Goal: Task Accomplishment & Management: Use online tool/utility

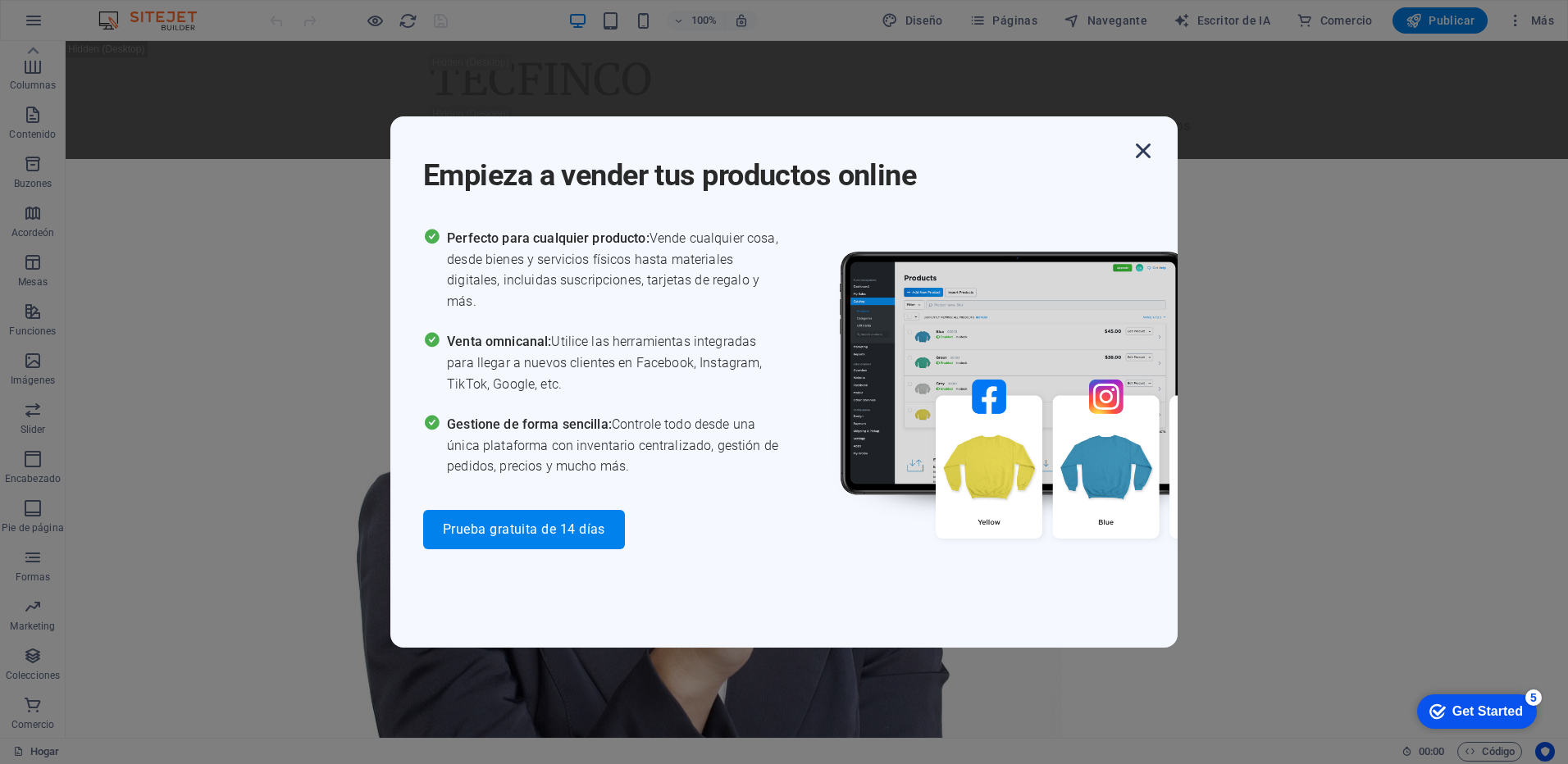
click at [1143, 151] on icon "button" at bounding box center [1143, 151] width 30 height 30
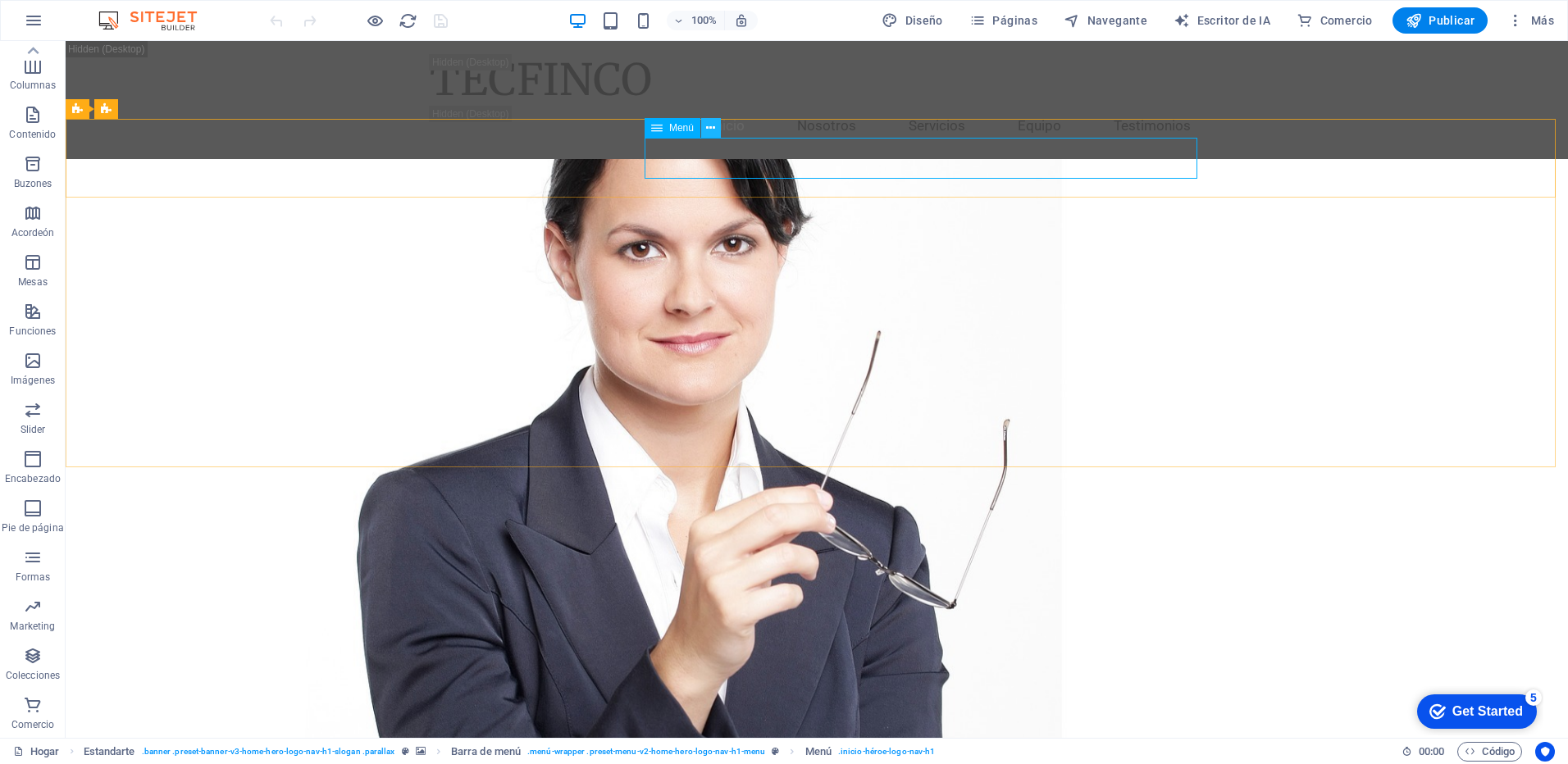
click at [712, 127] on icon at bounding box center [711, 128] width 9 height 17
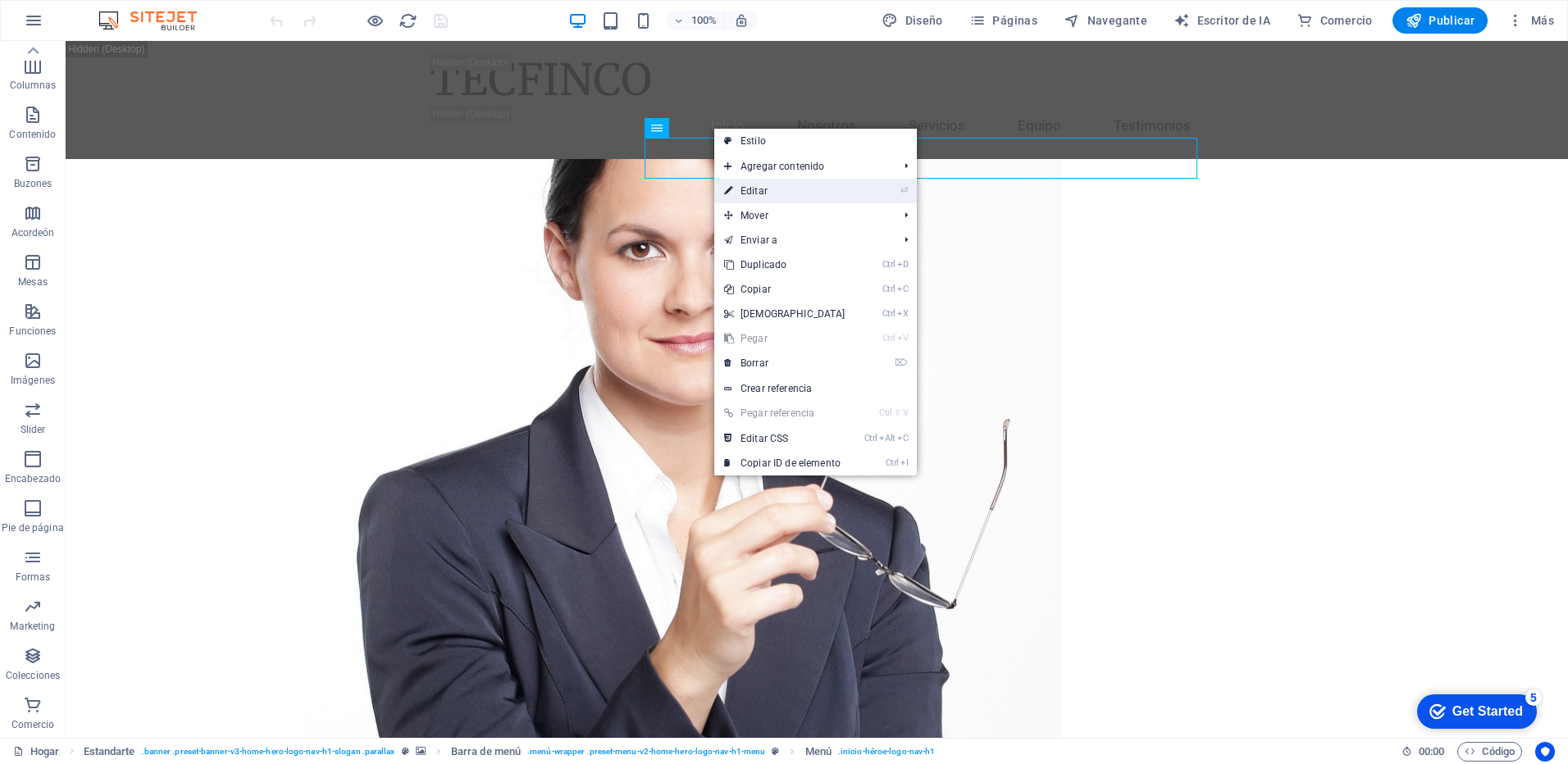
click at [758, 189] on font "Editar" at bounding box center [754, 191] width 27 height 12
select select
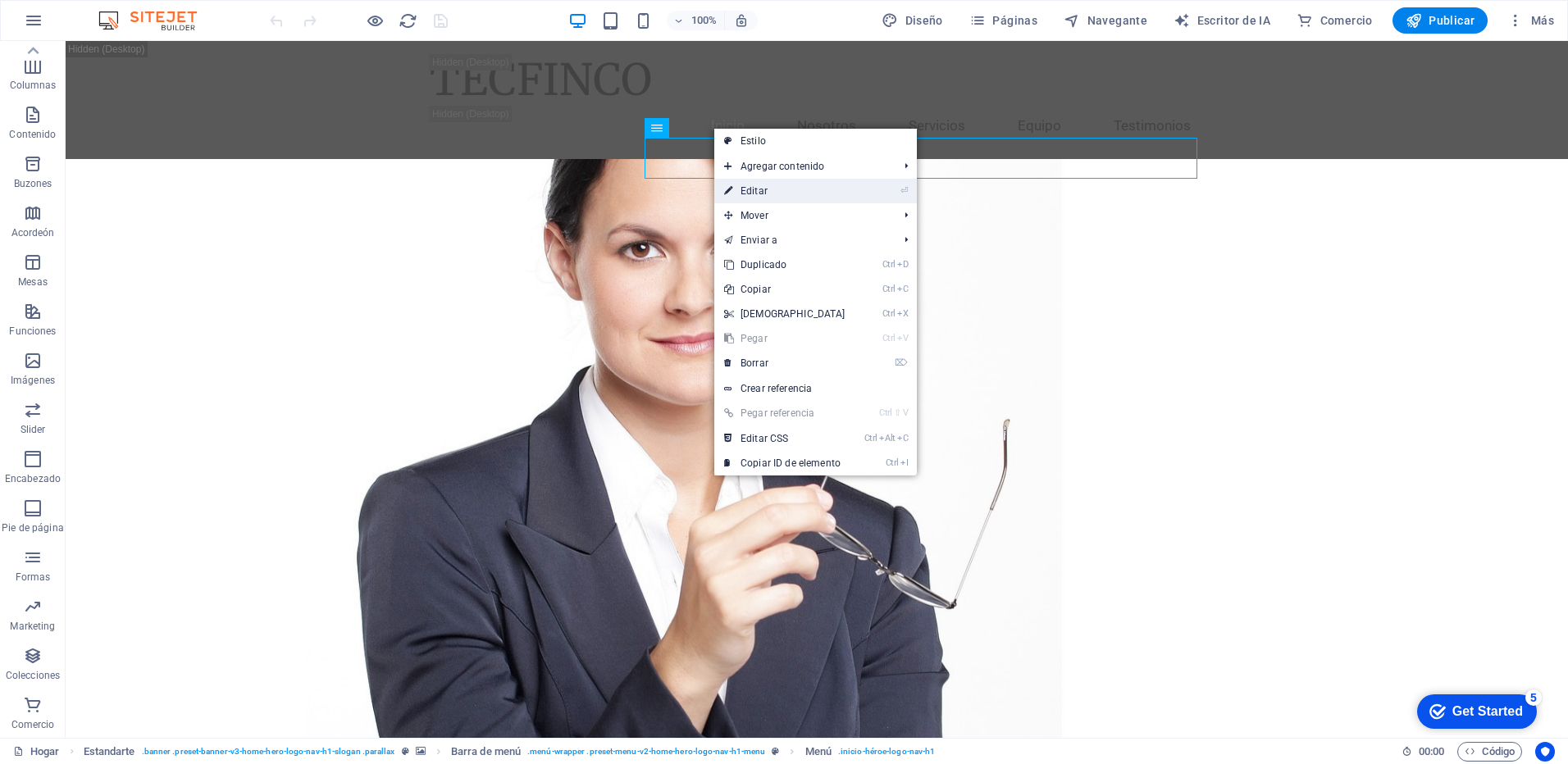
select select
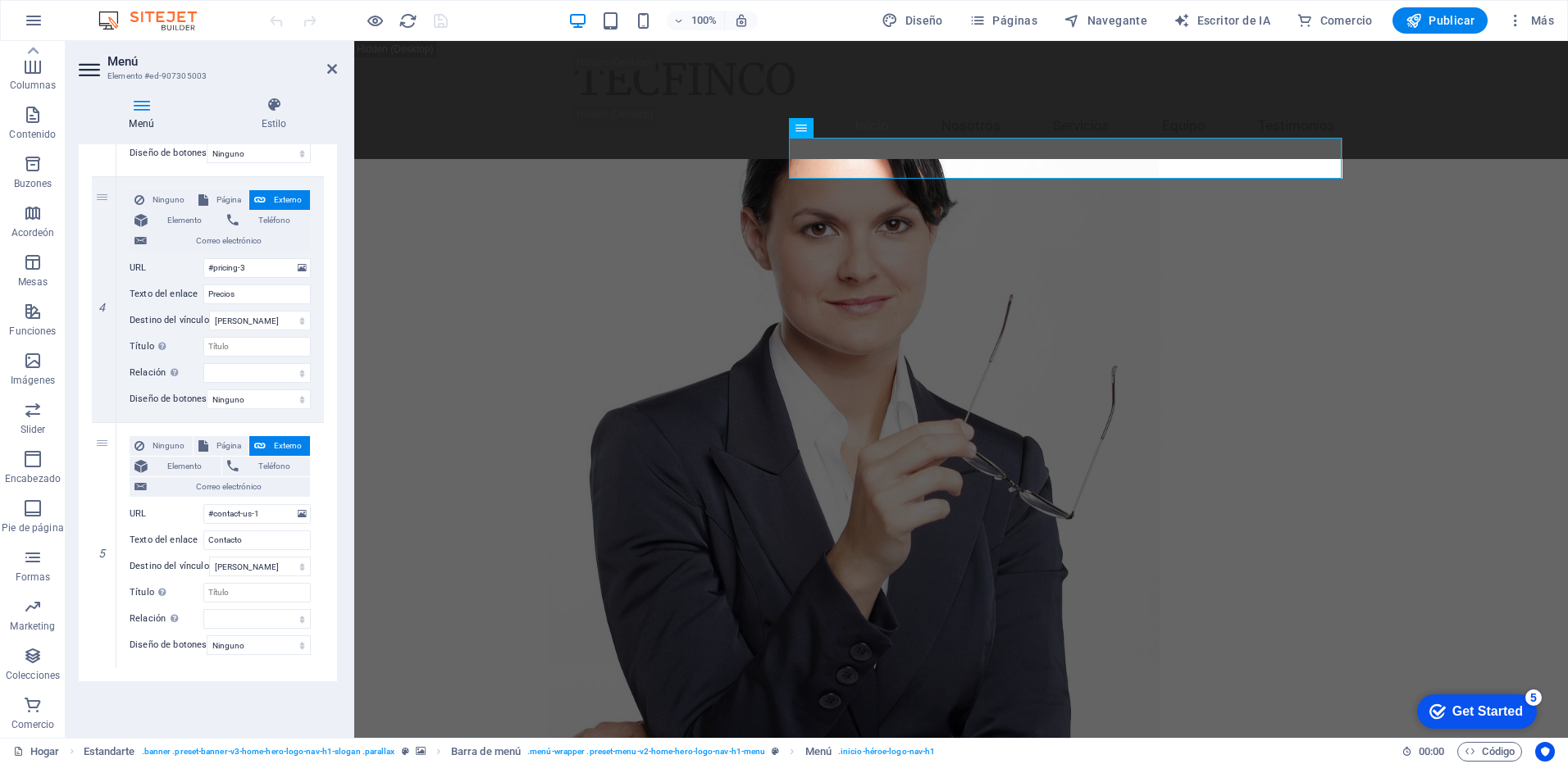
scroll to position [873, 0]
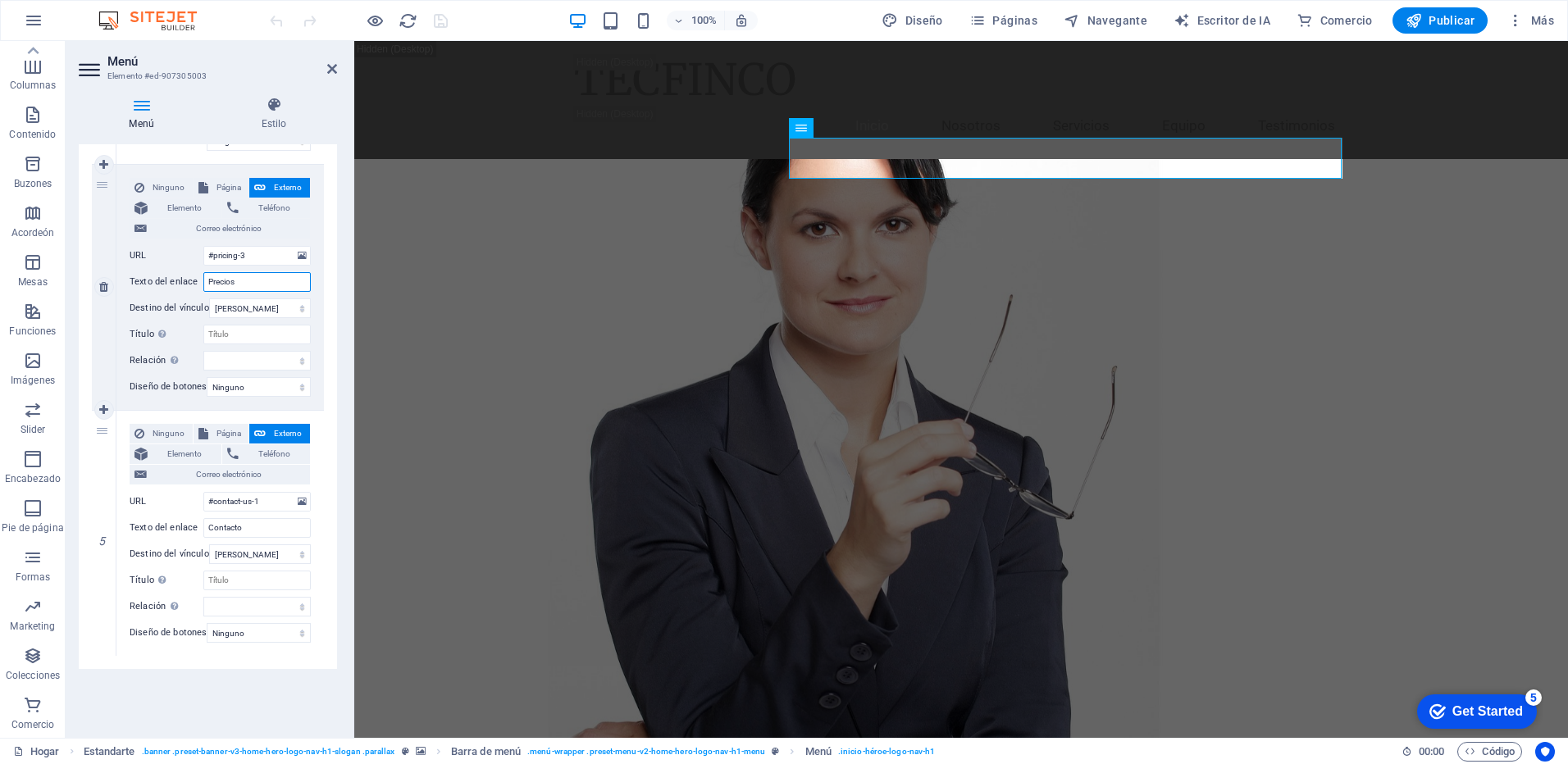
click at [246, 284] on input "Precios" at bounding box center [257, 281] width 108 height 19
type input "P"
select select
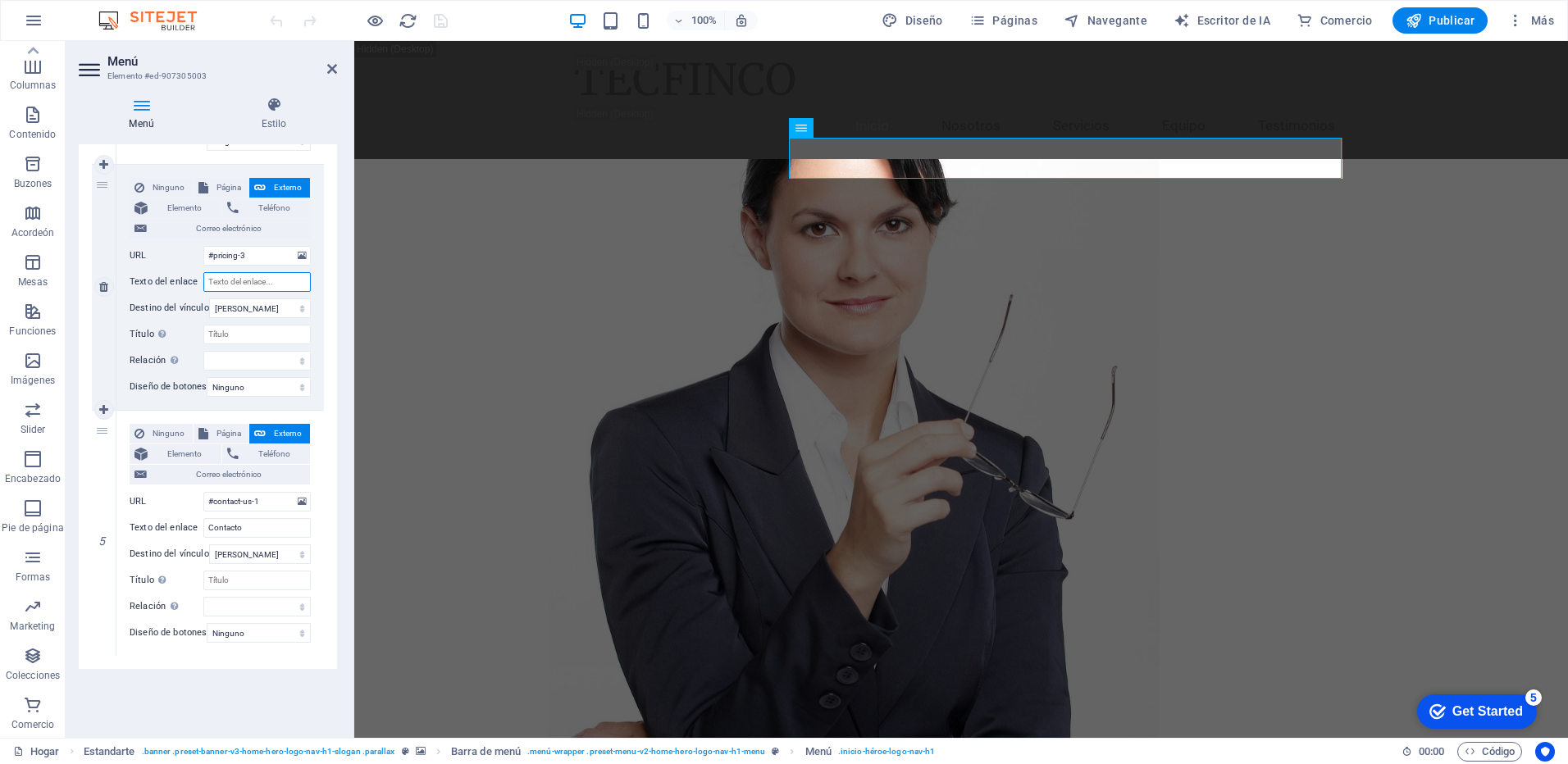
select select
type input "Testi"
select select
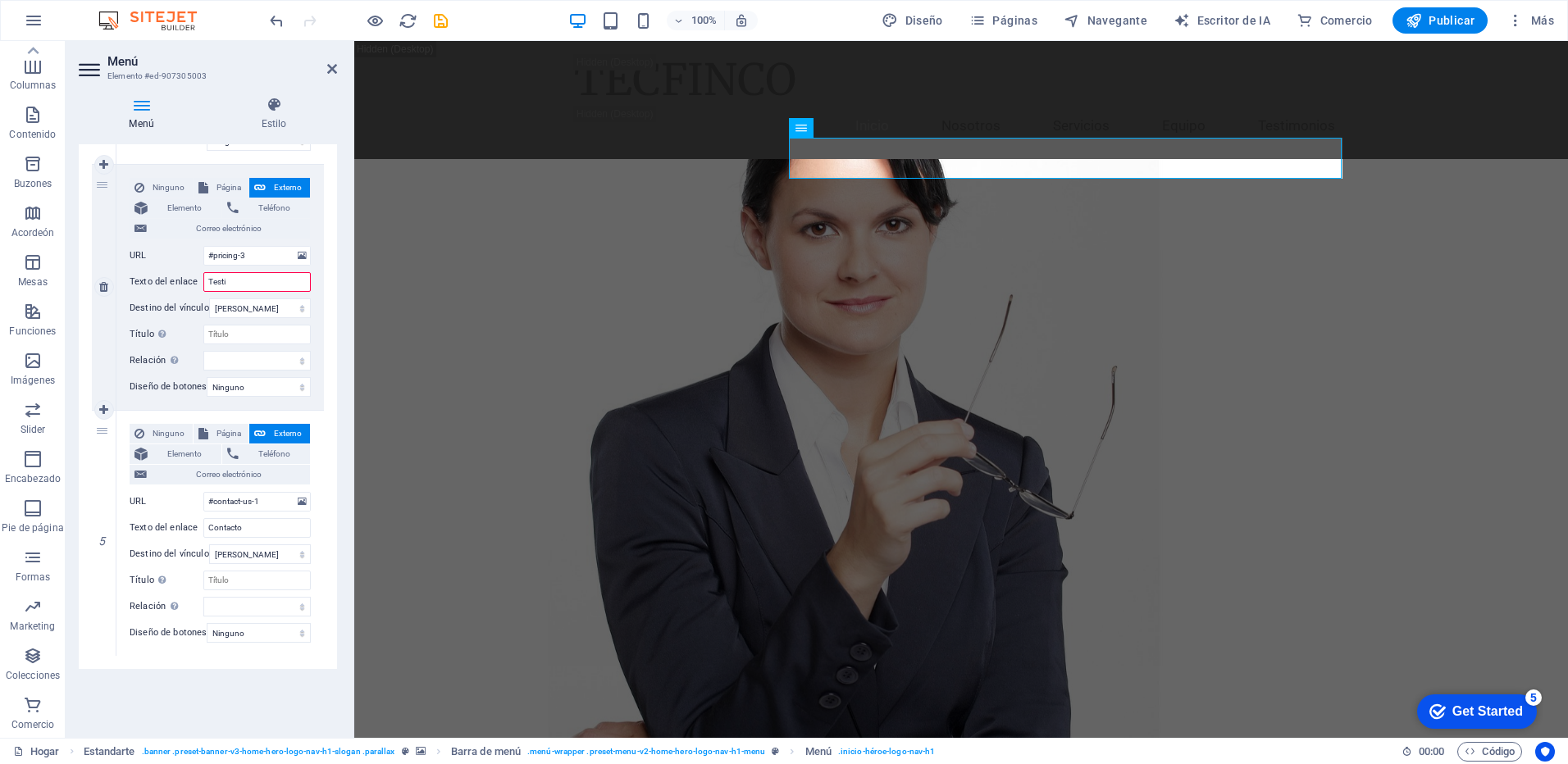
select select
type input "Testimonio"
select select
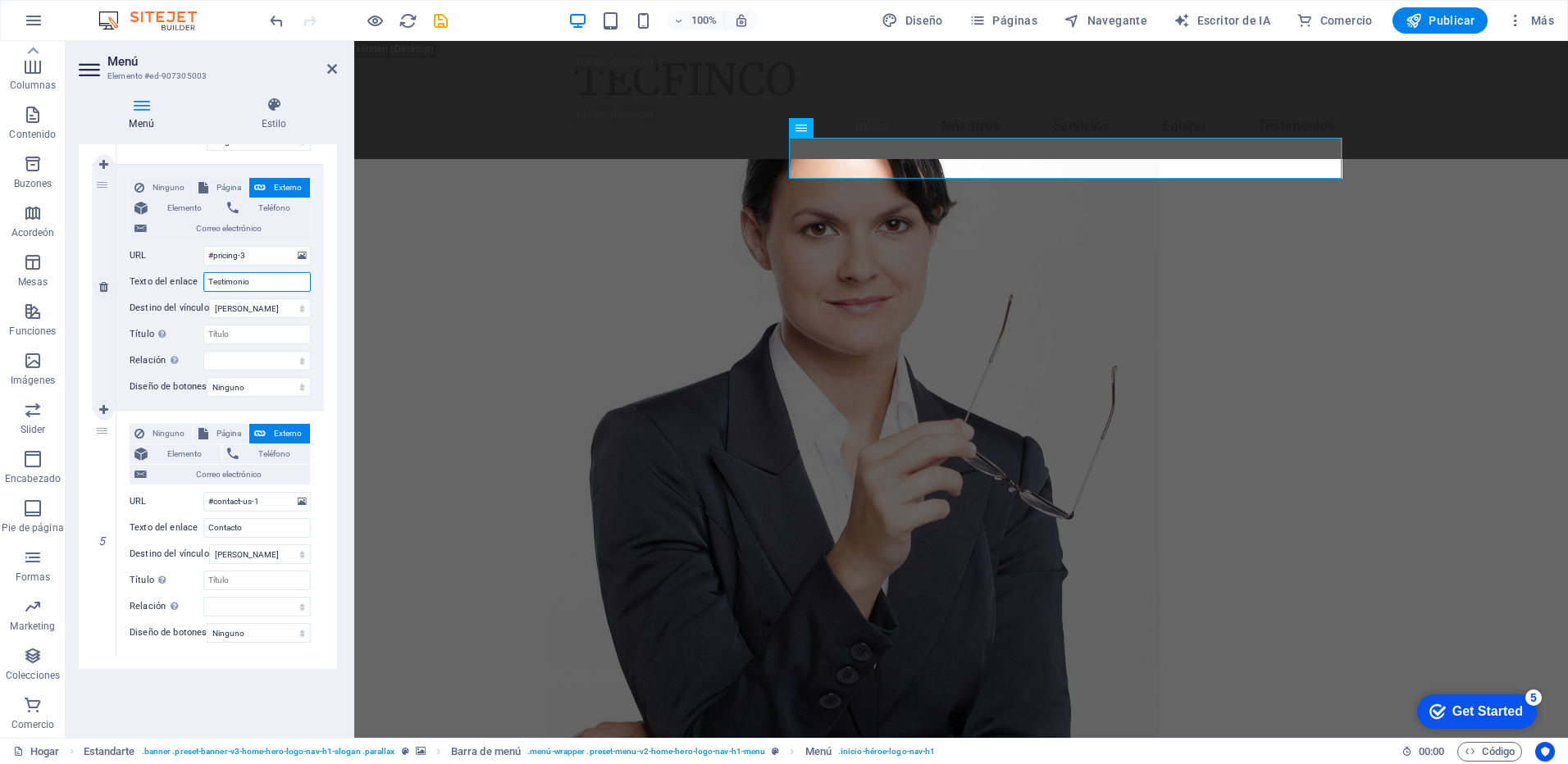
select select
type input "Testimonios"
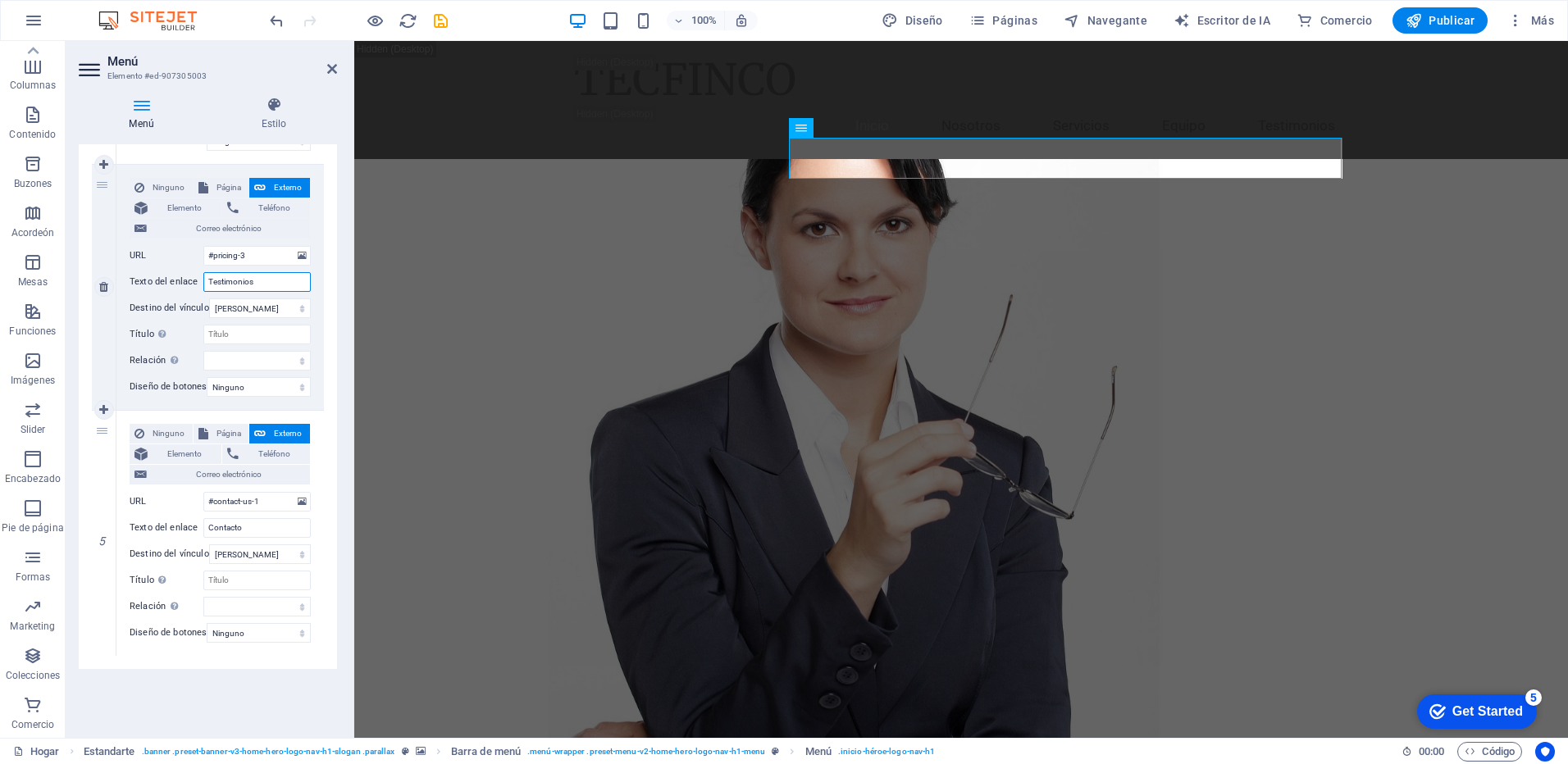
select select
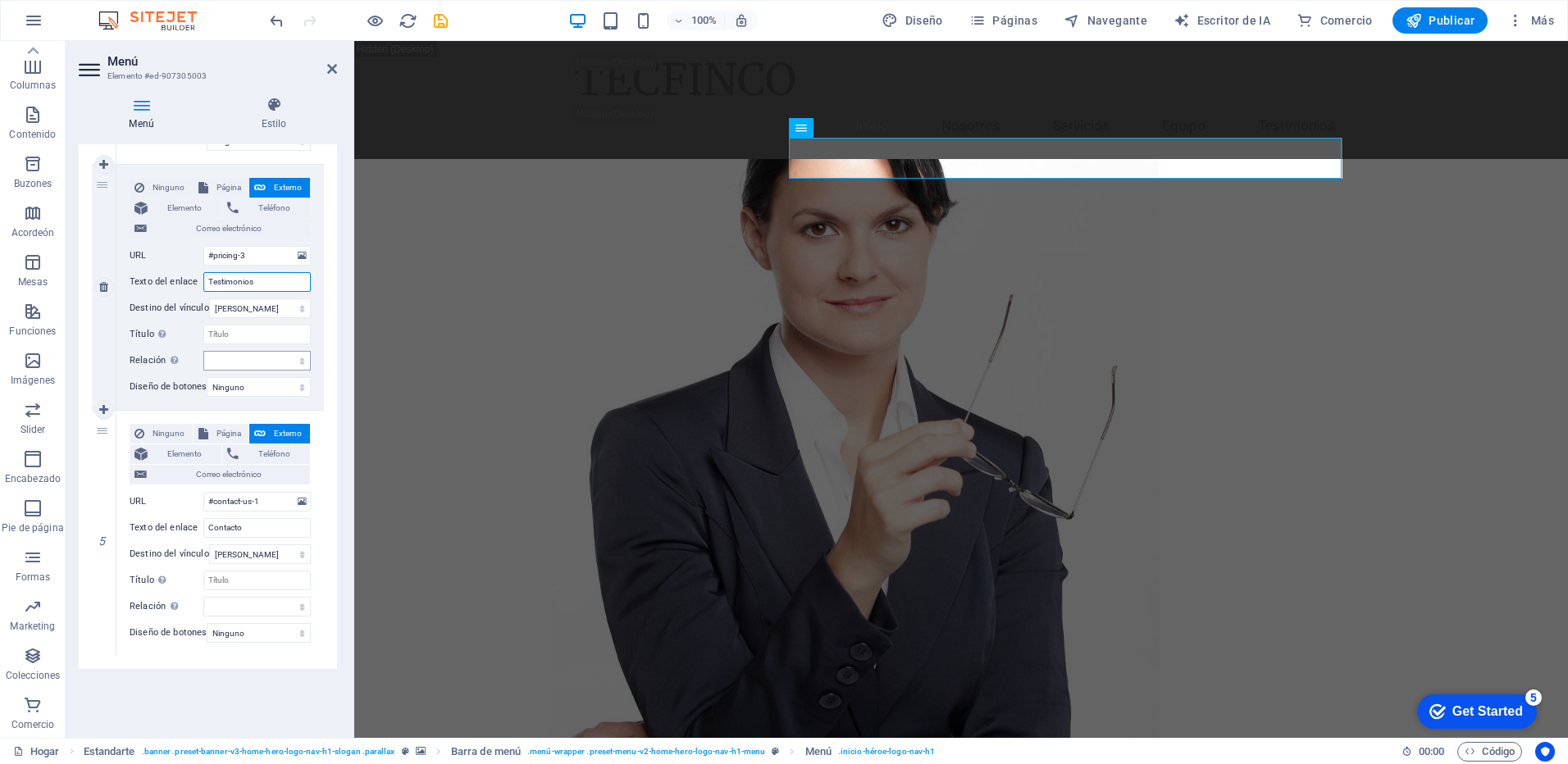
type input "Testimonios"
click at [230, 358] on select "alternar autor Marcador externo Ayuda licencia próximo nofollow sin referencia …" at bounding box center [257, 360] width 108 height 19
click at [313, 335] on div "Ninguno Página Externo Elemento Teléfono Correo electrónico Page Home Subpage L…" at bounding box center [219, 288] width 208 height 246
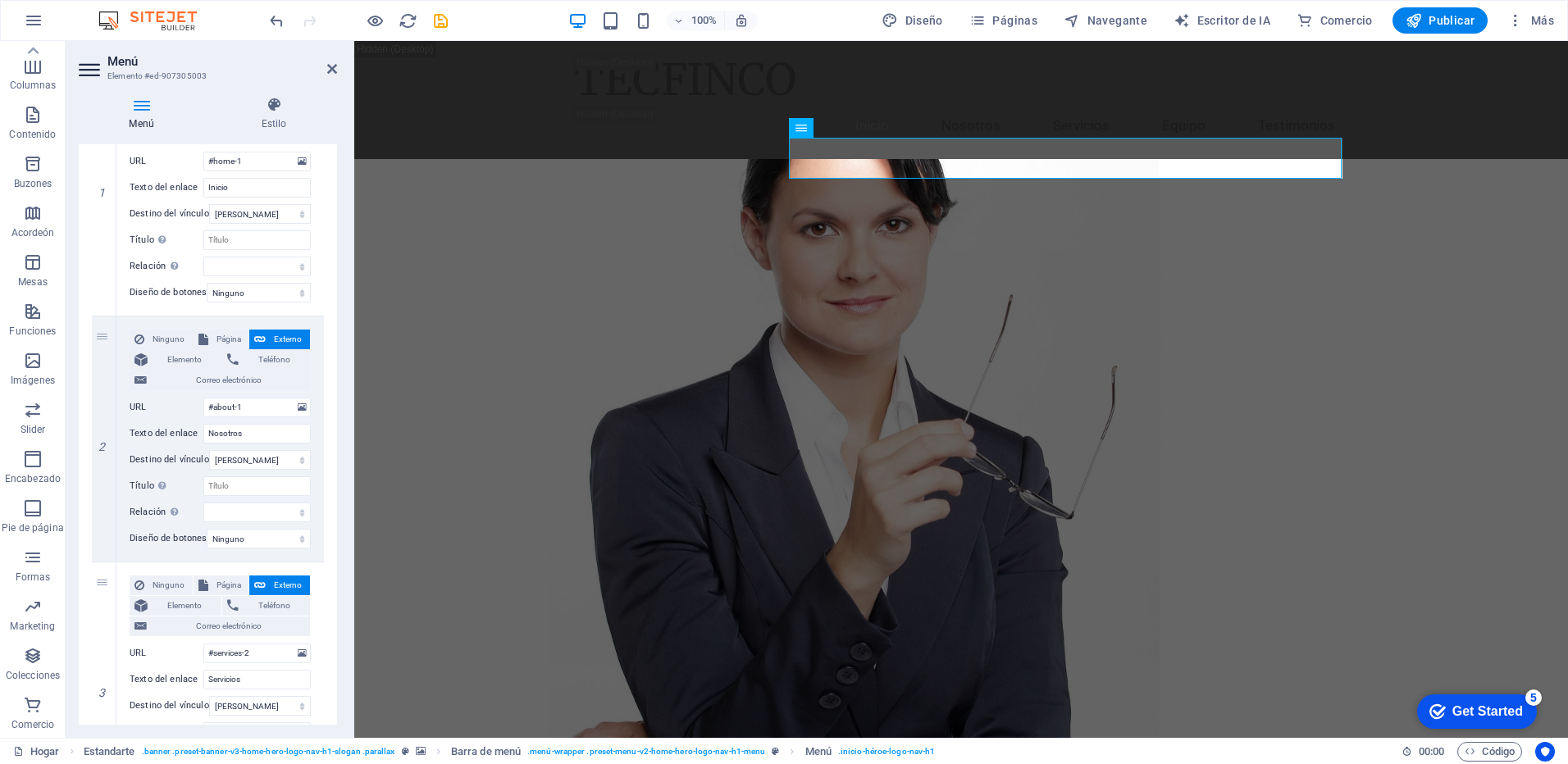
scroll to position [0, 0]
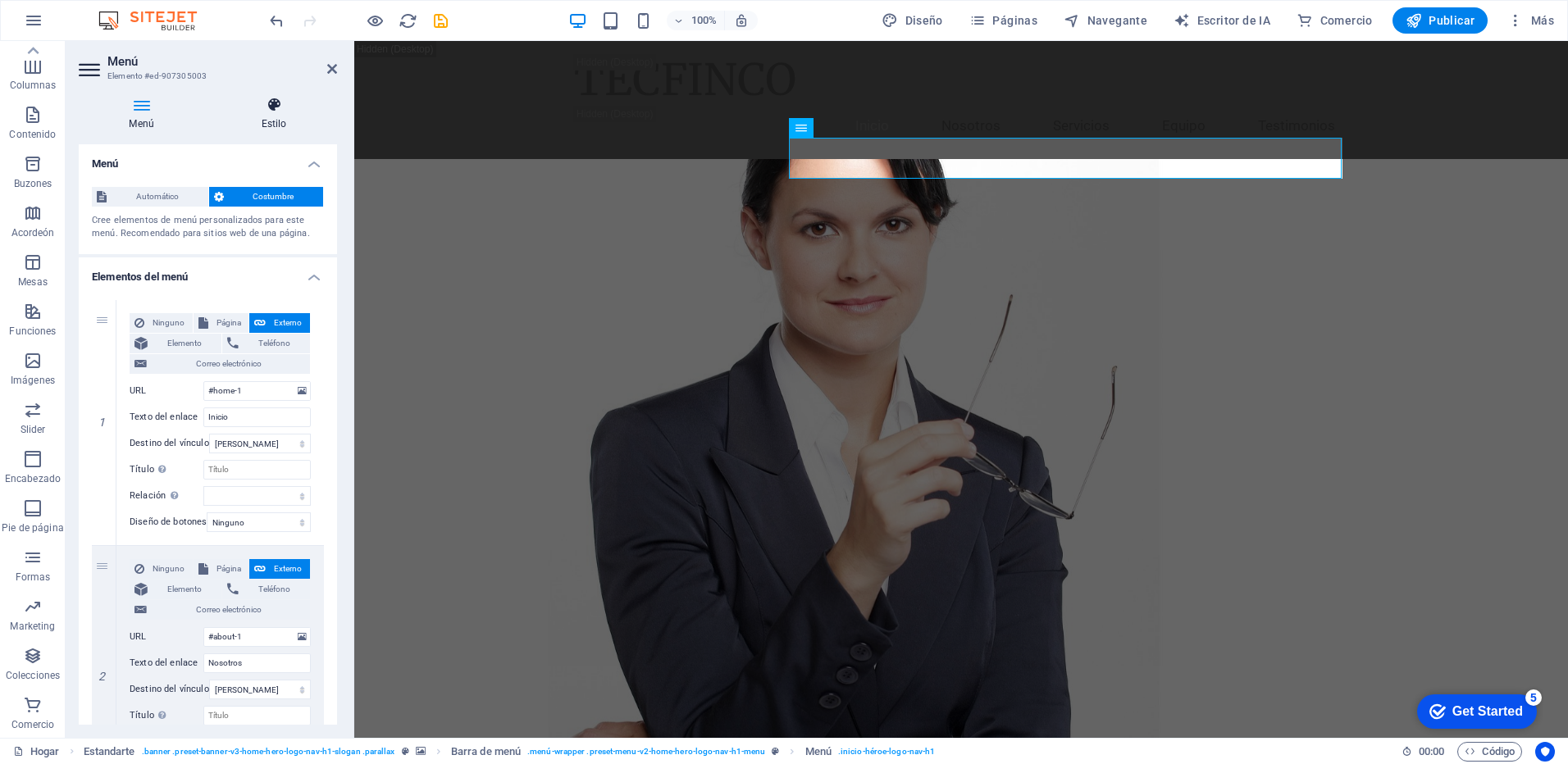
click at [272, 108] on icon at bounding box center [274, 104] width 126 height 16
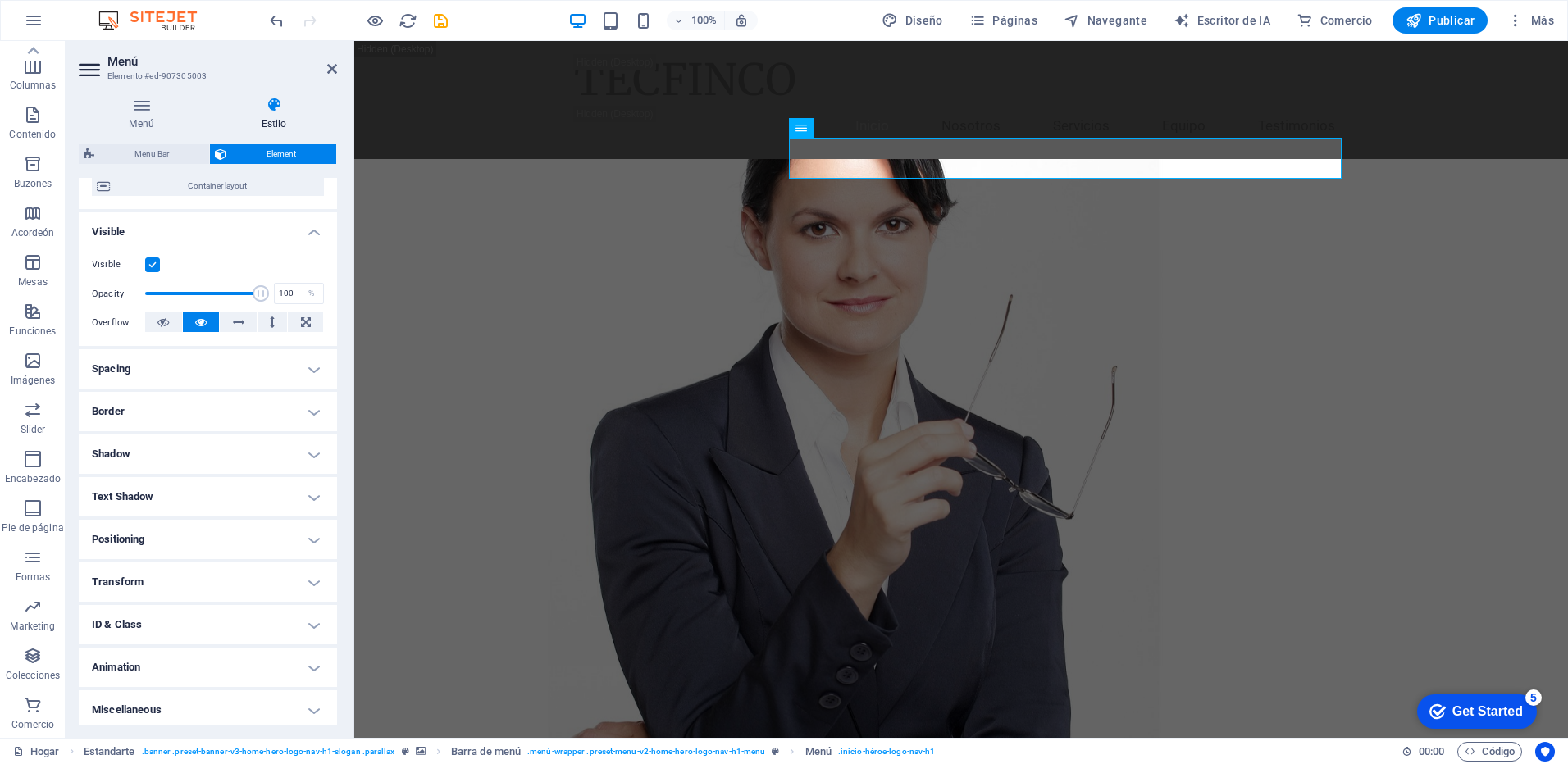
scroll to position [146, 0]
click at [331, 65] on icon at bounding box center [332, 69] width 10 height 13
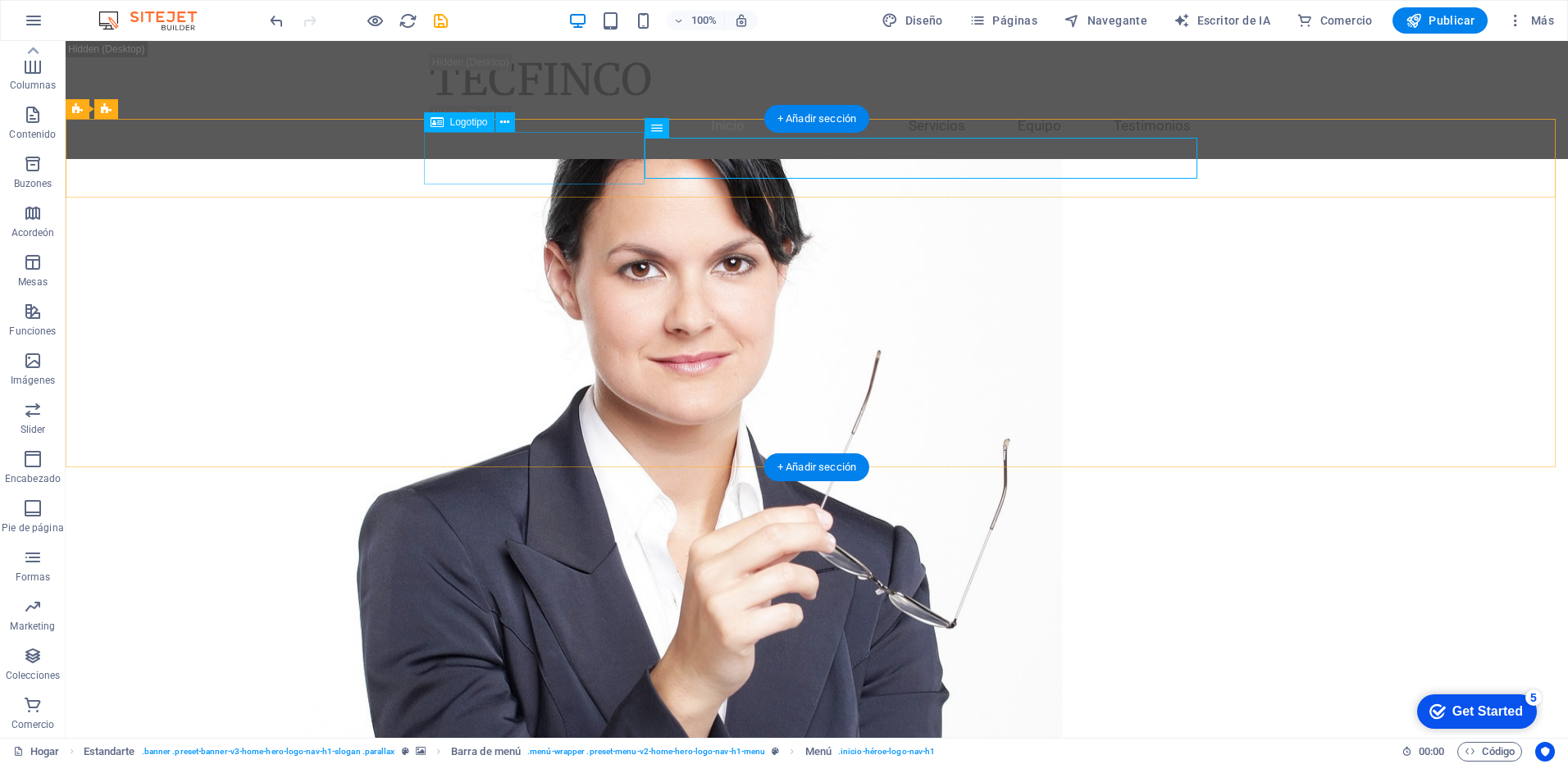
click at [504, 123] on icon at bounding box center [505, 123] width 9 height 17
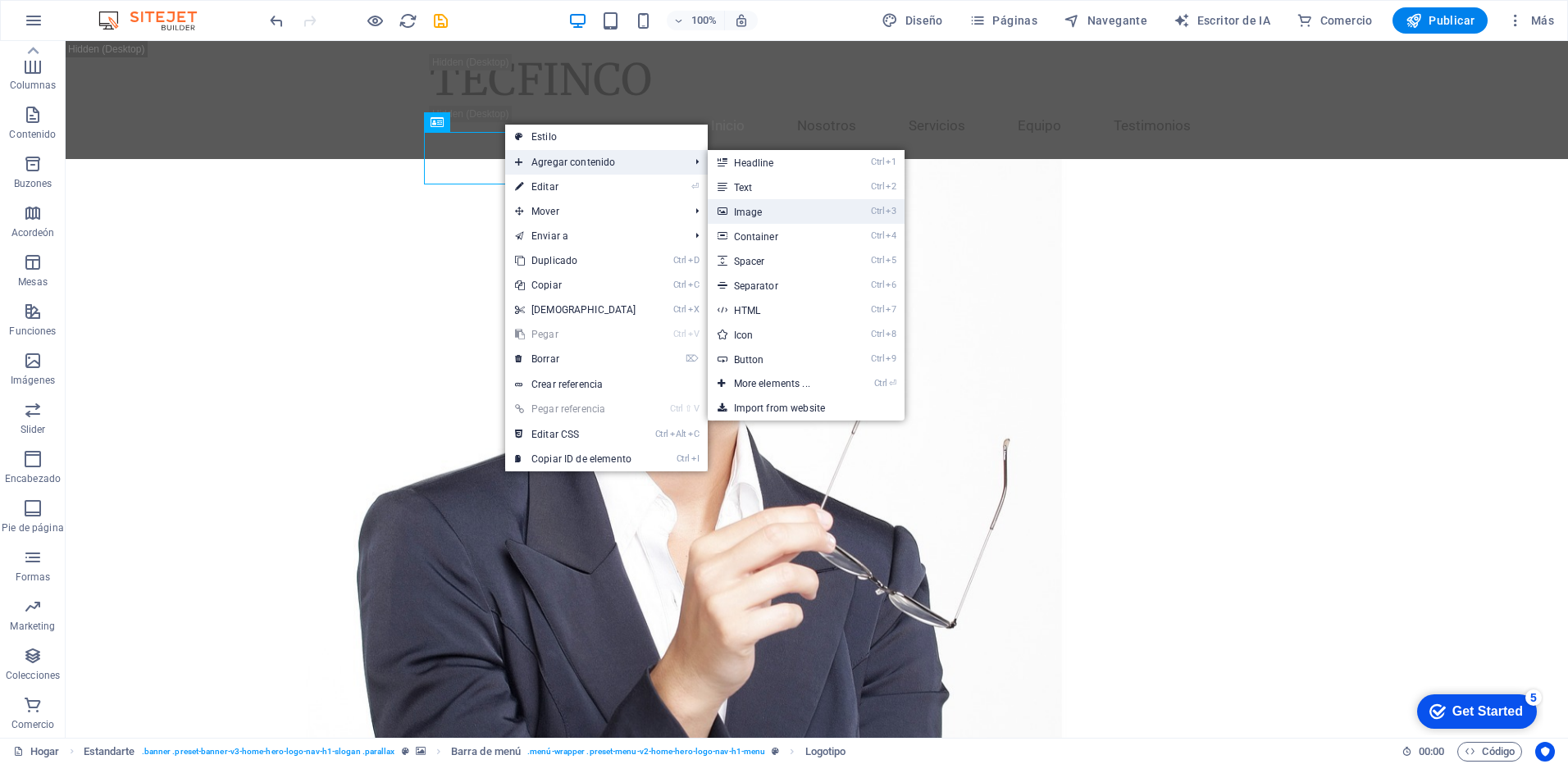
click at [751, 211] on font "Image" at bounding box center [749, 213] width 29 height 12
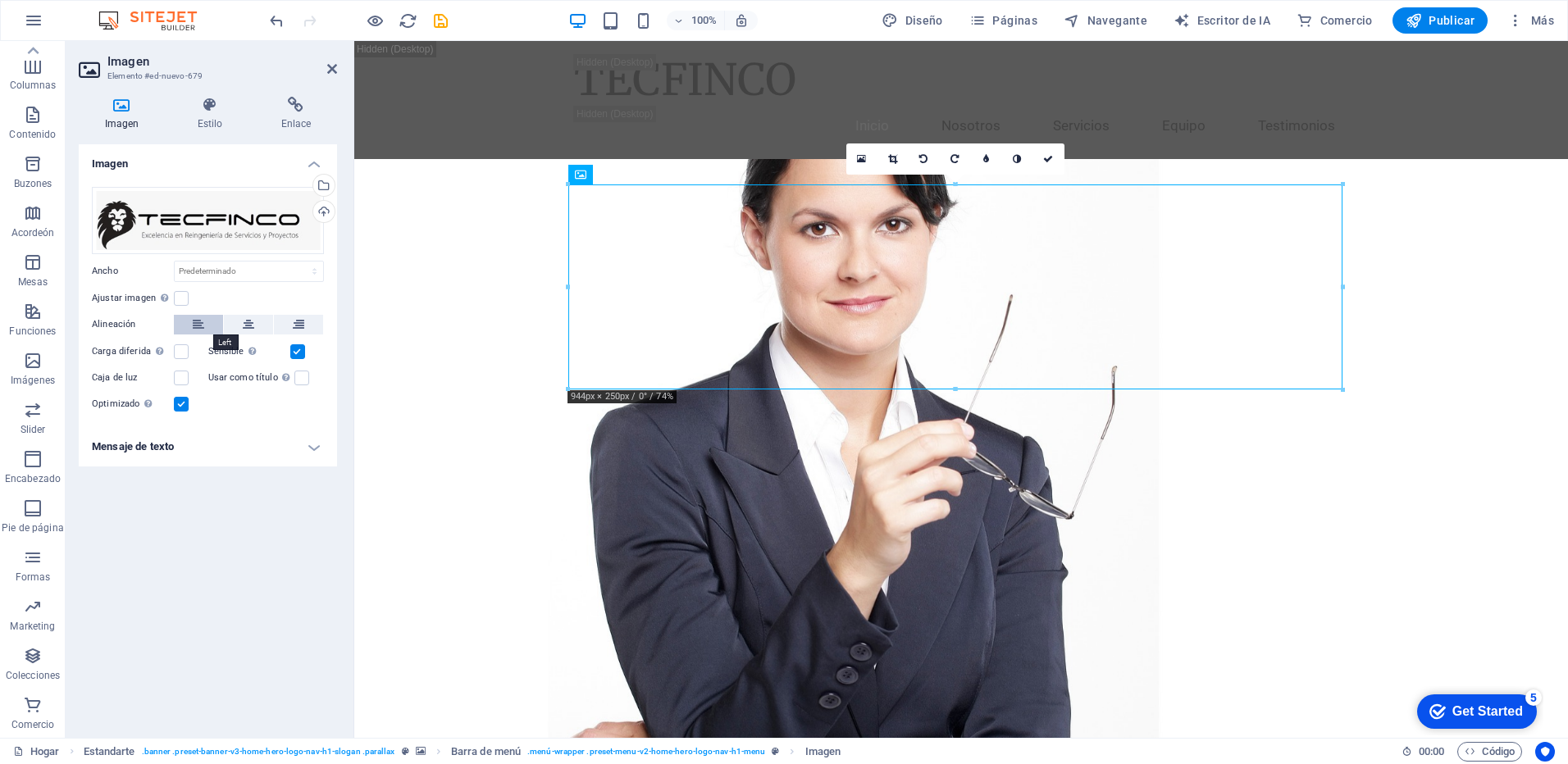
click at [191, 327] on button at bounding box center [198, 324] width 49 height 19
click at [175, 302] on label at bounding box center [180, 298] width 14 height 14
click at [0, 0] on input "Ajustar imagen Ajuste automático de la imagen a un ancho y alto fijos" at bounding box center [0, 0] width 0 height 0
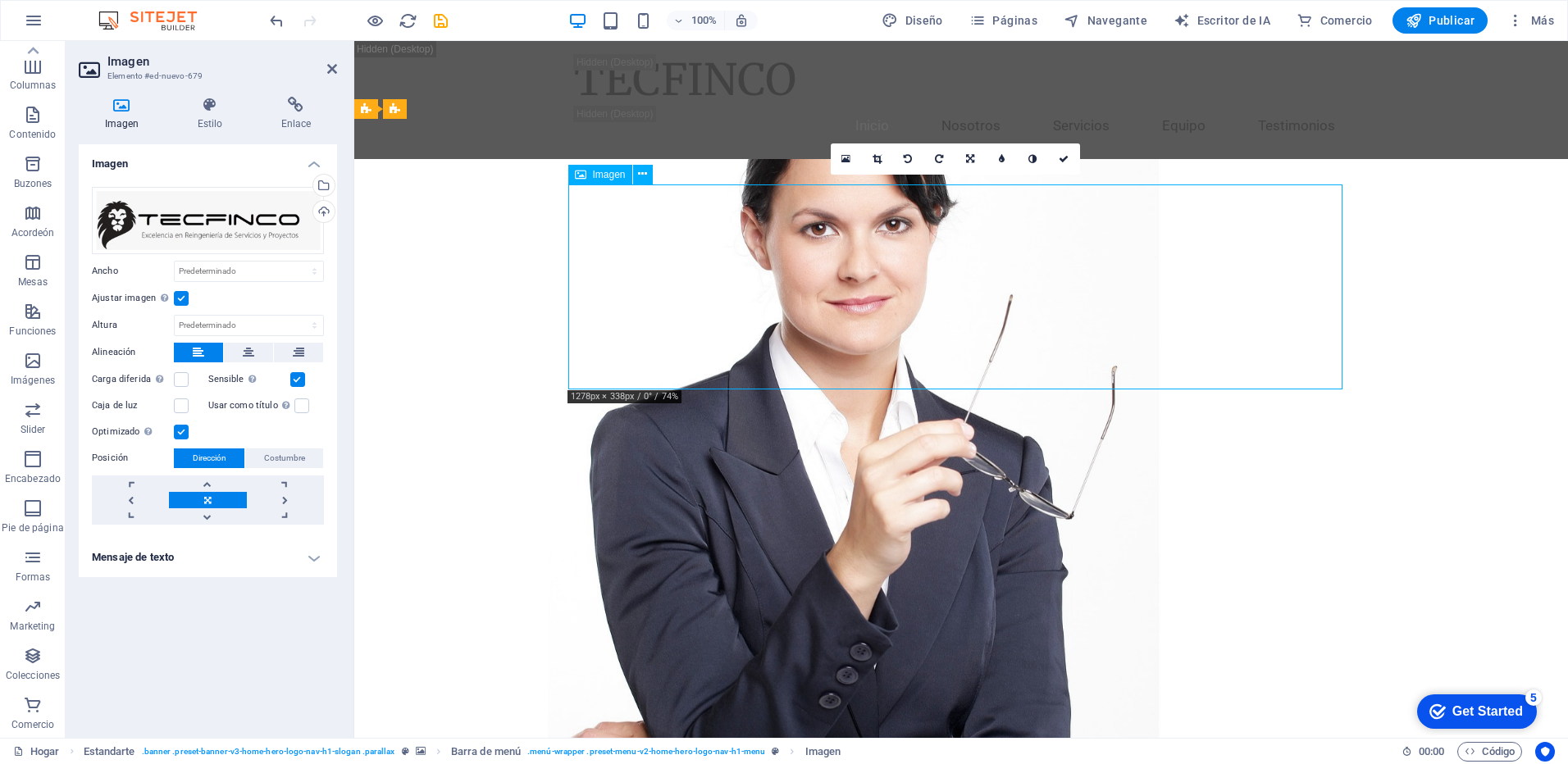
drag, startPoint x: 967, startPoint y: 259, endPoint x: 824, endPoint y: 258, distance: 143.0
drag, startPoint x: 778, startPoint y: 243, endPoint x: 633, endPoint y: 252, distance: 145.3
drag, startPoint x: 947, startPoint y: 223, endPoint x: 514, endPoint y: 185, distance: 434.7
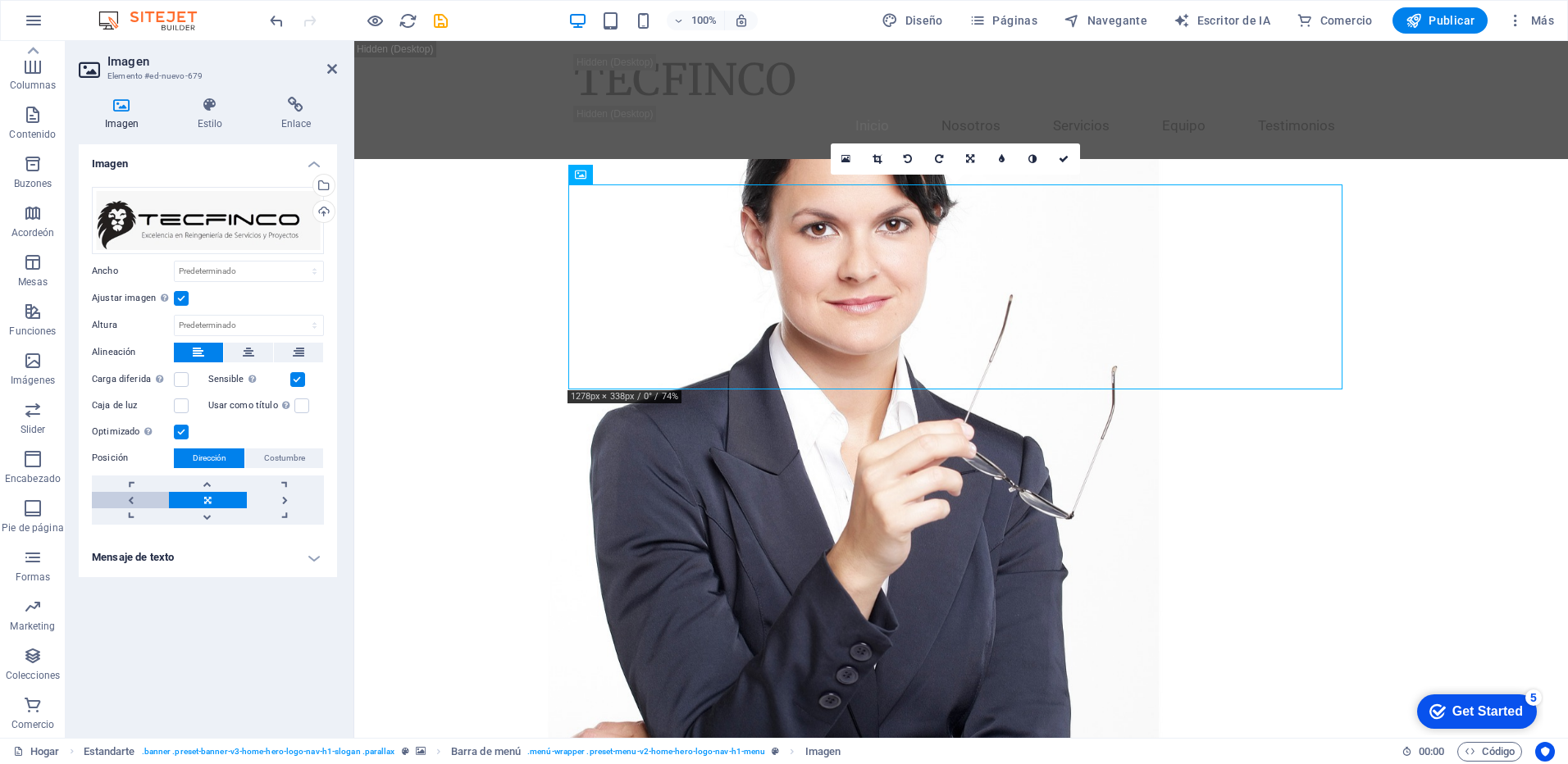
click at [128, 500] on link at bounding box center [130, 500] width 77 height 16
click at [133, 499] on link at bounding box center [130, 500] width 77 height 16
click at [180, 410] on label at bounding box center [180, 406] width 14 height 14
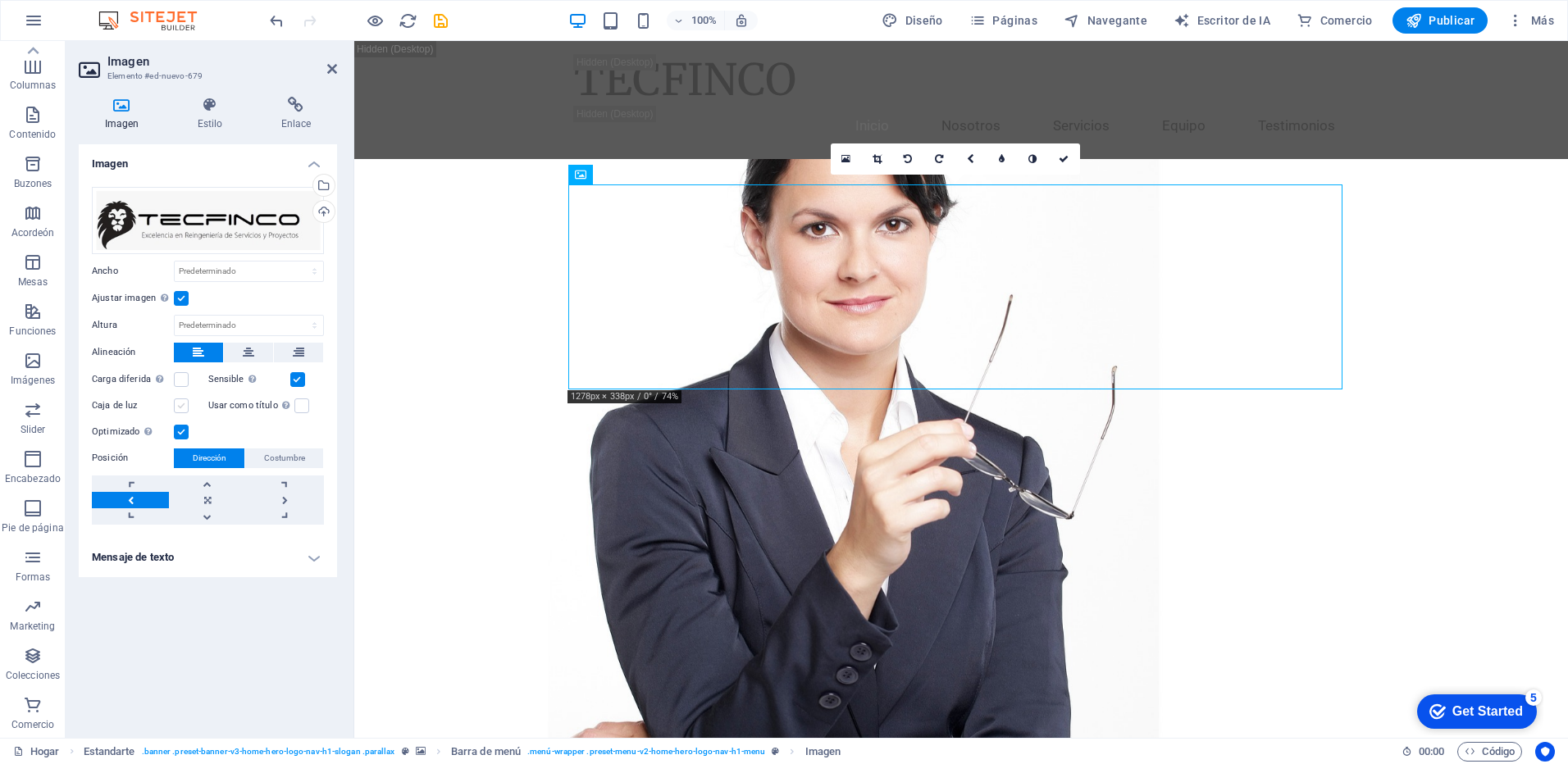
click at [0, 0] on input "Caja de luz" at bounding box center [0, 0] width 0 height 0
click at [180, 410] on label at bounding box center [180, 406] width 14 height 14
click at [0, 0] on input "Caja de luz" at bounding box center [0, 0] width 0 height 0
click at [292, 352] on button at bounding box center [298, 352] width 49 height 19
click at [235, 235] on div "Arrastra archivos aquí, haz clic para elegir archivos o selecciona archivos de …" at bounding box center [208, 220] width 232 height 67
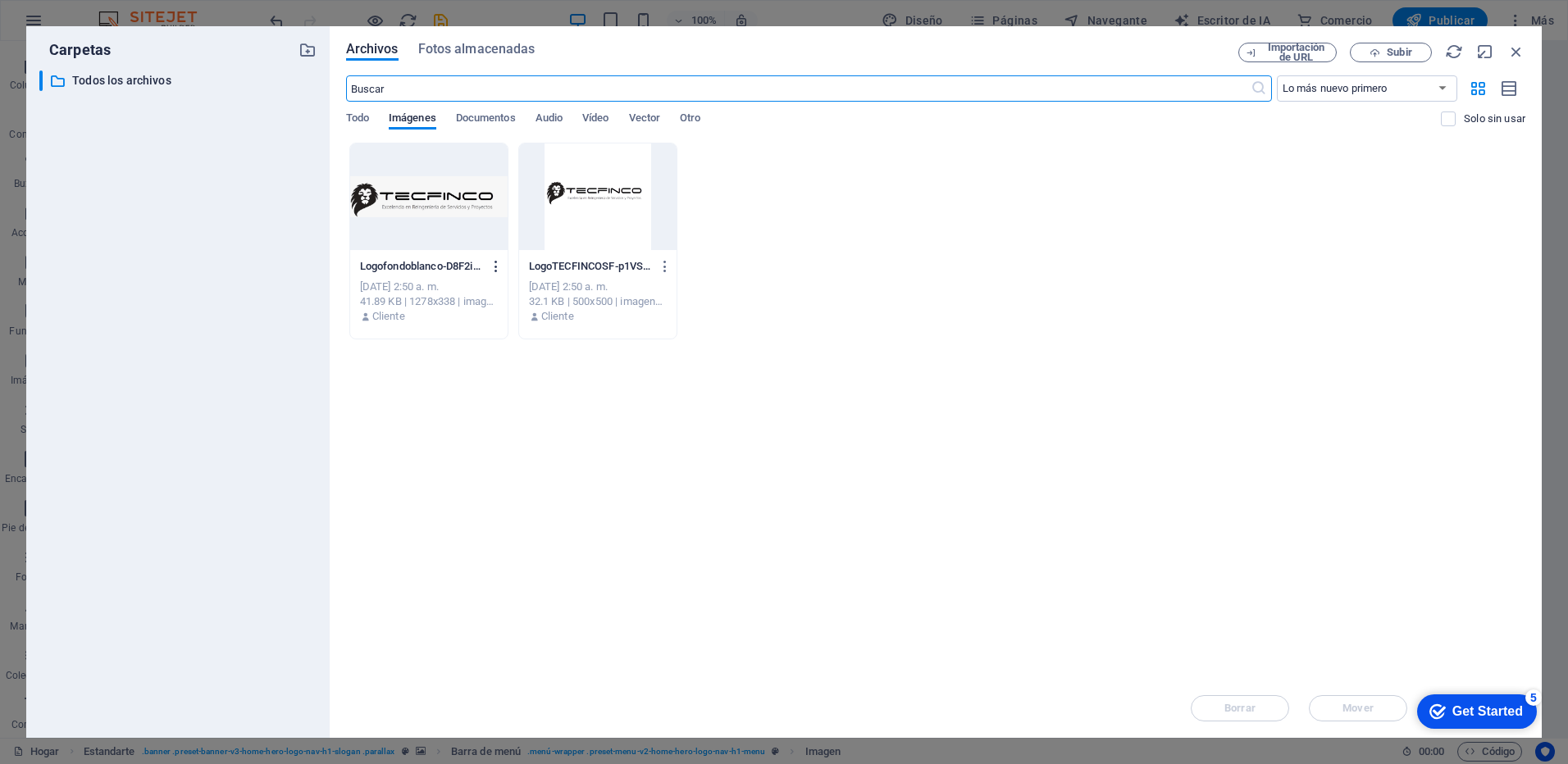
click at [500, 266] on icon "button" at bounding box center [496, 266] width 15 height 14
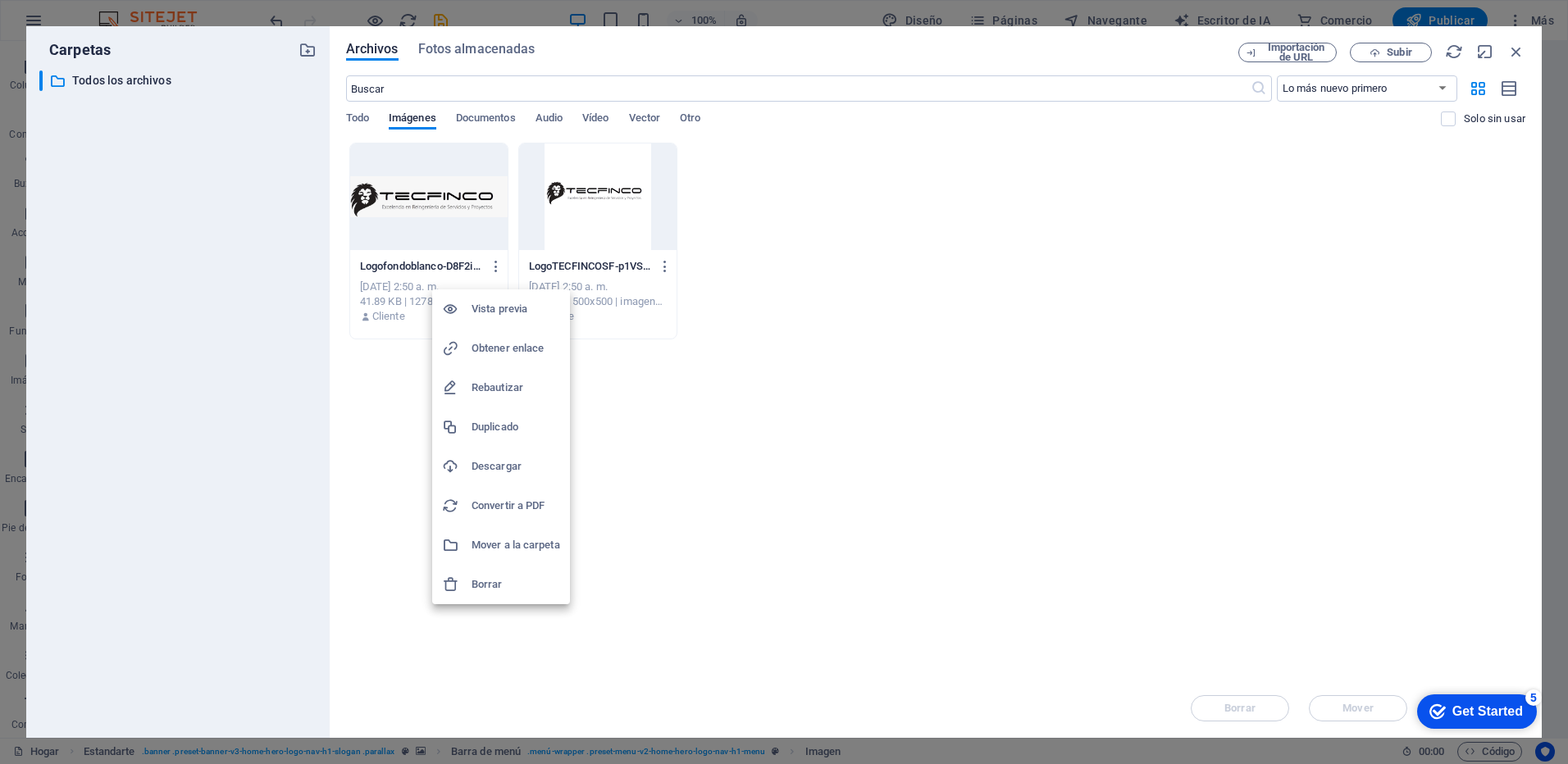
click at [463, 587] on div at bounding box center [457, 584] width 30 height 16
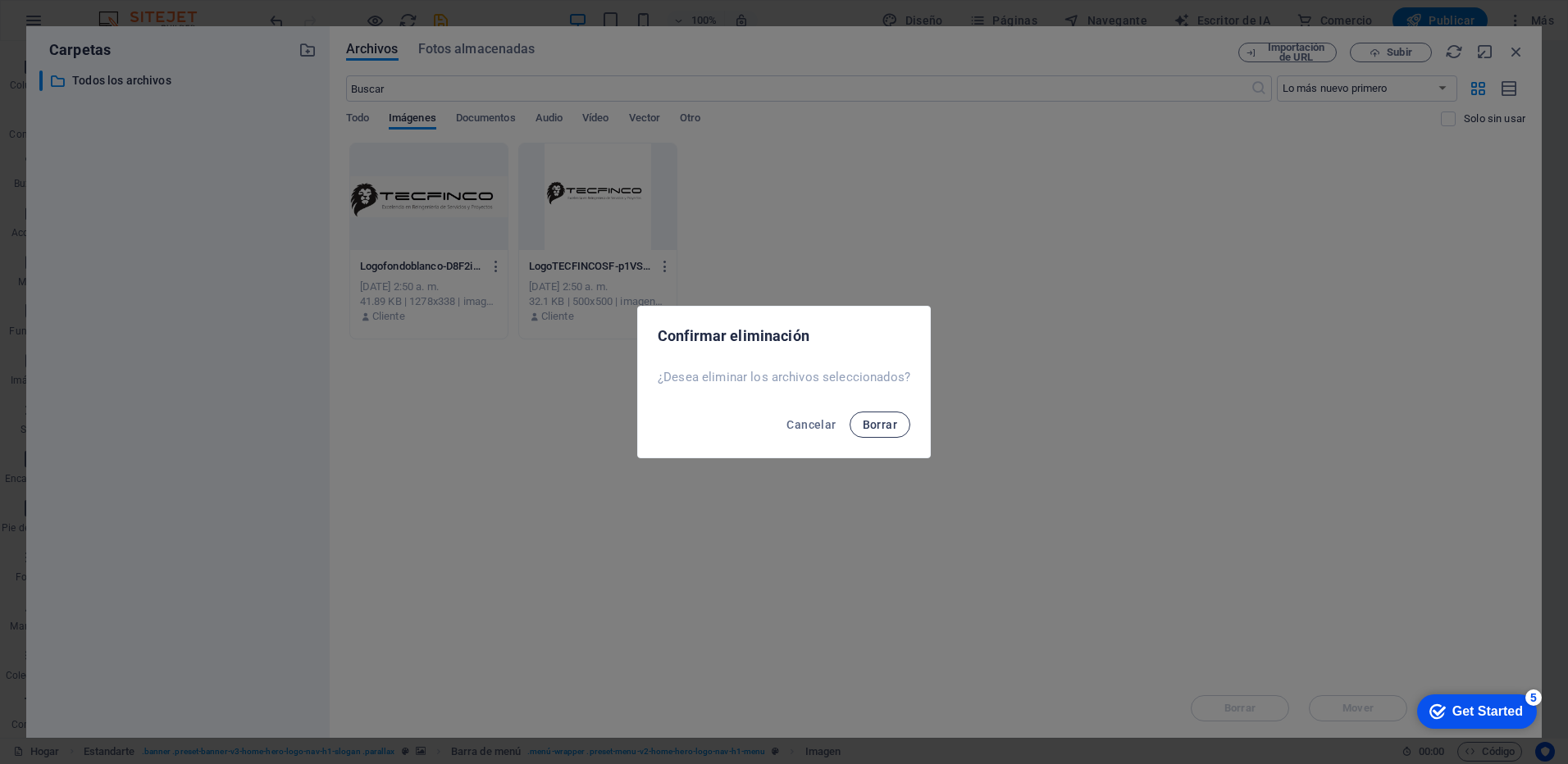
click at [872, 420] on span "Borrar" at bounding box center [880, 424] width 35 height 13
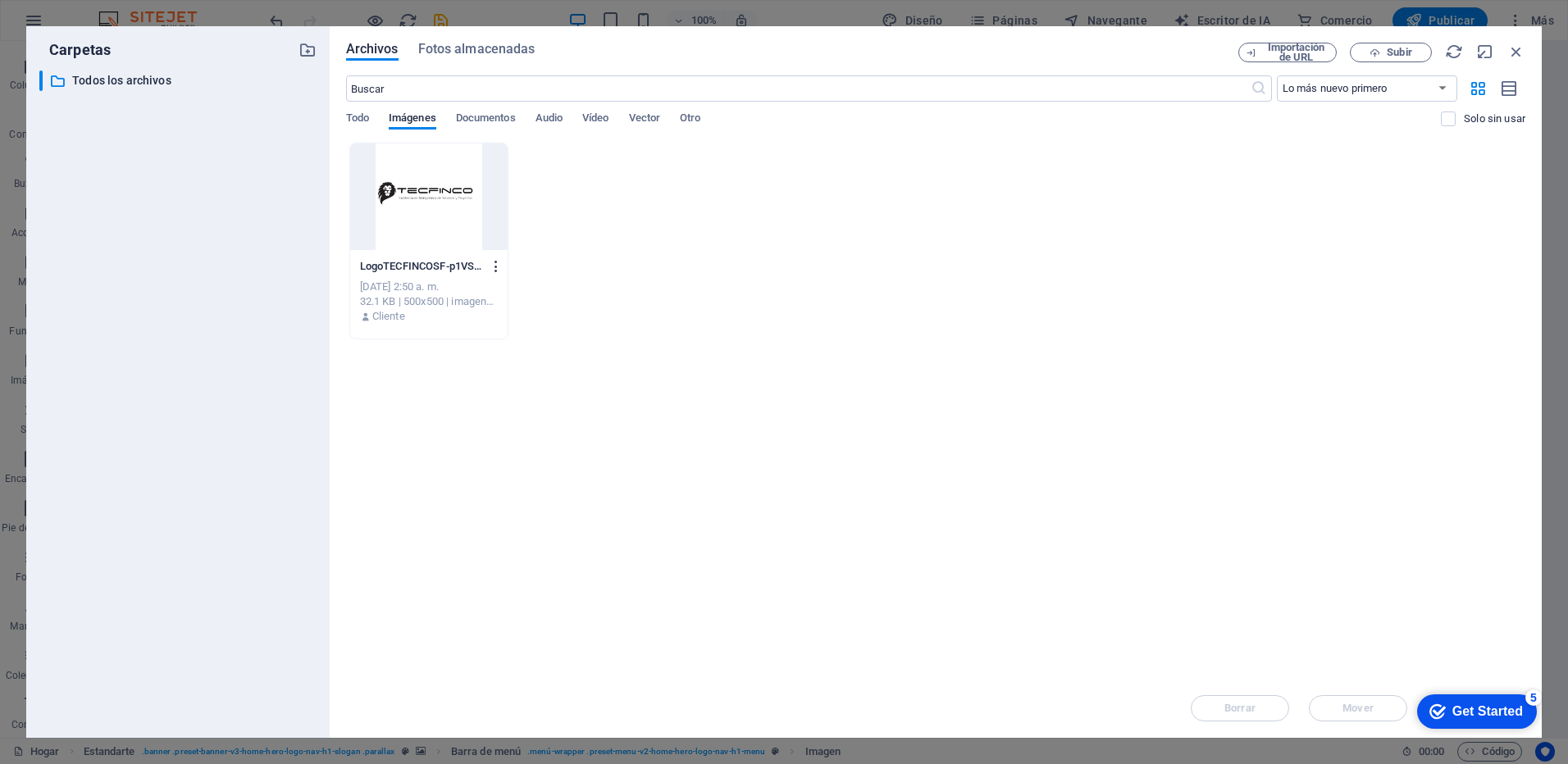
click at [497, 267] on icon "button" at bounding box center [496, 266] width 15 height 14
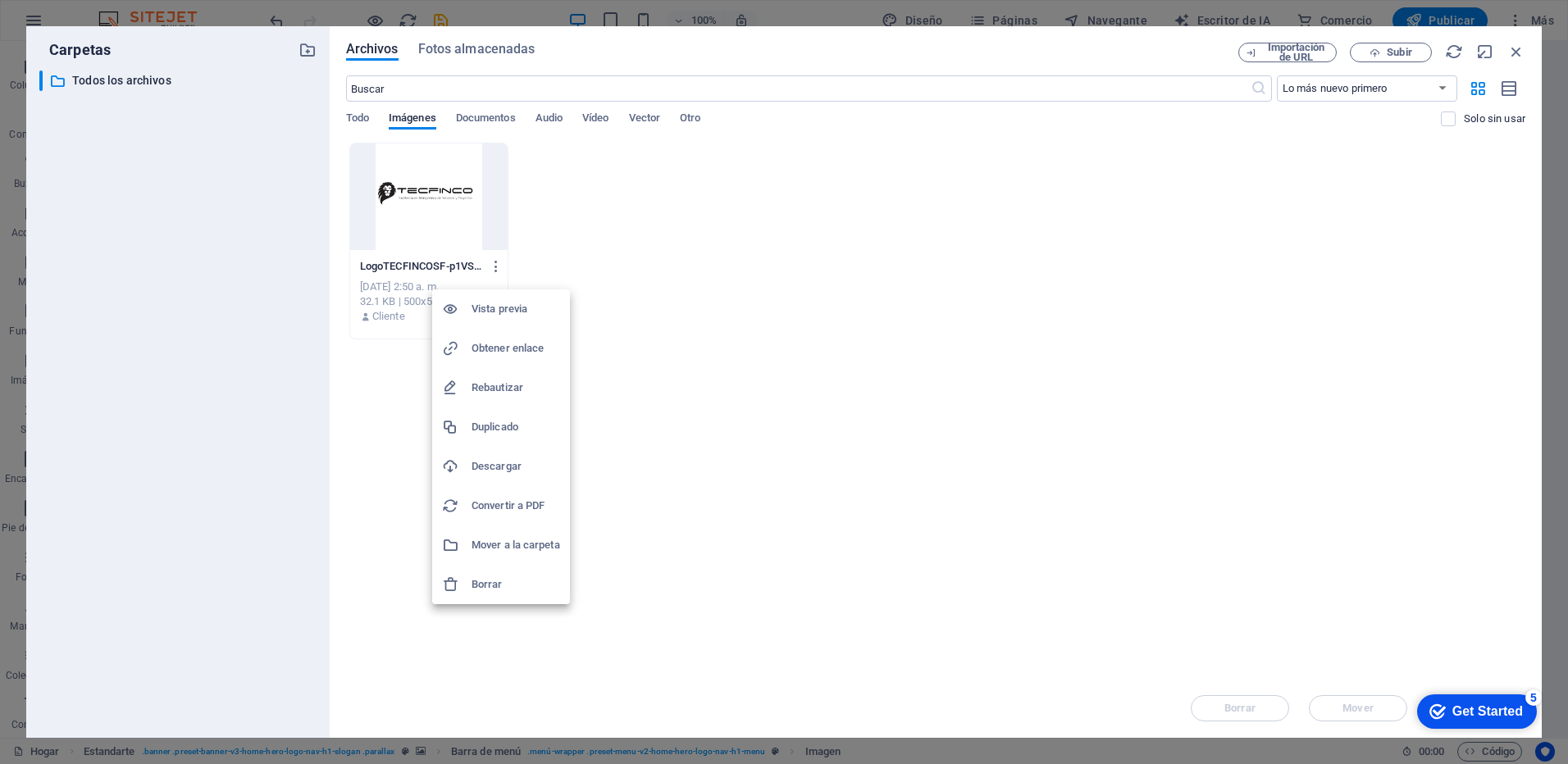
click at [498, 579] on h6 "Borrar" at bounding box center [516, 584] width 89 height 19
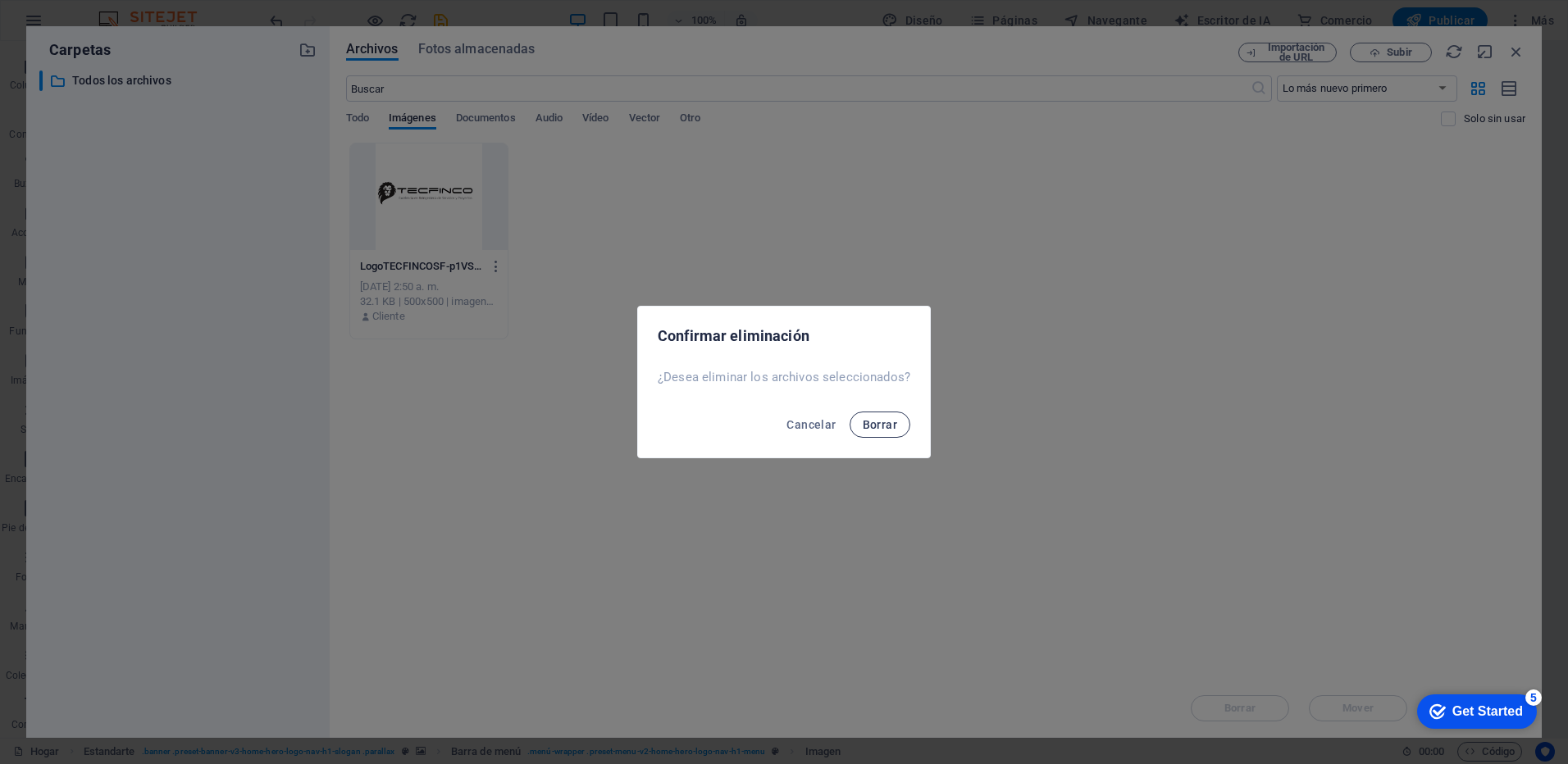
click at [873, 430] on span "Borrar" at bounding box center [880, 424] width 35 height 13
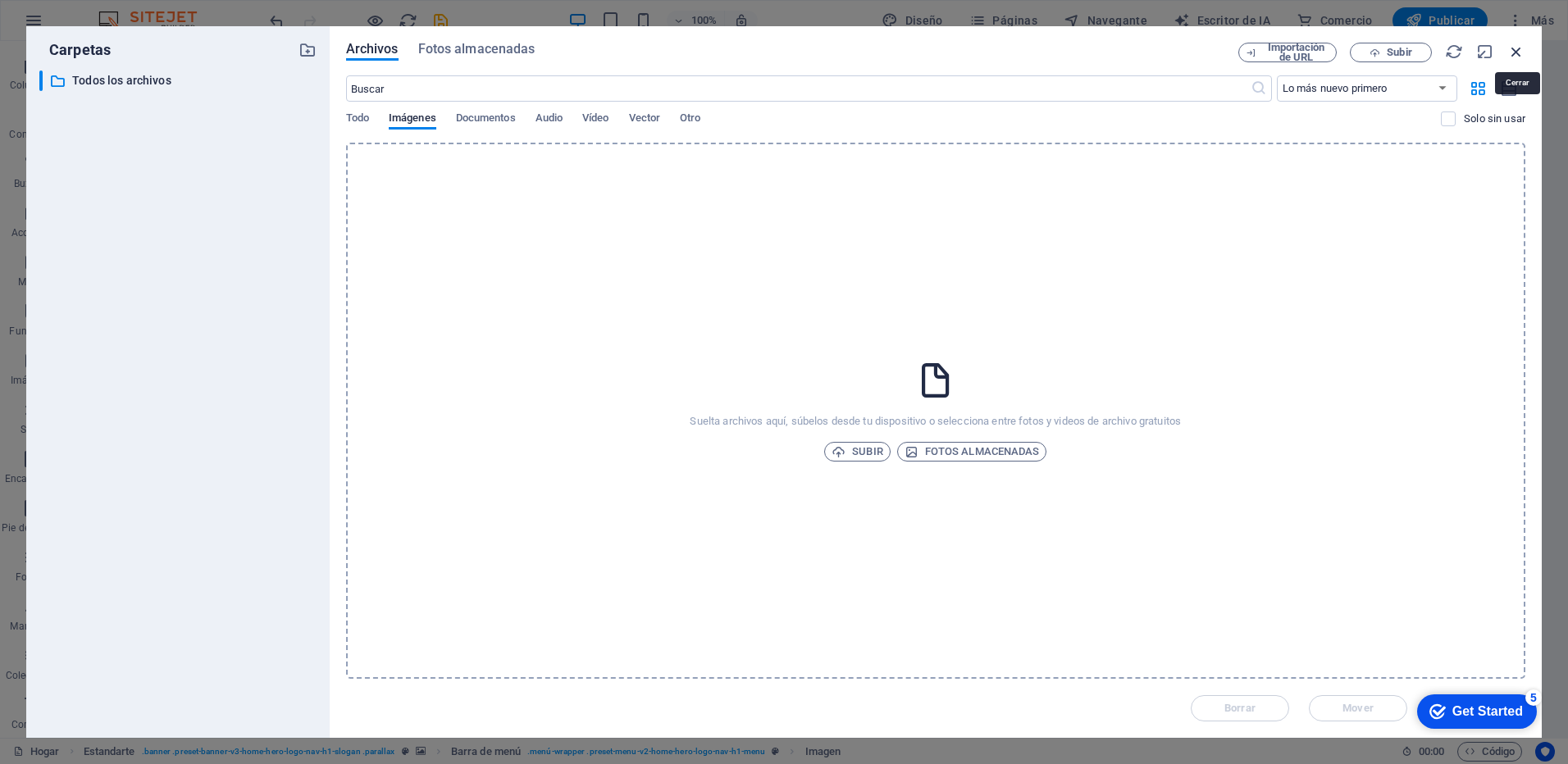
click at [1519, 54] on icon "button" at bounding box center [1516, 51] width 18 height 18
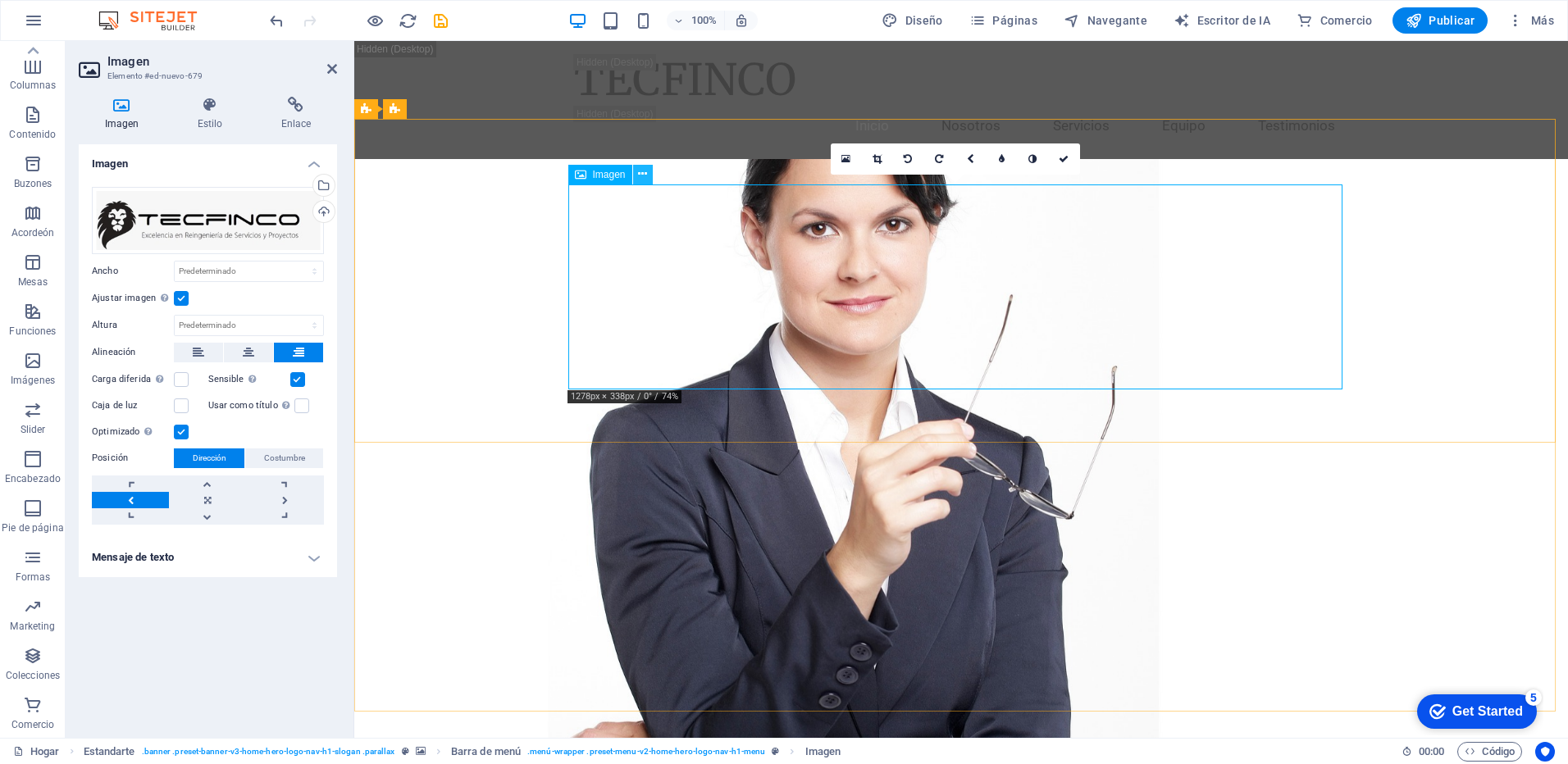
click at [641, 174] on icon at bounding box center [642, 174] width 9 height 17
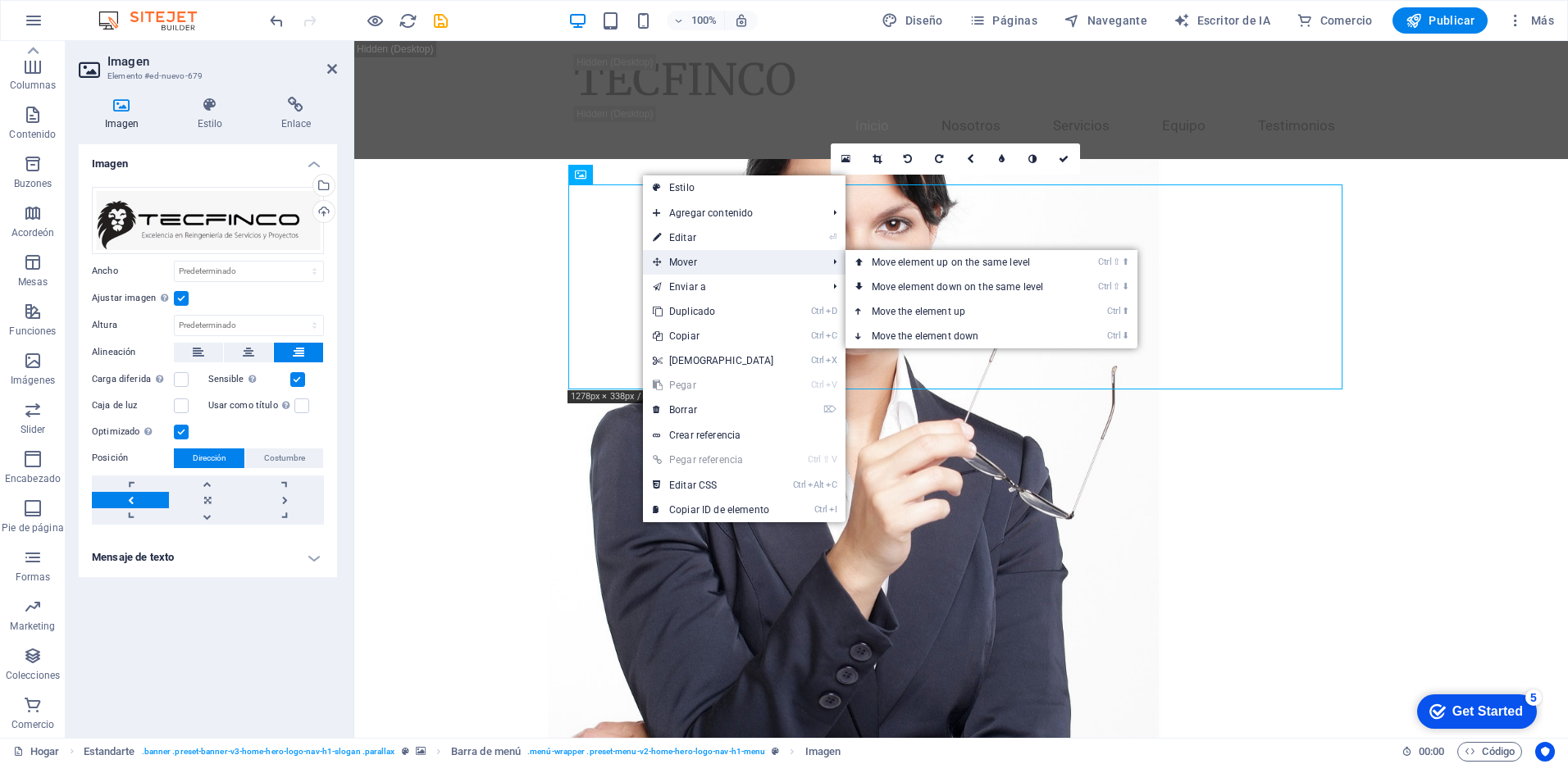
click at [674, 263] on font "Mover" at bounding box center [683, 263] width 28 height 12
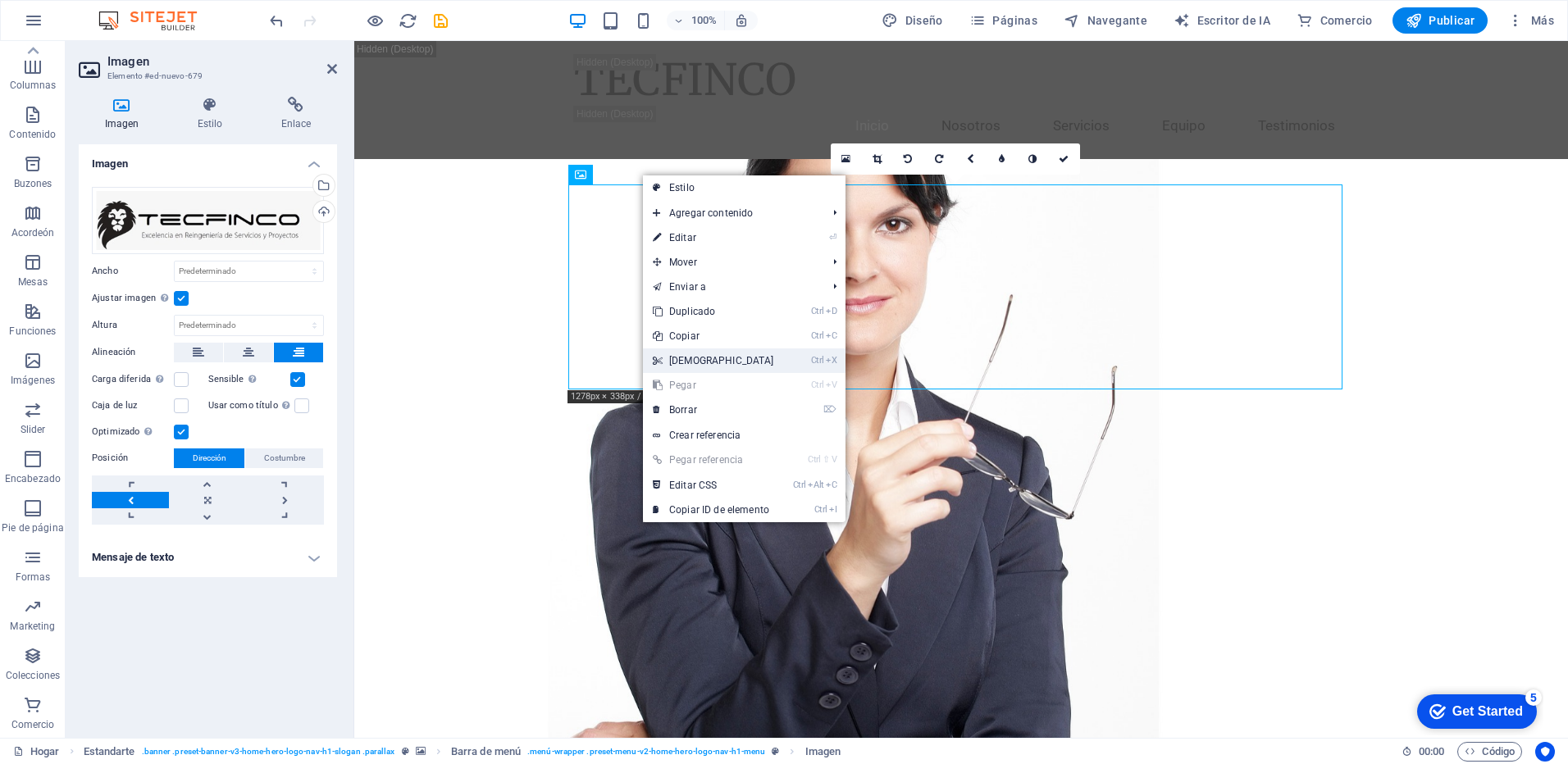
click at [683, 363] on font "[DEMOGRAPHIC_DATA]" at bounding box center [722, 361] width 105 height 12
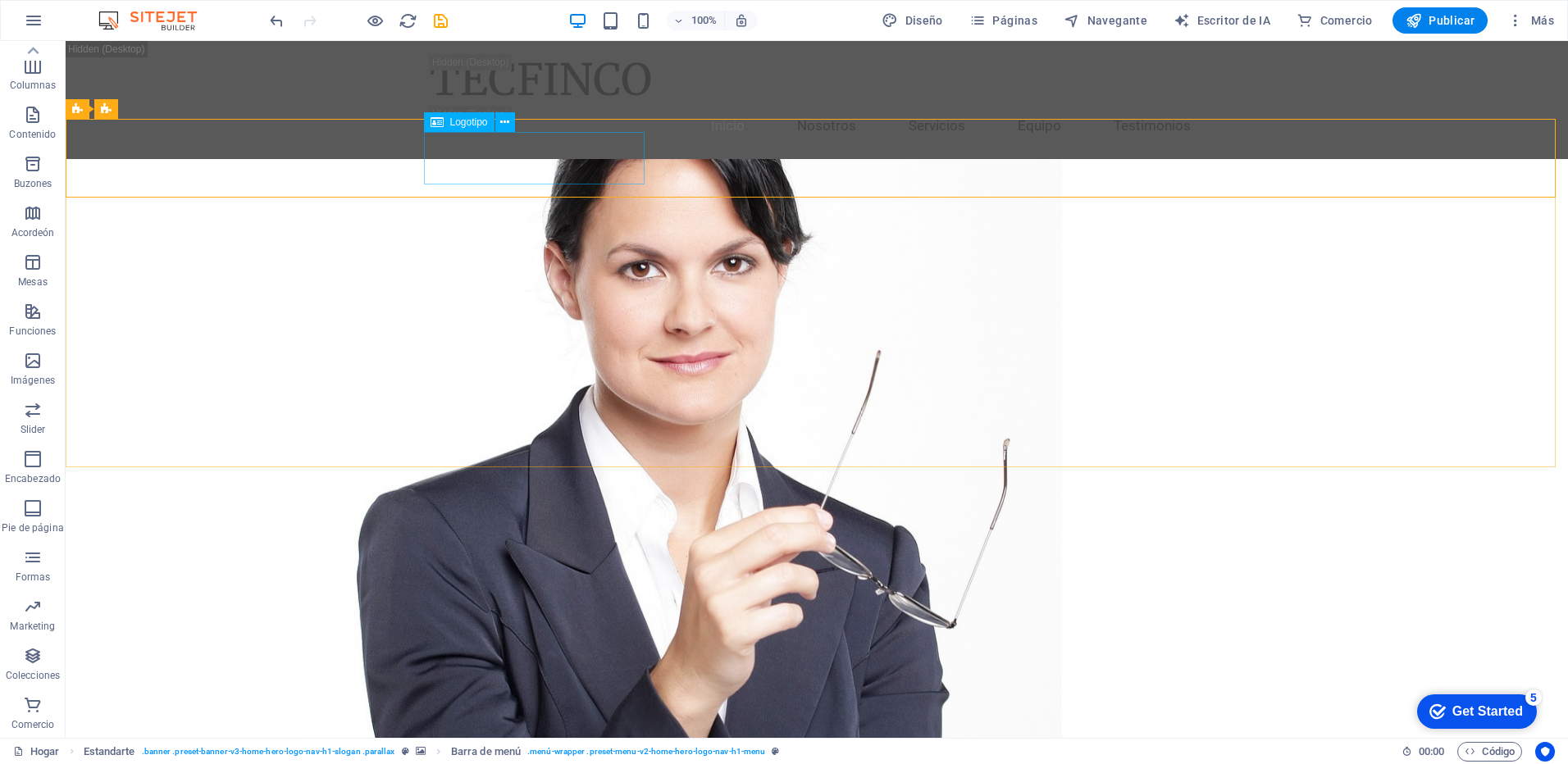
click at [454, 126] on span "Logotipo" at bounding box center [469, 122] width 38 height 10
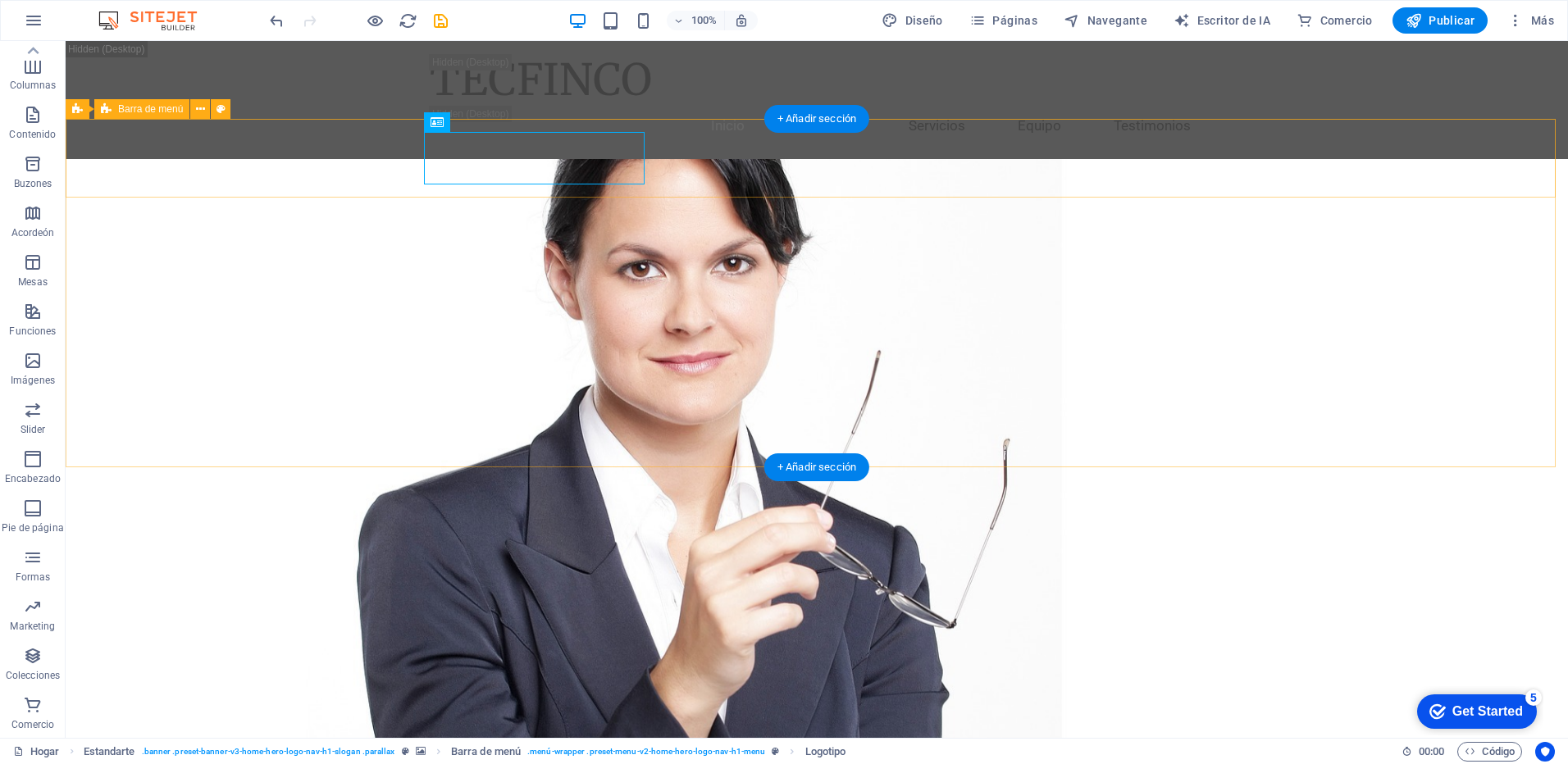
click at [197, 103] on icon at bounding box center [200, 109] width 9 height 17
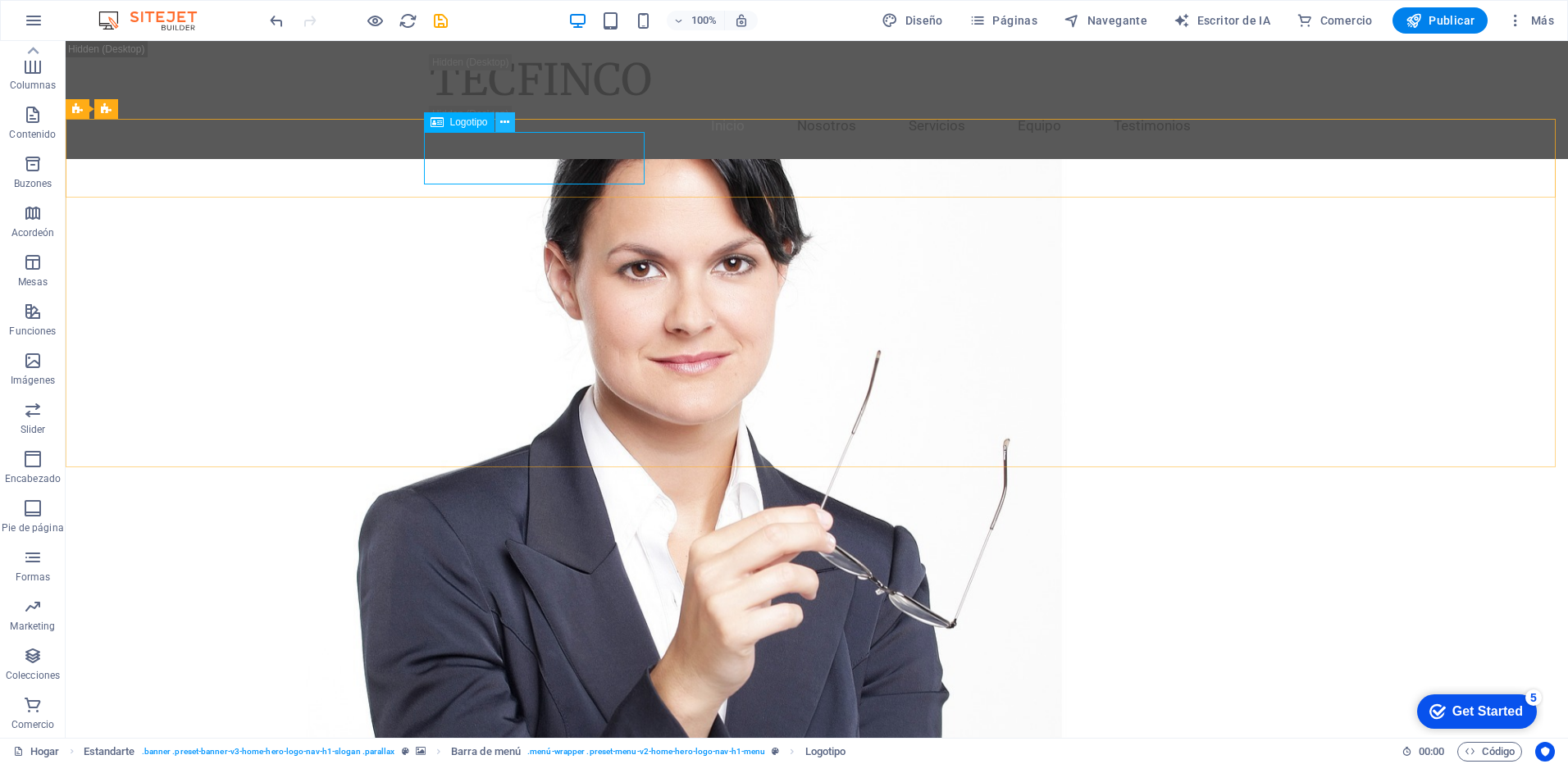
click at [498, 122] on button at bounding box center [505, 122] width 19 height 19
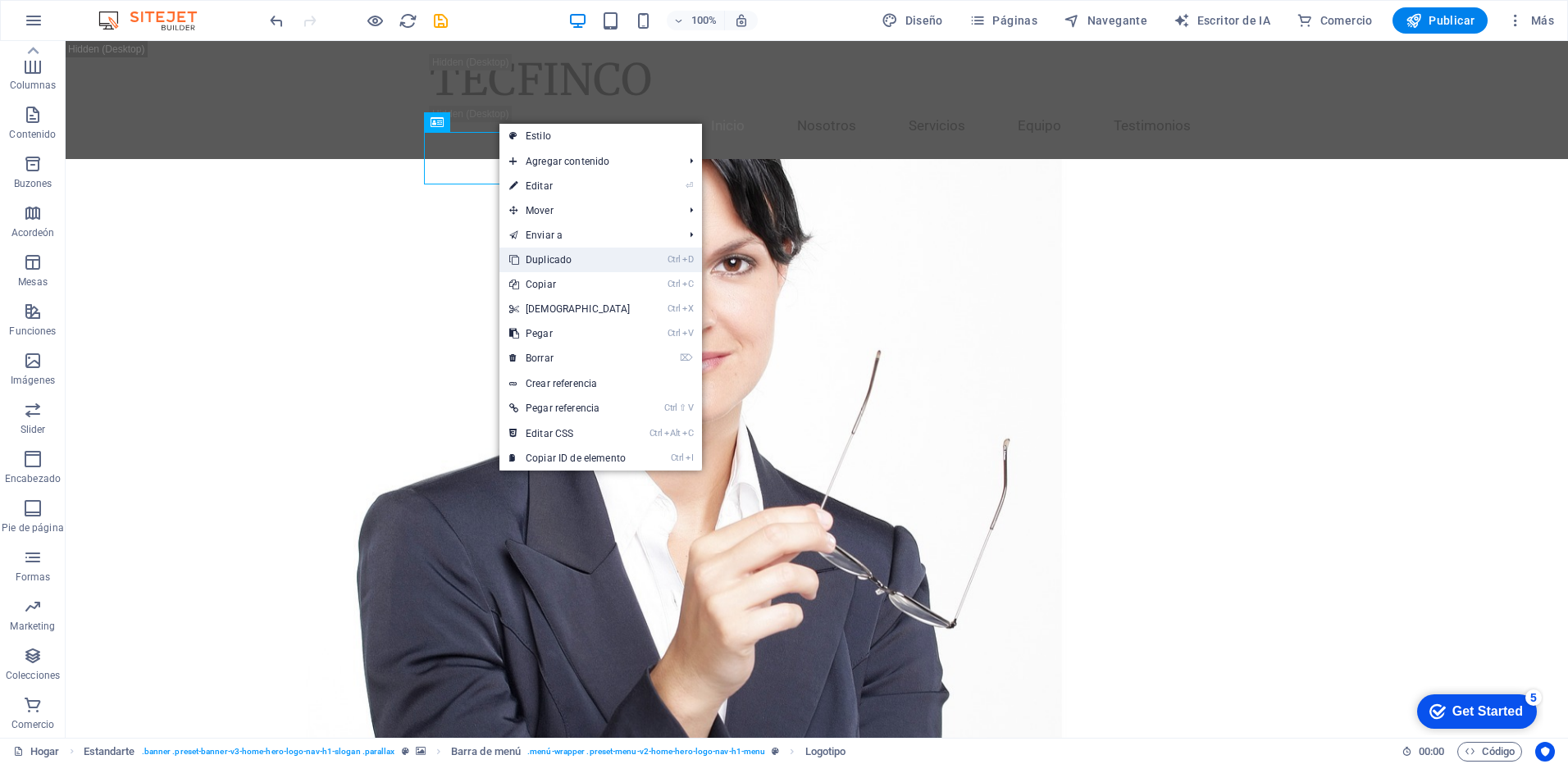
click at [551, 260] on font "Duplicado" at bounding box center [549, 260] width 46 height 12
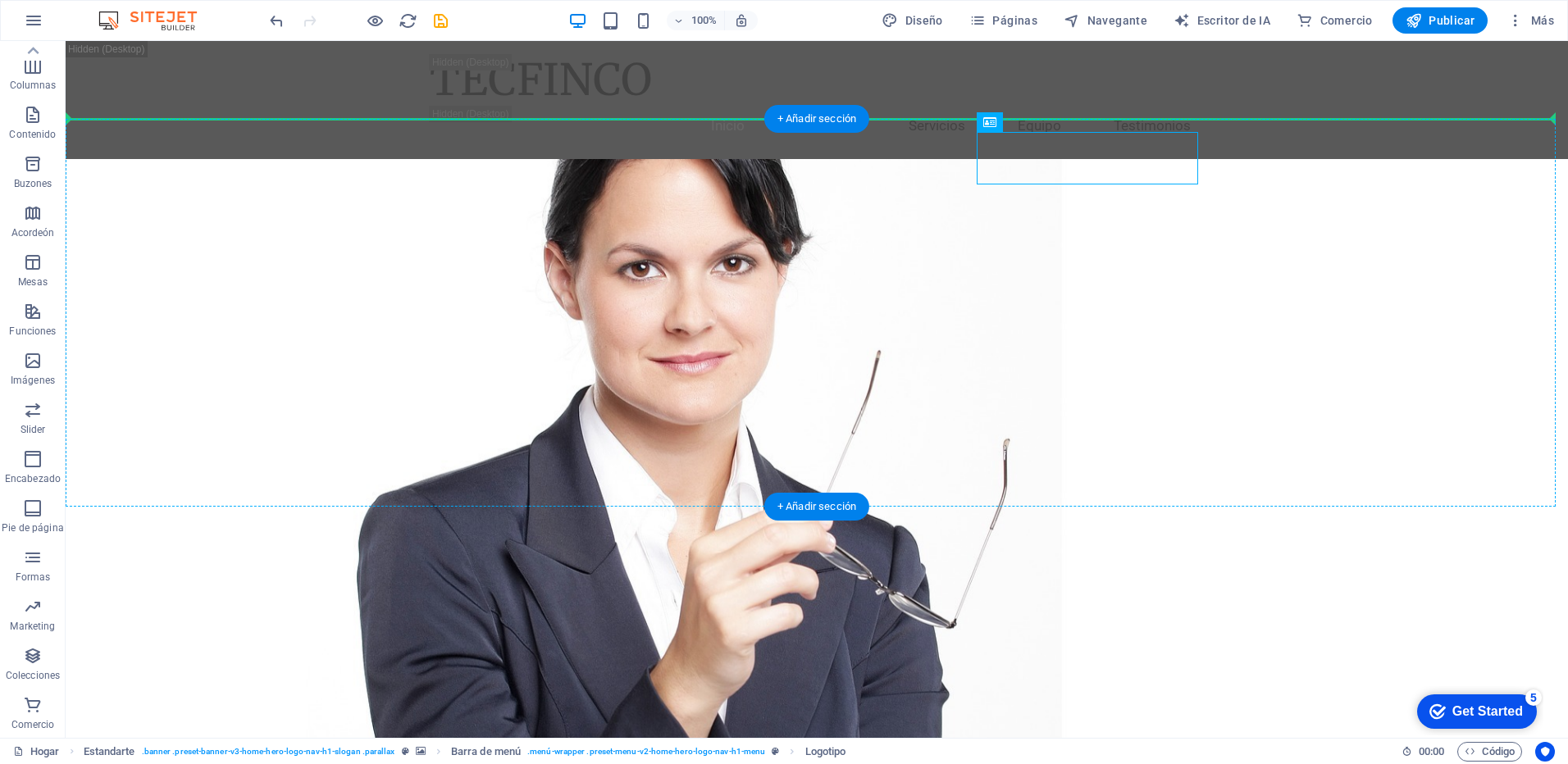
drag, startPoint x: 1096, startPoint y: 154, endPoint x: 352, endPoint y: 145, distance: 744.1
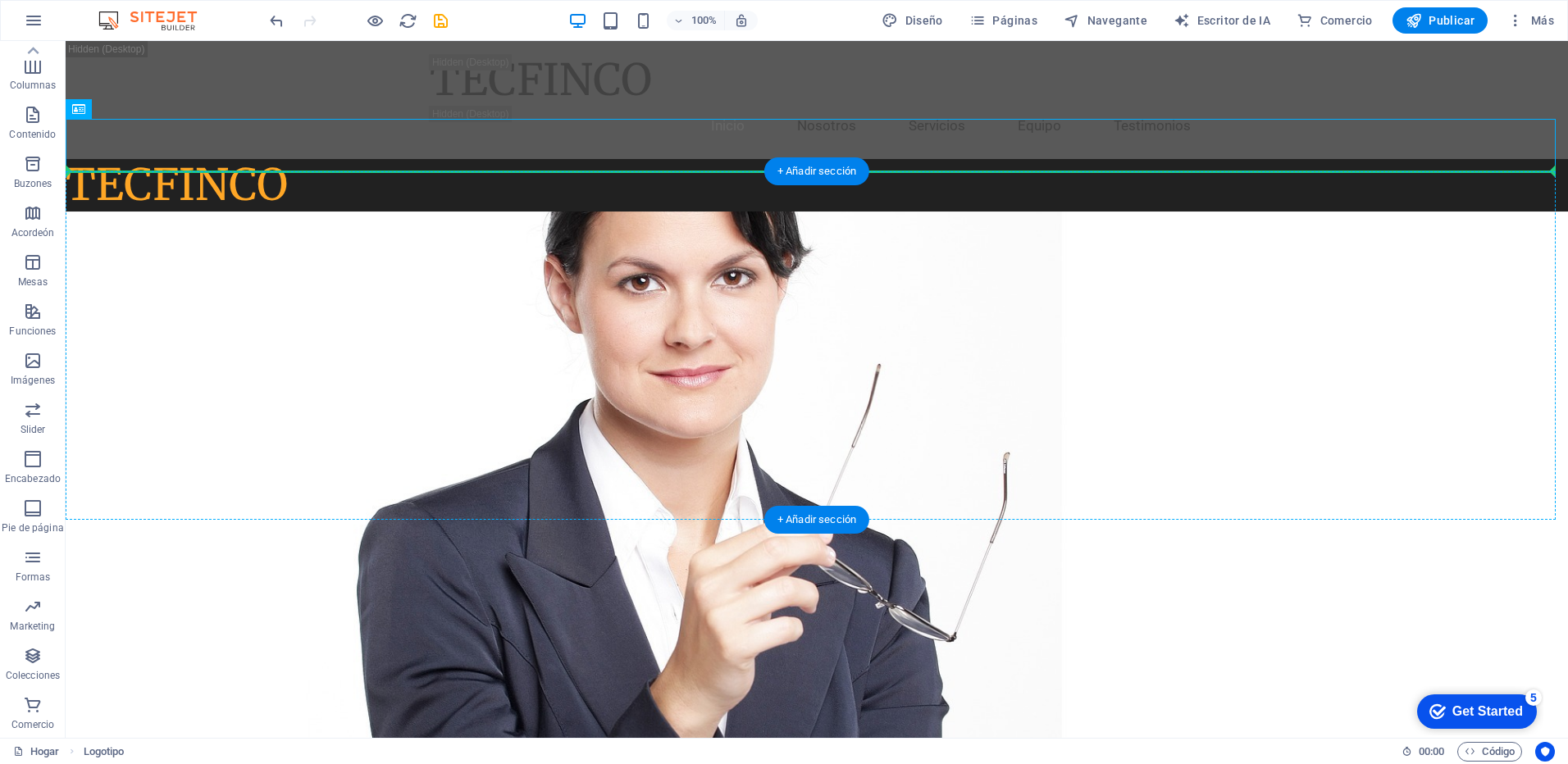
drag, startPoint x: 261, startPoint y: 149, endPoint x: 236, endPoint y: 219, distance: 74.3
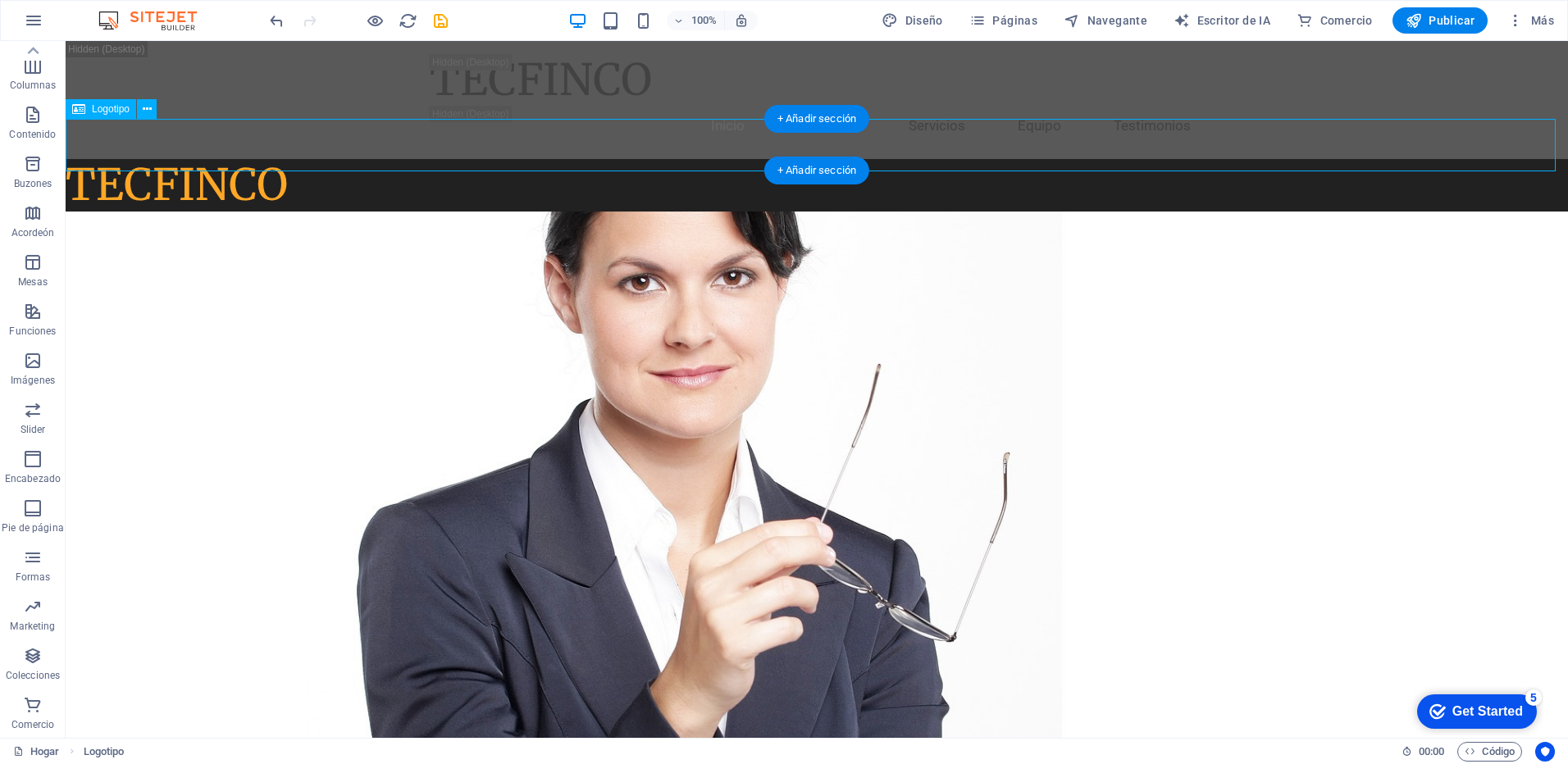
click at [220, 159] on div "TECFINCO" at bounding box center [817, 185] width 1503 height 52
click at [103, 111] on span "Logotipo" at bounding box center [110, 109] width 38 height 10
click at [72, 112] on icon at bounding box center [78, 108] width 13 height 19
click at [149, 112] on icon at bounding box center [147, 109] width 9 height 17
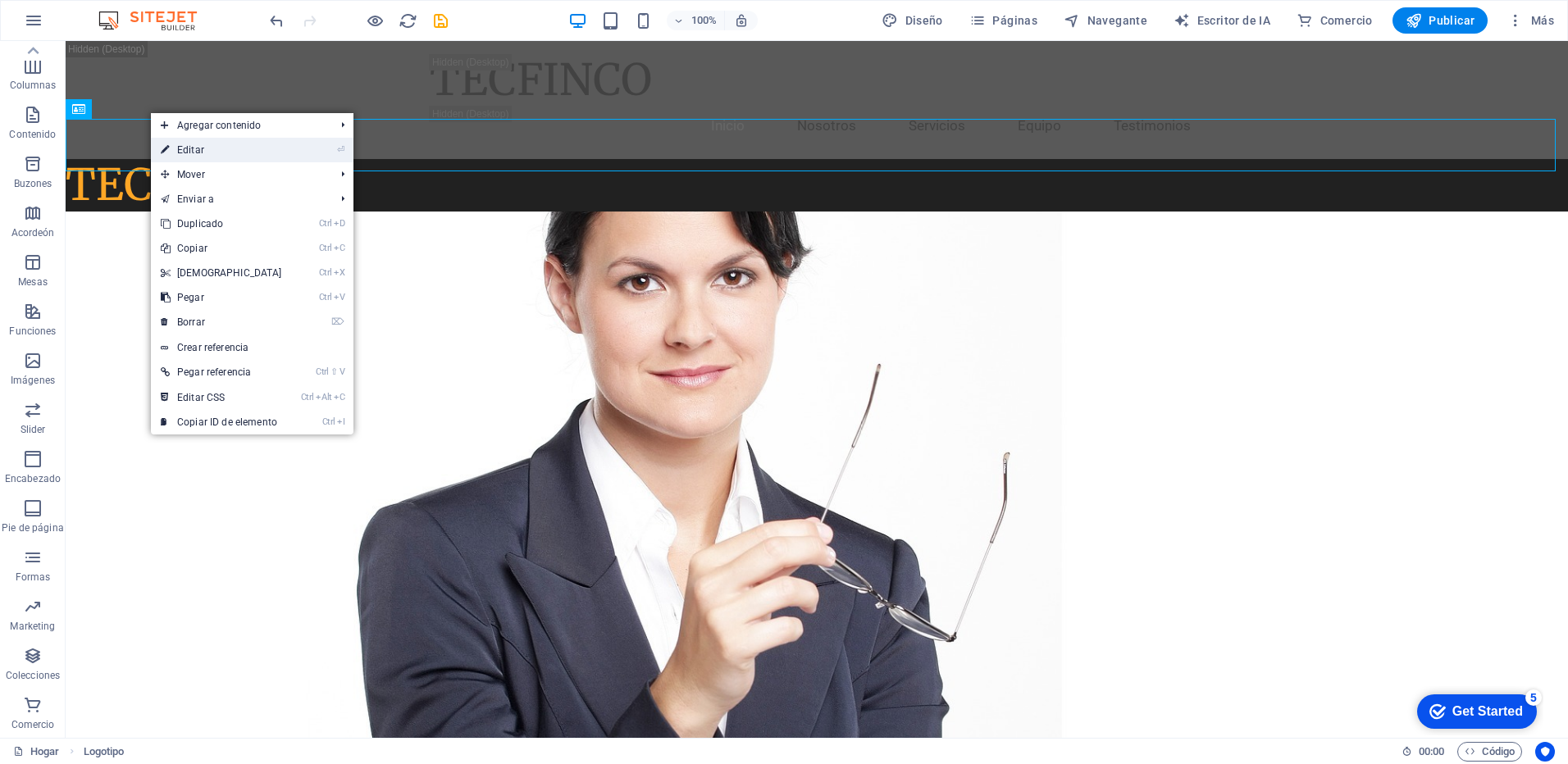
click at [198, 151] on font "Editar" at bounding box center [191, 150] width 27 height 12
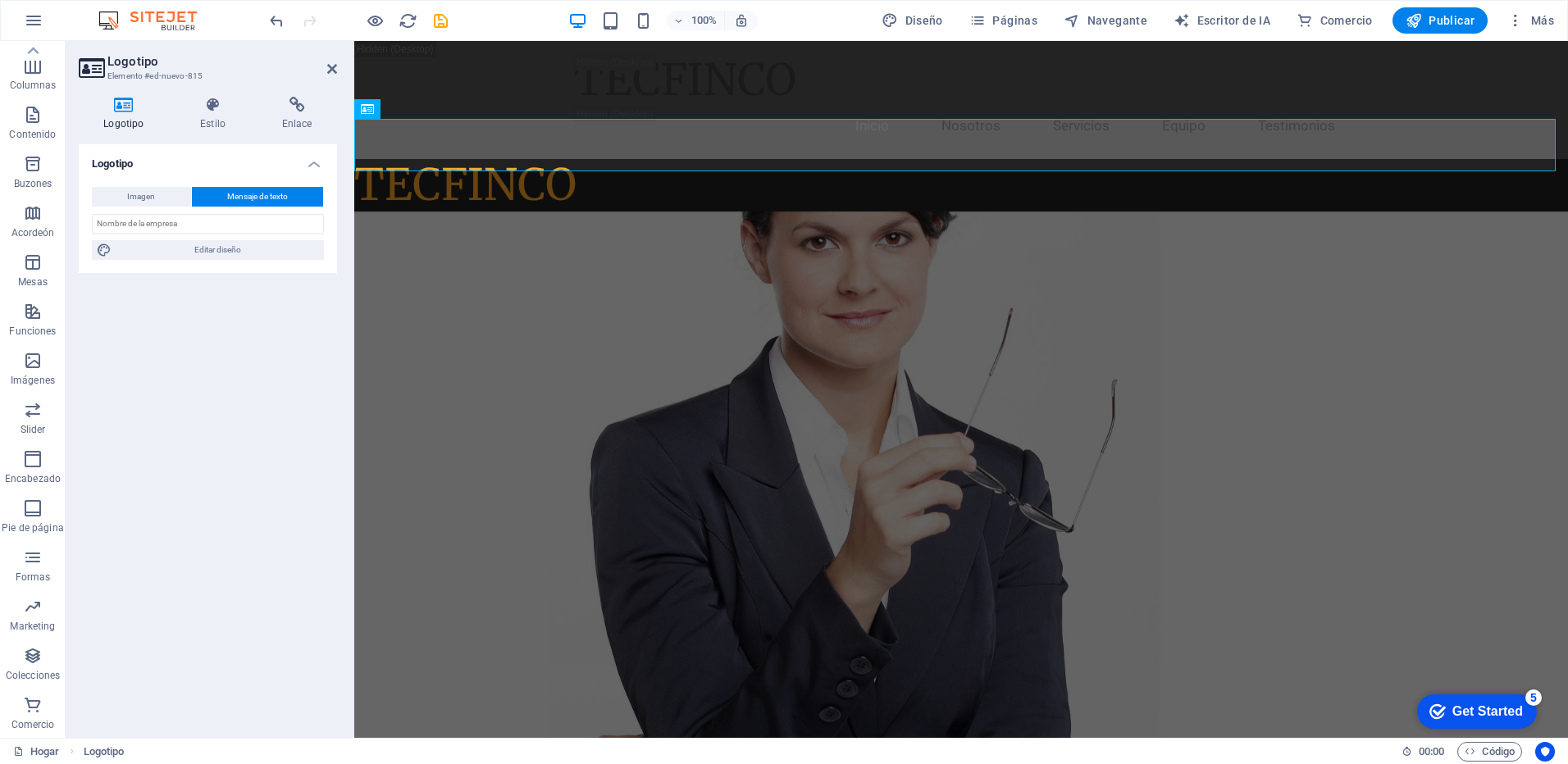
click at [108, 169] on h4 "Logotipo" at bounding box center [208, 158] width 258 height 30
click at [108, 169] on h4 "Logotipo" at bounding box center [208, 163] width 258 height 39
click at [133, 197] on span "Imagen" at bounding box center [141, 197] width 28 height 19
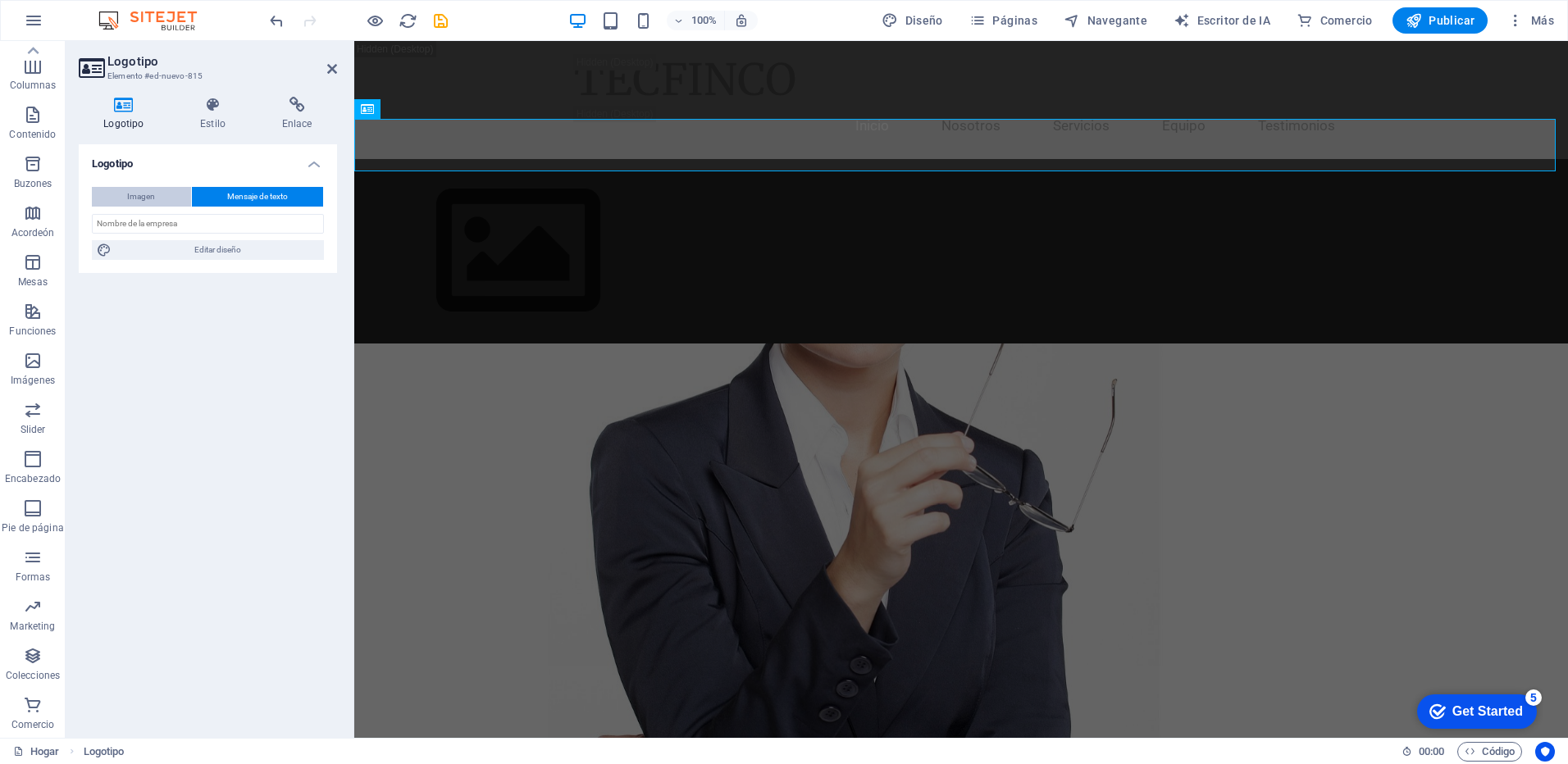
select select "DISABLED_OPTION_VALUE"
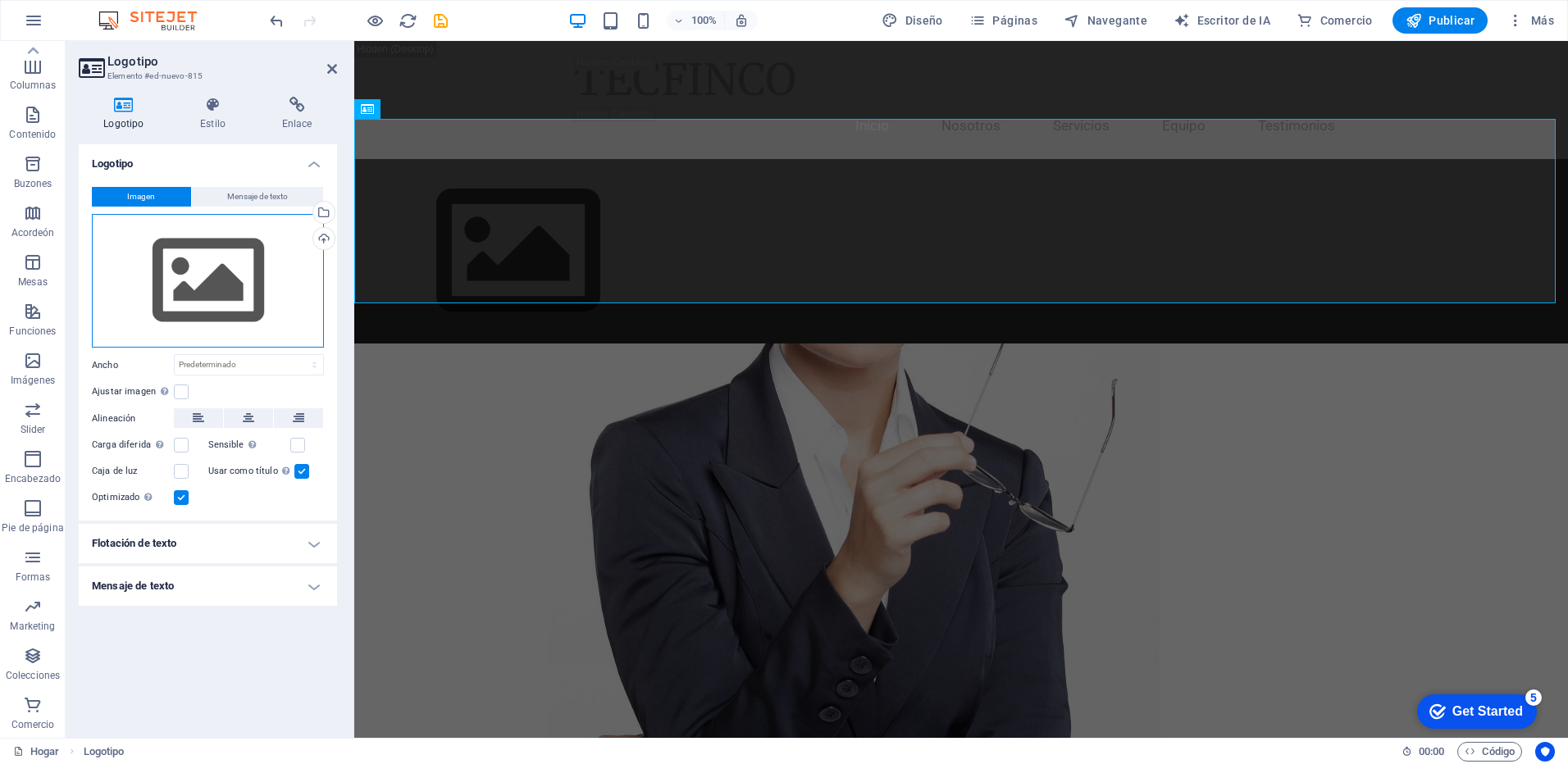
click at [122, 282] on div "Arrastra archivos aquí, haz clic para elegir archivos o selecciona archivos de …" at bounding box center [208, 281] width 232 height 135
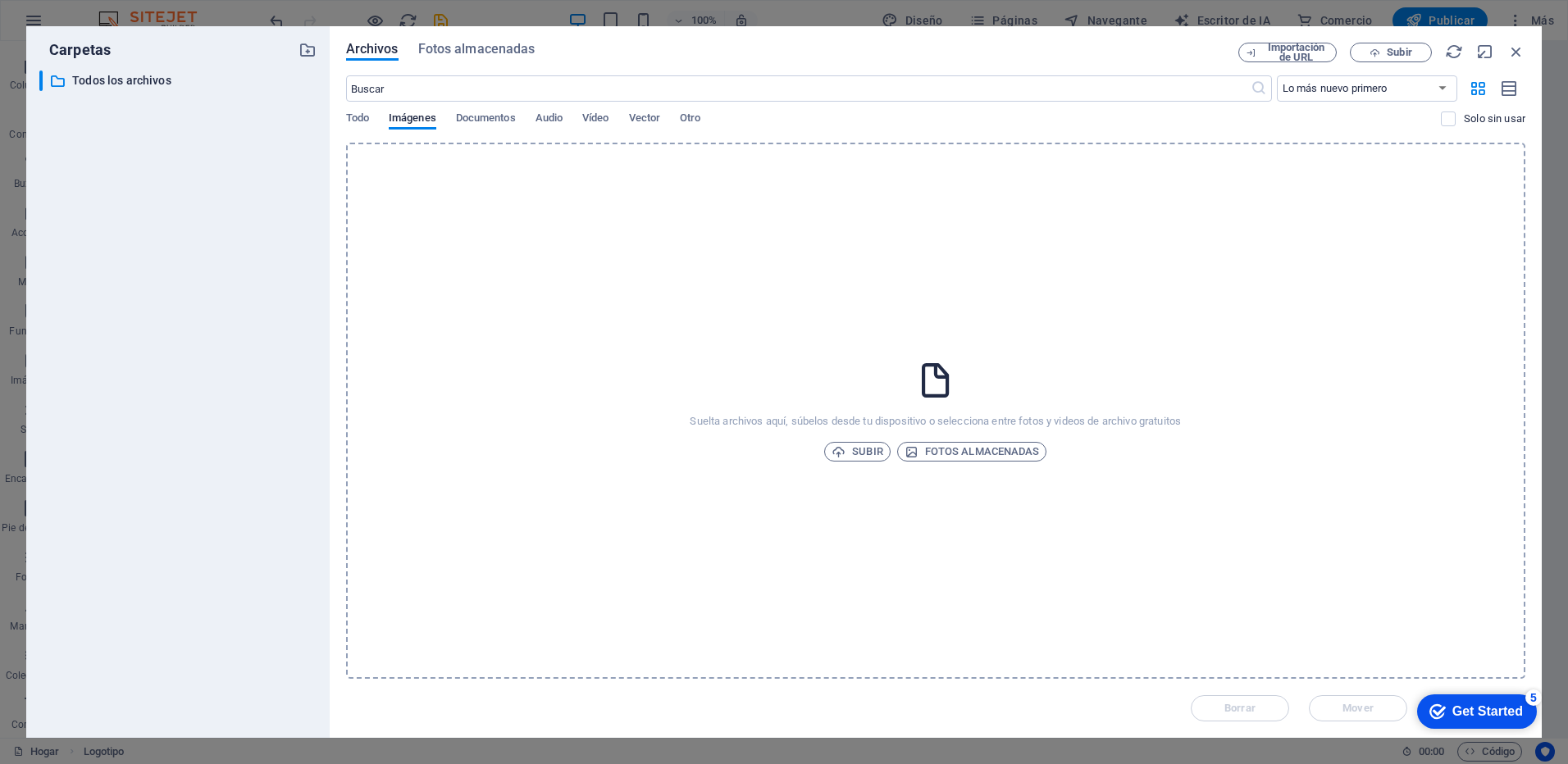
click at [888, 376] on div "Suelta archivos aquí, súbelos desde tu dispositivo o selecciona entre fotos y v…" at bounding box center [936, 410] width 1179 height 536
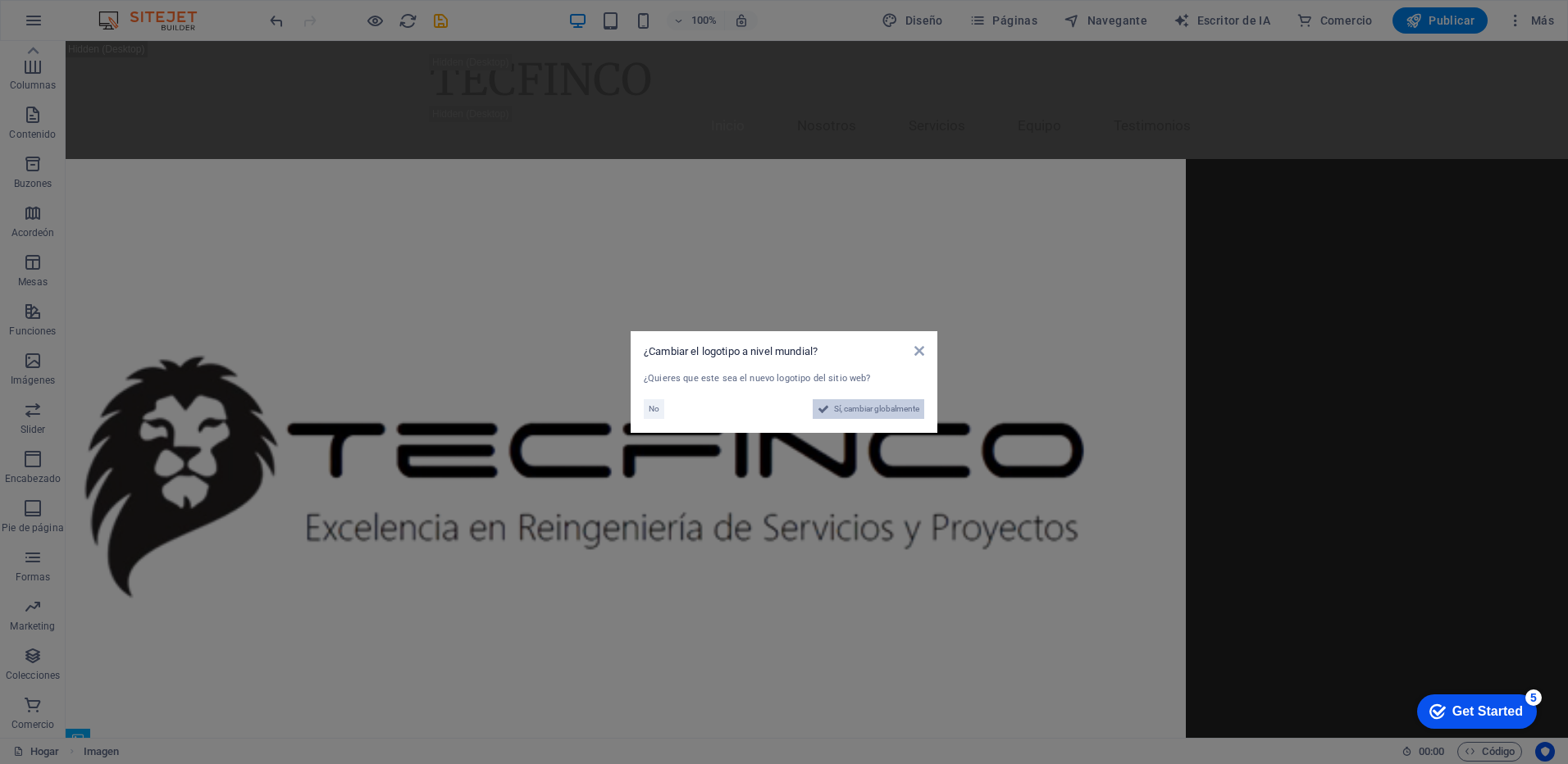
click at [896, 414] on span "Sí, cambiar globalmente" at bounding box center [877, 409] width 86 height 19
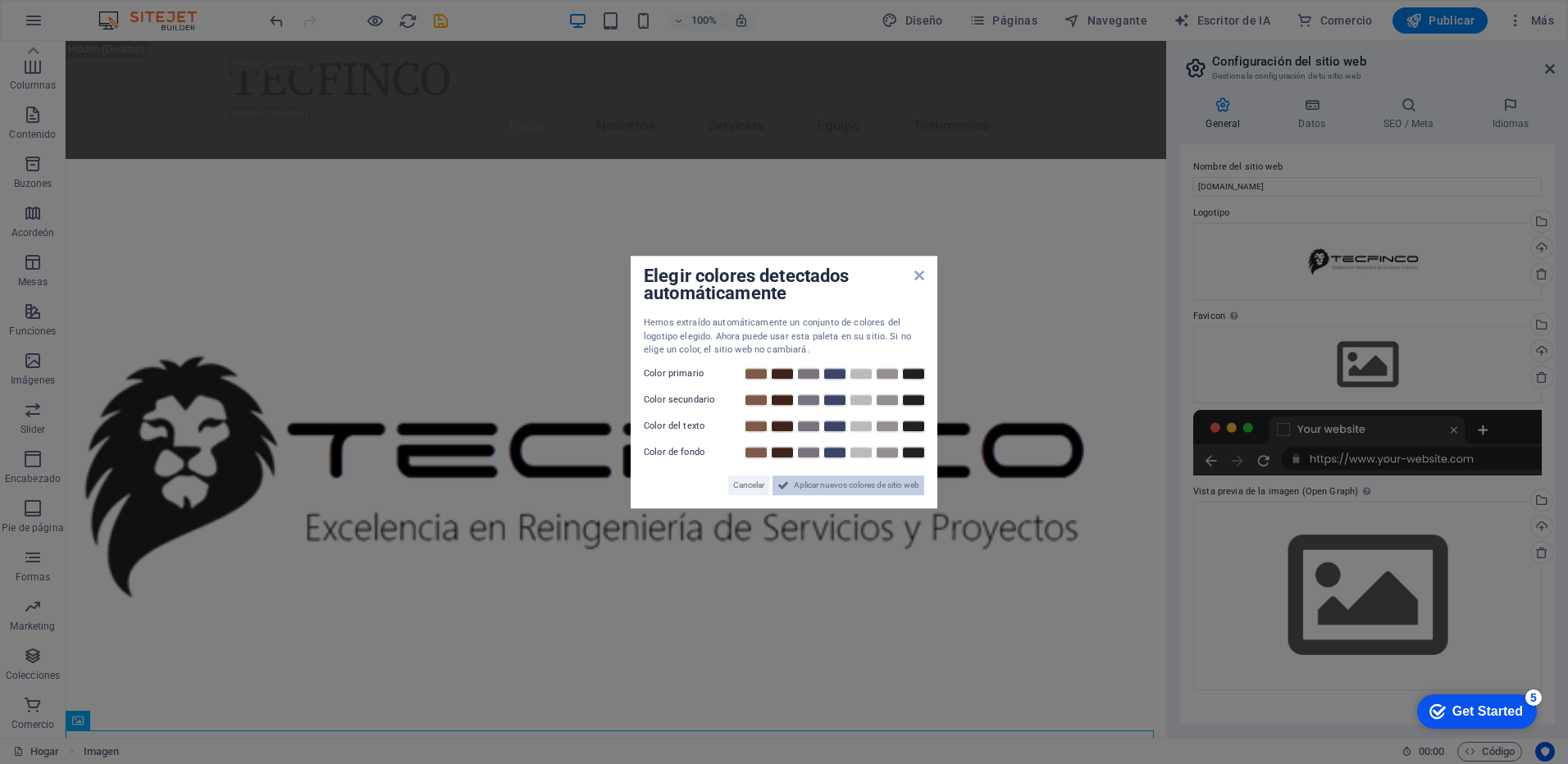
click at [837, 484] on span "Aplicar nuevos colores de sitio web" at bounding box center [856, 485] width 125 height 19
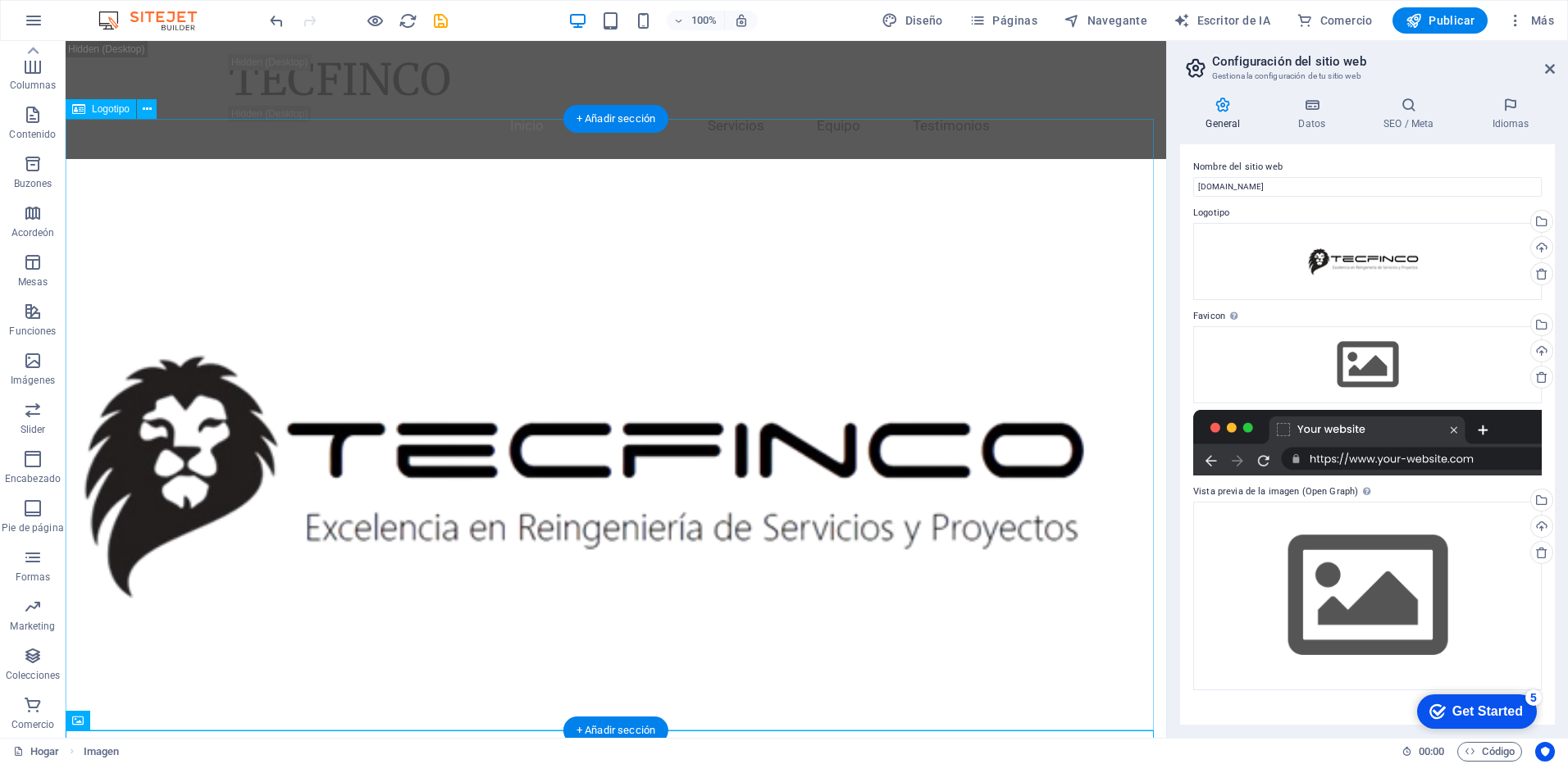
click at [1010, 245] on div at bounding box center [615, 474] width 1100 height 630
click at [145, 109] on icon at bounding box center [147, 109] width 9 height 17
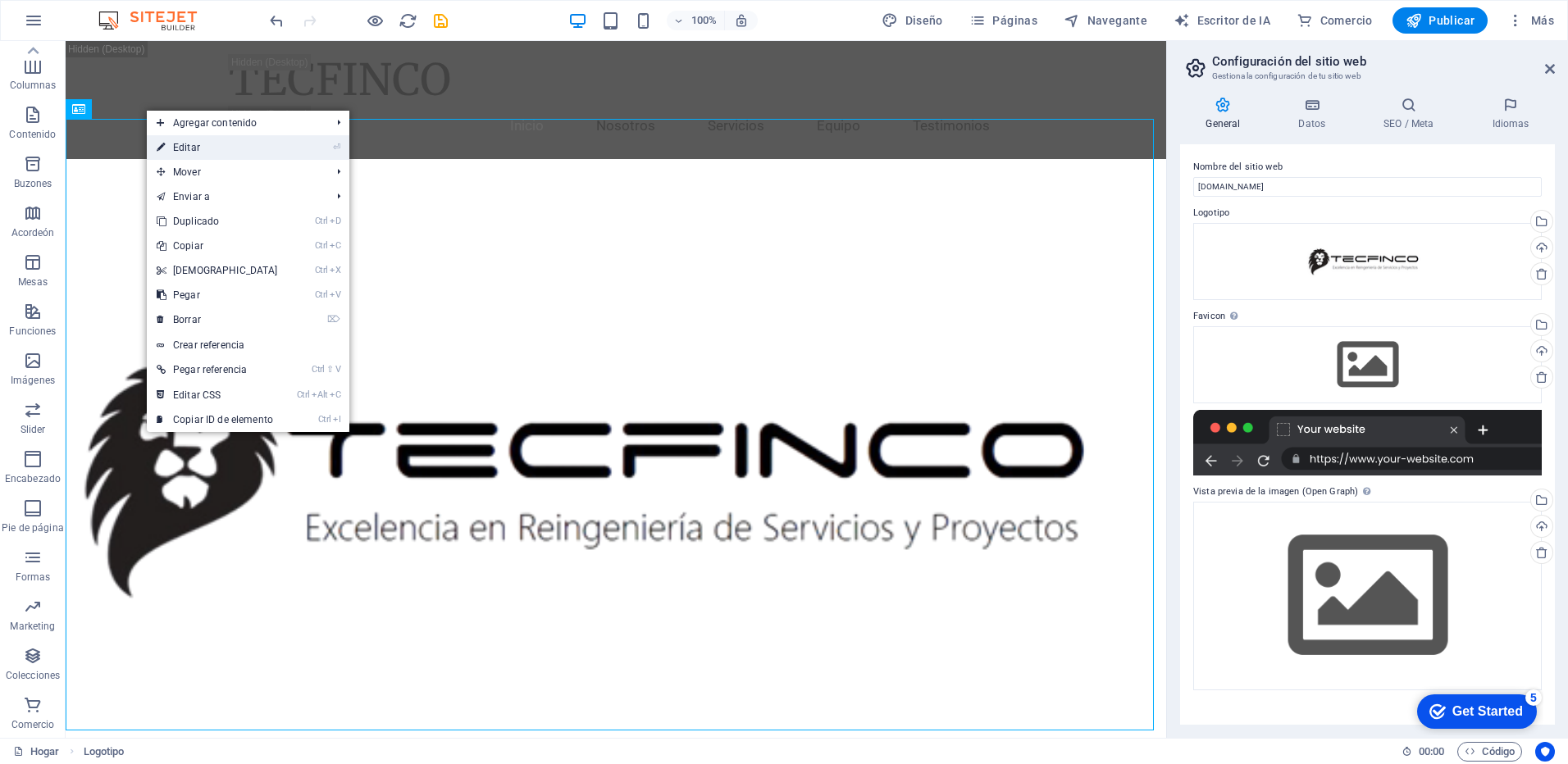
click at [173, 144] on font "Editar" at bounding box center [186, 148] width 27 height 12
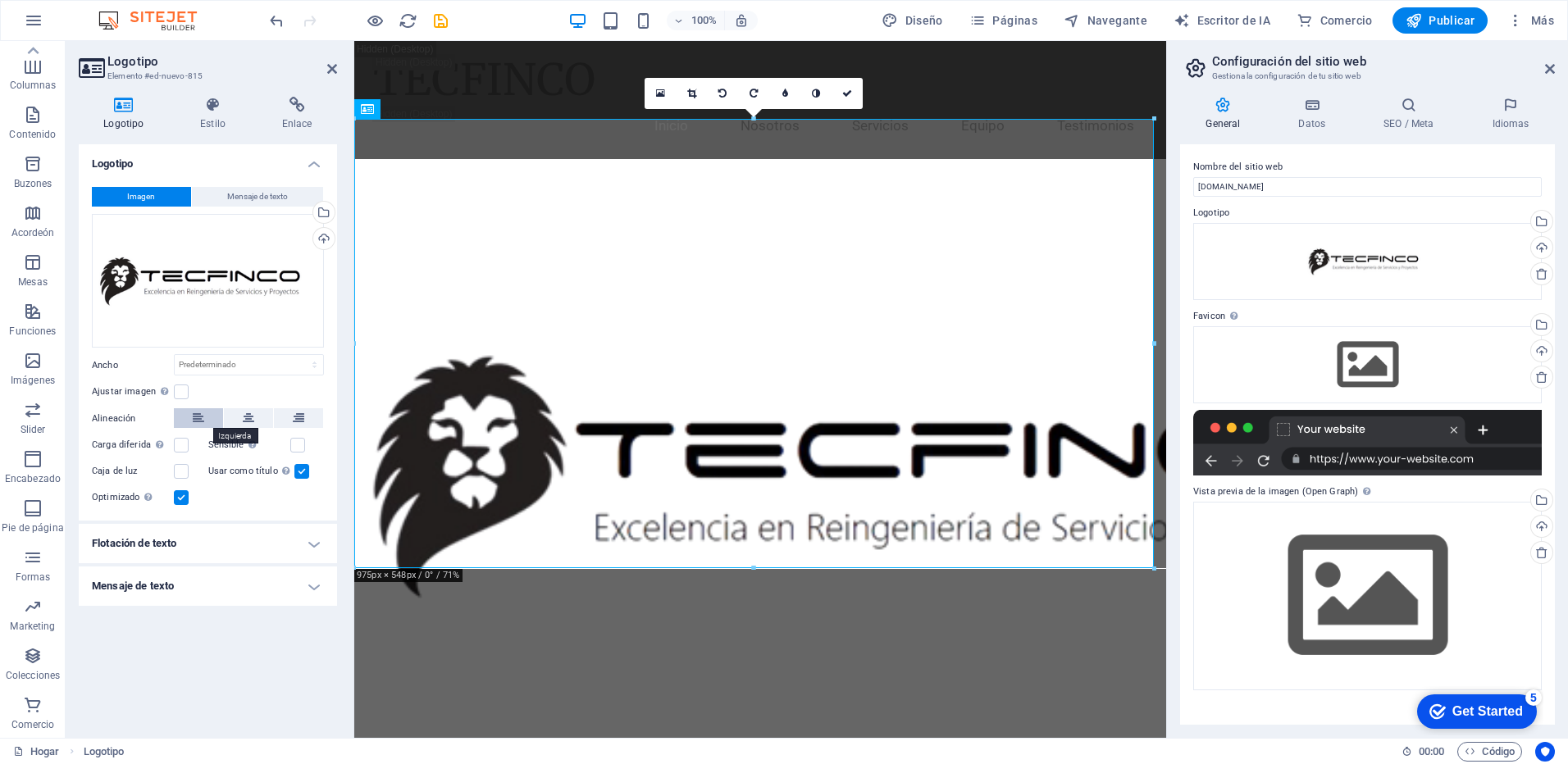
click at [190, 423] on button at bounding box center [198, 418] width 49 height 19
click at [315, 369] on select "Predeterminado Automático Px Rem % em VH Vw" at bounding box center [248, 364] width 148 height 19
click at [175, 355] on select "Predeterminado Automático Px Rem % em VH Vw" at bounding box center [248, 364] width 148 height 19
select select "DISABLED_OPTION_VALUE"
click at [697, 91] on link at bounding box center [691, 93] width 31 height 31
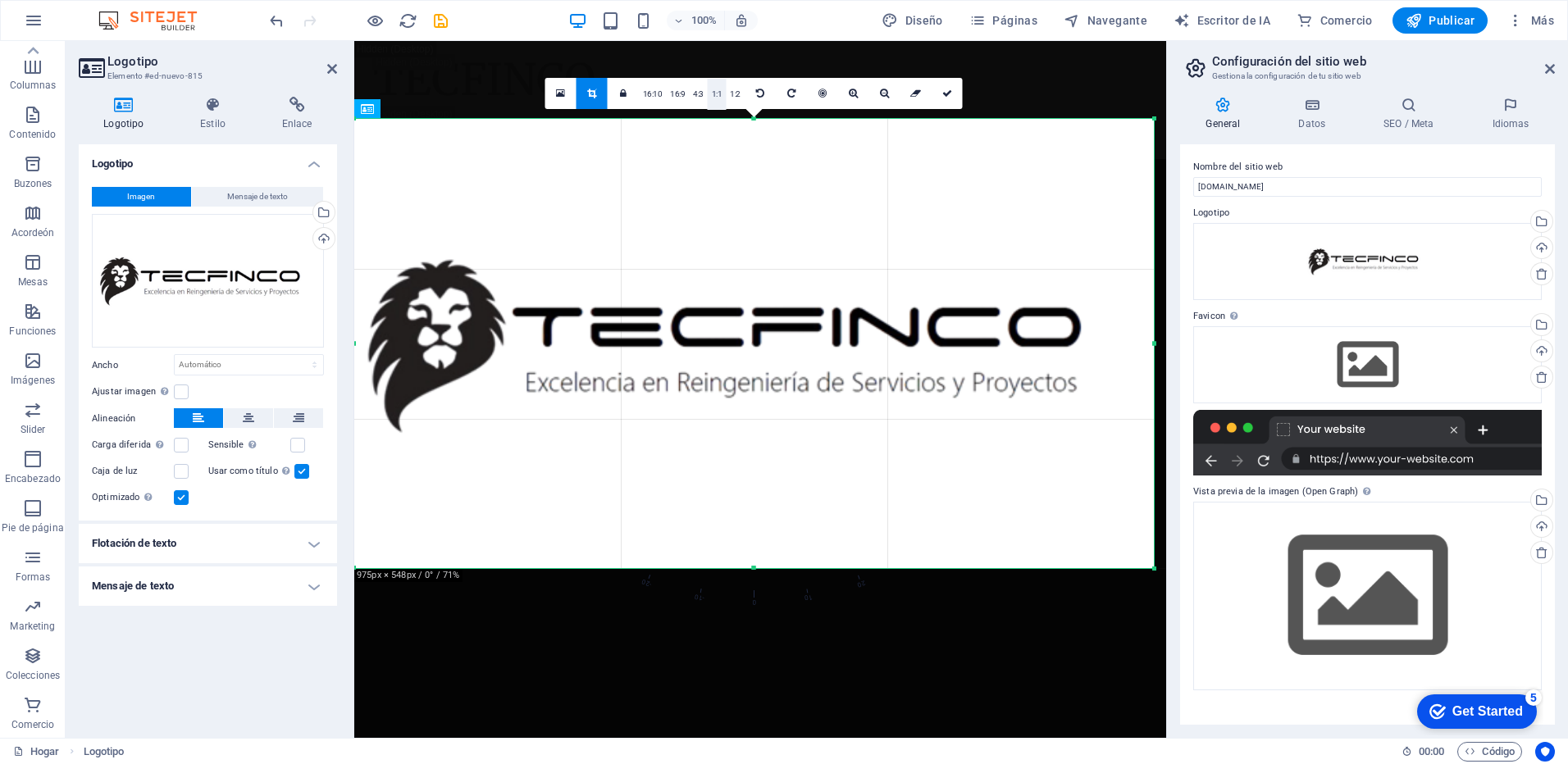
click at [719, 97] on link "1:1" at bounding box center [718, 94] width 19 height 31
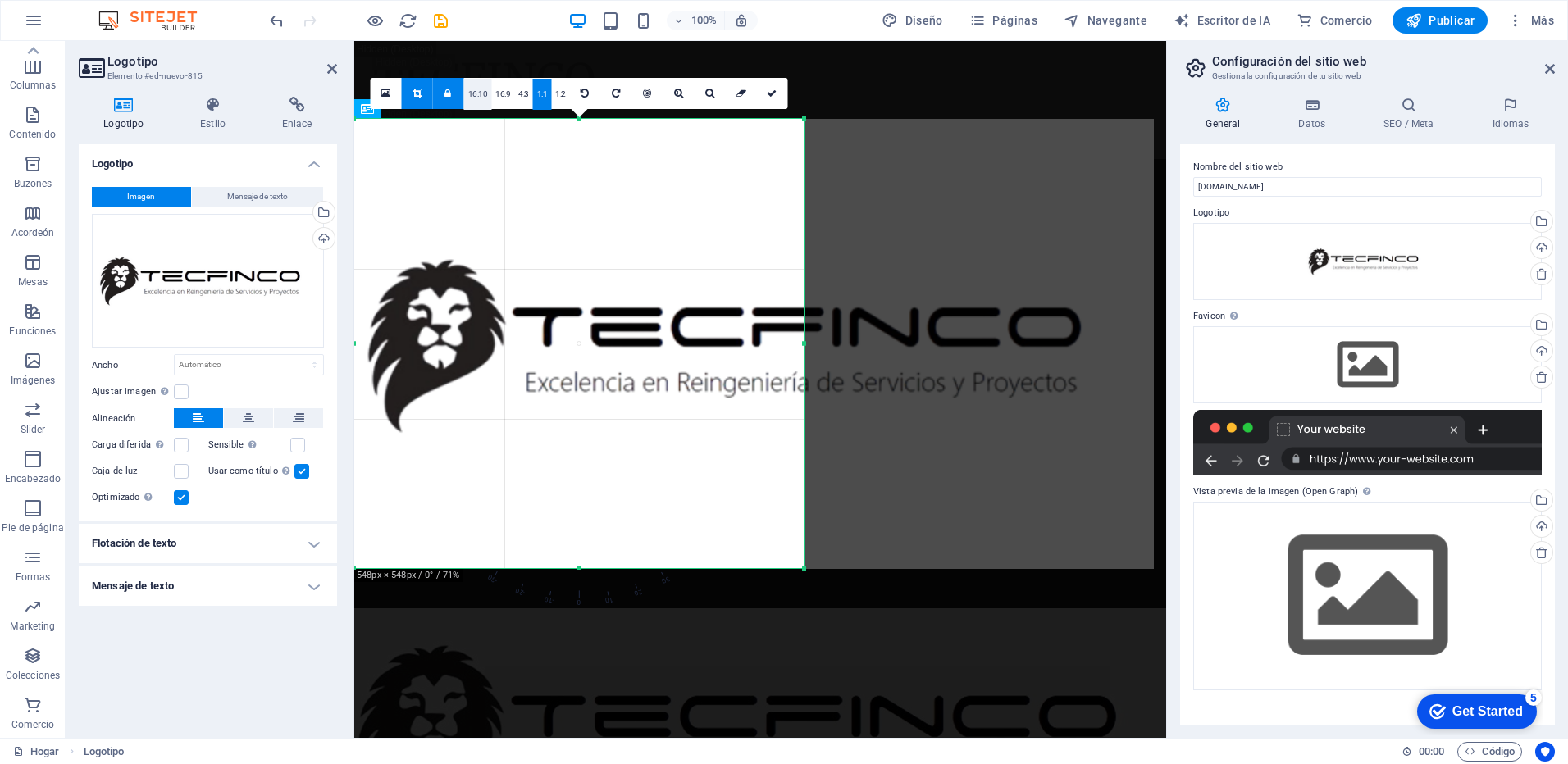
click at [481, 90] on link "16:10" at bounding box center [478, 94] width 28 height 31
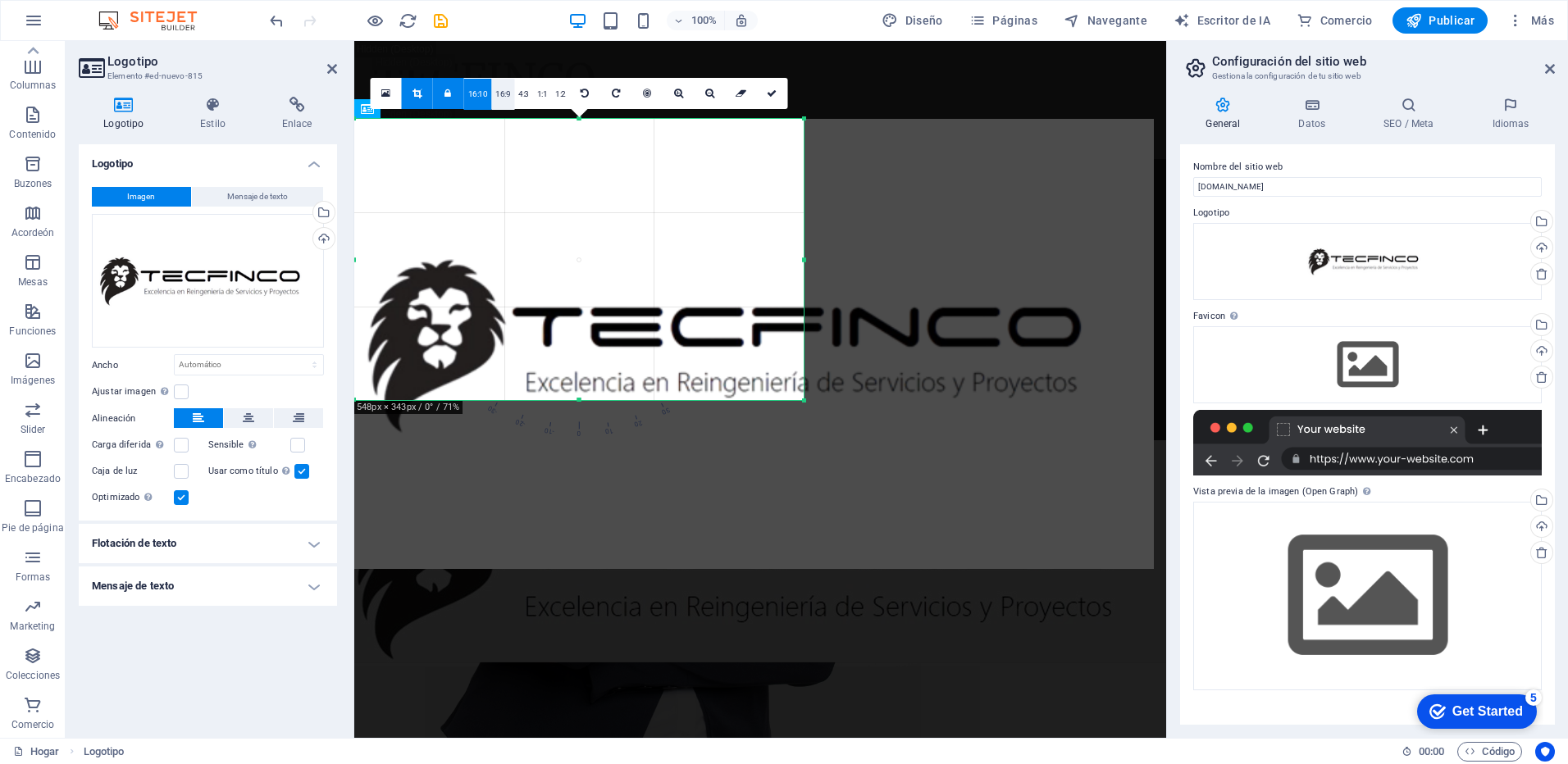
click at [507, 95] on link "16:9" at bounding box center [502, 94] width 23 height 31
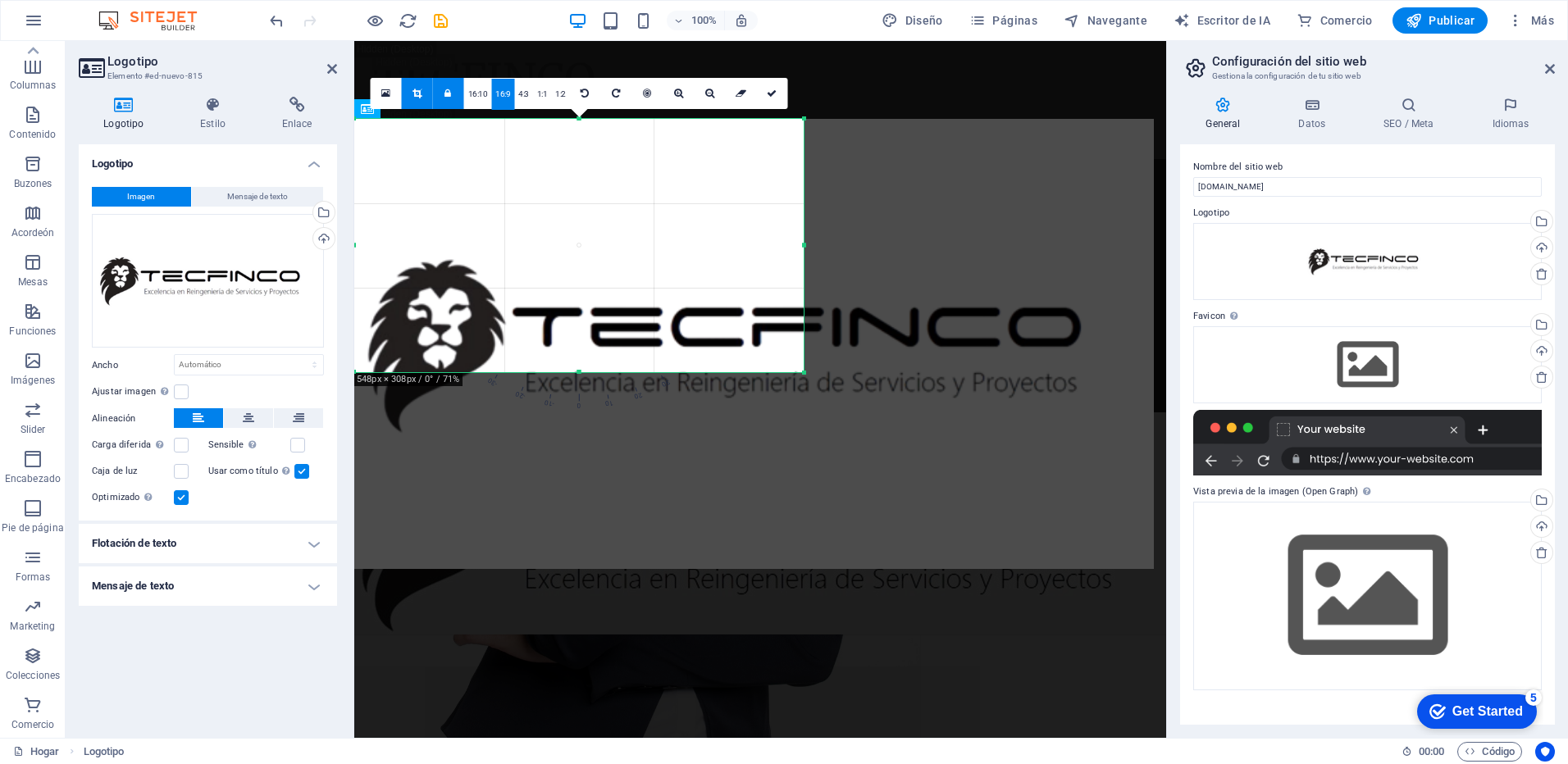
click at [500, 97] on link "16:9" at bounding box center [502, 94] width 23 height 31
click at [390, 96] on icon at bounding box center [385, 94] width 9 height 12
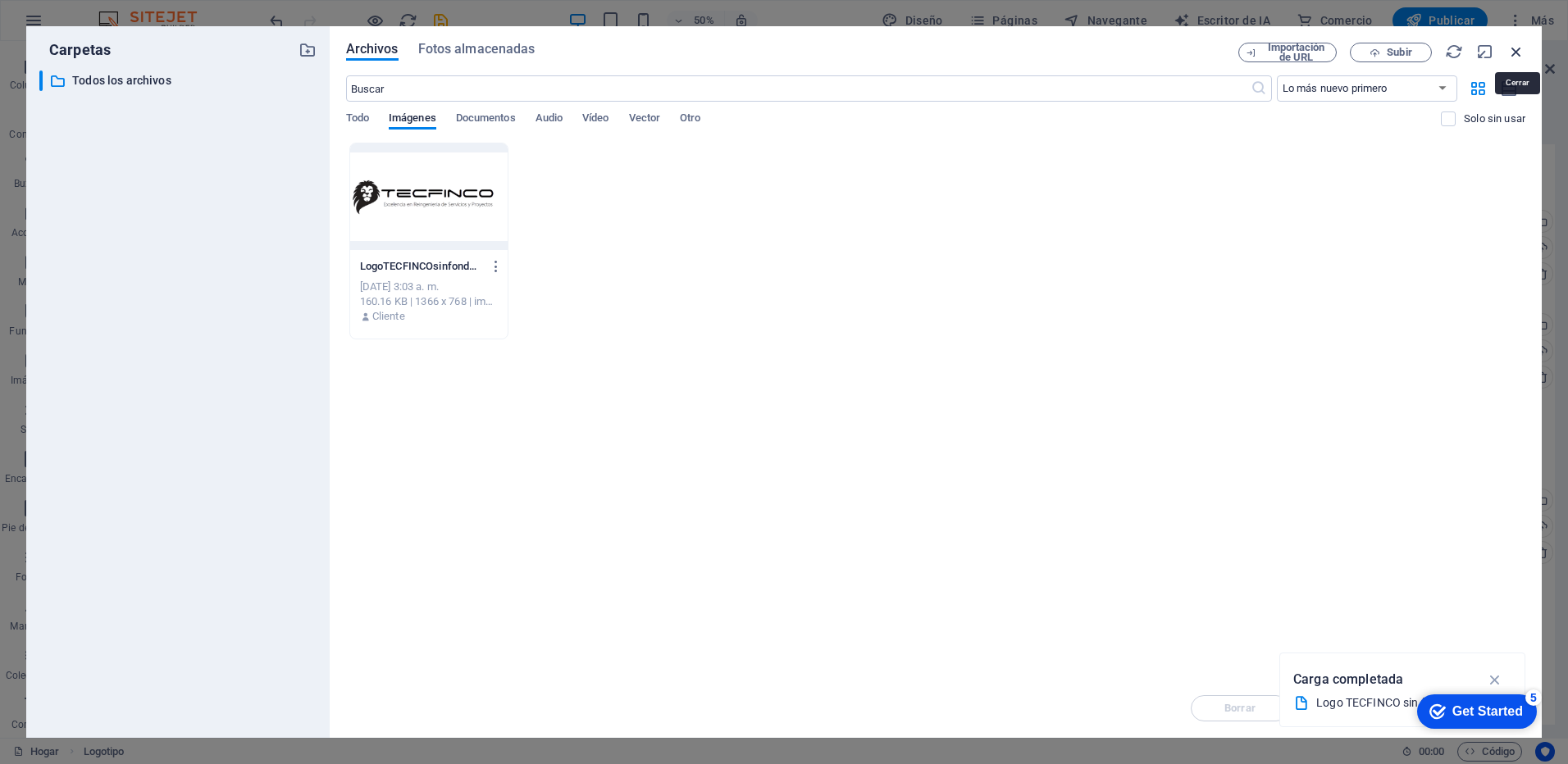
click at [1516, 46] on icon "button" at bounding box center [1516, 51] width 18 height 18
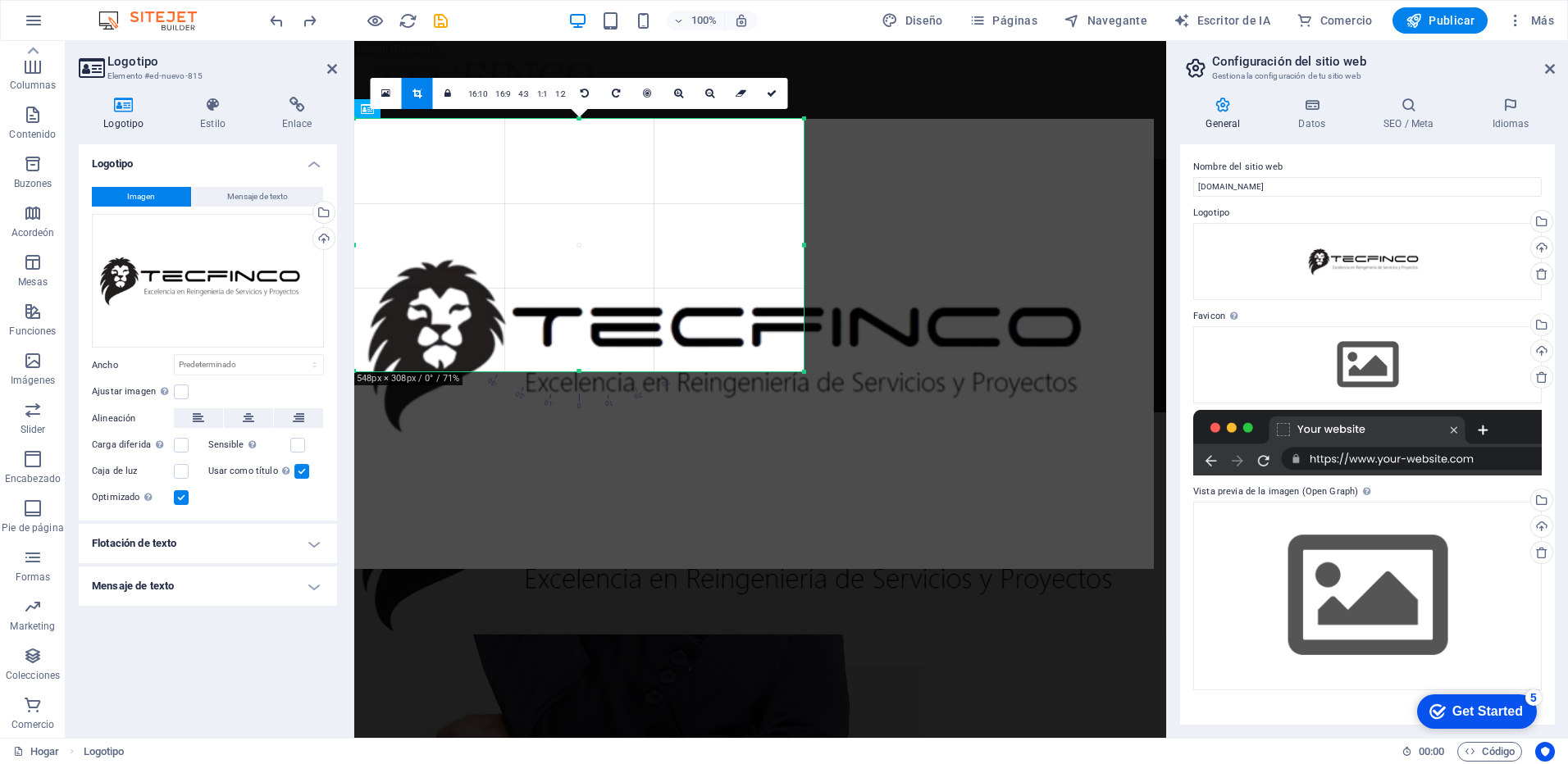
select select "DISABLED_OPTION_VALUE"
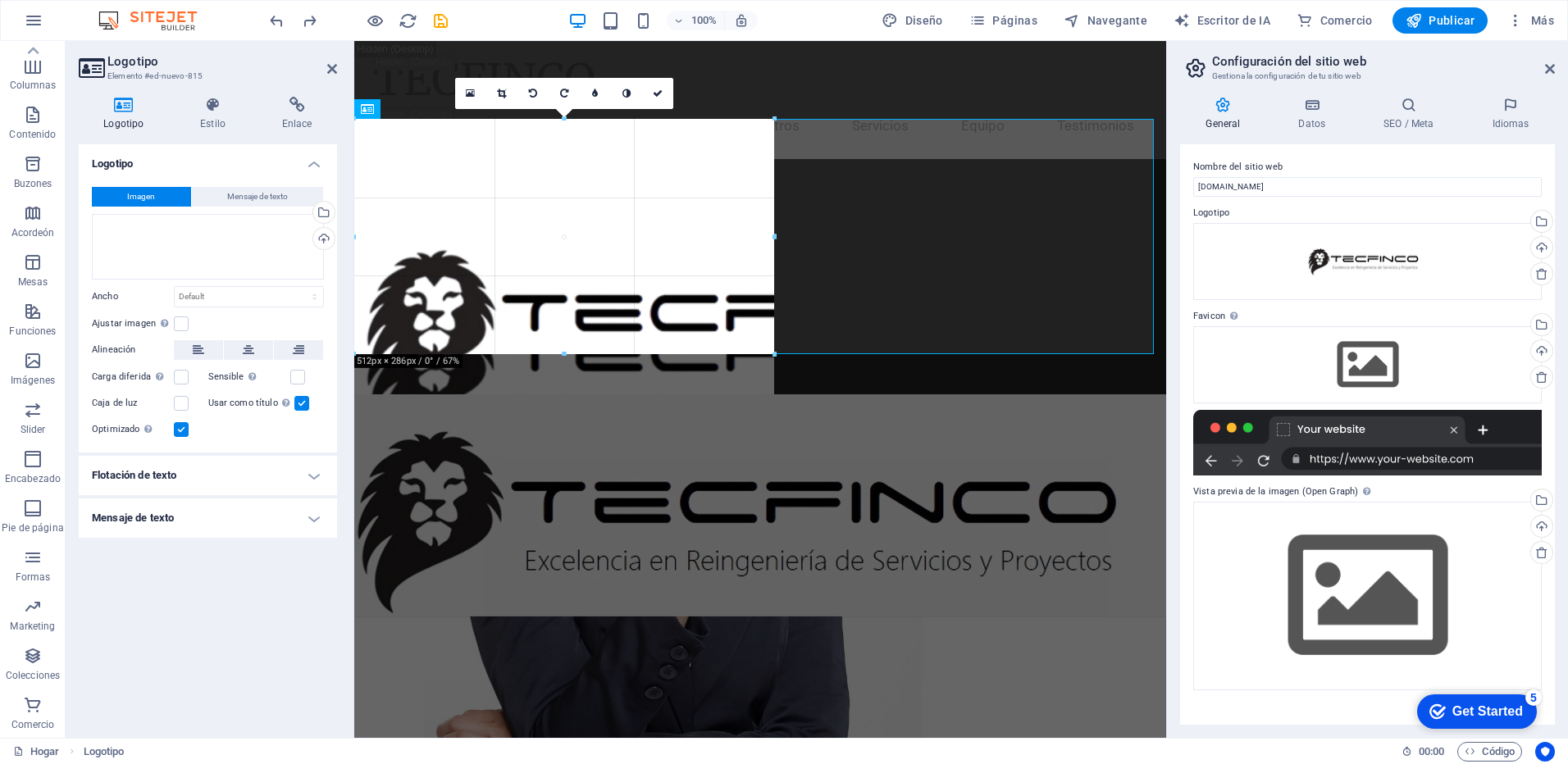
drag, startPoint x: 802, startPoint y: 245, endPoint x: 773, endPoint y: 272, distance: 39.6
type input "512"
select select "px"
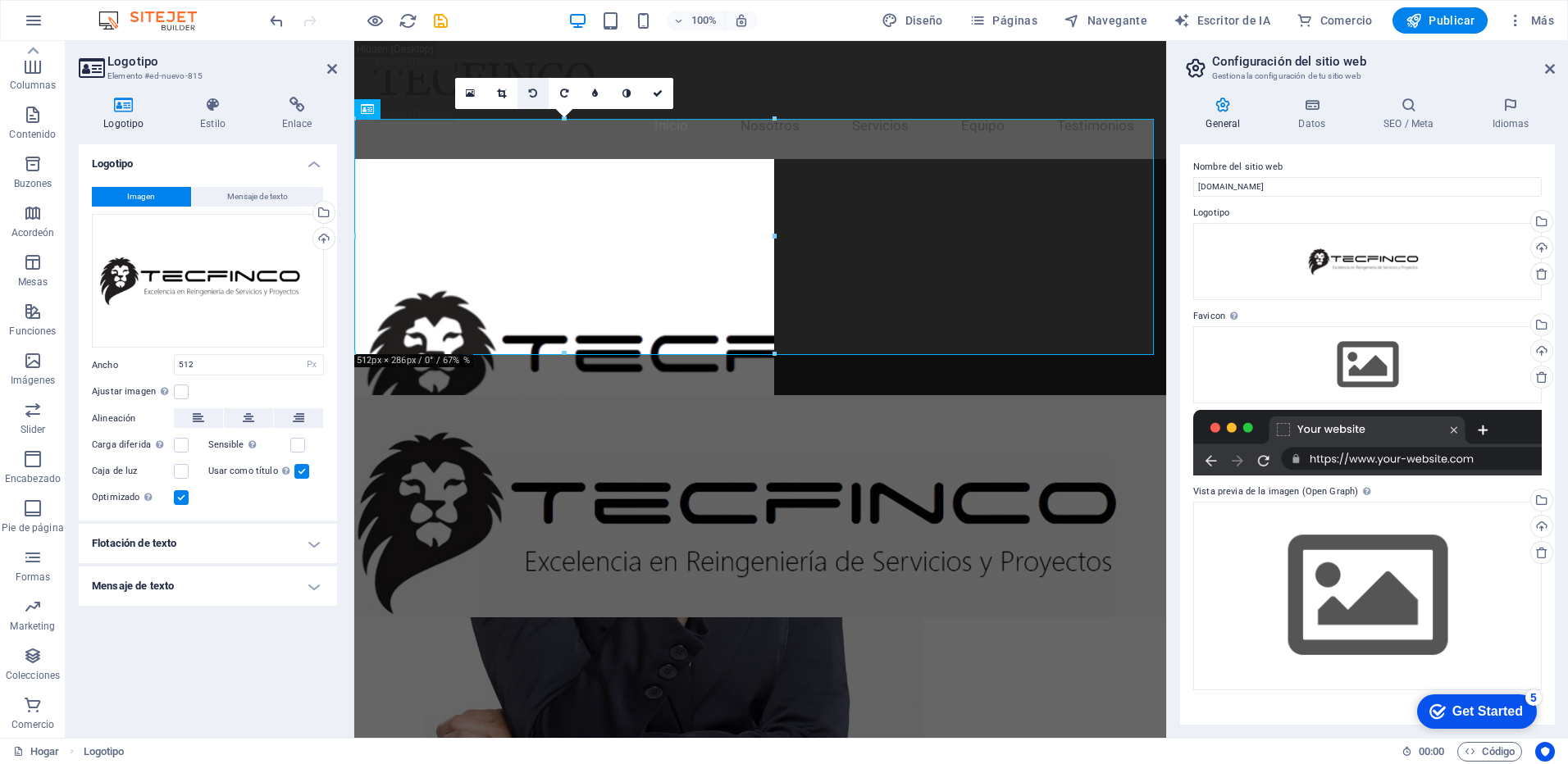
click at [529, 86] on link at bounding box center [533, 93] width 31 height 31
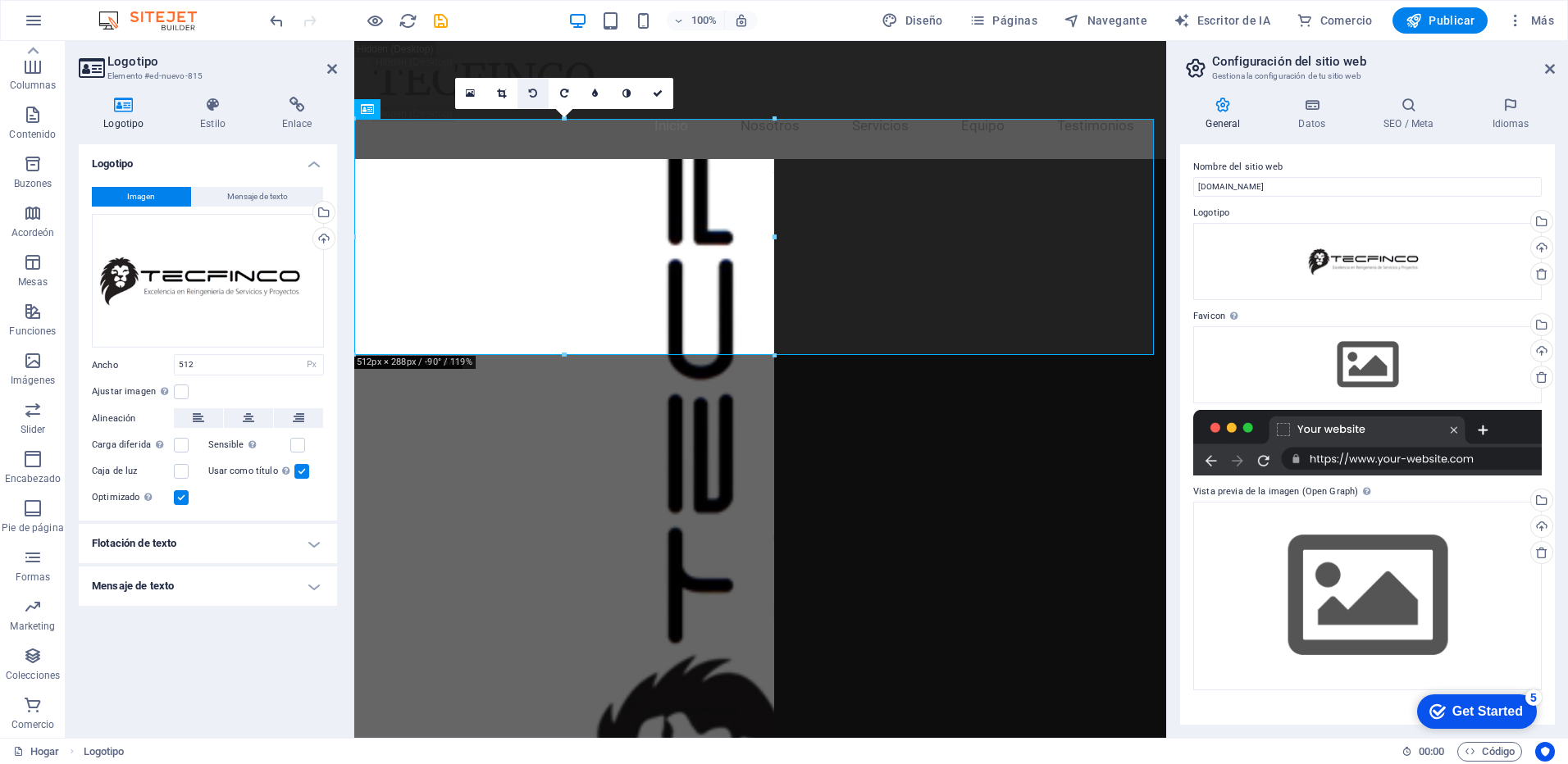
click at [530, 91] on icon at bounding box center [534, 94] width 8 height 10
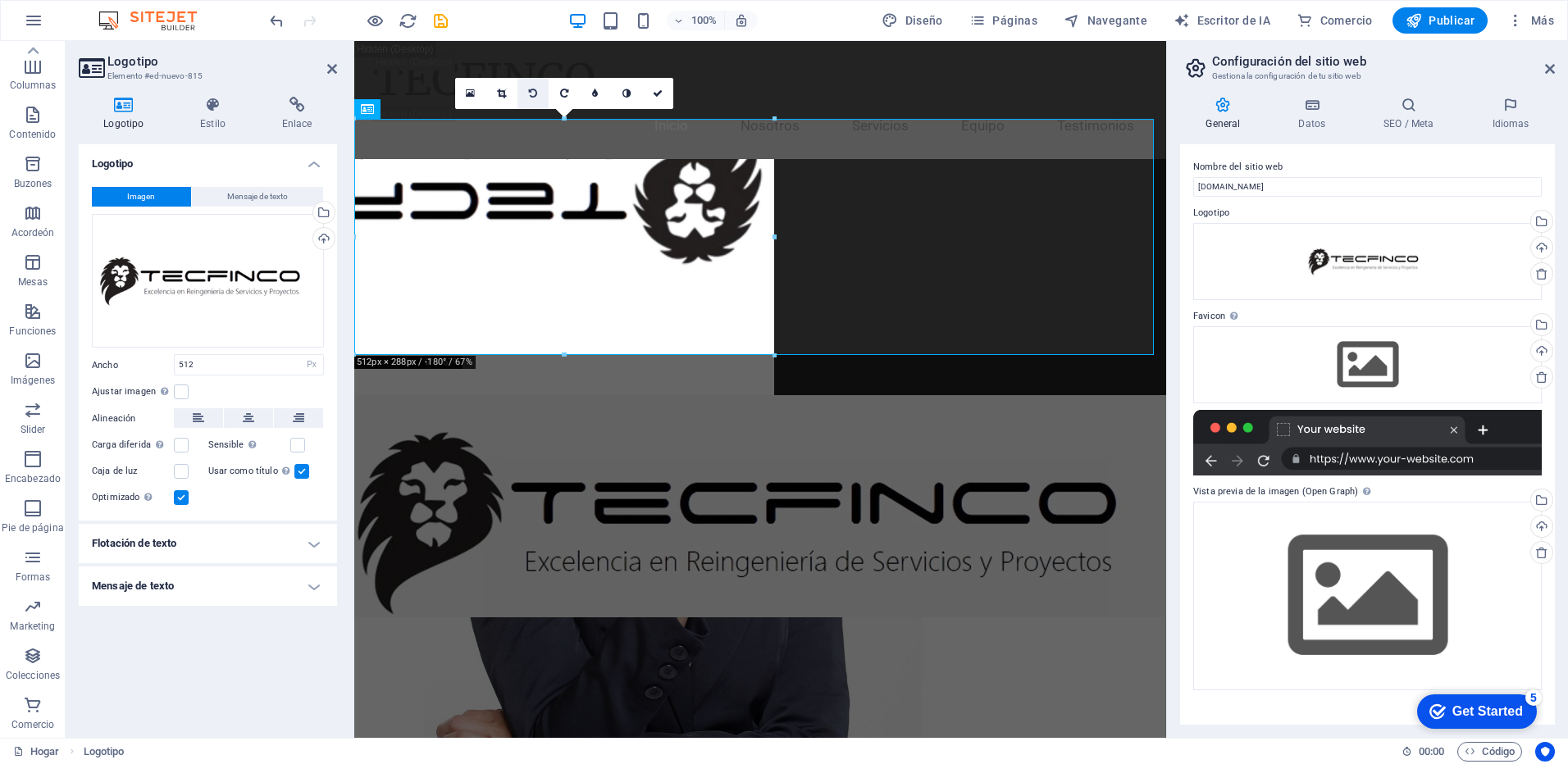
click at [534, 97] on icon at bounding box center [534, 94] width 8 height 10
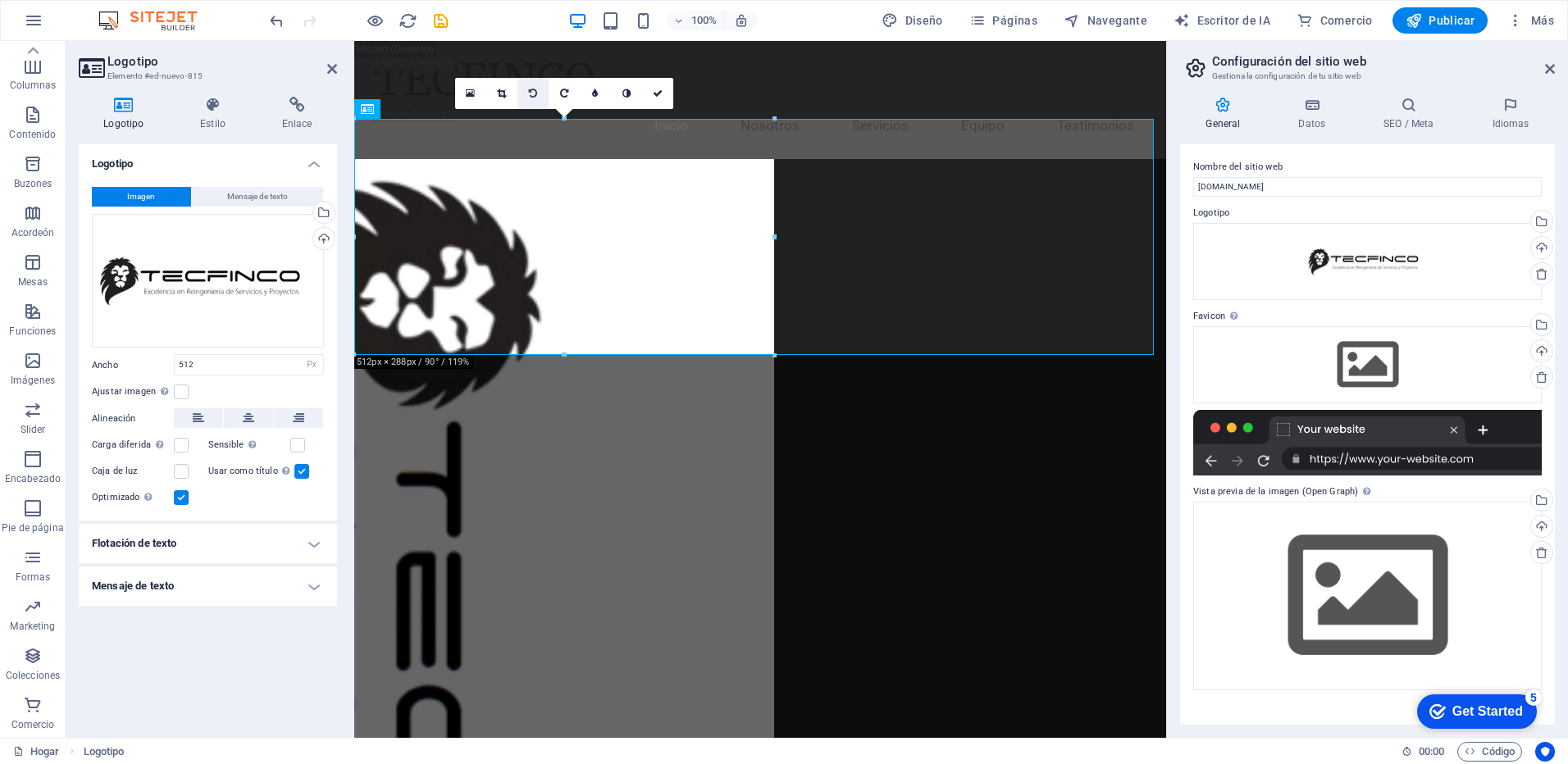
click at [535, 97] on icon at bounding box center [534, 94] width 8 height 10
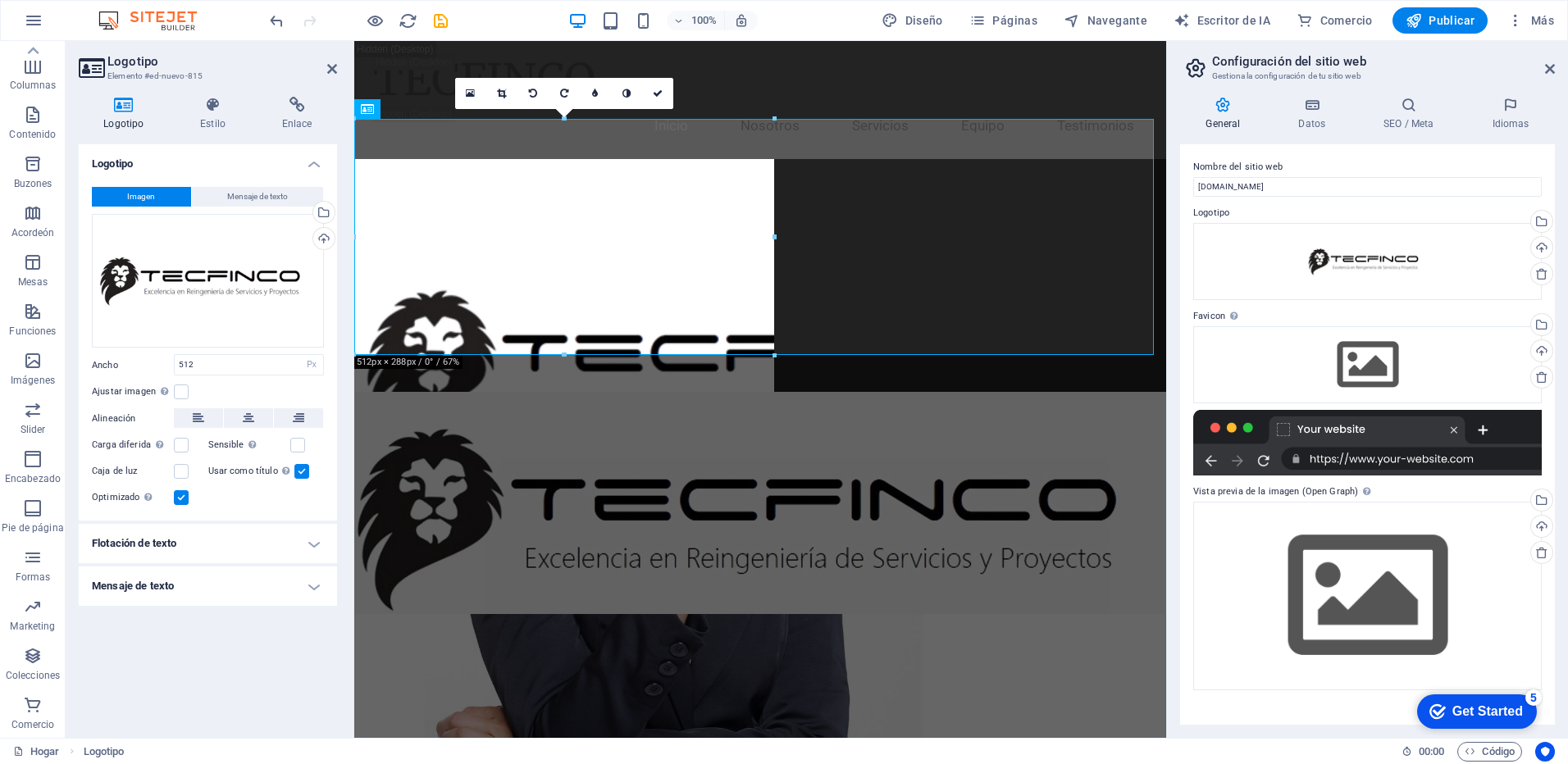
click at [535, 97] on icon at bounding box center [534, 94] width 8 height 10
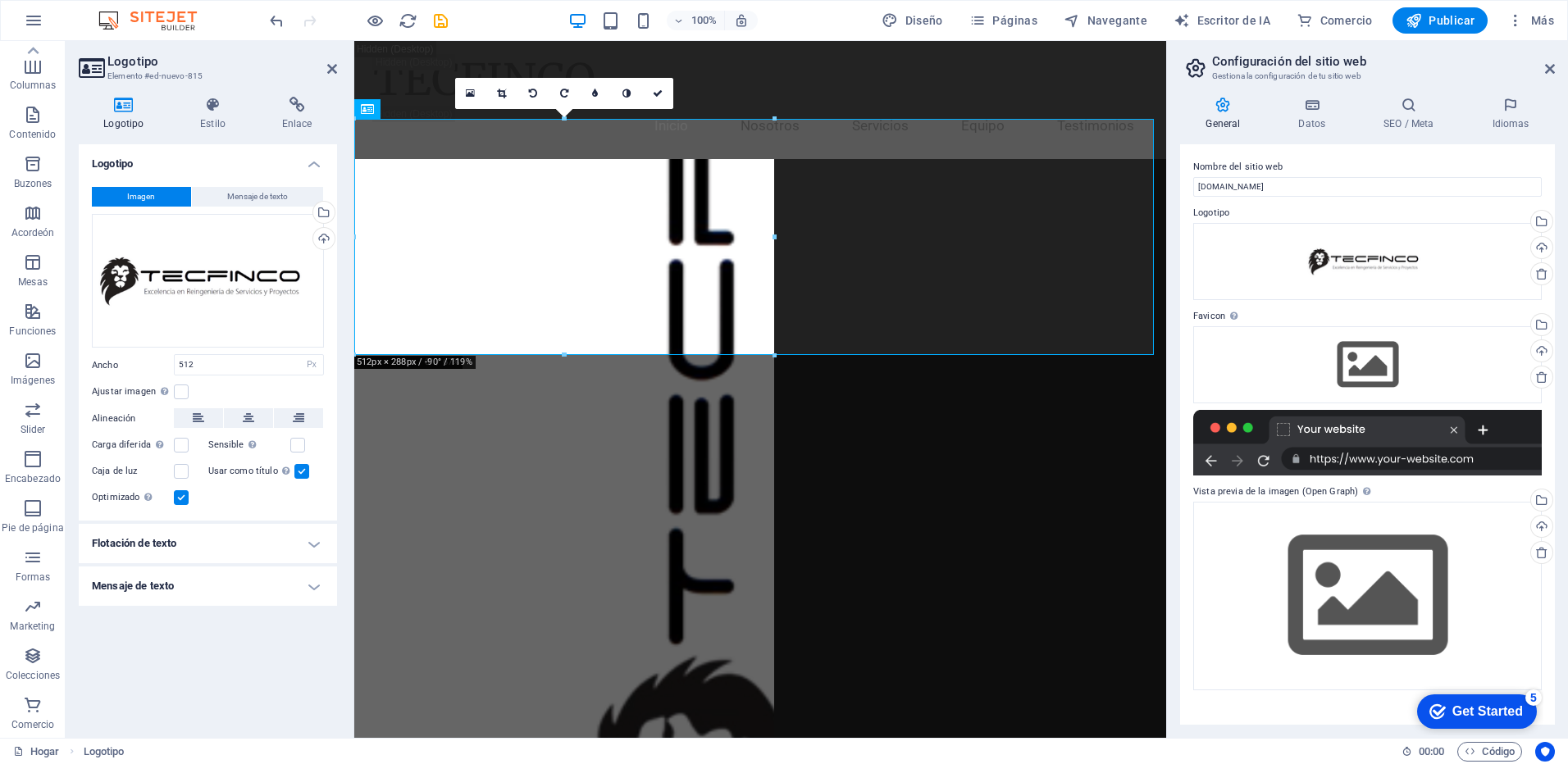
click at [535, 97] on icon at bounding box center [534, 94] width 8 height 10
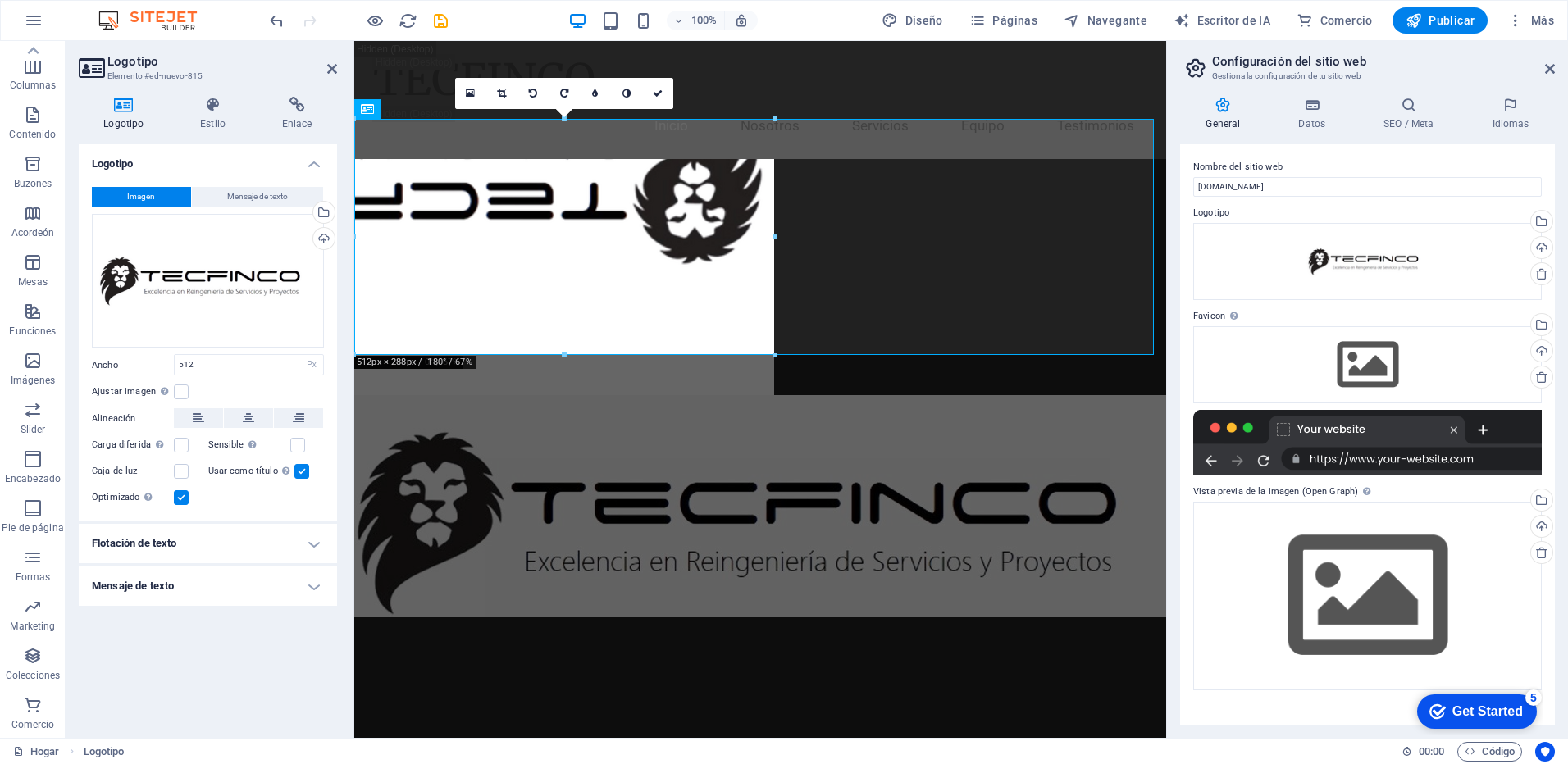
click at [535, 97] on icon at bounding box center [534, 94] width 8 height 10
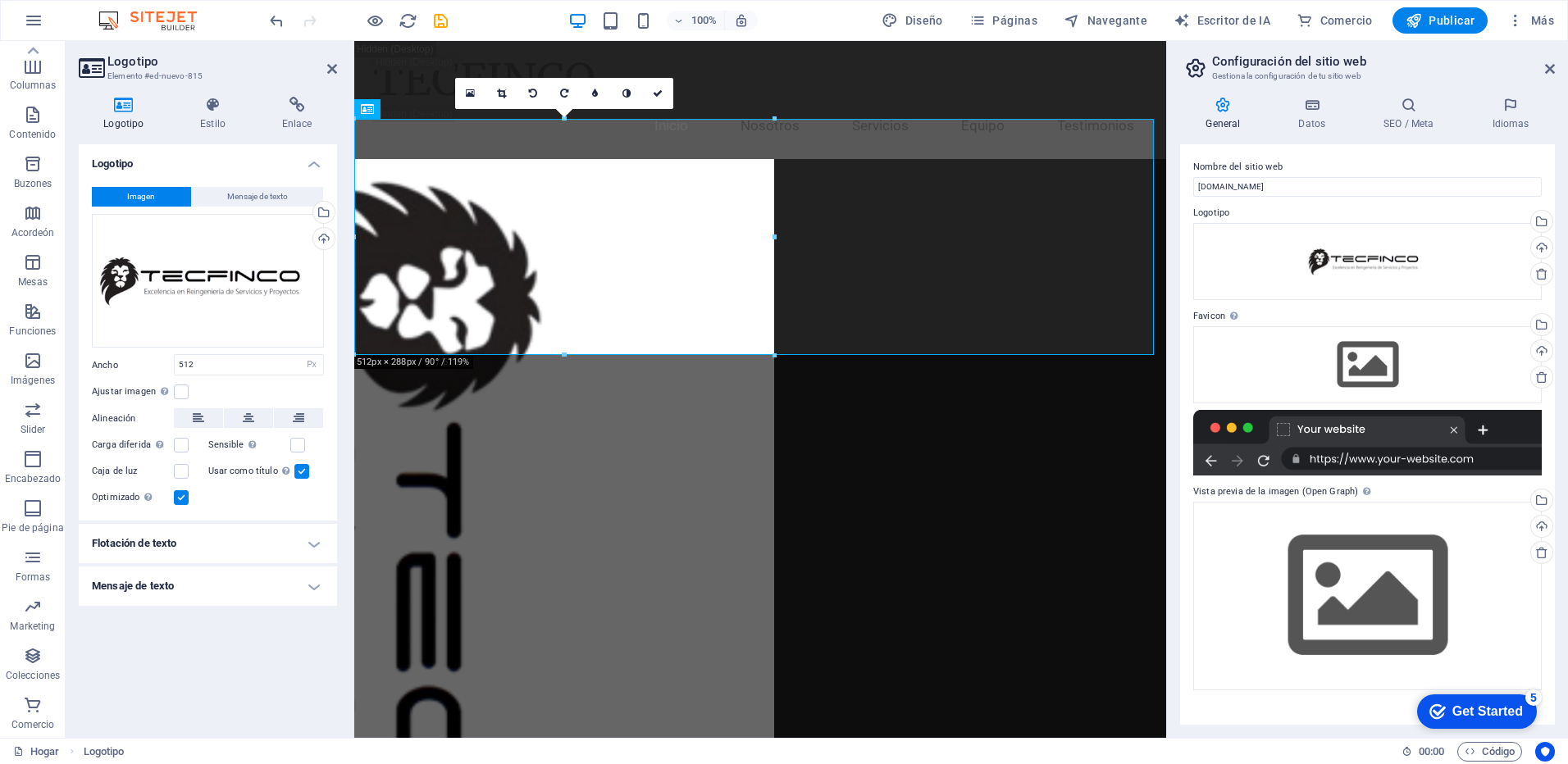
click at [535, 97] on icon at bounding box center [534, 94] width 8 height 10
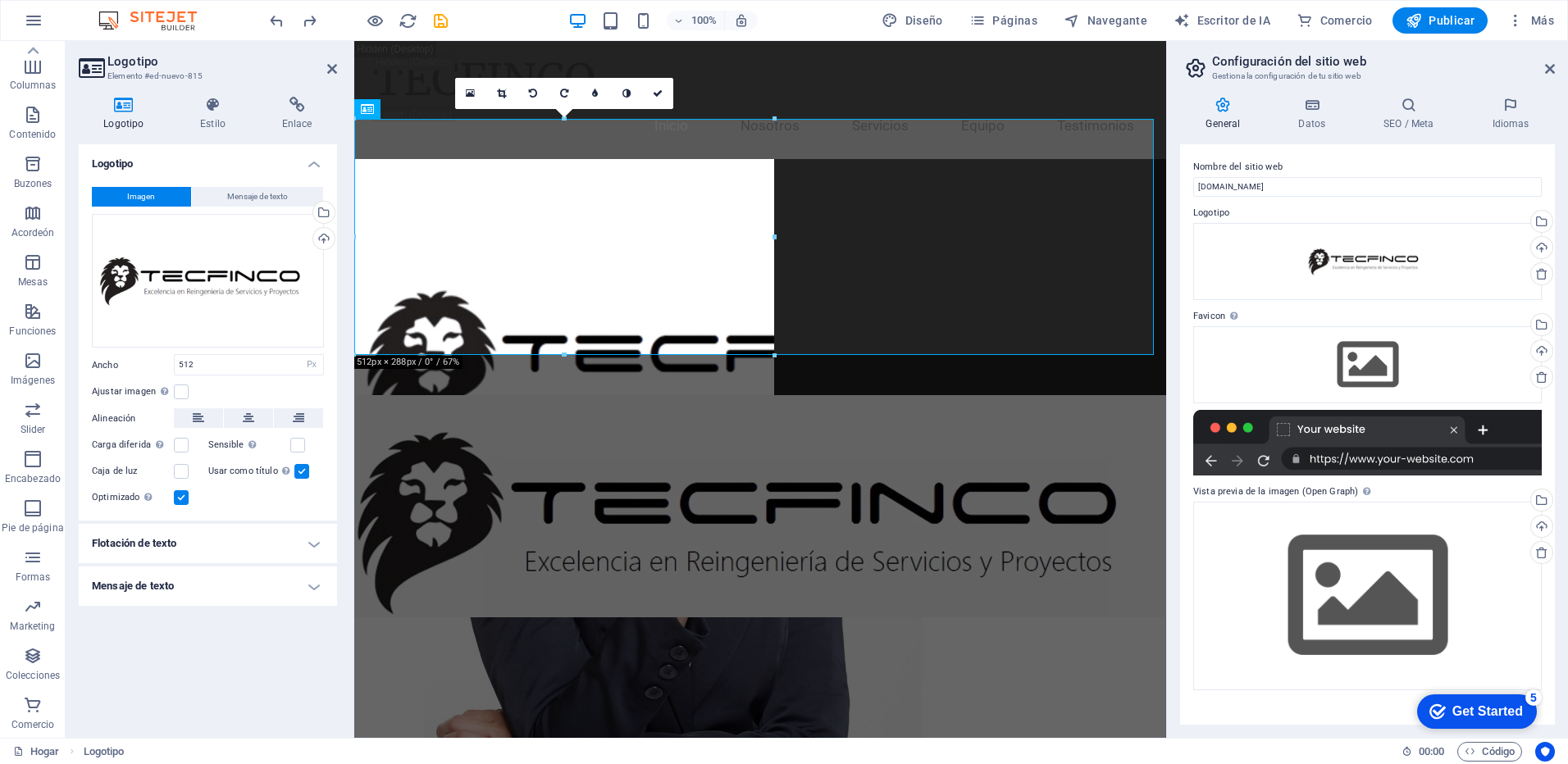
select select "DISABLED_OPTION_VALUE"
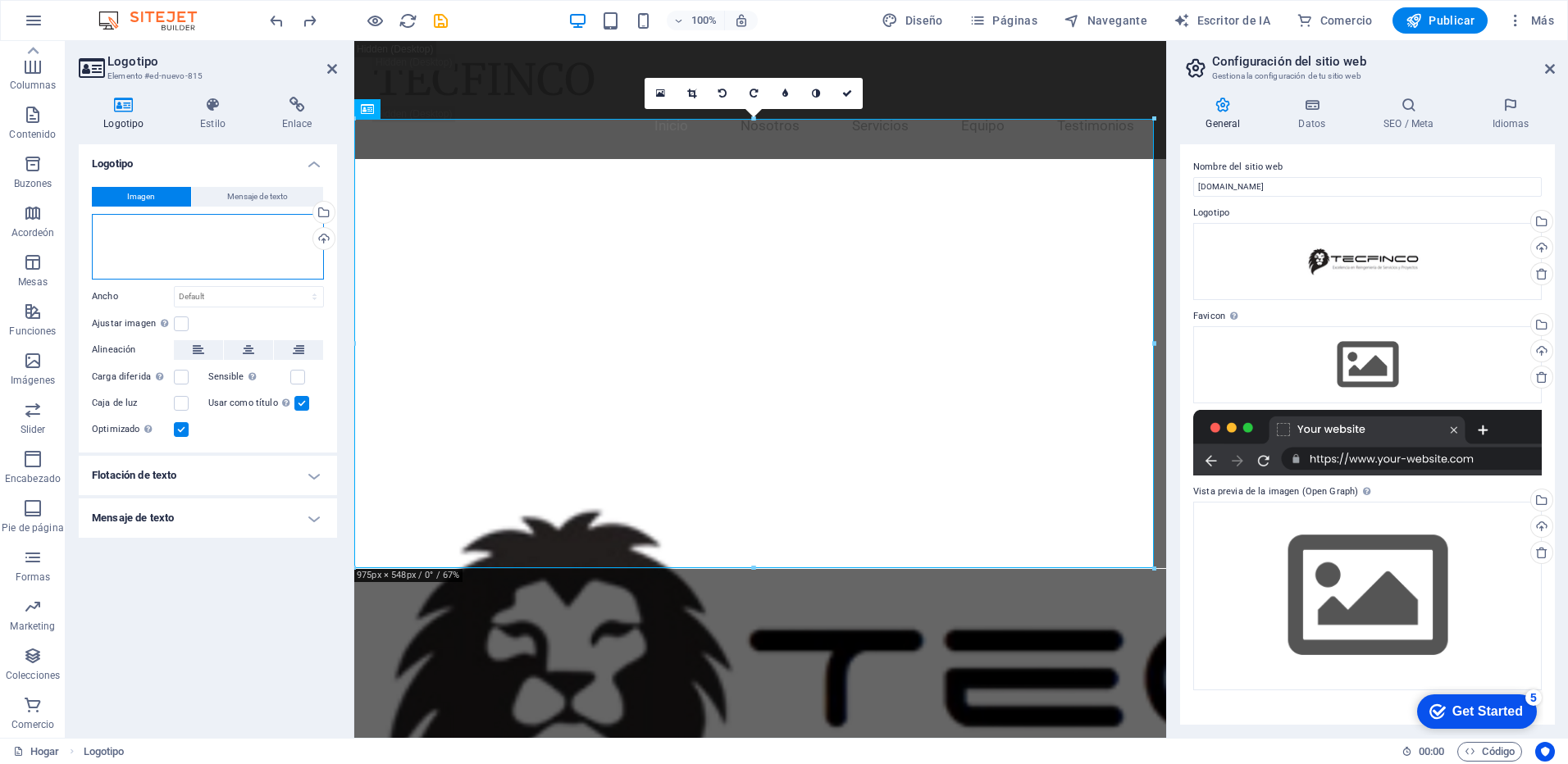
click at [192, 238] on div "Arrastra archivos aquí, haz clic para elegir archivos o selecciona archivos de …" at bounding box center [208, 246] width 232 height 65
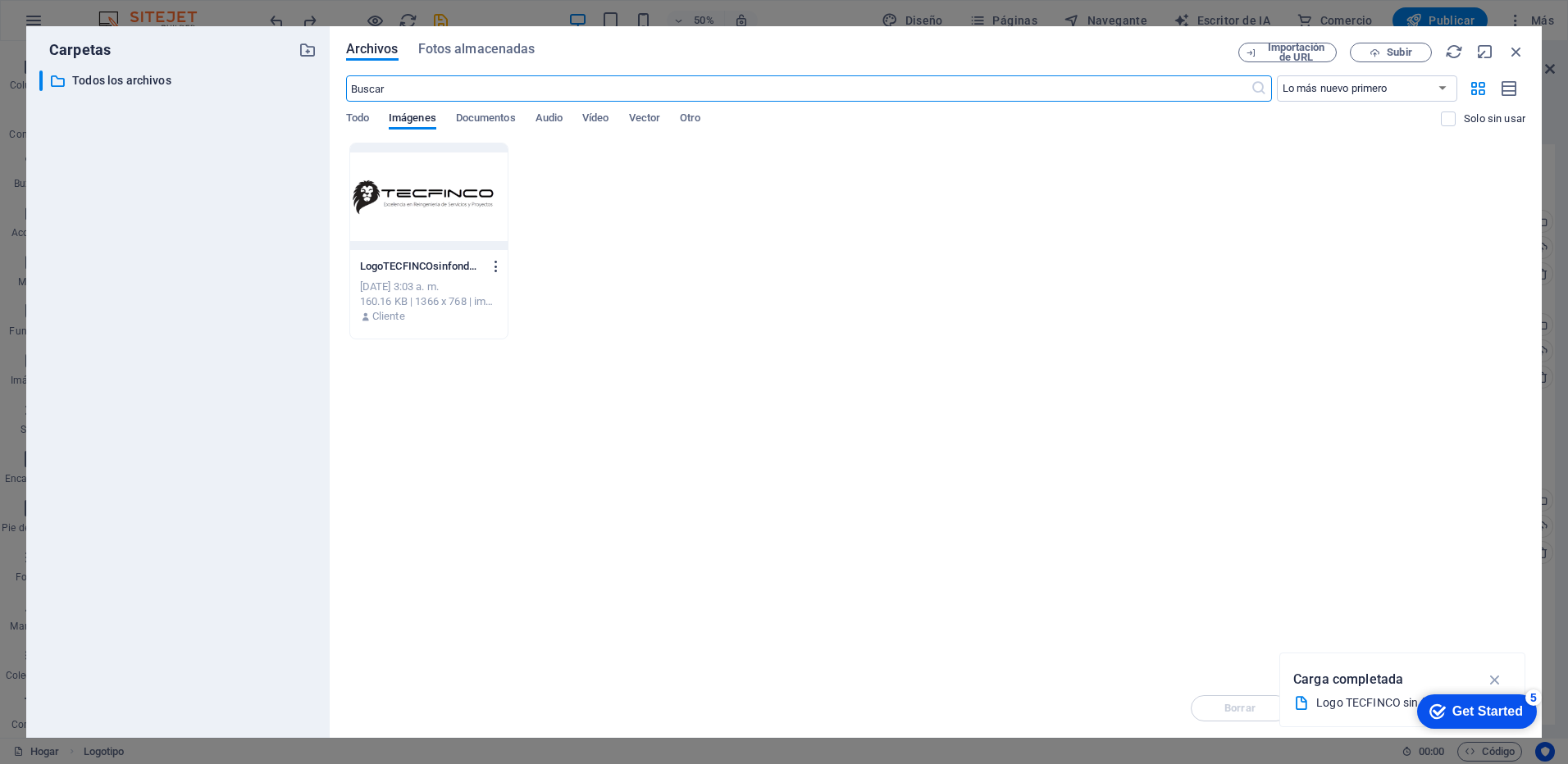
click at [498, 266] on icon "button" at bounding box center [496, 266] width 15 height 14
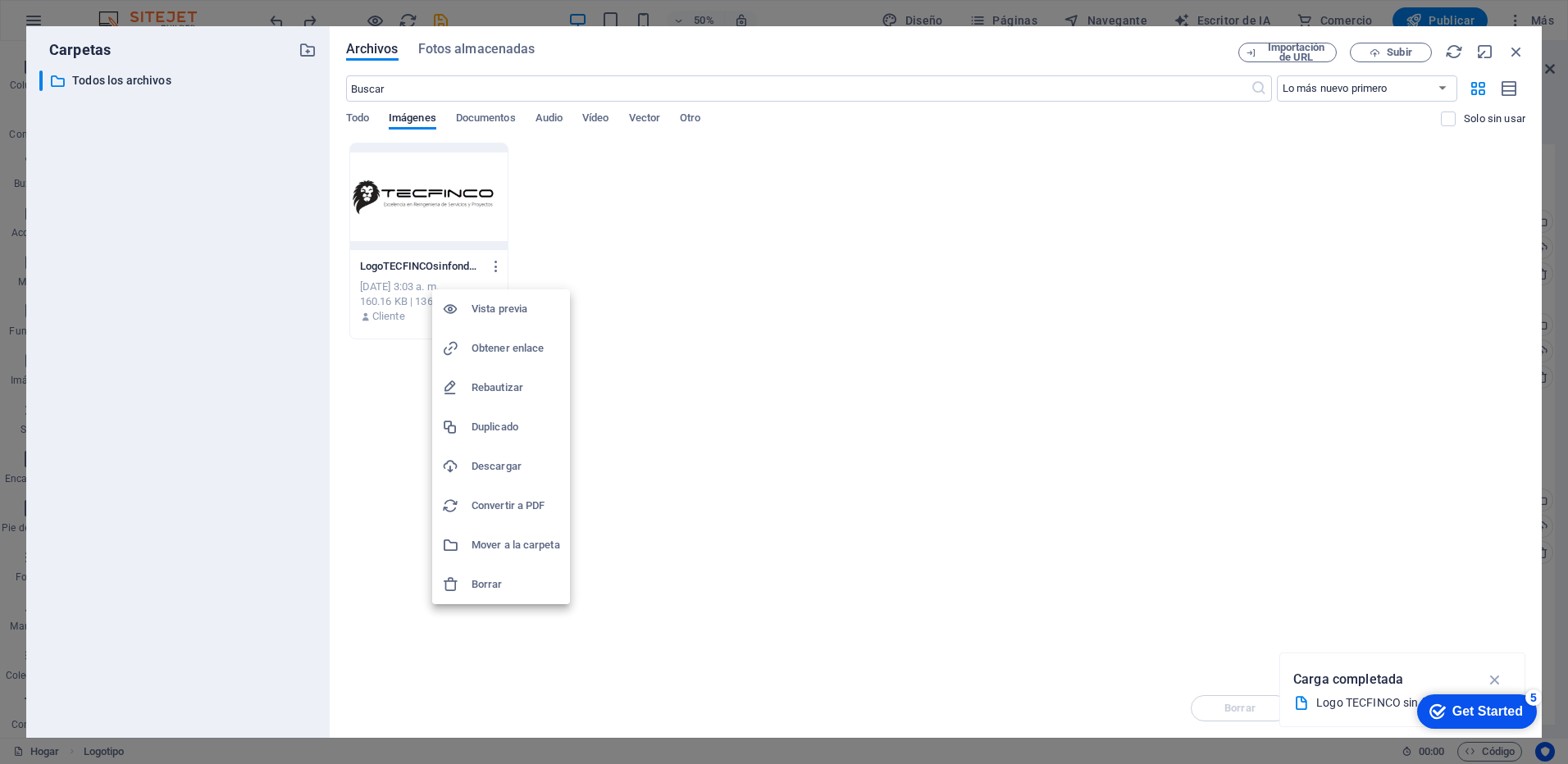
click at [452, 588] on icon at bounding box center [450, 584] width 16 height 16
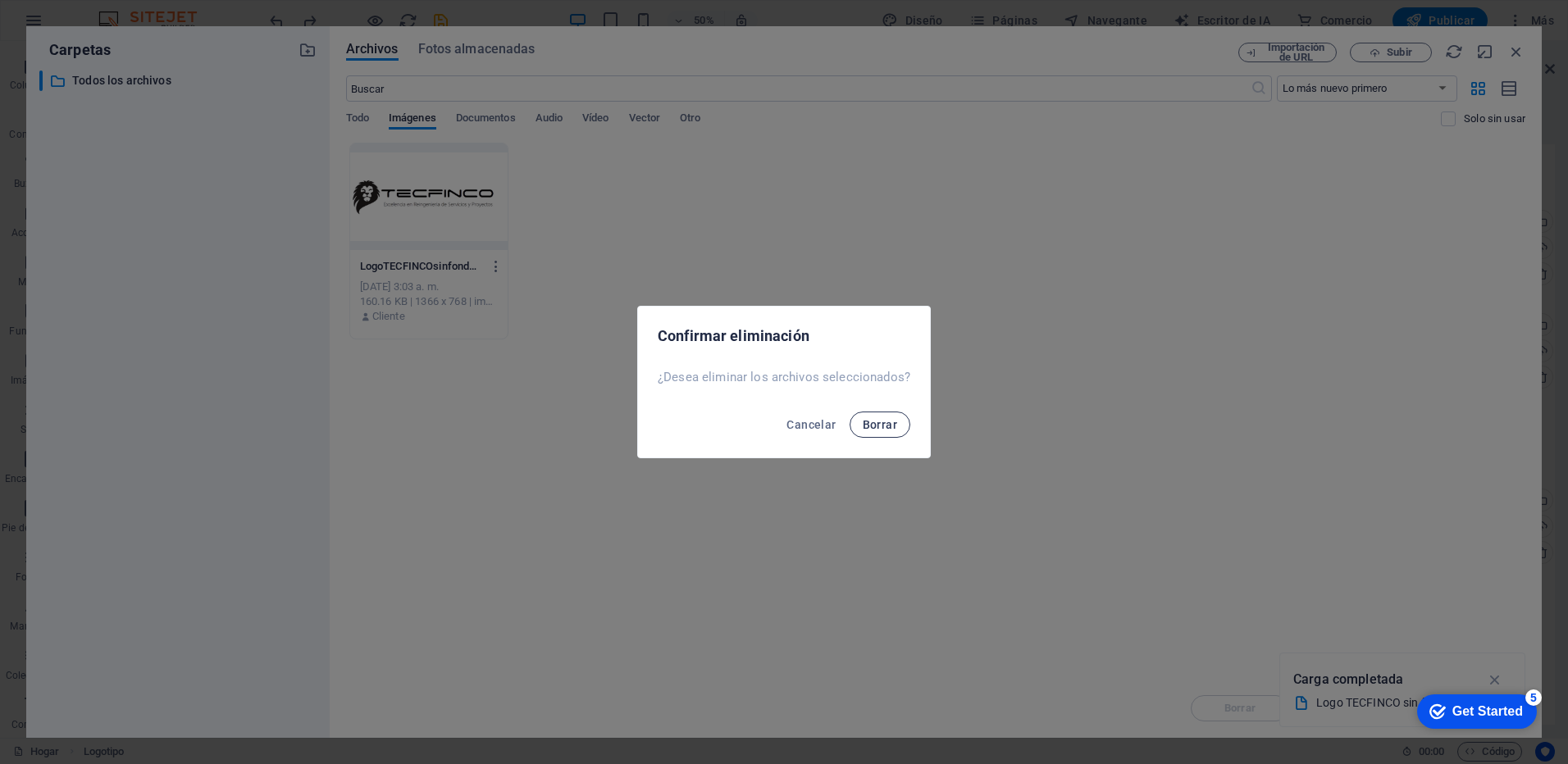
click at [883, 419] on span "Borrar" at bounding box center [880, 424] width 35 height 13
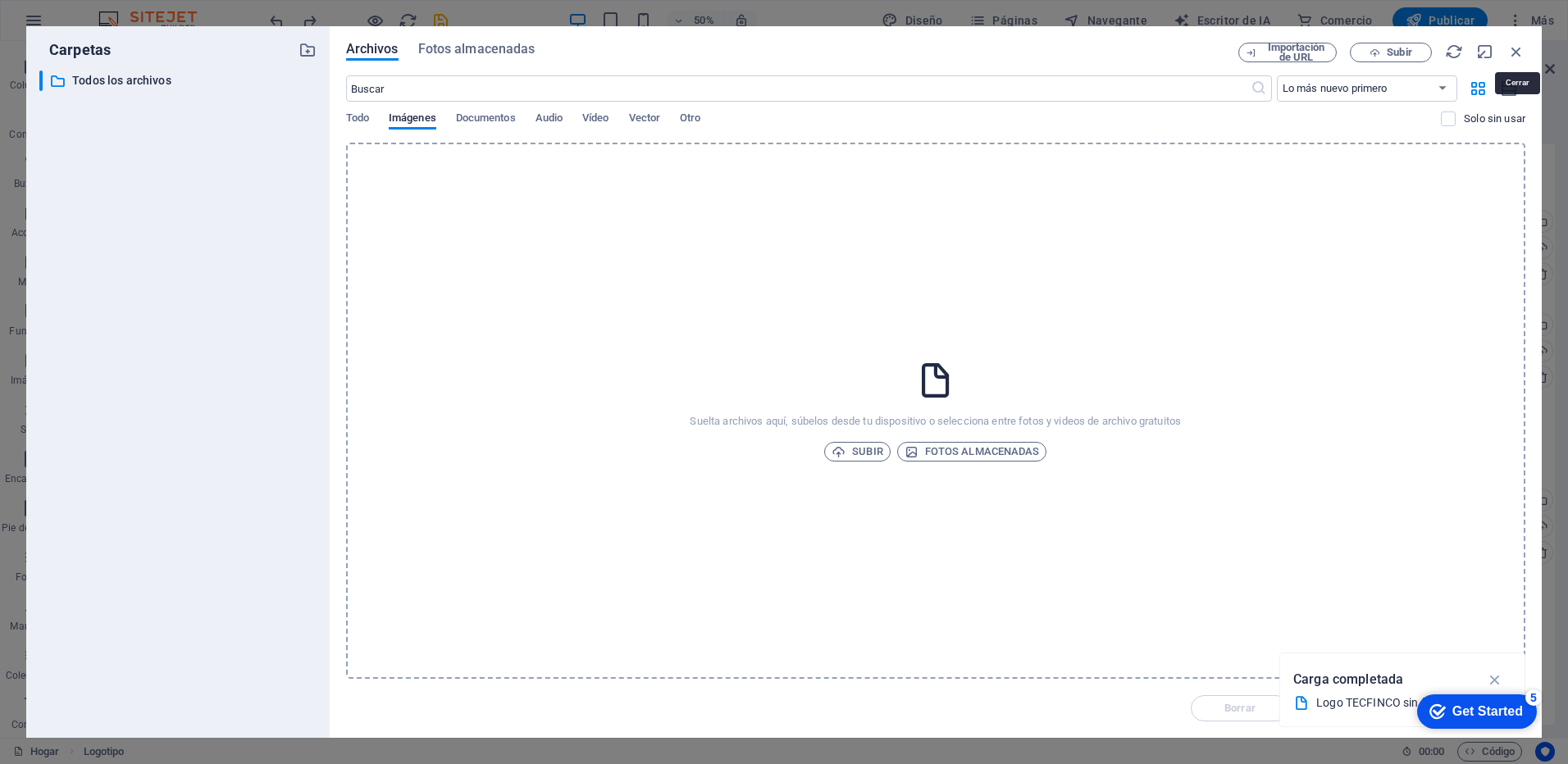
click at [1509, 54] on icon "button" at bounding box center [1516, 51] width 18 height 18
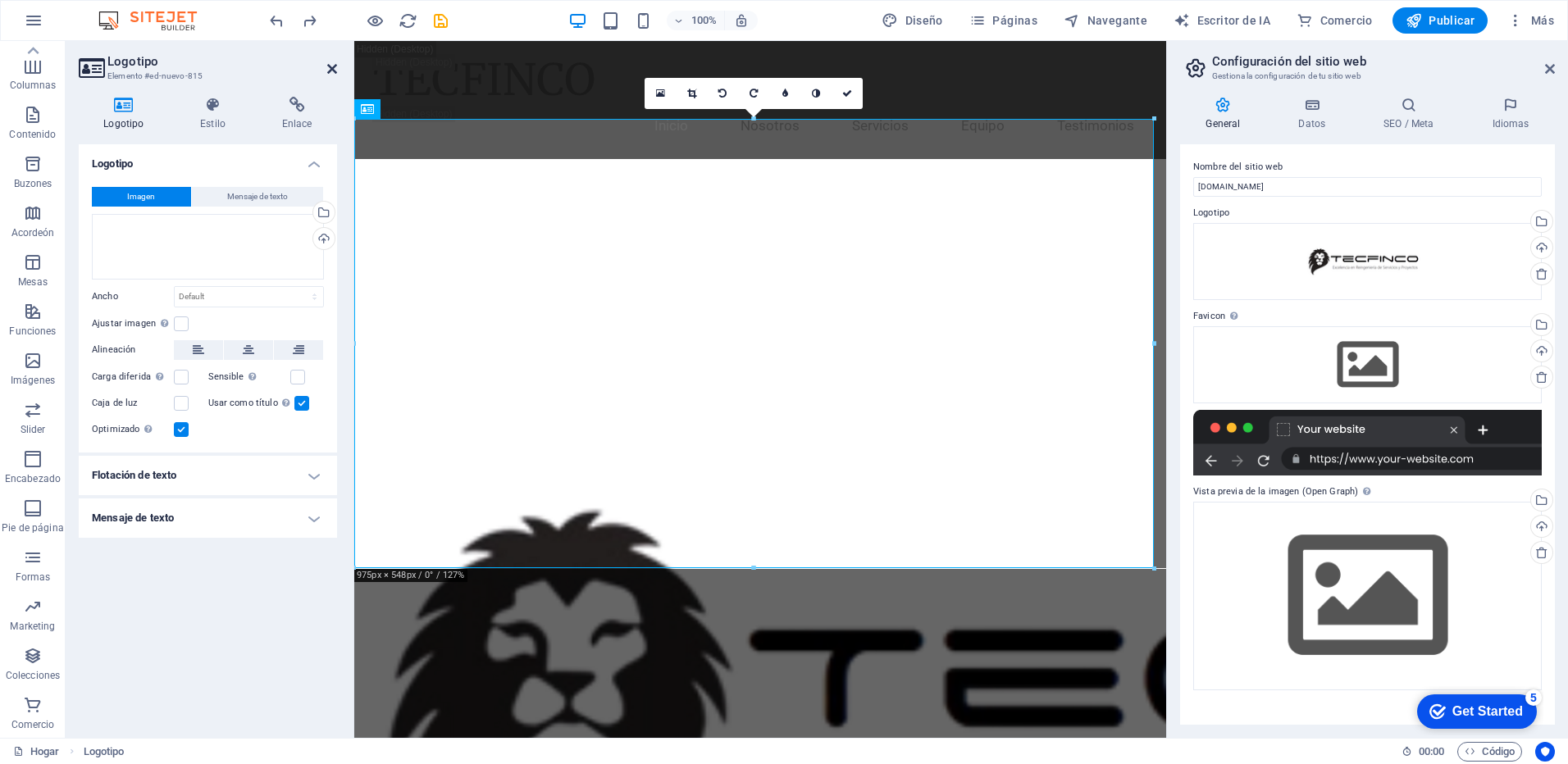
click at [334, 69] on icon at bounding box center [332, 69] width 10 height 13
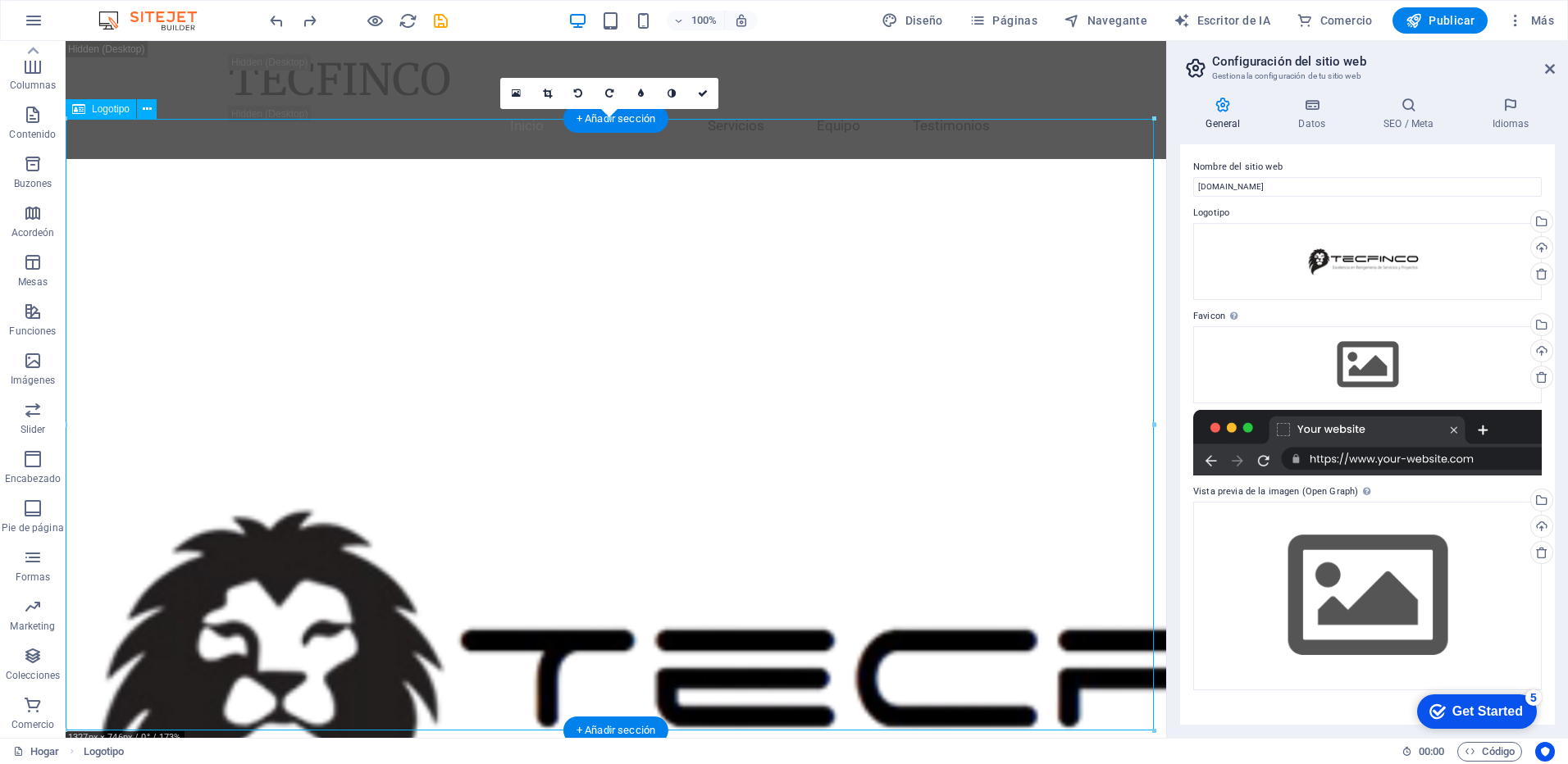
click at [621, 447] on div at bounding box center [615, 474] width 1100 height 630
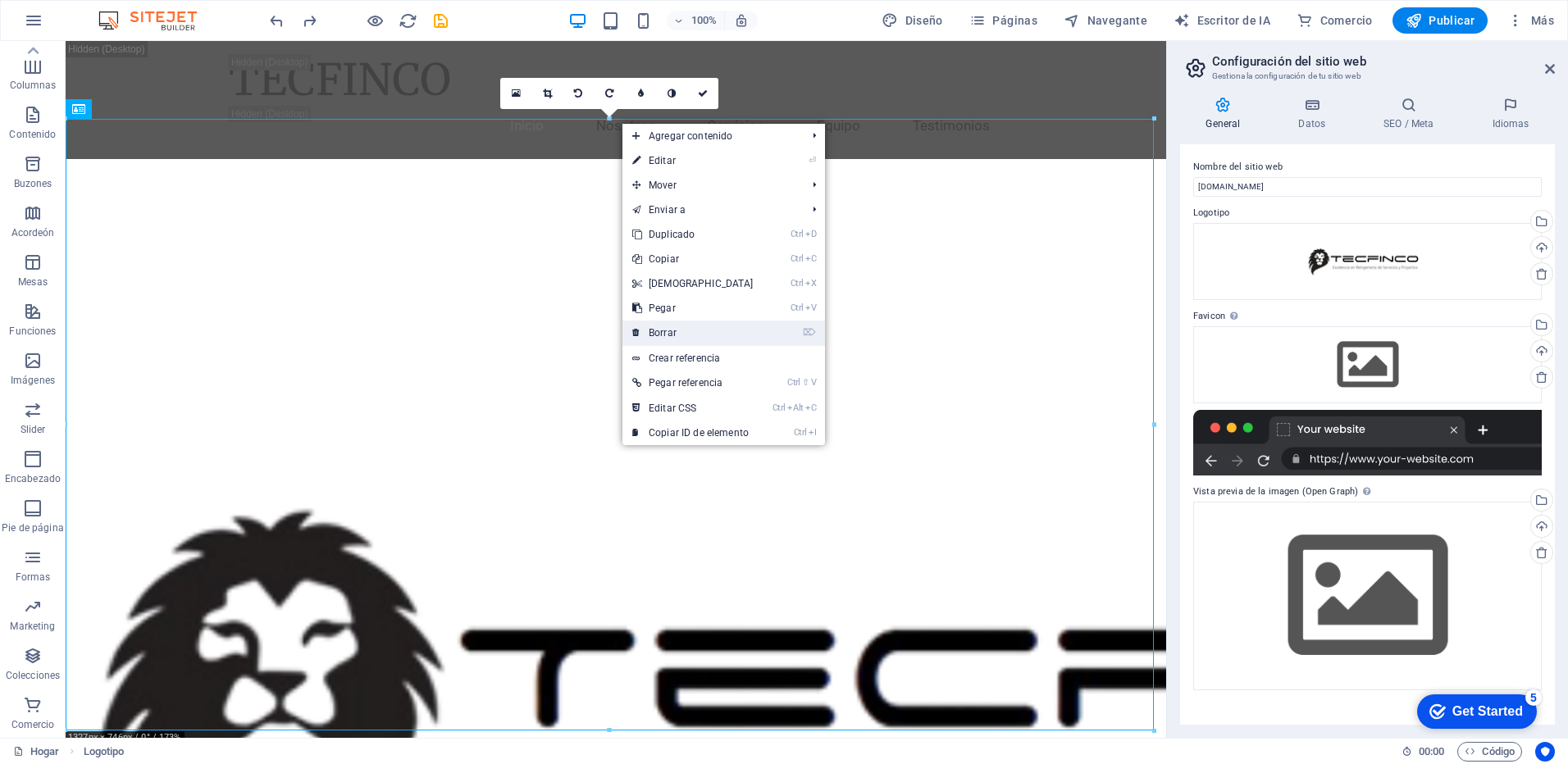
click at [673, 335] on font "Borrar" at bounding box center [662, 333] width 28 height 12
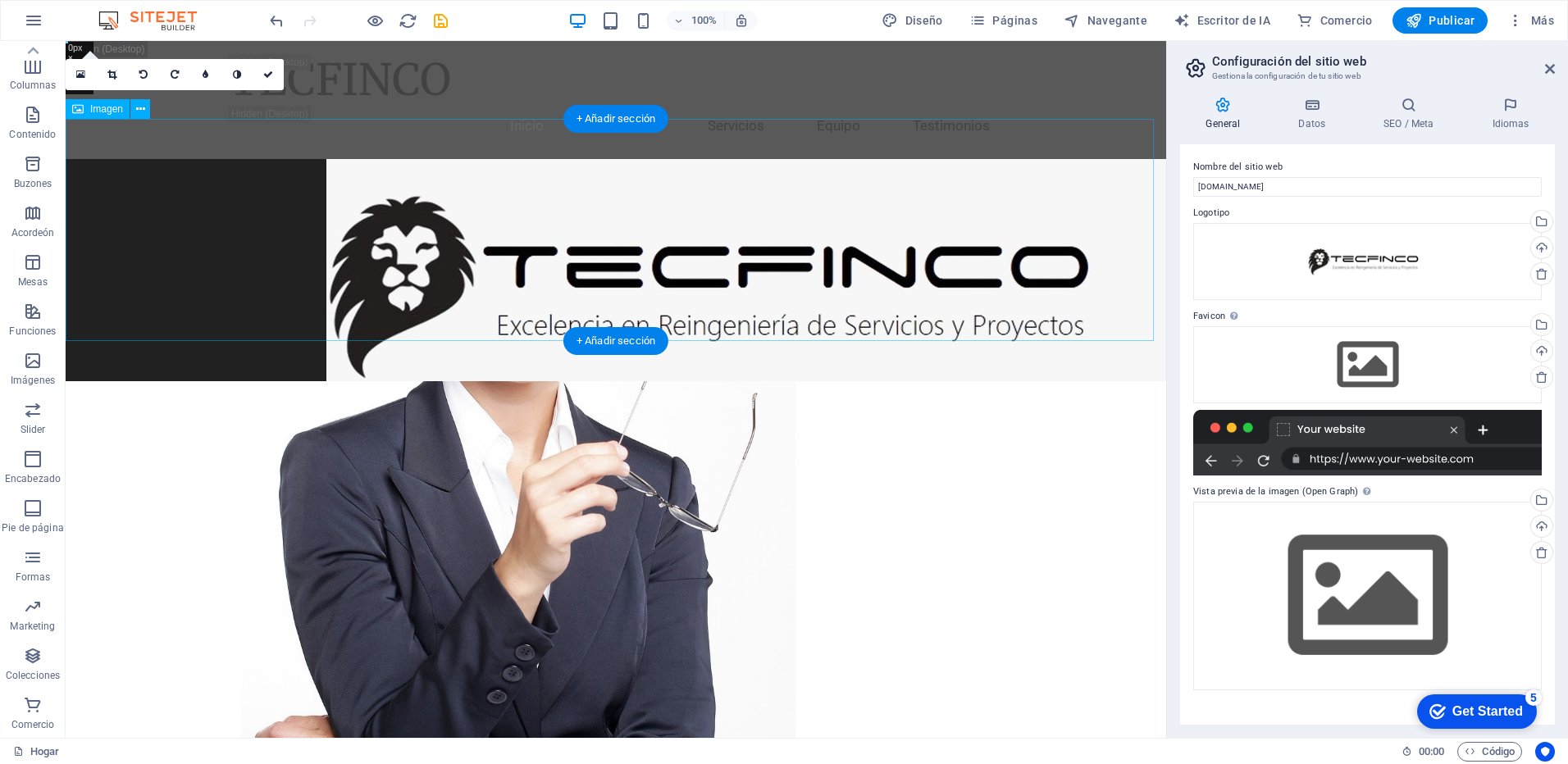
click at [573, 179] on figure at bounding box center [615, 270] width 1100 height 222
click at [140, 111] on icon at bounding box center [141, 109] width 9 height 17
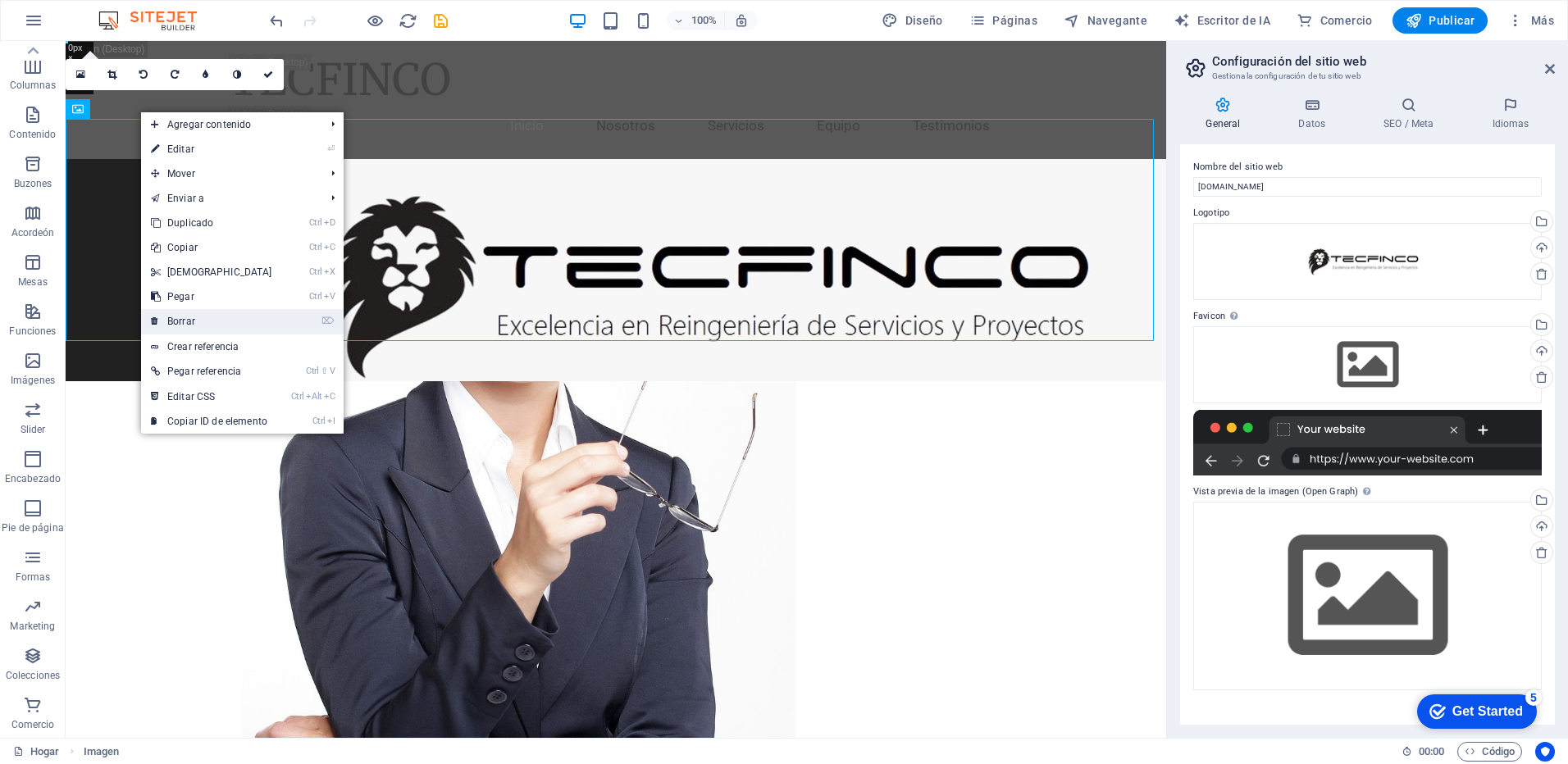
click at [197, 315] on link "⌦ Borrar" at bounding box center [212, 321] width 141 height 25
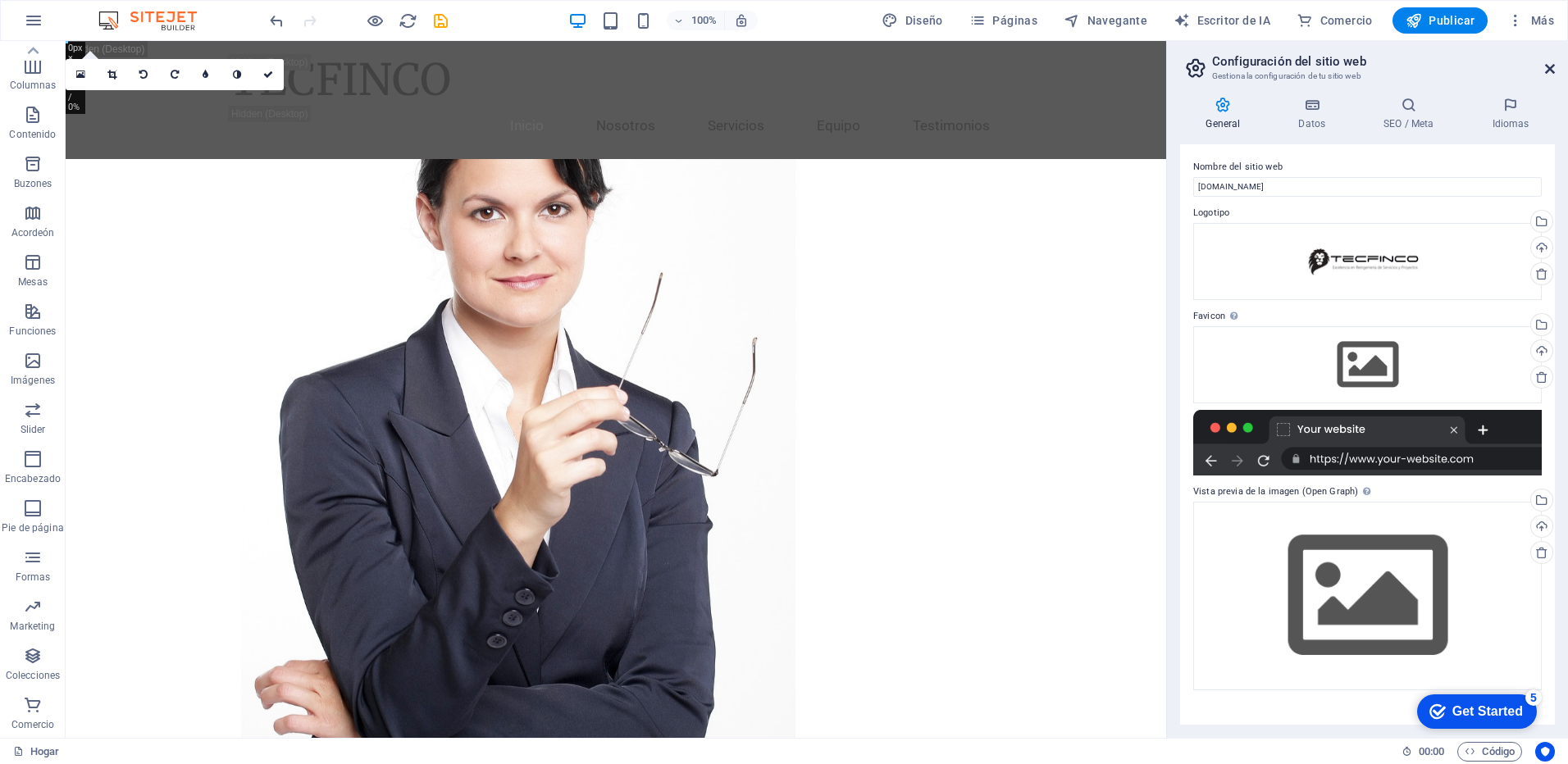
click at [1552, 68] on icon at bounding box center [1550, 69] width 10 height 13
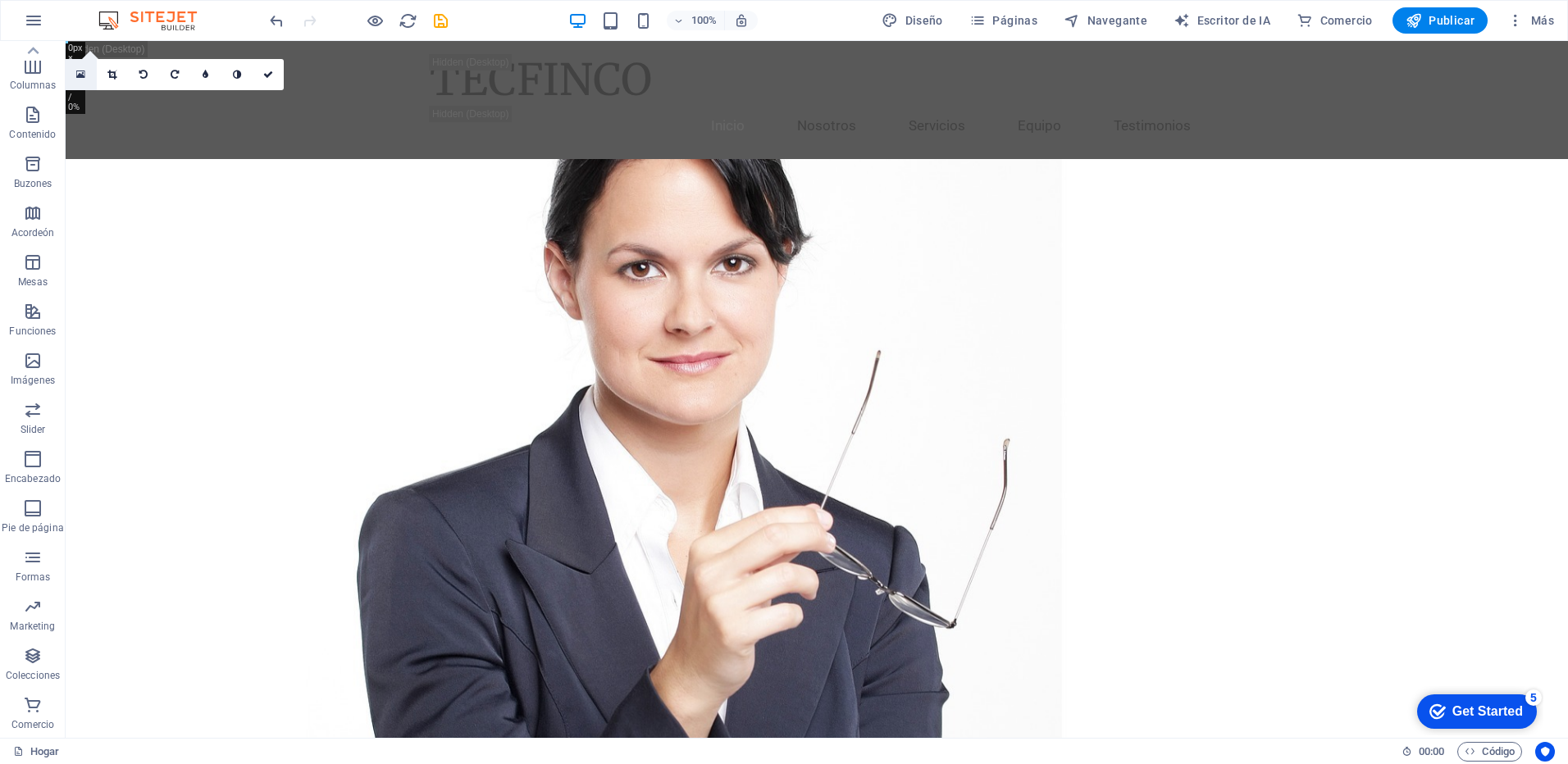
click at [78, 74] on icon at bounding box center [80, 75] width 9 height 12
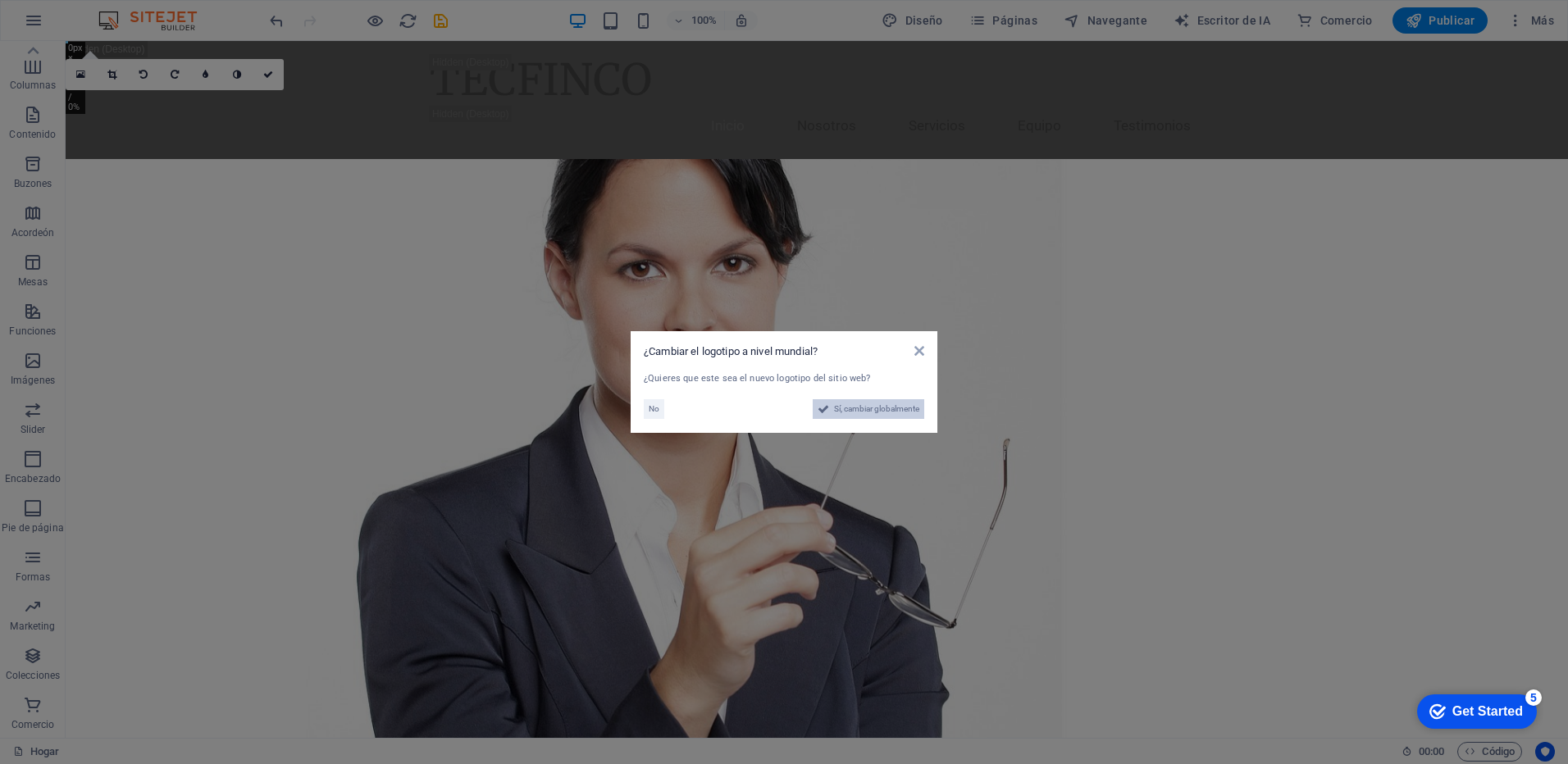
click at [871, 409] on span "Sí, cambiar globalmente" at bounding box center [877, 409] width 86 height 19
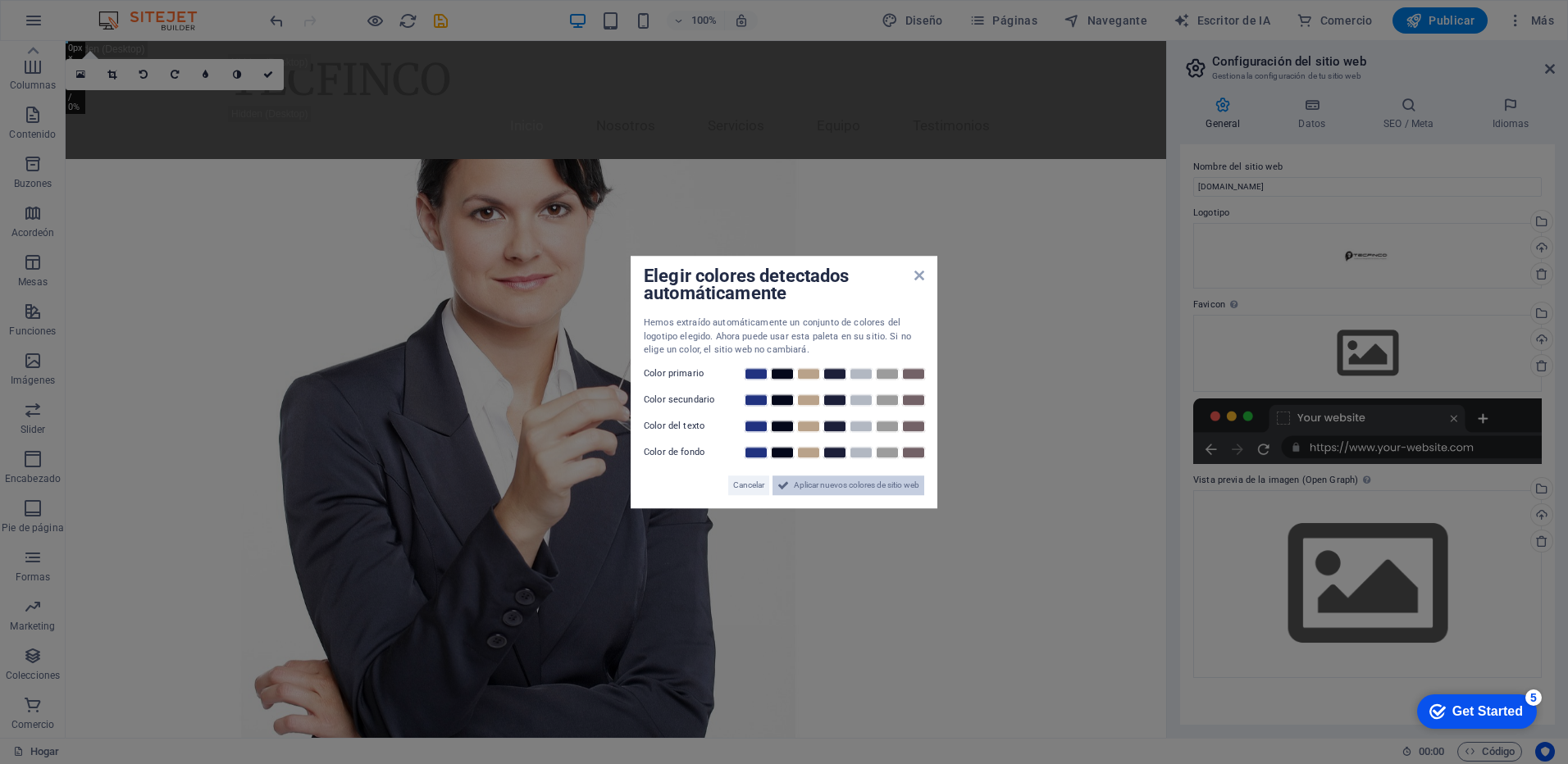
click at [820, 490] on span "Aplicar nuevos colores de sitio web" at bounding box center [856, 485] width 125 height 19
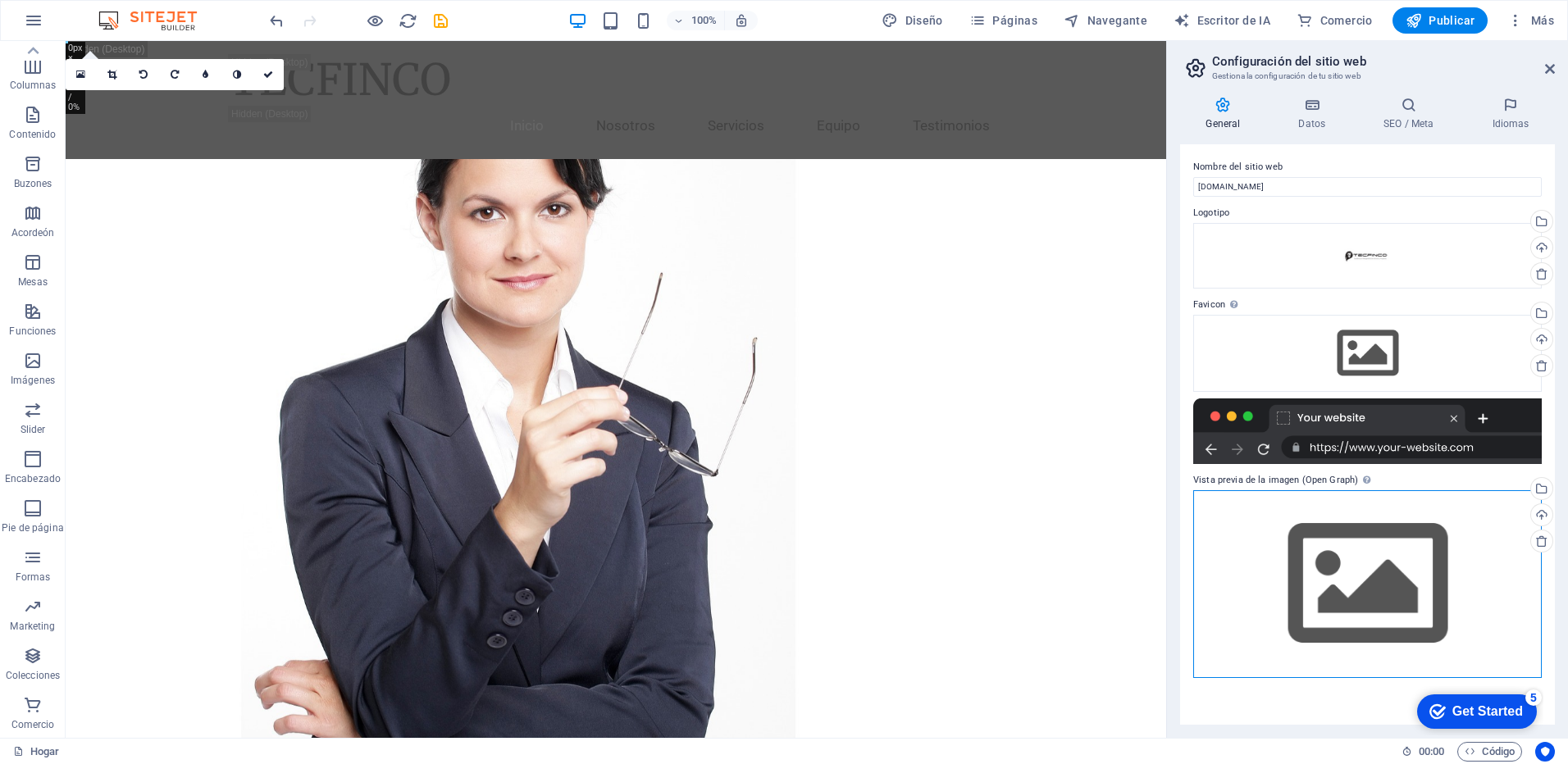
click at [1349, 608] on div "Arrastra archivos aquí, haz clic para elegir archivos o selecciona archivos de …" at bounding box center [1368, 584] width 349 height 188
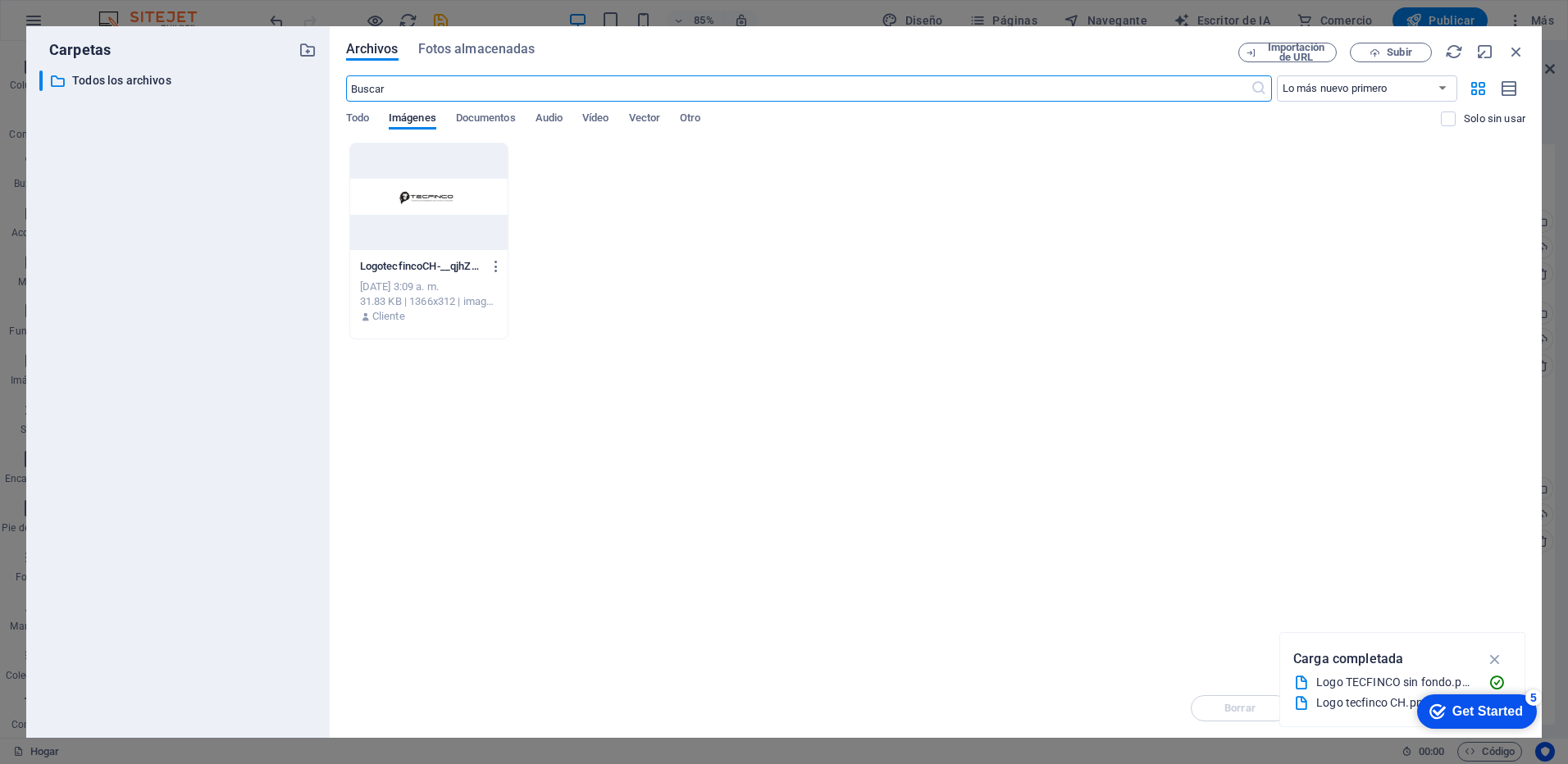
click at [395, 194] on div at bounding box center [429, 197] width 158 height 107
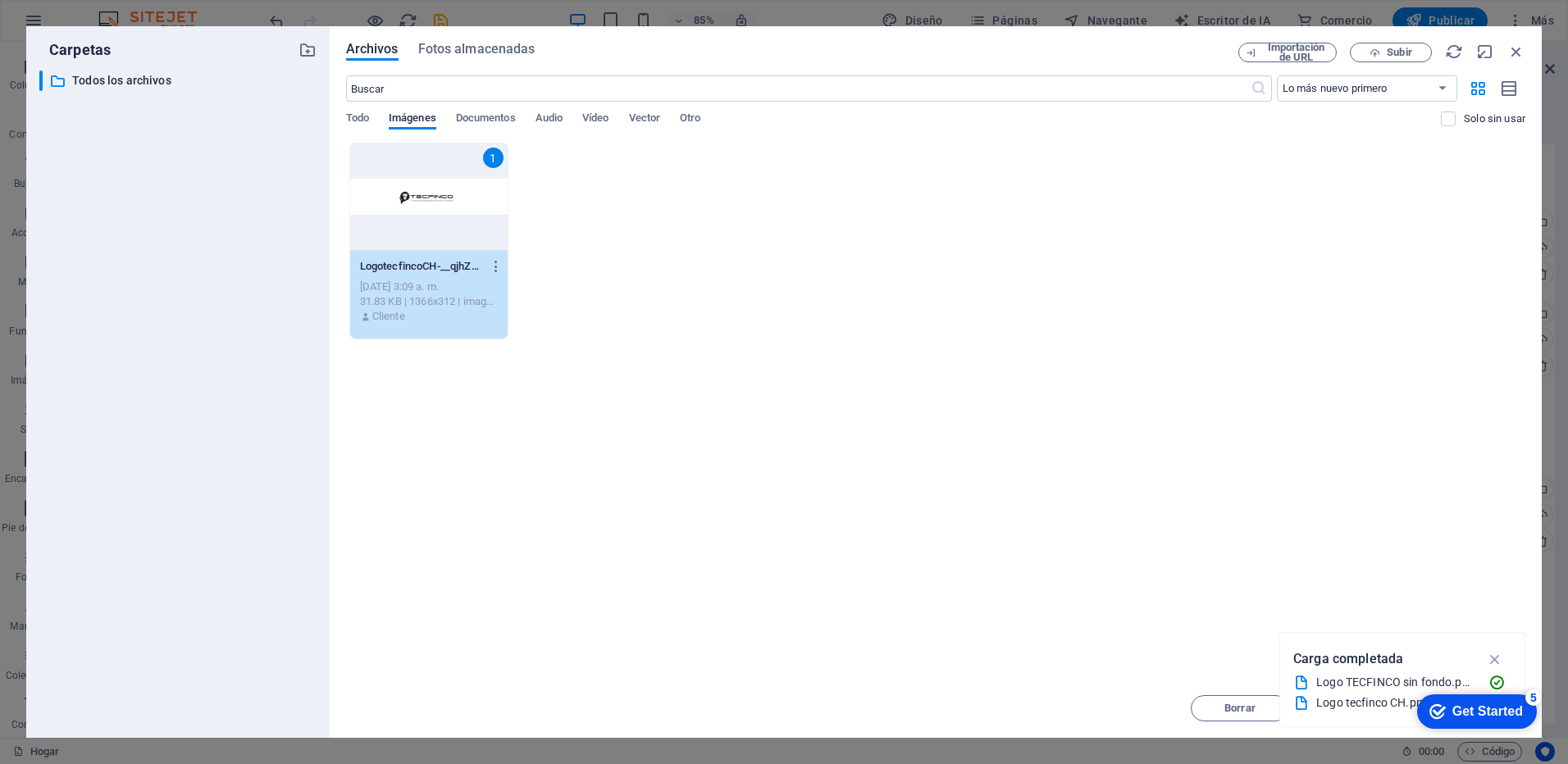
click at [1496, 662] on icon "button" at bounding box center [1496, 659] width 19 height 18
click at [1518, 49] on icon "button" at bounding box center [1516, 51] width 18 height 18
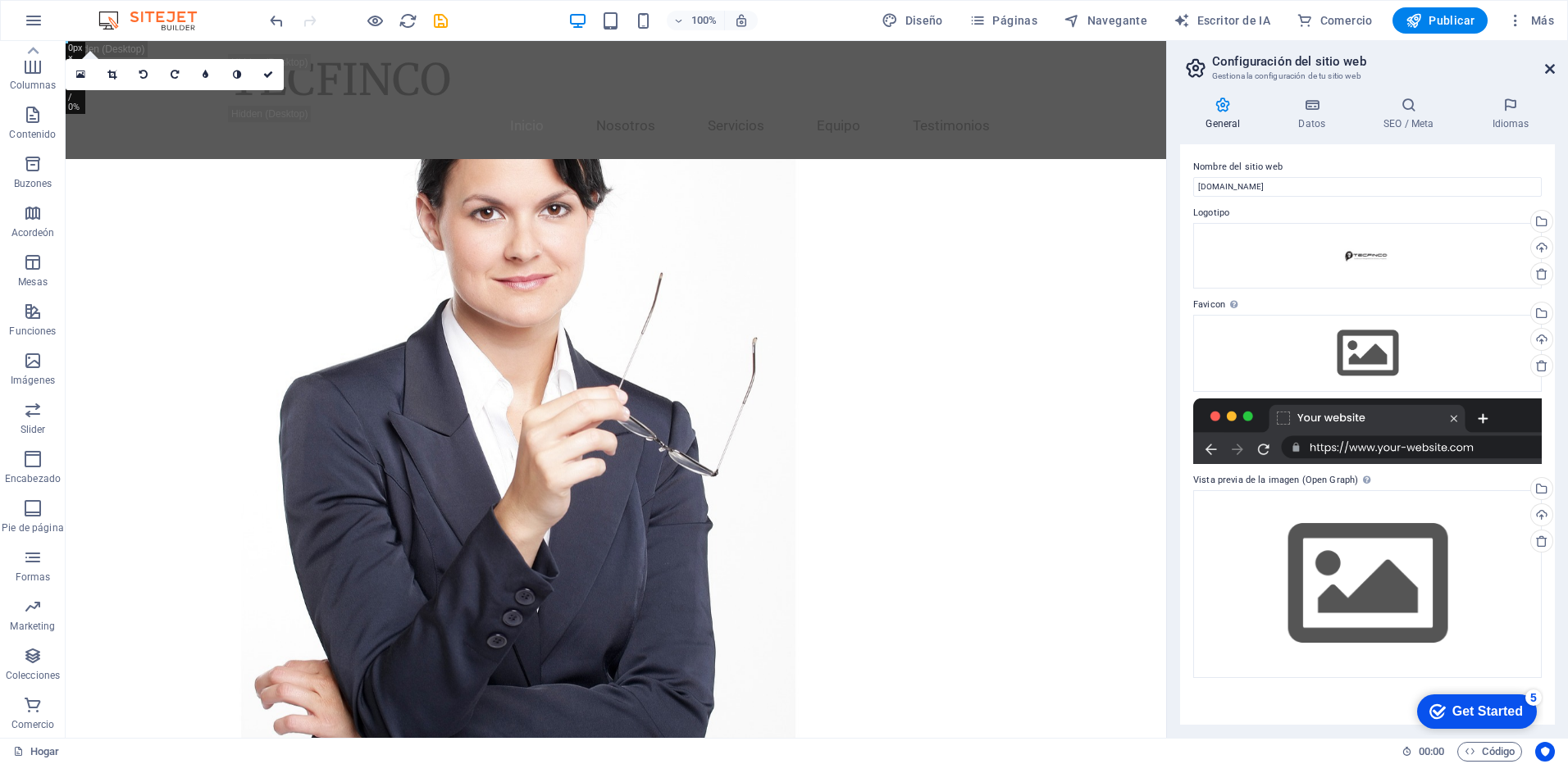
click at [1549, 69] on icon at bounding box center [1550, 69] width 10 height 13
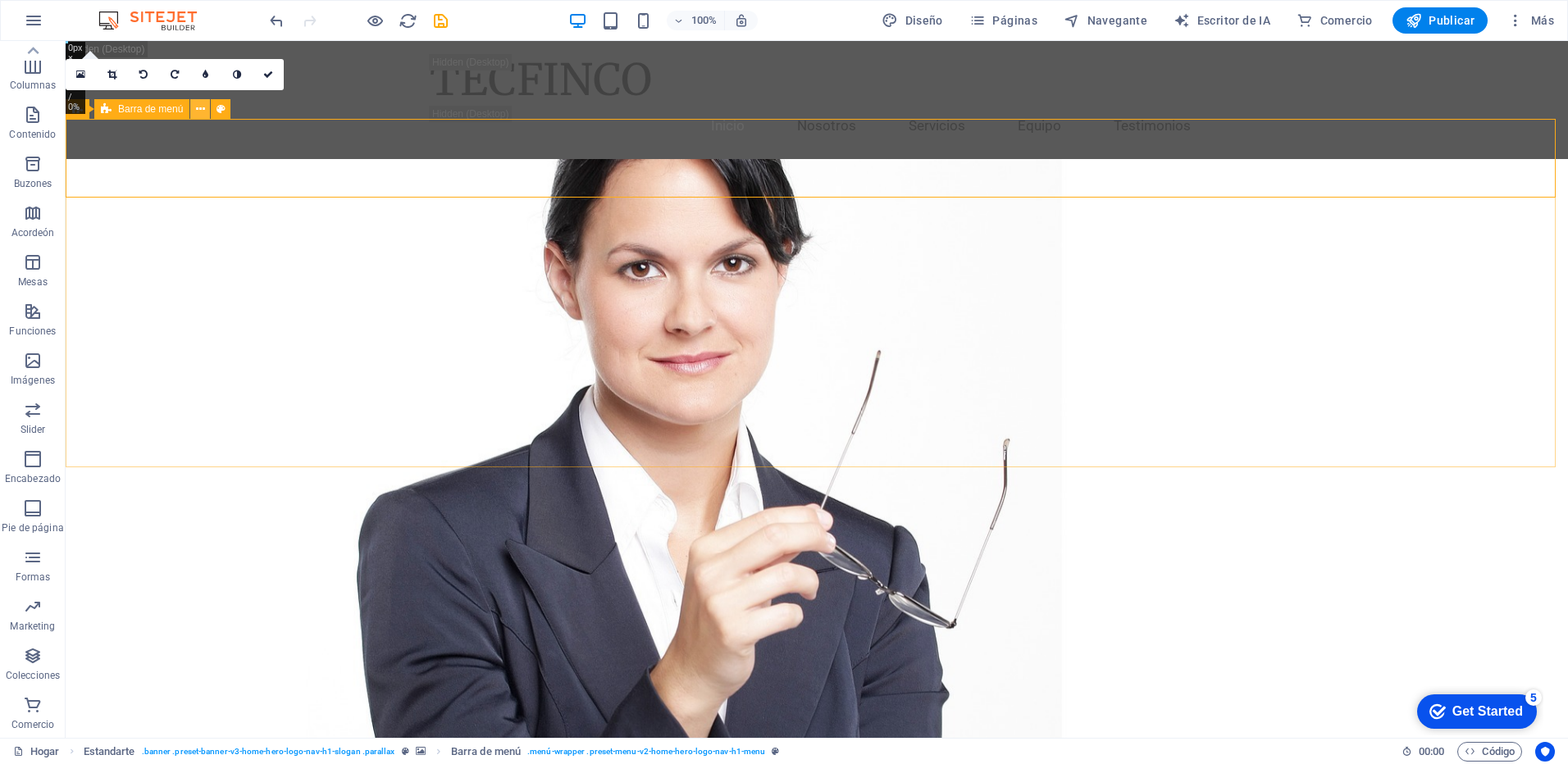
click at [199, 110] on icon at bounding box center [200, 109] width 9 height 17
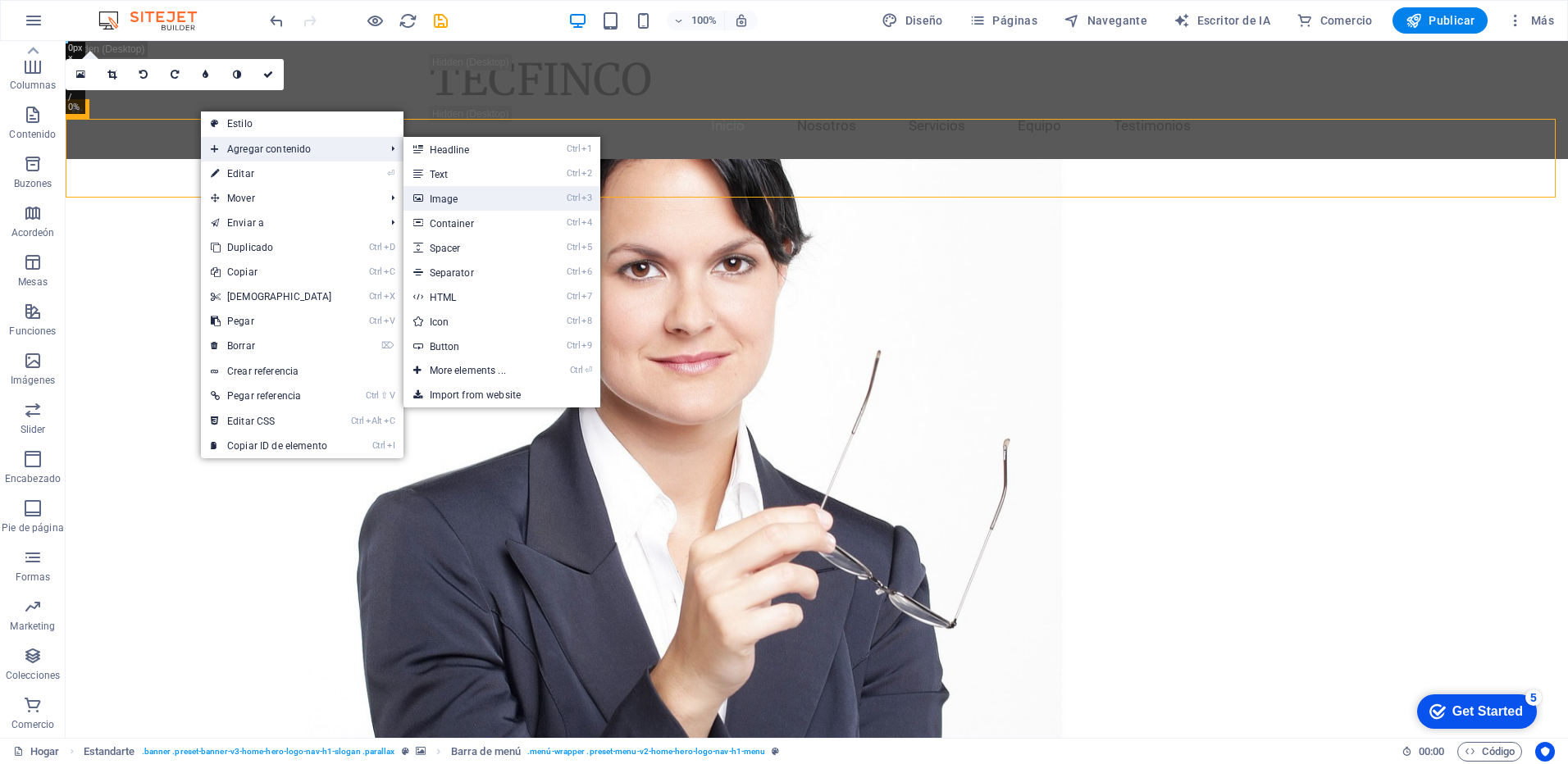
click at [440, 192] on link "Ctrl 3 Image" at bounding box center [471, 198] width 136 height 25
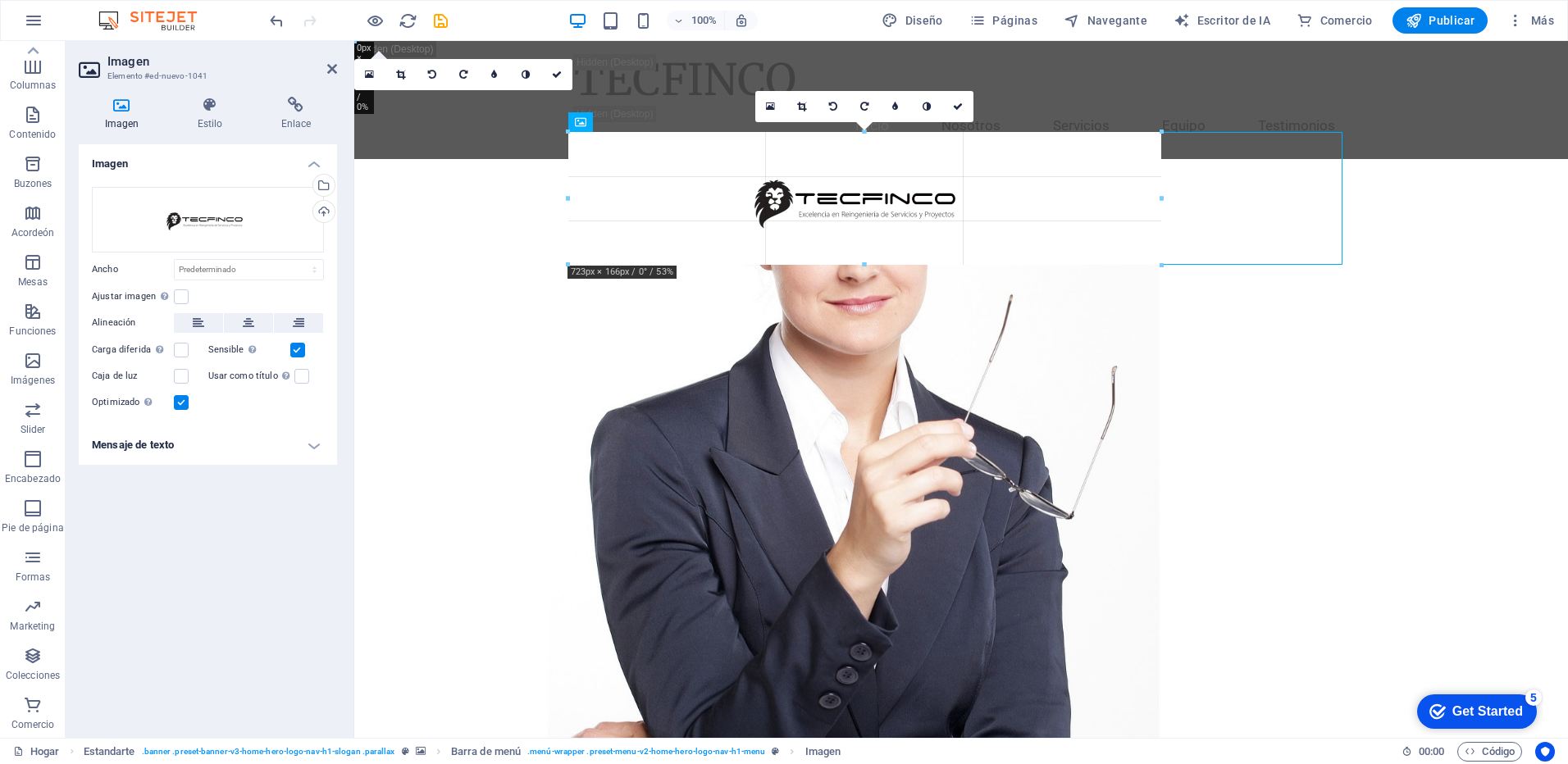
drag, startPoint x: 1344, startPoint y: 132, endPoint x: 1148, endPoint y: 230, distance: 219.1
type input "704"
select select "px"
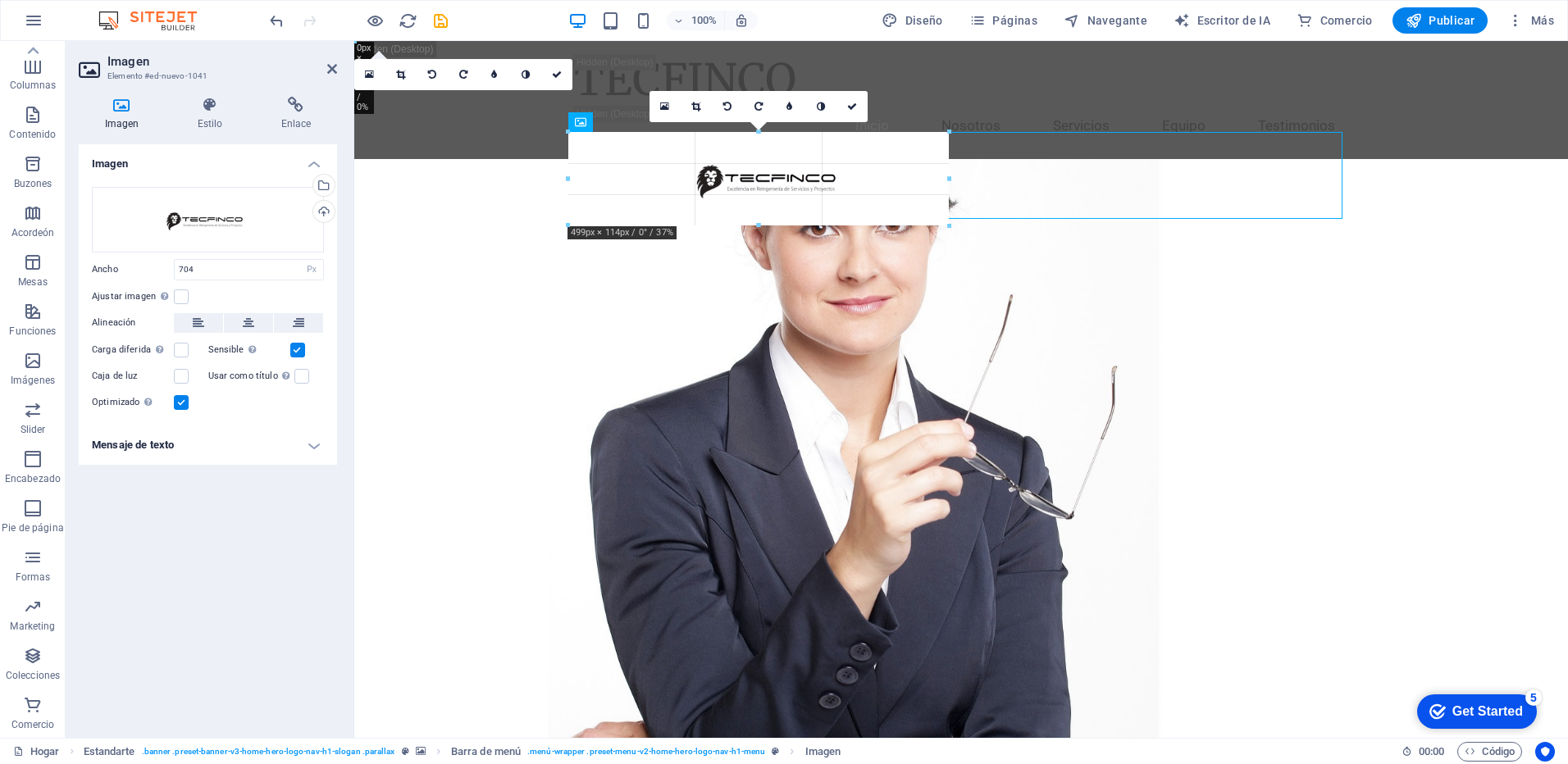
drag, startPoint x: 1149, startPoint y: 264, endPoint x: 927, endPoint y: 219, distance: 226.5
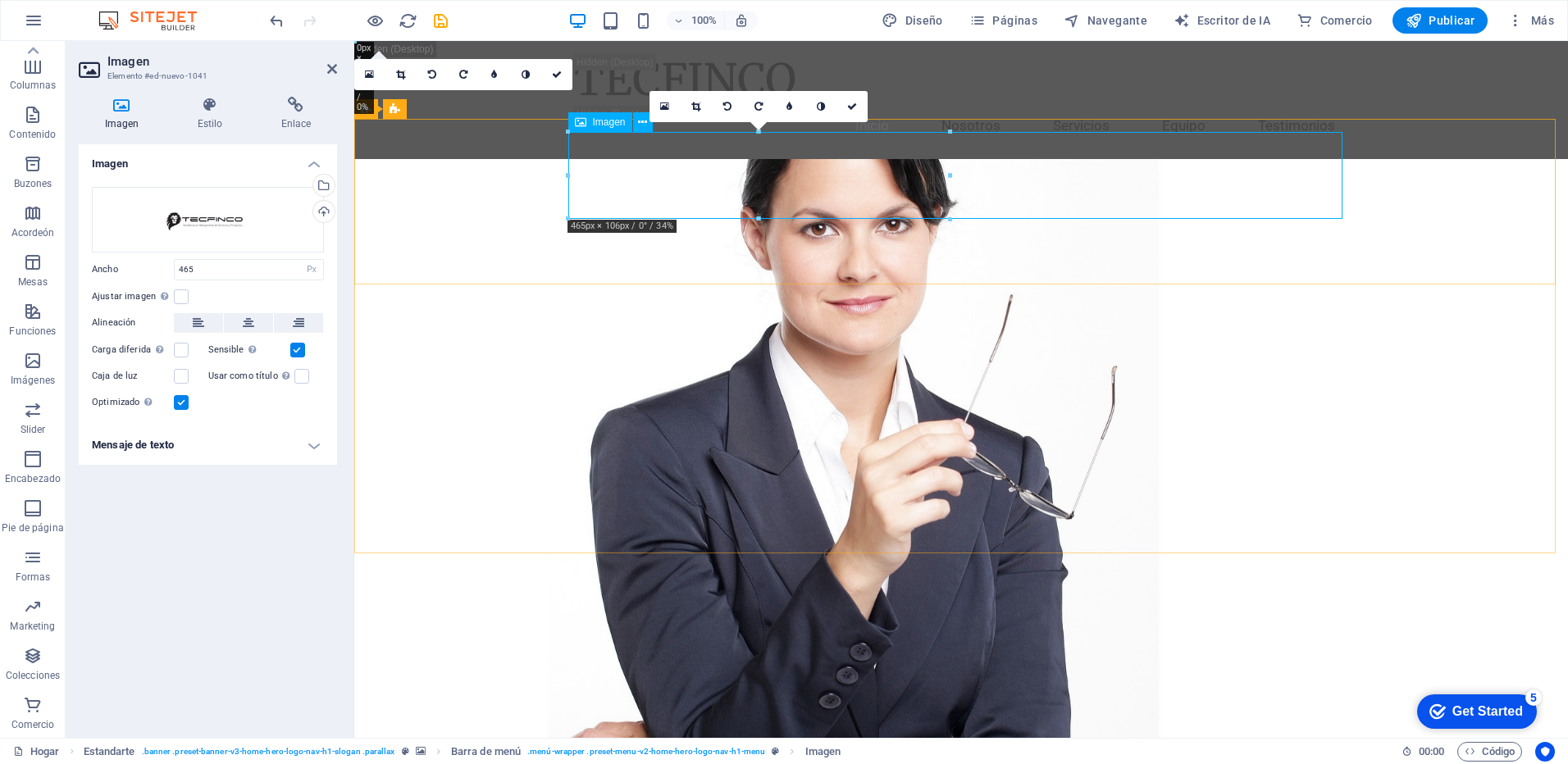
click at [582, 122] on icon at bounding box center [581, 122] width 12 height 19
type input "704"
select select "DISABLED_OPTION_VALUE"
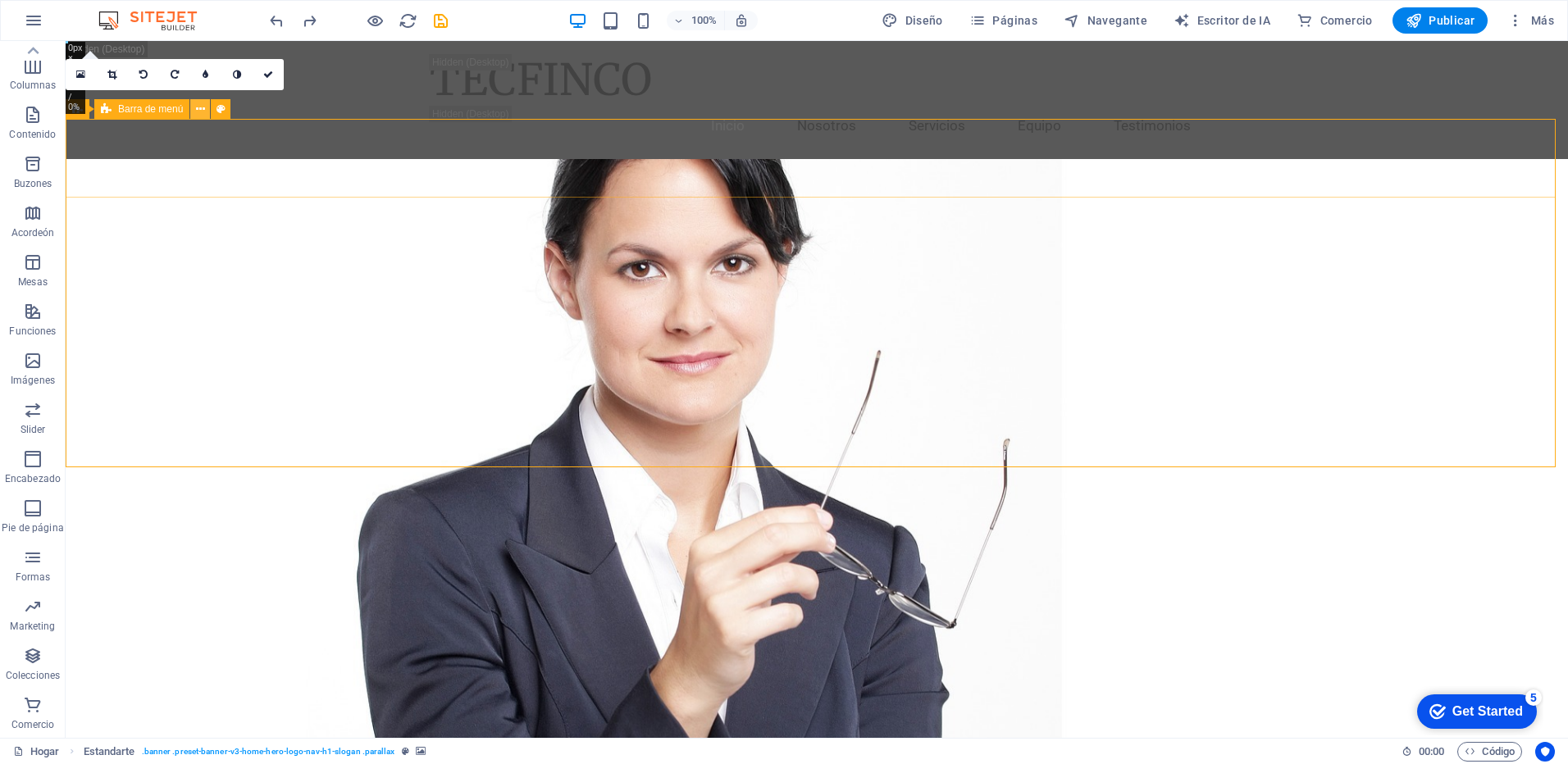
click at [206, 108] on button at bounding box center [200, 108] width 19 height 19
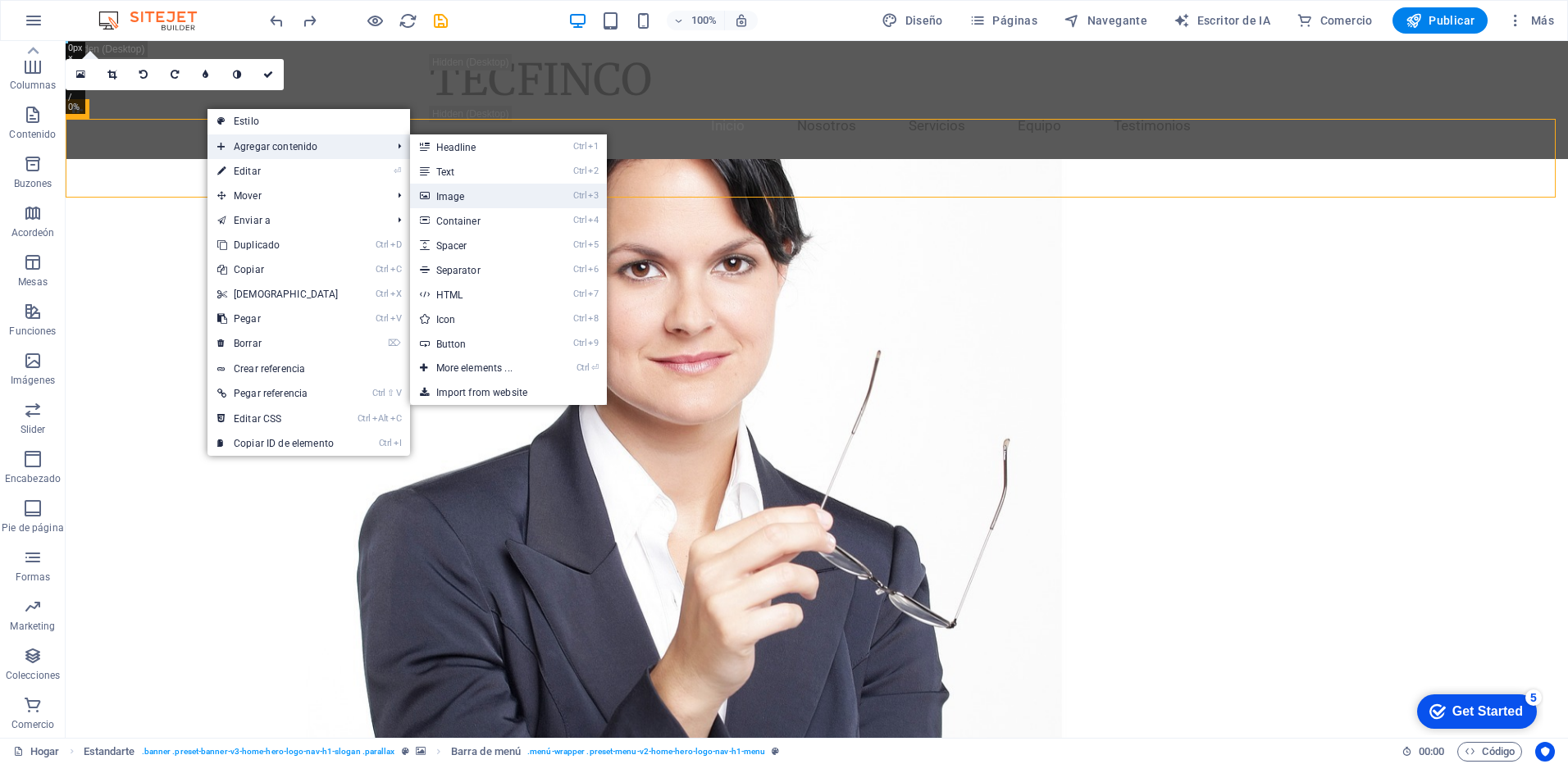
click at [458, 198] on font "Image" at bounding box center [451, 197] width 29 height 12
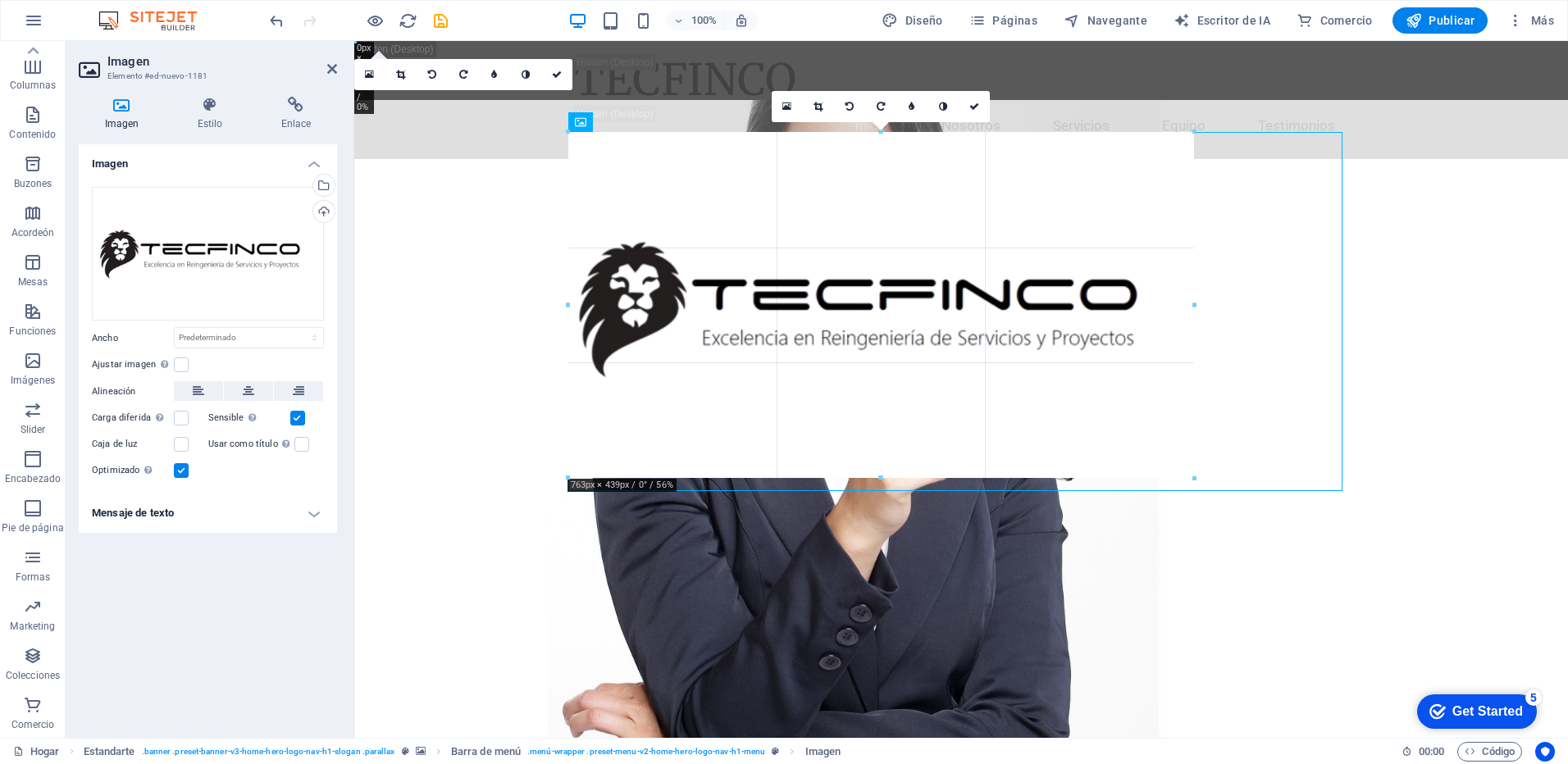
drag, startPoint x: 1347, startPoint y: 567, endPoint x: 1173, endPoint y: 388, distance: 249.6
type input "732"
select select "px"
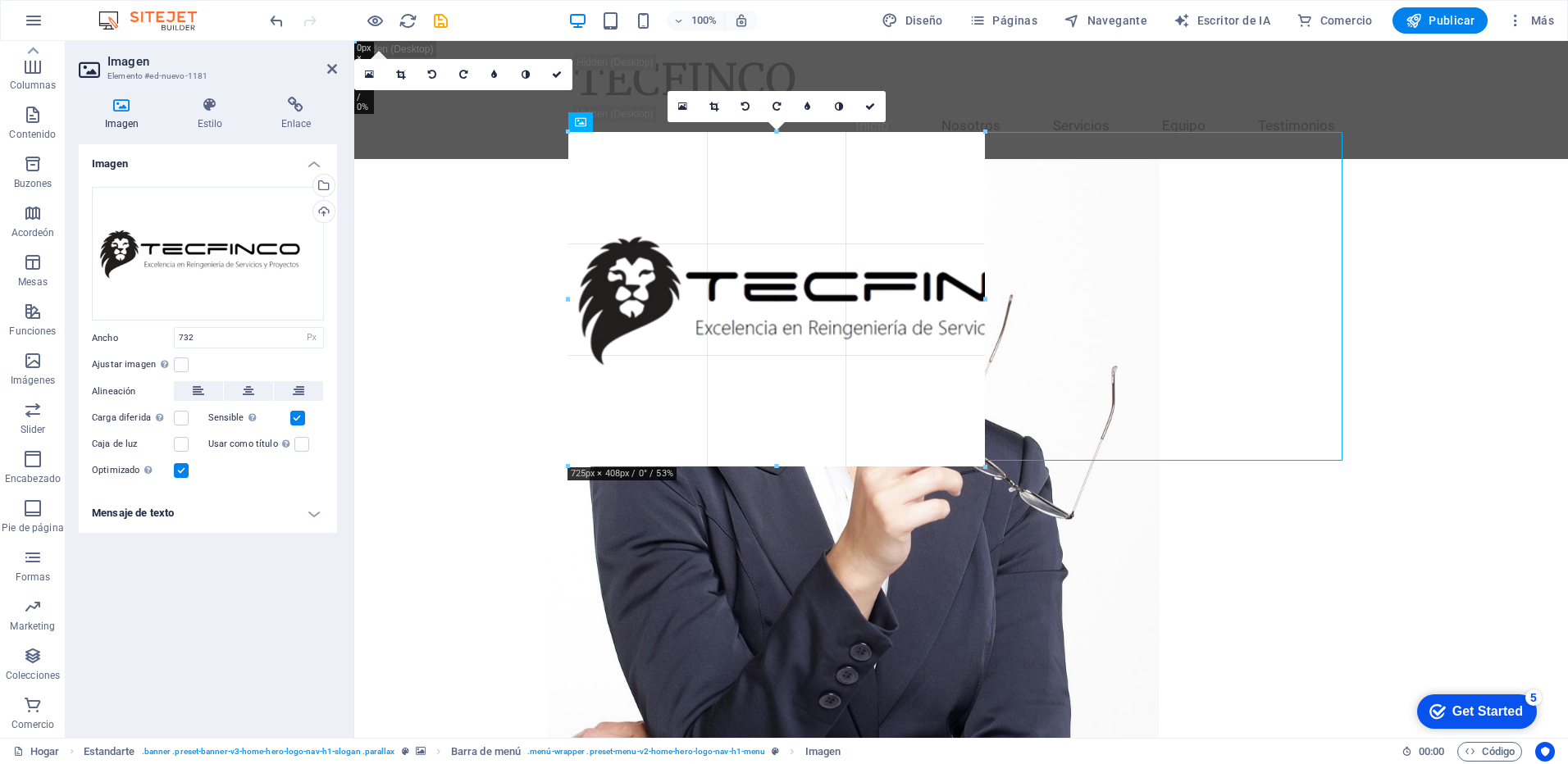
drag, startPoint x: 870, startPoint y: 469, endPoint x: 853, endPoint y: 366, distance: 104.4
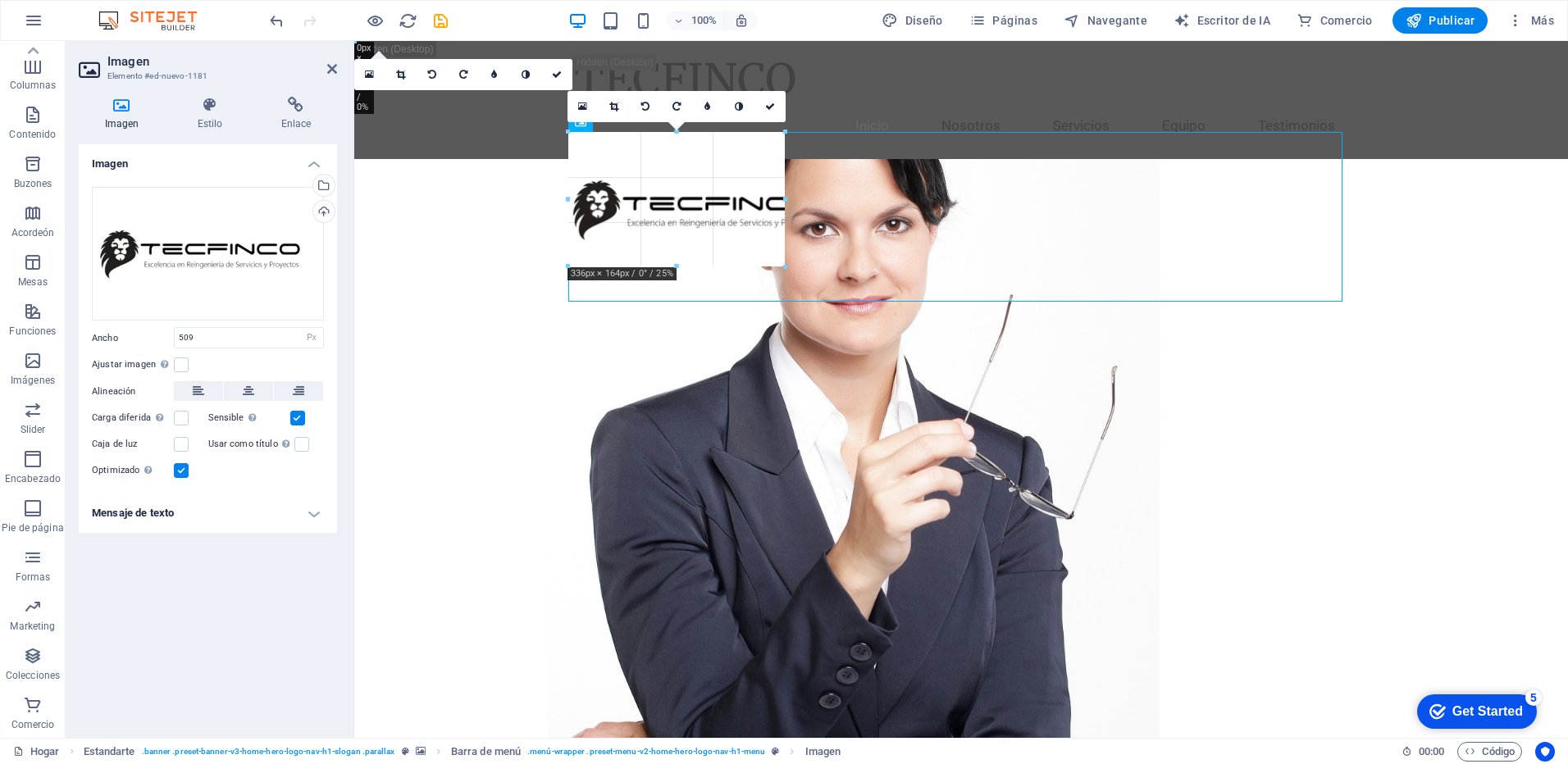
drag, startPoint x: 986, startPoint y: 129, endPoint x: 746, endPoint y: 257, distance: 272.0
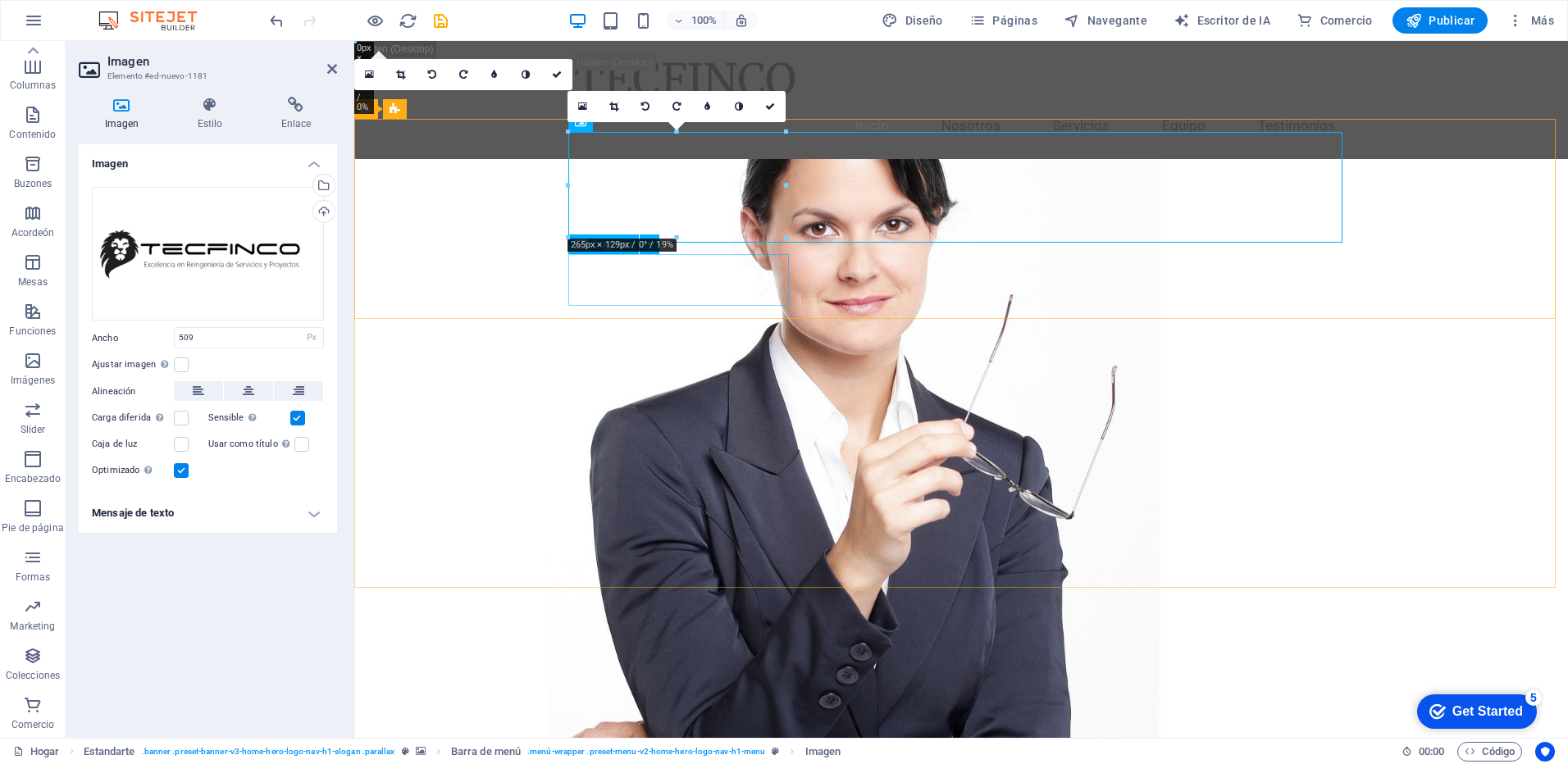
type input "265"
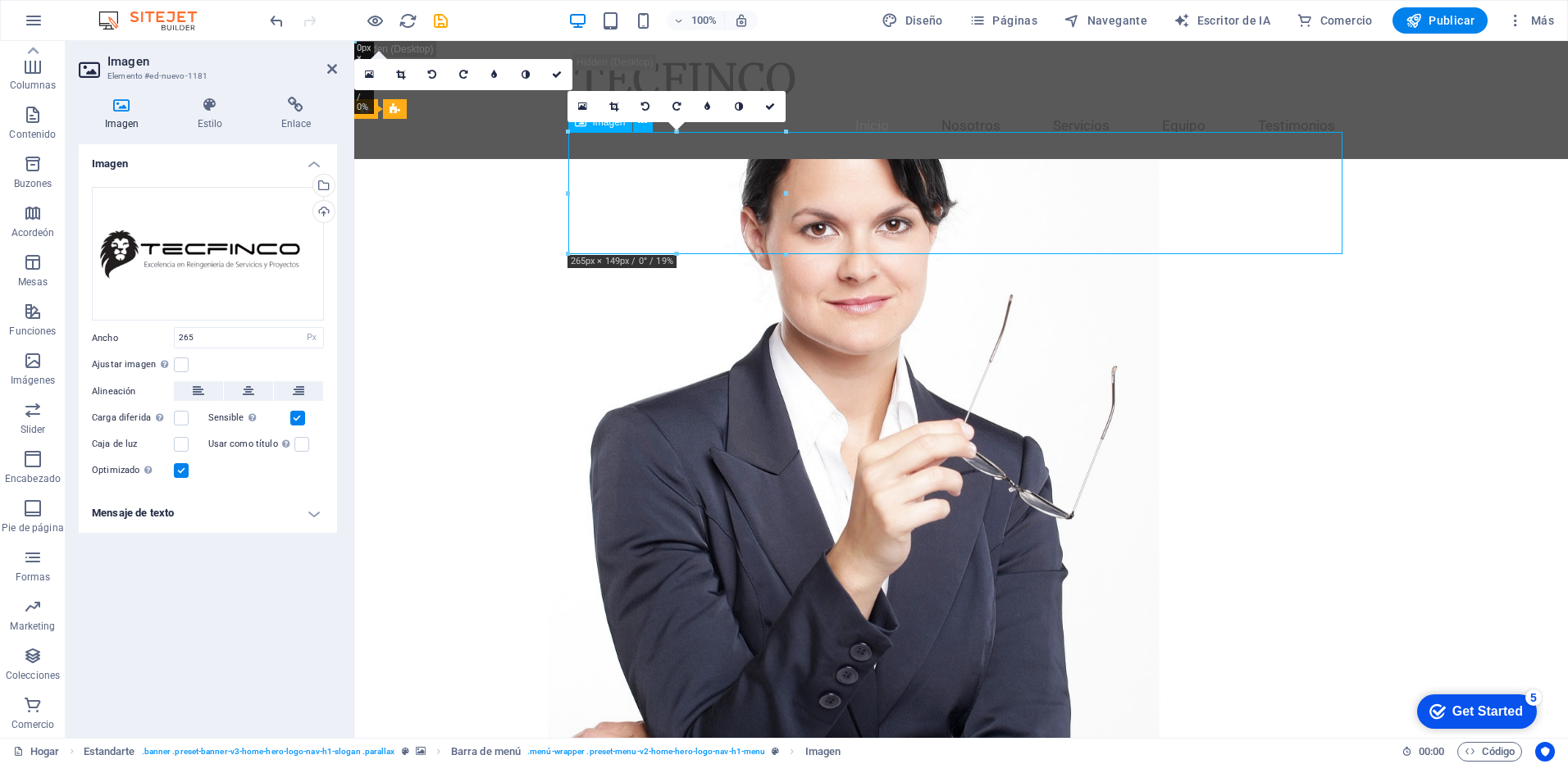
drag, startPoint x: 692, startPoint y: 208, endPoint x: 585, endPoint y: 208, distance: 107.0
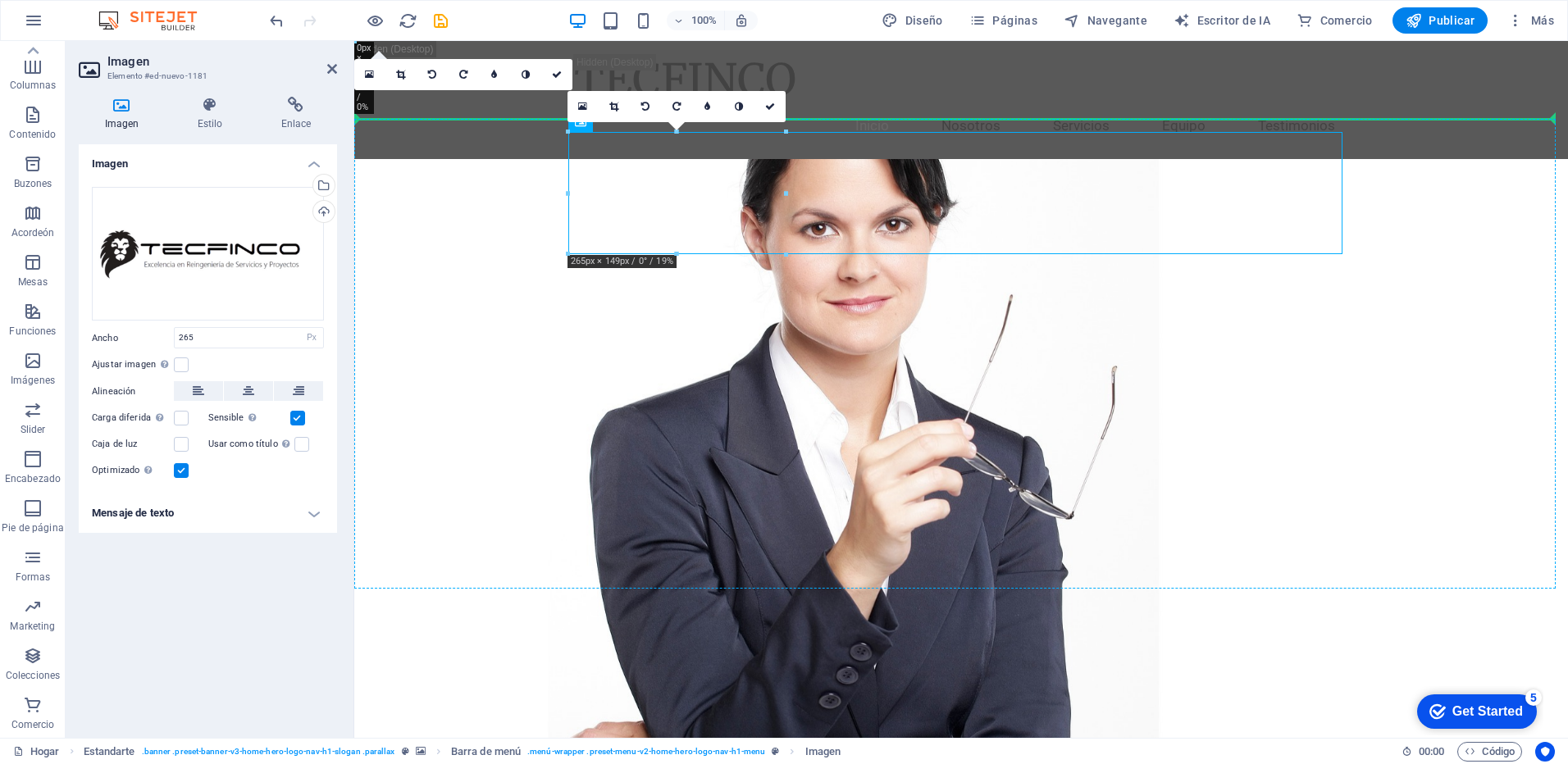
drag, startPoint x: 670, startPoint y: 147, endPoint x: 508, endPoint y: 152, distance: 162.1
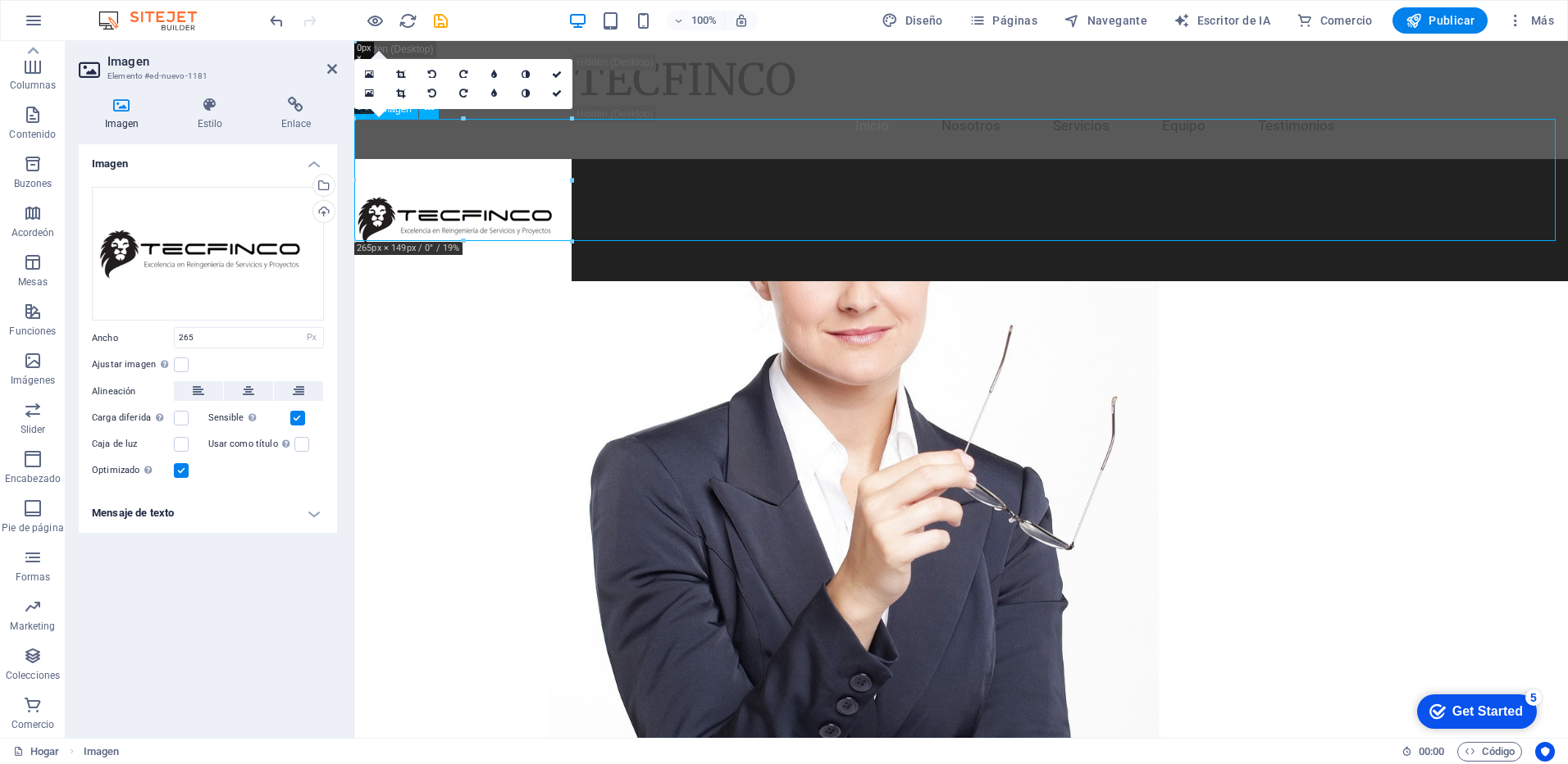
click at [758, 179] on figure at bounding box center [961, 220] width 1214 height 122
click at [523, 98] on icon at bounding box center [526, 94] width 8 height 10
click at [624, 165] on figure at bounding box center [961, 220] width 1214 height 122
click at [625, 165] on figure at bounding box center [961, 220] width 1214 height 122
click at [195, 394] on icon at bounding box center [199, 390] width 12 height 19
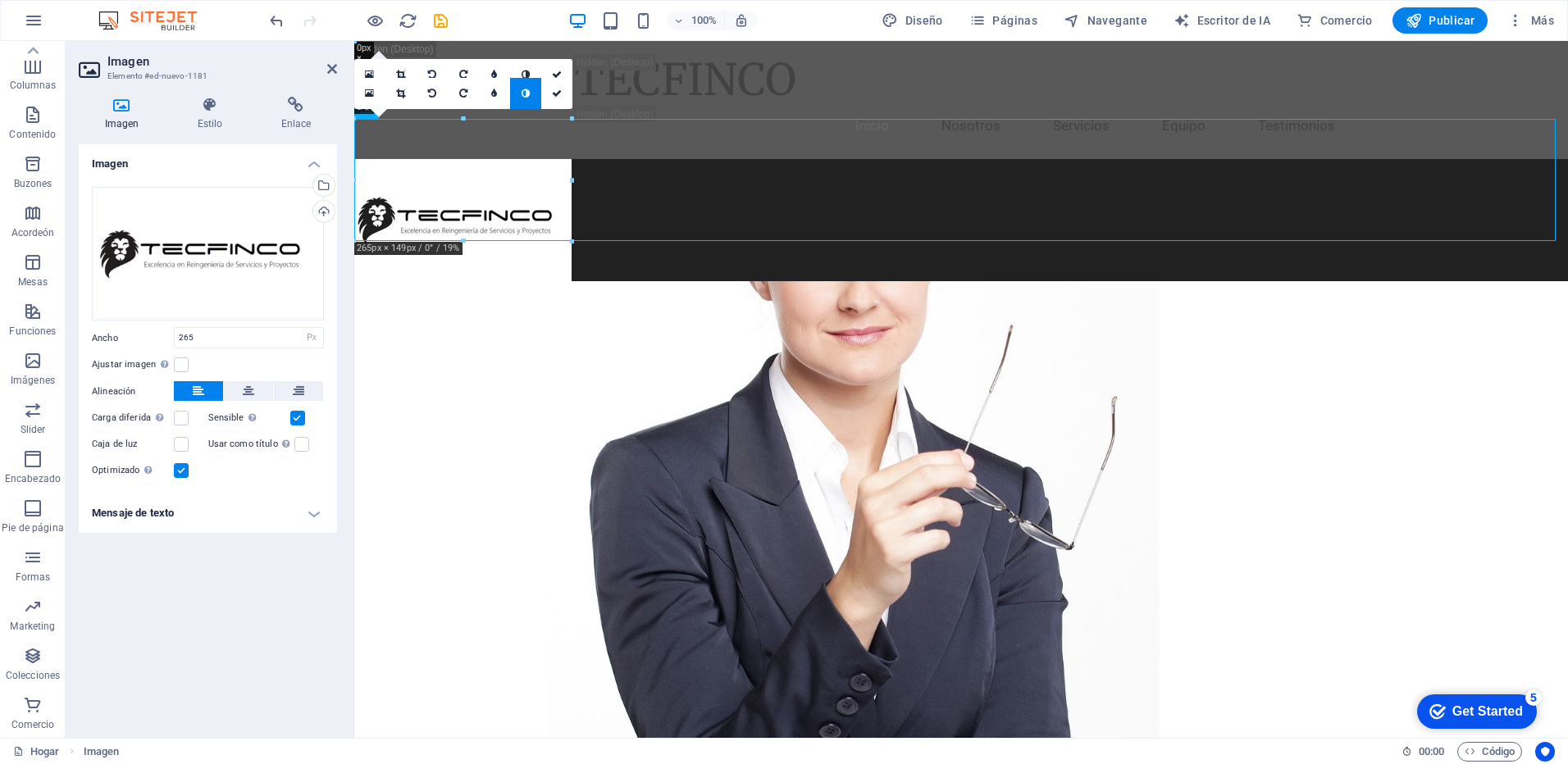
click at [317, 518] on h4 "Mensaje de texto" at bounding box center [208, 513] width 258 height 39
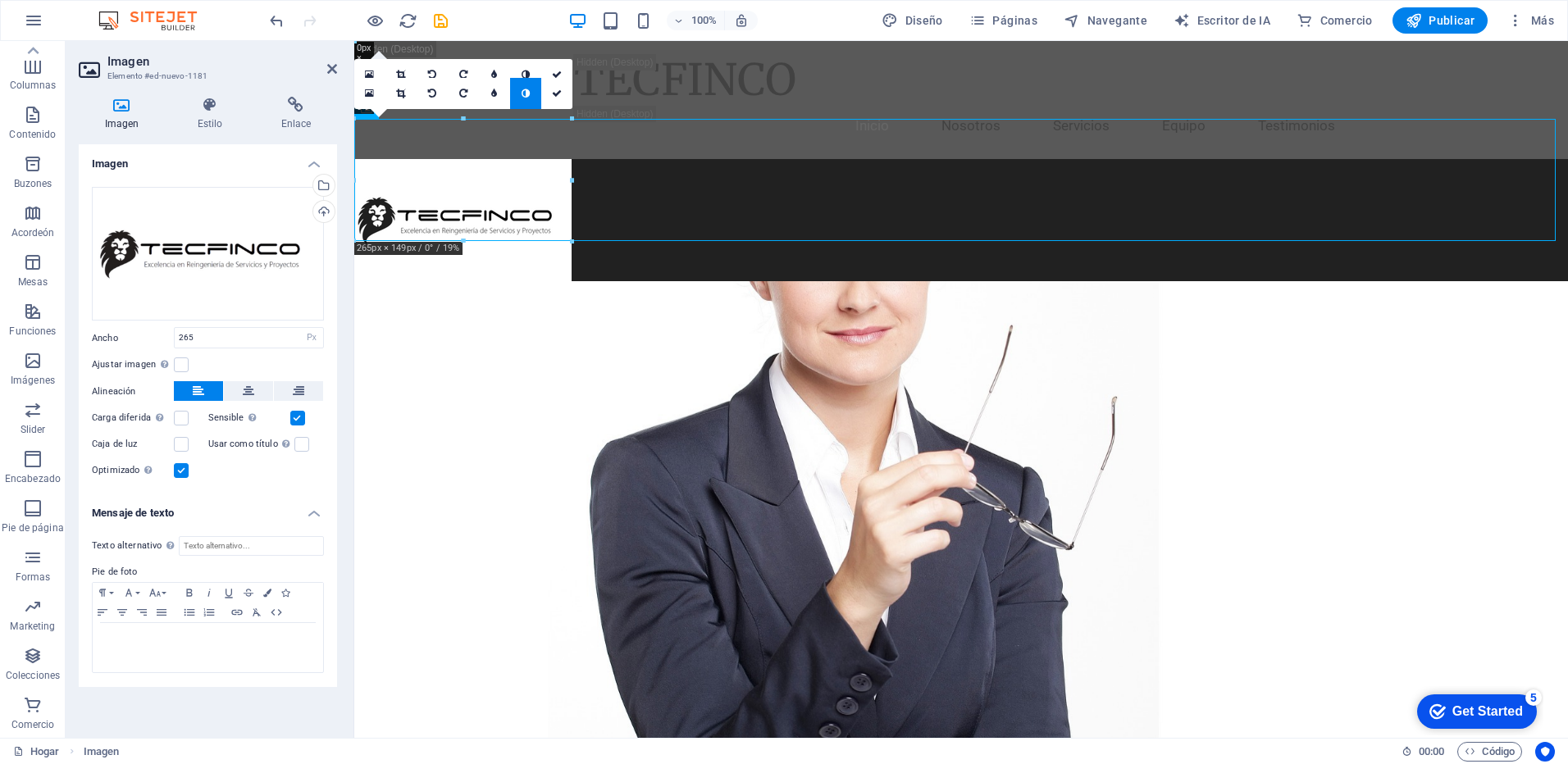
click at [317, 518] on h4 "Mensaje de texto" at bounding box center [208, 508] width 258 height 30
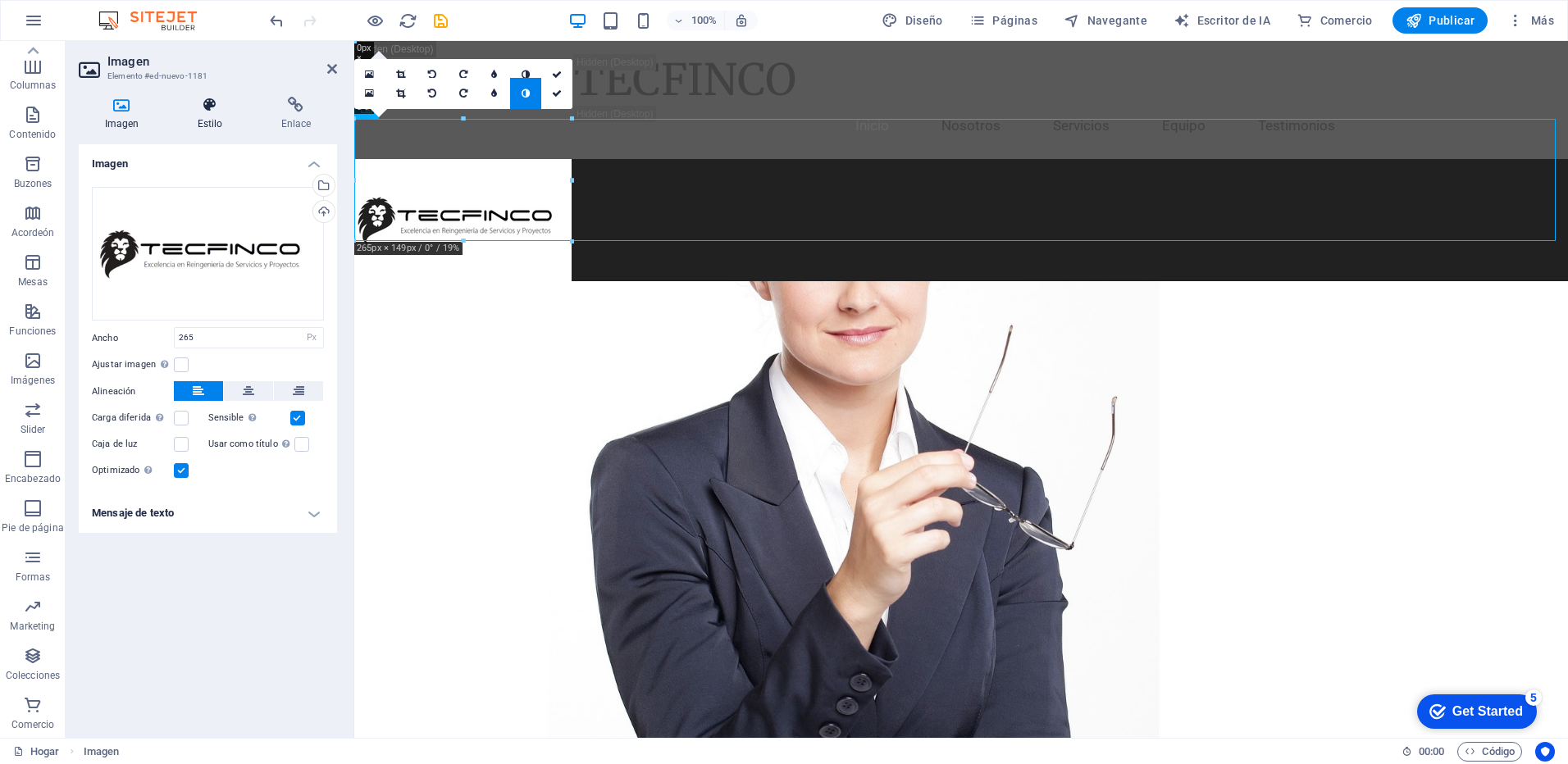
click at [217, 111] on icon at bounding box center [209, 104] width 77 height 16
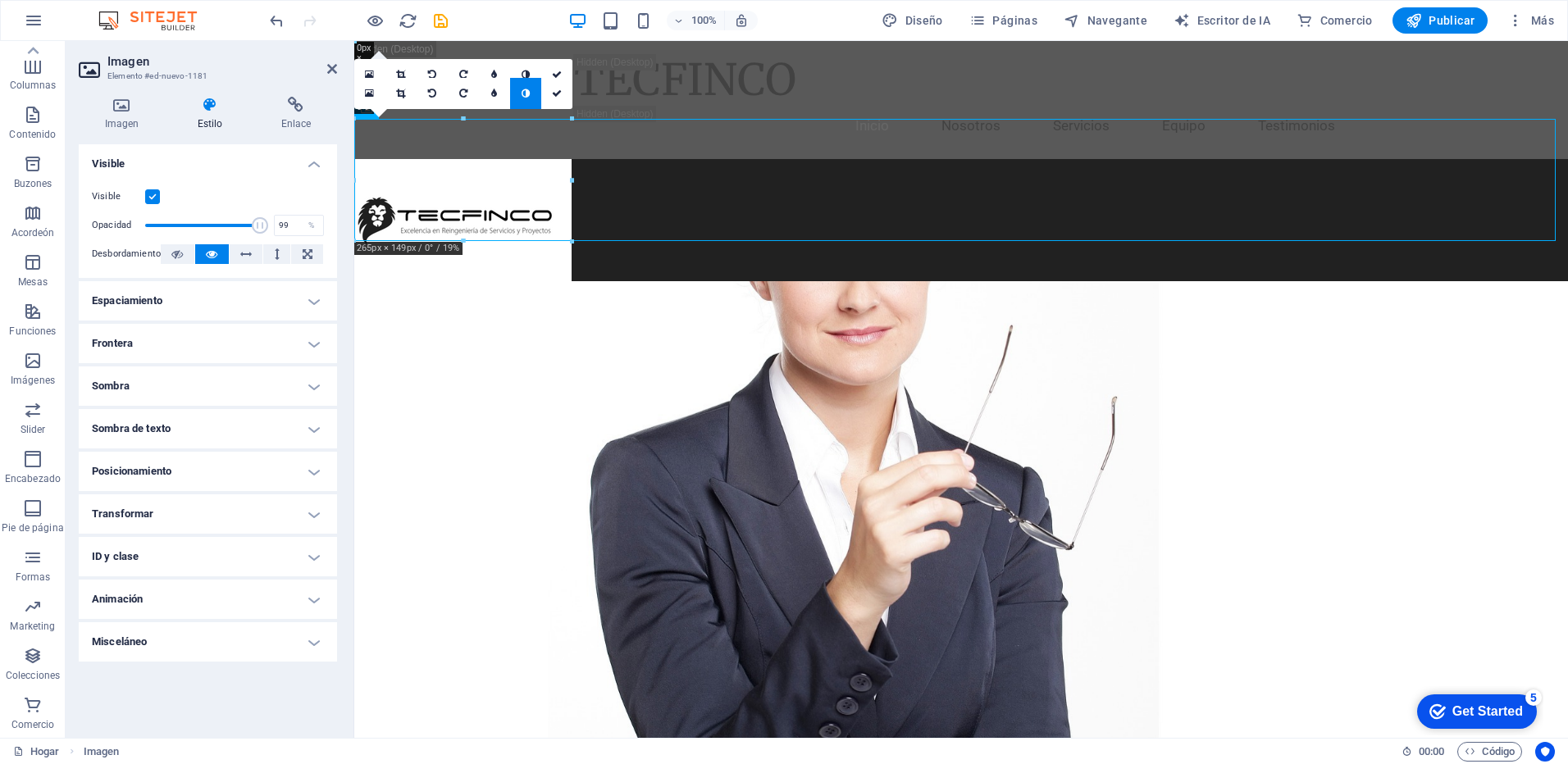
type input "100"
drag, startPoint x: 254, startPoint y: 227, endPoint x: 264, endPoint y: 227, distance: 10.0
click at [264, 227] on span at bounding box center [260, 225] width 16 height 16
click at [317, 301] on h4 "Espaciamiento" at bounding box center [208, 301] width 258 height 39
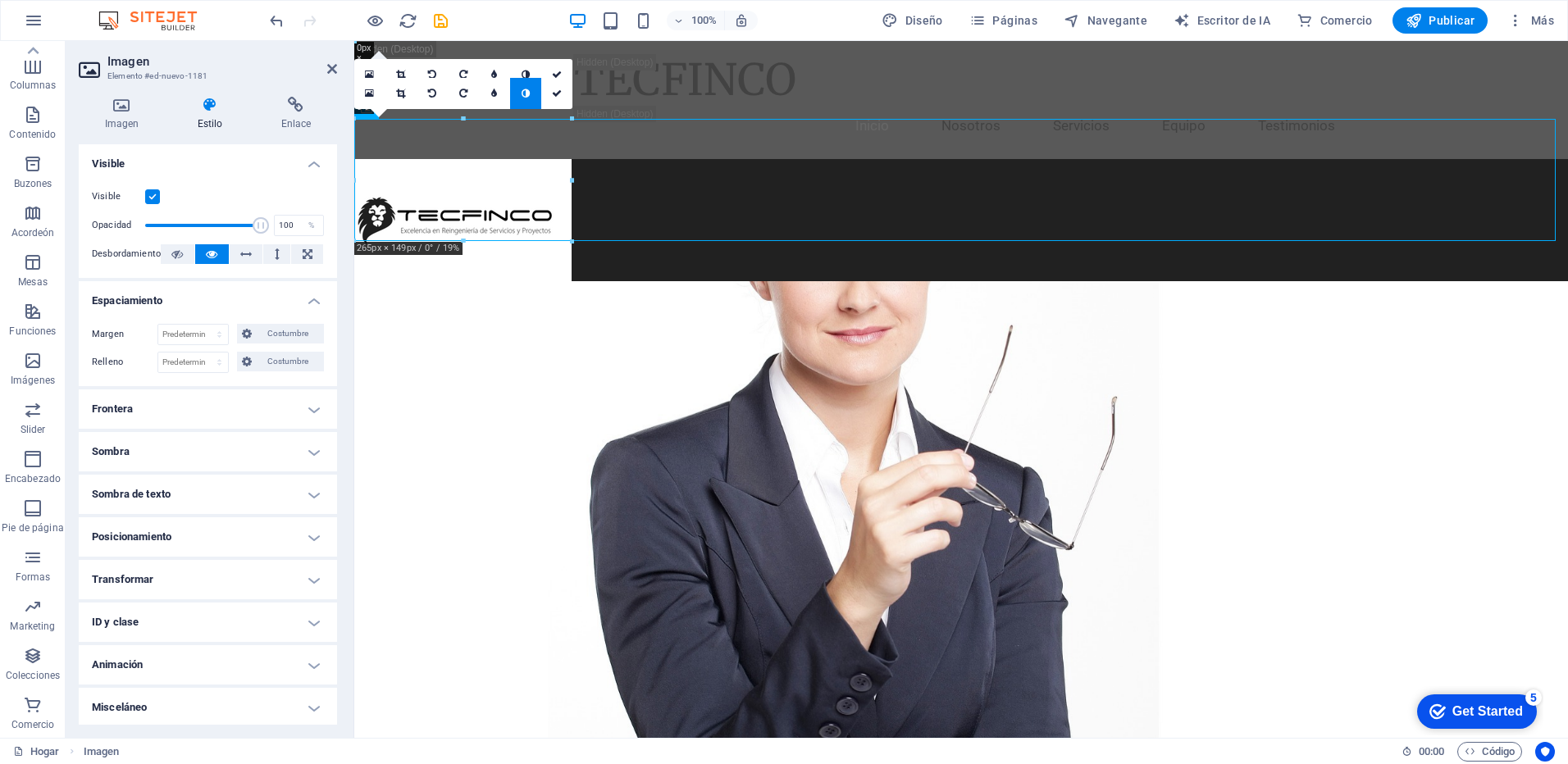
click at [317, 301] on h4 "Espaciamiento" at bounding box center [208, 296] width 258 height 30
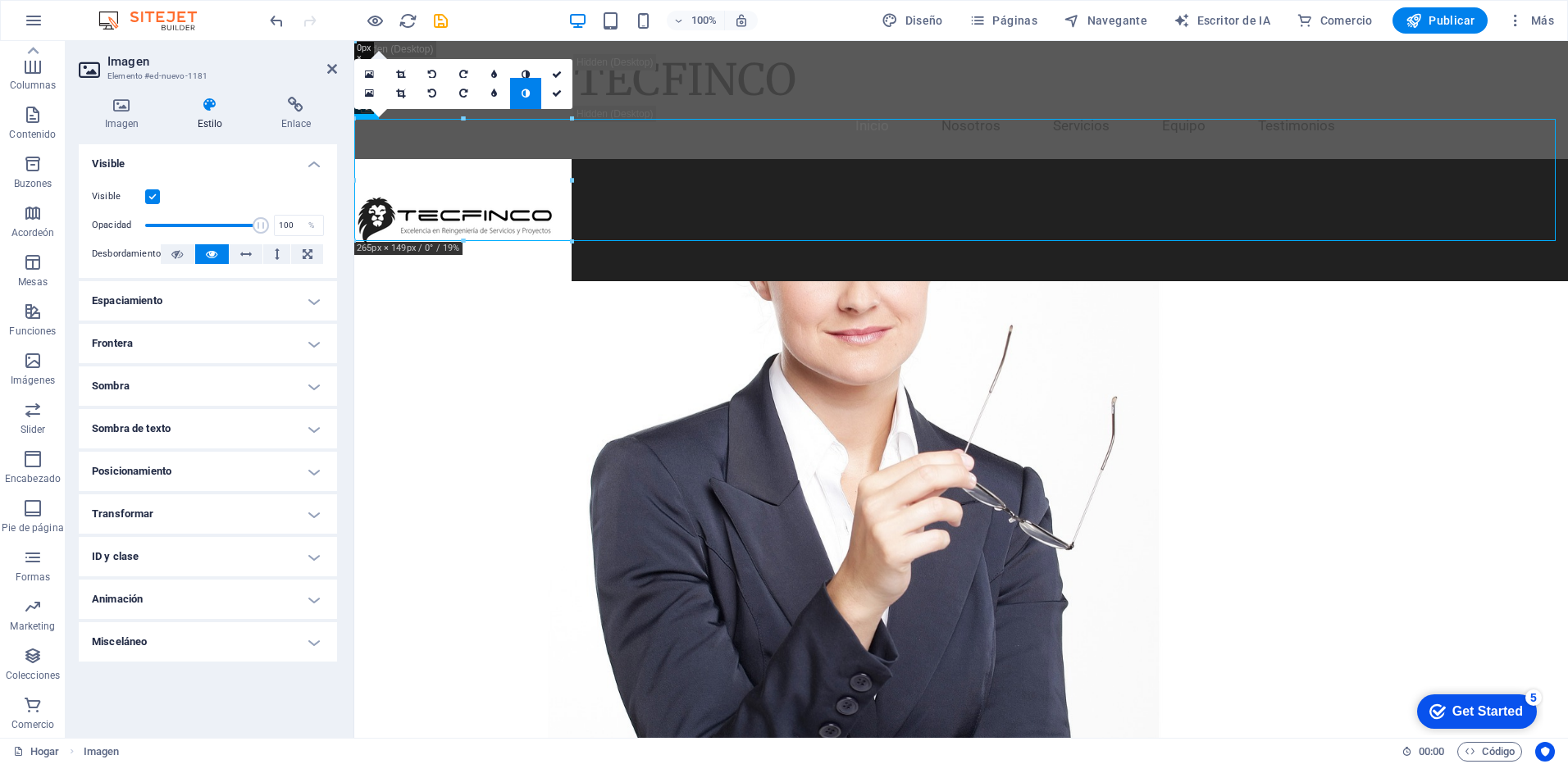
click at [312, 430] on h4 "Sombra de texto" at bounding box center [208, 429] width 258 height 39
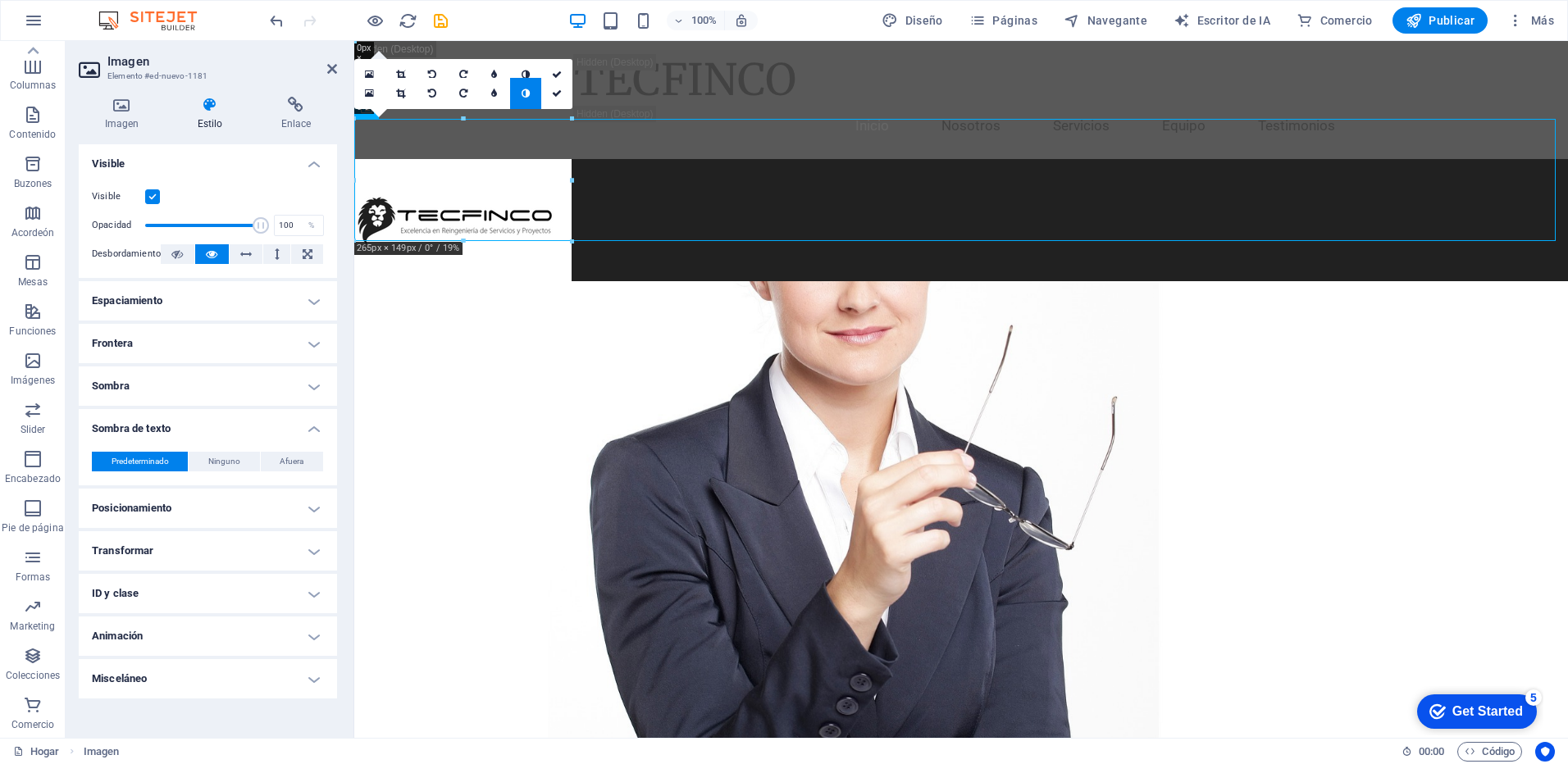
click at [308, 430] on h4 "Sombra de texto" at bounding box center [208, 424] width 258 height 30
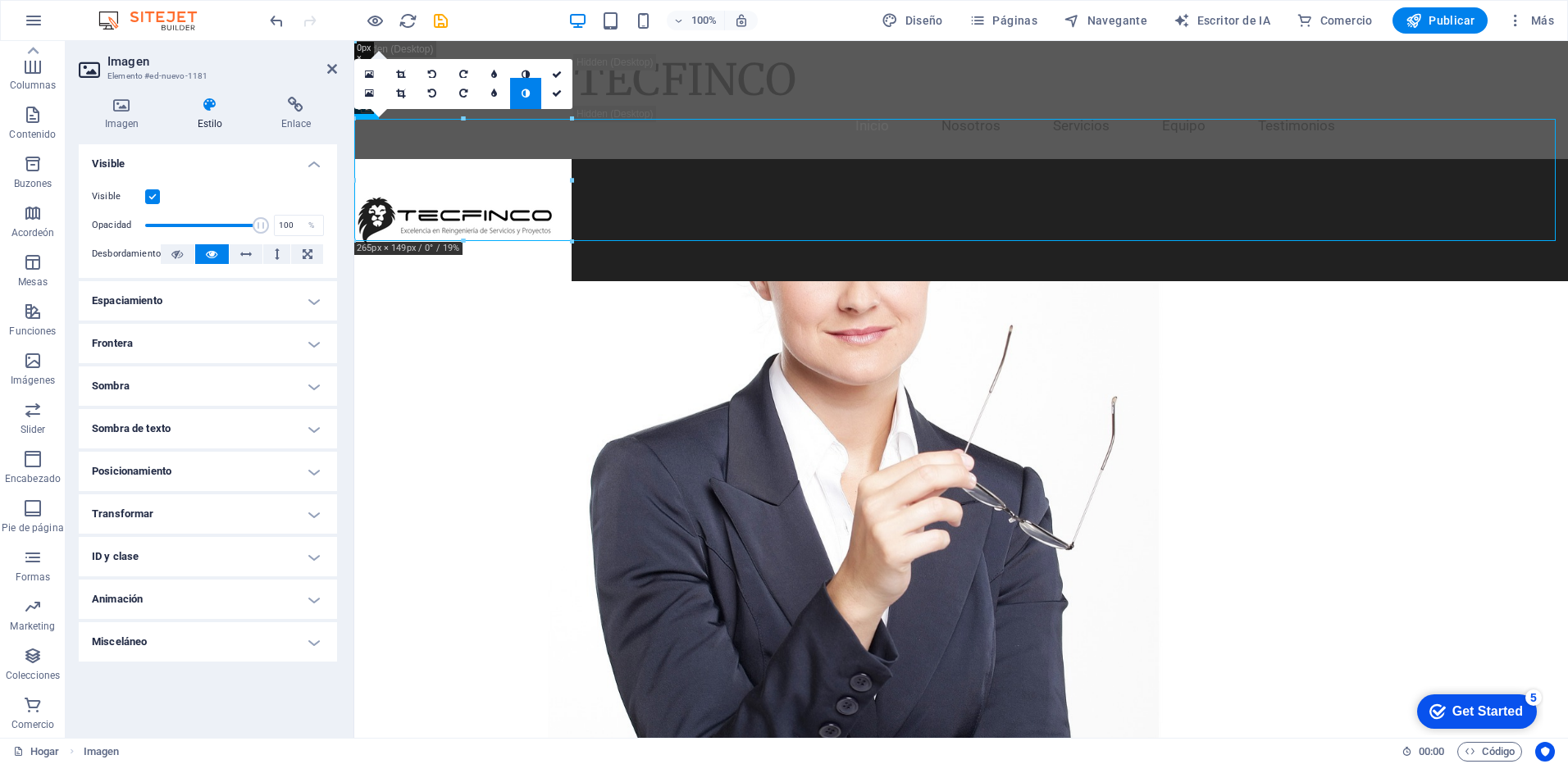
click at [307, 515] on h4 "Transformar" at bounding box center [208, 514] width 258 height 39
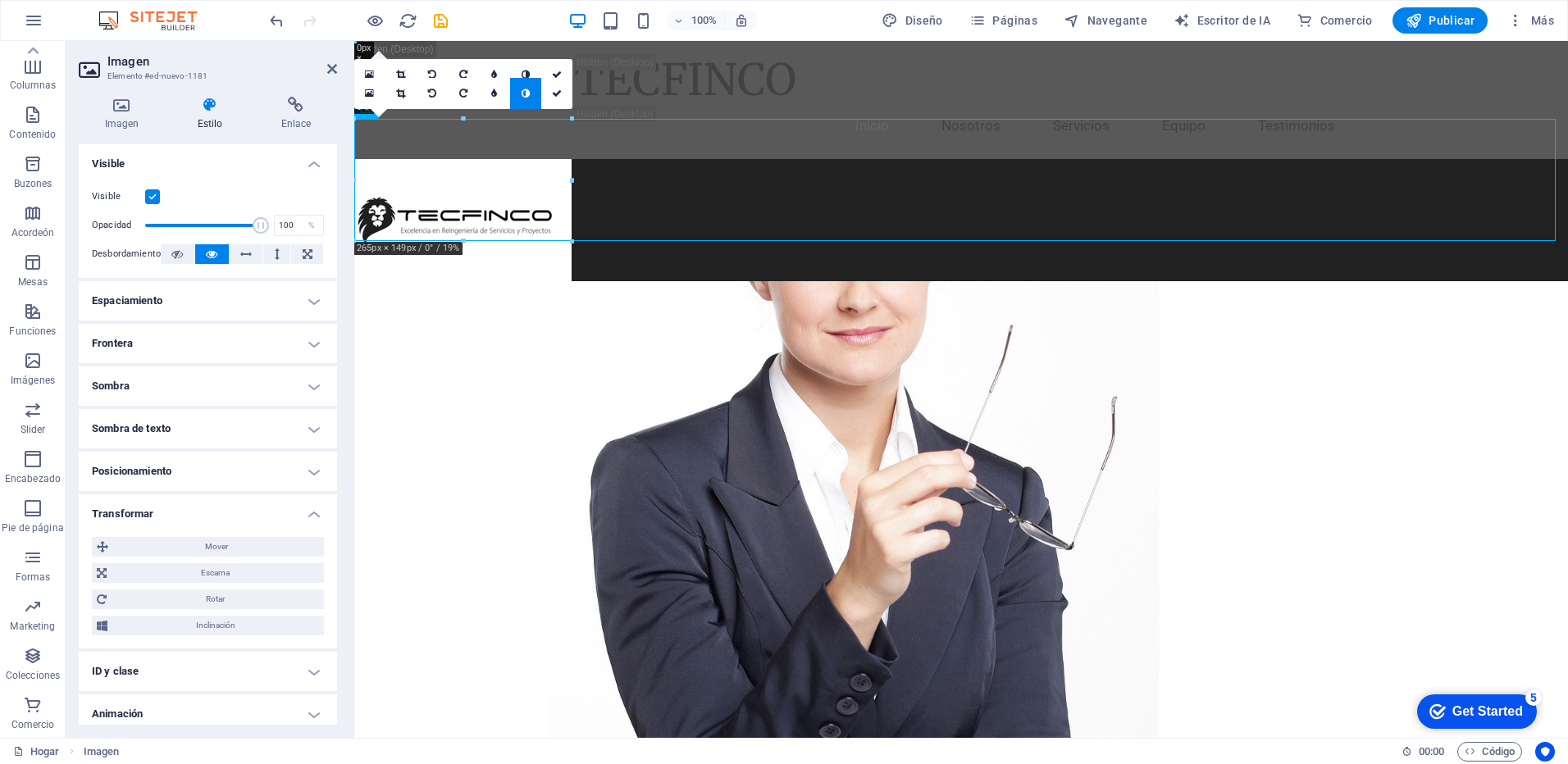
click at [307, 515] on h4 "Transformar" at bounding box center [208, 509] width 258 height 30
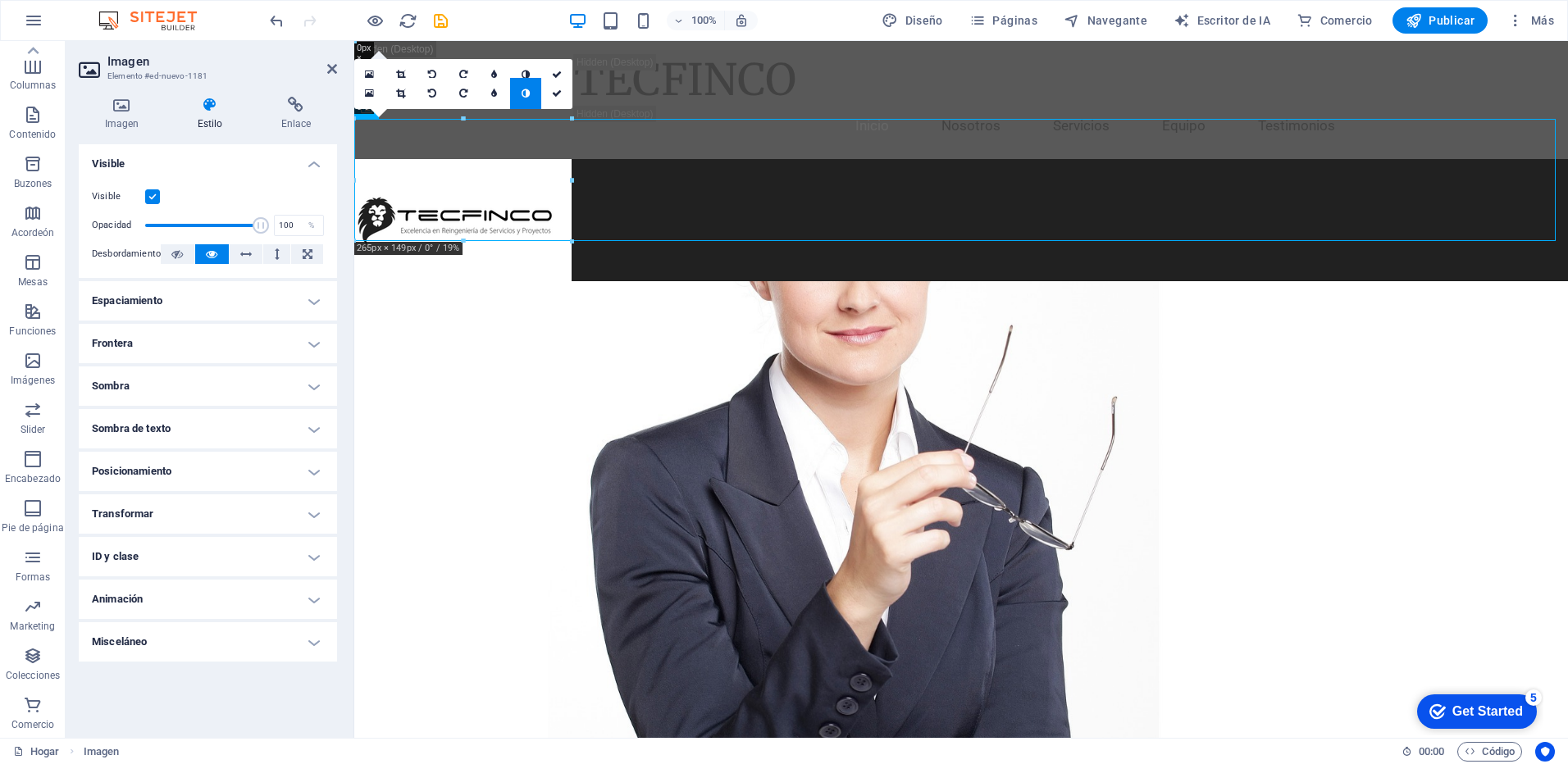
click at [312, 595] on h4 "Animación" at bounding box center [208, 600] width 258 height 39
click at [317, 654] on select "No animar Mostrar / Ocultar Deslizar hacia arriba/abajo Acercar/alejar Desliza …" at bounding box center [208, 649] width 232 height 19
select select "move-right-to-left"
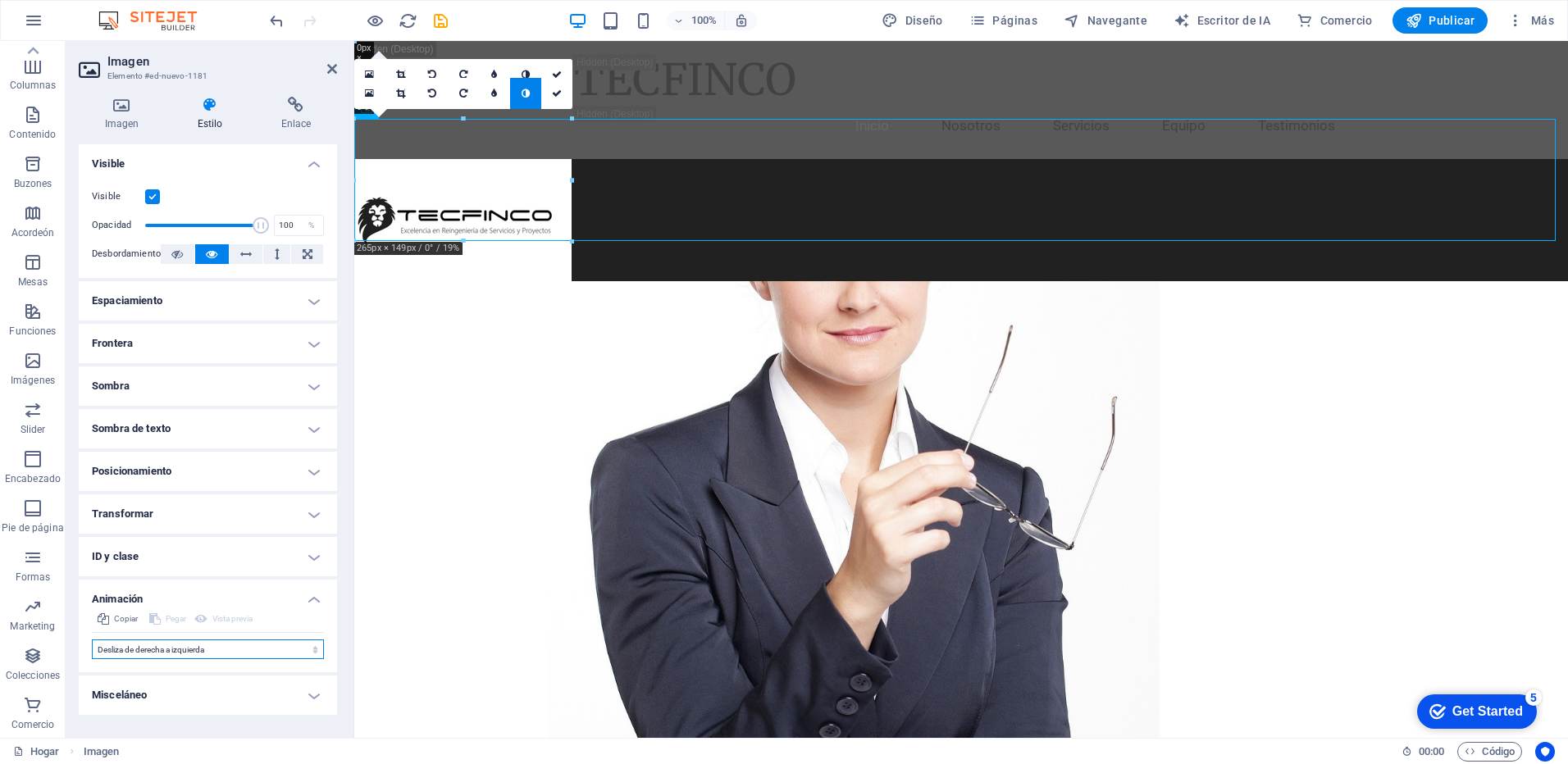
click at [91, 639] on select "No animar Mostrar / Ocultar Deslizar hacia arriba/abajo Acercar/alejar Desliza …" at bounding box center [208, 649] width 232 height 19
select select "scroll"
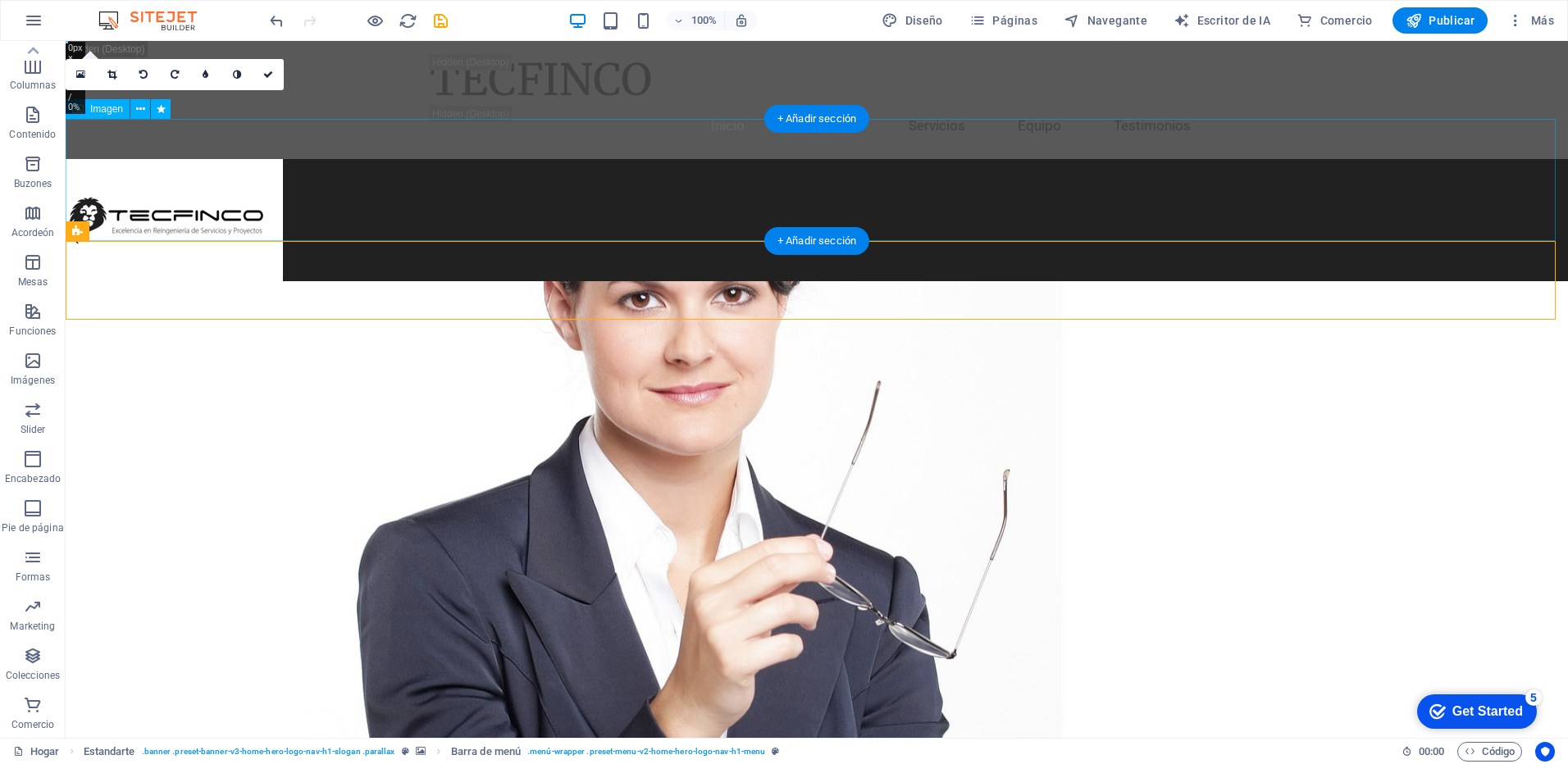
click at [218, 178] on figure at bounding box center [817, 220] width 1503 height 122
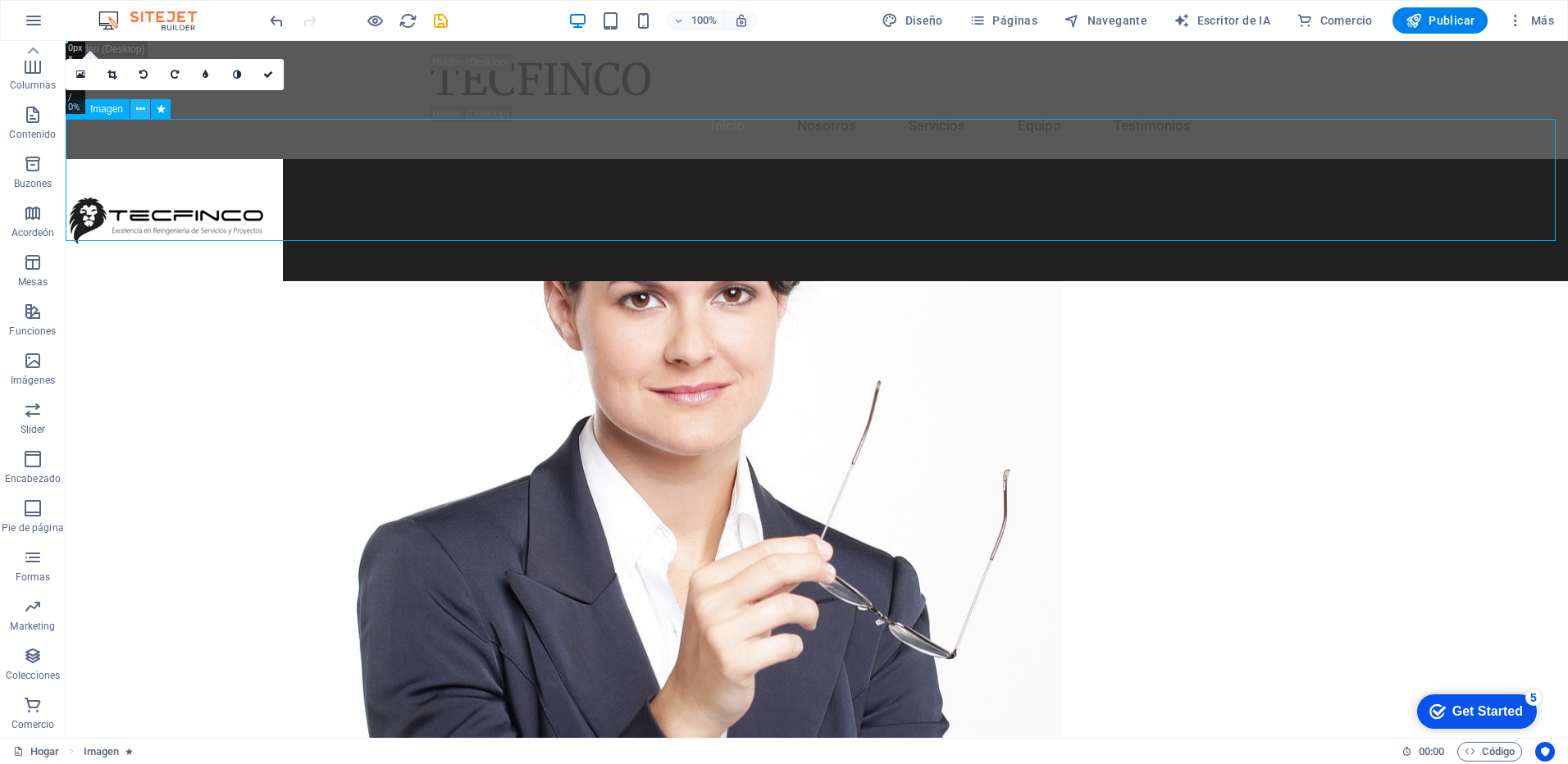
click at [140, 111] on icon at bounding box center [141, 109] width 9 height 17
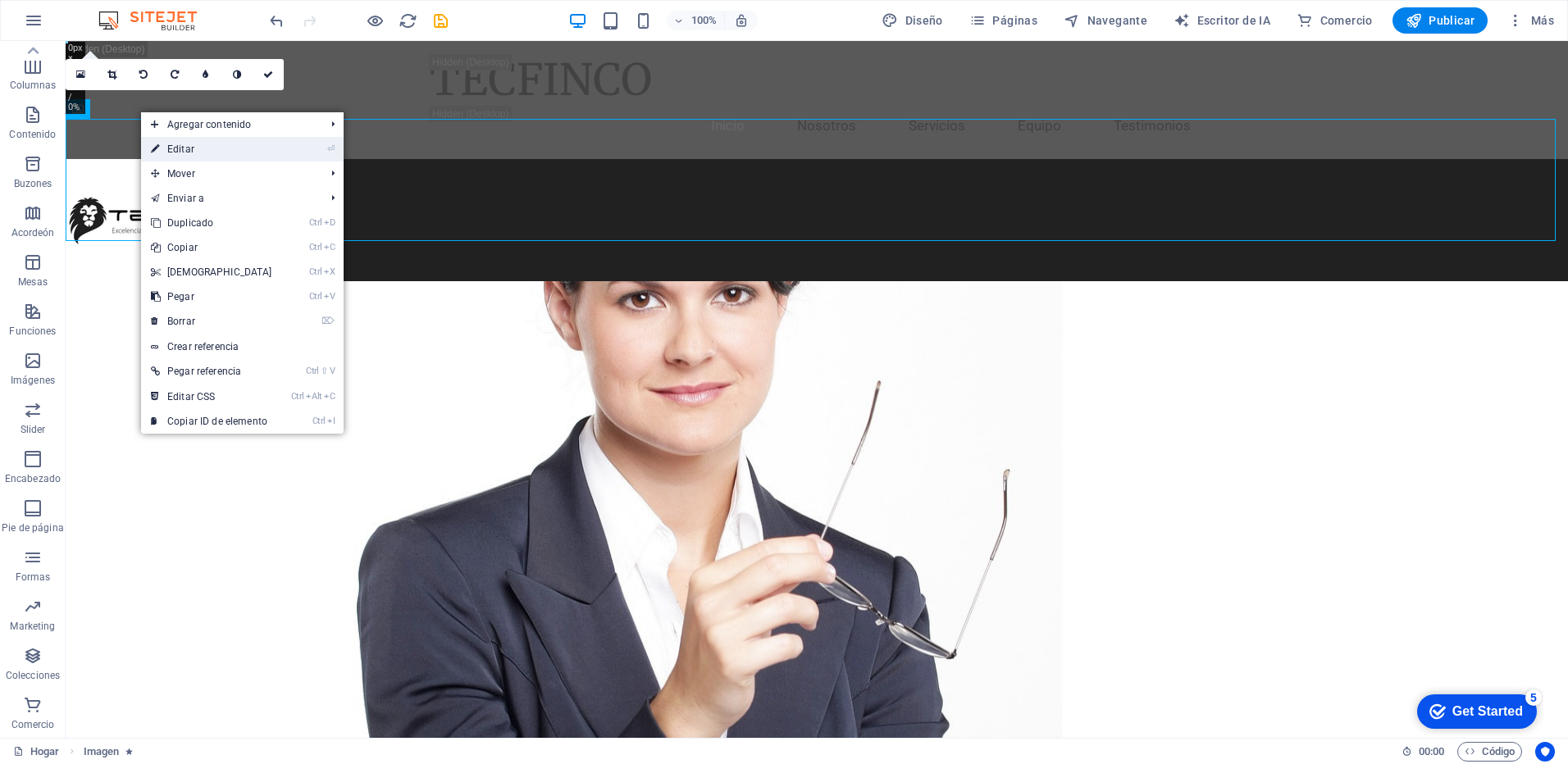
click at [210, 152] on link "⏎ Editar" at bounding box center [212, 149] width 141 height 25
select select "move-right-to-left"
select select "s"
select select "scroll"
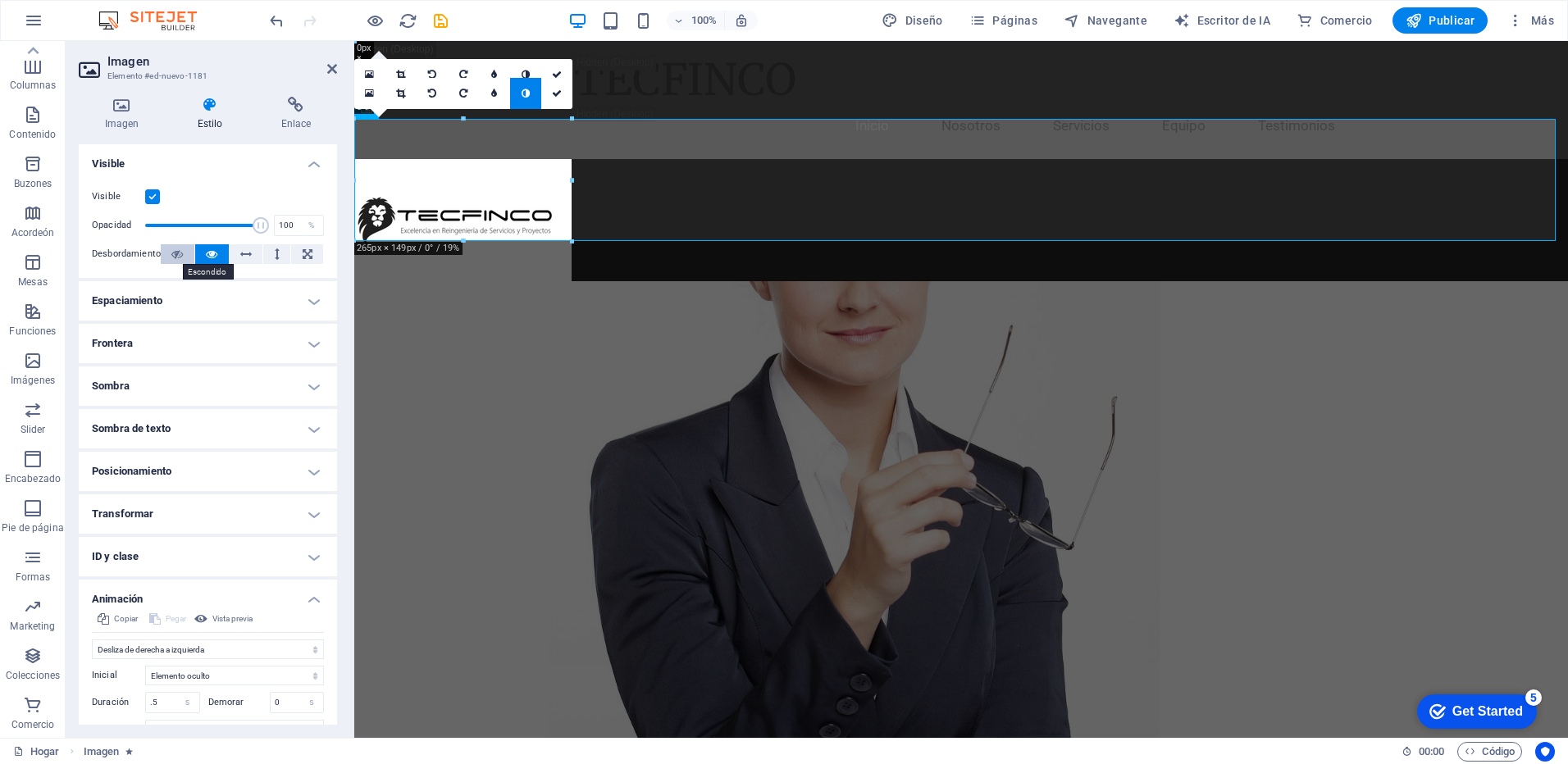
click at [179, 254] on icon at bounding box center [177, 254] width 12 height 19
click at [206, 250] on icon at bounding box center [212, 254] width 12 height 19
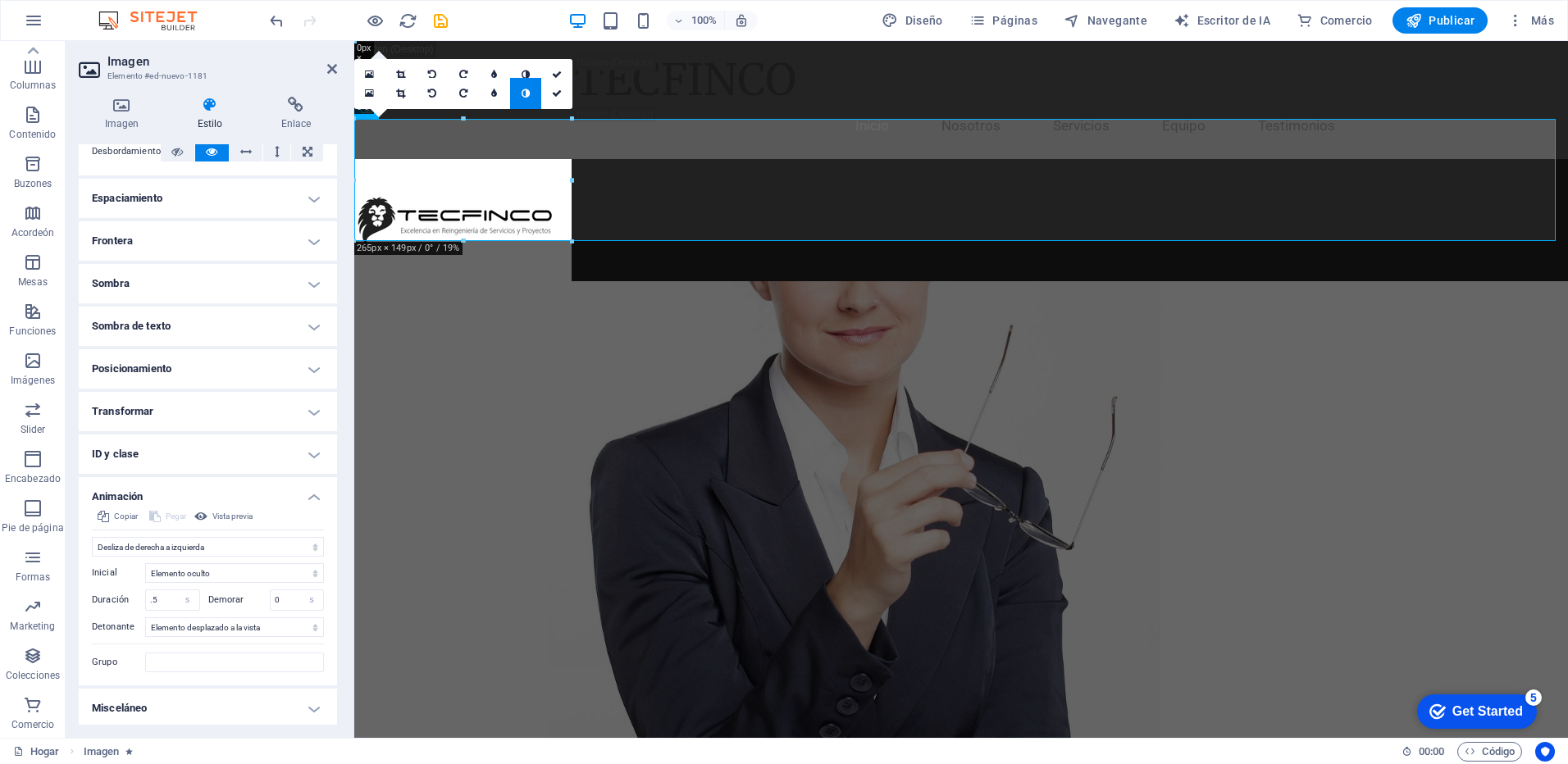
scroll to position [106, 0]
click at [313, 496] on h4 "Animación" at bounding box center [208, 489] width 258 height 30
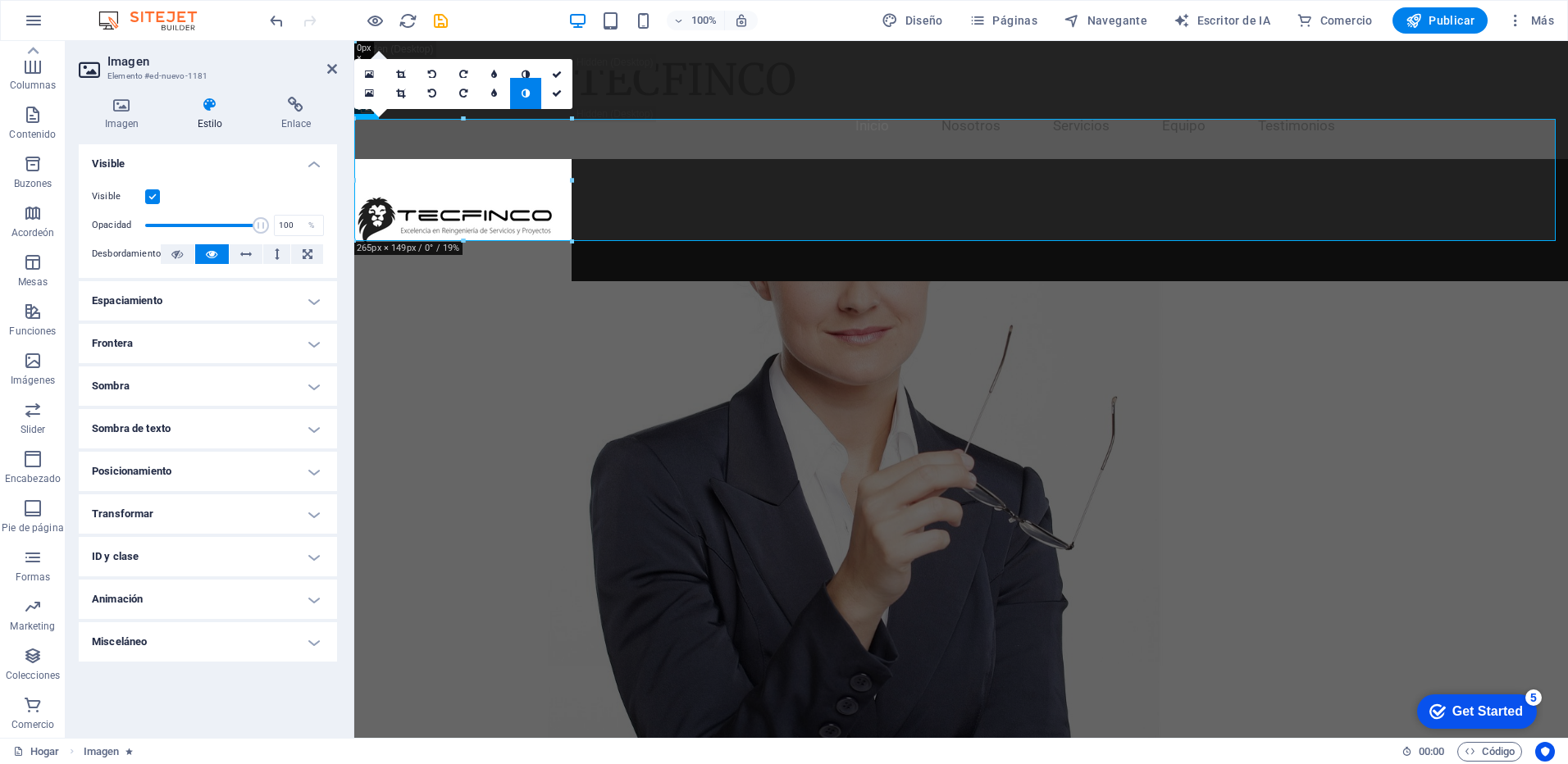
scroll to position [0, 0]
click at [317, 645] on h4 "Misceláneo" at bounding box center [208, 642] width 258 height 39
click at [317, 645] on h4 "Misceláneo" at bounding box center [208, 637] width 258 height 30
click at [330, 71] on icon at bounding box center [332, 69] width 10 height 13
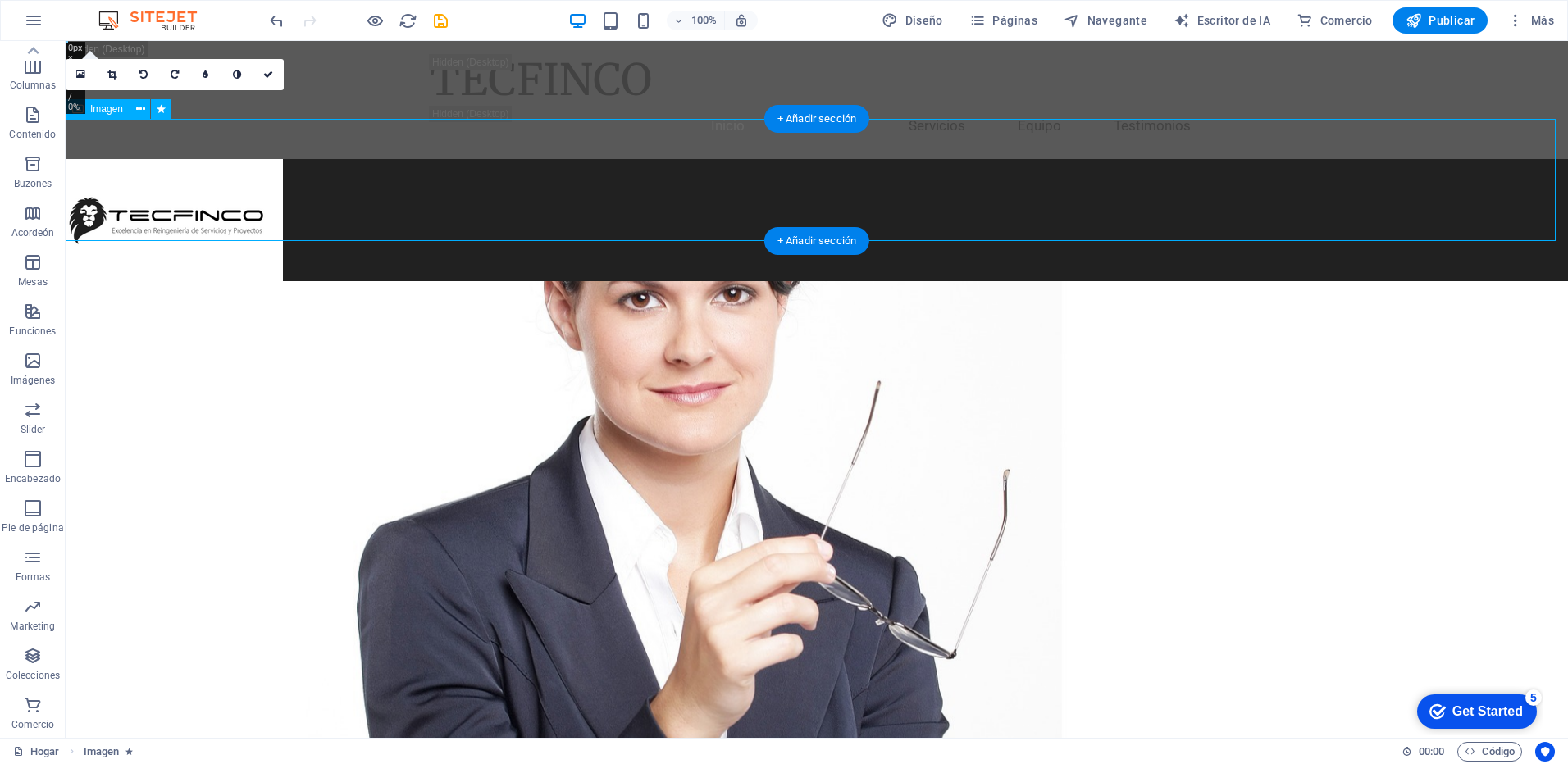
click at [206, 194] on figure at bounding box center [817, 220] width 1503 height 122
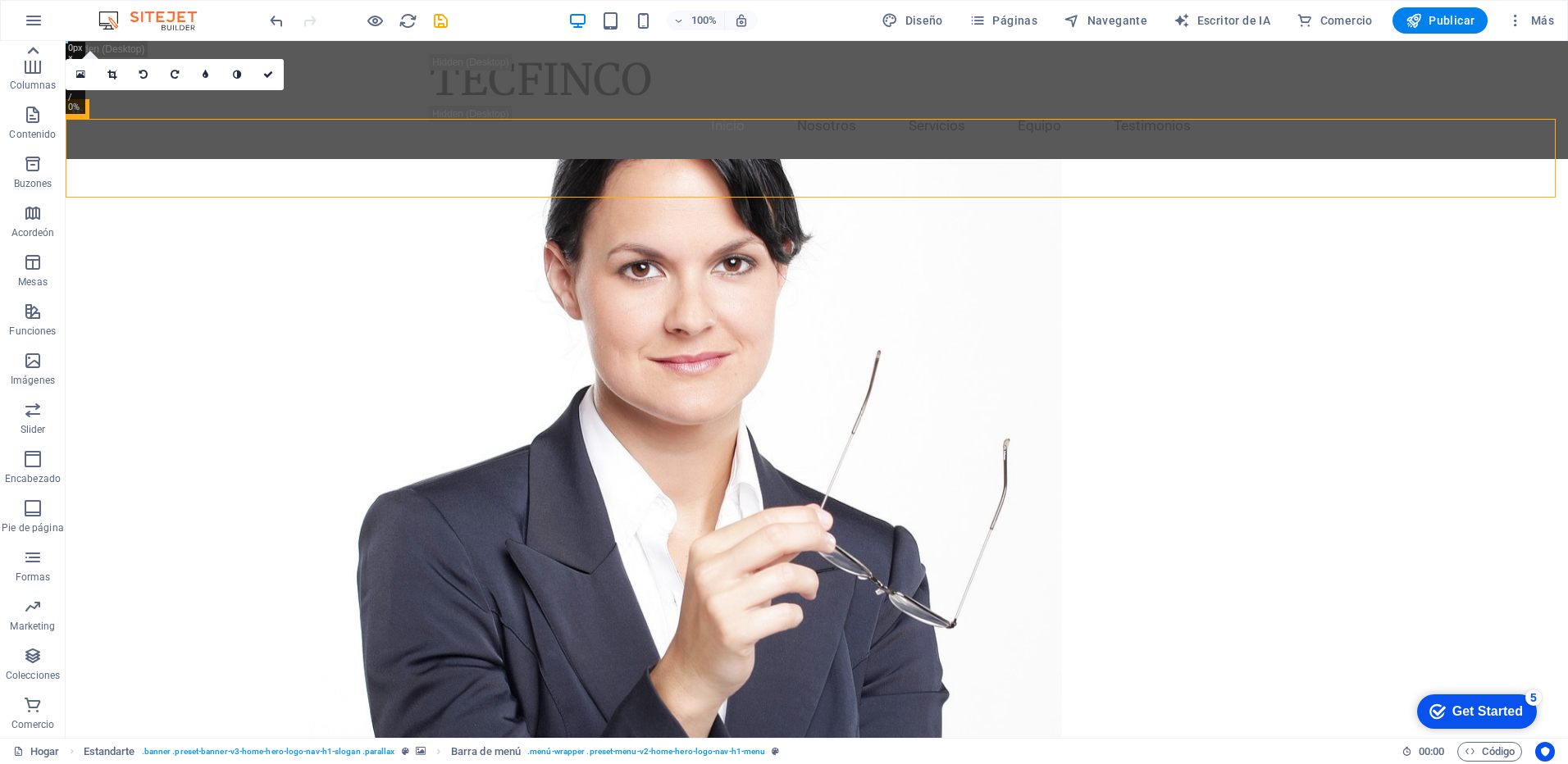
click at [31, 50] on icon at bounding box center [34, 50] width 12 height 8
click at [36, 156] on icon "button" at bounding box center [32, 155] width 19 height 19
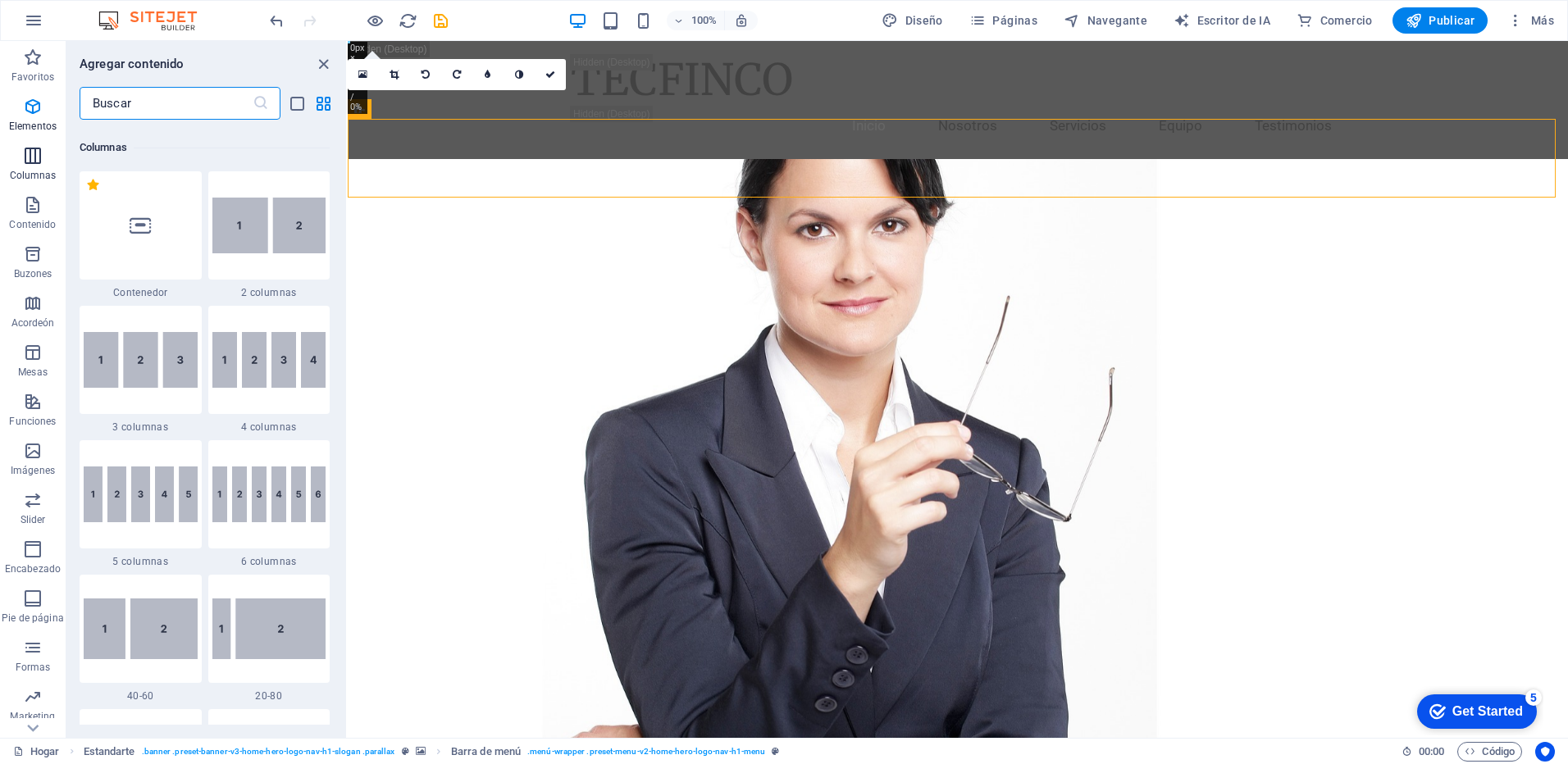
scroll to position [812, 0]
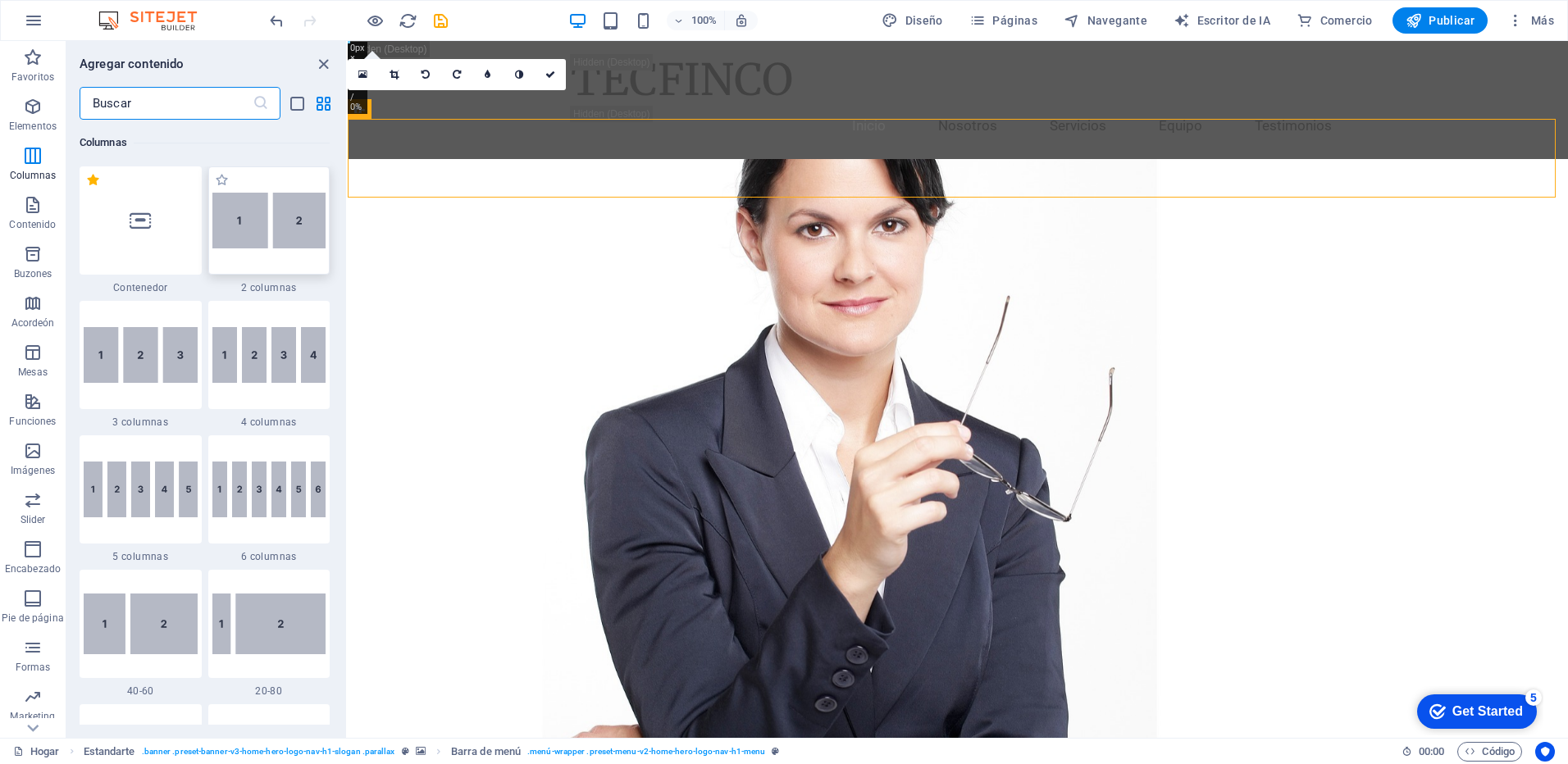
click at [238, 231] on img at bounding box center [269, 221] width 114 height 56
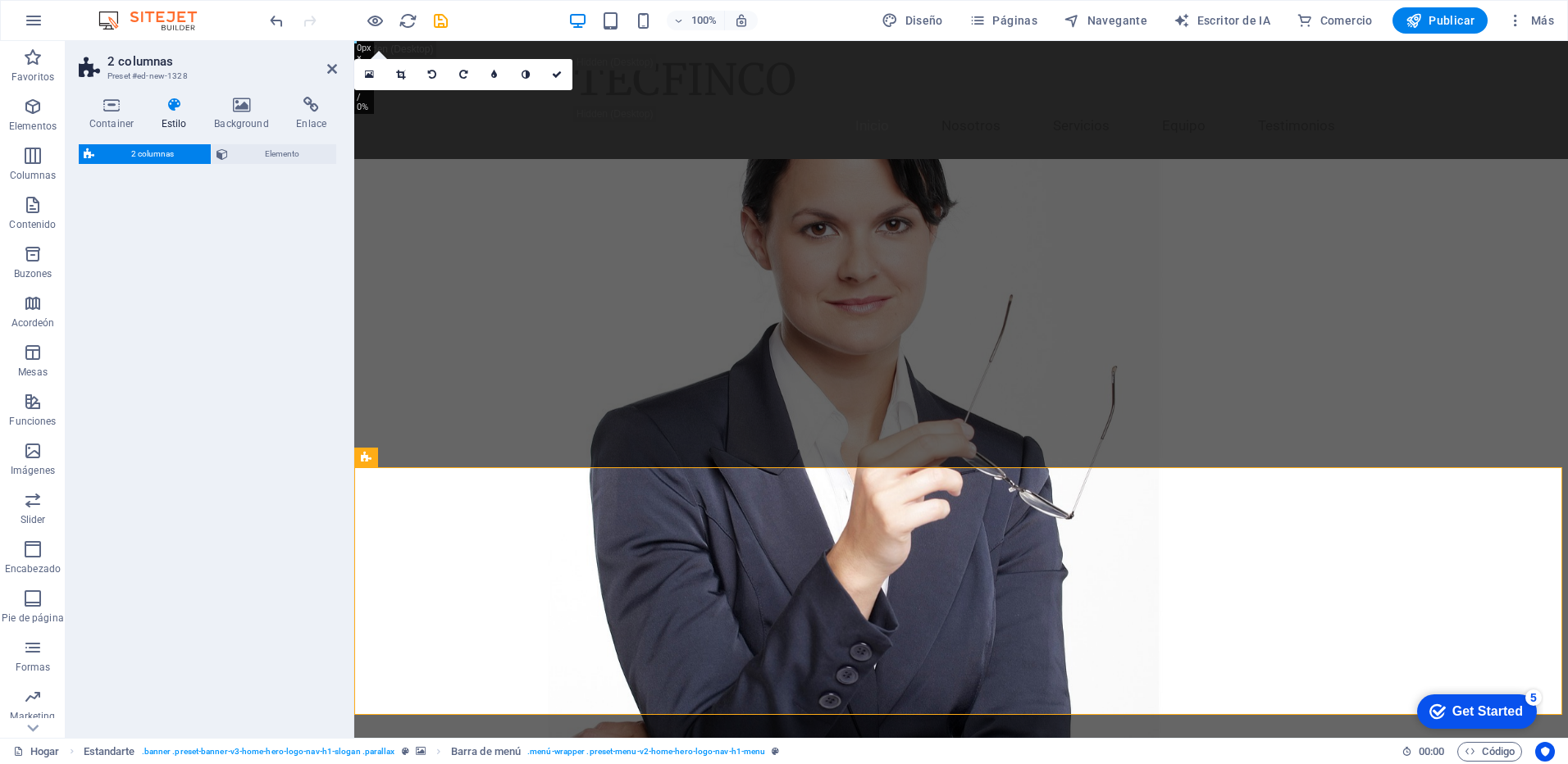
select select "rem"
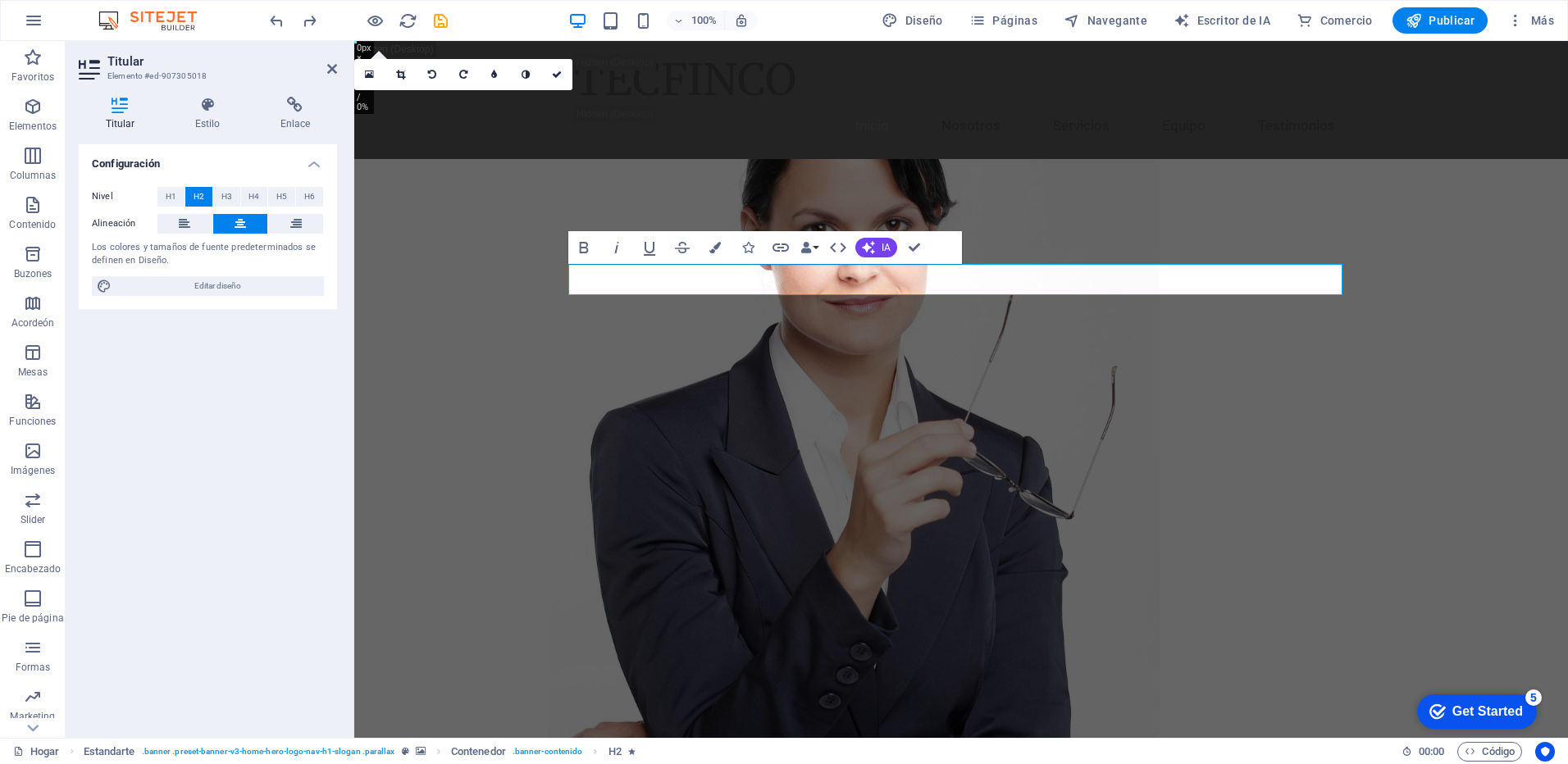
click at [108, 230] on label "Alineación" at bounding box center [124, 224] width 65 height 19
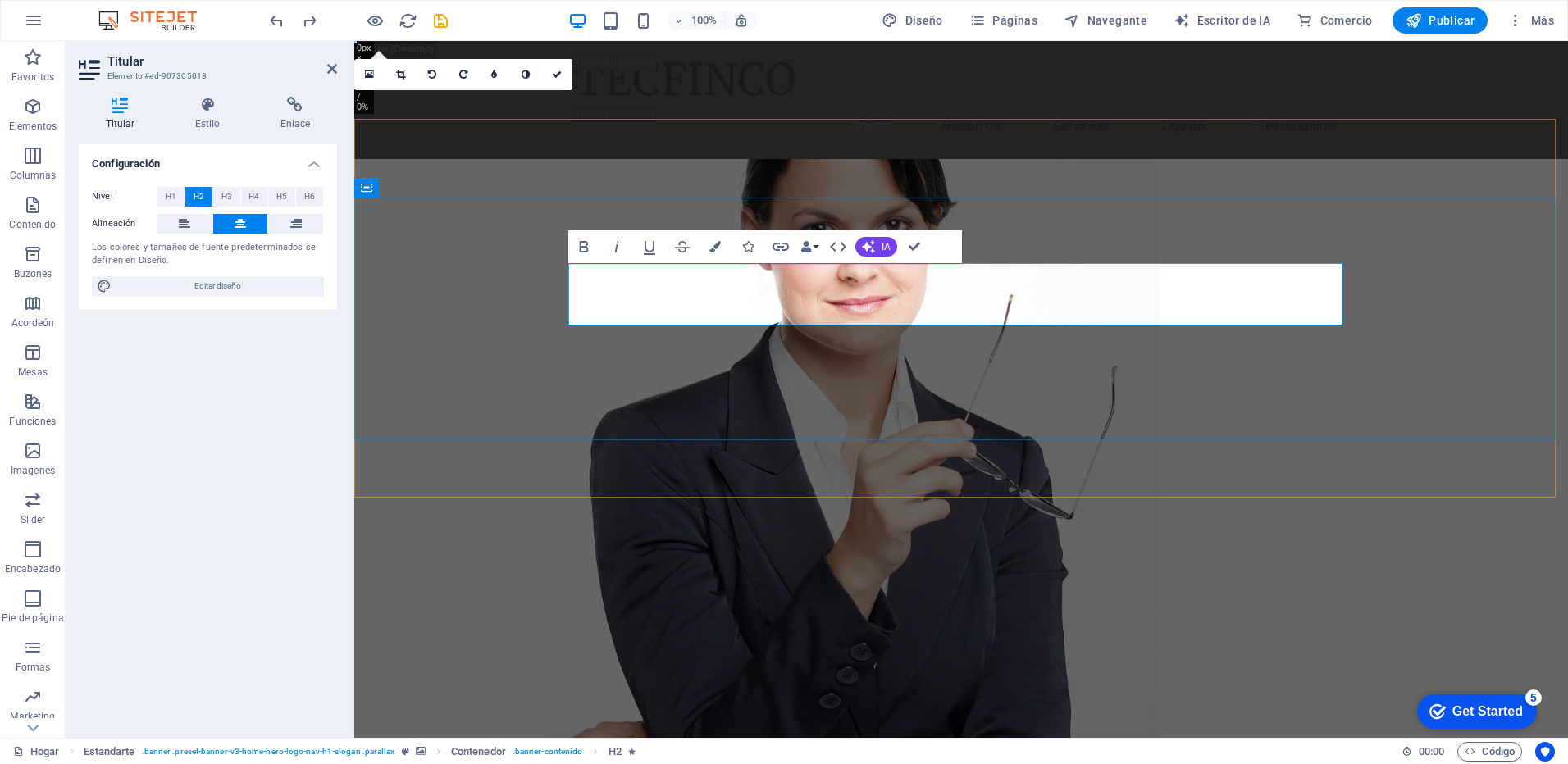
drag, startPoint x: 840, startPoint y: 337, endPoint x: 1132, endPoint y: 337, distance: 292.0
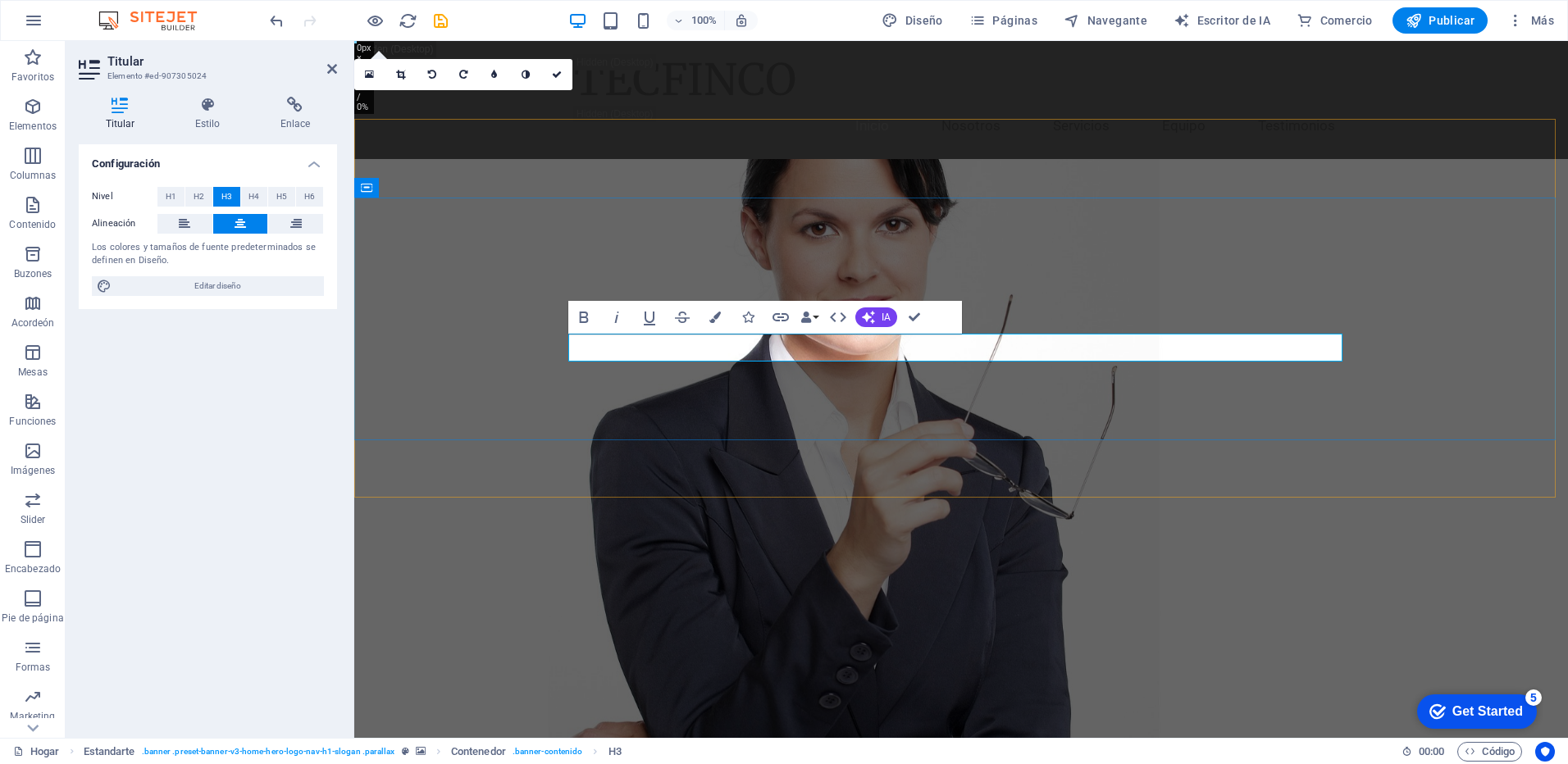
drag, startPoint x: 850, startPoint y: 342, endPoint x: 1232, endPoint y: 346, distance: 382.0
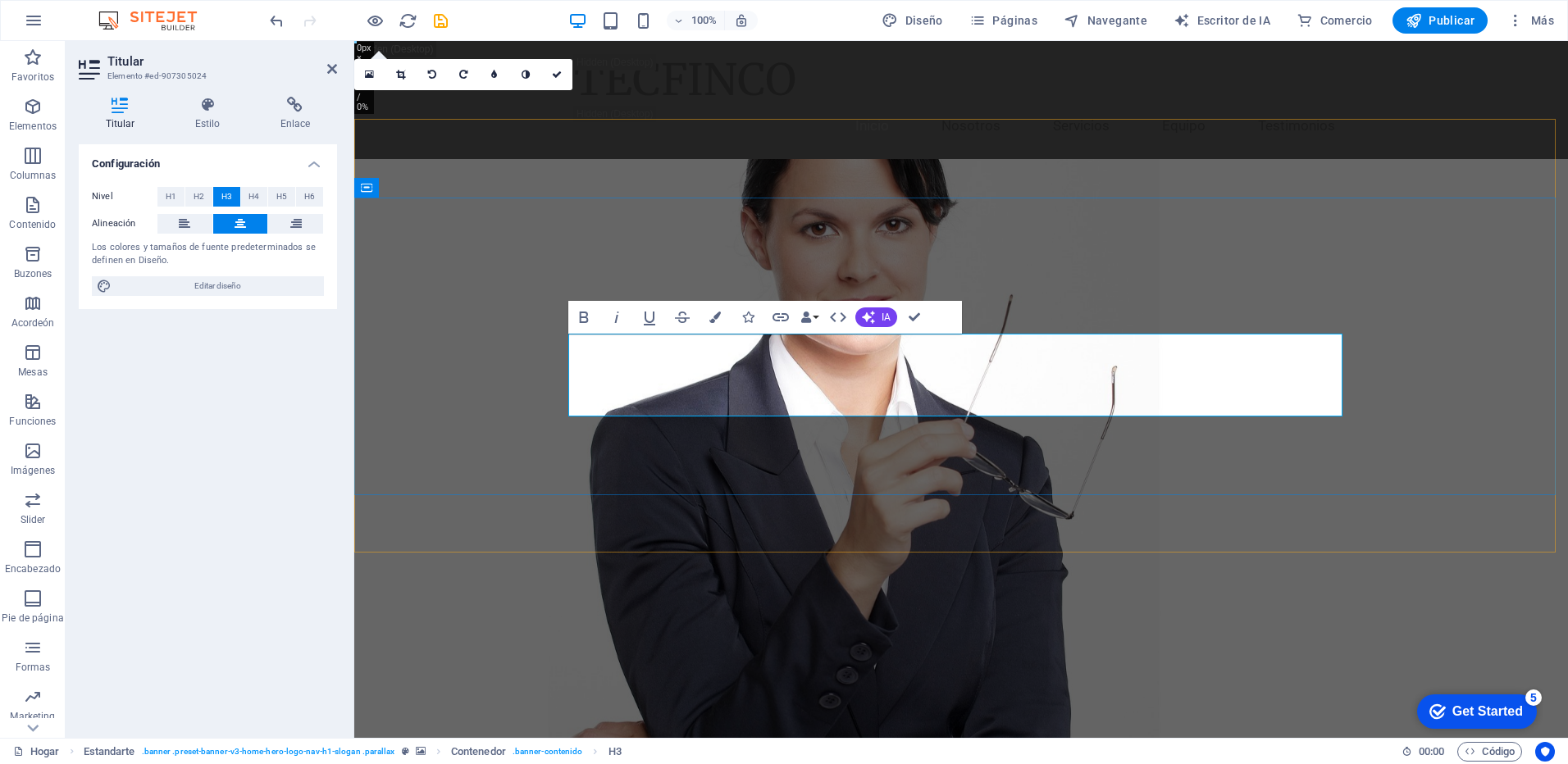
click at [720, 315] on icon "button" at bounding box center [716, 318] width 12 height 12
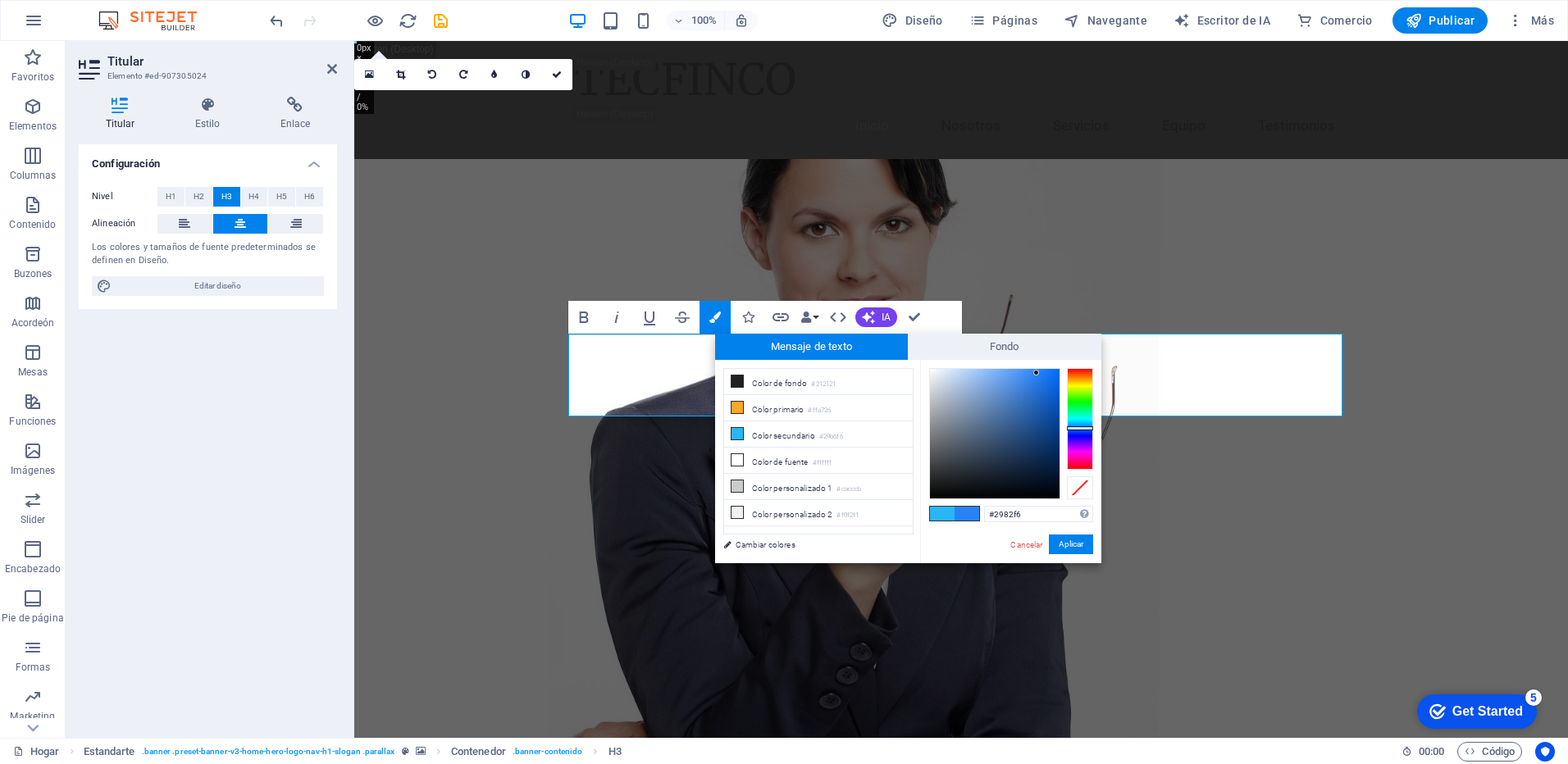
click at [1083, 428] on div at bounding box center [1080, 429] width 26 height 4
click at [972, 511] on span at bounding box center [967, 513] width 25 height 14
click at [1076, 541] on button "Aplicar" at bounding box center [1071, 544] width 44 height 19
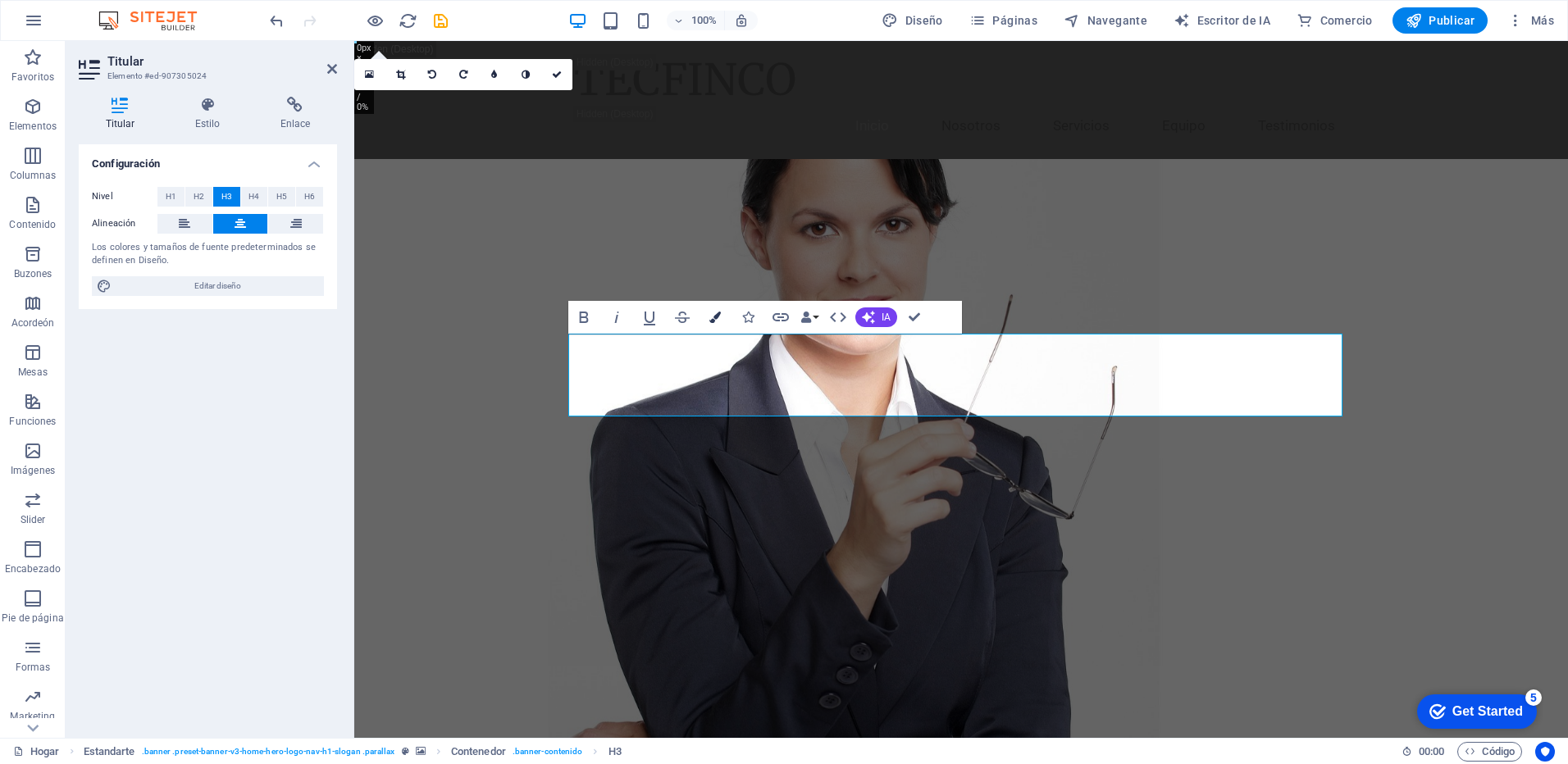
click at [714, 320] on icon "button" at bounding box center [716, 318] width 12 height 12
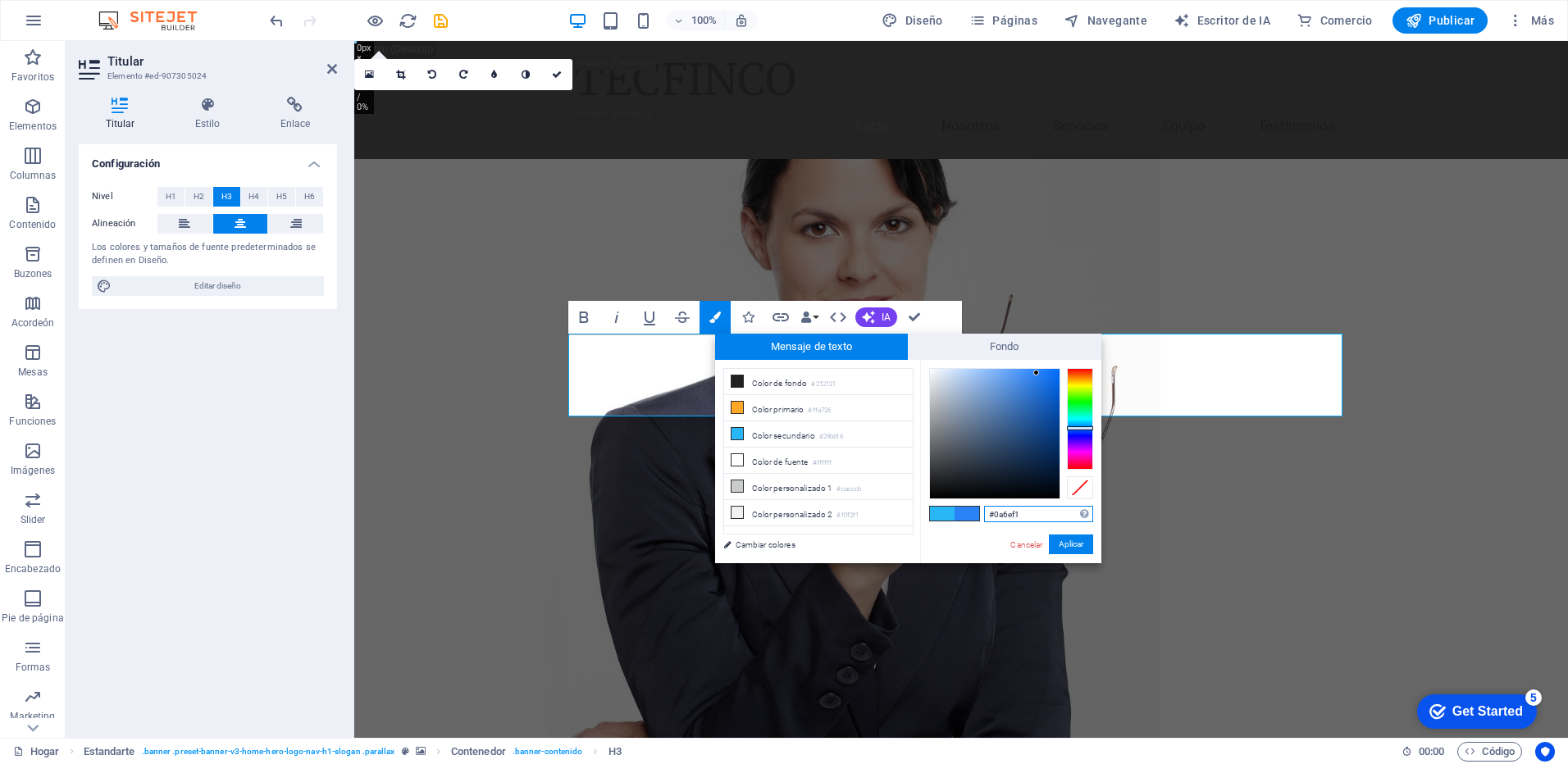
click at [1053, 375] on div at bounding box center [995, 434] width 130 height 130
click at [1062, 543] on button "Aplicar" at bounding box center [1071, 544] width 44 height 19
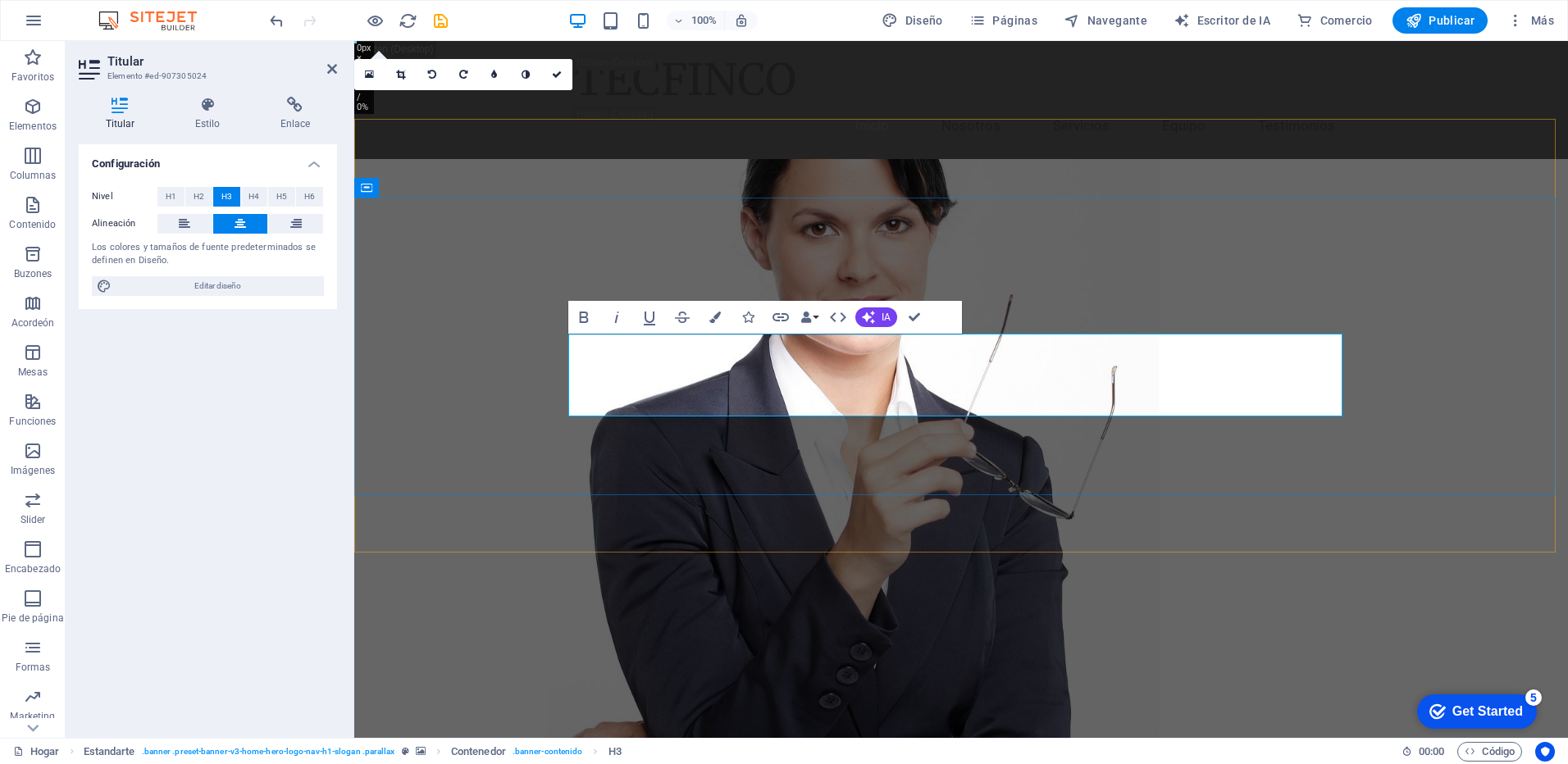
drag, startPoint x: 1150, startPoint y: 409, endPoint x: 587, endPoint y: 349, distance: 566.2
click at [713, 315] on icon "button" at bounding box center [716, 318] width 12 height 12
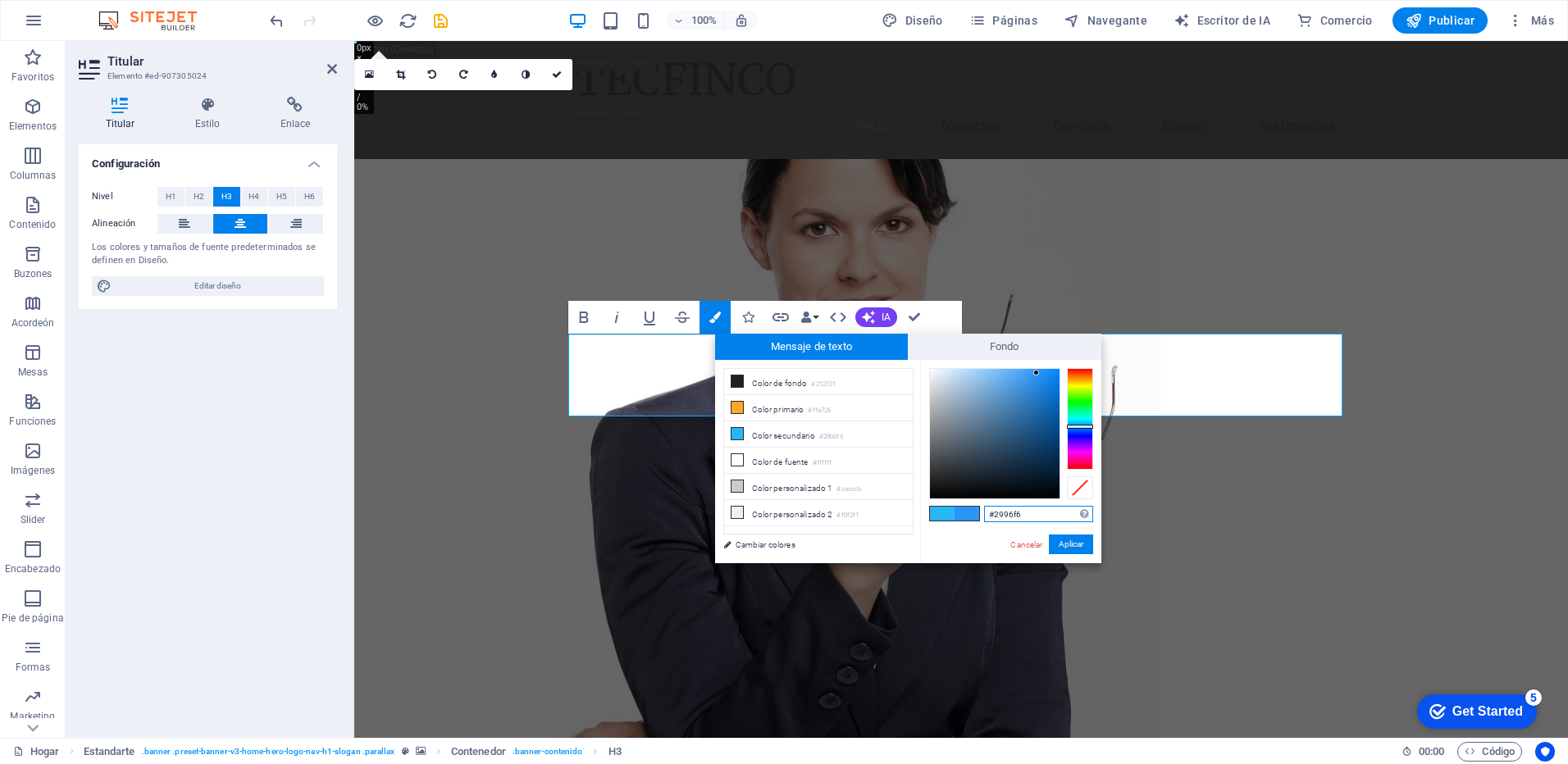
click at [1080, 427] on div at bounding box center [1080, 427] width 26 height 4
type input "#198aee"
click at [1045, 377] on div at bounding box center [995, 434] width 130 height 130
drag, startPoint x: 1028, startPoint y: 519, endPoint x: 989, endPoint y: 512, distance: 39.6
click at [989, 512] on input "#198aee" at bounding box center [1039, 513] width 109 height 16
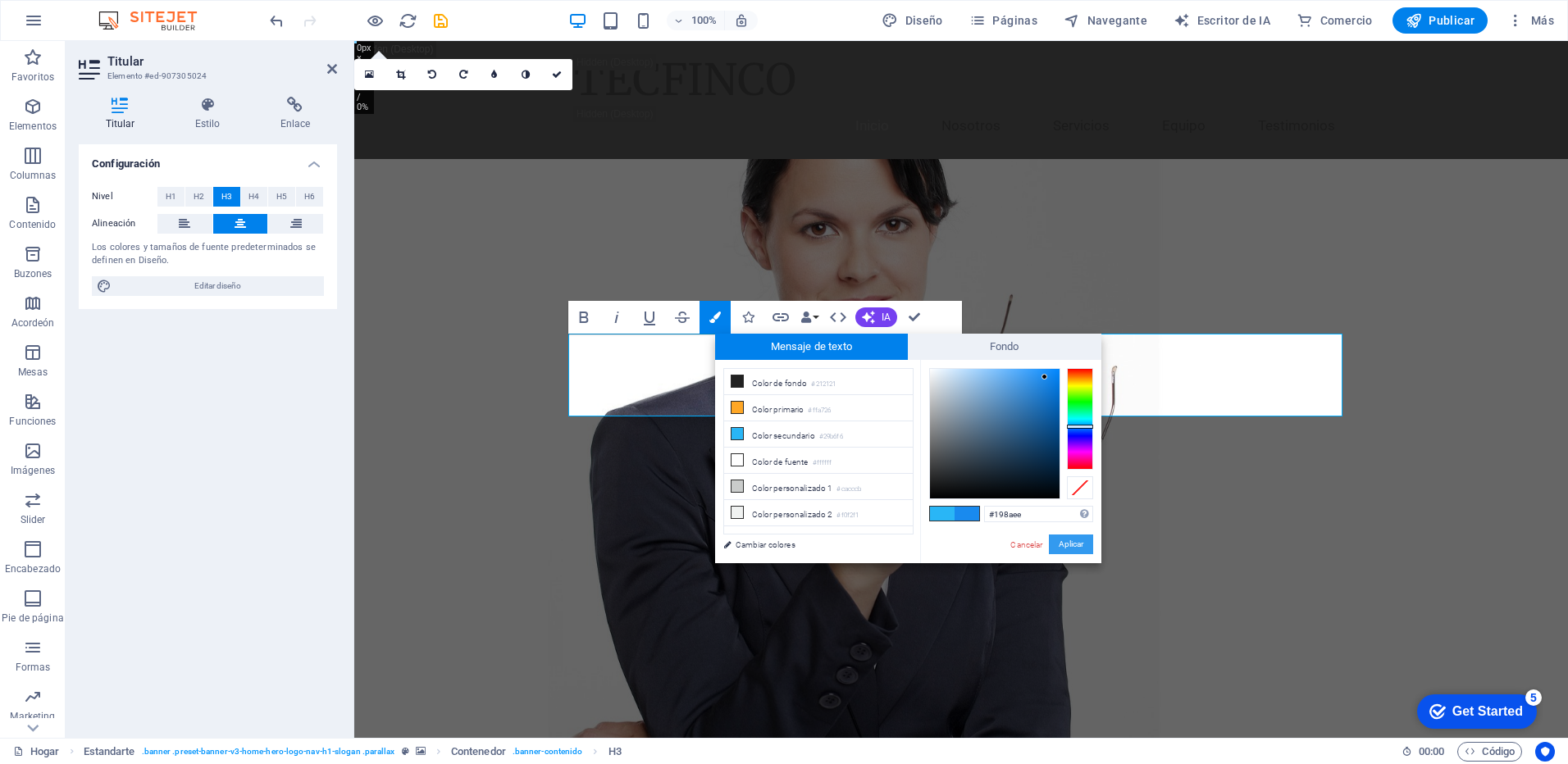
click at [1084, 550] on button "Aplicar" at bounding box center [1071, 544] width 44 height 19
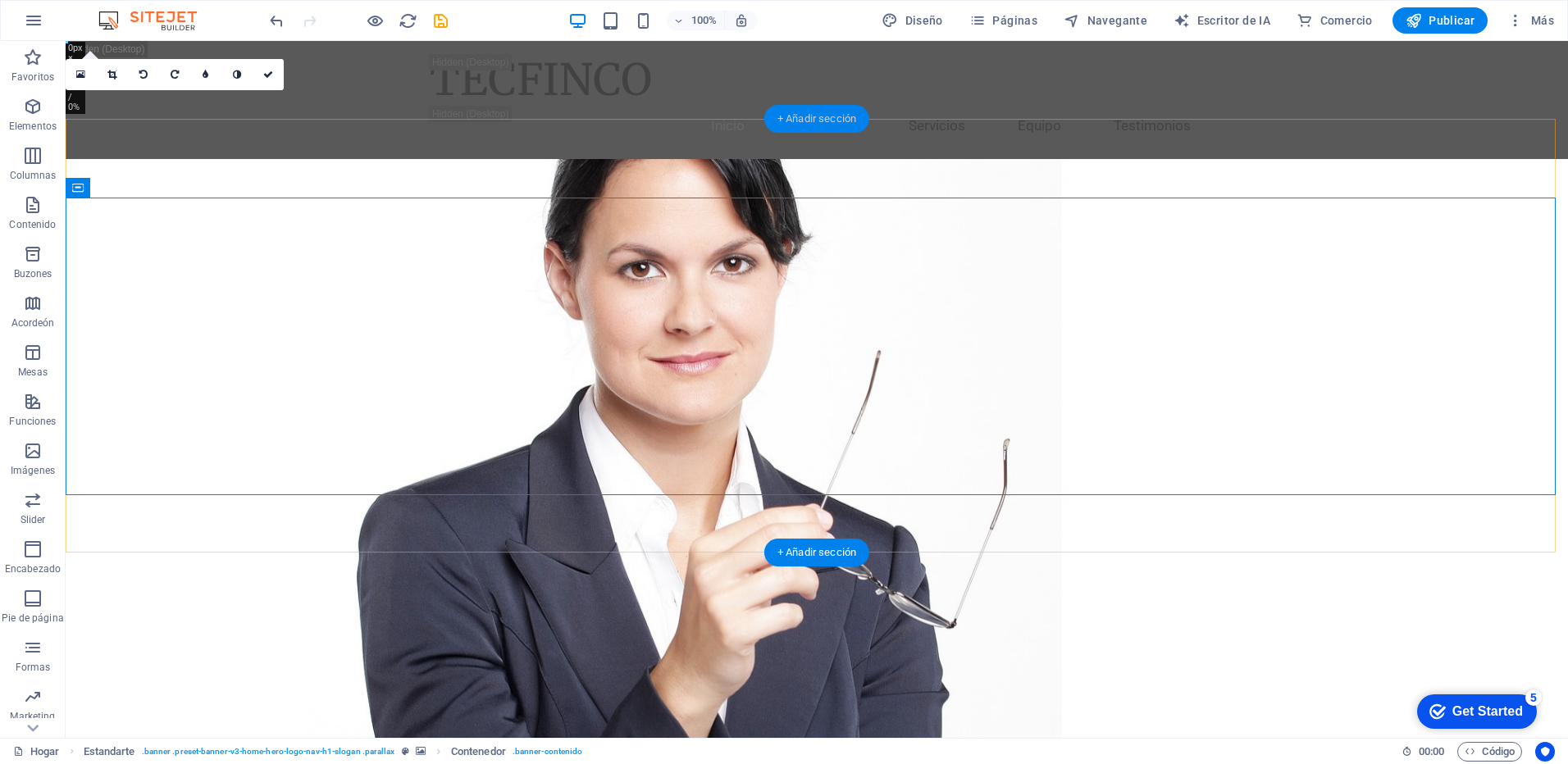
click at [802, 117] on div "+ Añadir sección" at bounding box center [817, 119] width 105 height 28
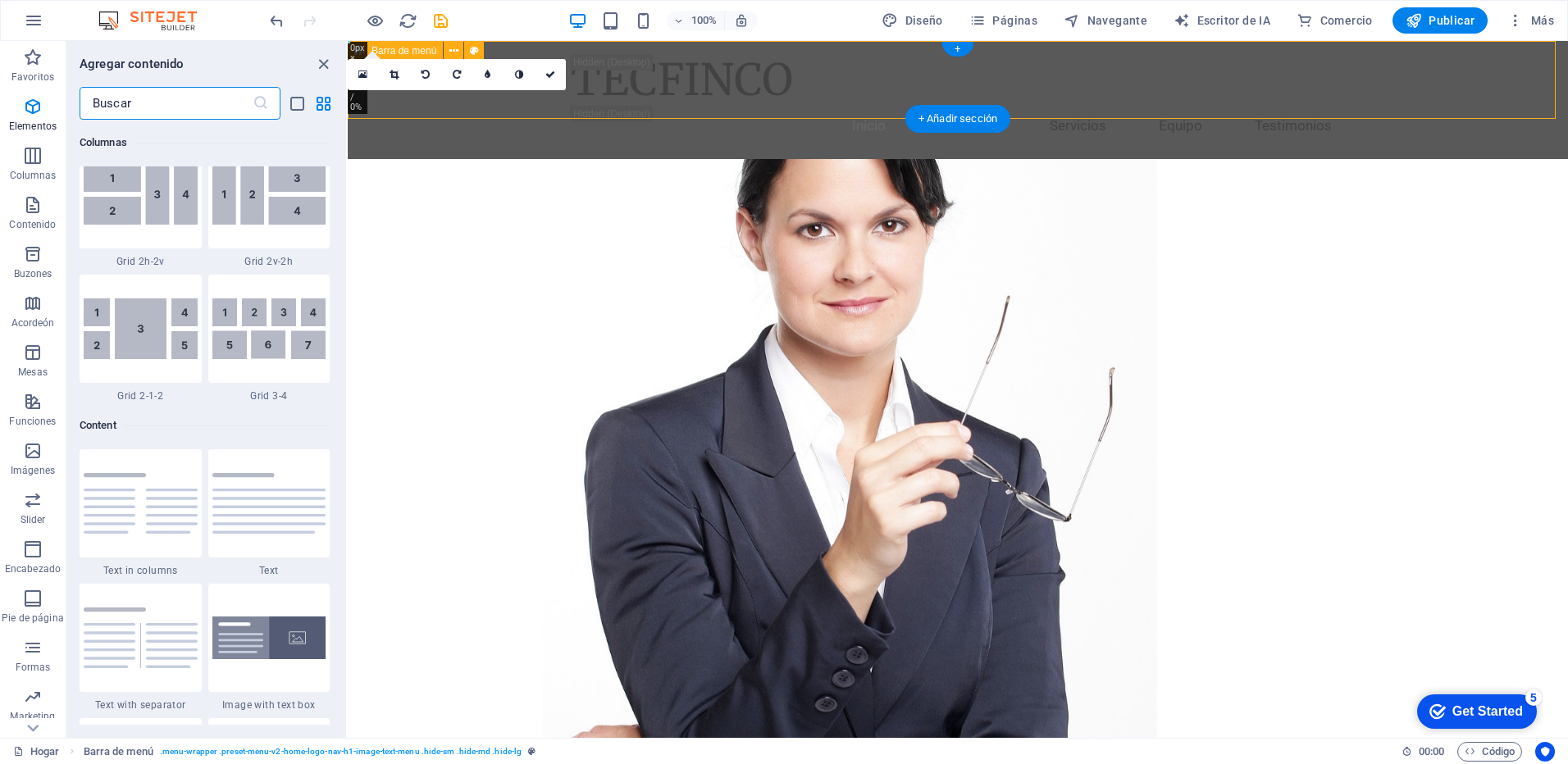
scroll to position [2870, 0]
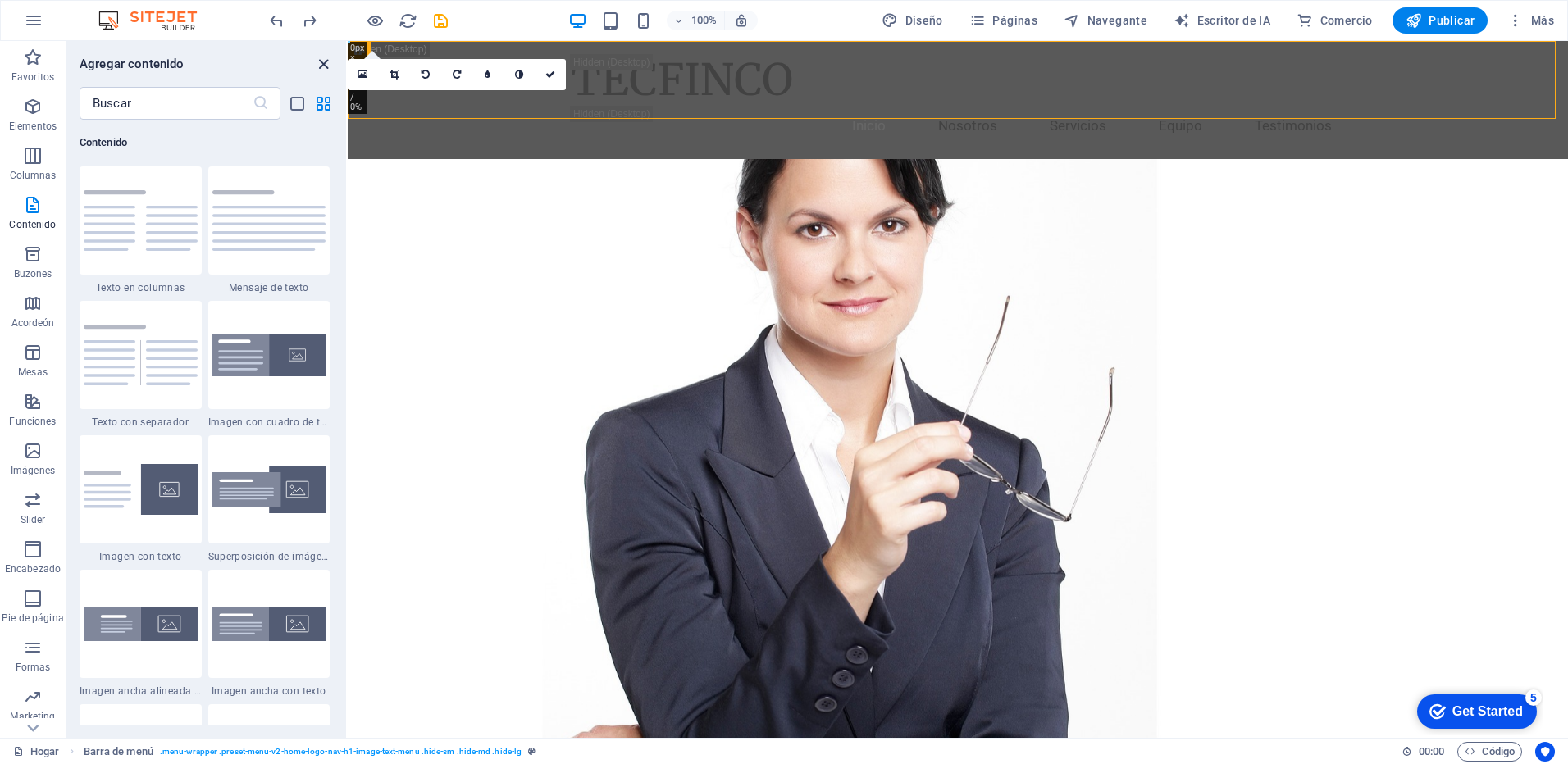
click at [324, 63] on icon "grupo Cerrar" at bounding box center [324, 64] width 19 height 19
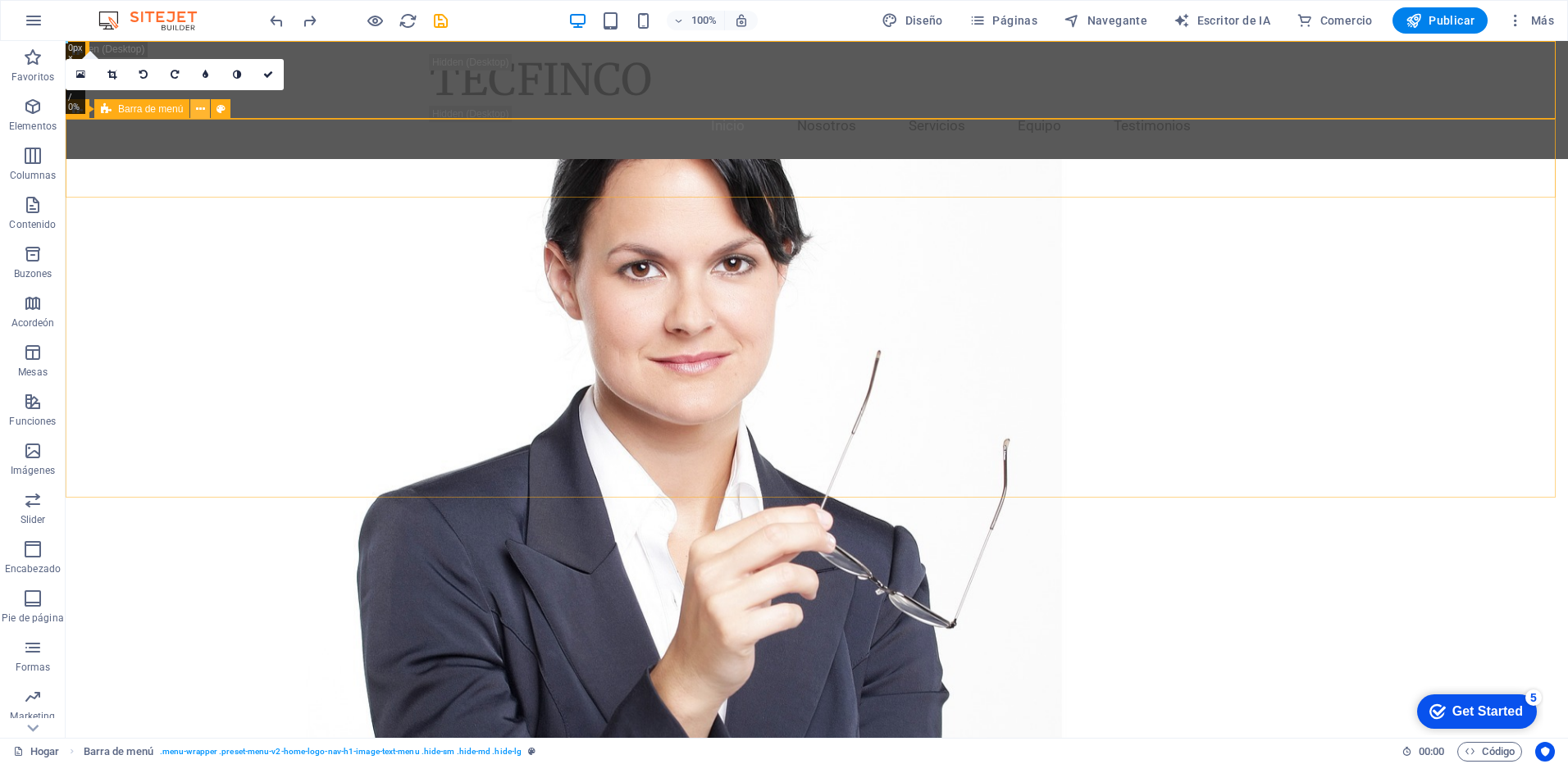
click at [202, 113] on icon at bounding box center [200, 109] width 9 height 17
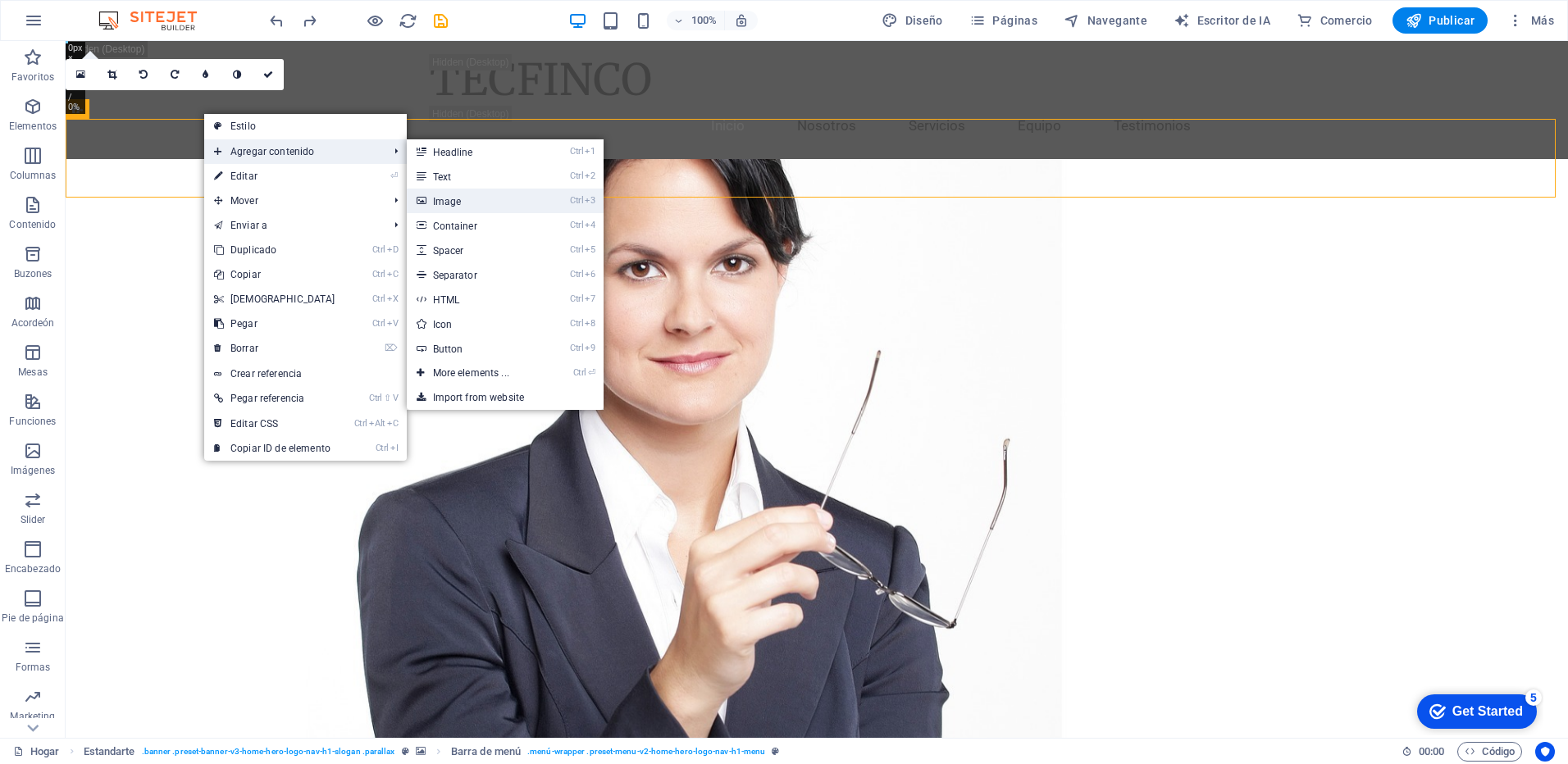
click at [452, 200] on font "Image" at bounding box center [447, 202] width 29 height 12
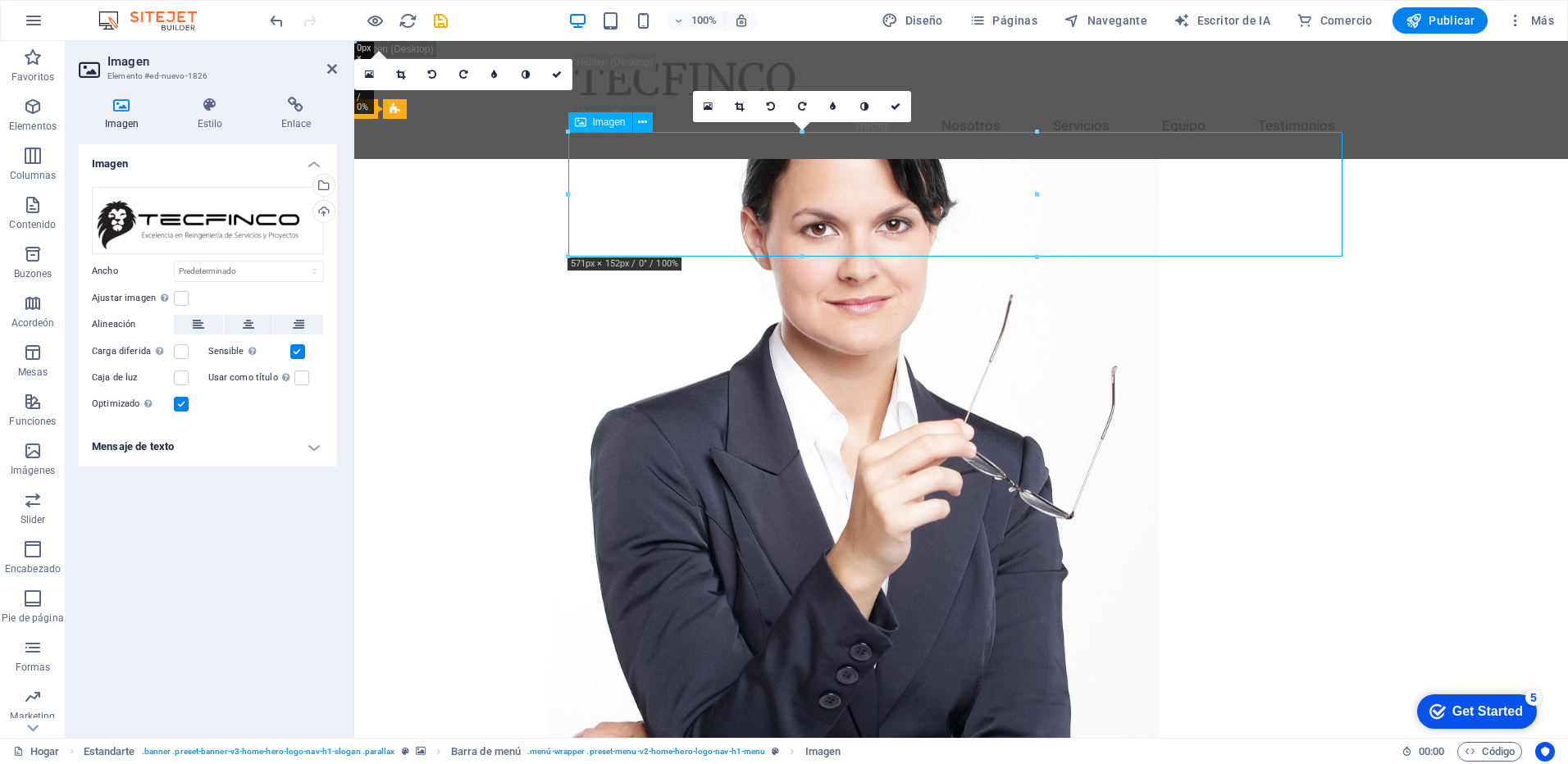
drag, startPoint x: 1084, startPoint y: 220, endPoint x: 1225, endPoint y: 221, distance: 141.0
click at [206, 323] on button at bounding box center [198, 324] width 49 height 19
click at [296, 322] on icon at bounding box center [299, 324] width 12 height 19
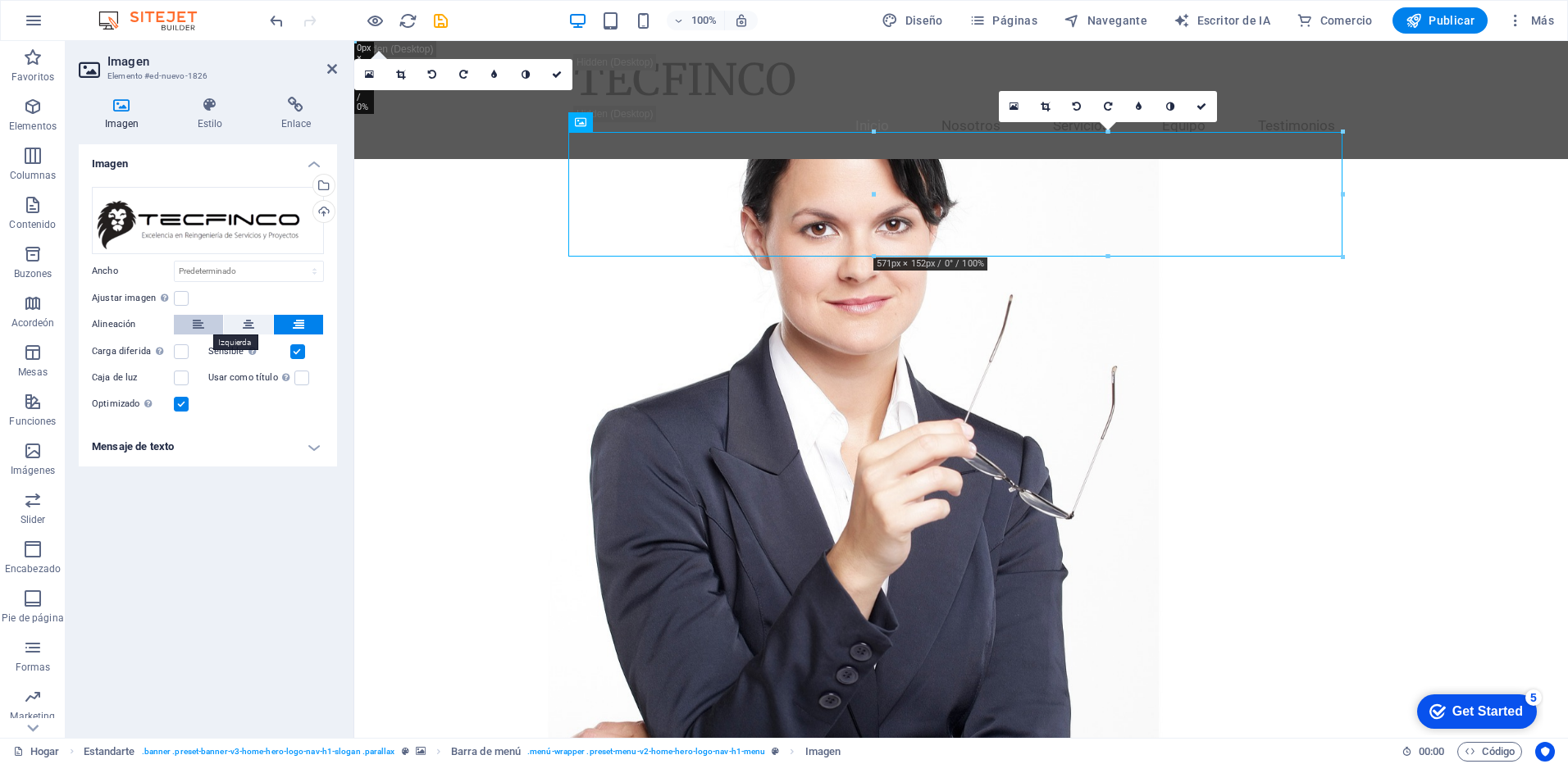
click at [195, 324] on icon at bounding box center [199, 324] width 12 height 19
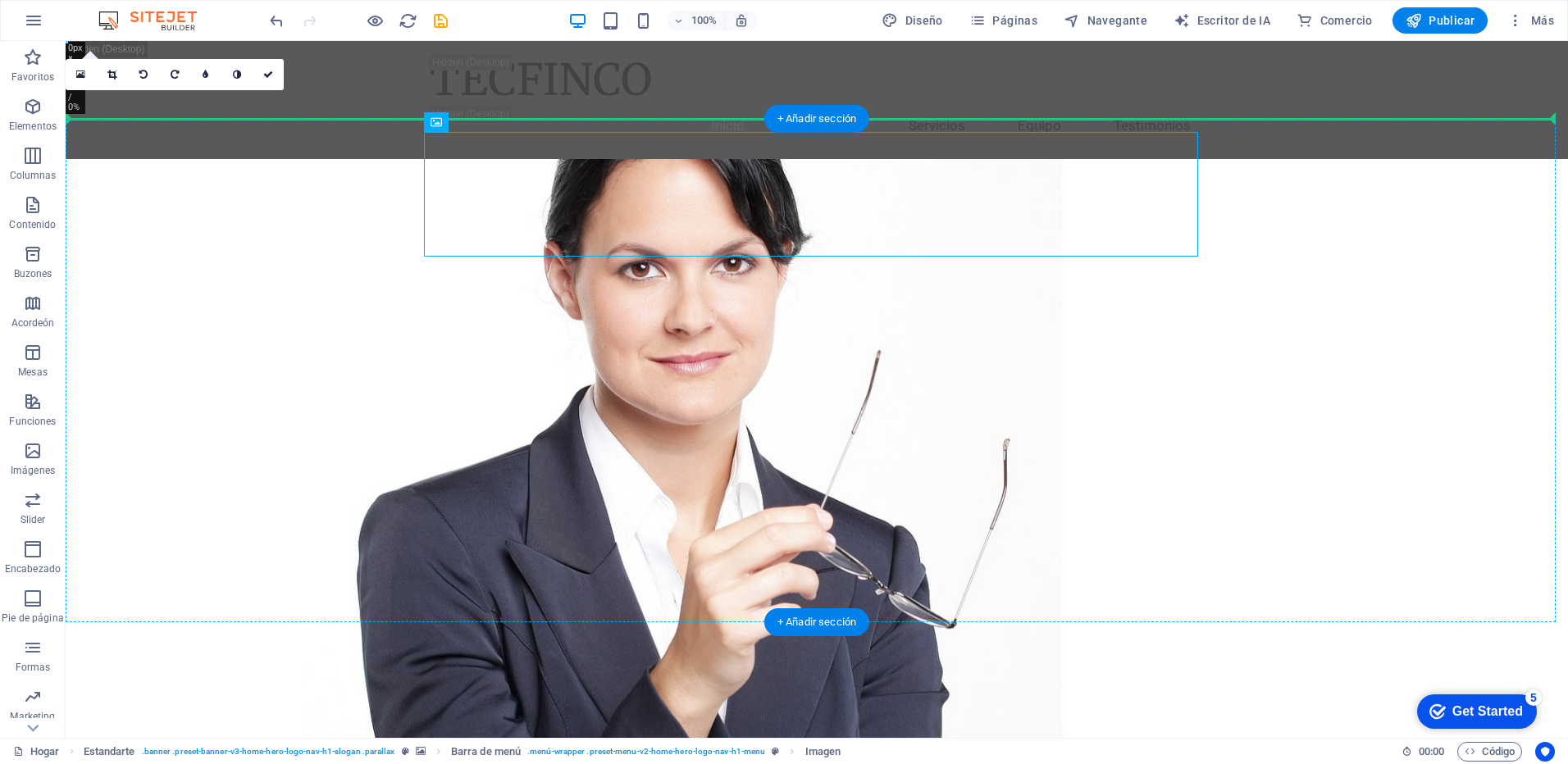
drag, startPoint x: 784, startPoint y: 177, endPoint x: 292, endPoint y: 197, distance: 492.4
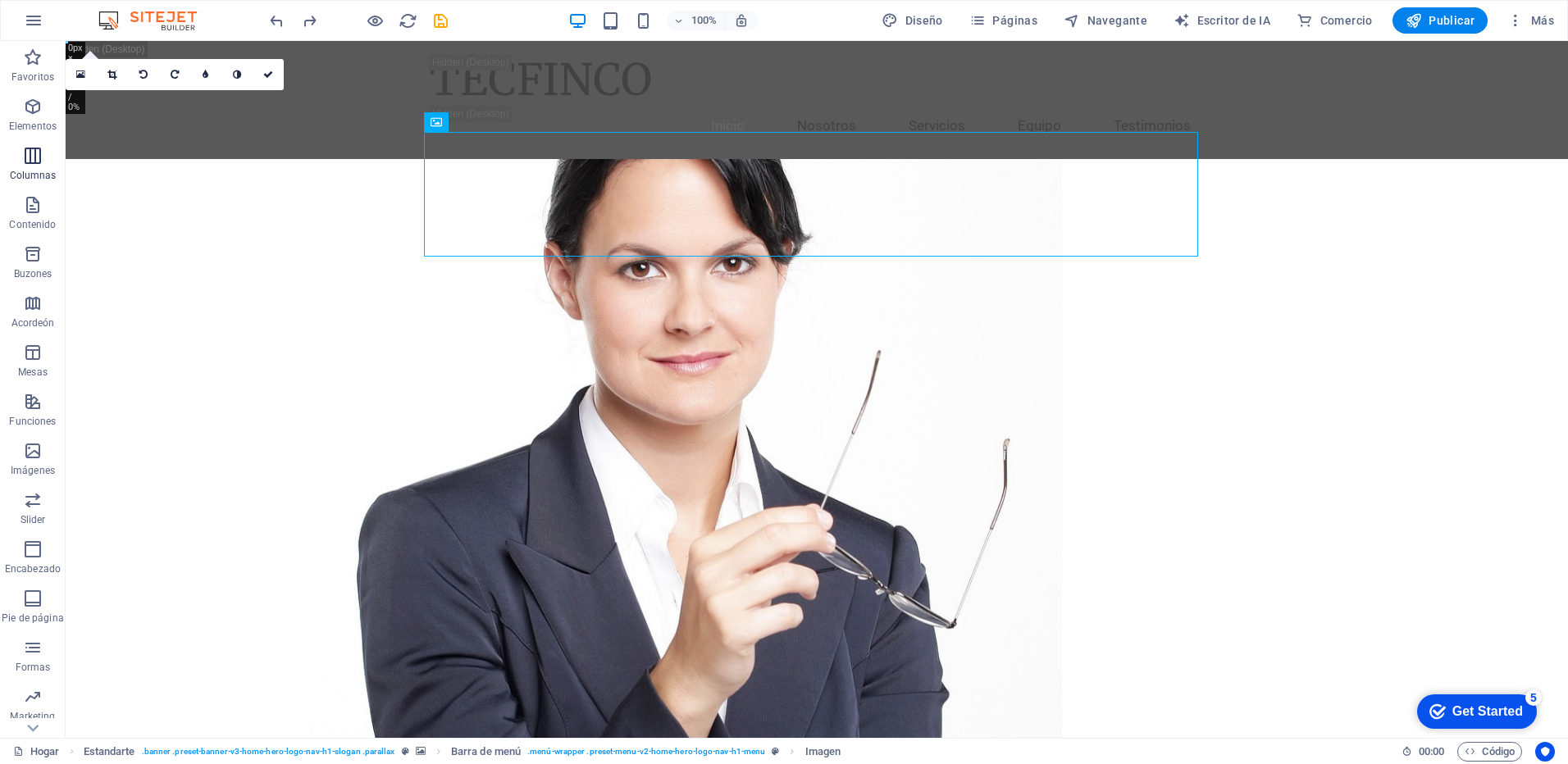
click at [40, 161] on icon "button" at bounding box center [32, 155] width 19 height 19
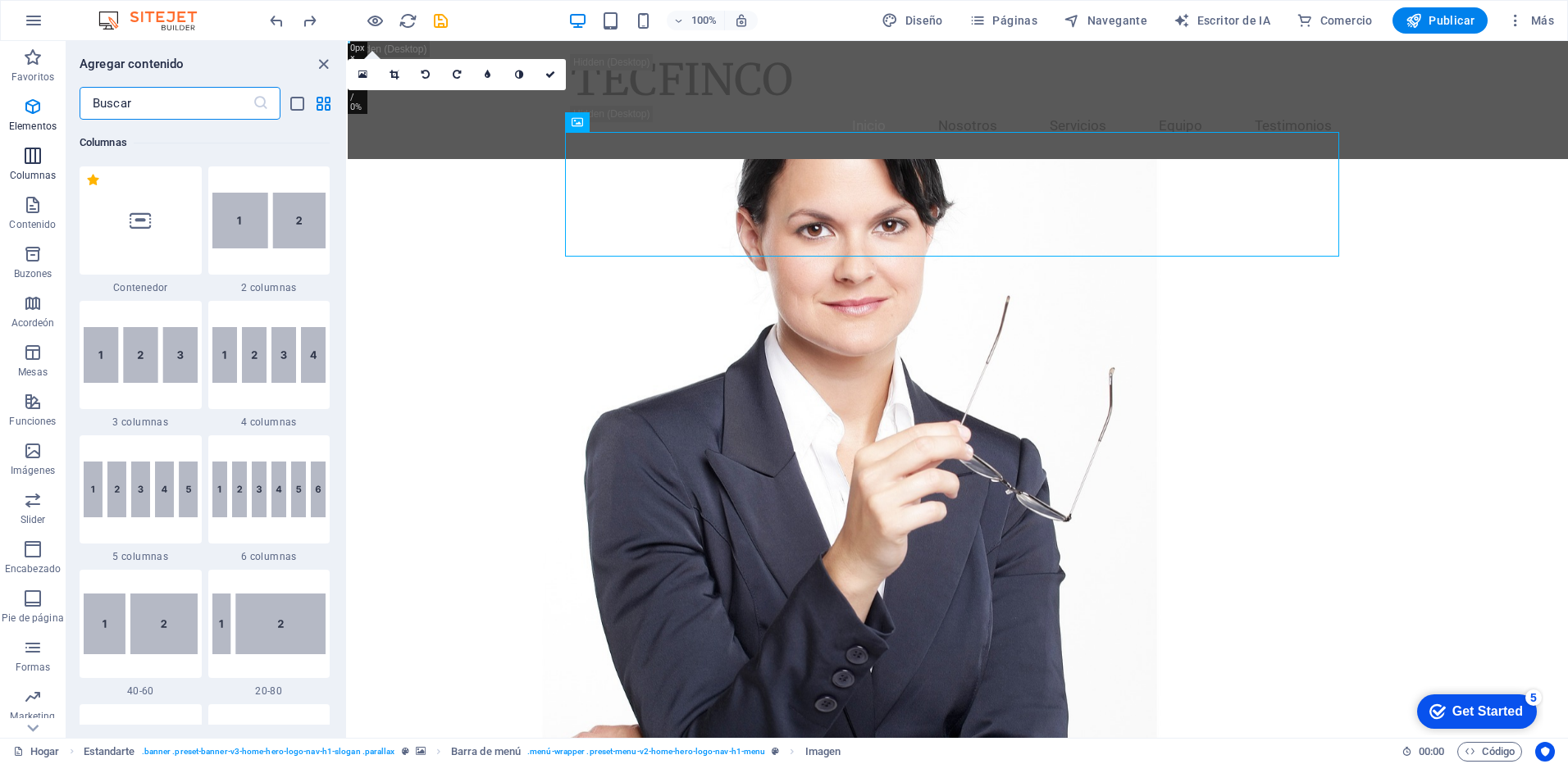
scroll to position [812, 0]
click at [113, 343] on img at bounding box center [141, 355] width 114 height 56
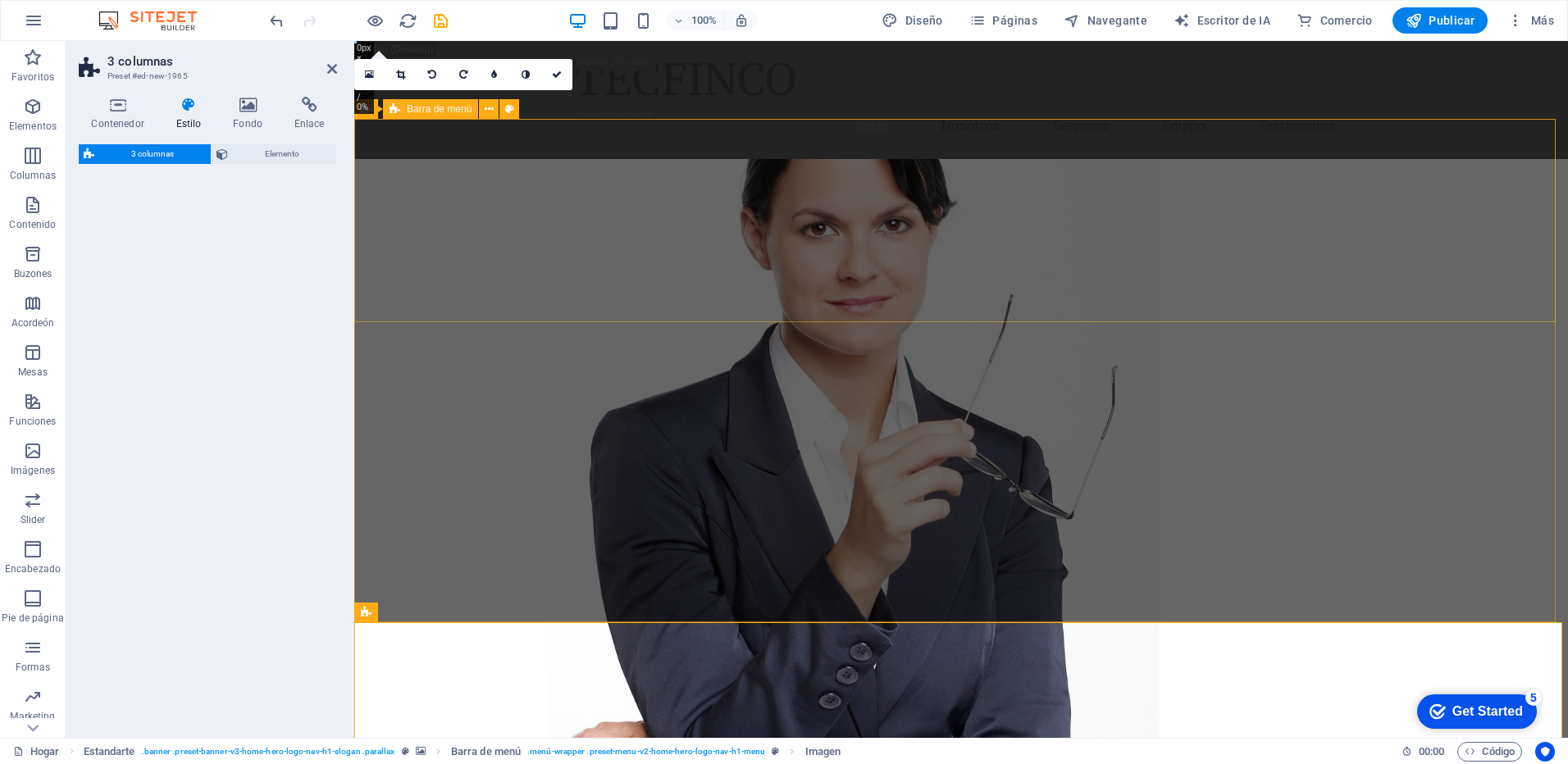
drag, startPoint x: 467, startPoint y: 384, endPoint x: 445, endPoint y: 234, distance: 151.6
select select "rem"
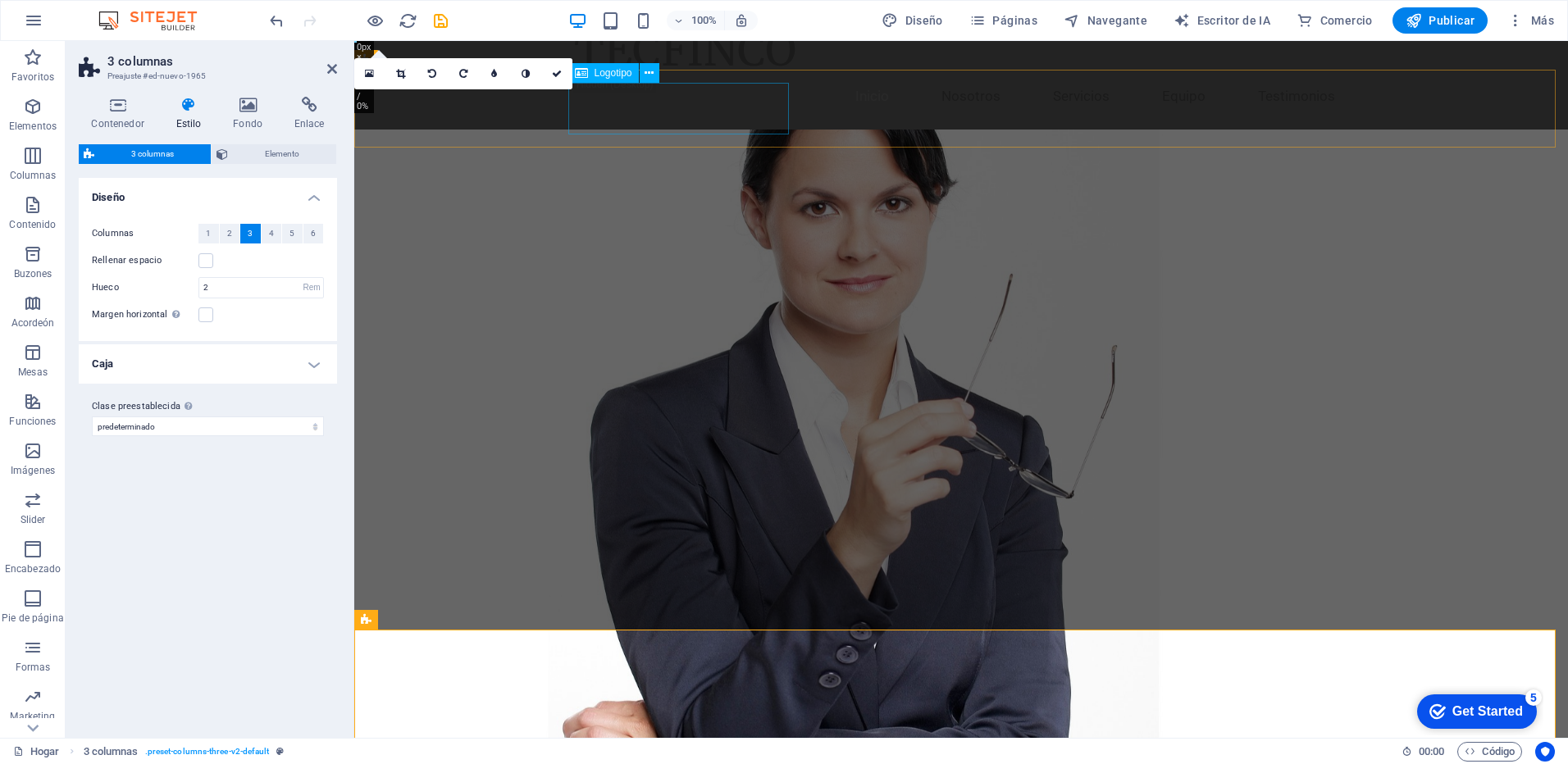
scroll to position [0, 0]
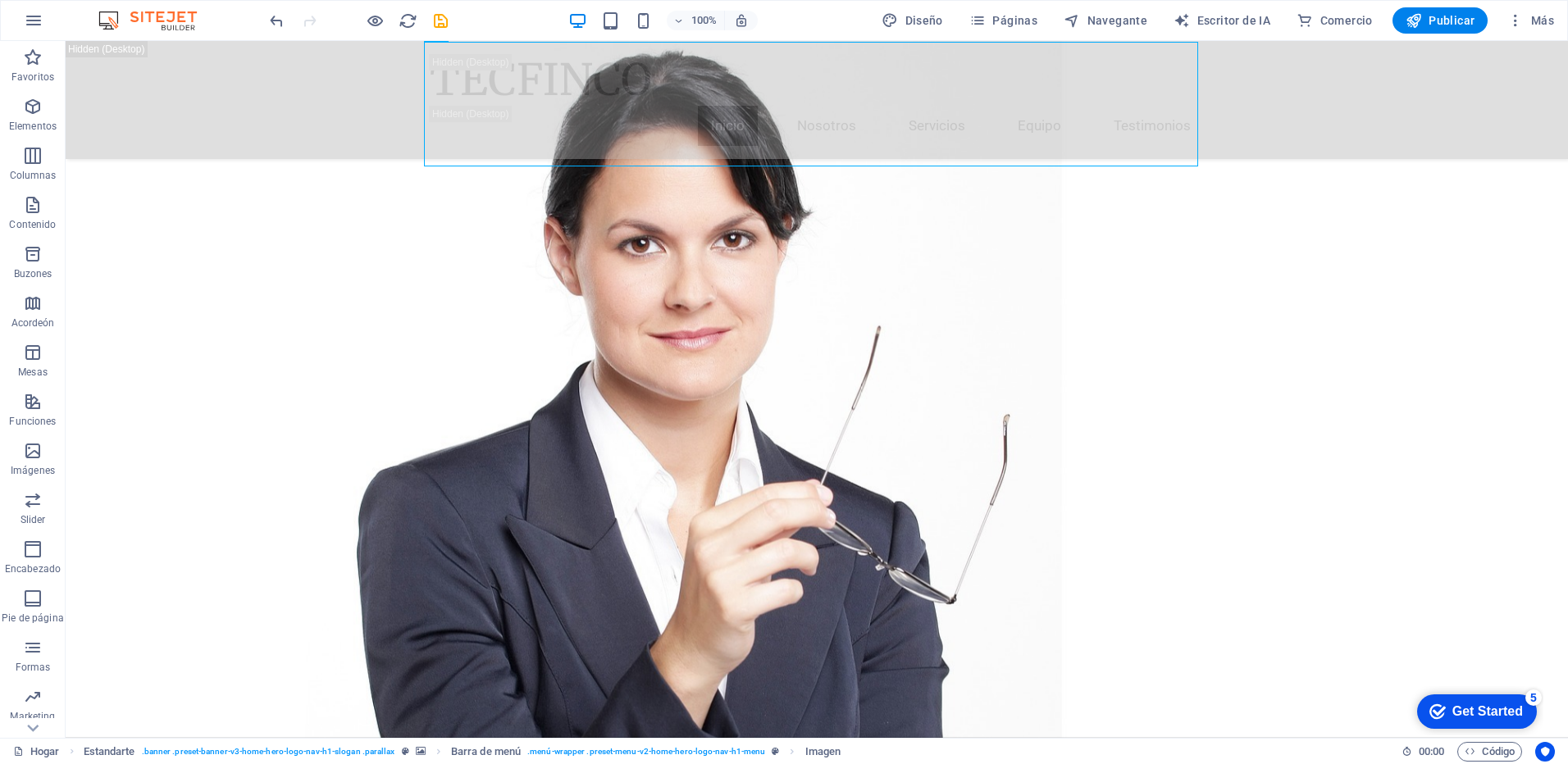
drag, startPoint x: 448, startPoint y: 163, endPoint x: 560, endPoint y: 667, distance: 516.3
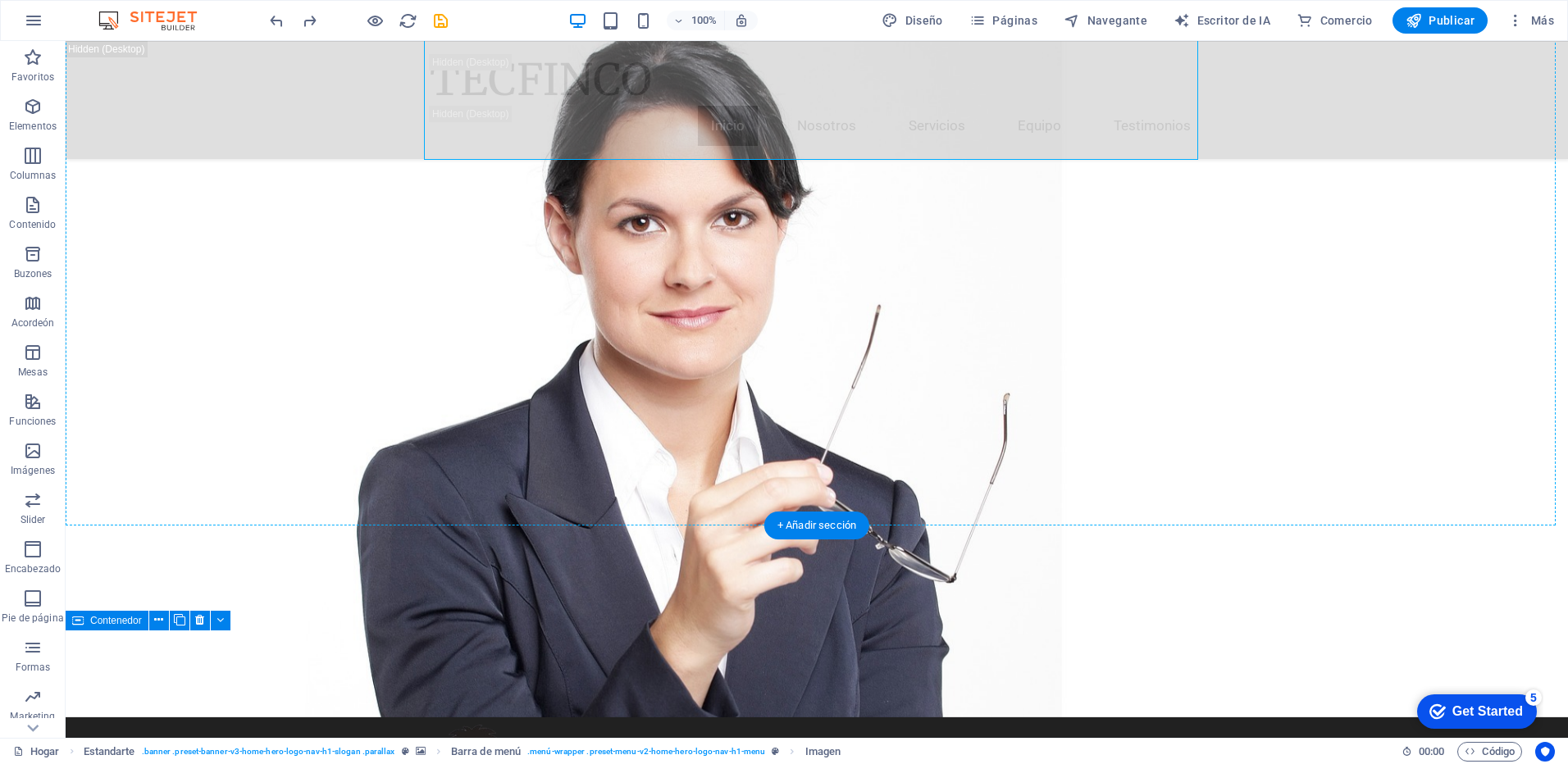
scroll to position [105, 0]
drag, startPoint x: 587, startPoint y: 113, endPoint x: 314, endPoint y: 180, distance: 281.1
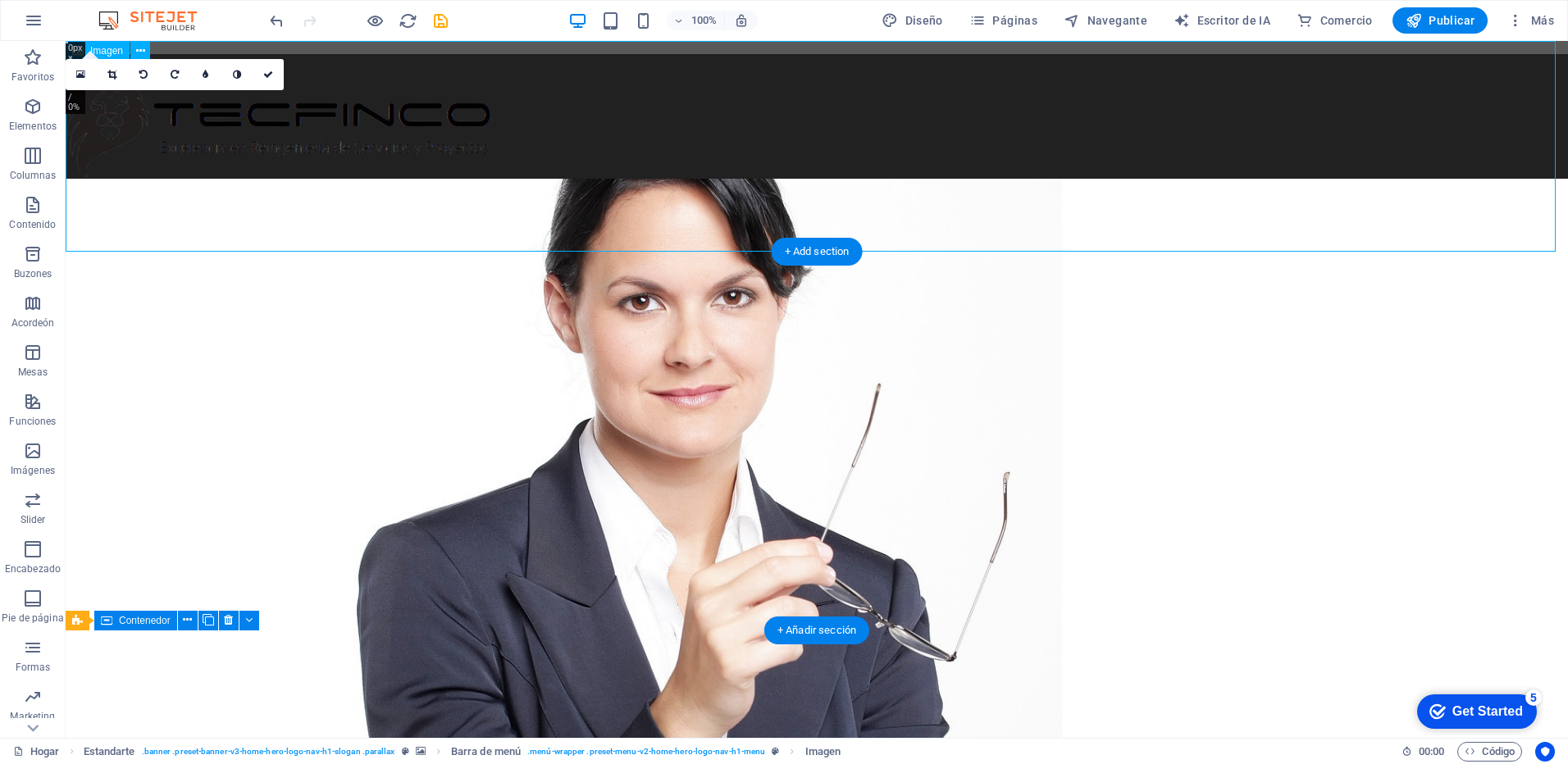
scroll to position [0, 0]
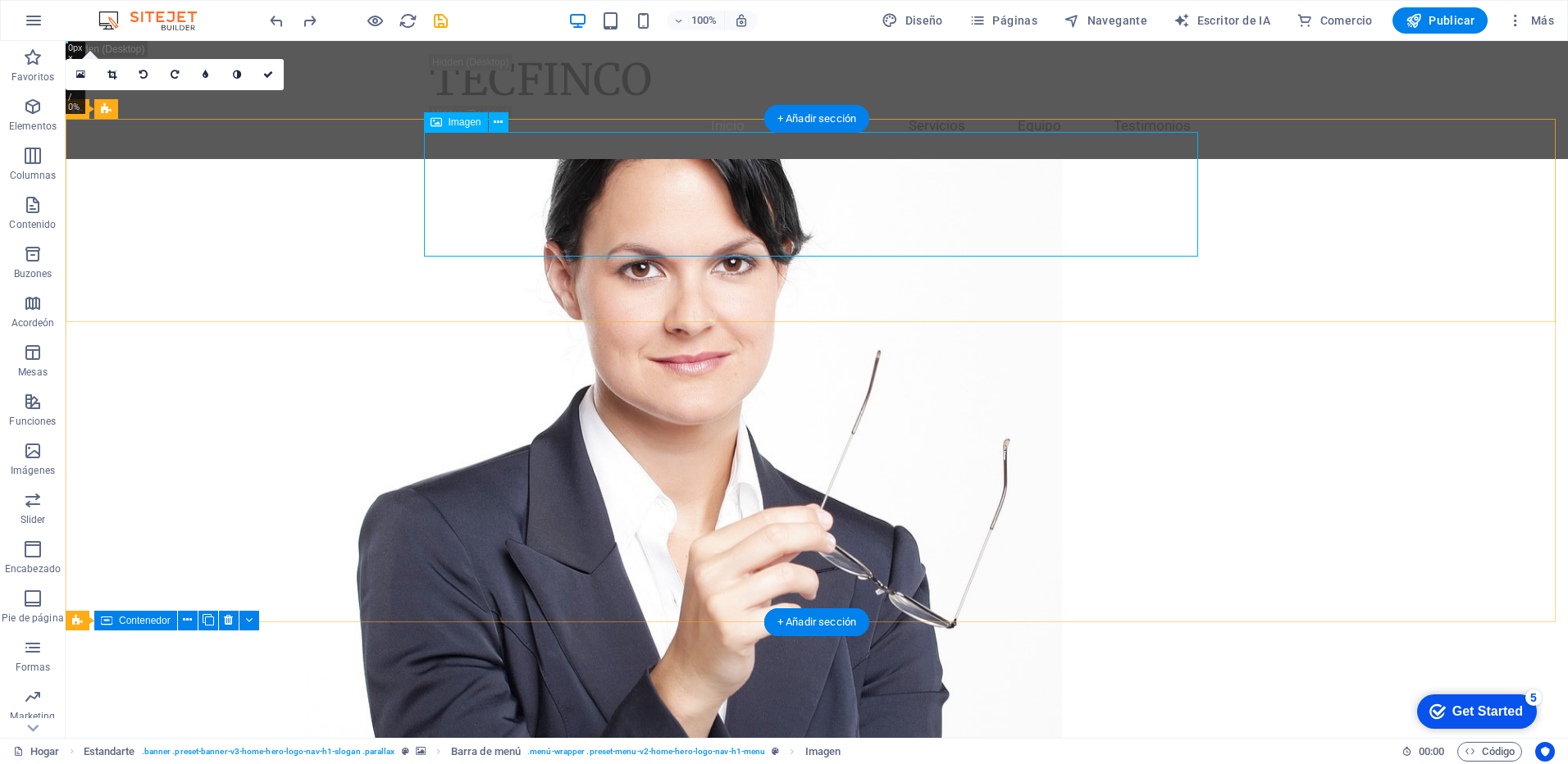
click at [496, 126] on icon at bounding box center [498, 123] width 9 height 17
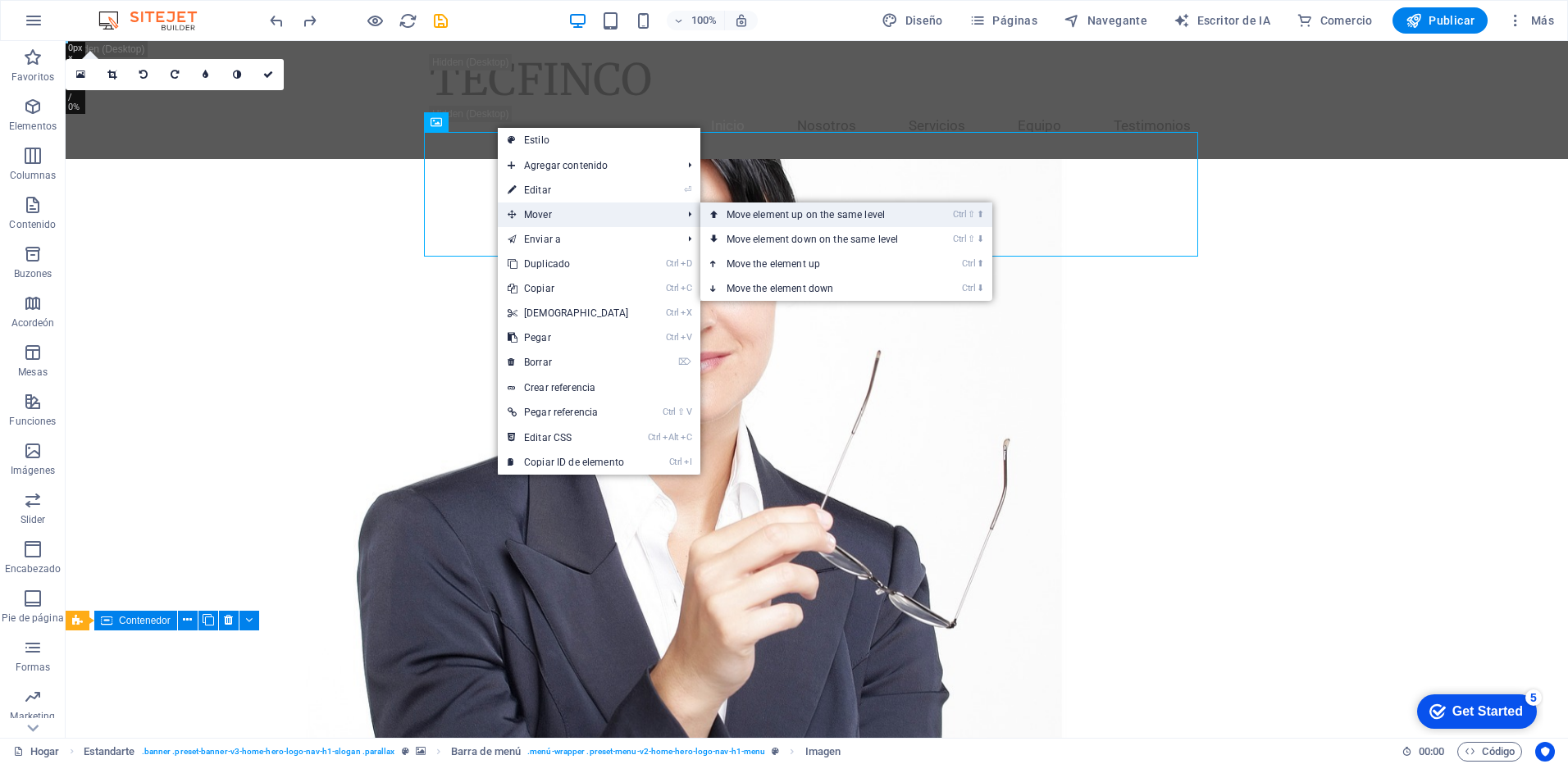
click at [740, 220] on font "Move element up on the same level" at bounding box center [806, 215] width 159 height 12
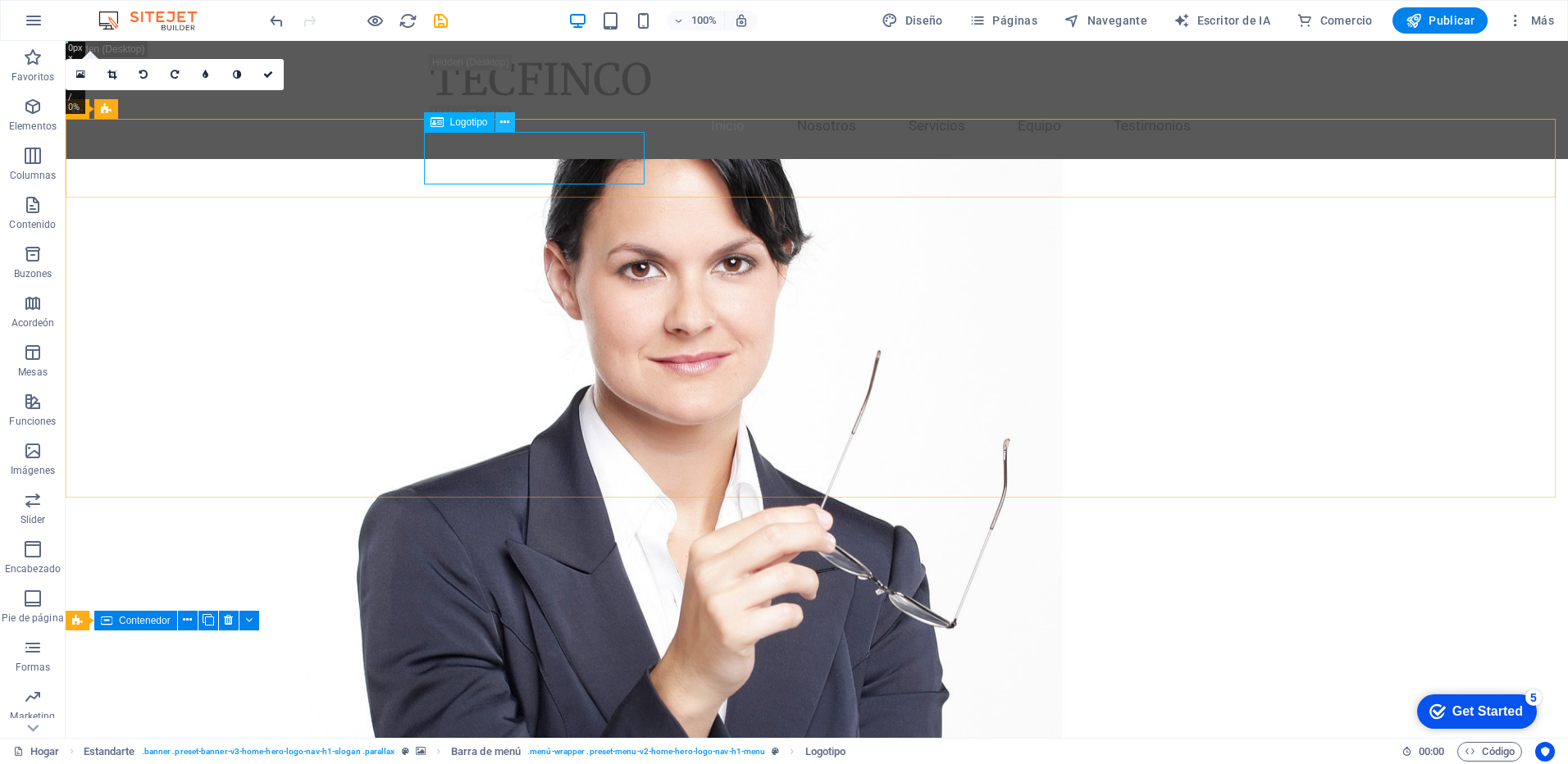
click at [507, 121] on icon at bounding box center [505, 123] width 9 height 17
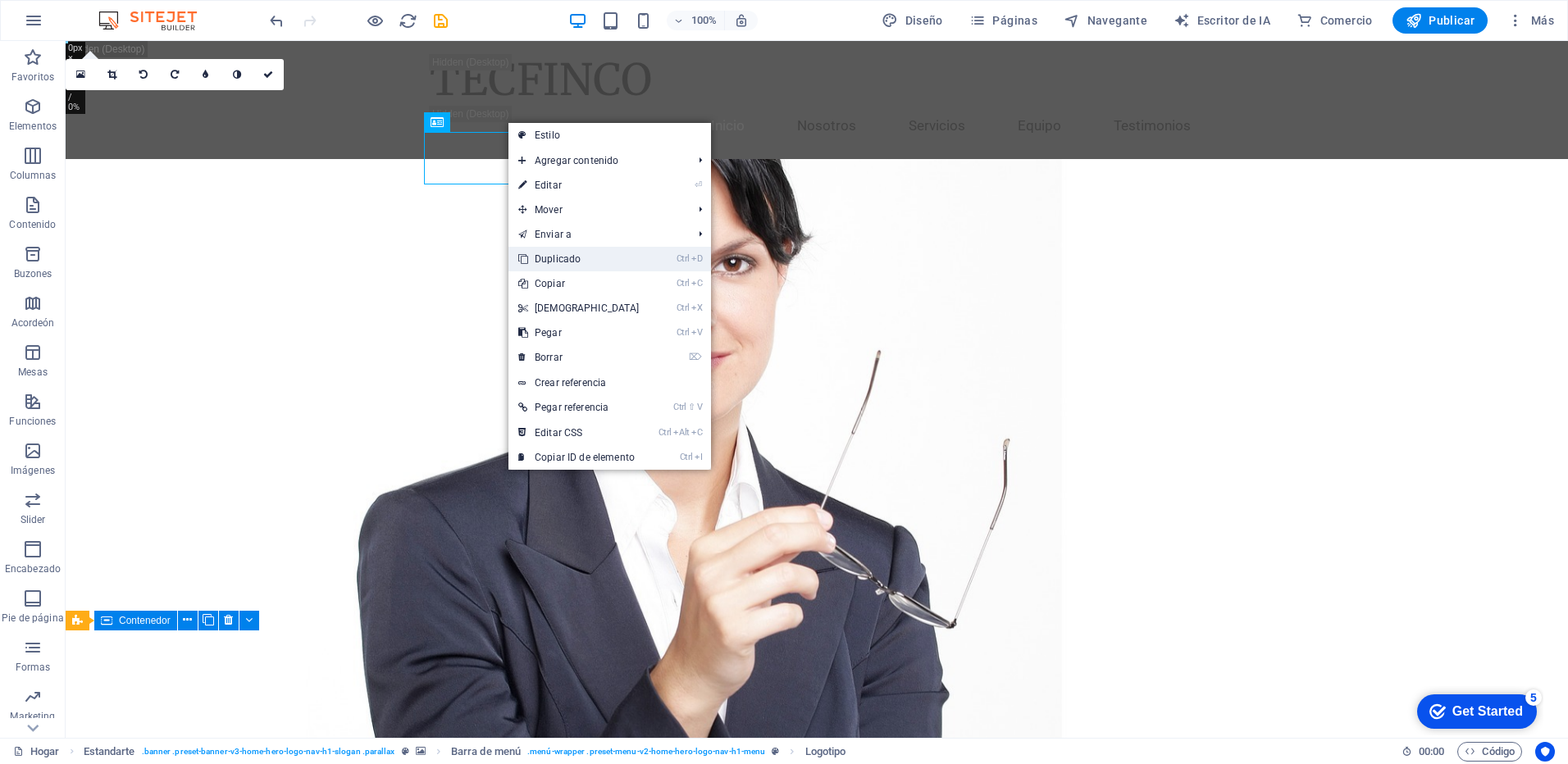
click at [565, 255] on font "Duplicado" at bounding box center [557, 259] width 46 height 12
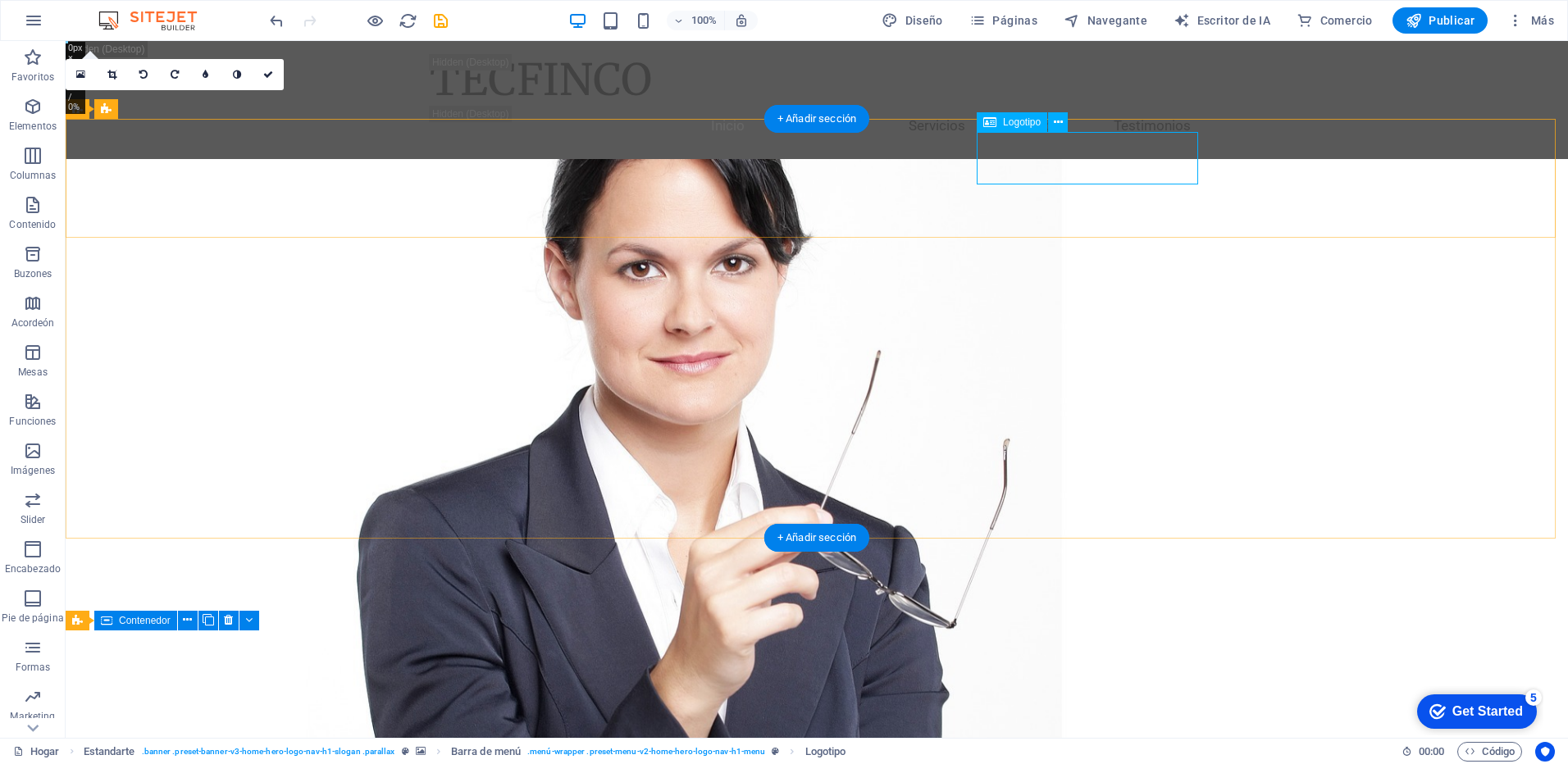
click at [1022, 120] on span "Logotipo" at bounding box center [1022, 122] width 38 height 10
click at [1060, 124] on icon at bounding box center [1058, 123] width 9 height 17
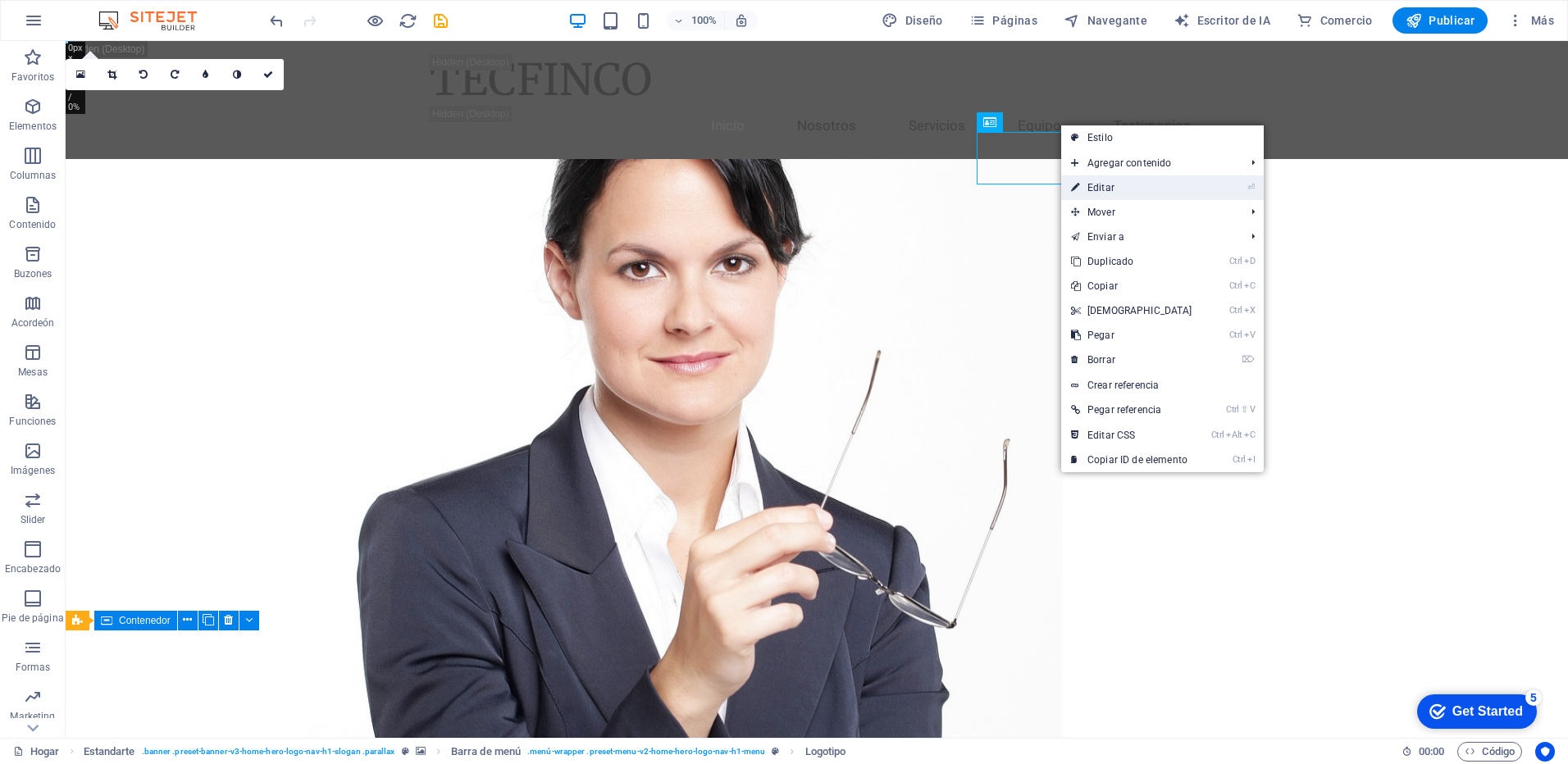
click at [1102, 190] on font "Editar" at bounding box center [1101, 188] width 27 height 12
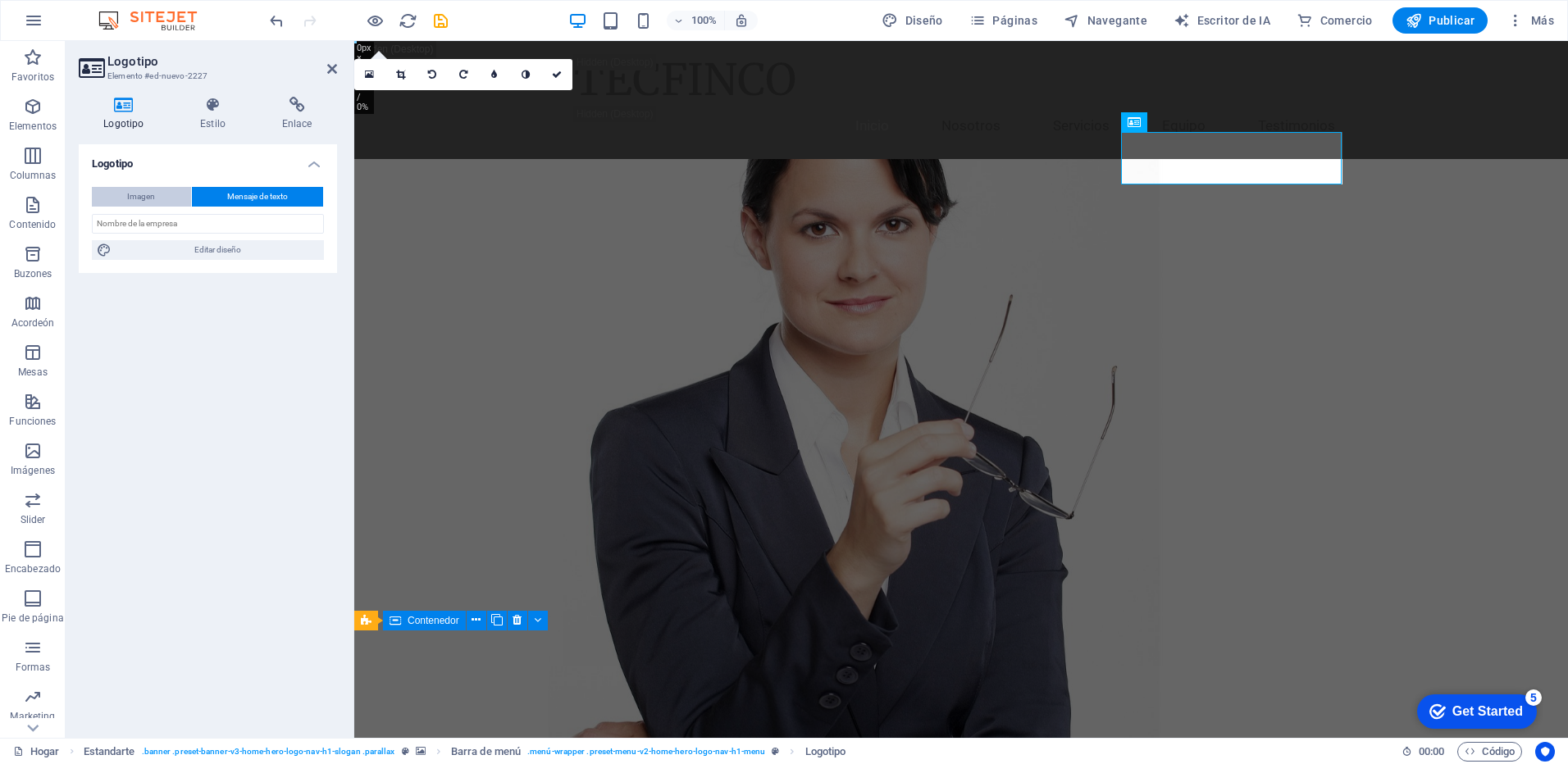
click at [158, 202] on button "Imagen" at bounding box center [141, 197] width 99 height 19
select select "DISABLED_OPTION_VALUE"
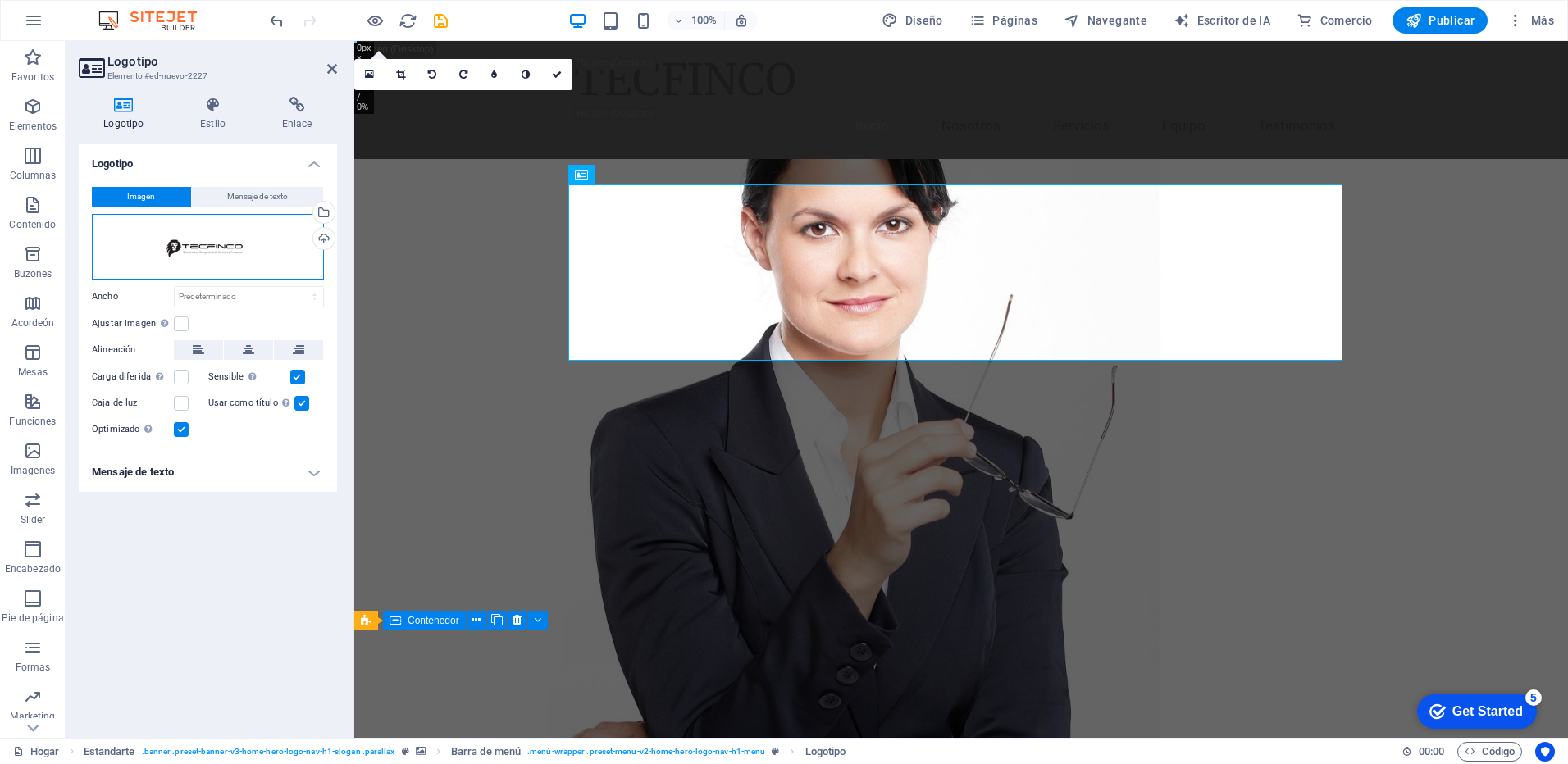
click at [191, 252] on div "Arrastra archivos aquí, haz clic para elegir archivos o selecciona archivos de …" at bounding box center [208, 246] width 232 height 65
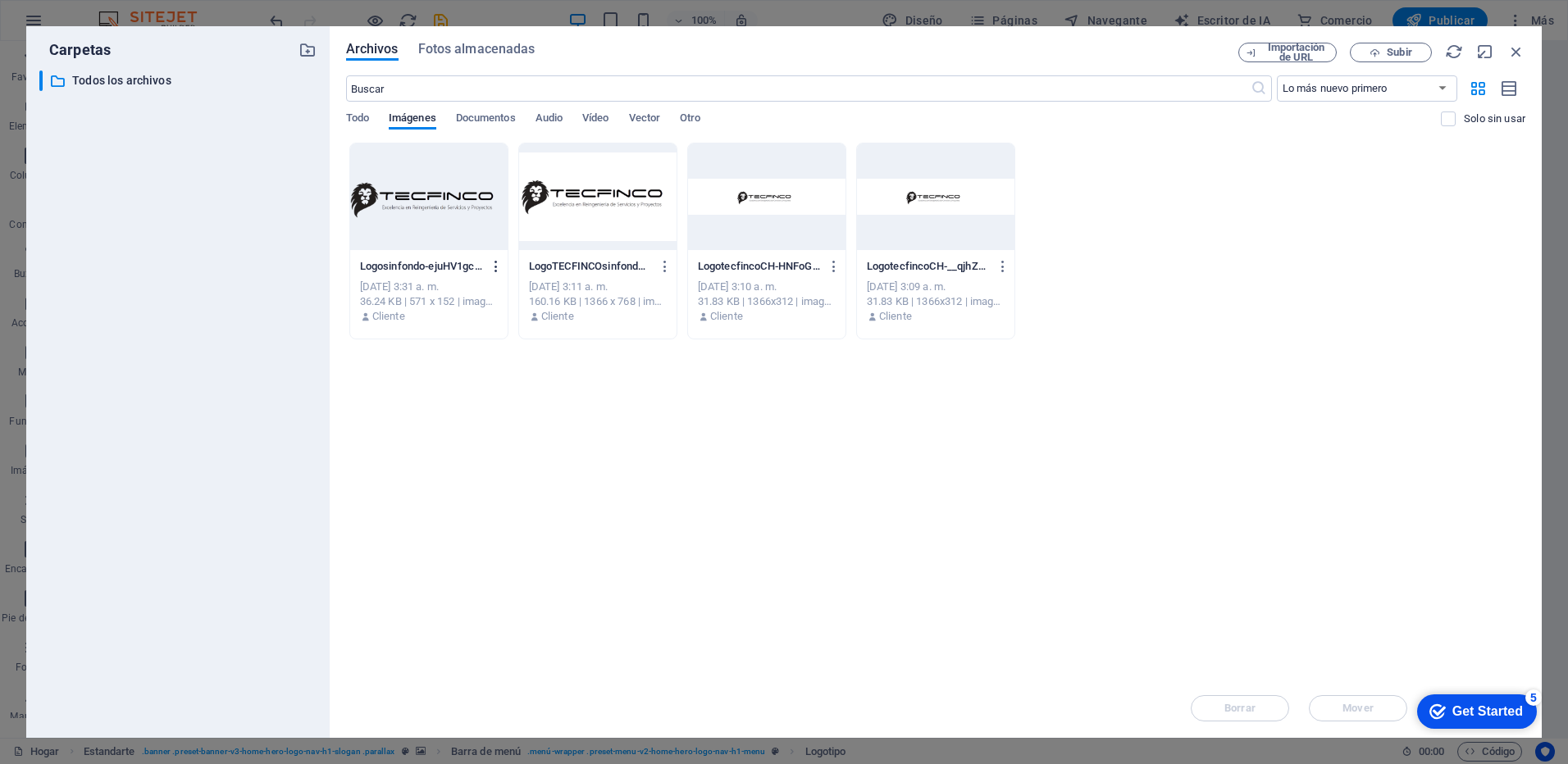
click at [495, 269] on icon "button" at bounding box center [496, 266] width 15 height 14
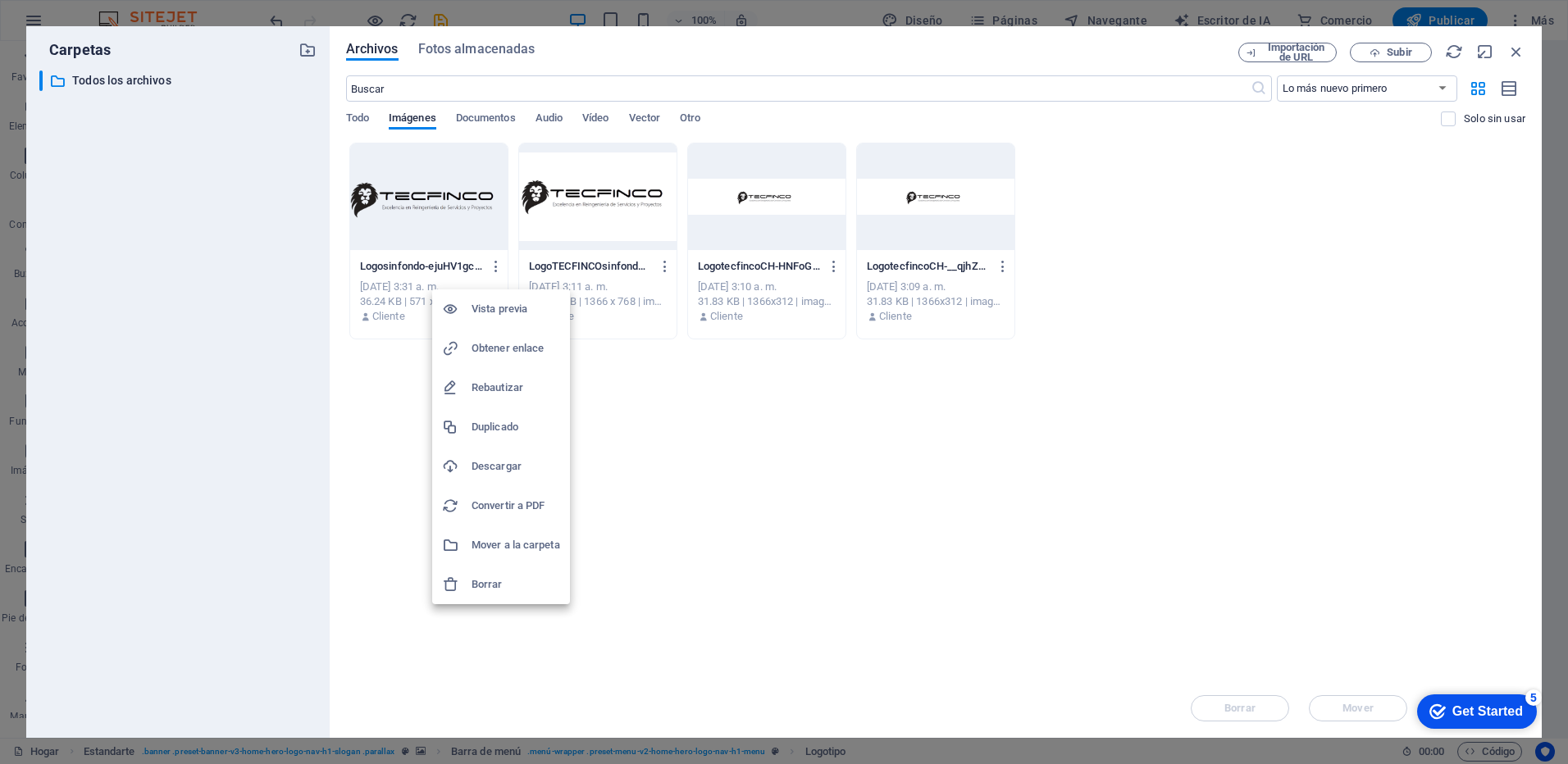
click at [479, 589] on h6 "Borrar" at bounding box center [516, 584] width 89 height 19
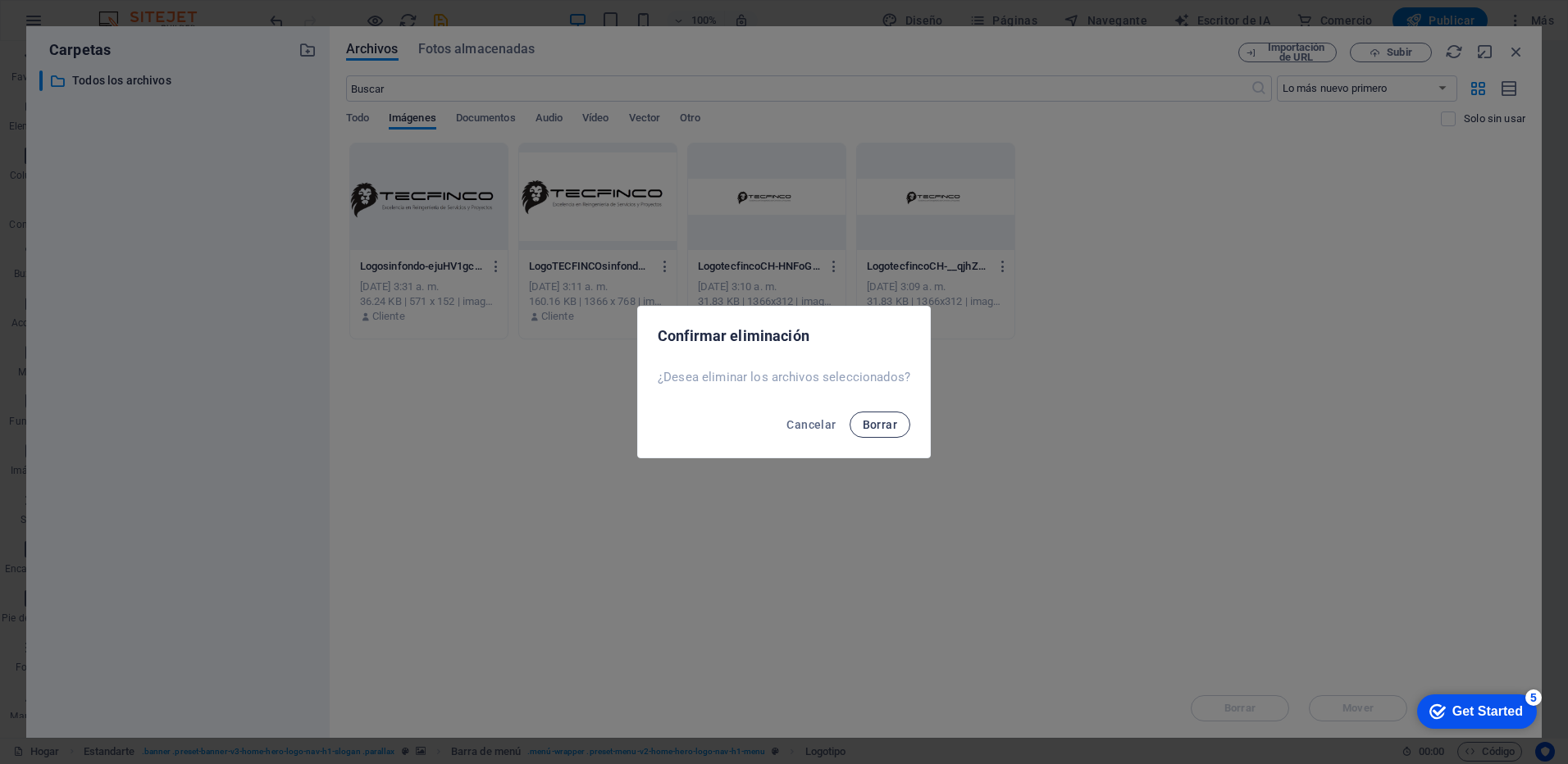
click at [874, 425] on span "Borrar" at bounding box center [880, 424] width 35 height 13
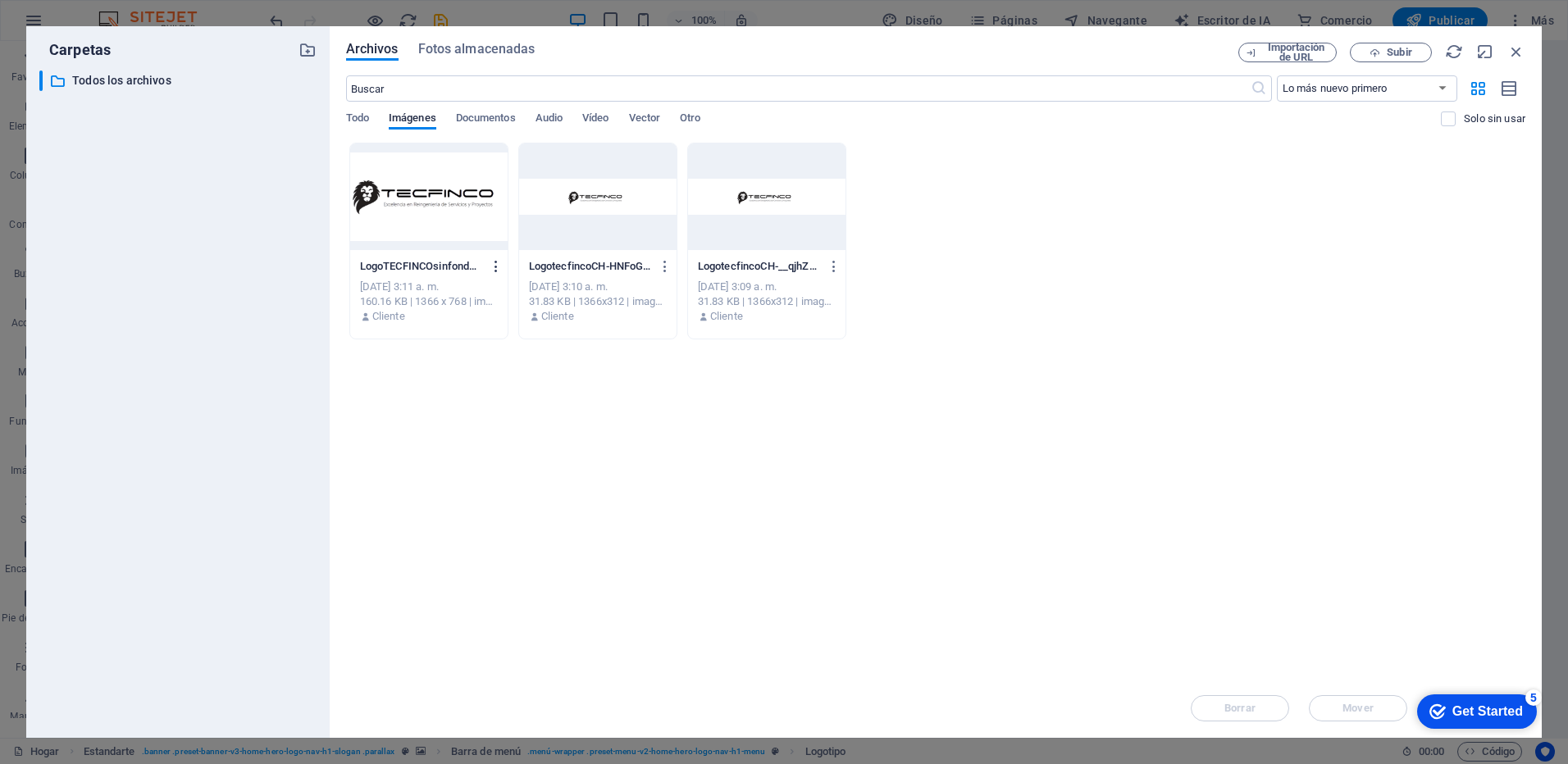
click at [502, 268] on icon "button" at bounding box center [496, 266] width 15 height 14
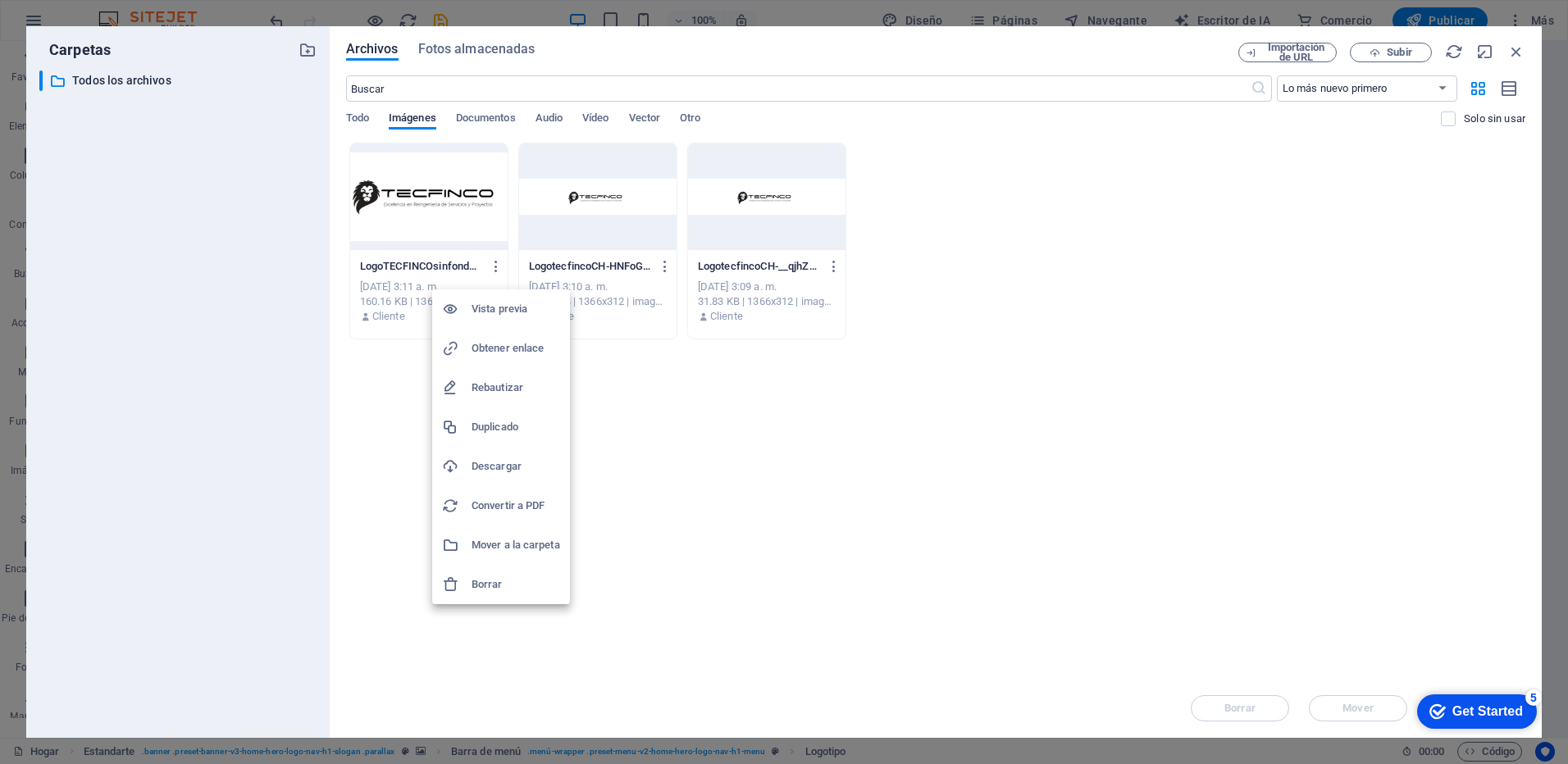
click at [485, 584] on h6 "Borrar" at bounding box center [516, 584] width 89 height 19
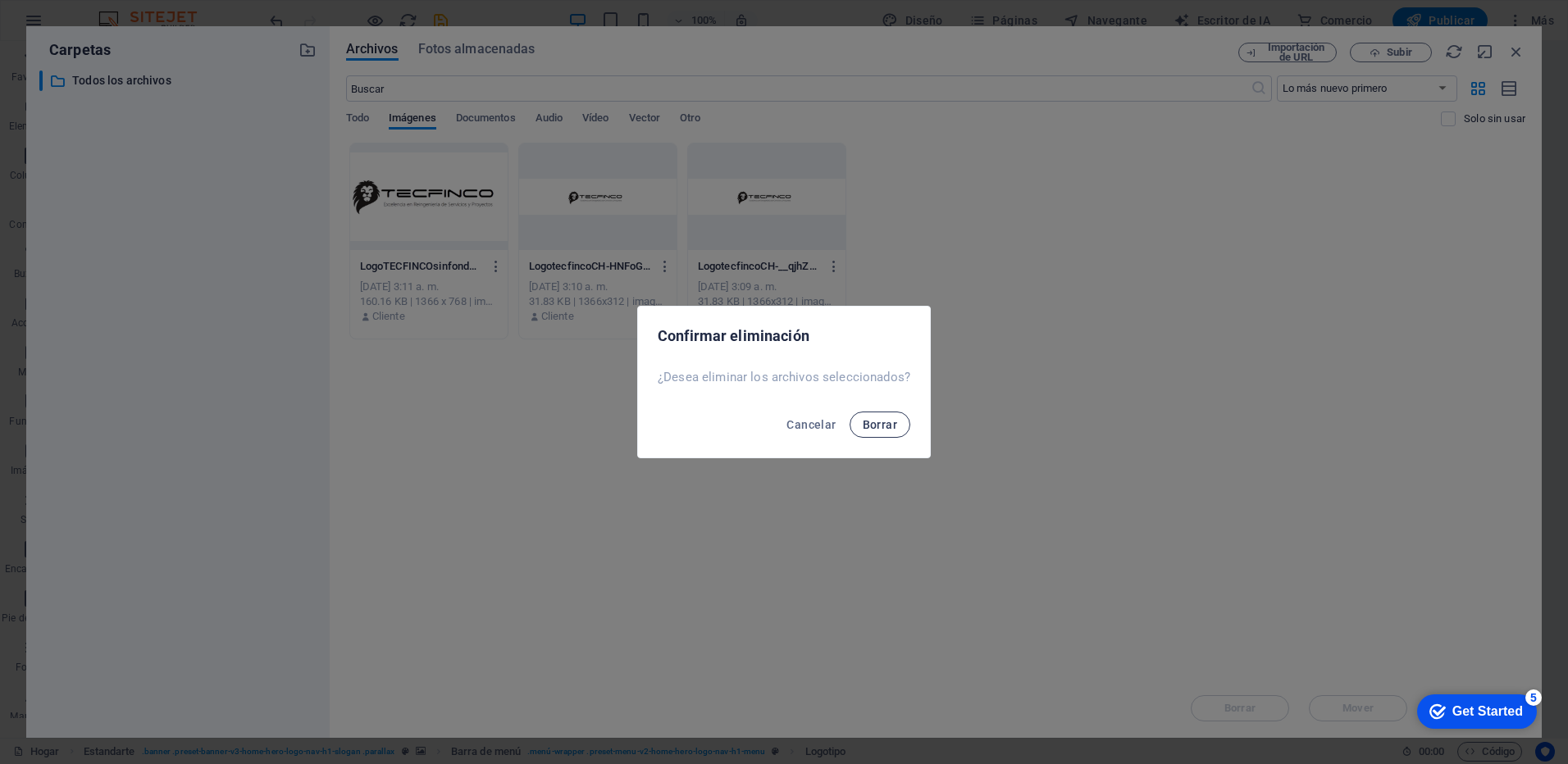
click at [889, 427] on span "Borrar" at bounding box center [880, 424] width 35 height 13
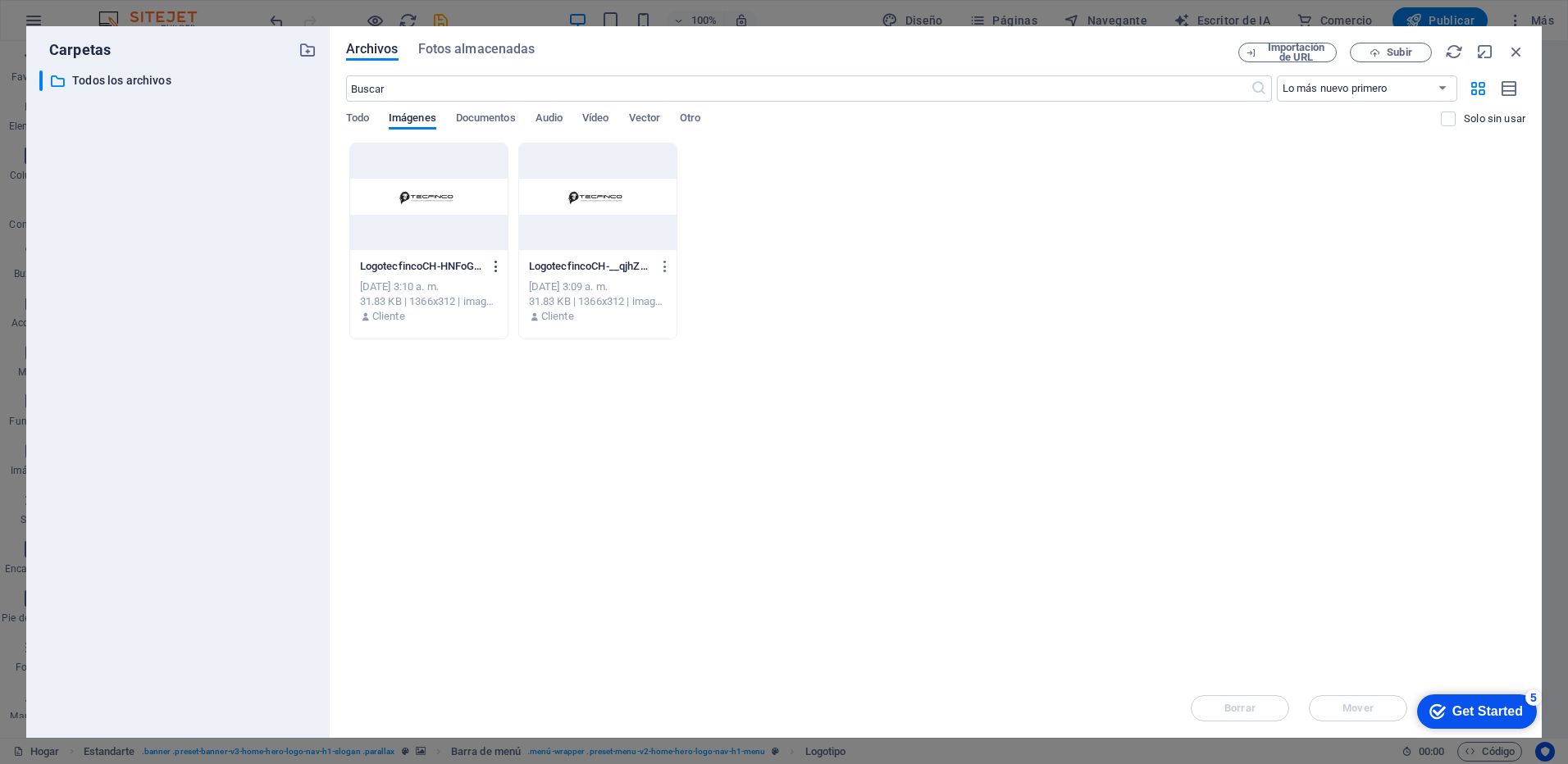
click at [501, 271] on icon "button" at bounding box center [496, 266] width 15 height 14
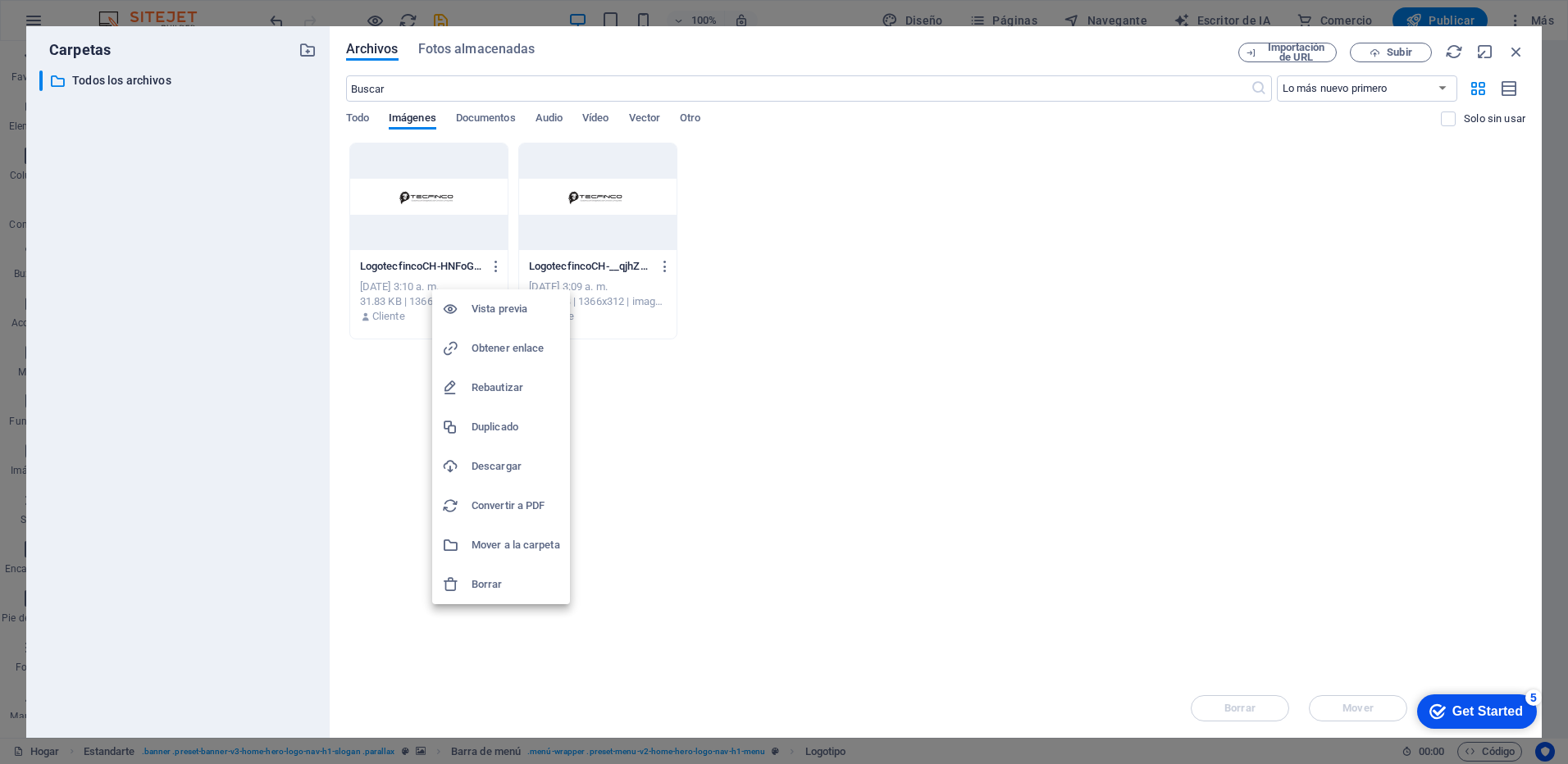
click at [485, 586] on h6 "Borrar" at bounding box center [516, 584] width 89 height 19
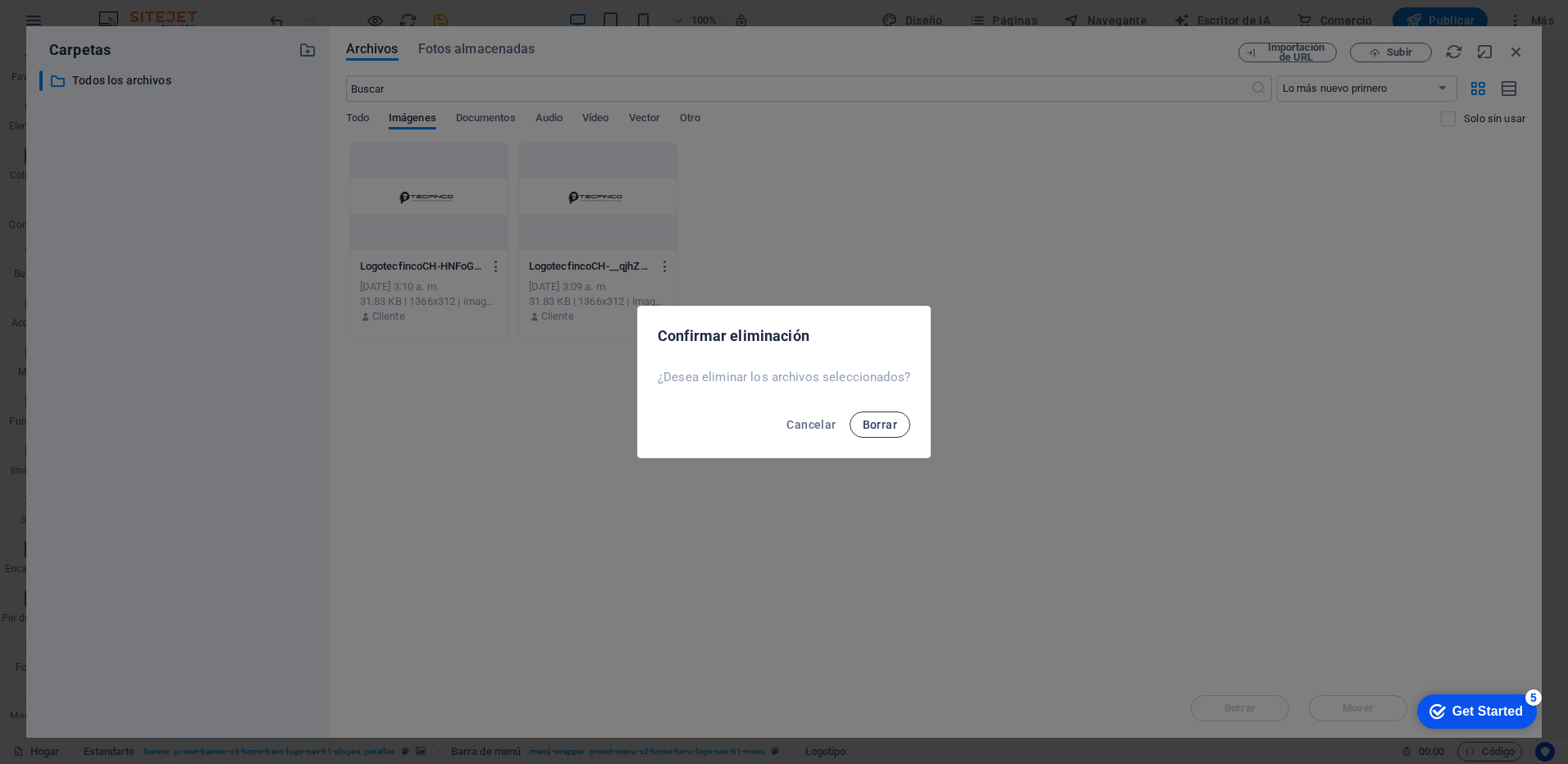
click at [868, 432] on button "Borrar" at bounding box center [880, 424] width 61 height 26
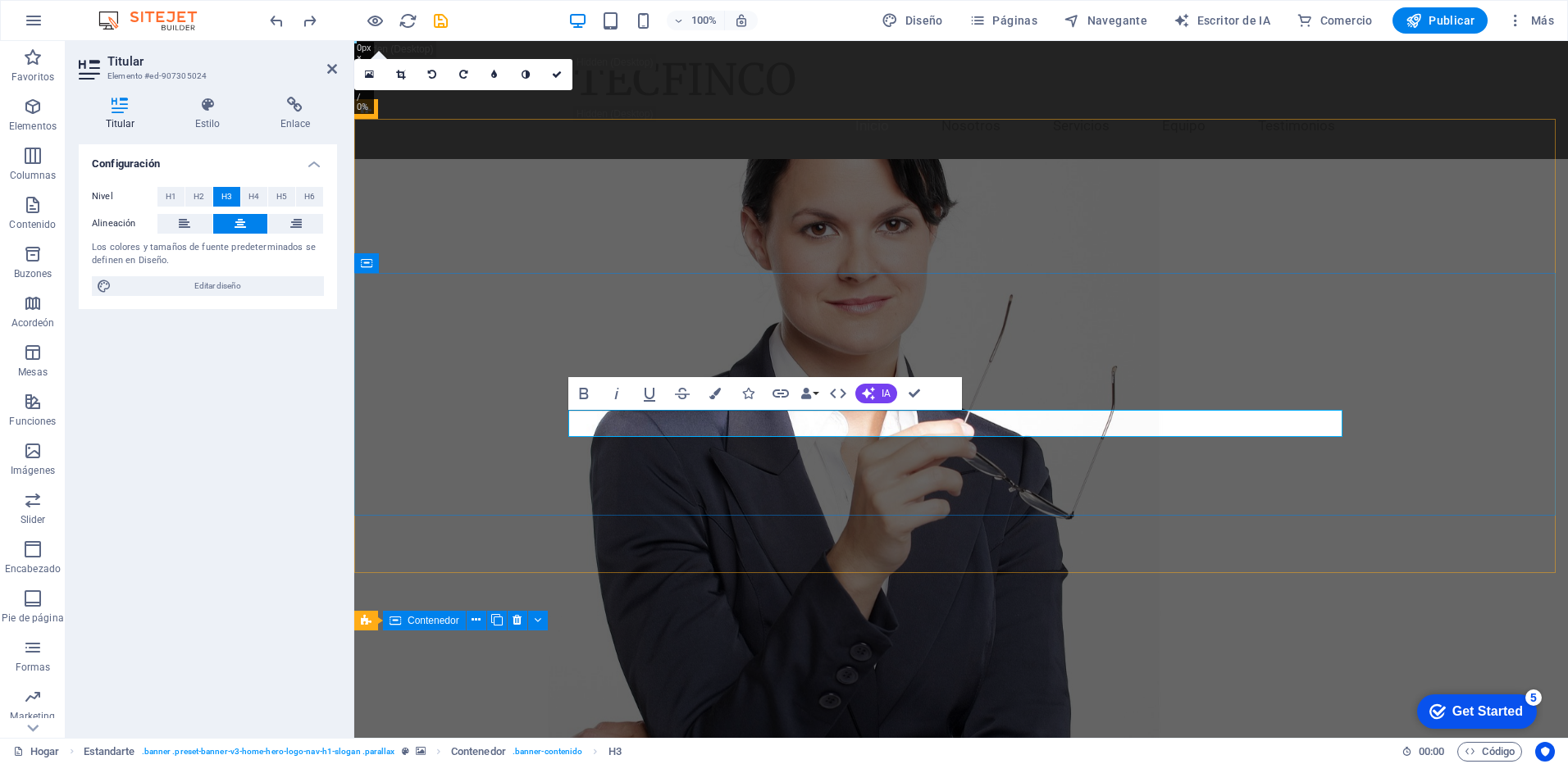
drag, startPoint x: 850, startPoint y: 424, endPoint x: 1229, endPoint y: 429, distance: 379.0
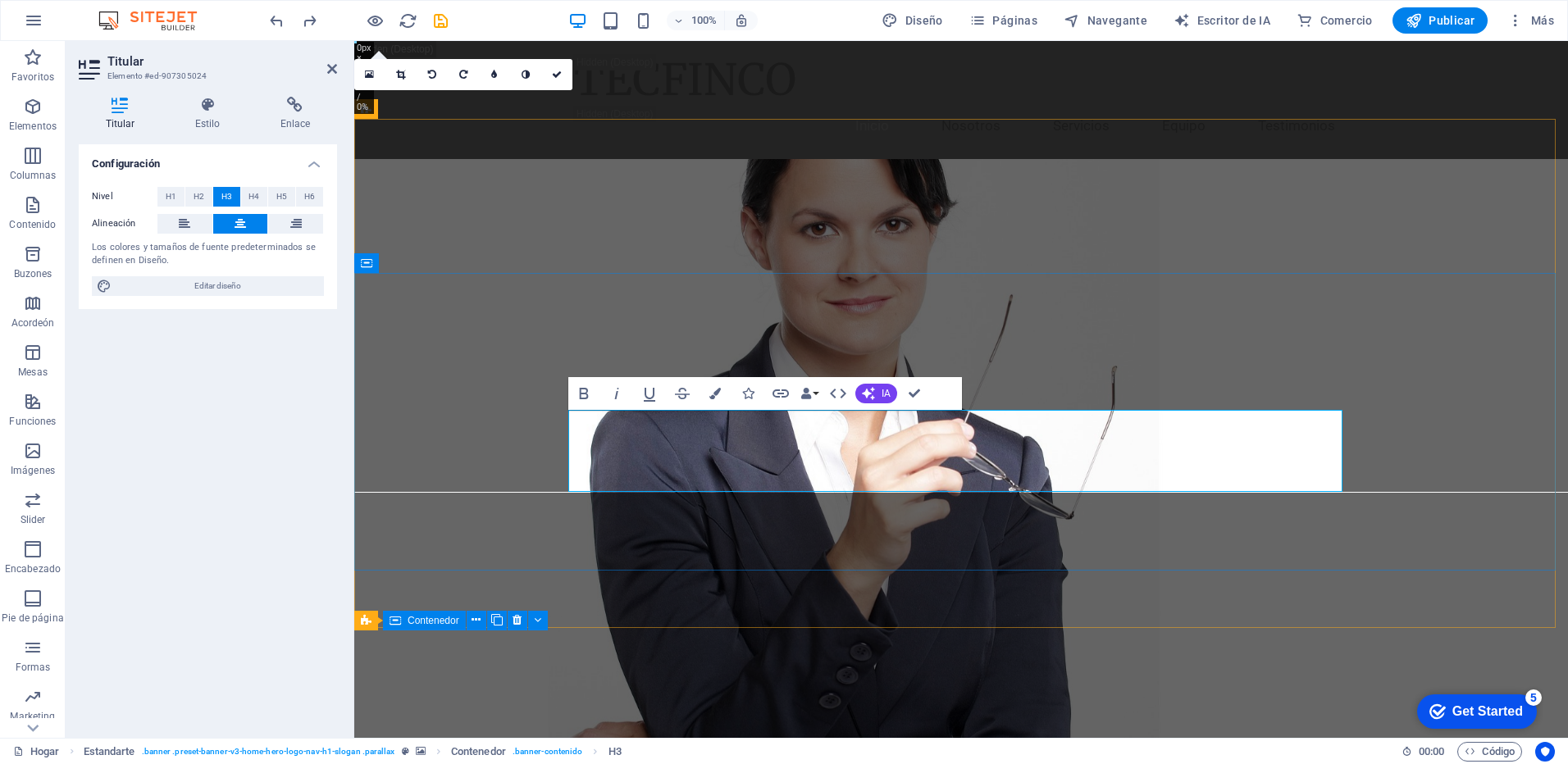
drag, startPoint x: 1168, startPoint y: 479, endPoint x: 591, endPoint y: 425, distance: 579.5
click at [712, 396] on icon "button" at bounding box center [716, 394] width 12 height 12
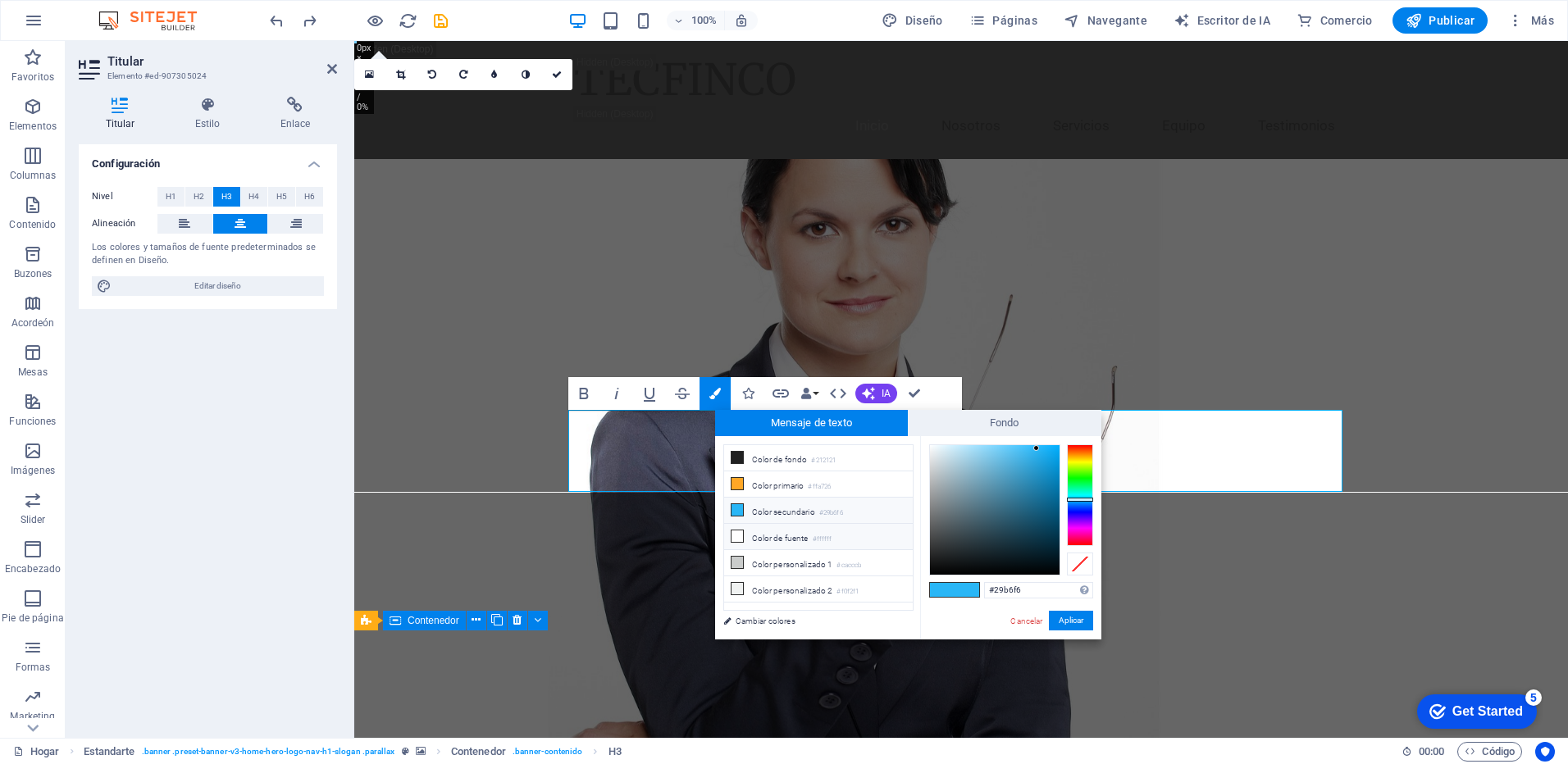
click at [738, 534] on icon at bounding box center [738, 536] width 12 height 12
type input "#ffffff"
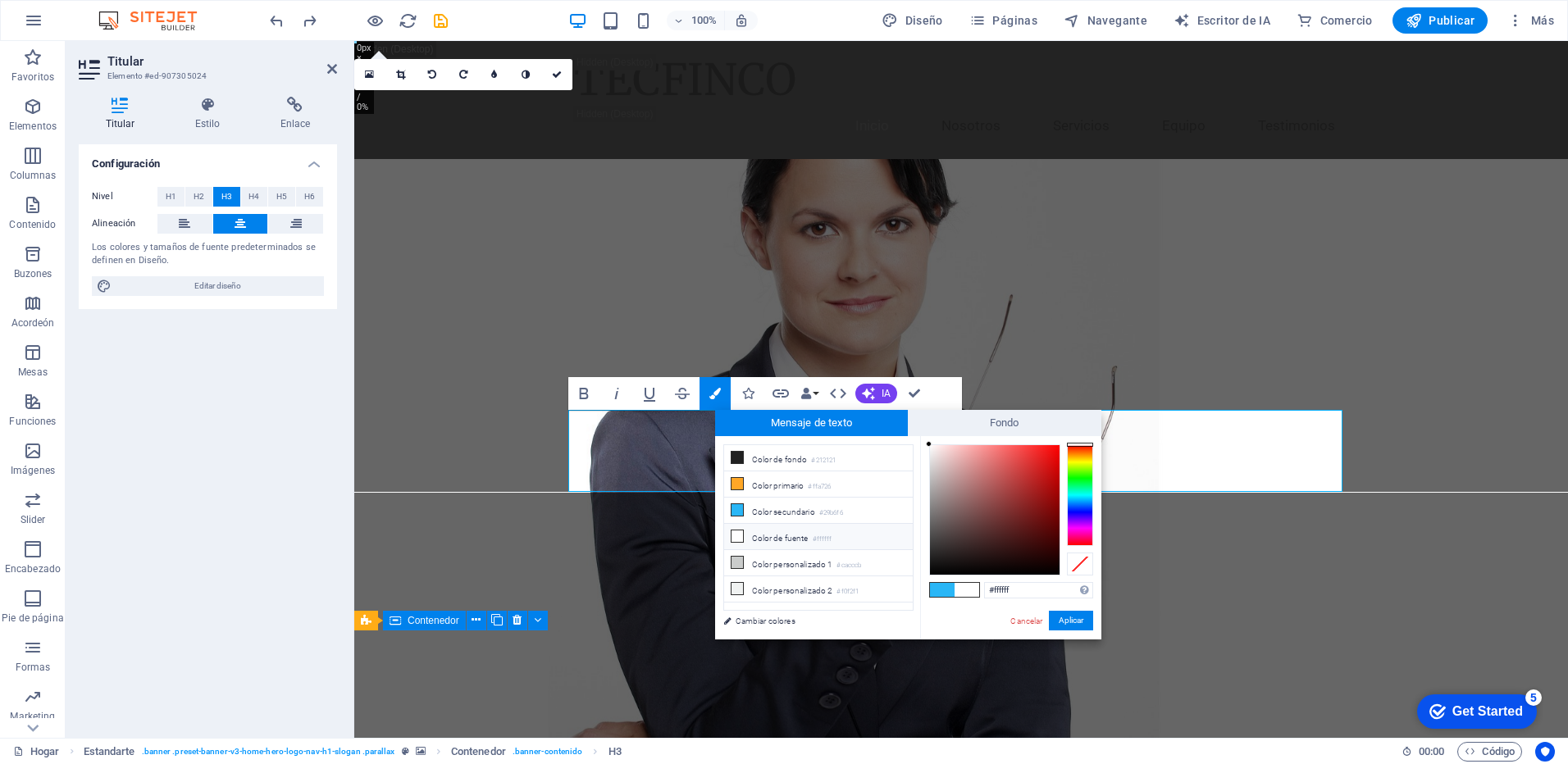
click at [973, 590] on span at bounding box center [967, 590] width 25 height 14
click at [1063, 623] on button "Aplicar" at bounding box center [1071, 620] width 44 height 19
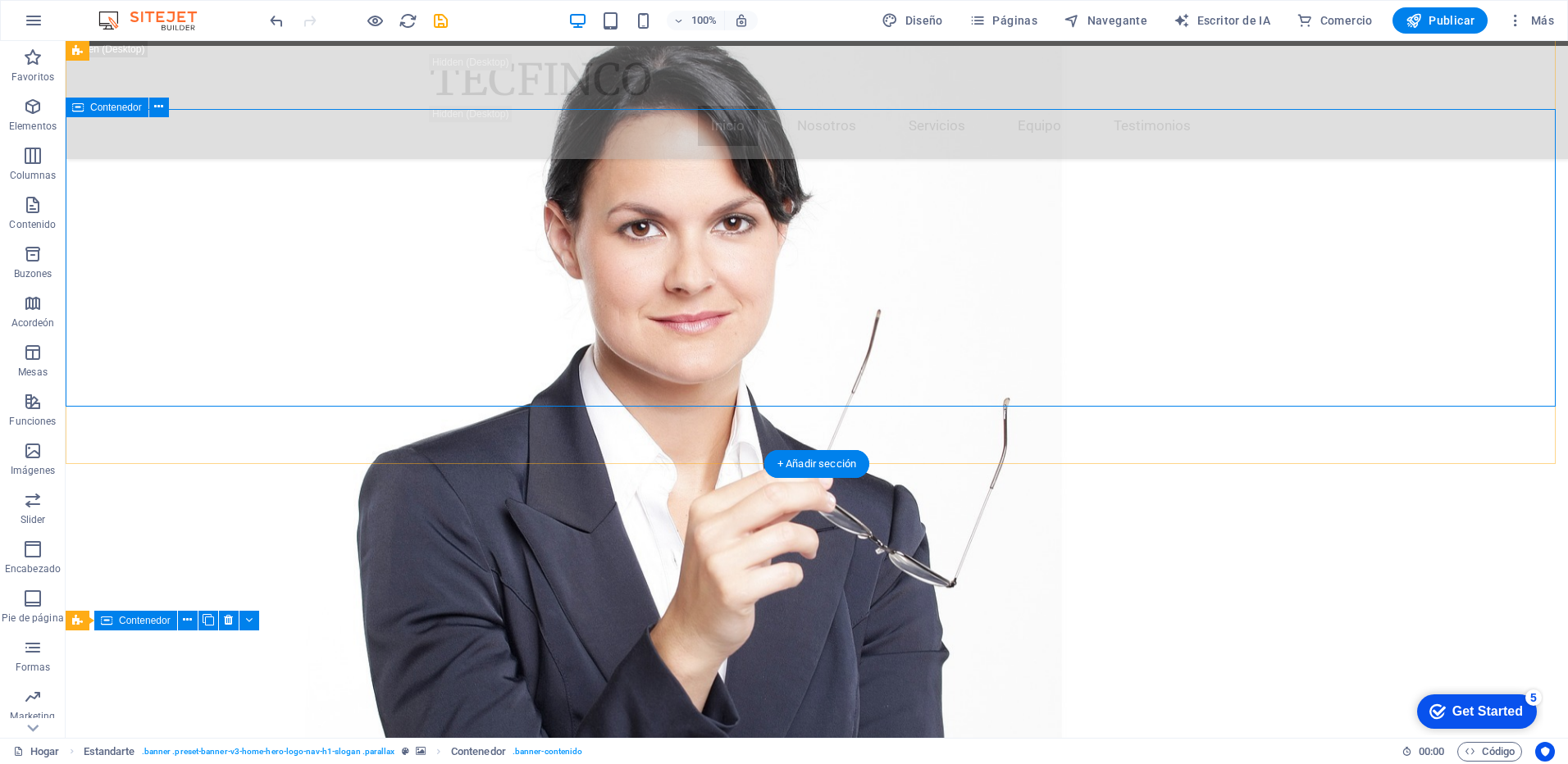
scroll to position [164, 0]
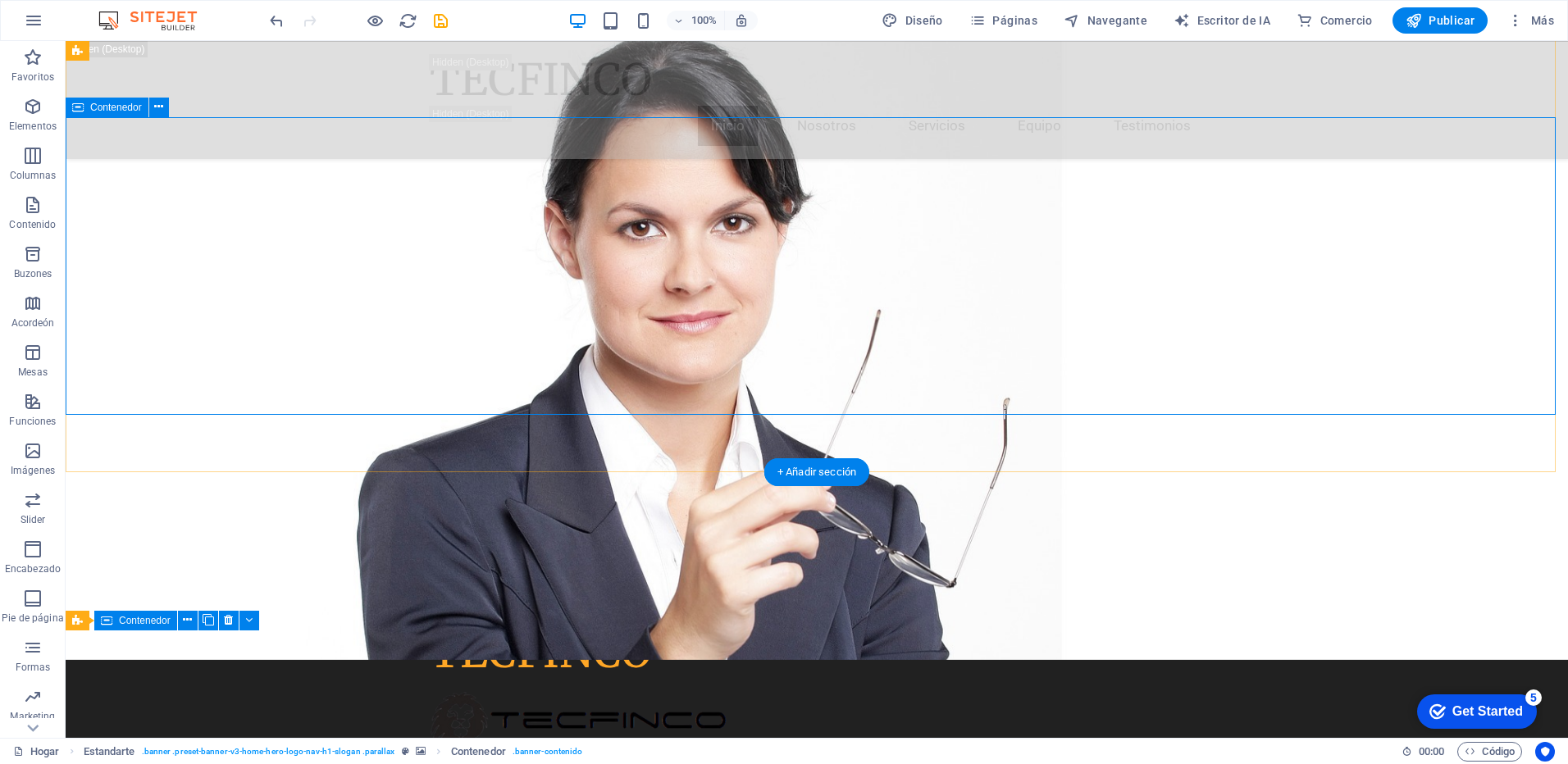
click at [29, 116] on span "Elementos" at bounding box center [32, 116] width 65 height 39
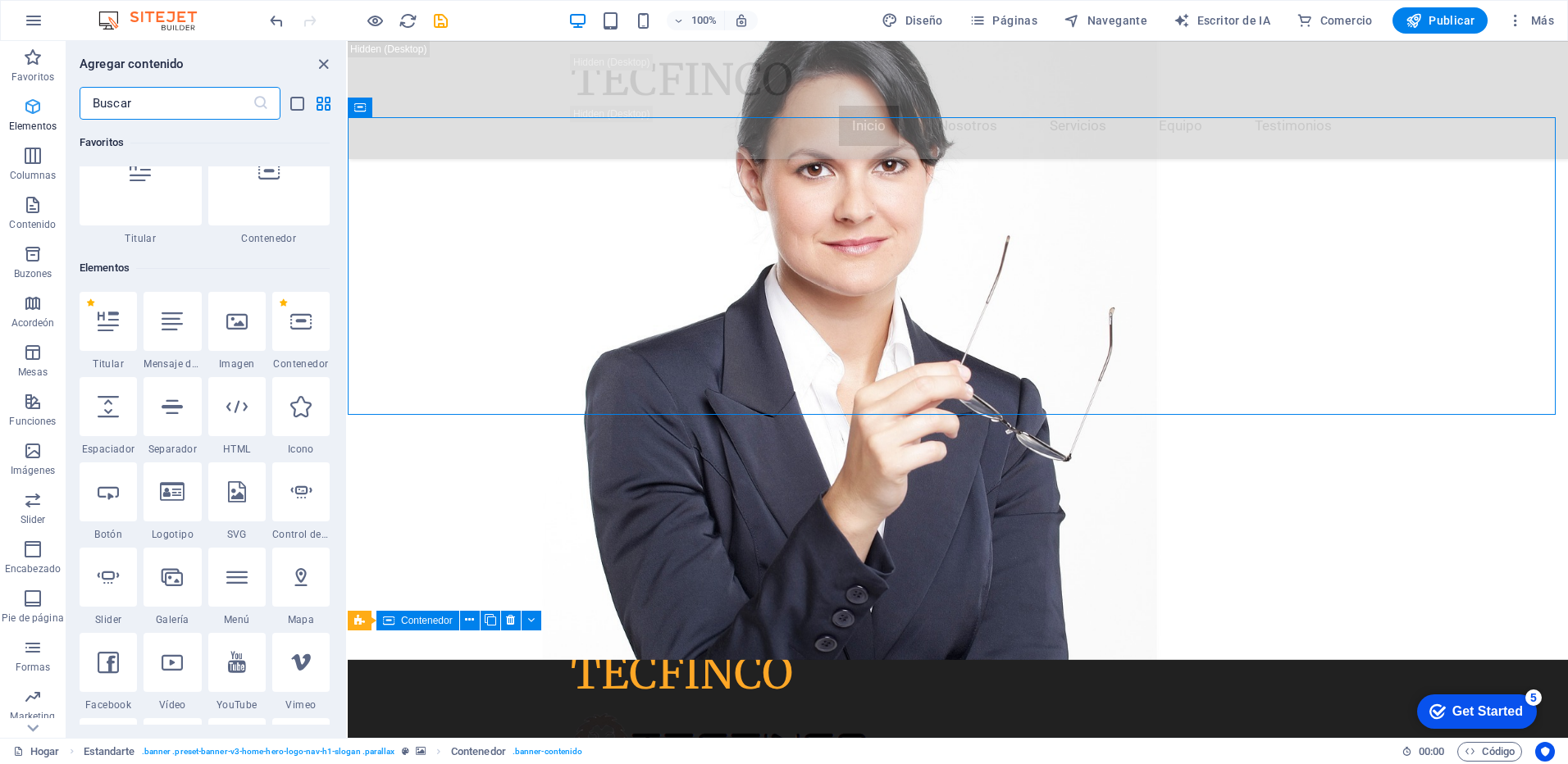
scroll to position [174, 0]
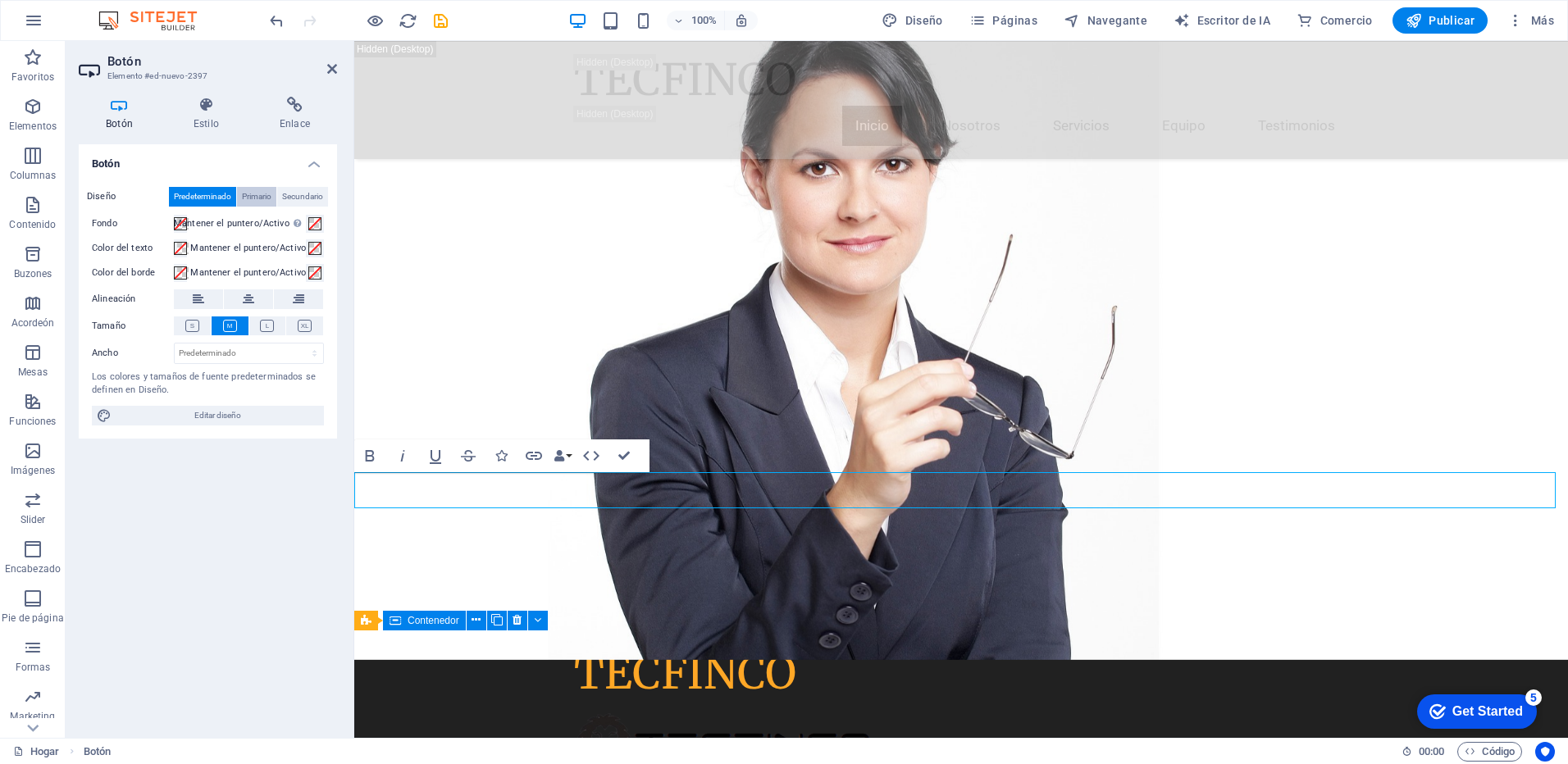
click at [252, 197] on span "Primario" at bounding box center [257, 197] width 30 height 19
click at [299, 199] on span "Secundario" at bounding box center [302, 197] width 41 height 19
click at [207, 196] on span "Predeterminado" at bounding box center [202, 197] width 58 height 19
click at [265, 325] on icon at bounding box center [267, 326] width 14 height 13
click at [192, 325] on icon at bounding box center [192, 326] width 14 height 13
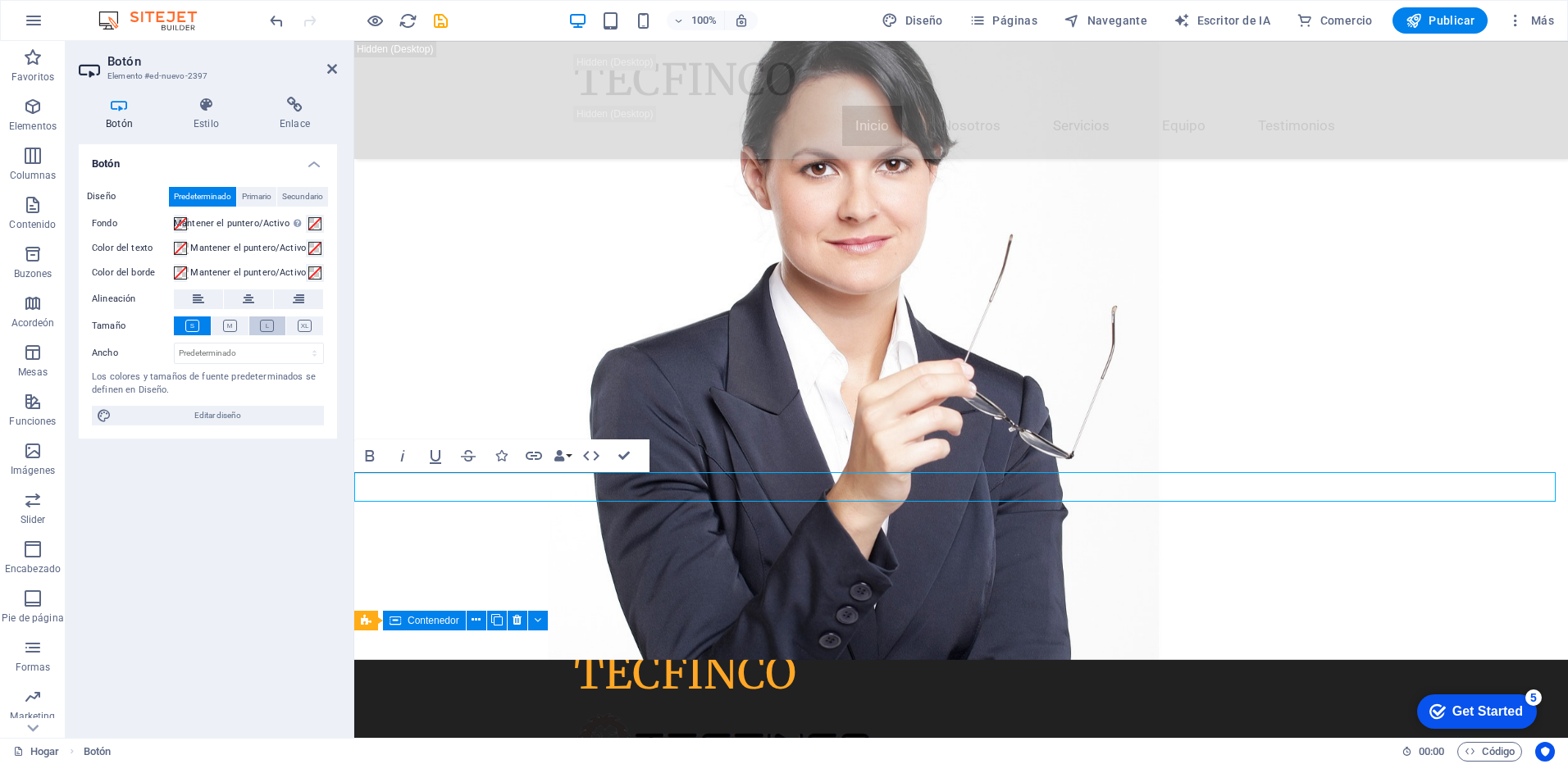
click at [272, 325] on icon at bounding box center [267, 326] width 14 height 13
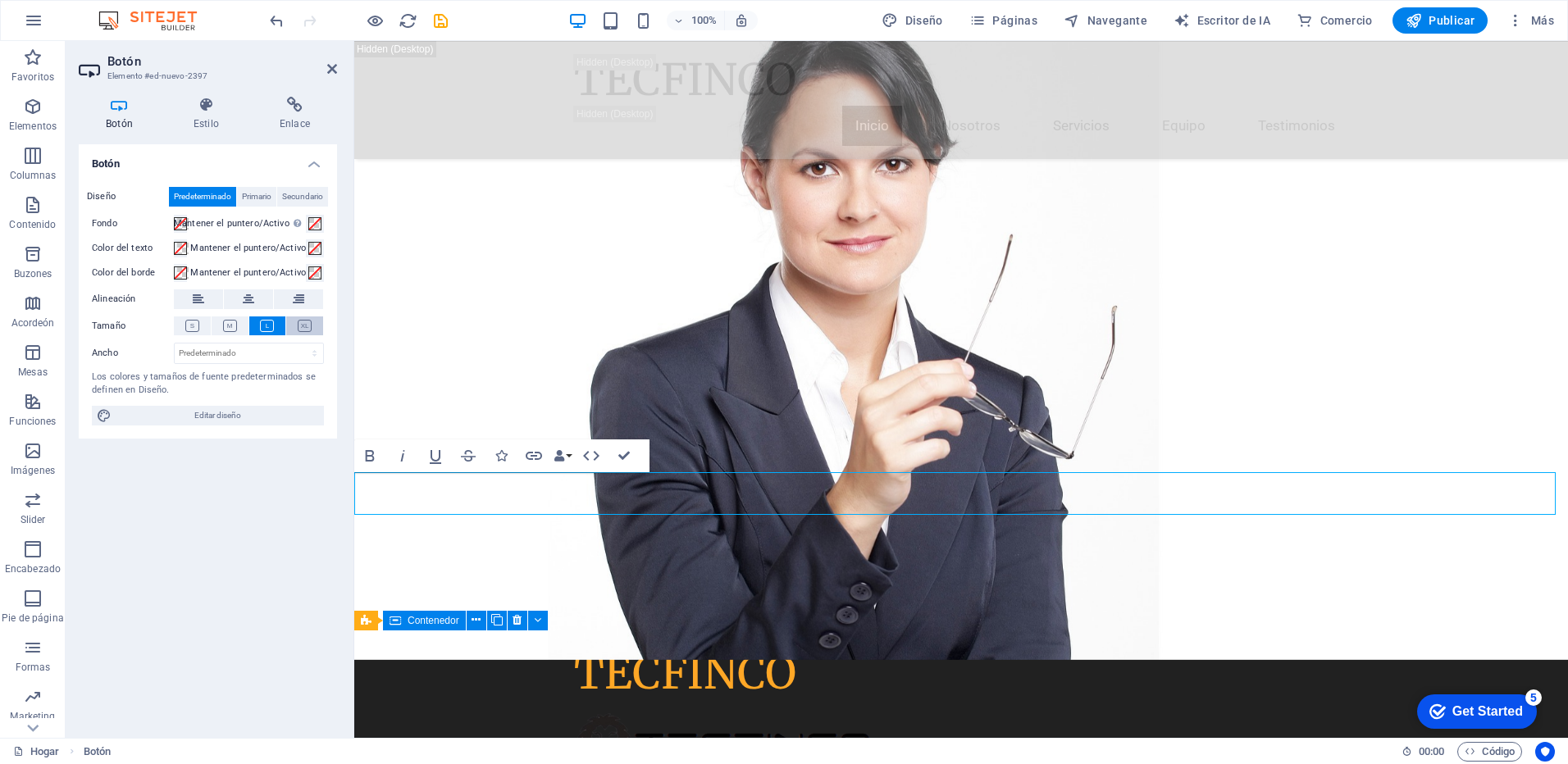
click at [308, 324] on icon at bounding box center [304, 326] width 14 height 13
click at [246, 297] on icon at bounding box center [249, 299] width 12 height 19
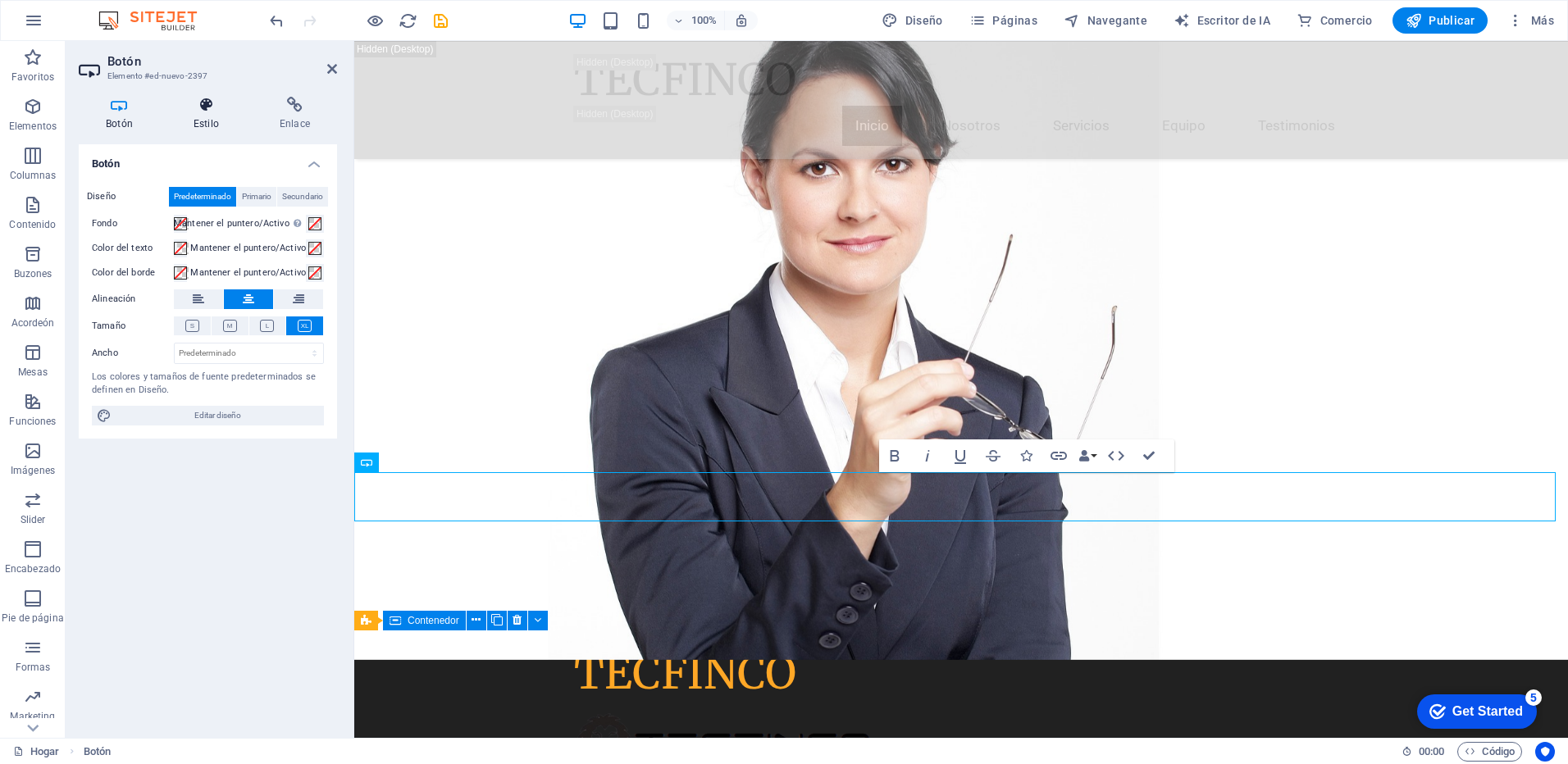
click at [203, 113] on h4 "Estilo" at bounding box center [210, 113] width 86 height 35
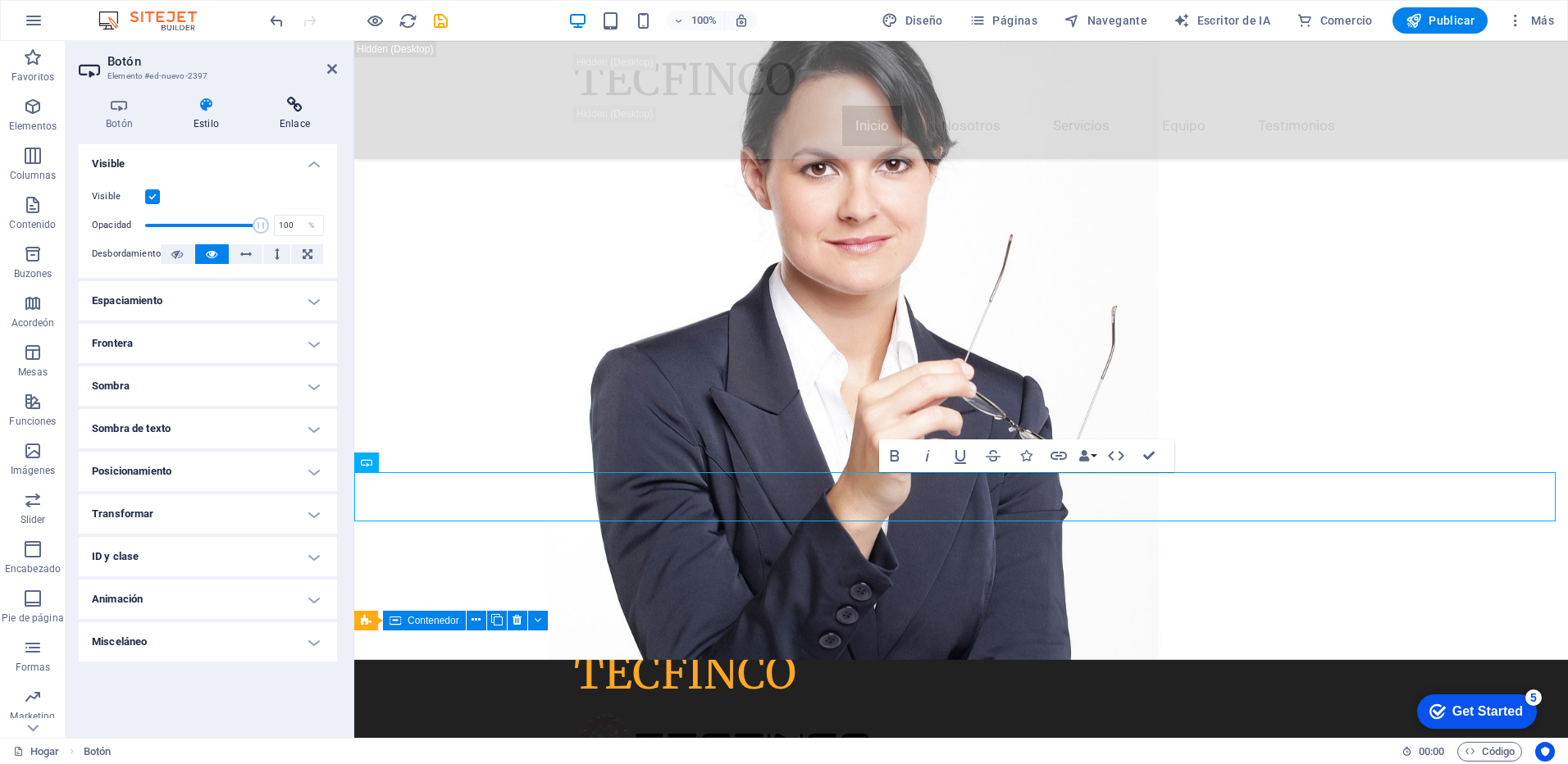
click at [292, 111] on icon at bounding box center [295, 104] width 85 height 16
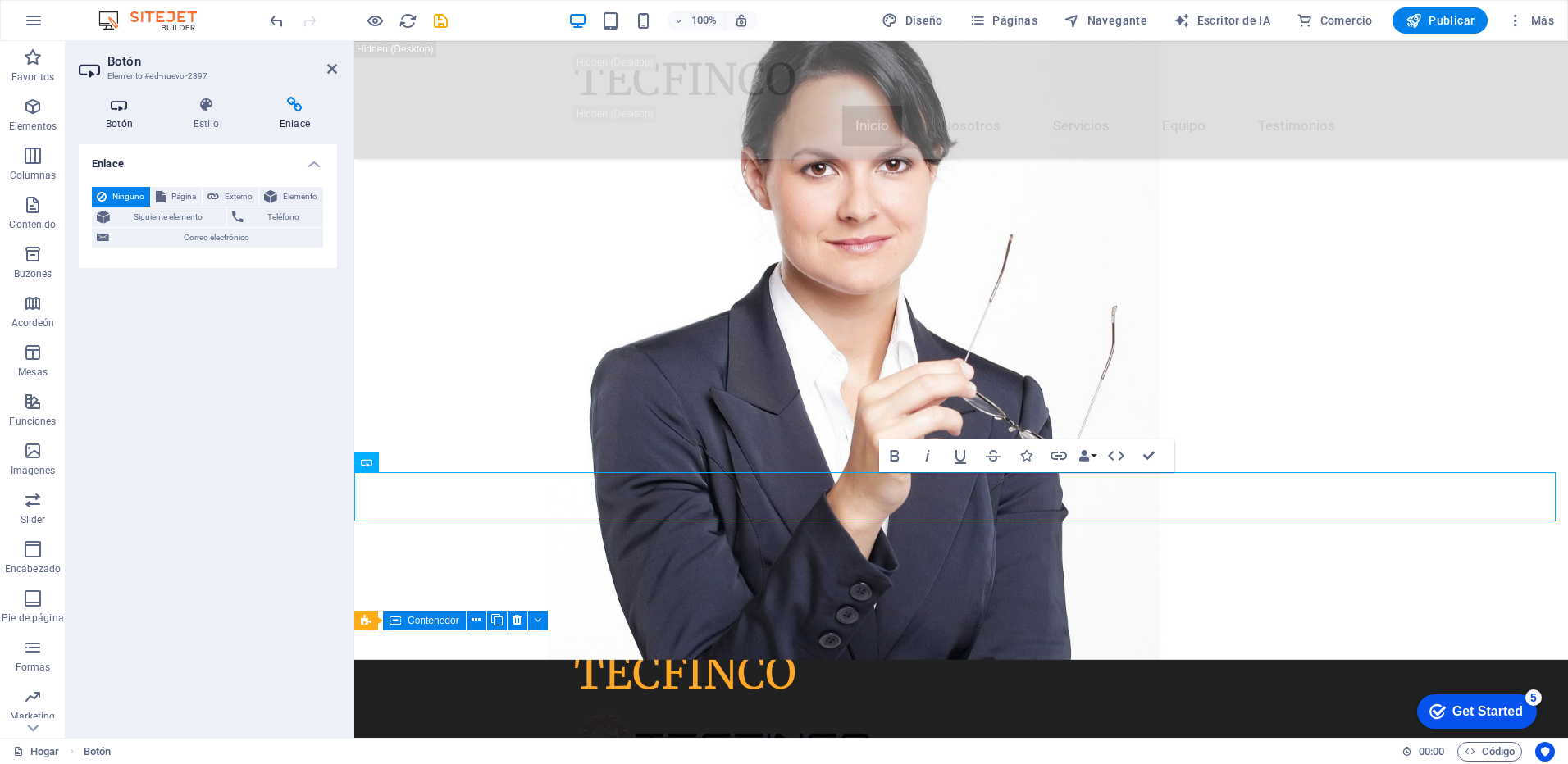
click at [112, 113] on icon at bounding box center [119, 104] width 81 height 16
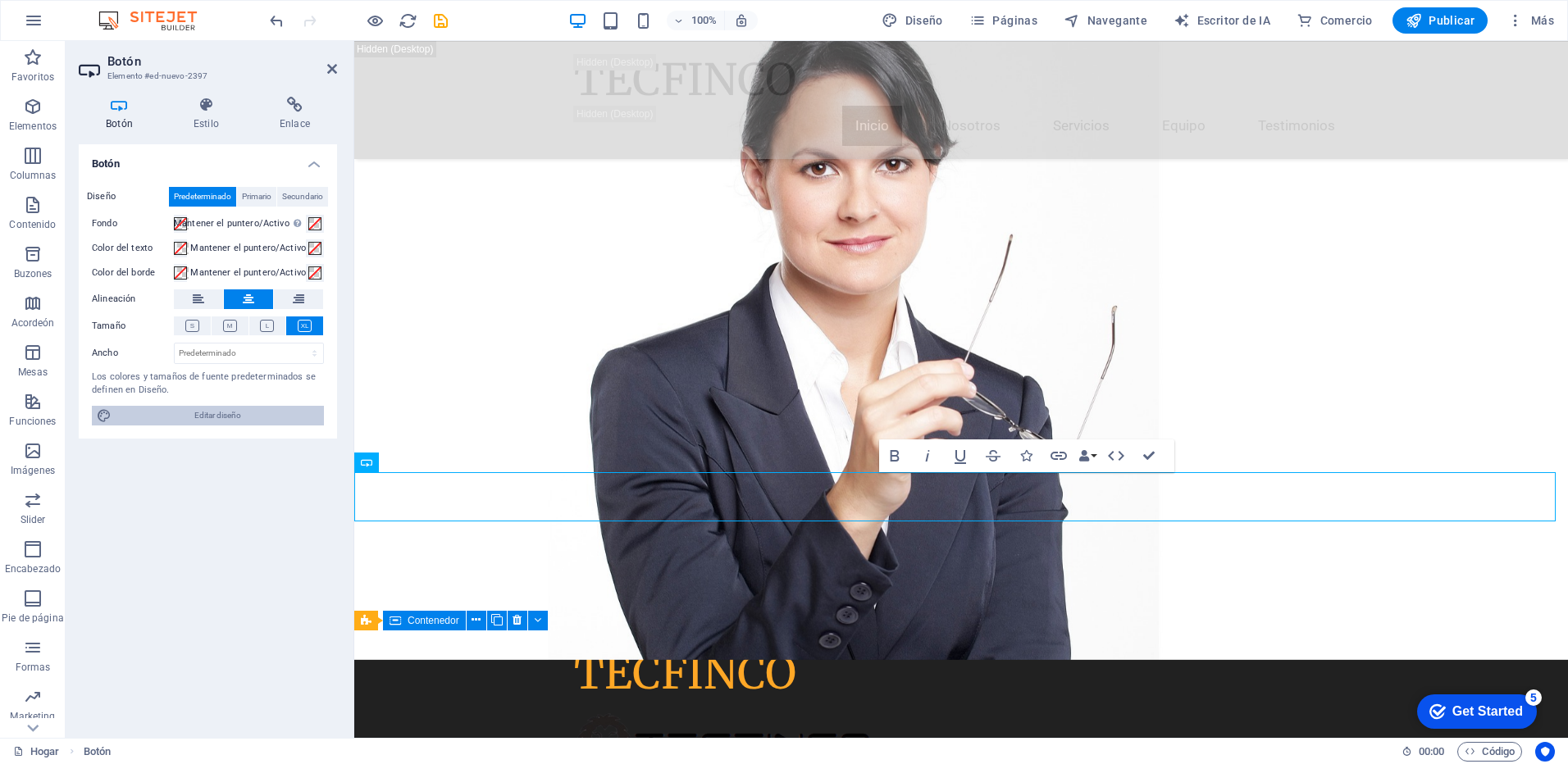
click at [201, 418] on span "Editar diseño" at bounding box center [217, 415] width 202 height 19
select select "px"
select select "200"
select select "px"
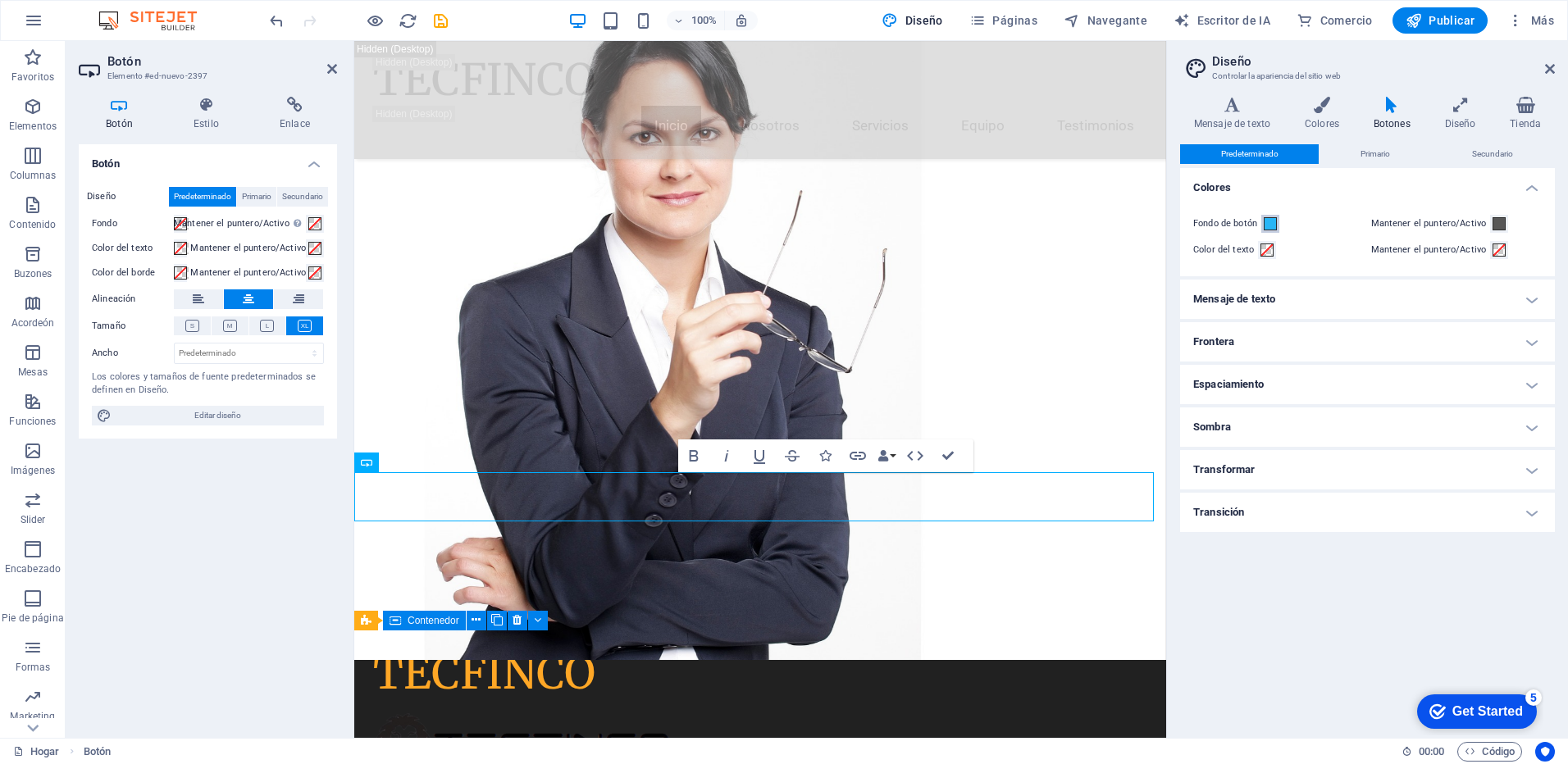
click at [1272, 226] on span at bounding box center [1270, 224] width 13 height 13
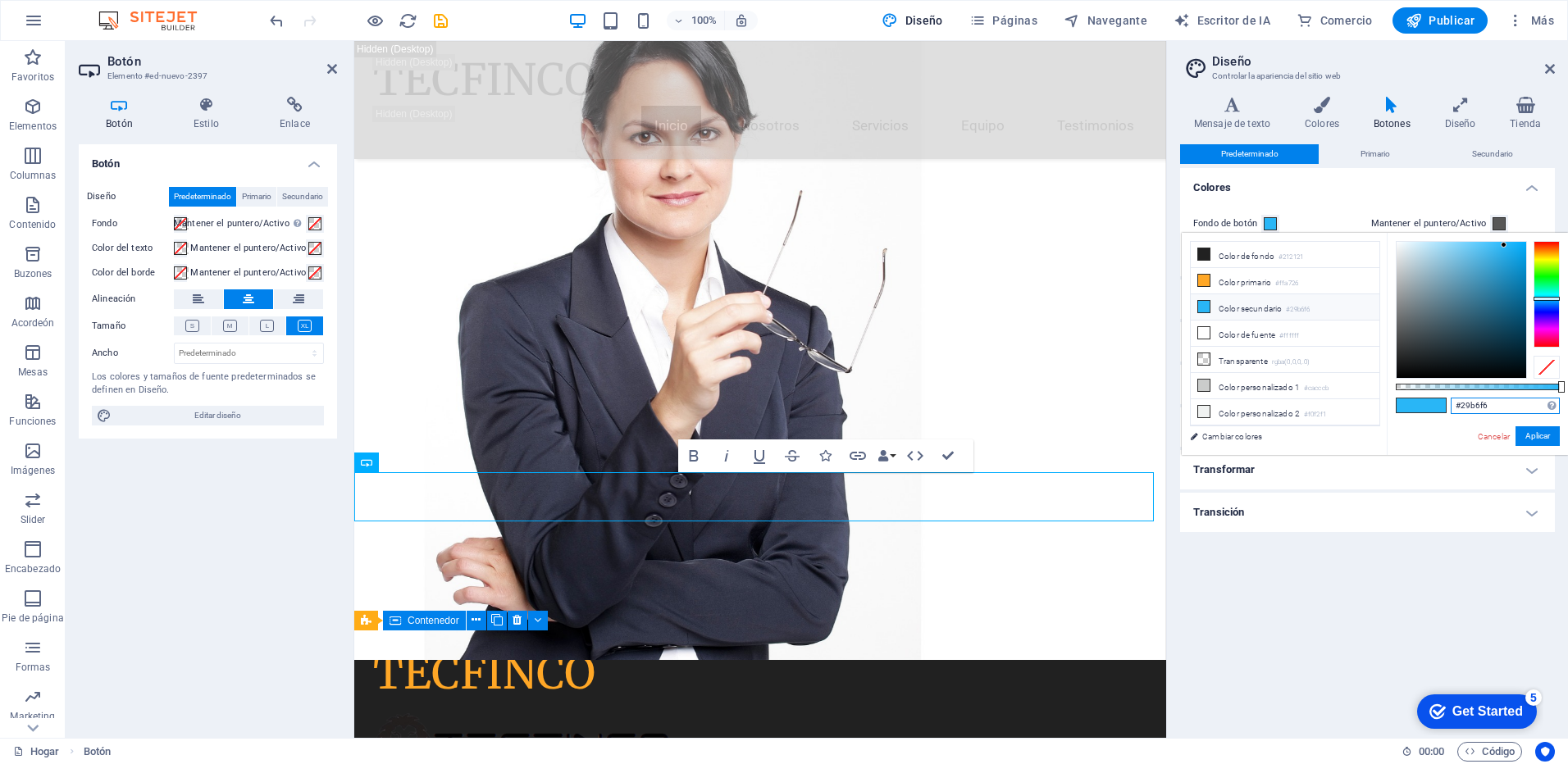
click at [1497, 405] on input "#29b6f6" at bounding box center [1505, 406] width 109 height 16
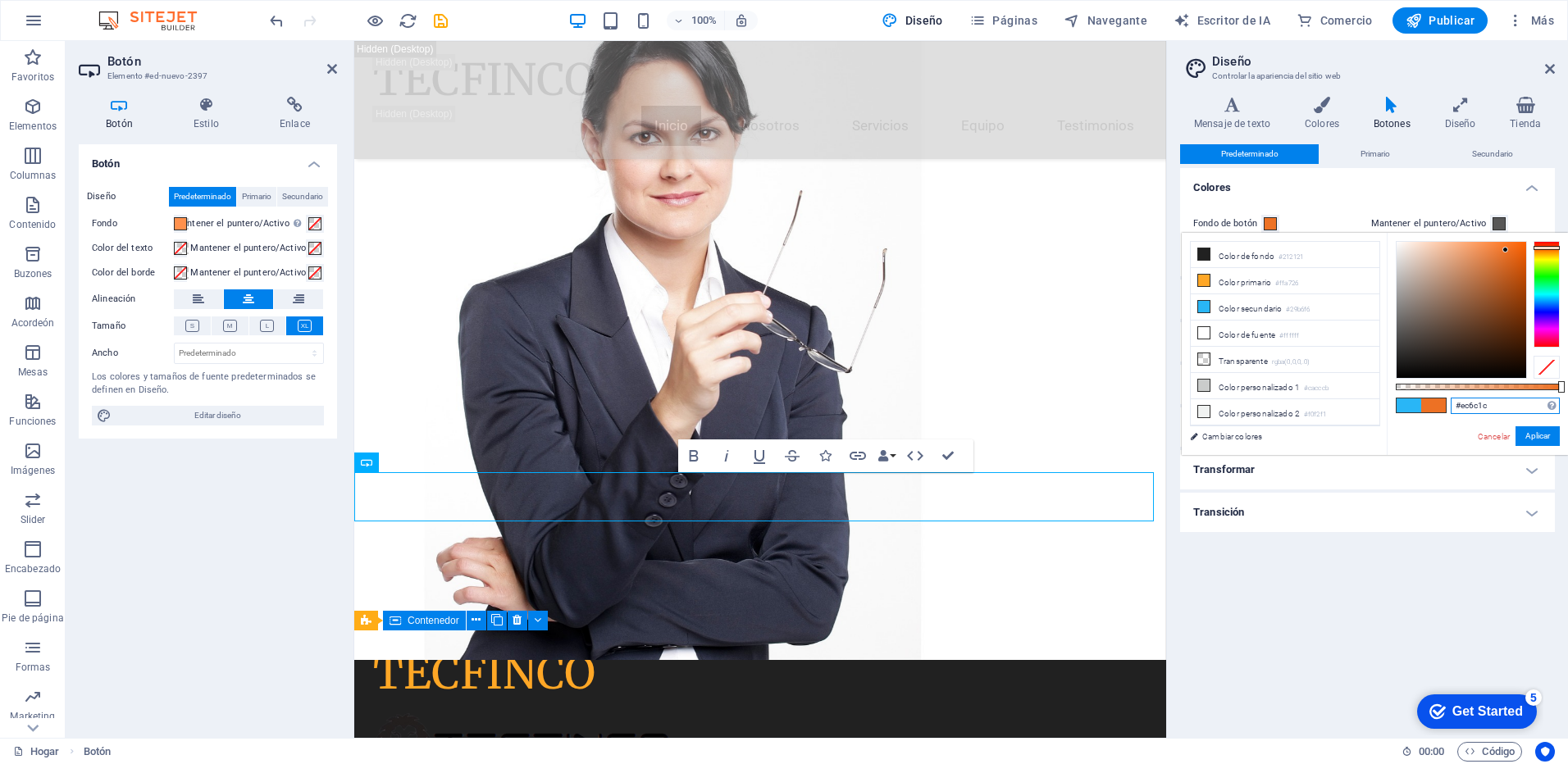
type input "#ec6b1b"
drag, startPoint x: 1486, startPoint y: 241, endPoint x: 1511, endPoint y: 251, distance: 26.9
click at [1511, 251] on div at bounding box center [1510, 250] width 6 height 6
click at [1533, 437] on button "Aplicar" at bounding box center [1538, 436] width 44 height 19
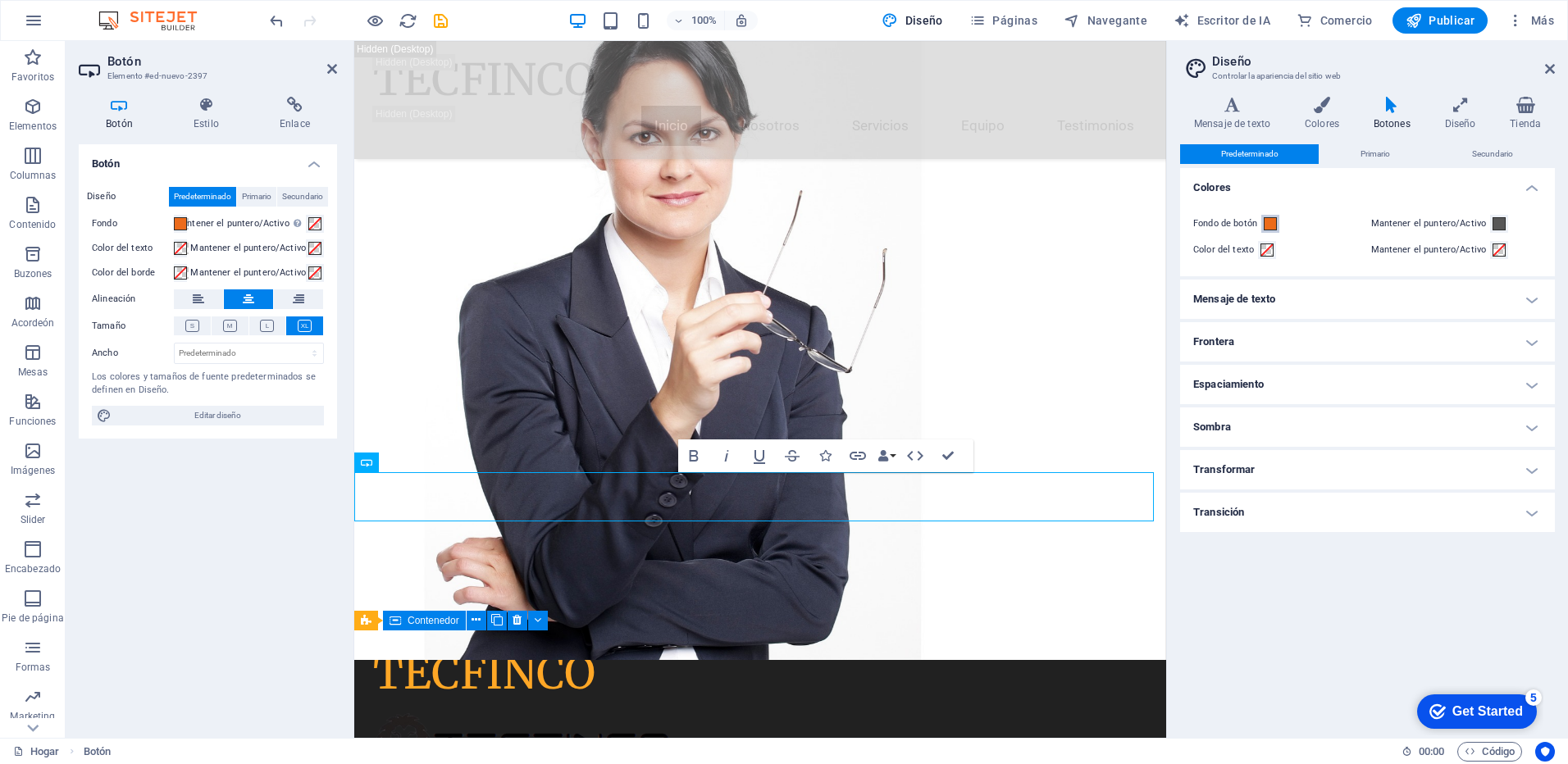
click at [1271, 224] on span at bounding box center [1270, 224] width 13 height 13
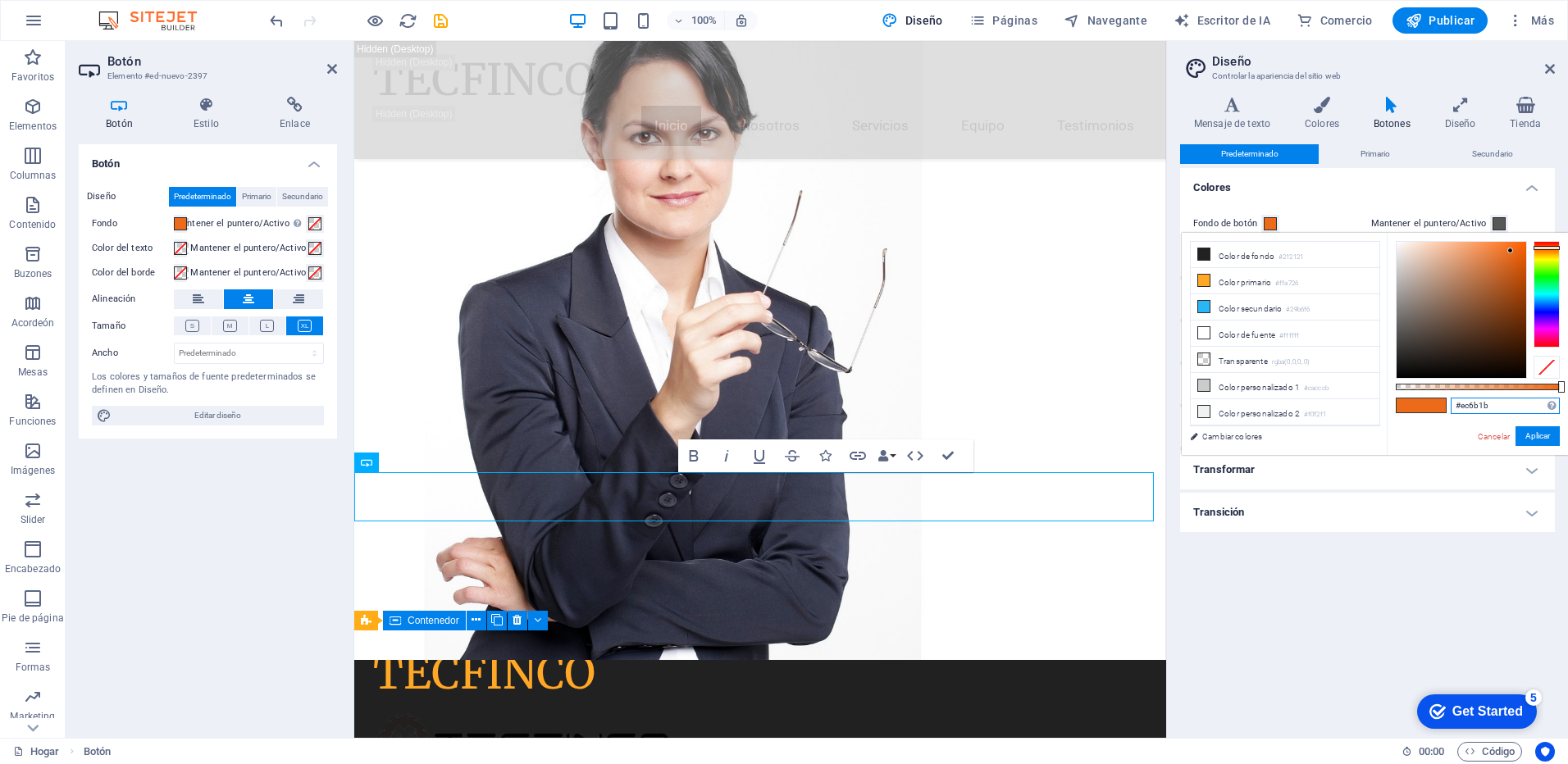
drag, startPoint x: 1495, startPoint y: 404, endPoint x: 1446, endPoint y: 406, distance: 49.0
click at [1446, 406] on div "#ec6b1b Formatos compatibles #0852ed rgb(8, 82, 237) rgba(8, 82, 237, 90%) hsv(…" at bounding box center [1477, 462] width 181 height 460
click at [1238, 109] on icon at bounding box center [1232, 104] width 104 height 16
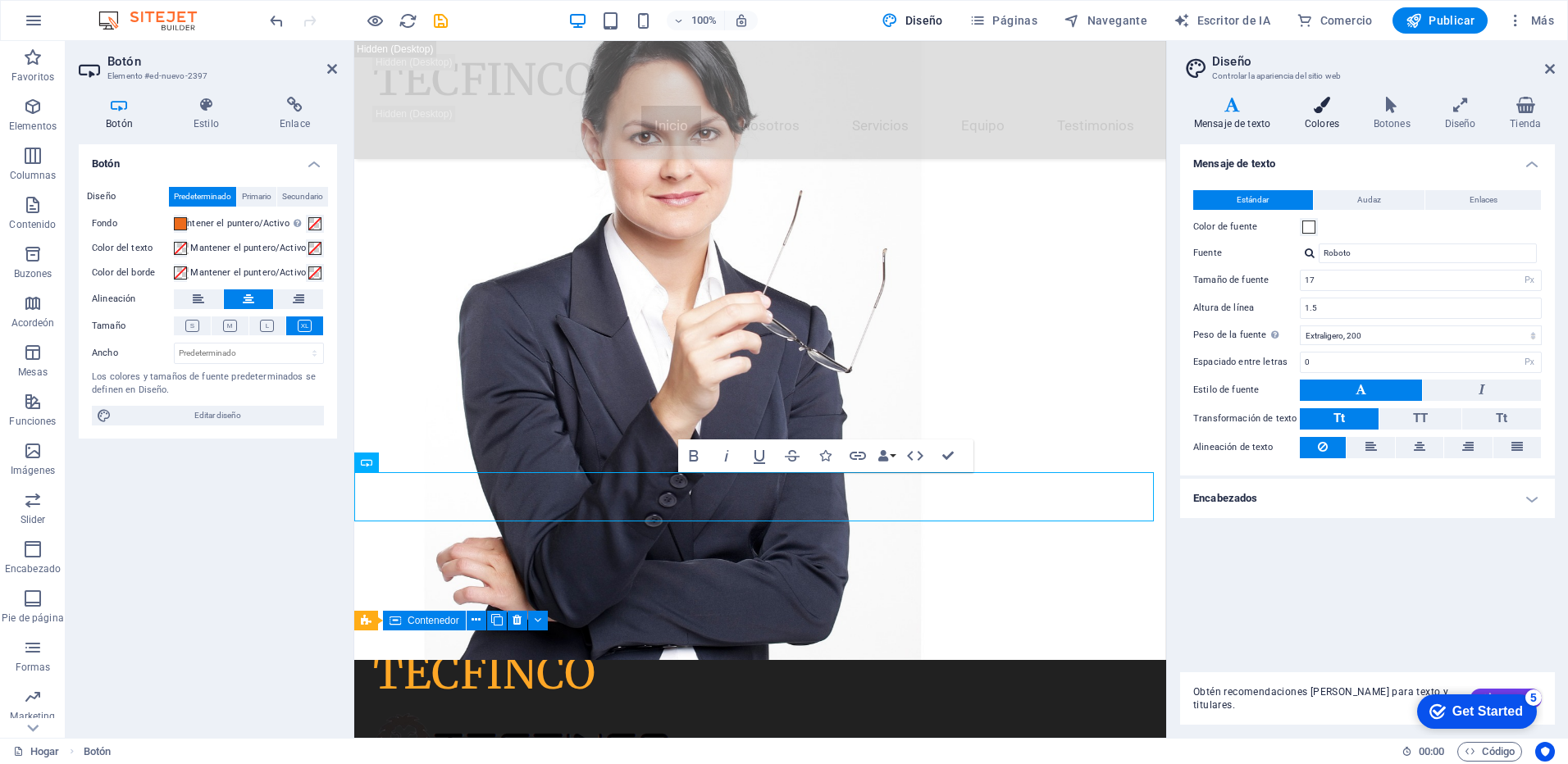
click at [1327, 112] on icon at bounding box center [1322, 104] width 63 height 16
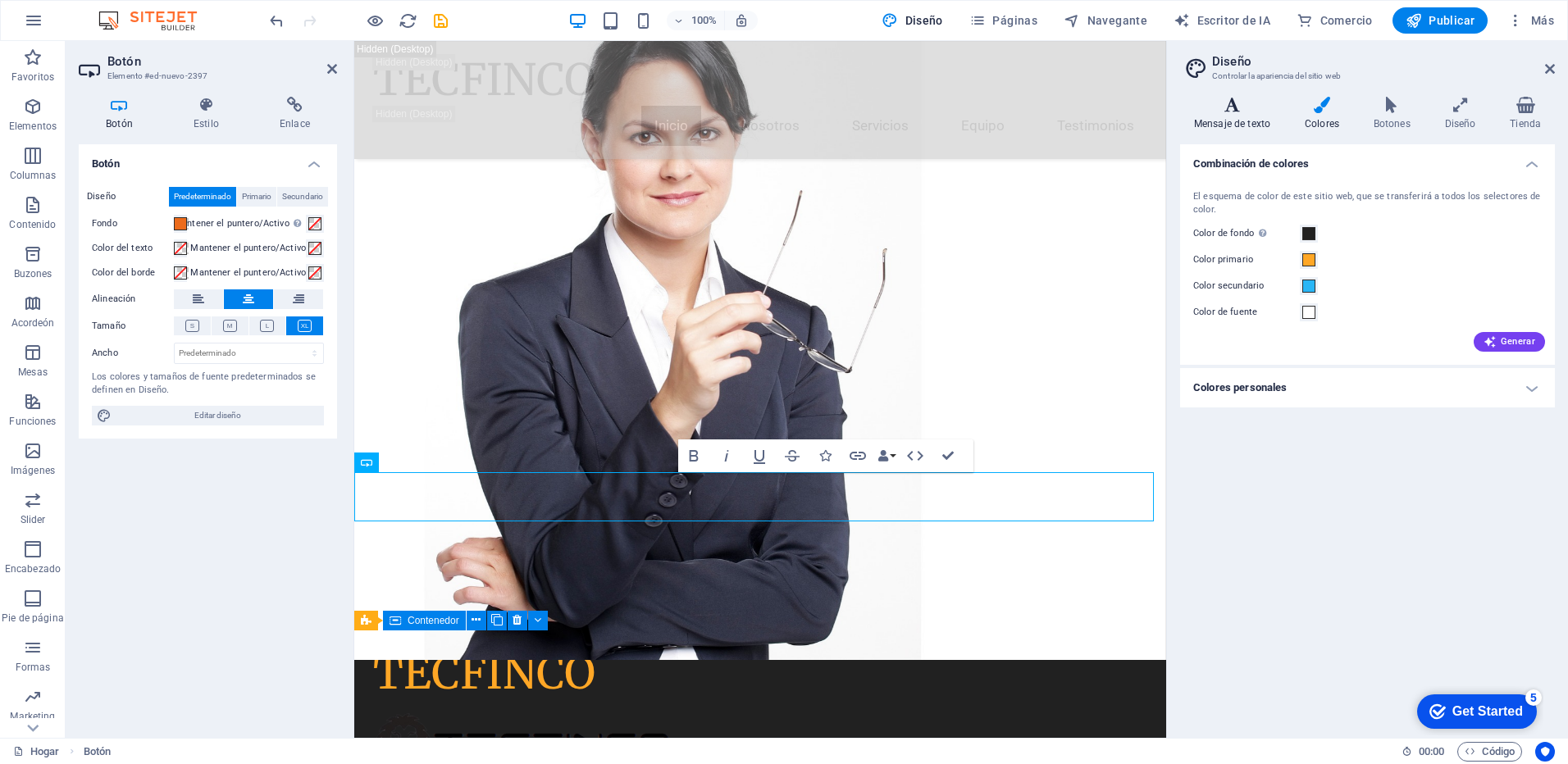
click at [1238, 116] on h4 "Mensaje de texto" at bounding box center [1235, 113] width 111 height 35
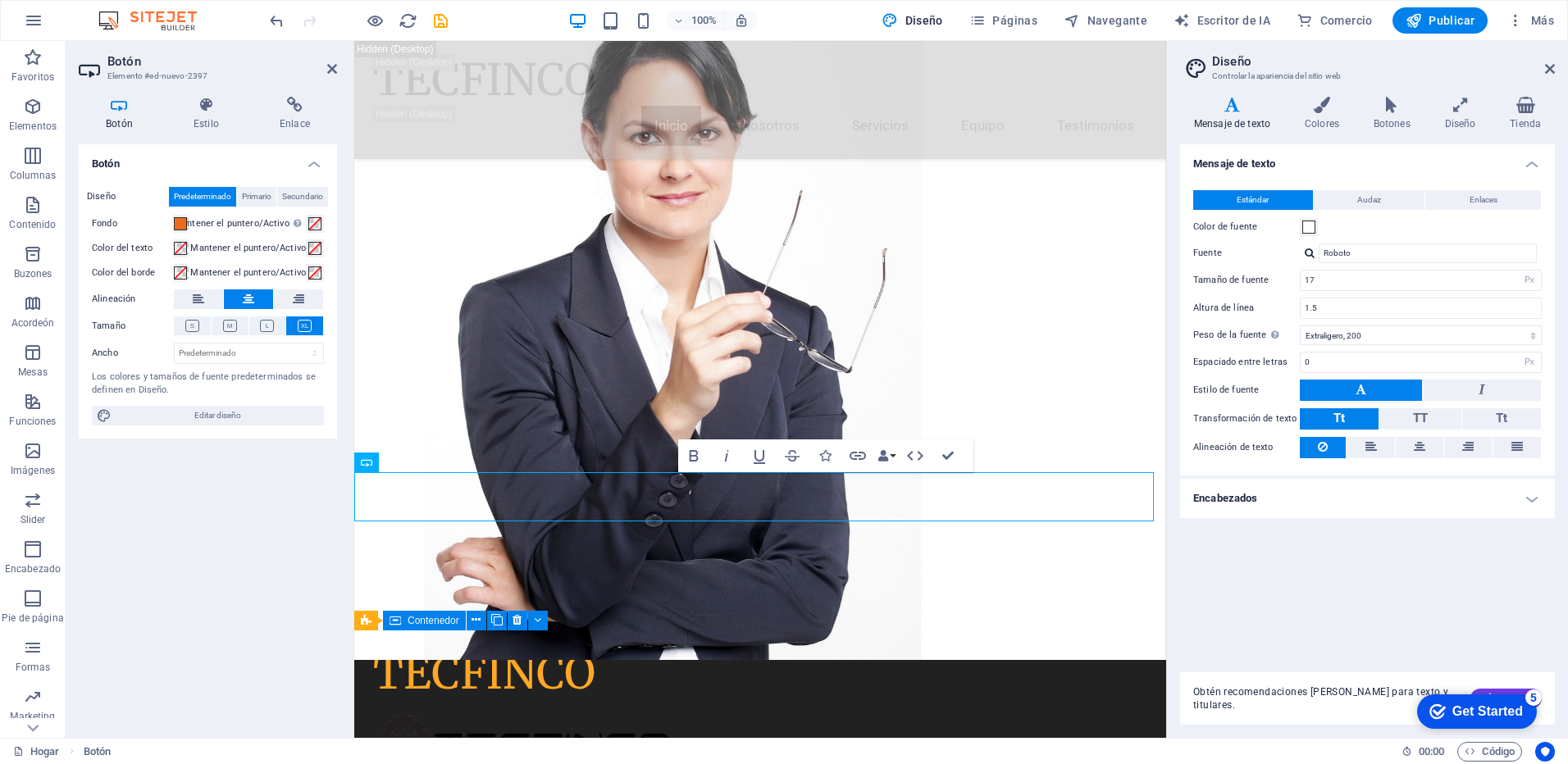
click at [1298, 168] on h4 "Mensaje de texto" at bounding box center [1367, 158] width 375 height 30
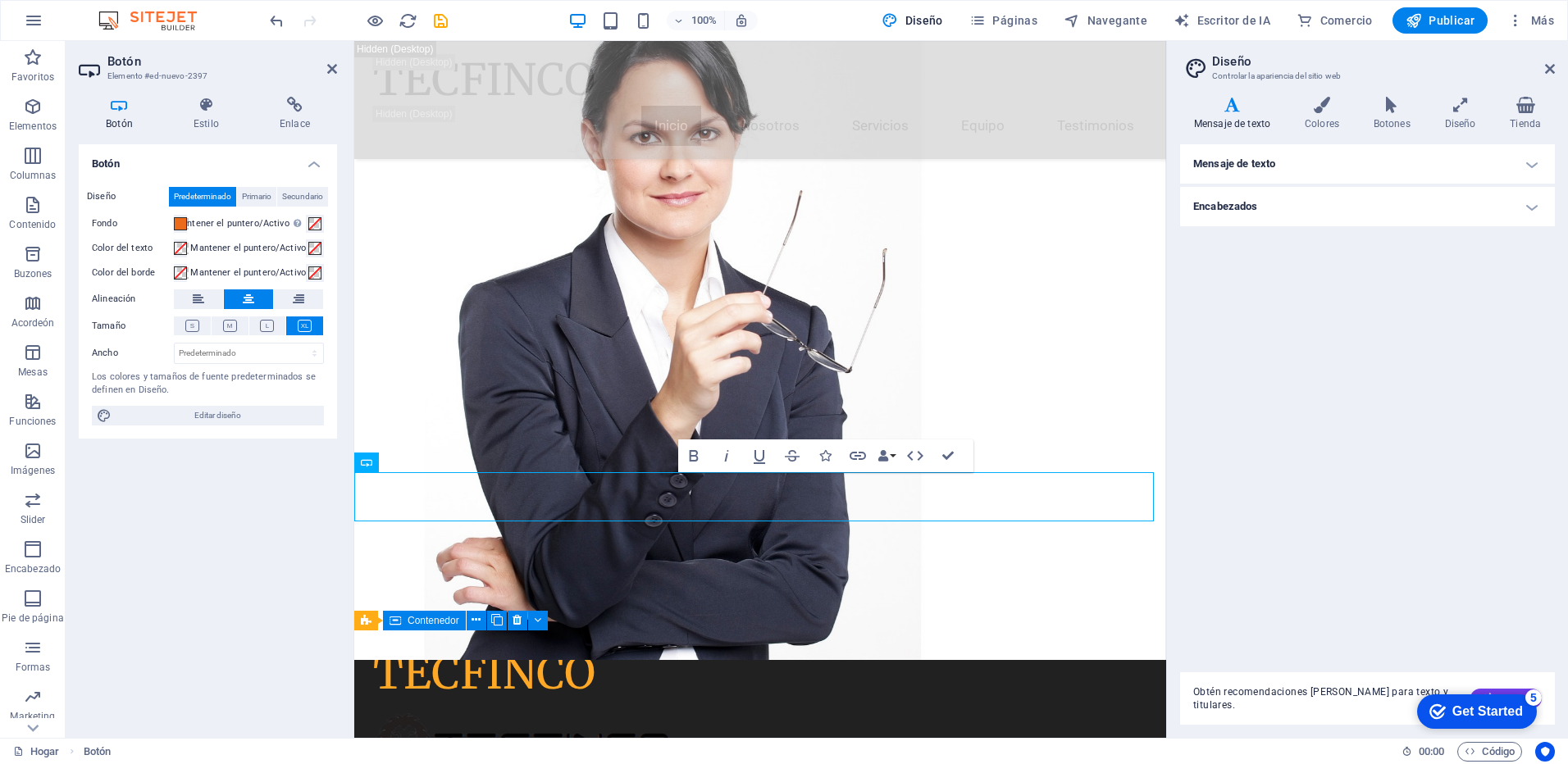
click at [1531, 164] on h4 "Mensaje de texto" at bounding box center [1367, 163] width 375 height 39
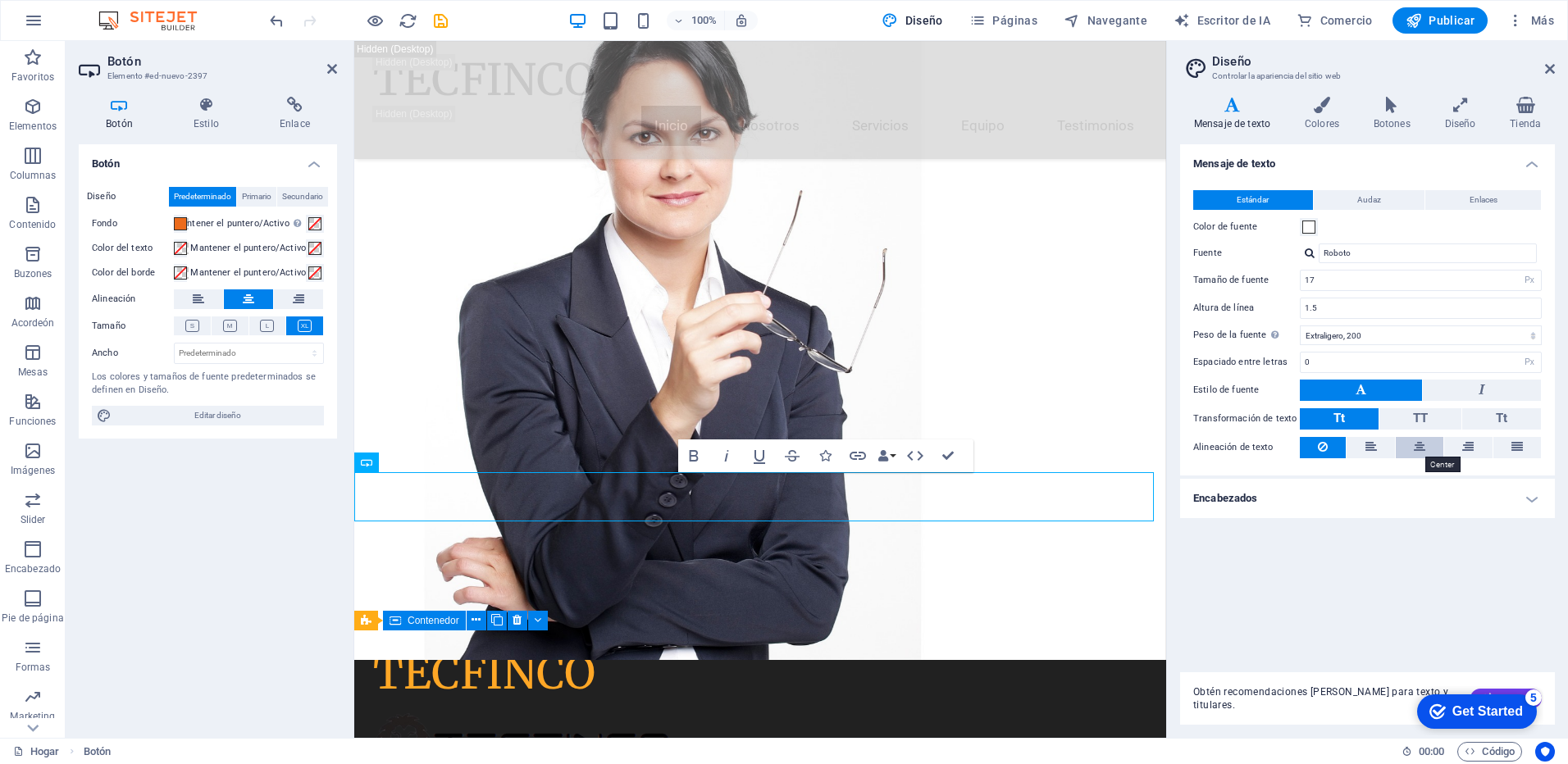
click at [1420, 446] on icon at bounding box center [1420, 446] width 12 height 19
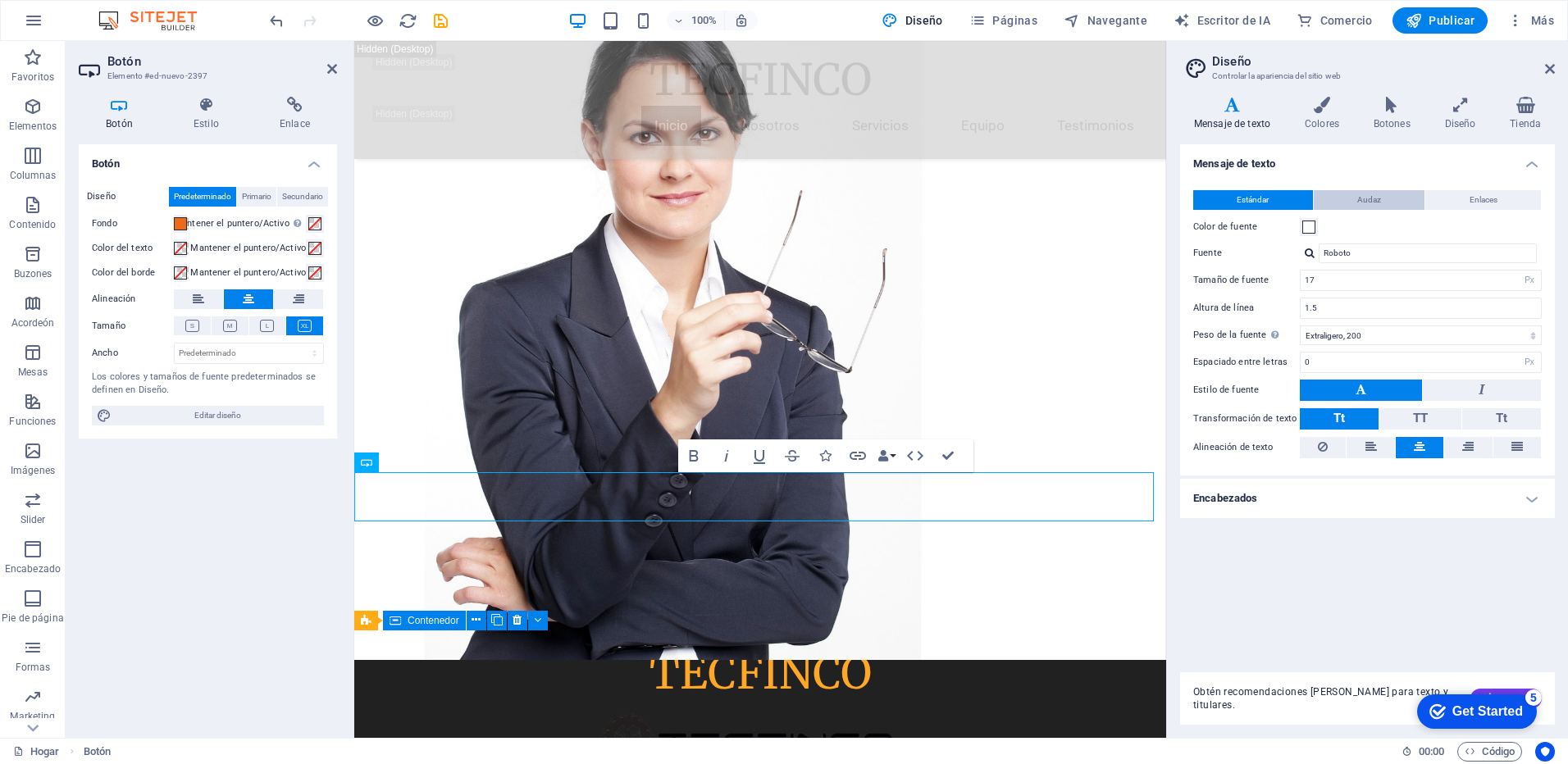
click at [1360, 205] on span "Audaz" at bounding box center [1370, 200] width 24 height 19
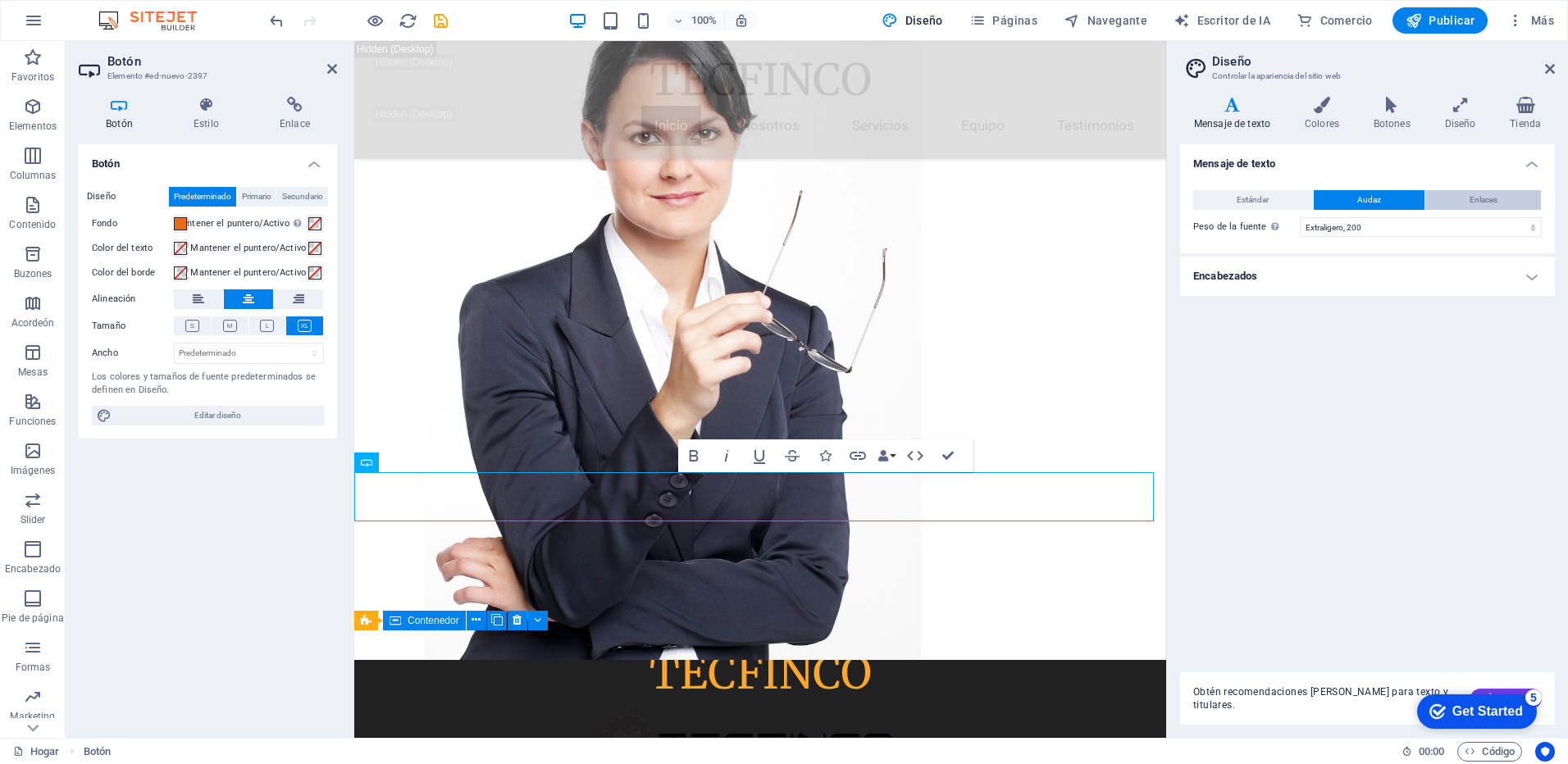
click at [1463, 200] on button "Enlaces" at bounding box center [1483, 200] width 116 height 19
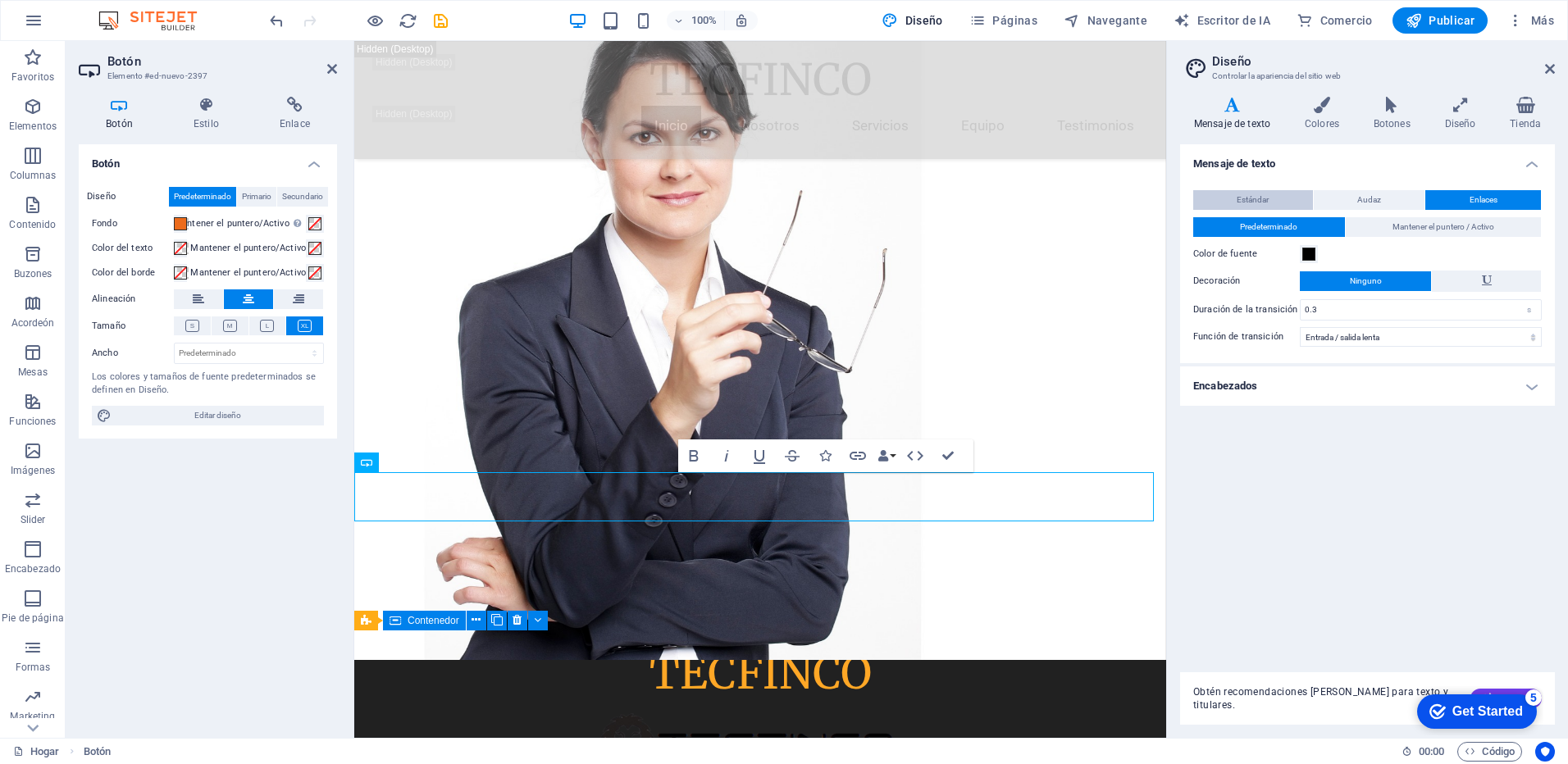
click at [1266, 202] on span "Estándar" at bounding box center [1253, 200] width 32 height 19
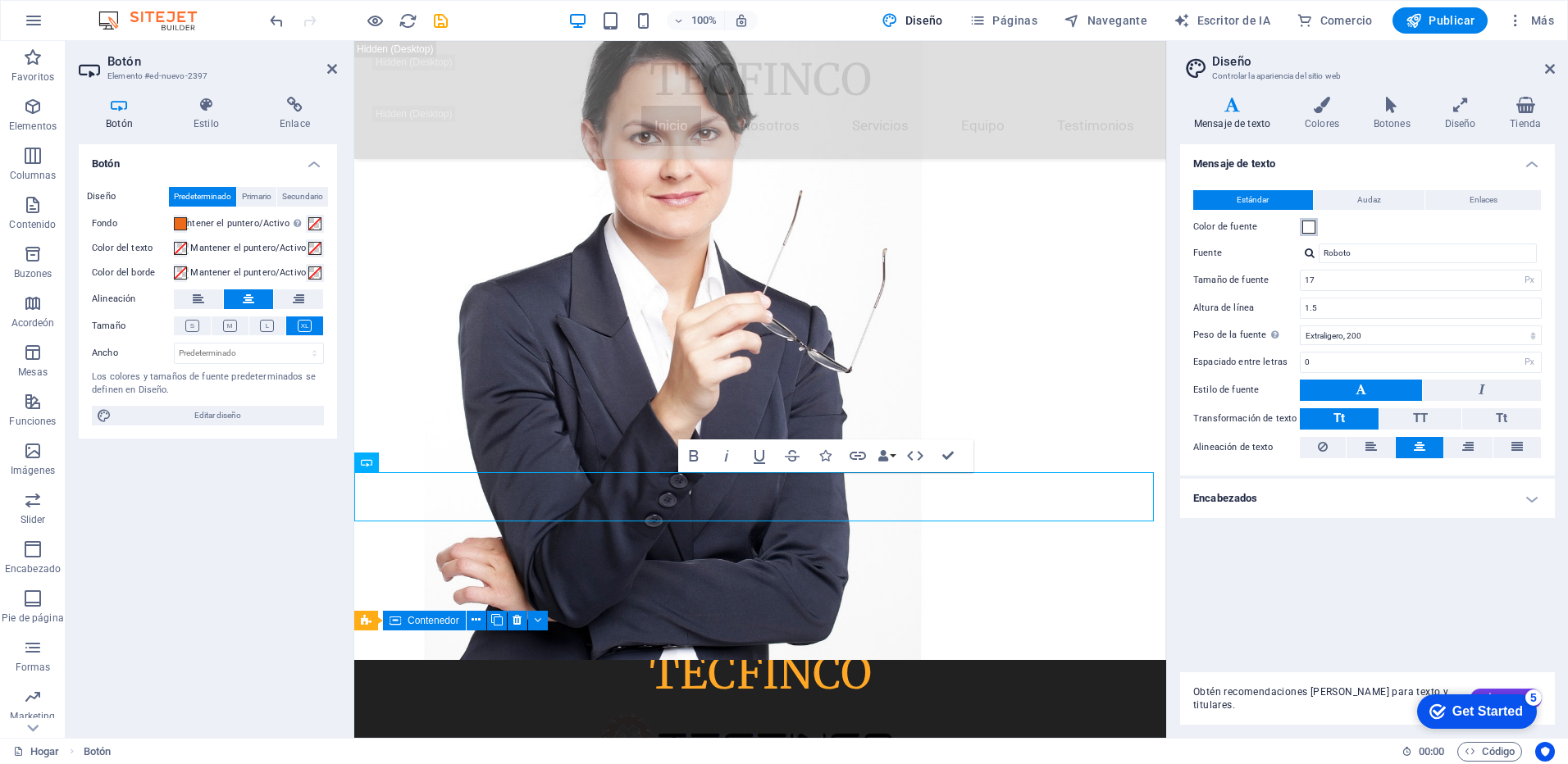
click at [1312, 229] on span at bounding box center [1309, 226] width 13 height 13
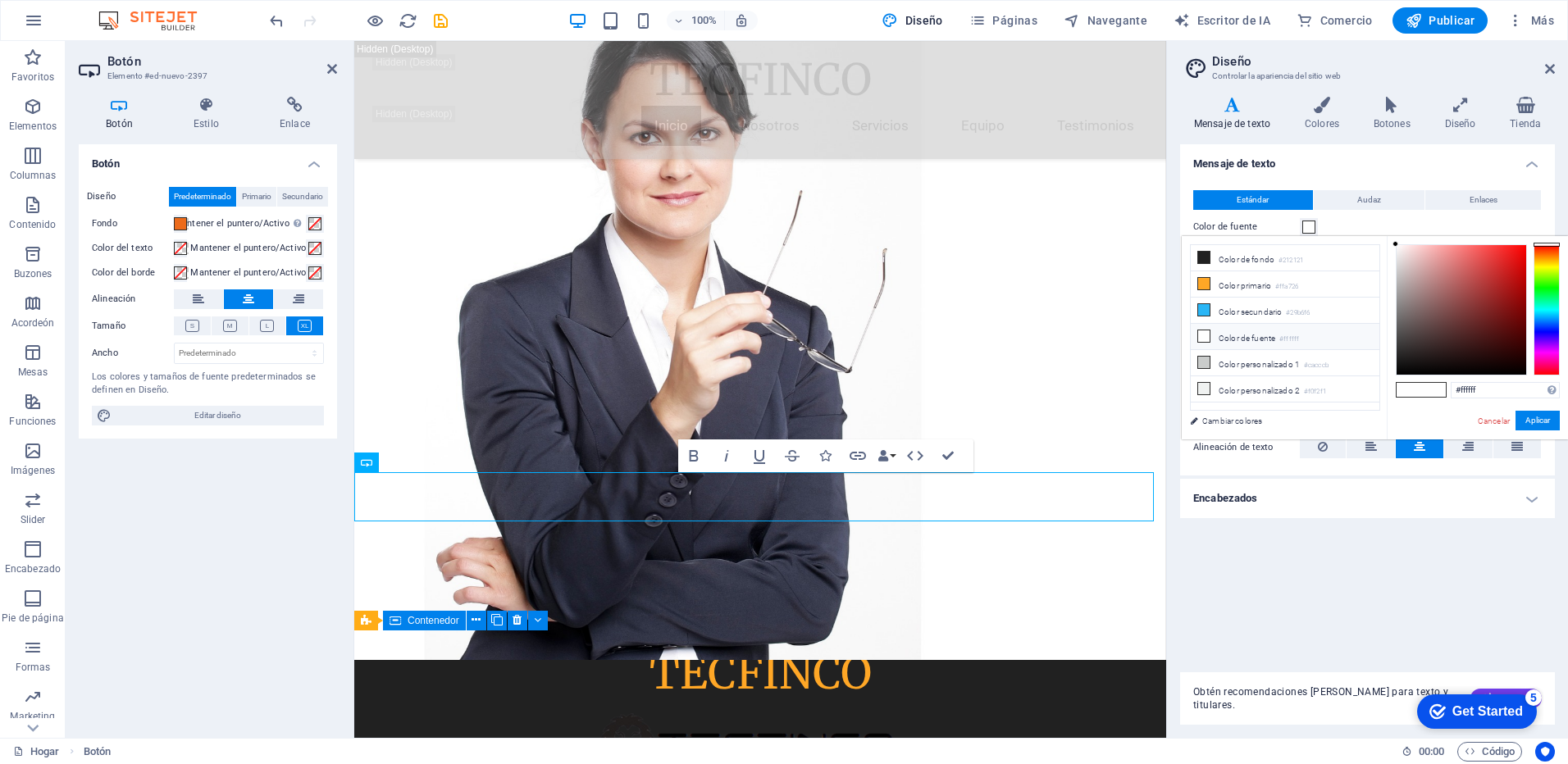
click at [1251, 335] on font "Color de fuente" at bounding box center [1247, 338] width 57 height 9
click at [1523, 422] on button "Aplicar" at bounding box center [1538, 420] width 44 height 19
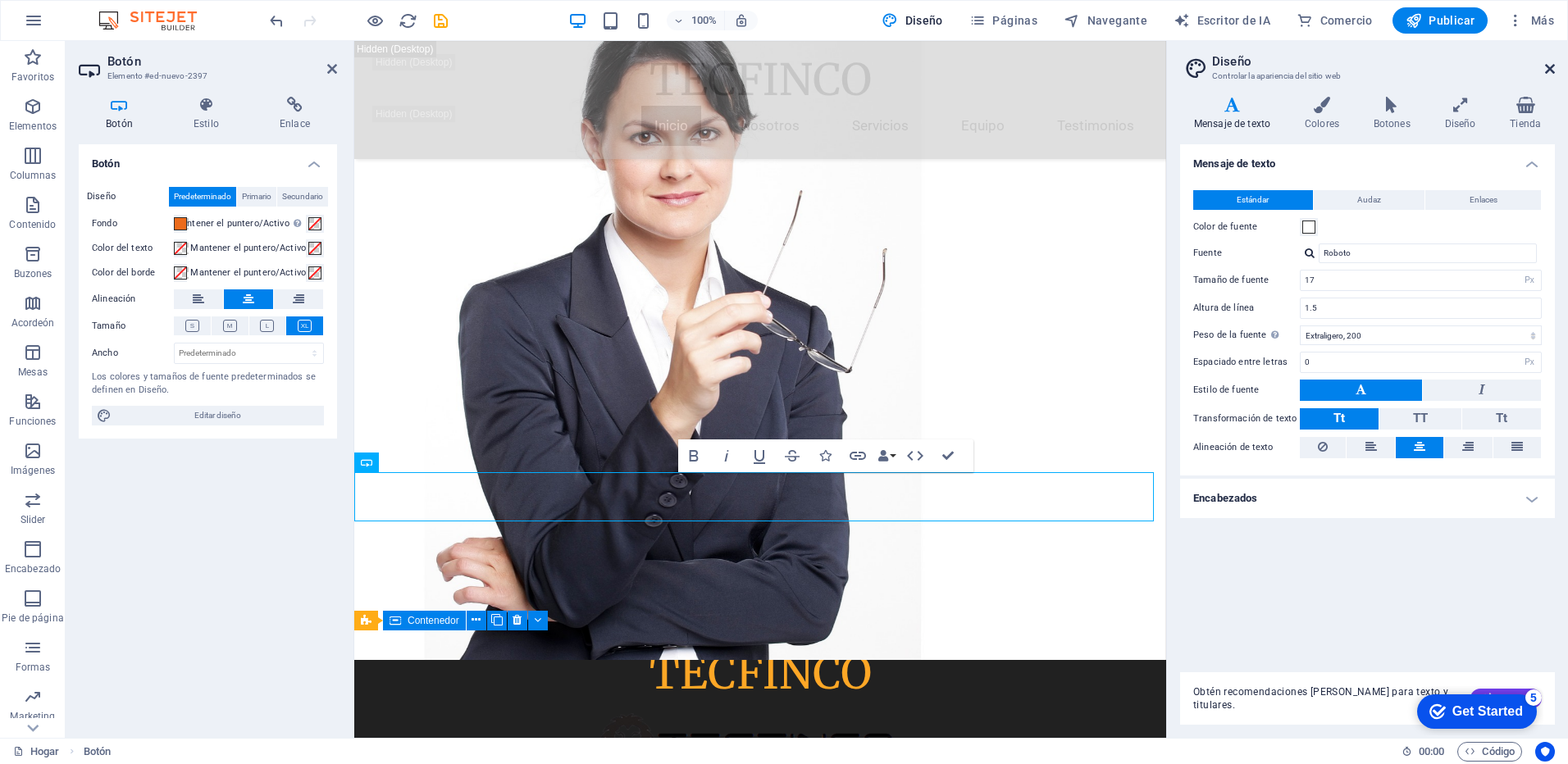
click at [1549, 71] on icon at bounding box center [1550, 69] width 10 height 13
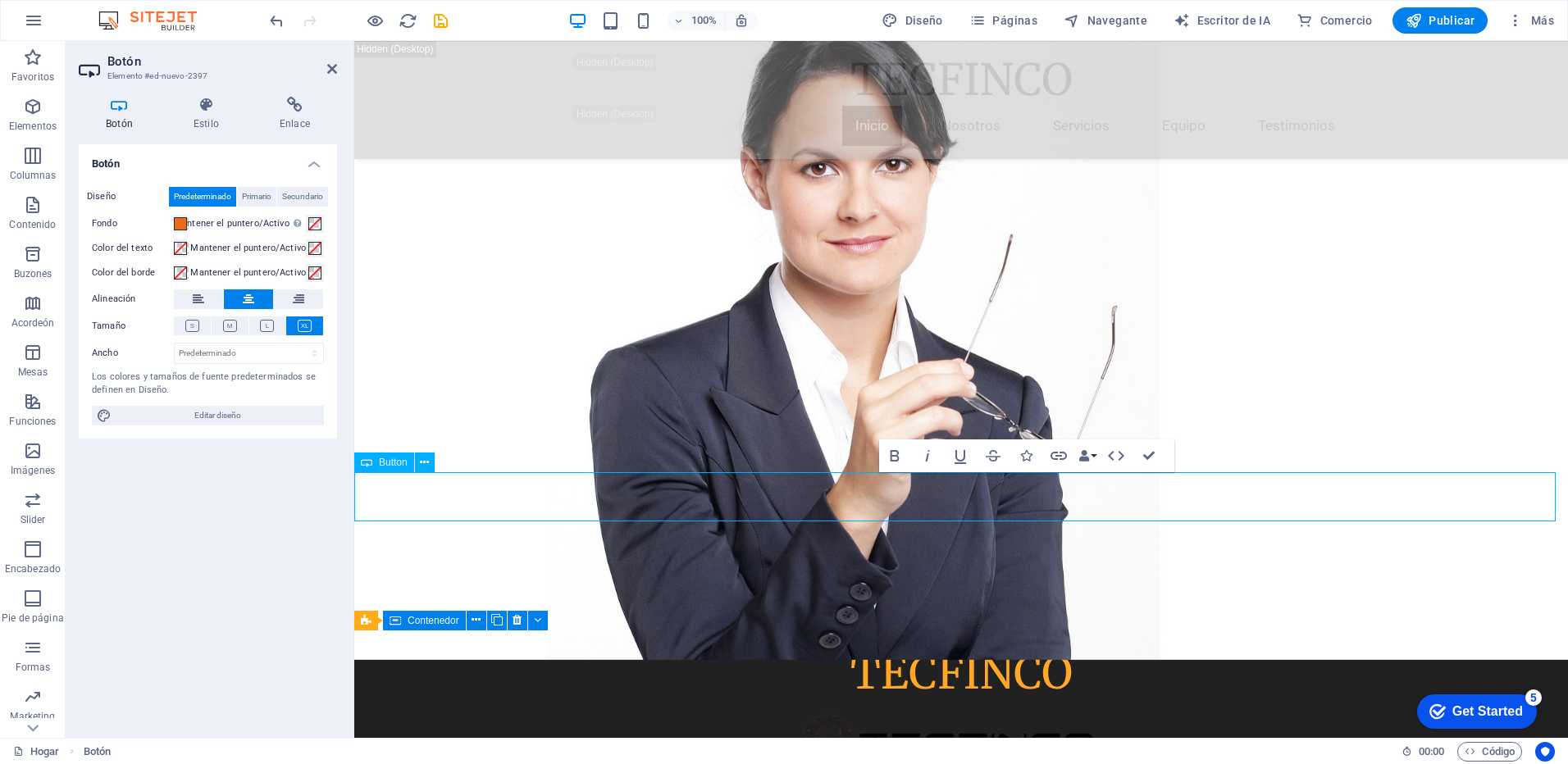
click at [180, 267] on span at bounding box center [180, 273] width 13 height 13
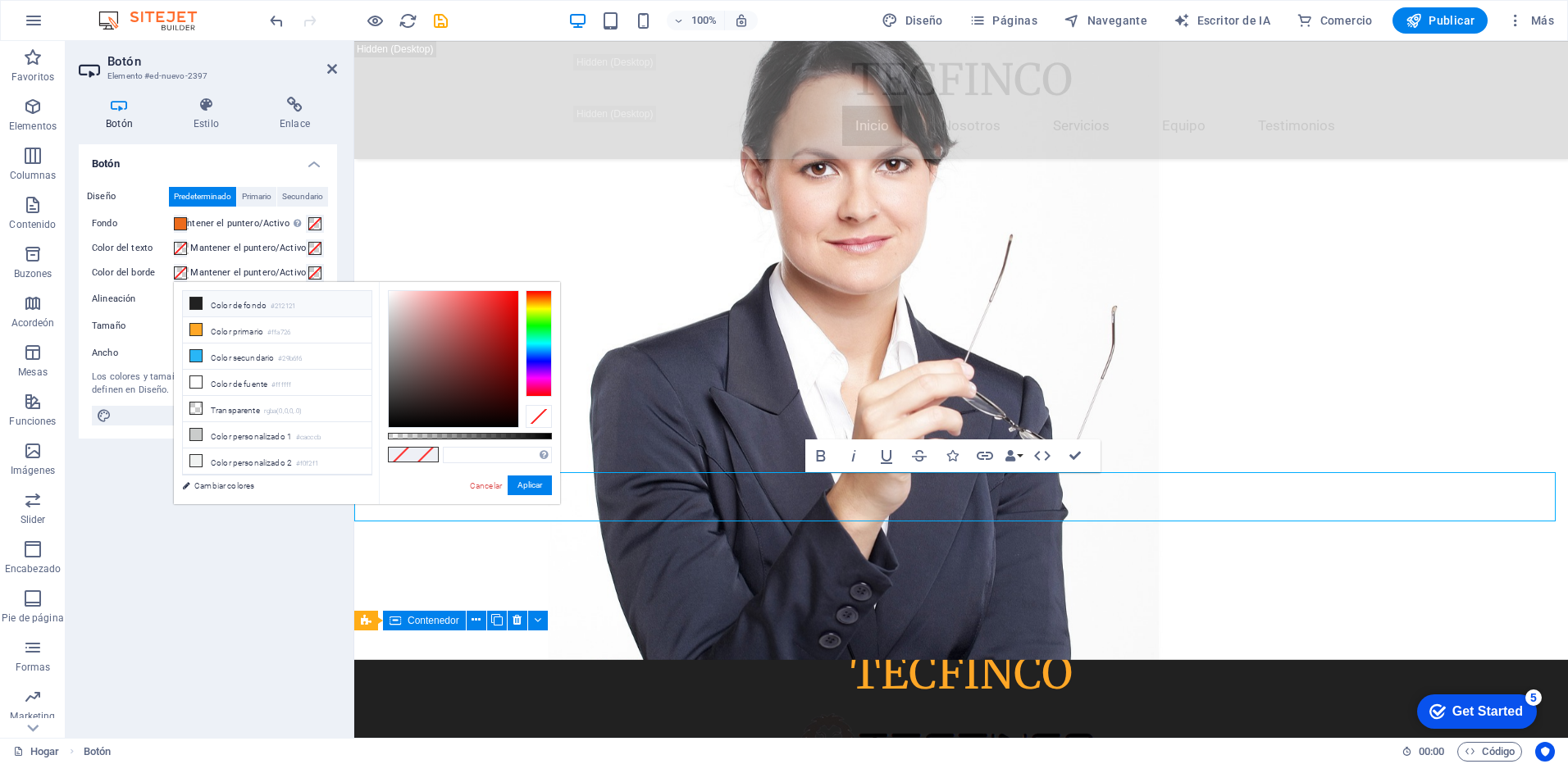
click at [196, 302] on icon at bounding box center [197, 303] width 12 height 12
type input "#212121"
click at [527, 485] on button "Aplicar" at bounding box center [529, 485] width 44 height 19
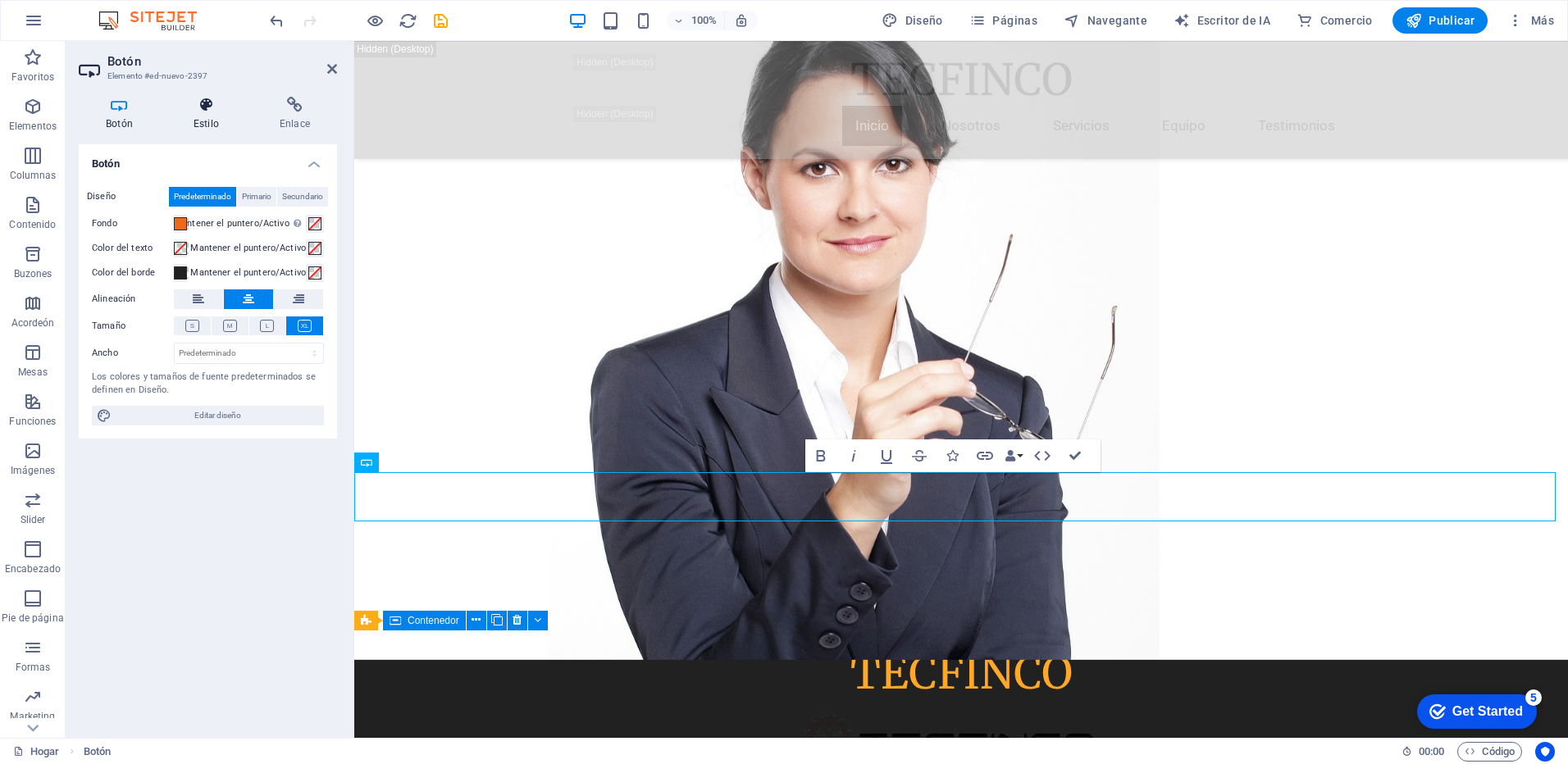
click at [208, 114] on h4 "Estilo" at bounding box center [210, 113] width 86 height 35
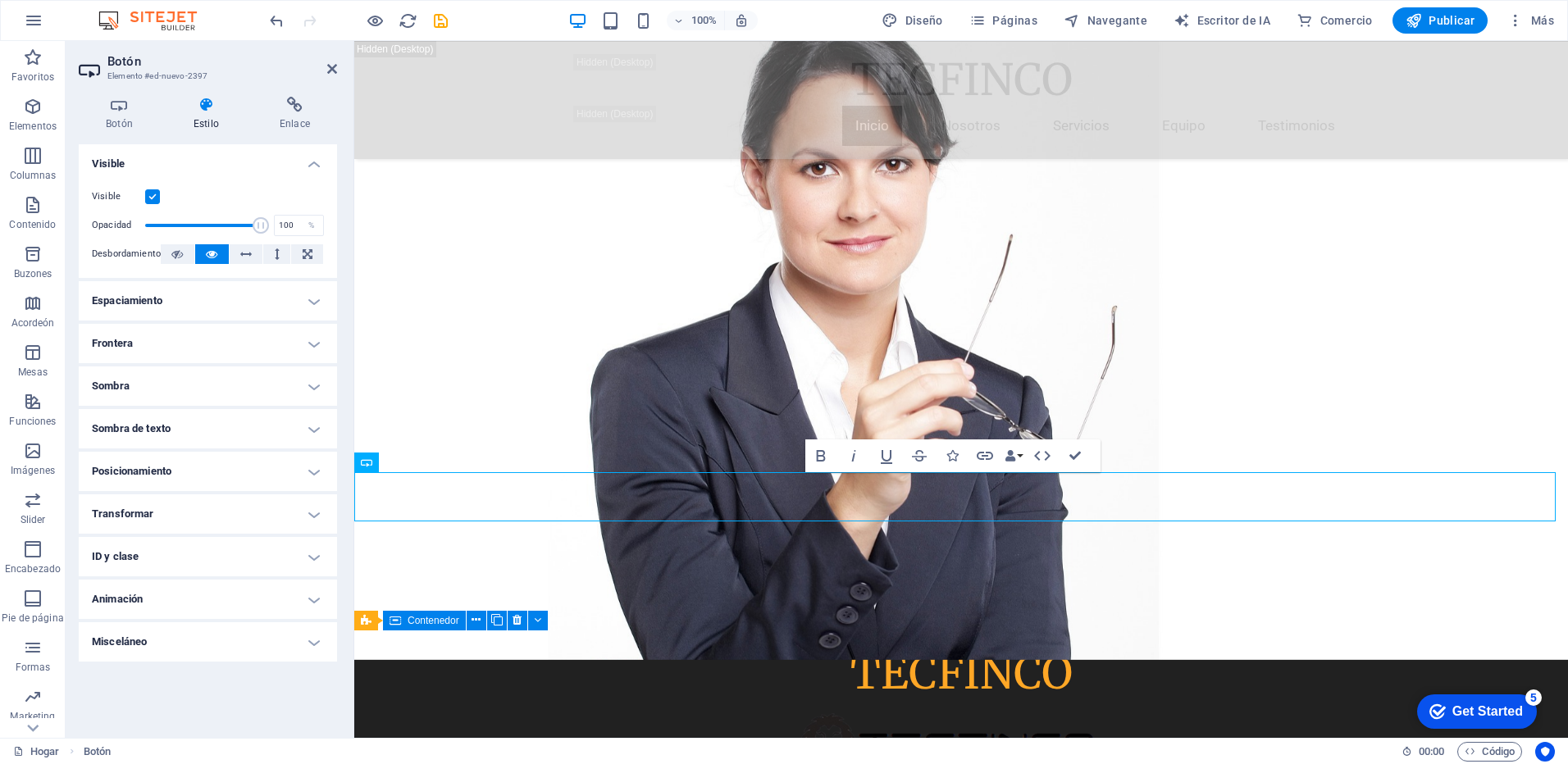
click at [312, 346] on h4 "Frontera" at bounding box center [208, 343] width 258 height 39
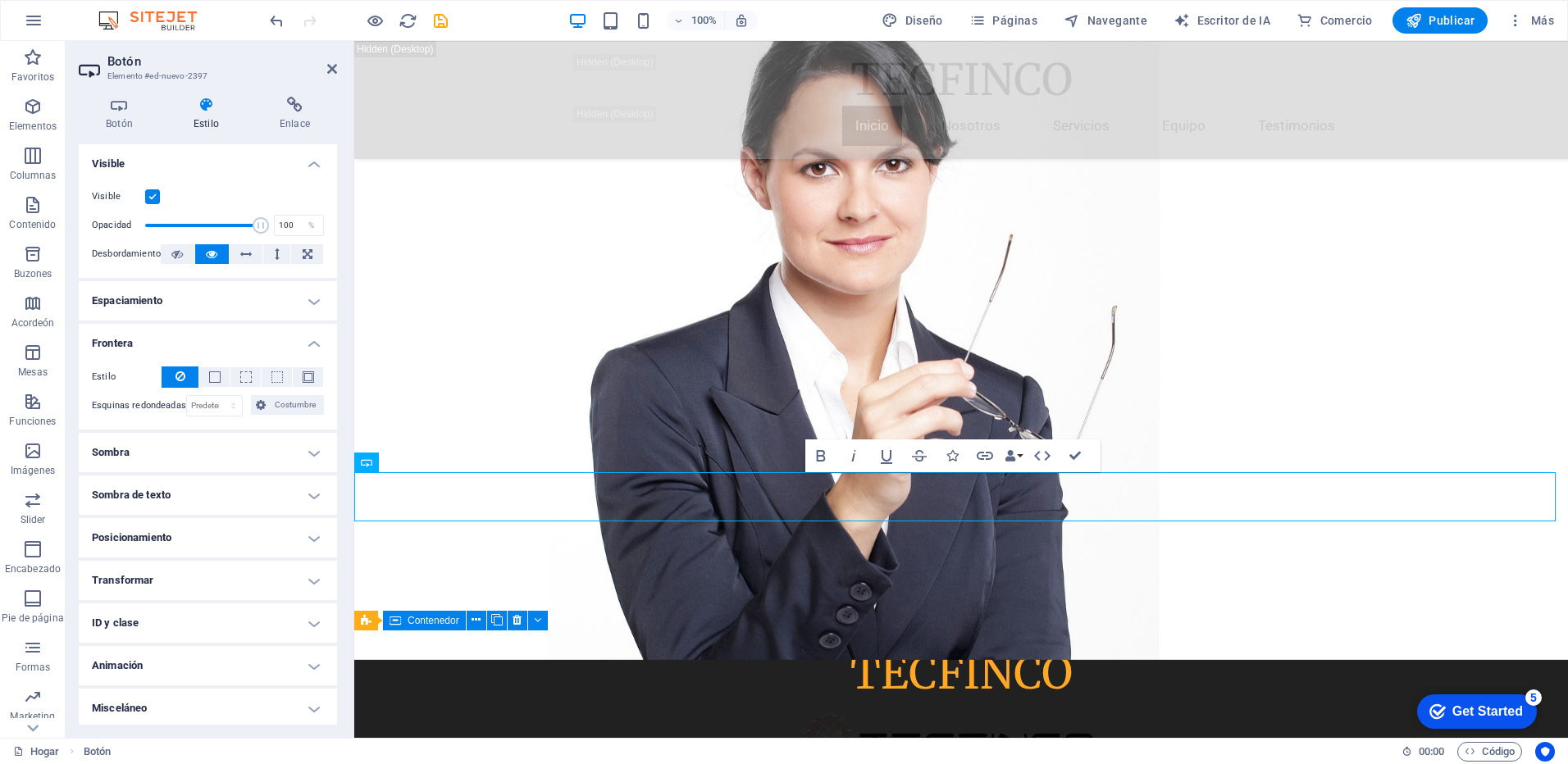
click at [121, 403] on label "Esquinas redondeadas" at bounding box center [138, 406] width 94 height 19
click at [232, 412] on select "Predeterminado Px Rem % VH Vw Costumbre" at bounding box center [215, 406] width 56 height 19
click at [143, 401] on label "Esquinas redondeadas" at bounding box center [138, 406] width 94 height 19
click at [258, 408] on icon at bounding box center [261, 405] width 10 height 19
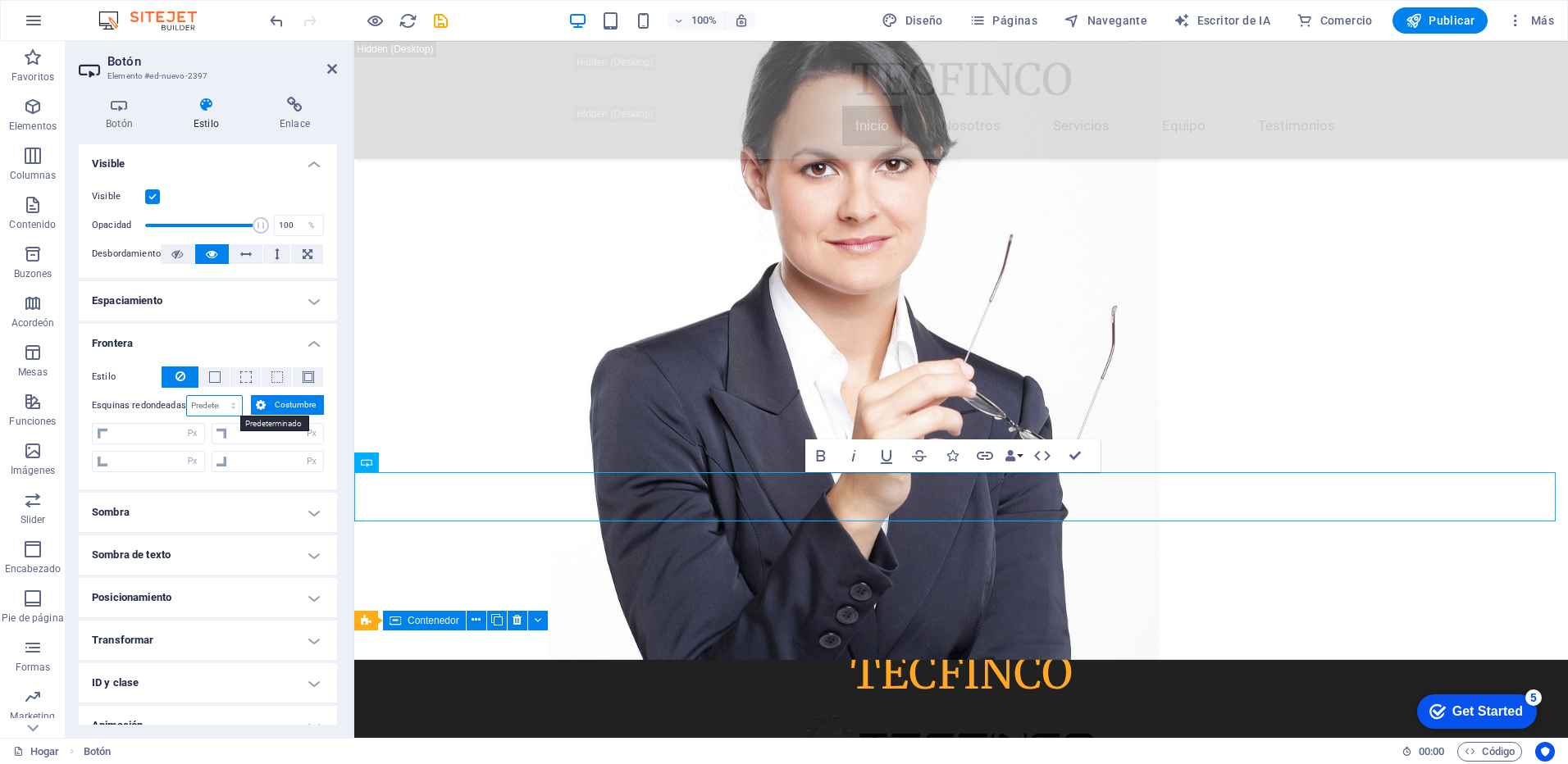
click at [204, 407] on select "Predeterminado Px Rem % VH Vw Costumbre" at bounding box center [215, 406] width 56 height 19
select select "px"
click at [218, 396] on select "Predeterminado Px Rem % VH Vw Costumbre" at bounding box center [215, 406] width 56 height 19
type input "0"
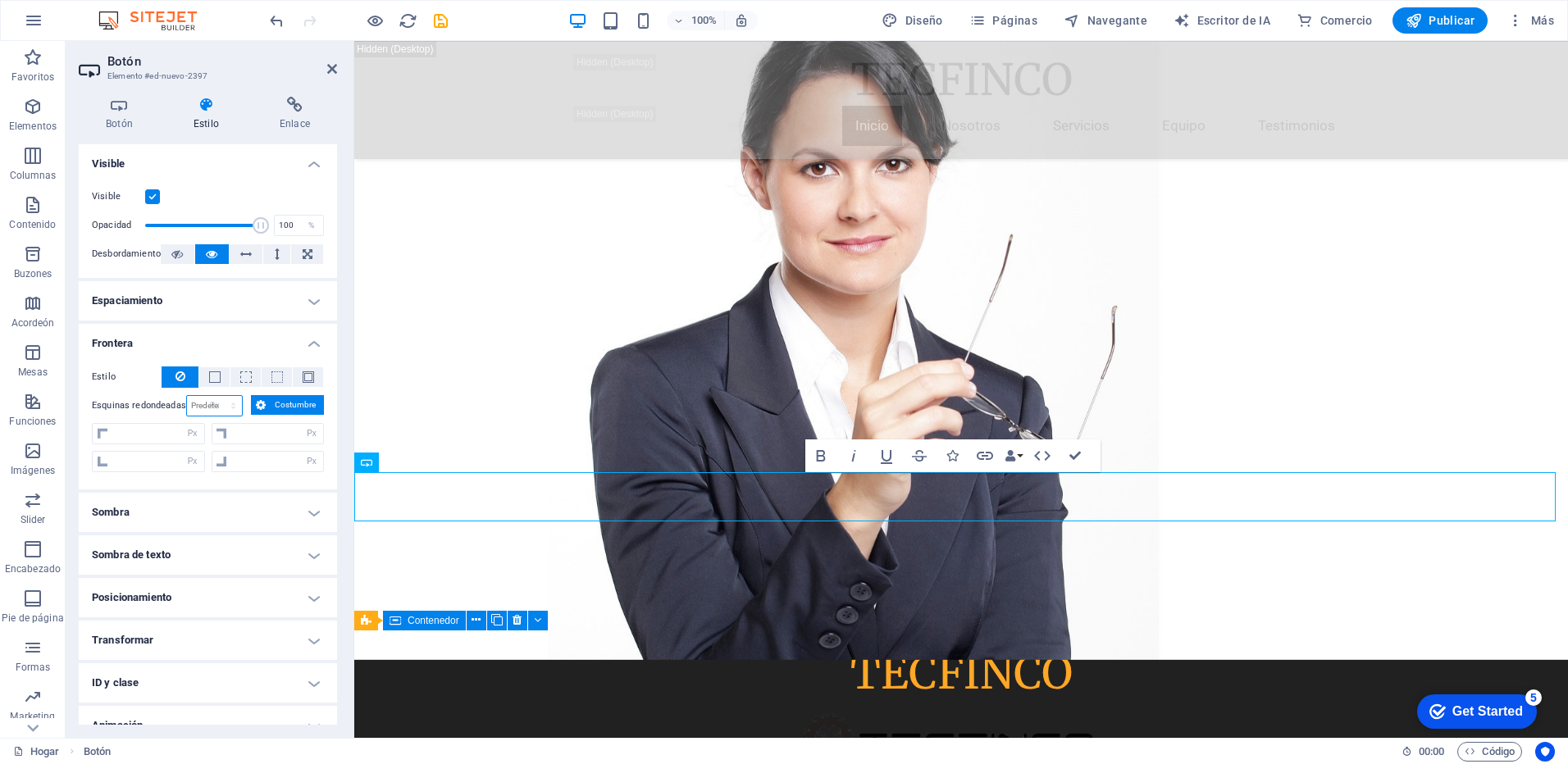
type input "0"
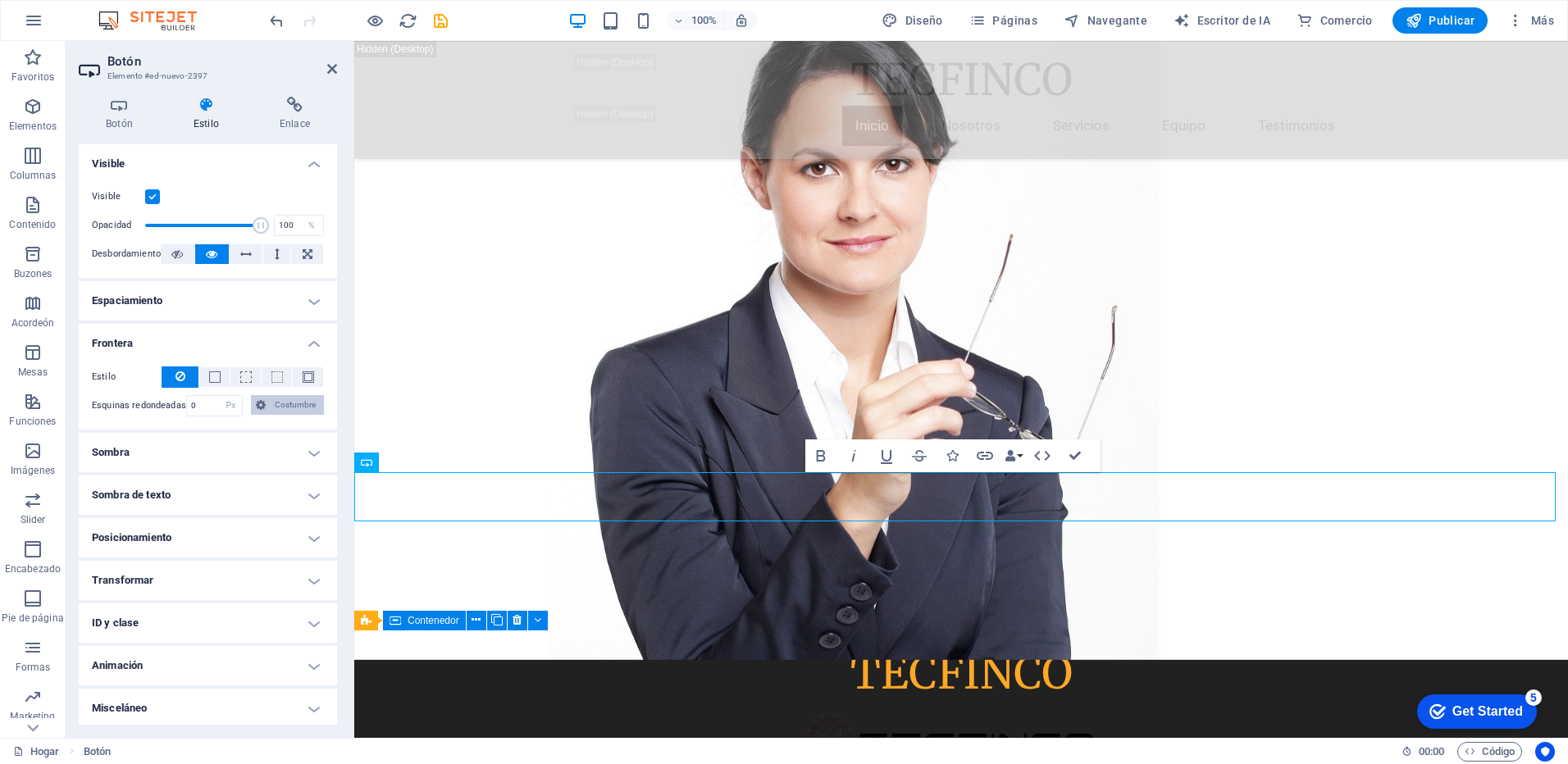
click at [252, 406] on button "Costumbre" at bounding box center [287, 405] width 73 height 19
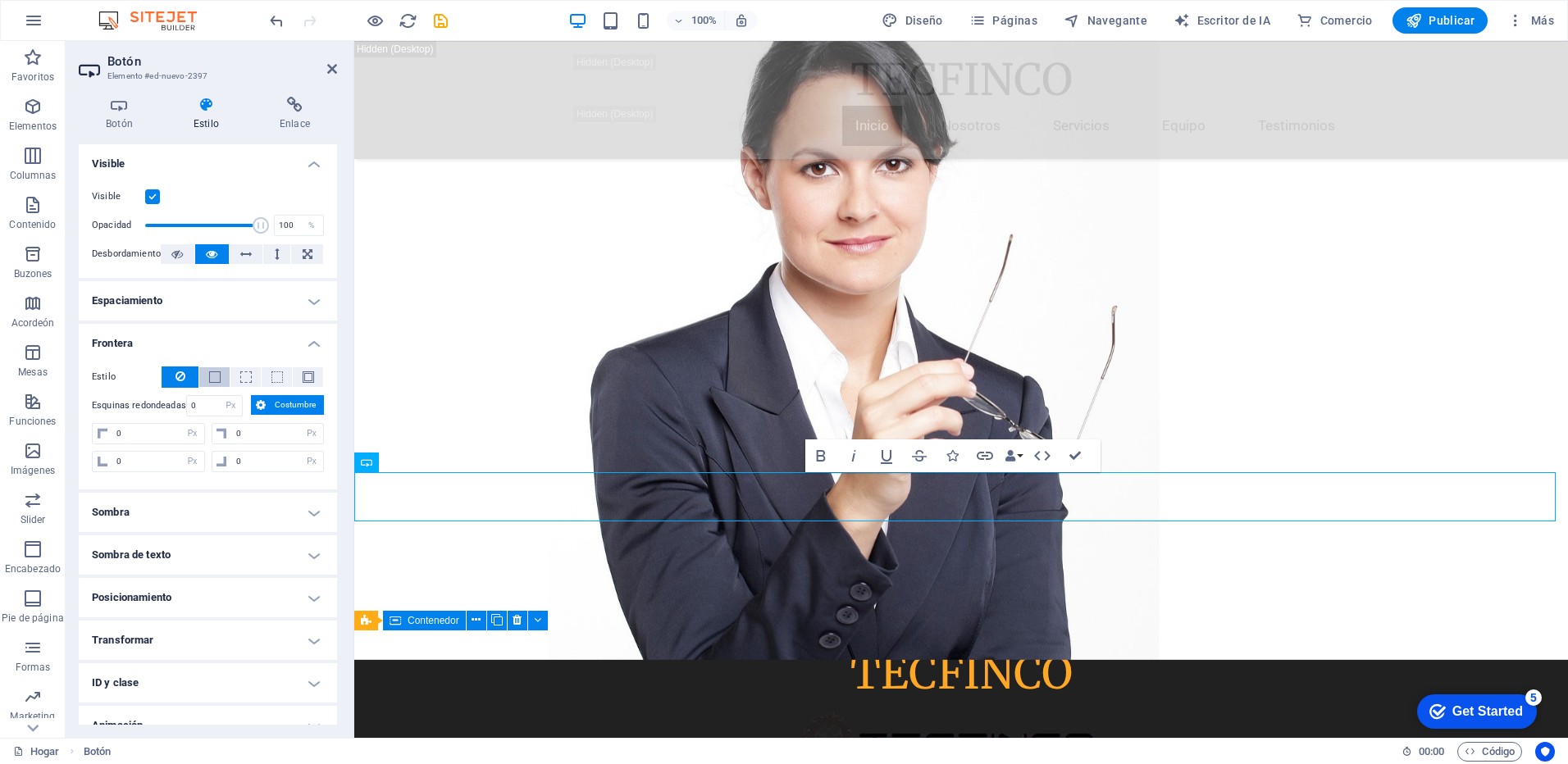
click at [216, 383] on button at bounding box center [214, 377] width 30 height 19
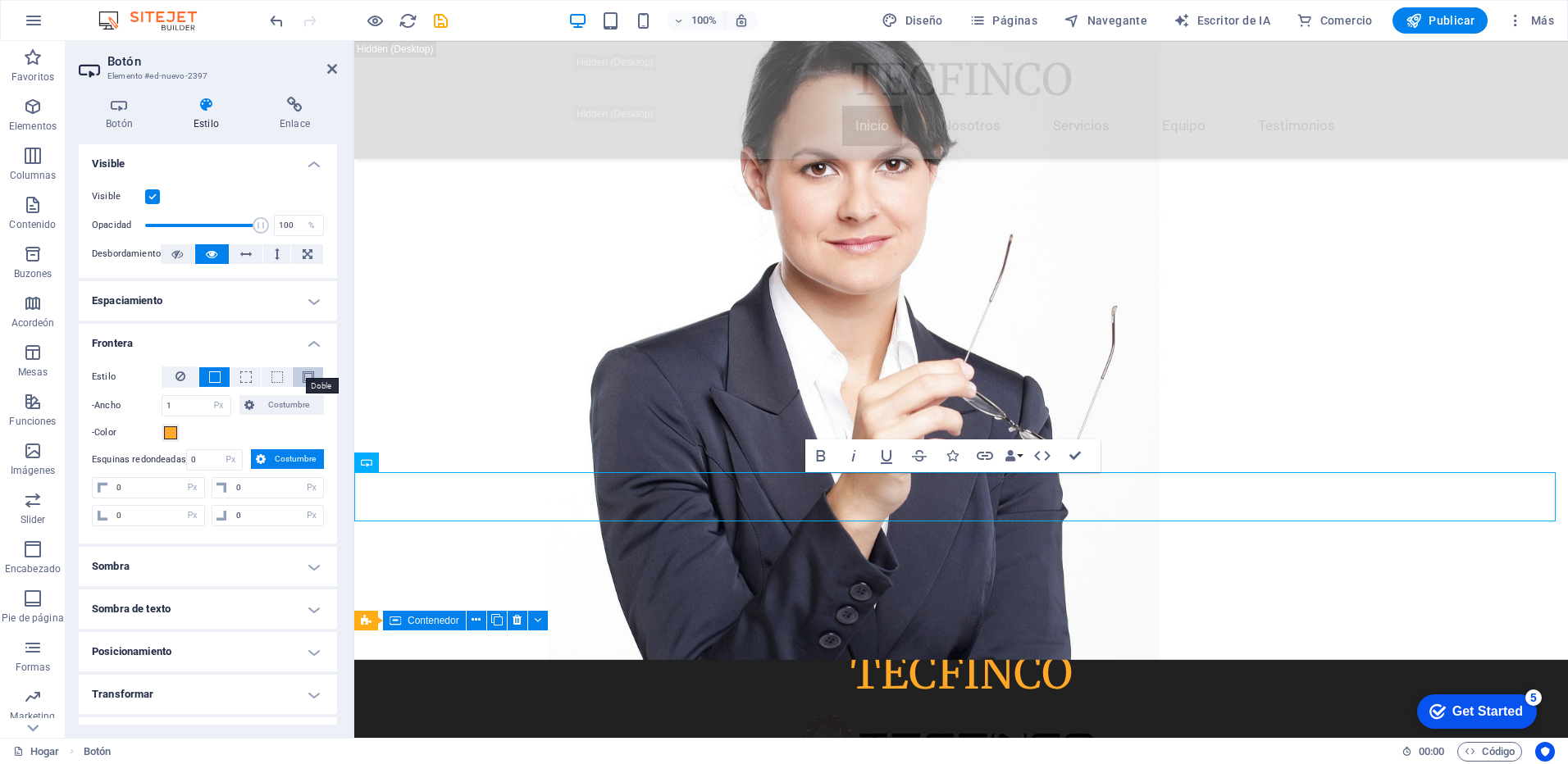
click at [303, 381] on span at bounding box center [308, 378] width 12 height 12
click at [196, 457] on input "0" at bounding box center [215, 460] width 56 height 19
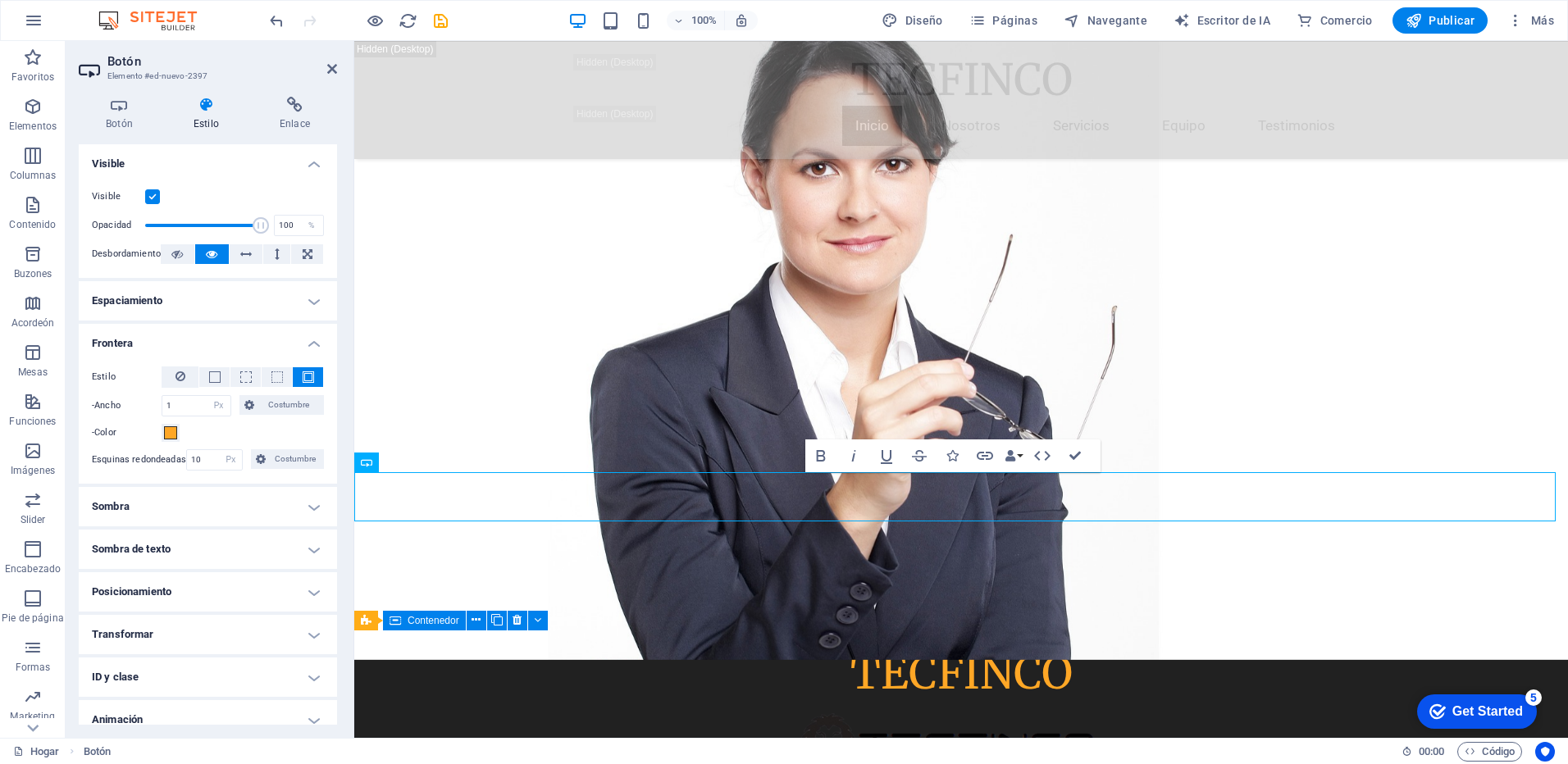
click at [272, 435] on div "-Color" at bounding box center [208, 433] width 232 height 19
click at [198, 461] on input "10" at bounding box center [215, 460] width 56 height 19
type input "15"
click at [260, 446] on div "Estilo -Ancho 1 Automático Px Rem % VH Vw Costumbre Costumbre 1 Automático Px R…" at bounding box center [208, 418] width 258 height 130
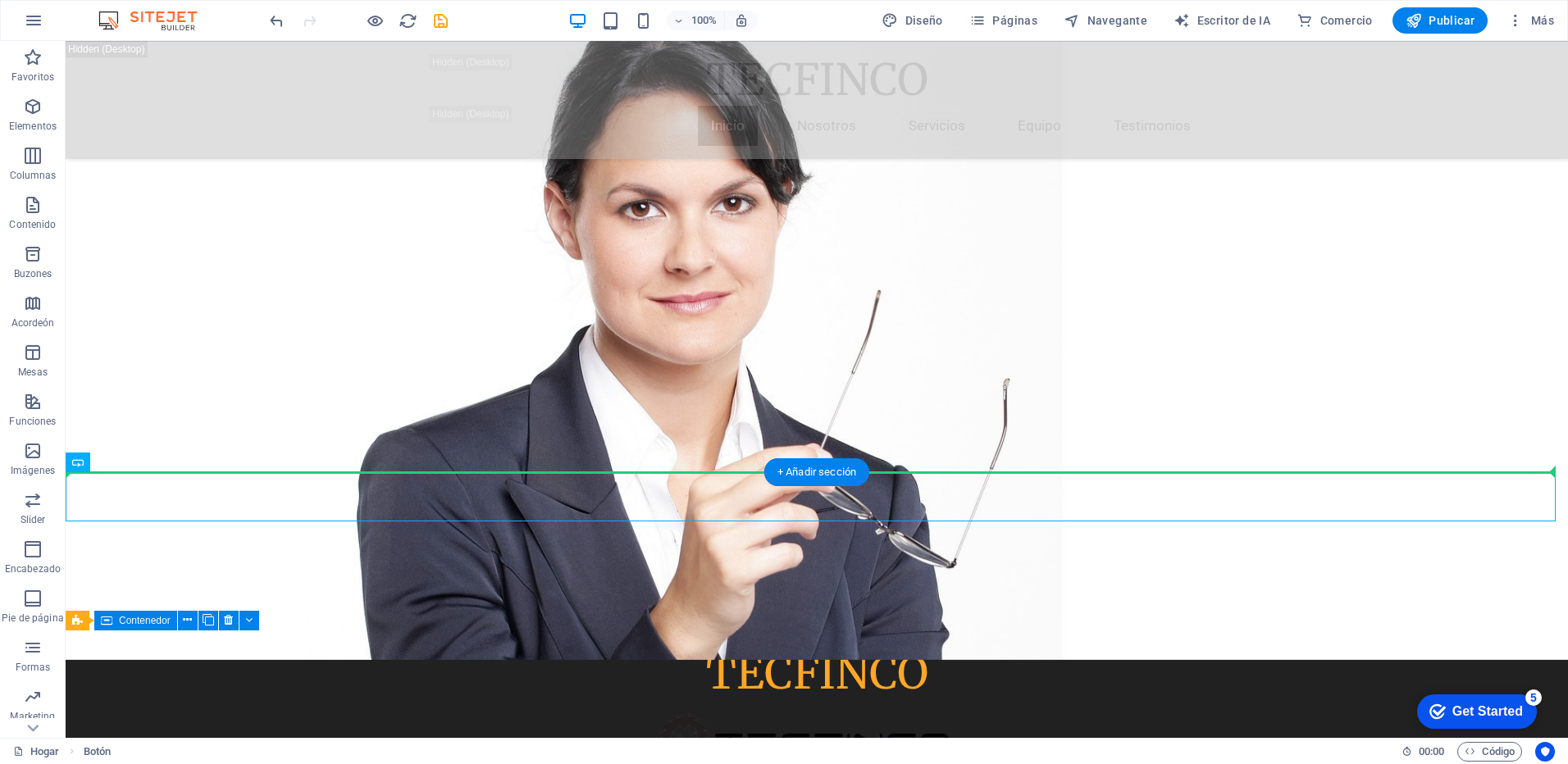
drag, startPoint x: 684, startPoint y: 507, endPoint x: 695, endPoint y: 446, distance: 62.0
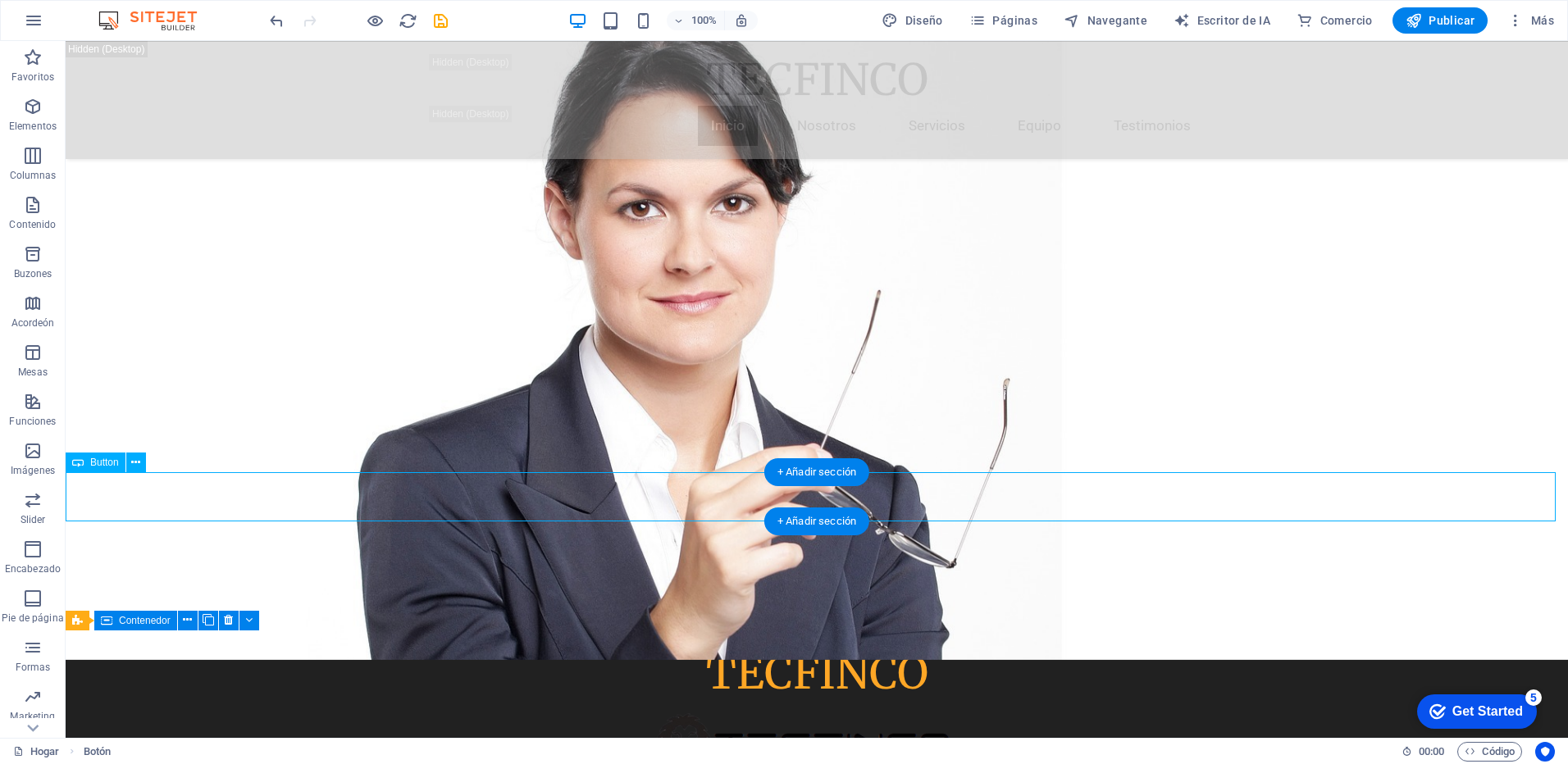
select select "px"
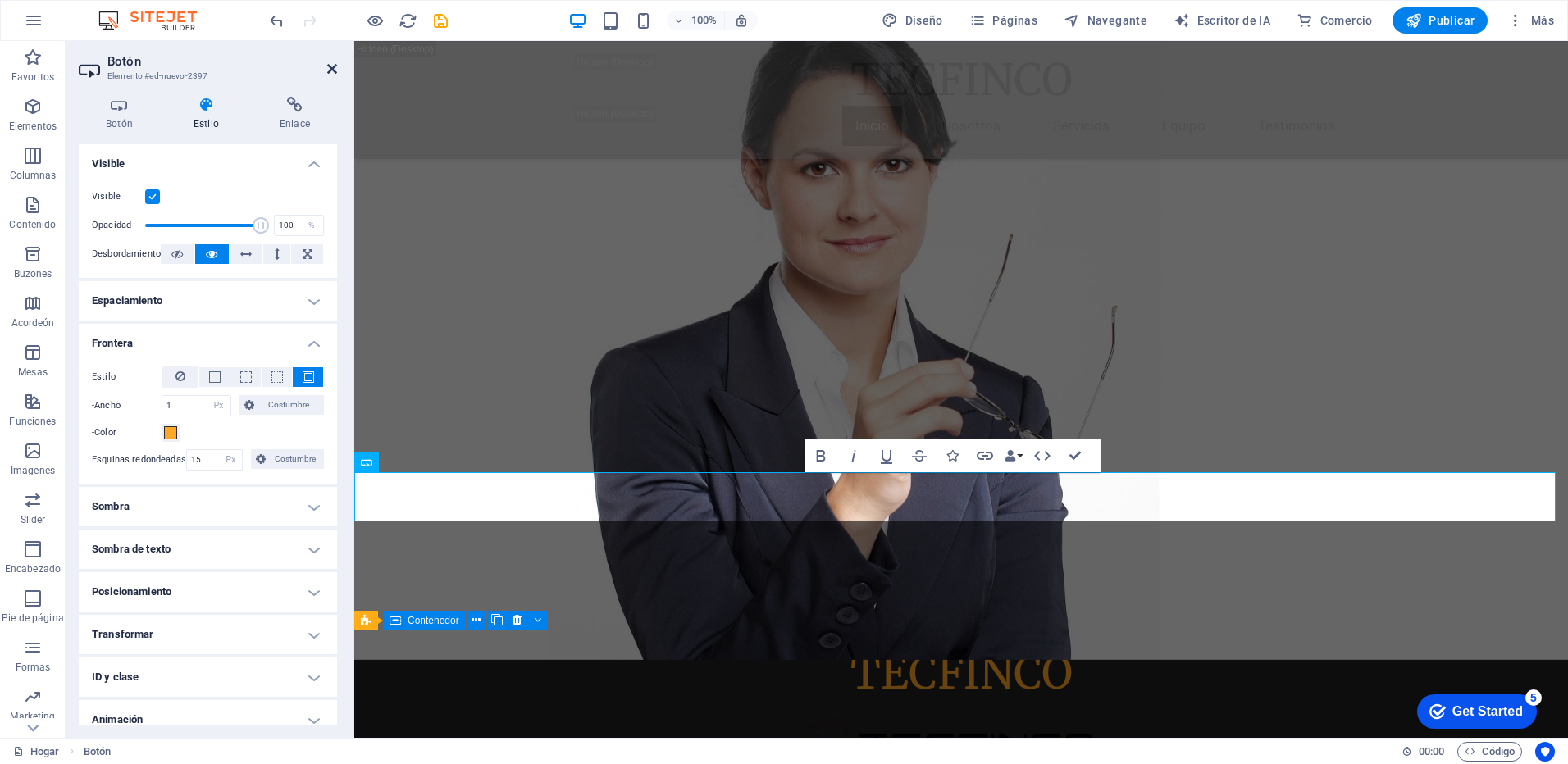
click at [330, 71] on icon at bounding box center [332, 69] width 10 height 13
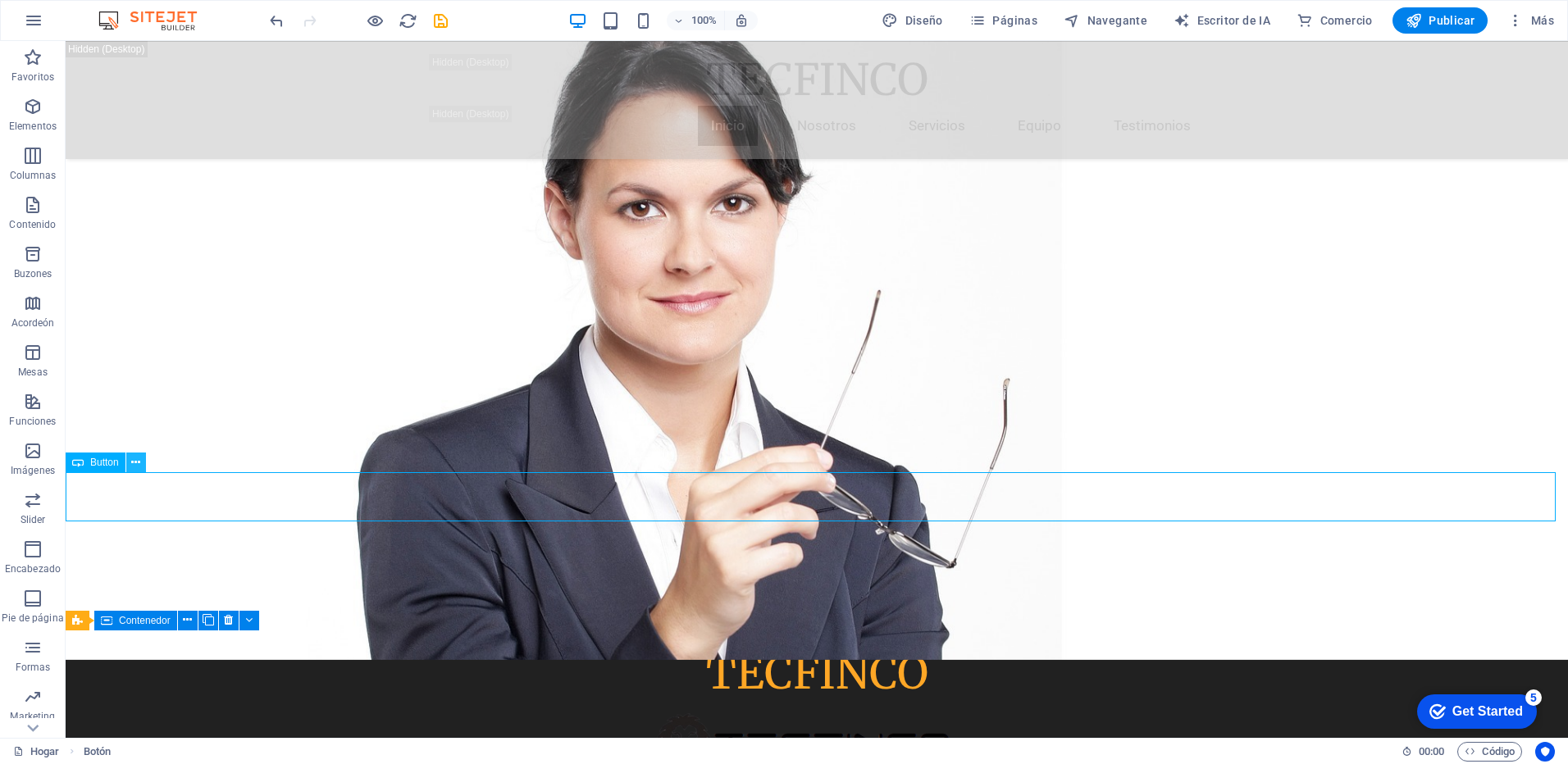
click at [140, 461] on icon at bounding box center [136, 462] width 9 height 17
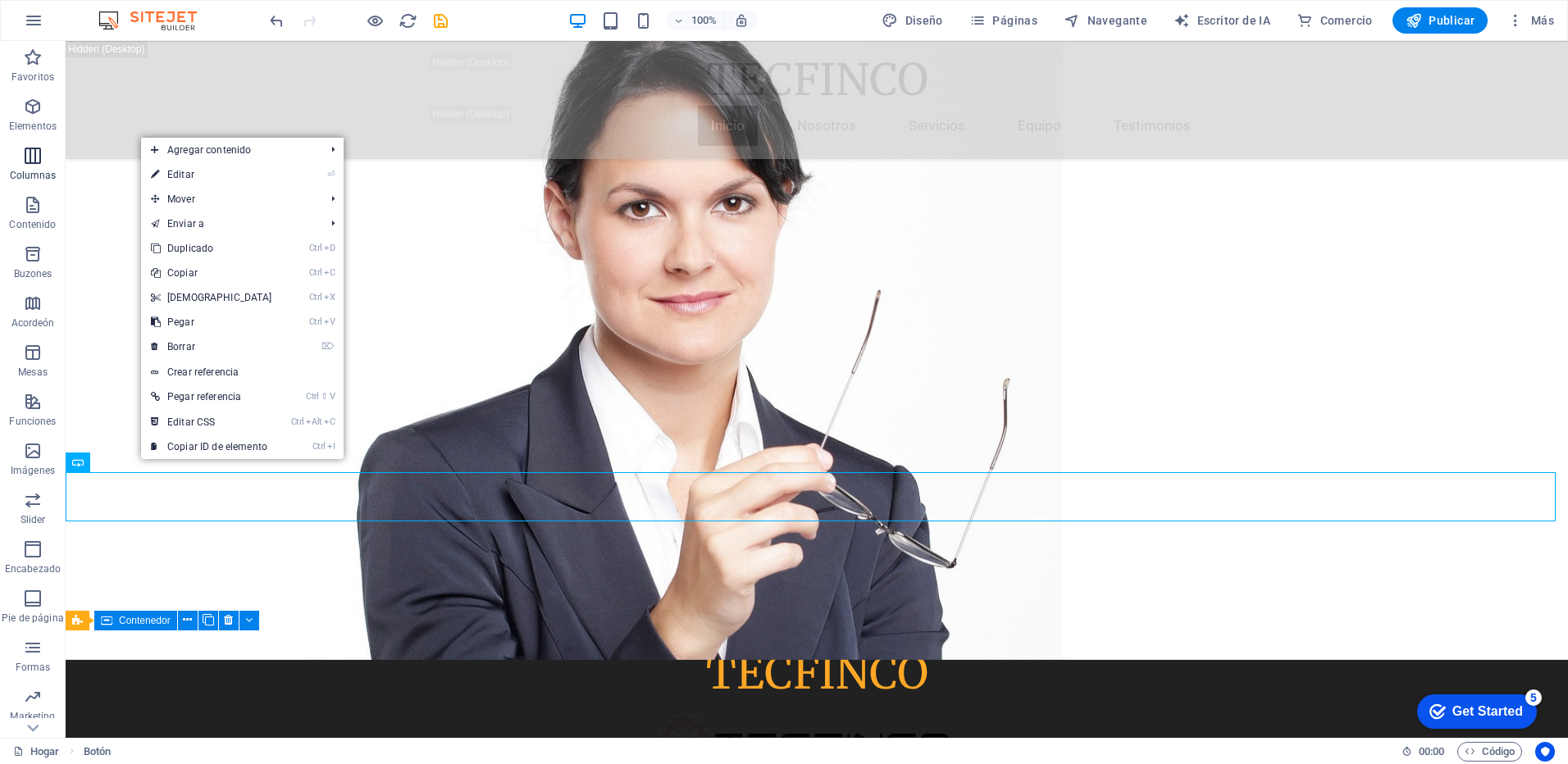
click at [18, 149] on span "Columnas" at bounding box center [32, 165] width 65 height 39
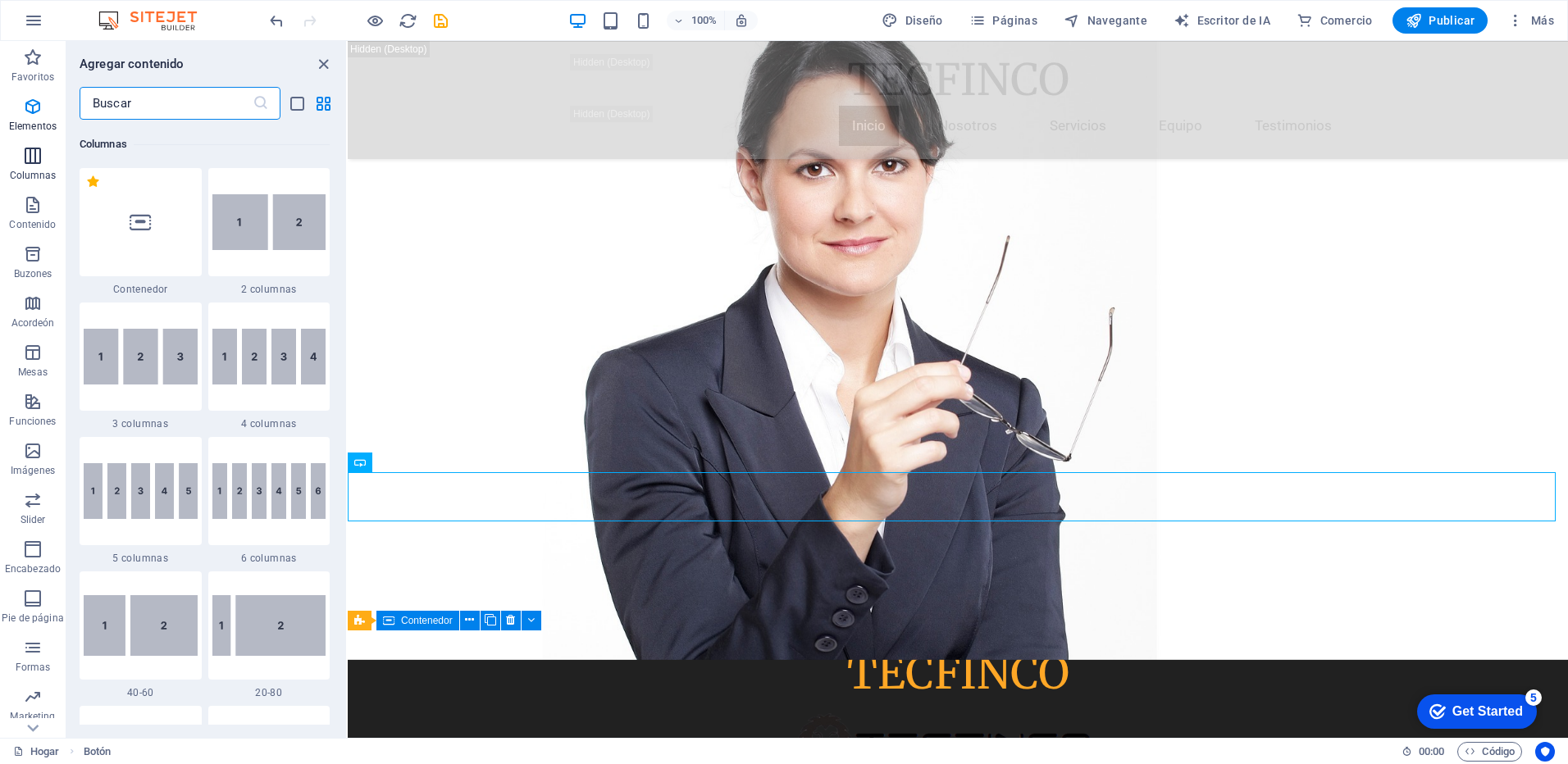
scroll to position [812, 0]
click at [139, 230] on icon at bounding box center [140, 220] width 21 height 21
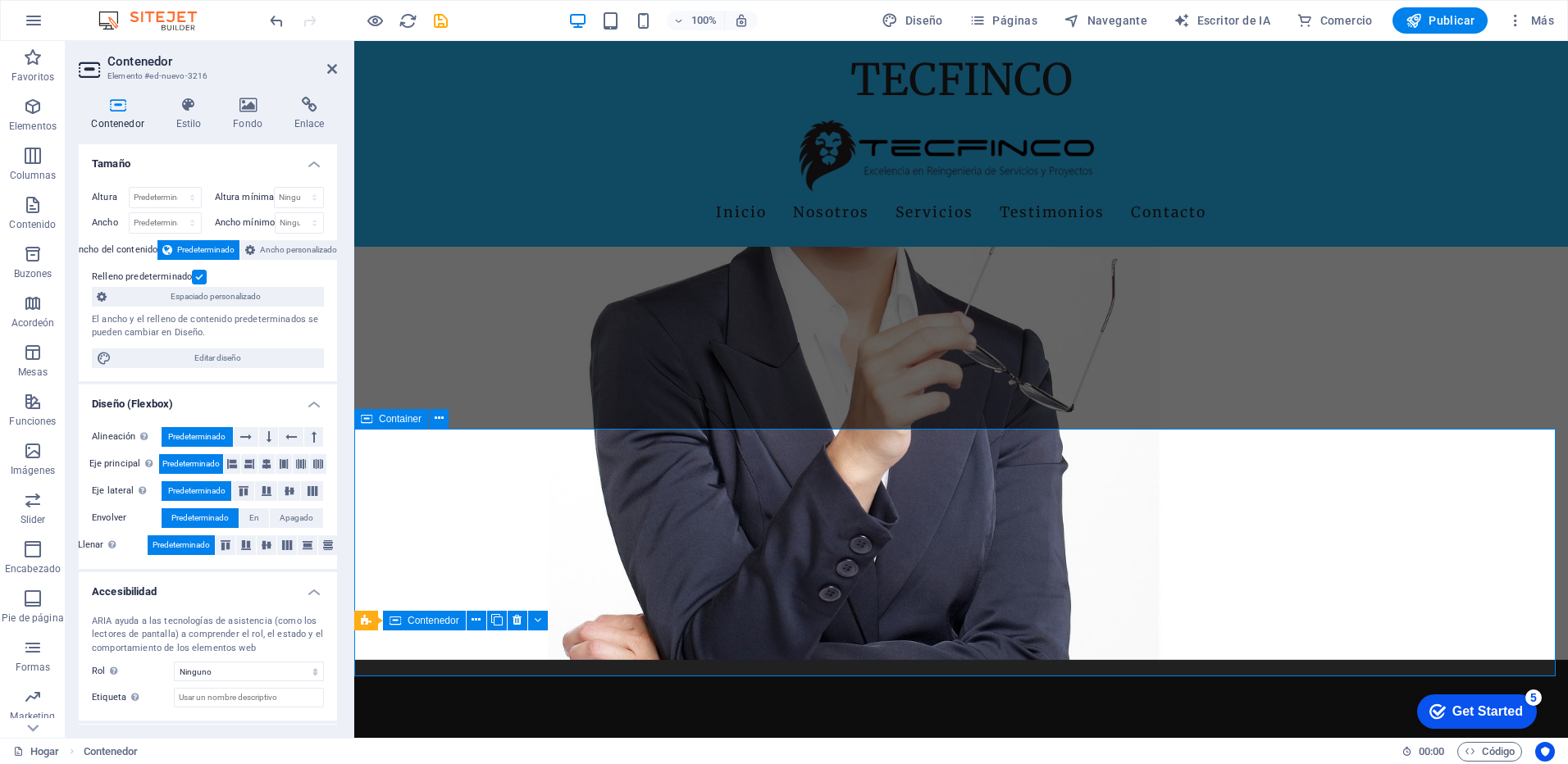
scroll to position [410, 0]
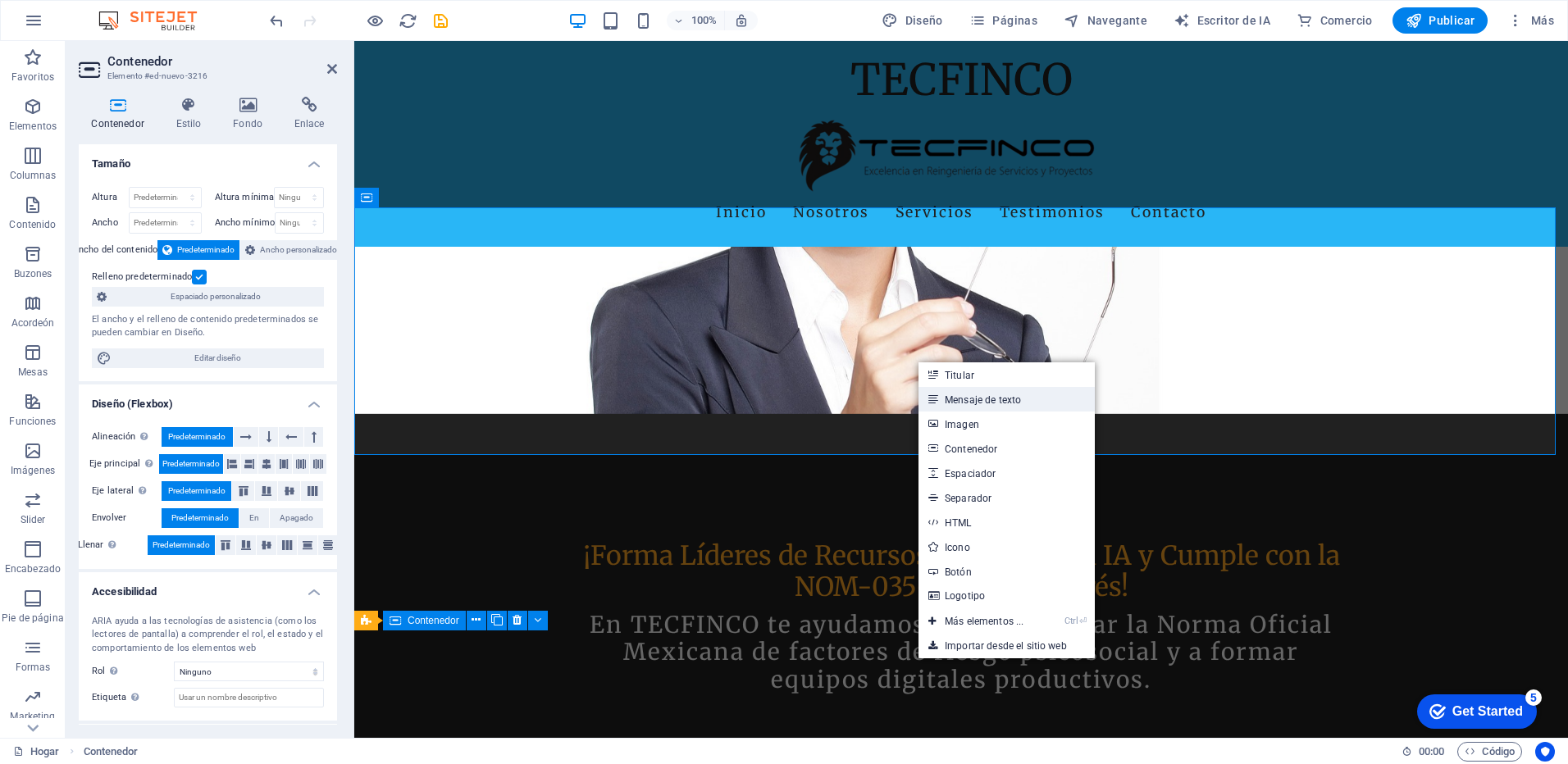
click at [975, 399] on font "Mensaje de texto" at bounding box center [983, 401] width 76 height 12
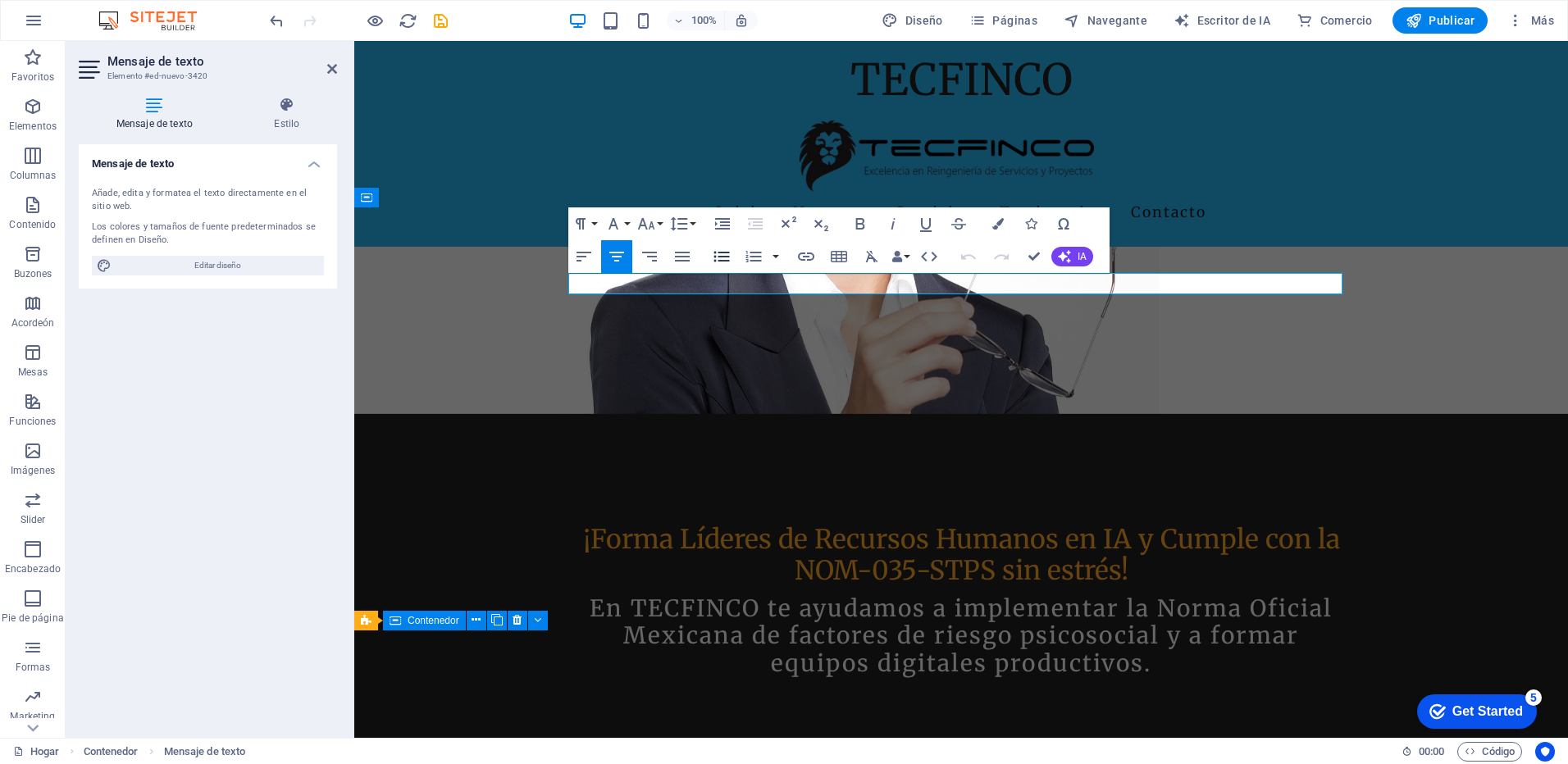
click at [723, 257] on icon "button" at bounding box center [721, 257] width 15 height 11
click at [719, 256] on icon "button" at bounding box center [721, 256] width 19 height 19
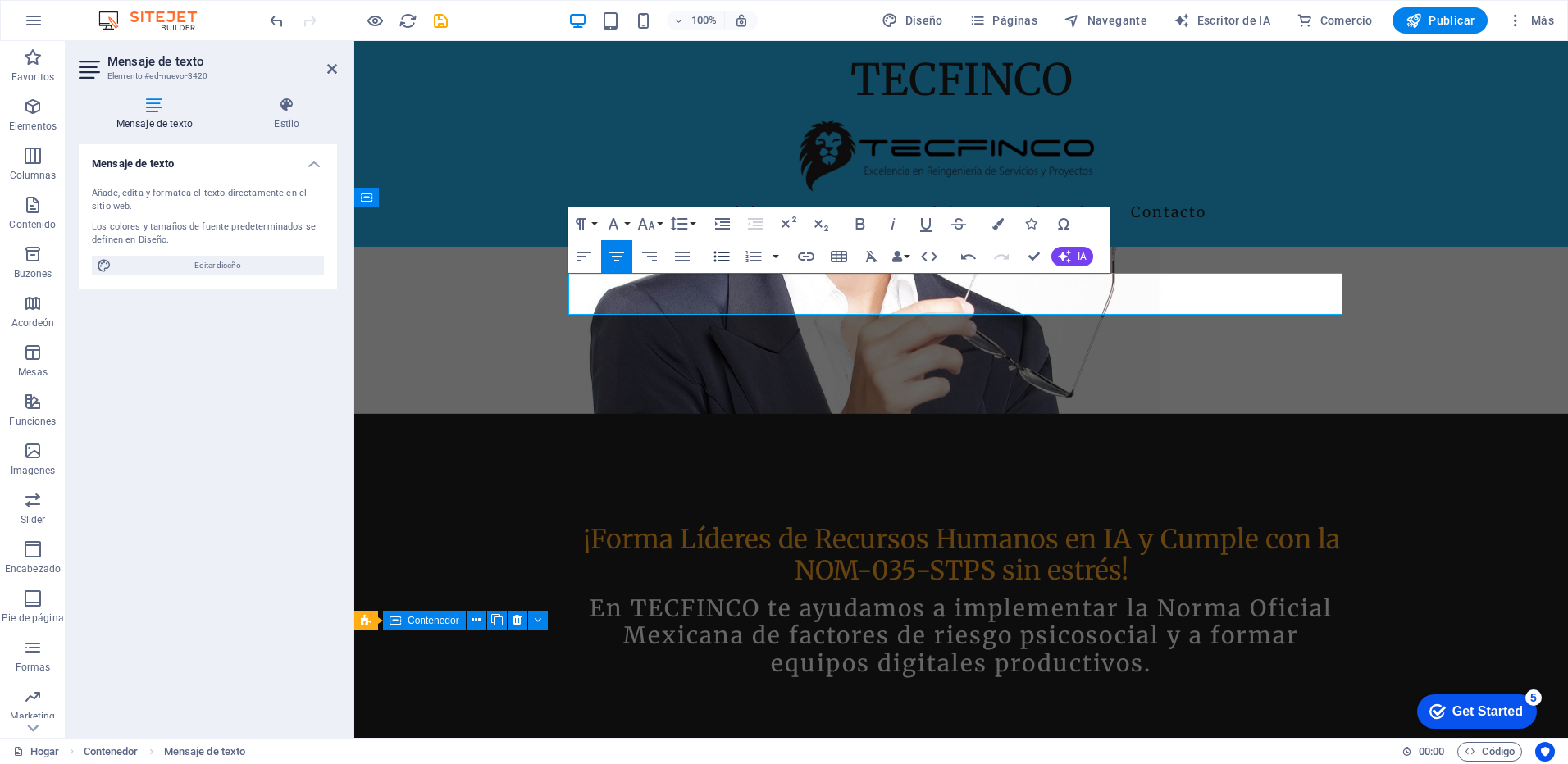
click at [725, 259] on icon "button" at bounding box center [721, 256] width 19 height 19
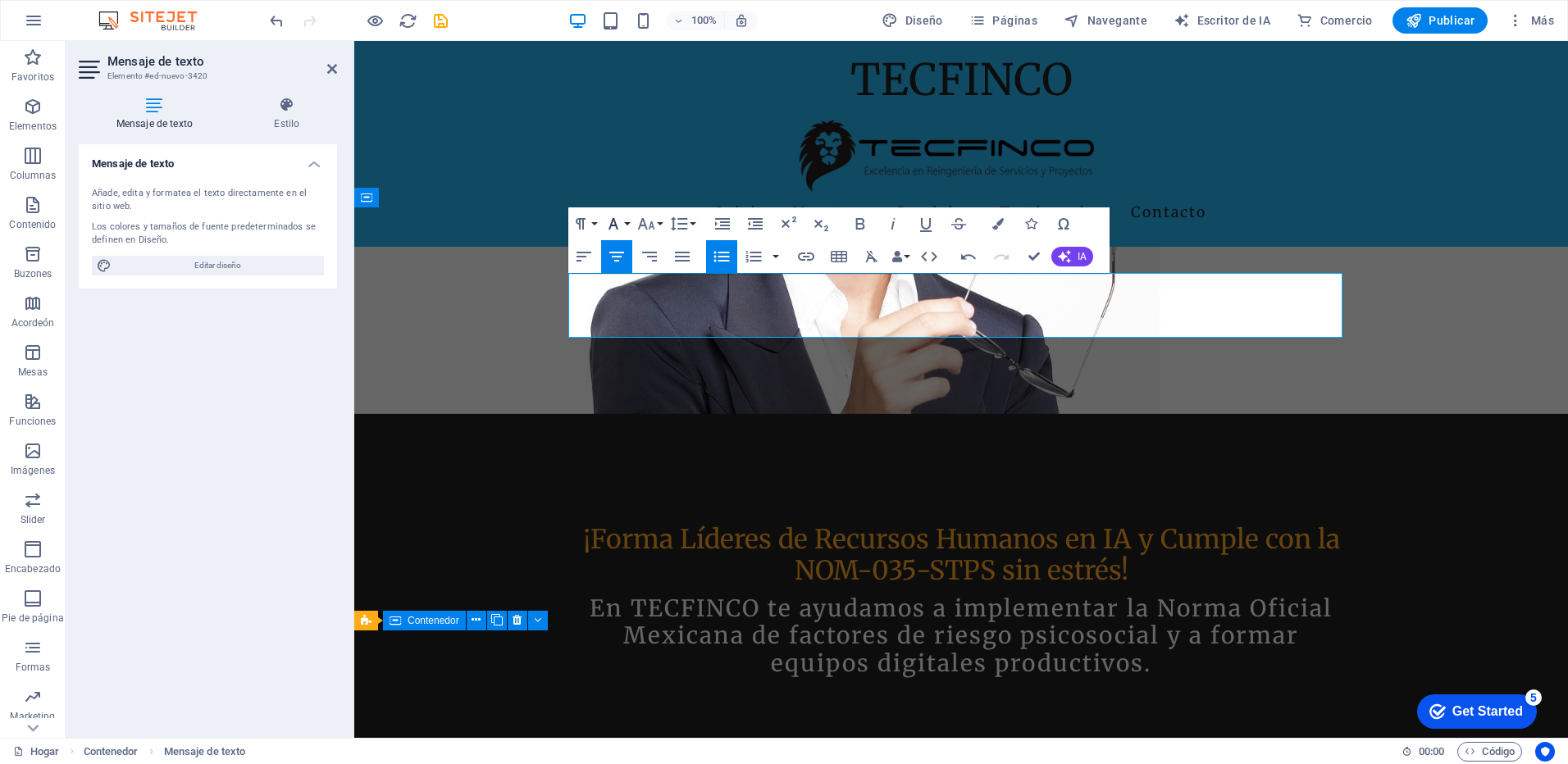
click at [629, 224] on button "Familia tipográfica" at bounding box center [617, 224] width 31 height 33
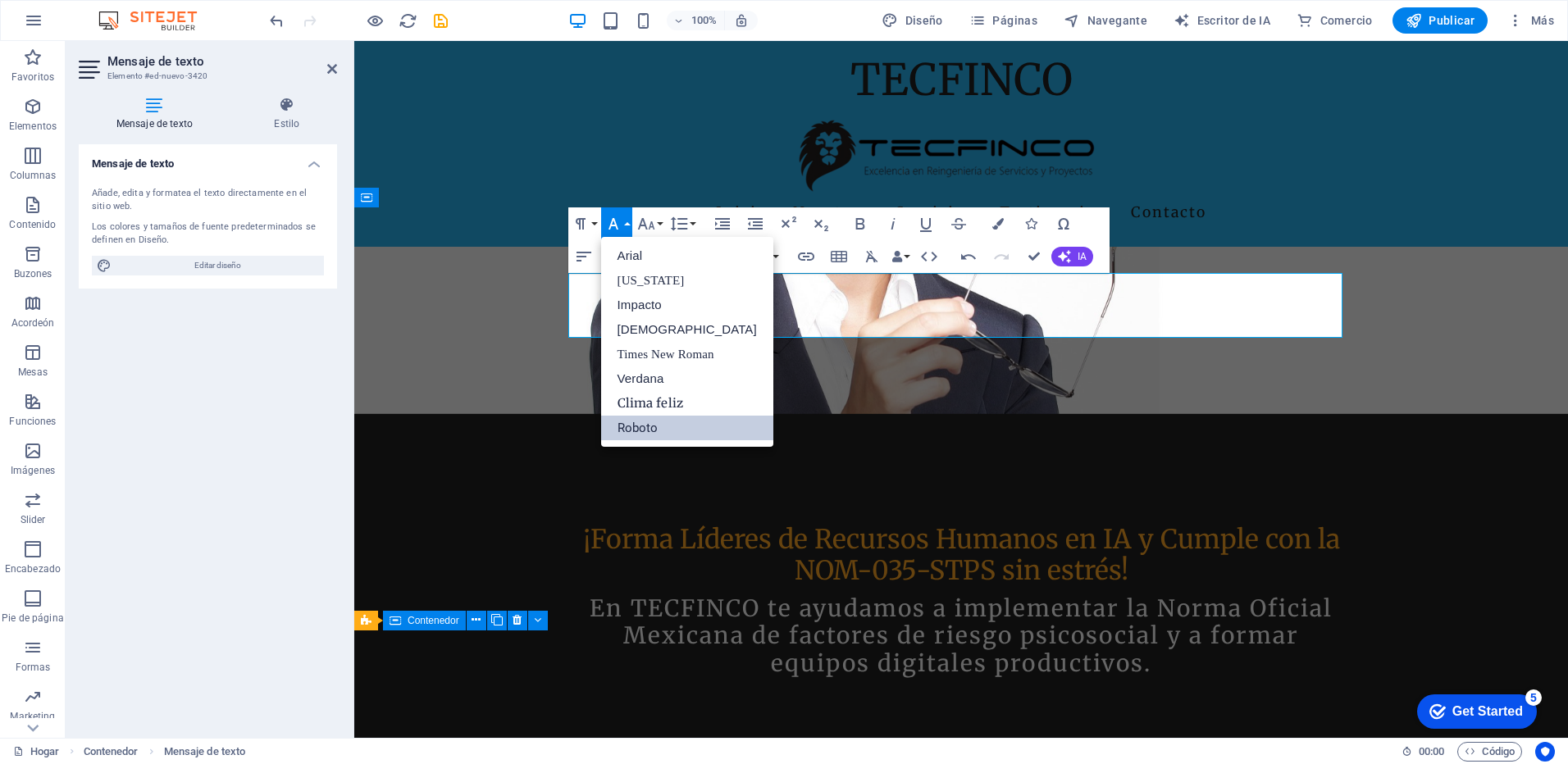
scroll to position [0, 0]
click at [622, 307] on link "Impacto" at bounding box center [687, 305] width 172 height 25
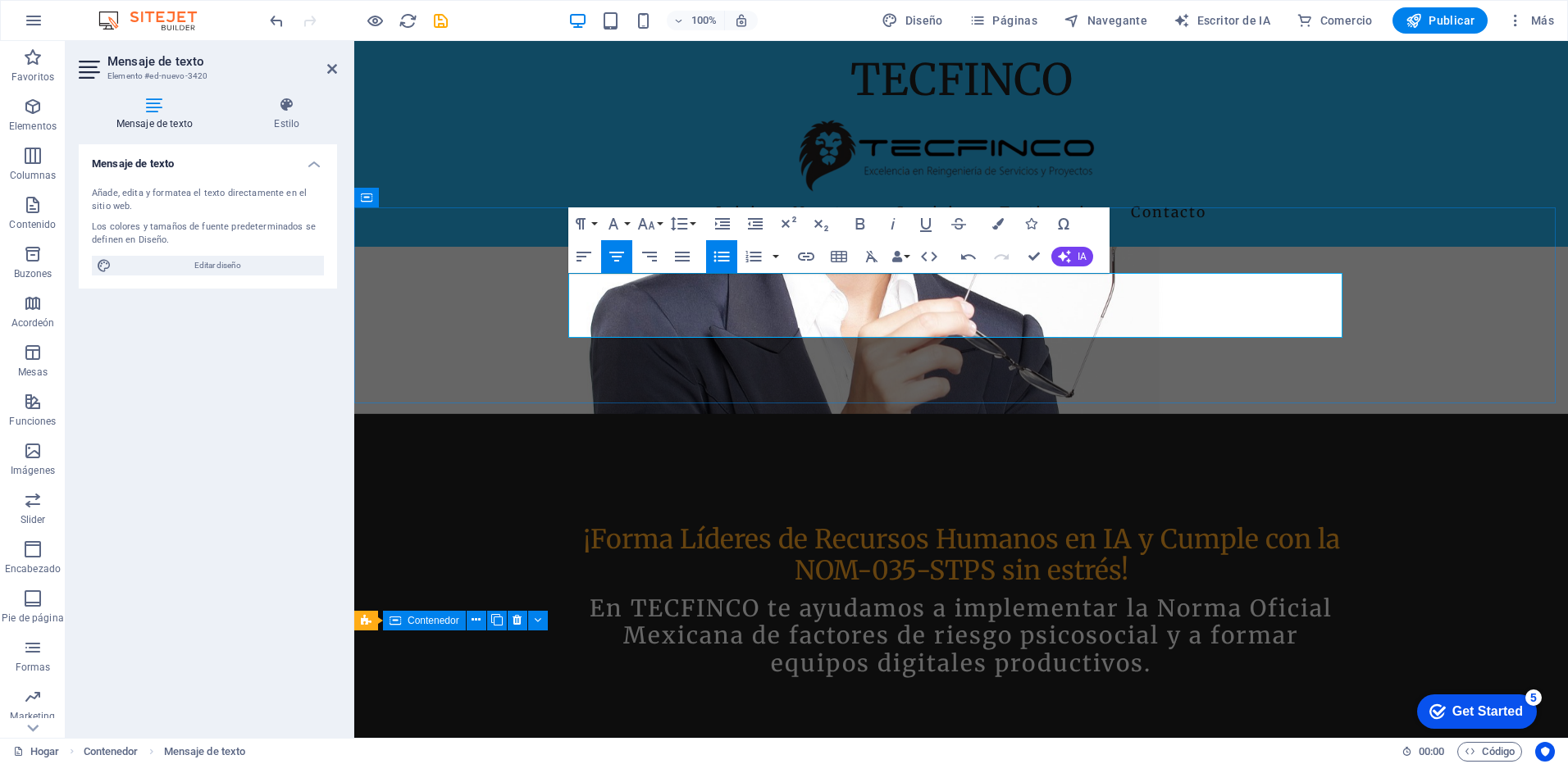
drag, startPoint x: 1018, startPoint y: 285, endPoint x: 889, endPoint y: 289, distance: 129.1
click at [660, 226] on button "Tamaño de fuente" at bounding box center [650, 224] width 31 height 33
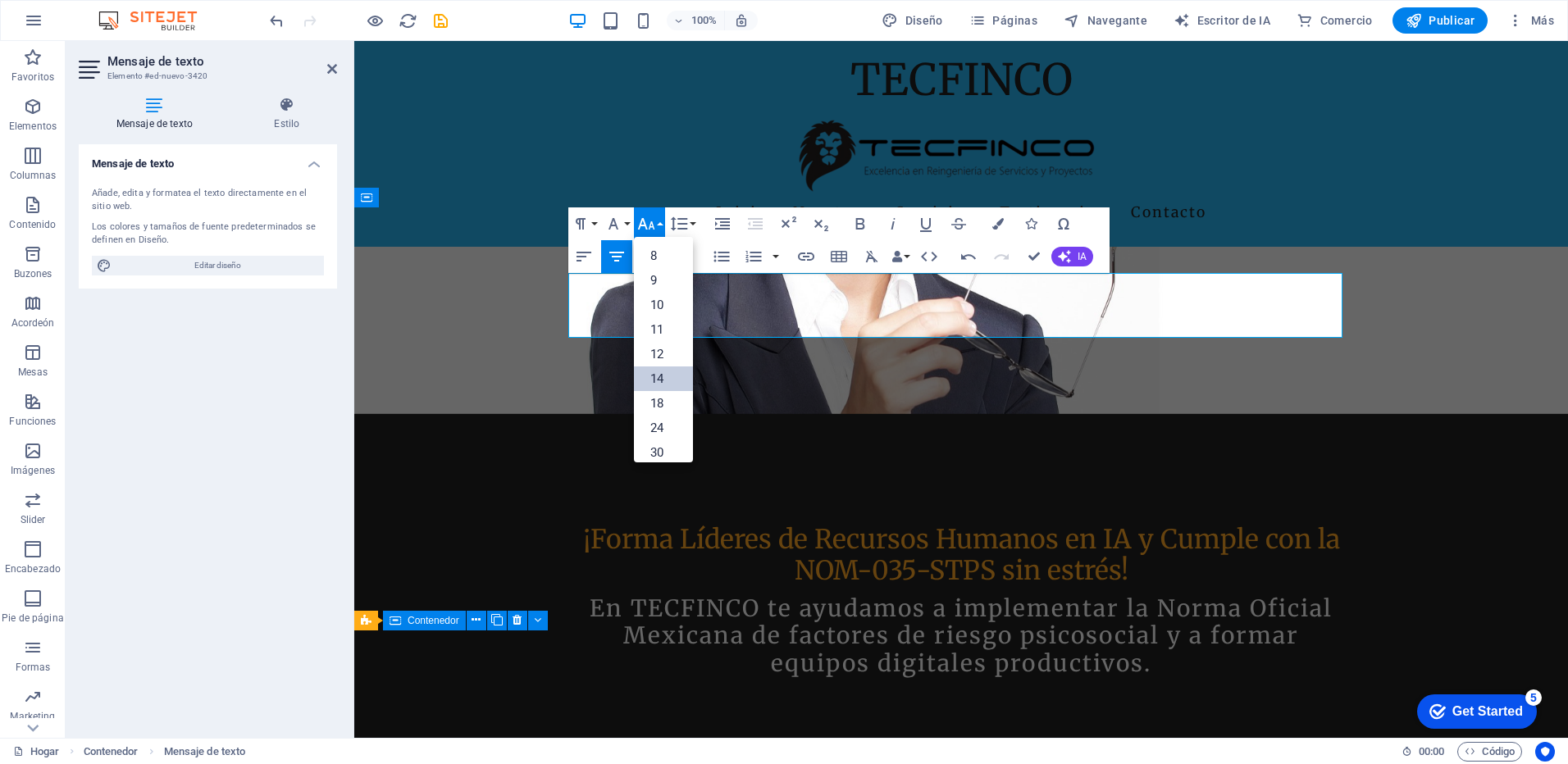
click at [656, 382] on link "14" at bounding box center [664, 379] width 59 height 25
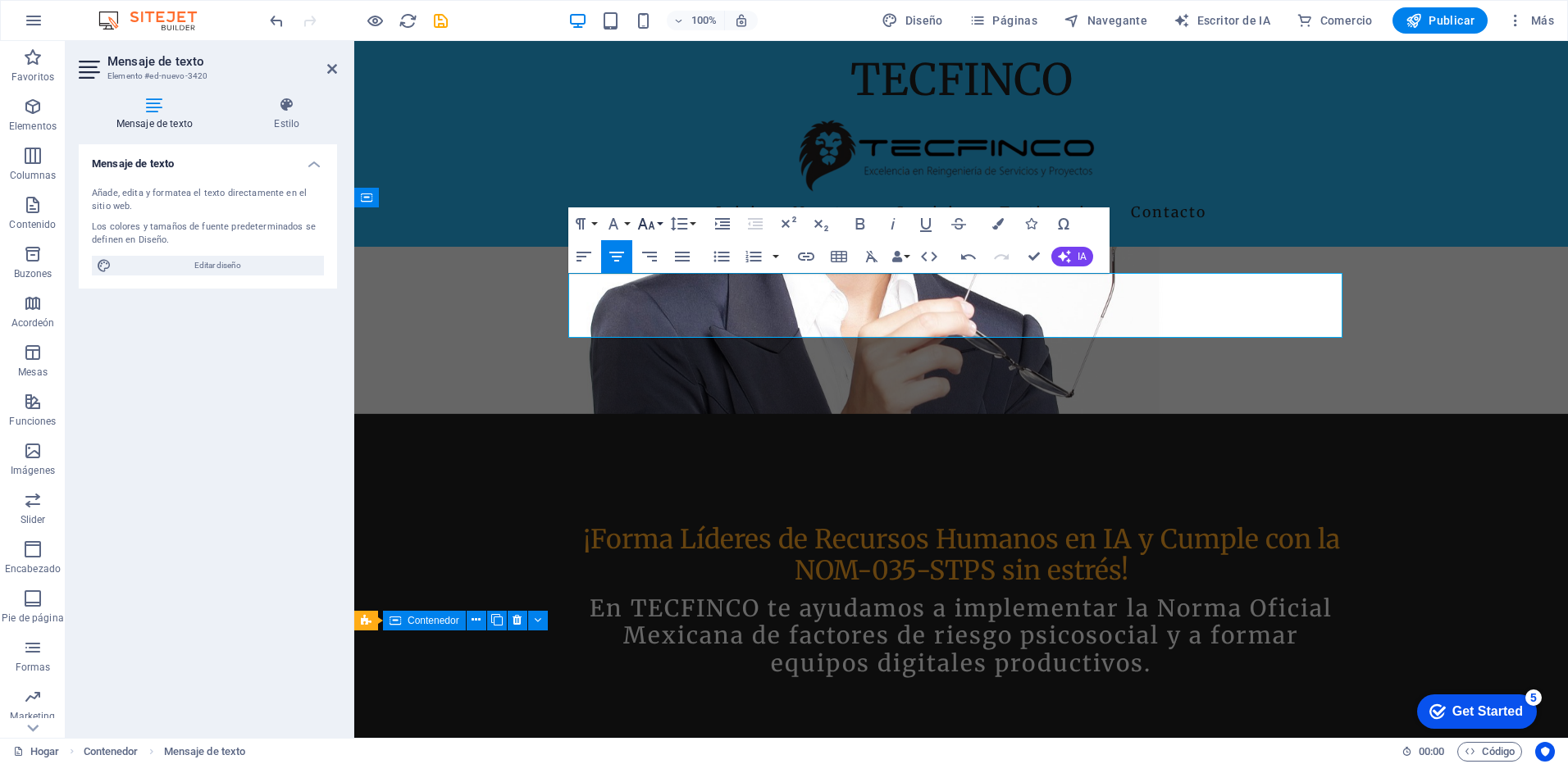
click at [660, 218] on button "Tamaño de fuente" at bounding box center [650, 224] width 31 height 33
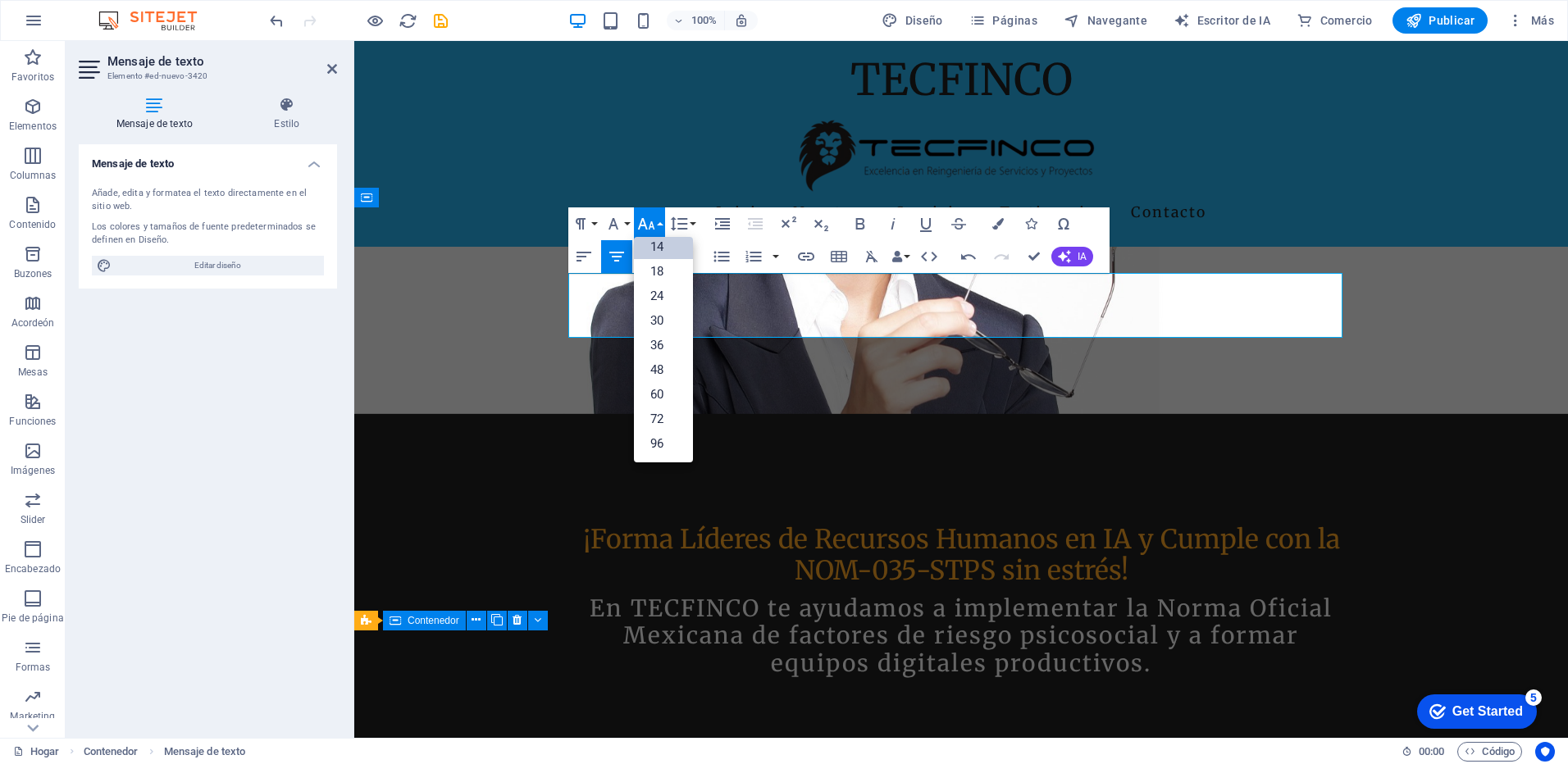
scroll to position [132, 0]
click at [652, 322] on link "30" at bounding box center [664, 320] width 59 height 25
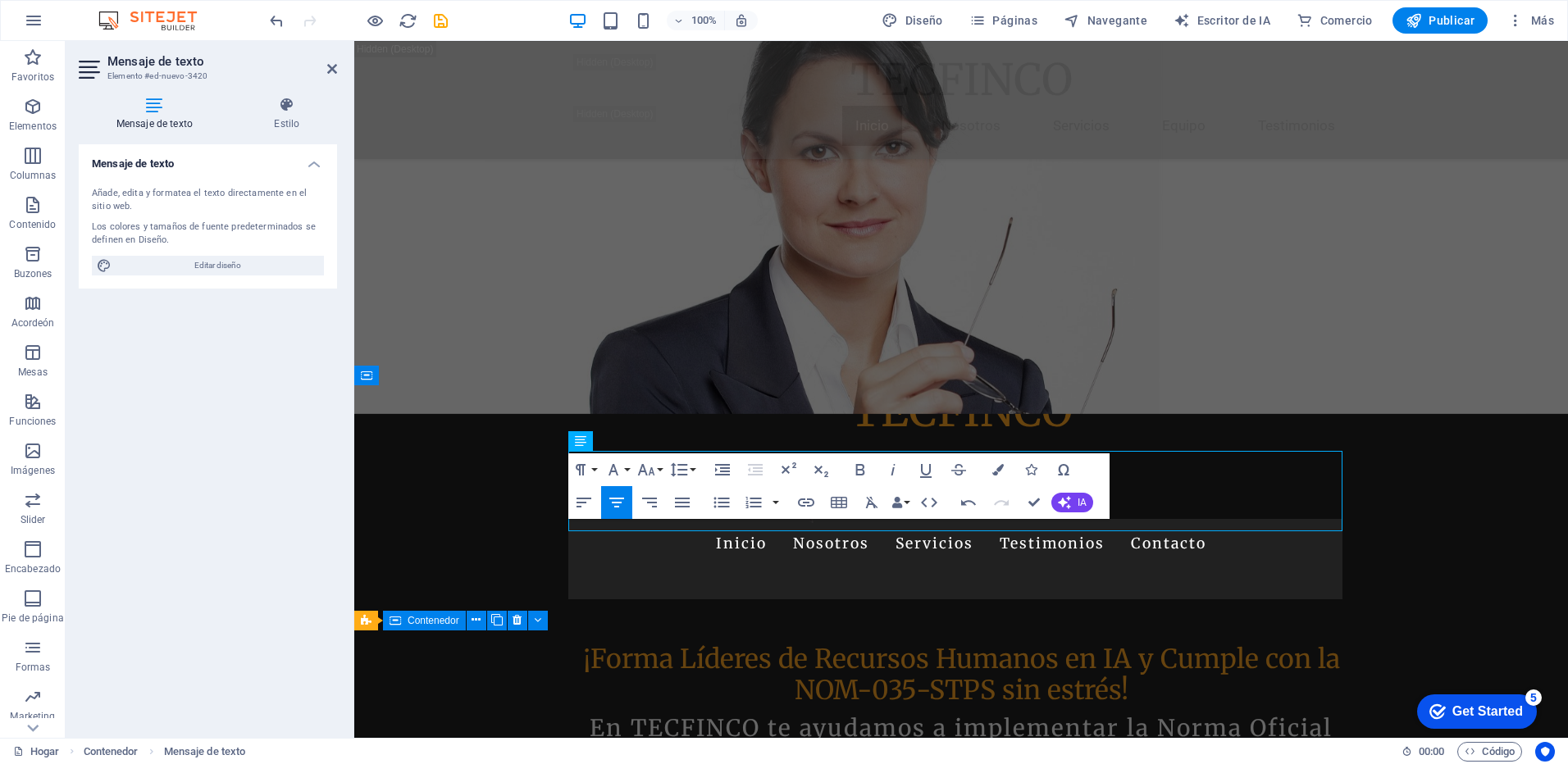
scroll to position [232, 0]
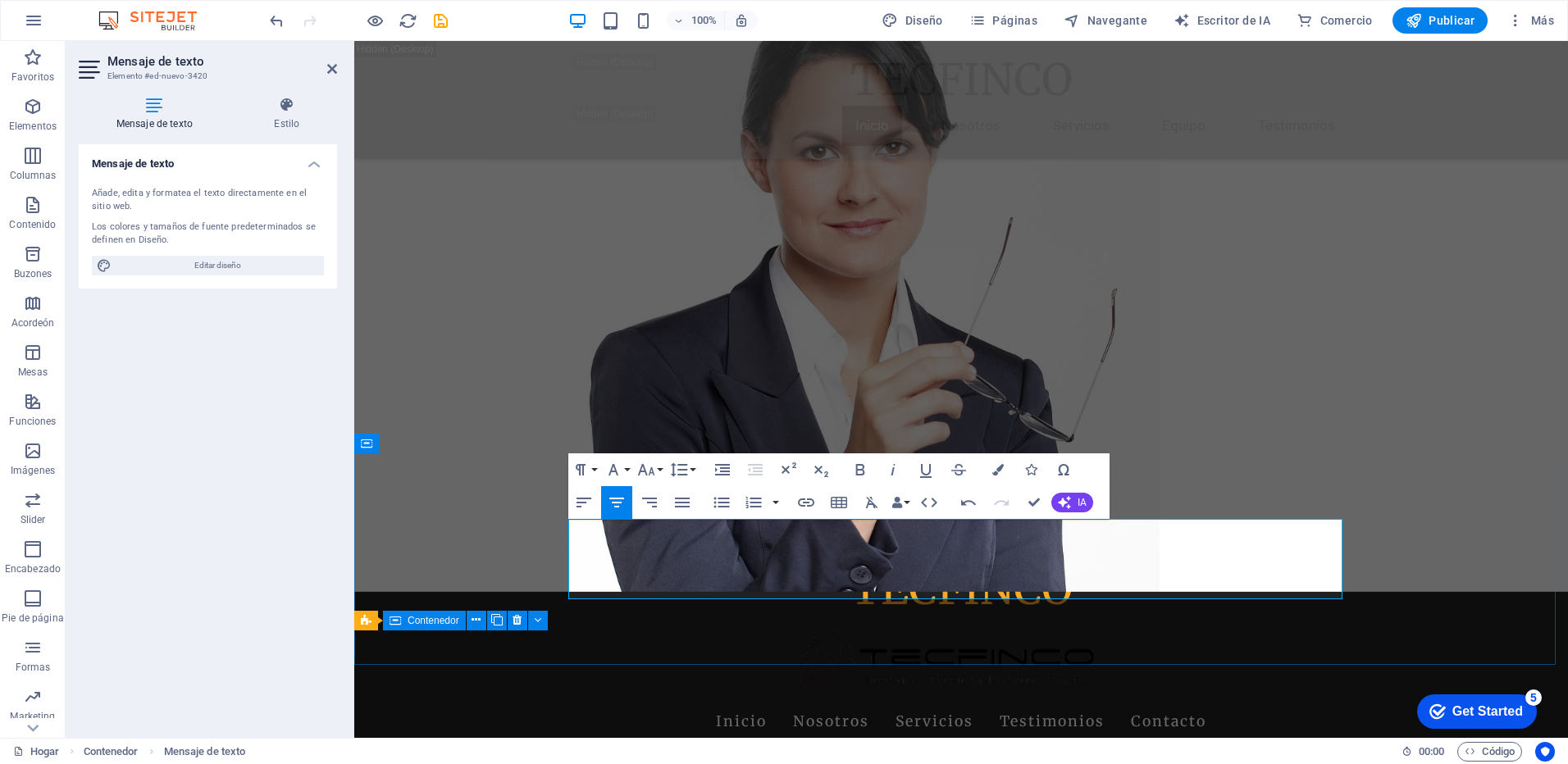
drag, startPoint x: 1187, startPoint y: 590, endPoint x: 793, endPoint y: 575, distance: 394.3
click at [664, 466] on button "Tamaño de fuente" at bounding box center [650, 469] width 31 height 33
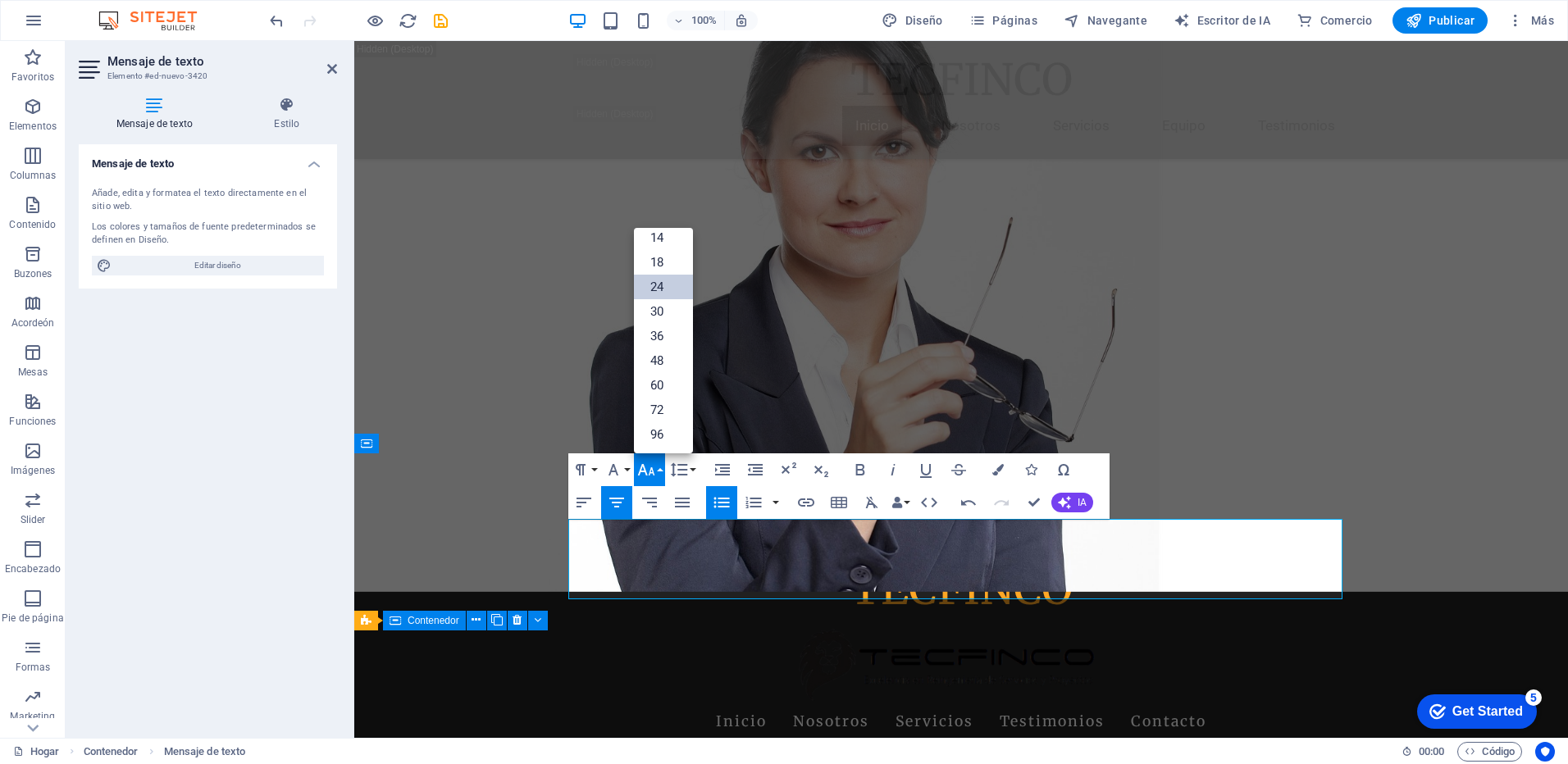
click at [660, 285] on link "24" at bounding box center [664, 286] width 59 height 25
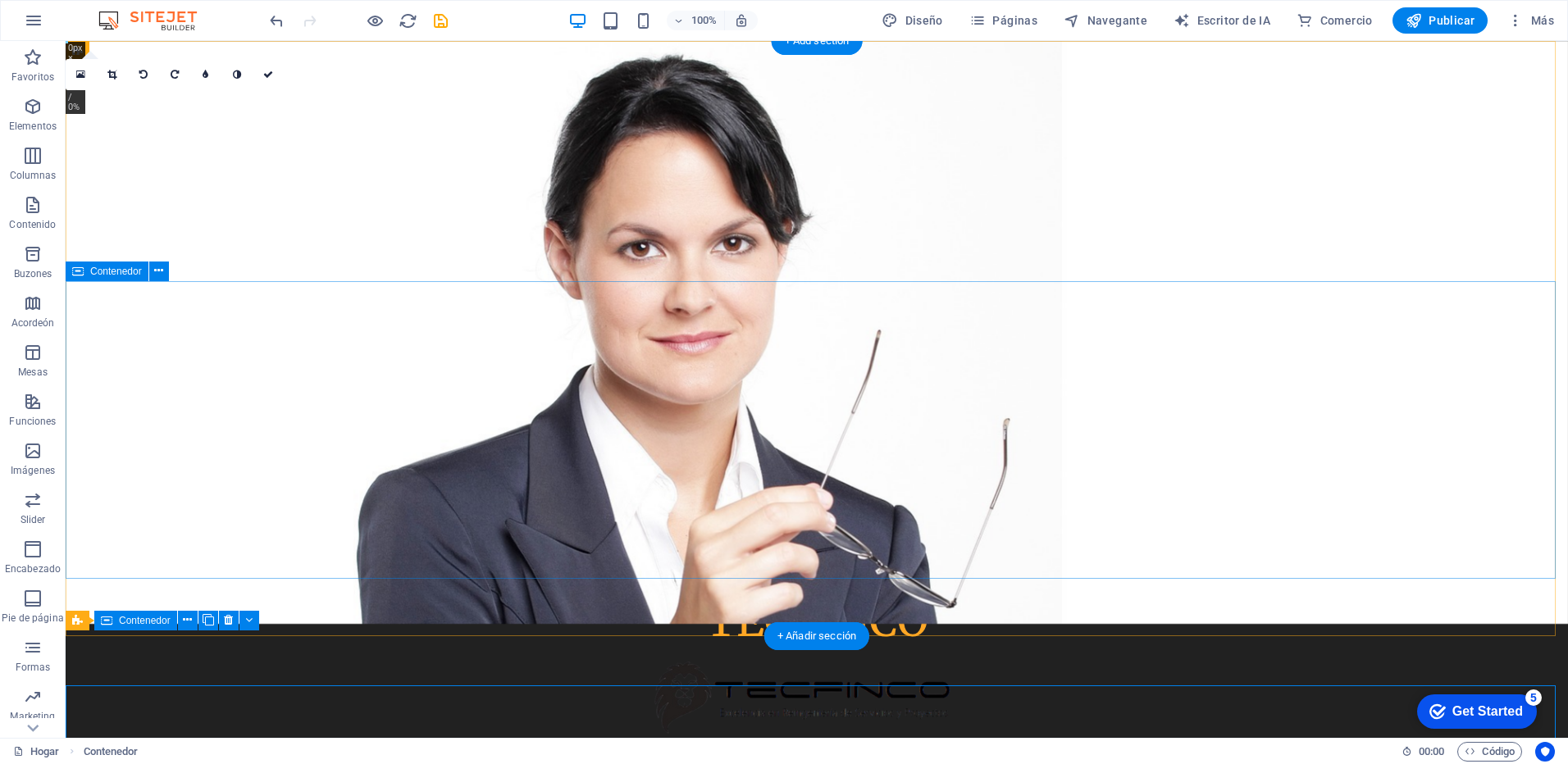
scroll to position [0, 0]
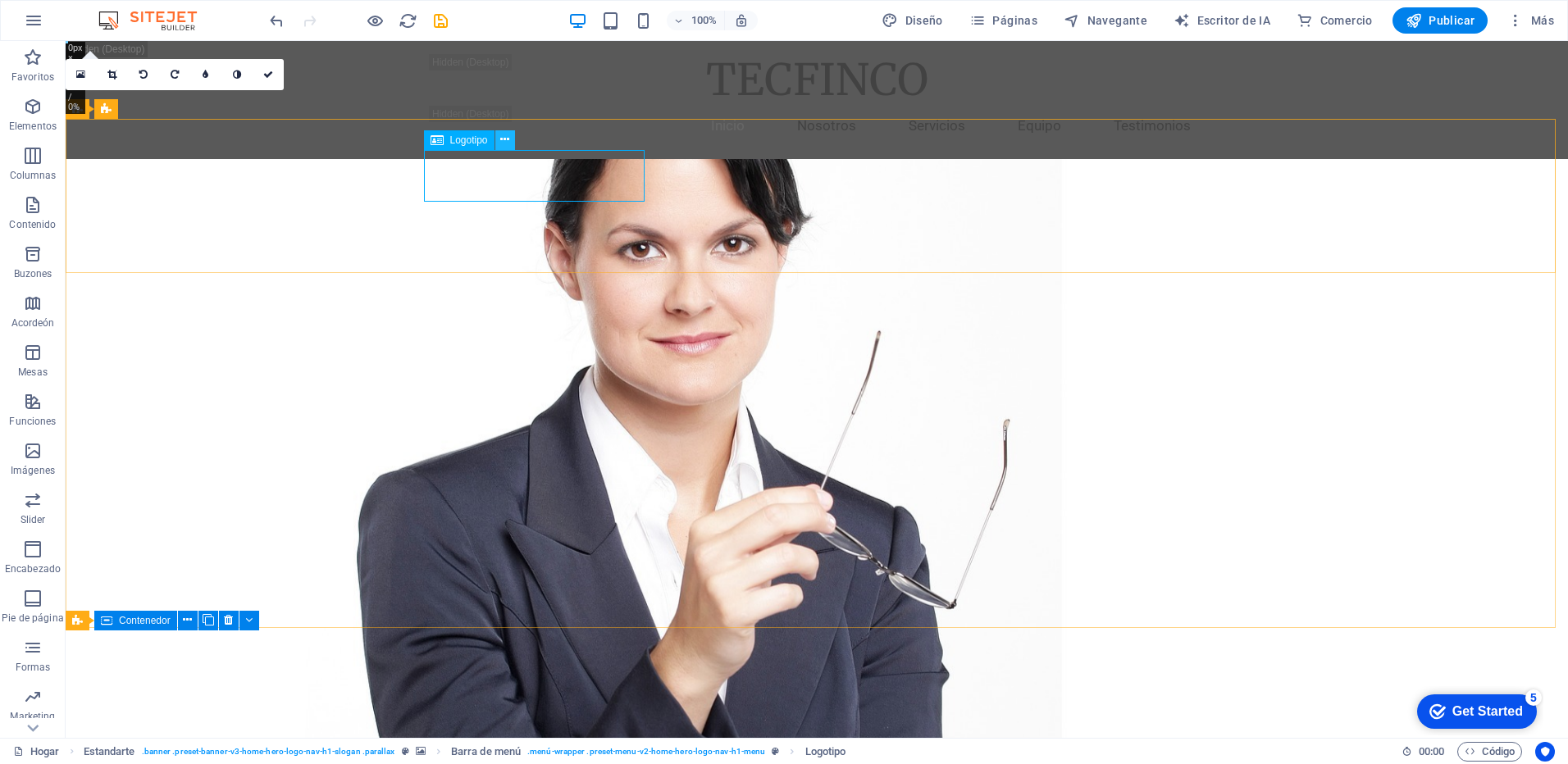
click at [507, 140] on icon at bounding box center [505, 140] width 9 height 17
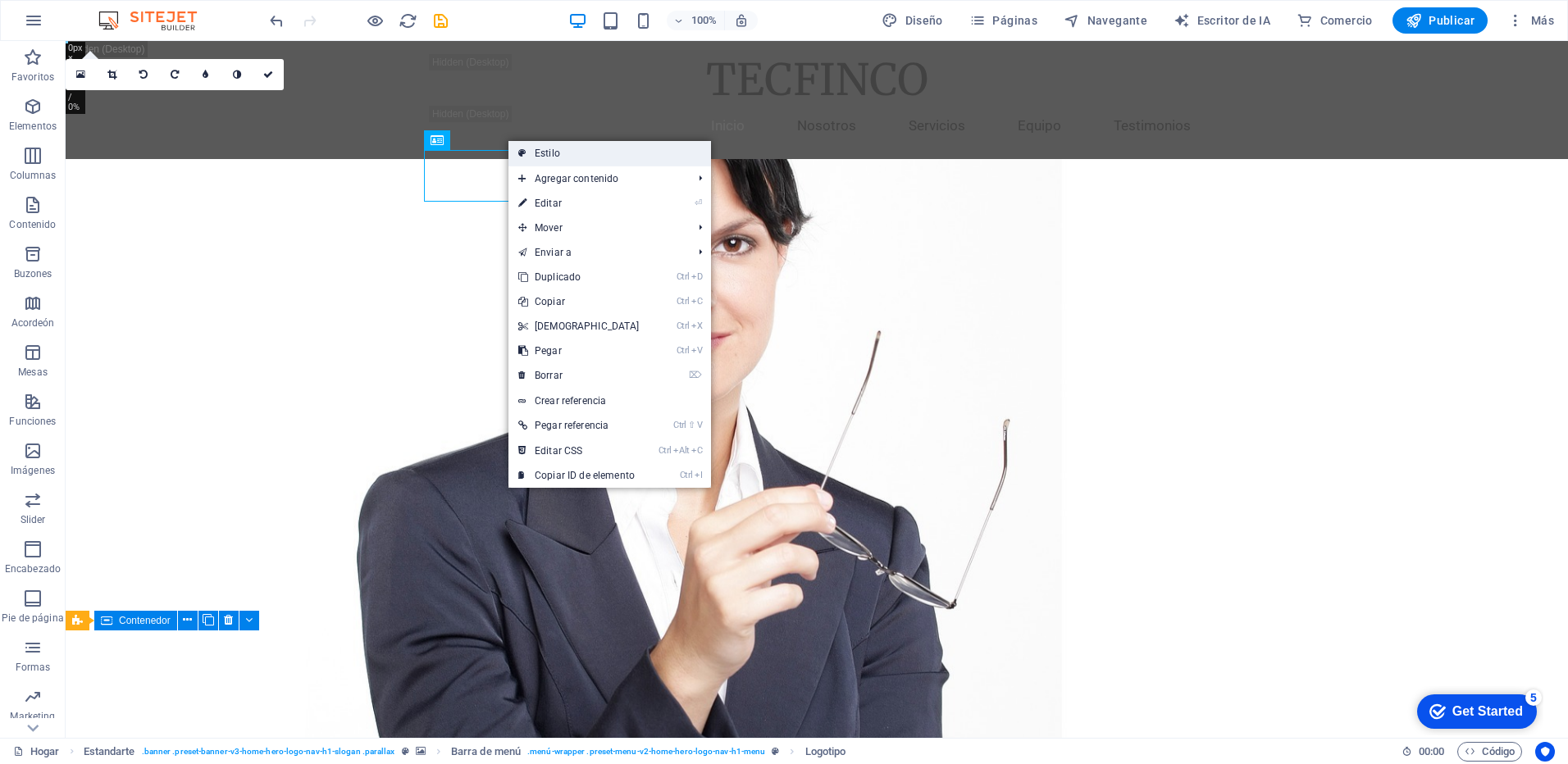
drag, startPoint x: 181, startPoint y: 109, endPoint x: 535, endPoint y: 150, distance: 356.4
click at [535, 150] on link "Estilo" at bounding box center [609, 153] width 202 height 25
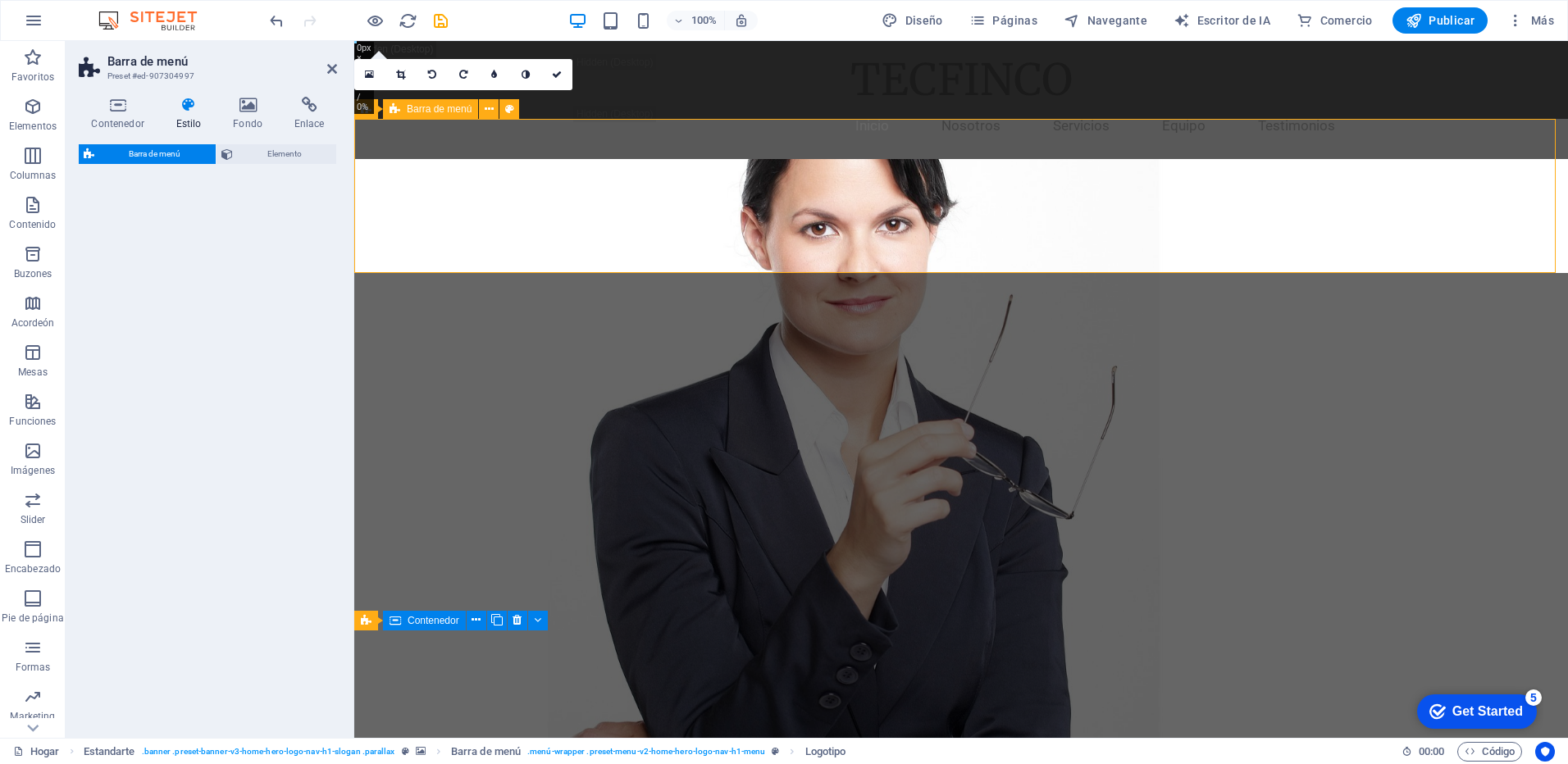
select select "rem"
select select "preset-menu-v2-home-hero-logo-nav-h1-menu"
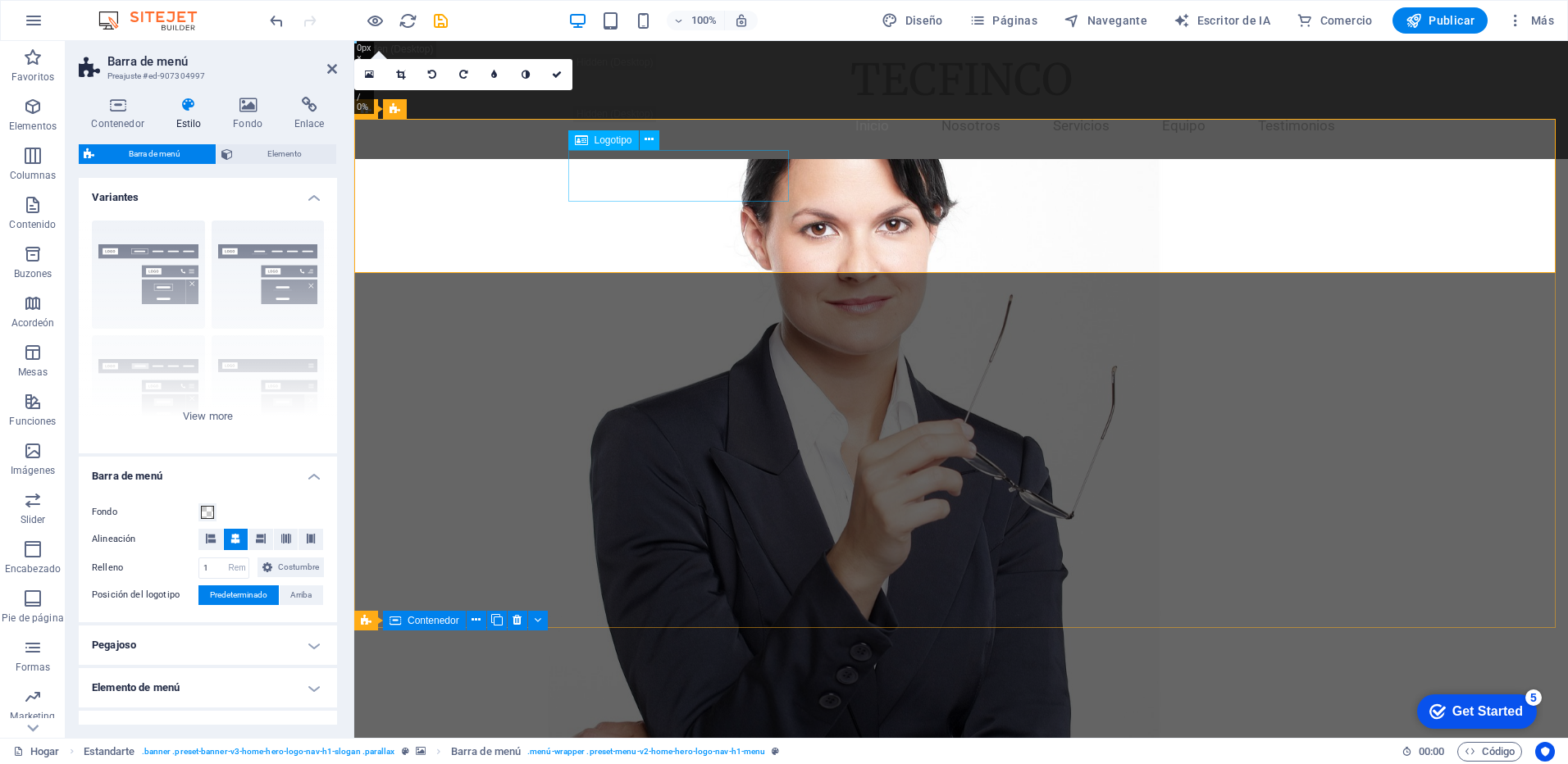
click at [648, 143] on icon at bounding box center [649, 140] width 9 height 17
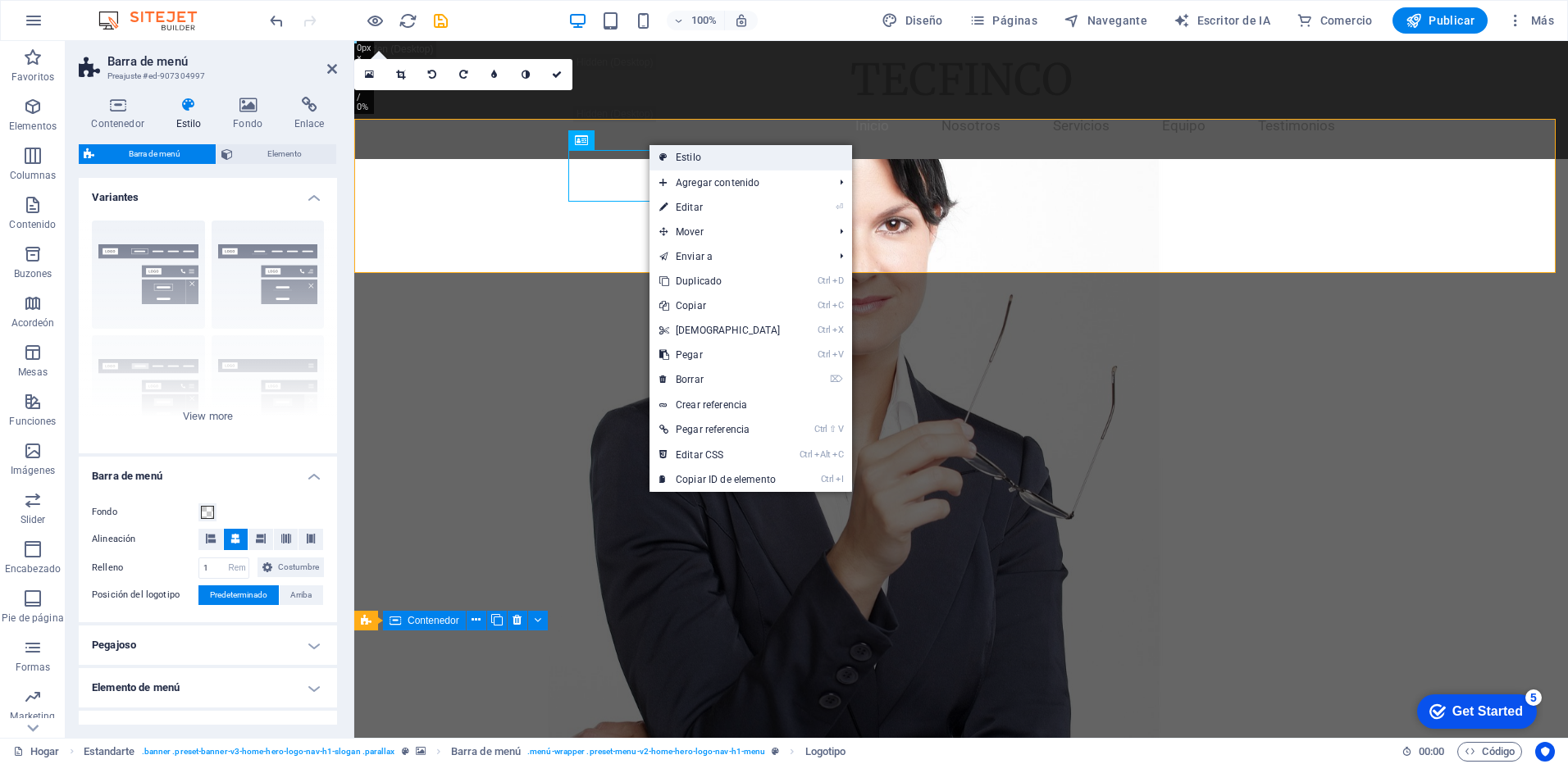
drag, startPoint x: 674, startPoint y: 157, endPoint x: 320, endPoint y: 116, distance: 356.4
click at [674, 157] on link "Estilo" at bounding box center [751, 157] width 202 height 25
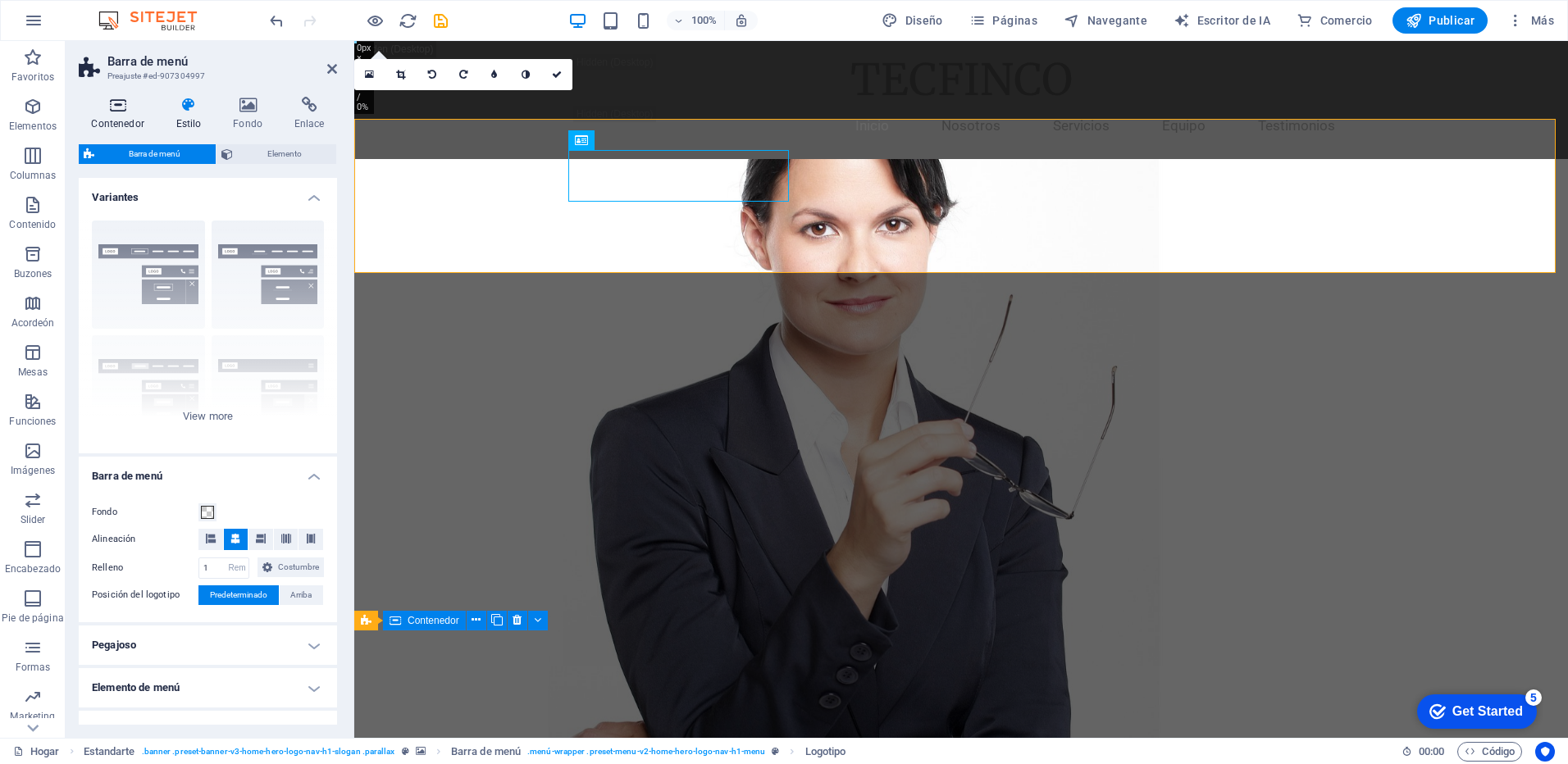
click at [116, 111] on icon at bounding box center [118, 104] width 78 height 16
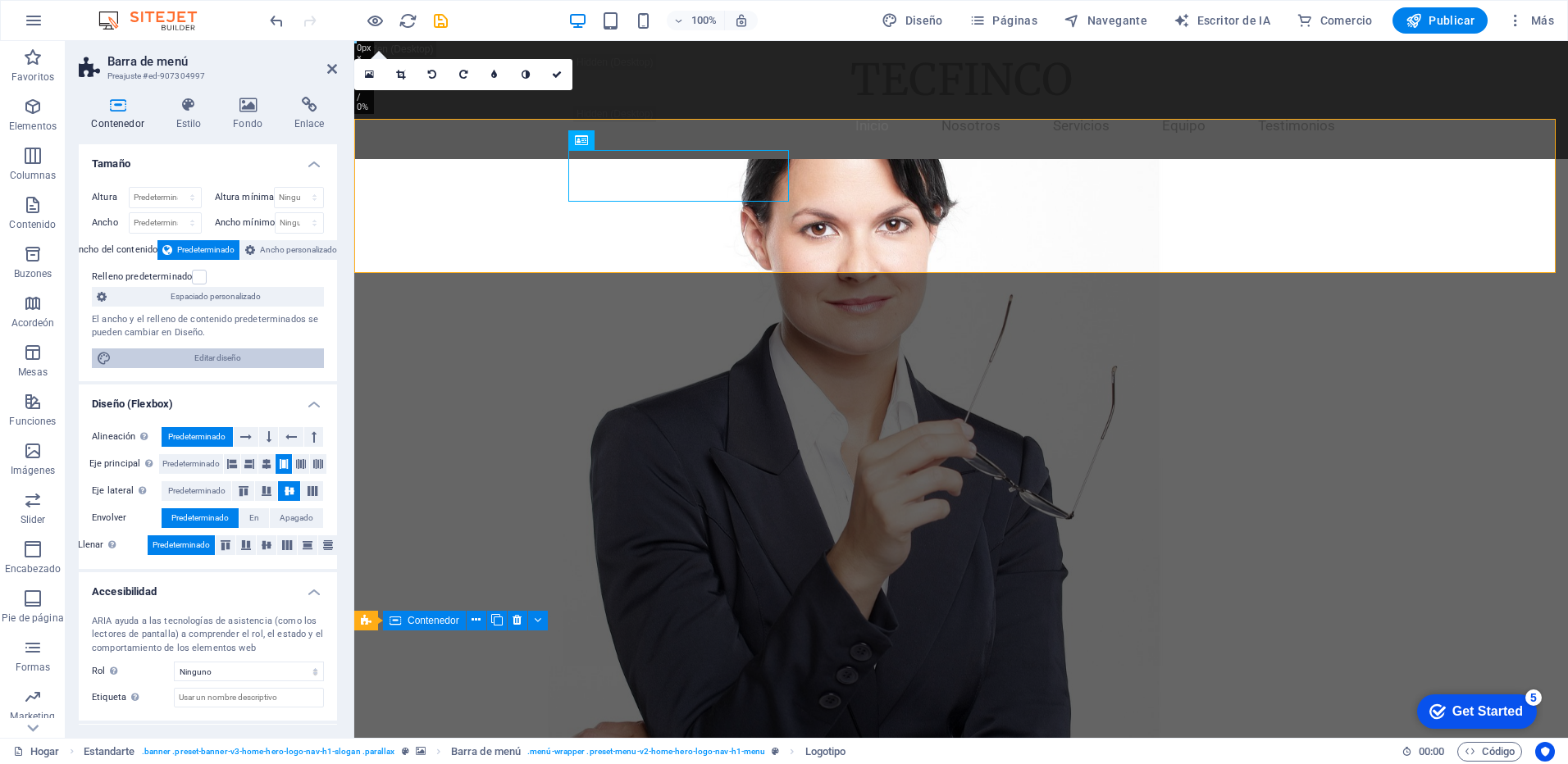
click at [245, 361] on span "Editar diseño" at bounding box center [217, 358] width 202 height 19
select select "rem"
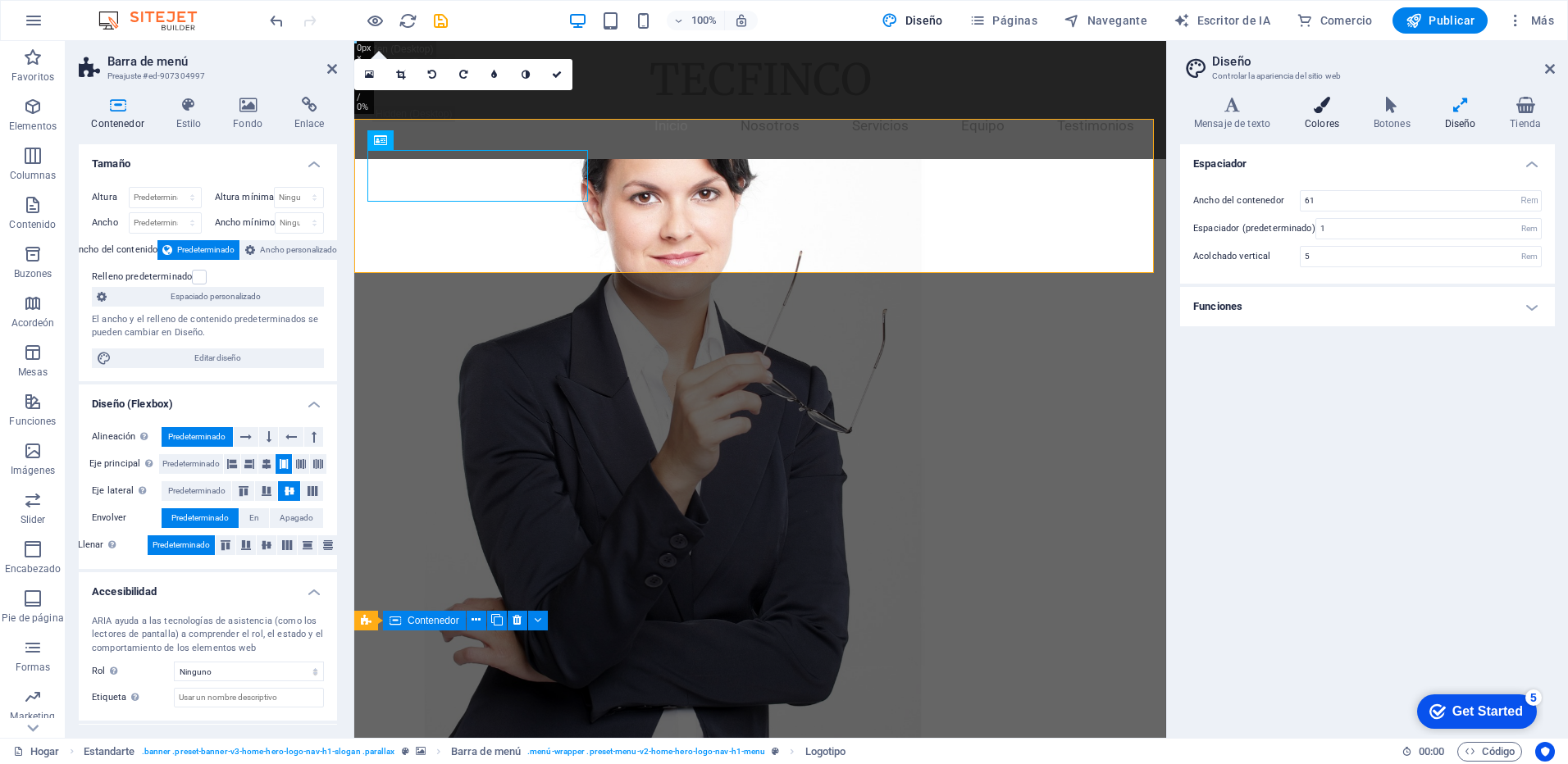
click at [1326, 120] on font "Colores" at bounding box center [1322, 124] width 35 height 12
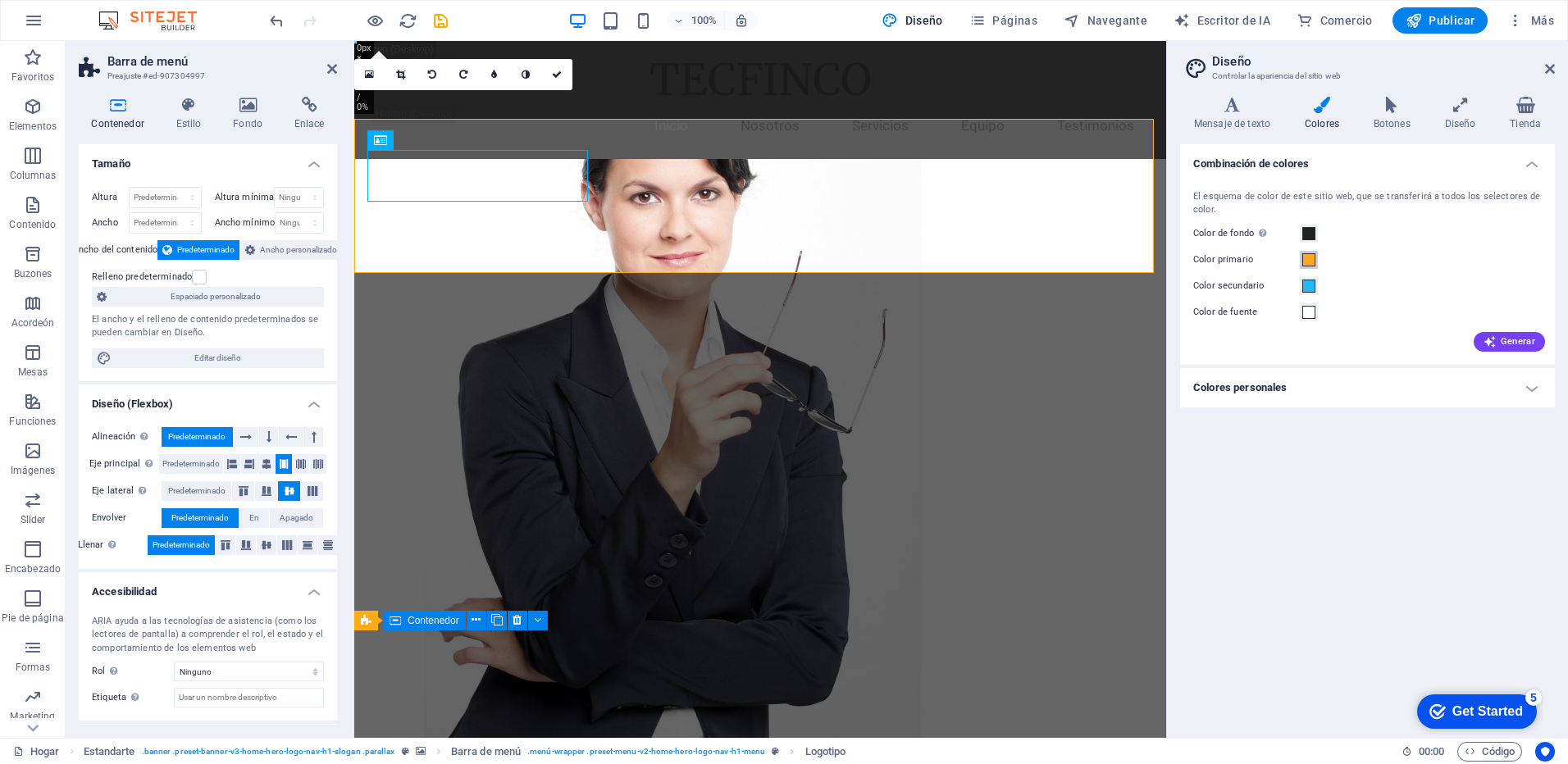
click at [1308, 258] on span at bounding box center [1309, 259] width 13 height 13
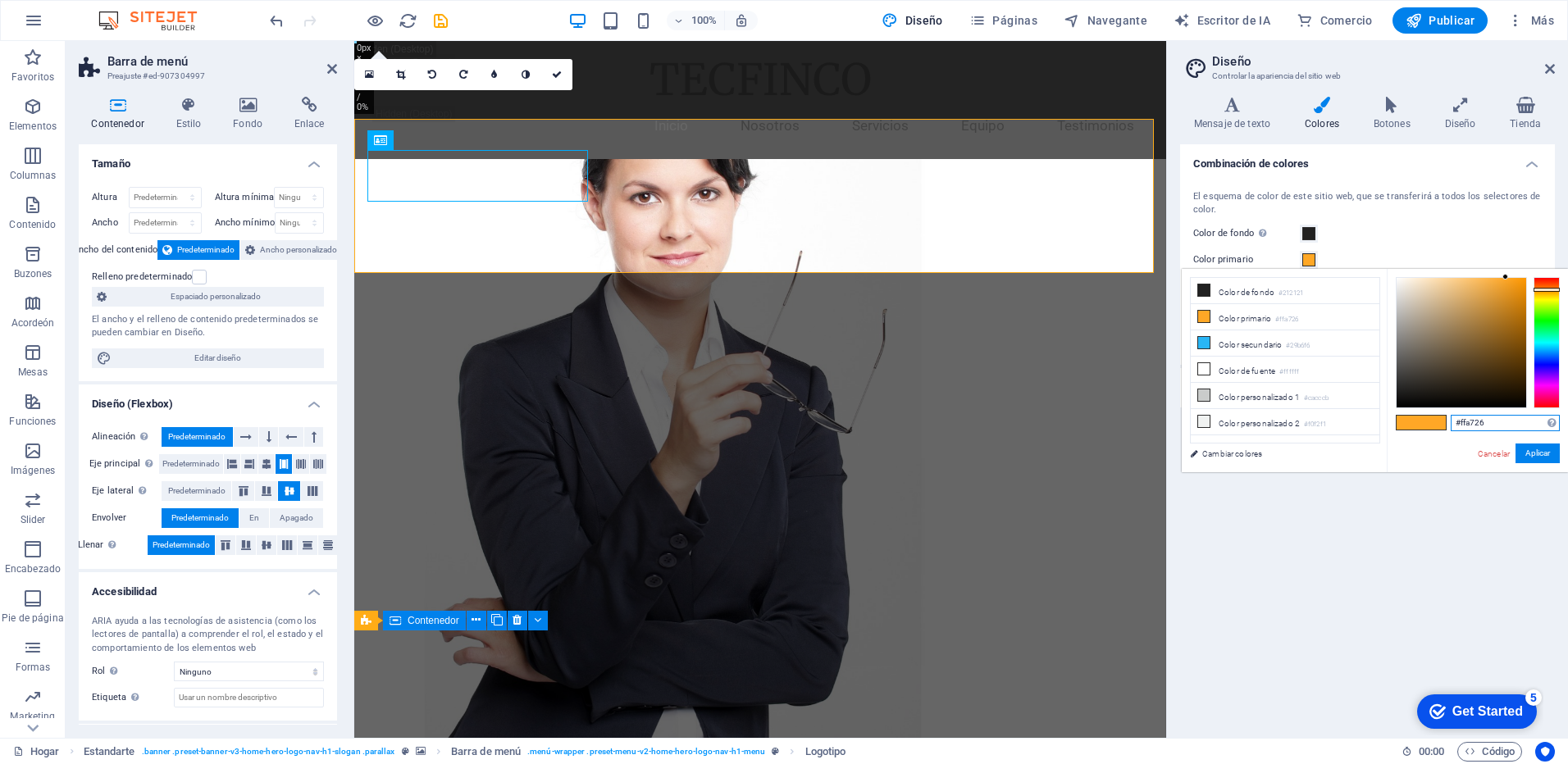
drag, startPoint x: 1487, startPoint y: 424, endPoint x: 1445, endPoint y: 425, distance: 42.0
click at [1445, 425] on div "#ffa726 Formatos compatibles #0852ed rgb(8, 82, 237) rgba(8, 82, 237, 90%) hsv(…" at bounding box center [1477, 490] width 181 height 441
paste input "ec6b1b"
type input "#ec6b1b"
click at [1535, 456] on button "Aplicar" at bounding box center [1538, 453] width 44 height 19
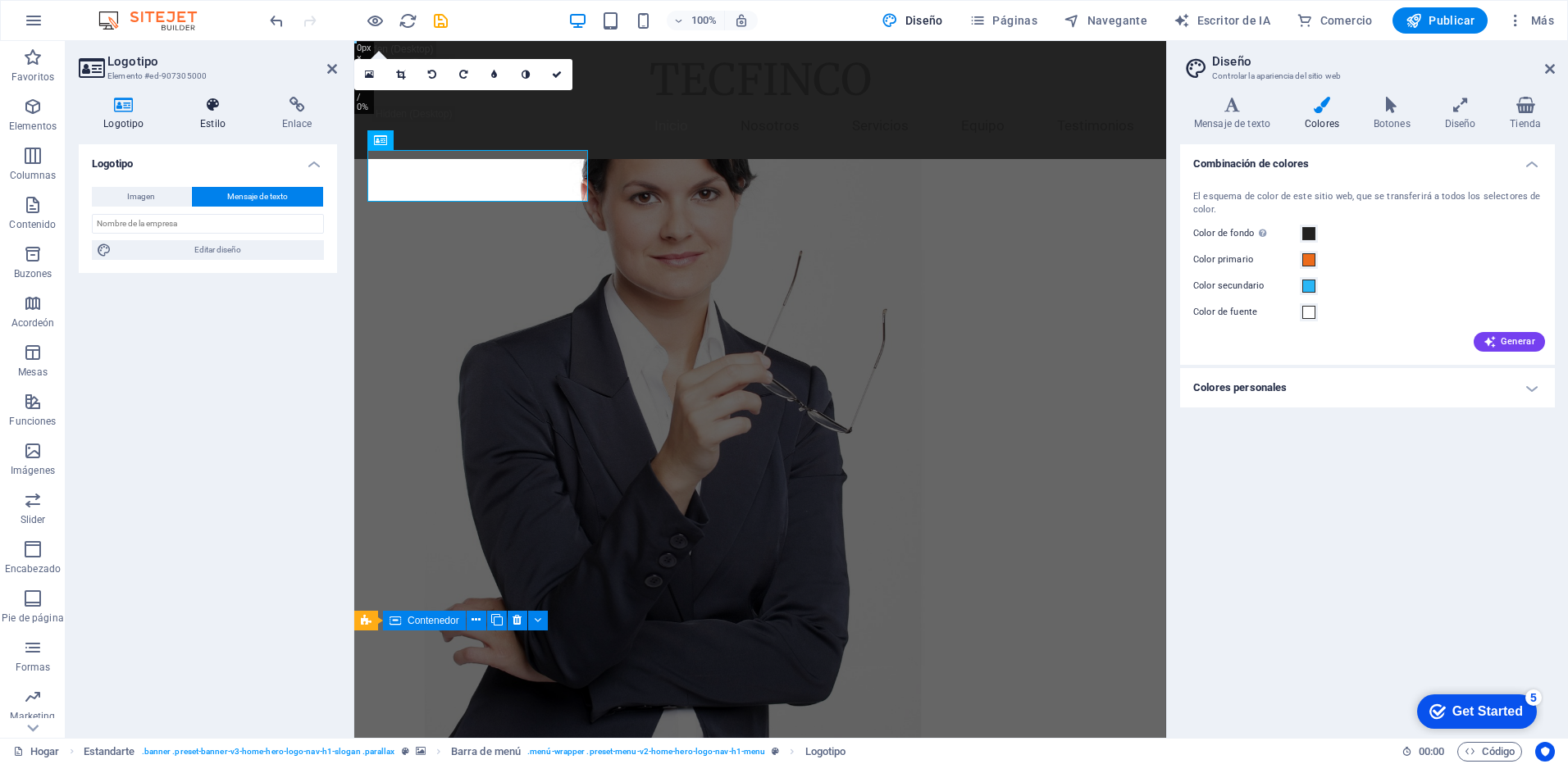
click at [204, 119] on font "Estilo" at bounding box center [213, 124] width 25 height 12
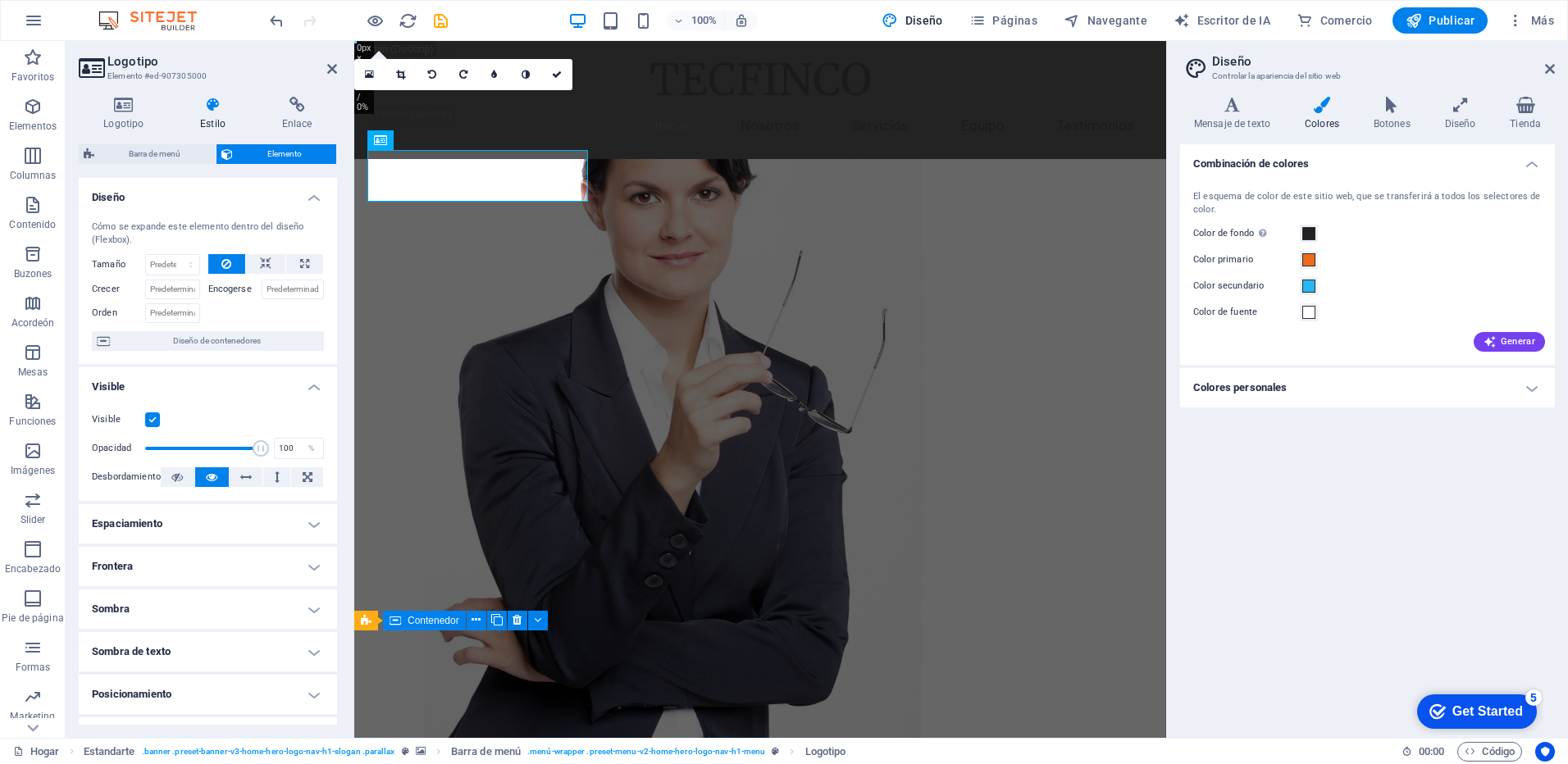
click at [1326, 102] on icon at bounding box center [1322, 104] width 63 height 16
click at [1530, 386] on h4 "Colores personales" at bounding box center [1367, 388] width 375 height 39
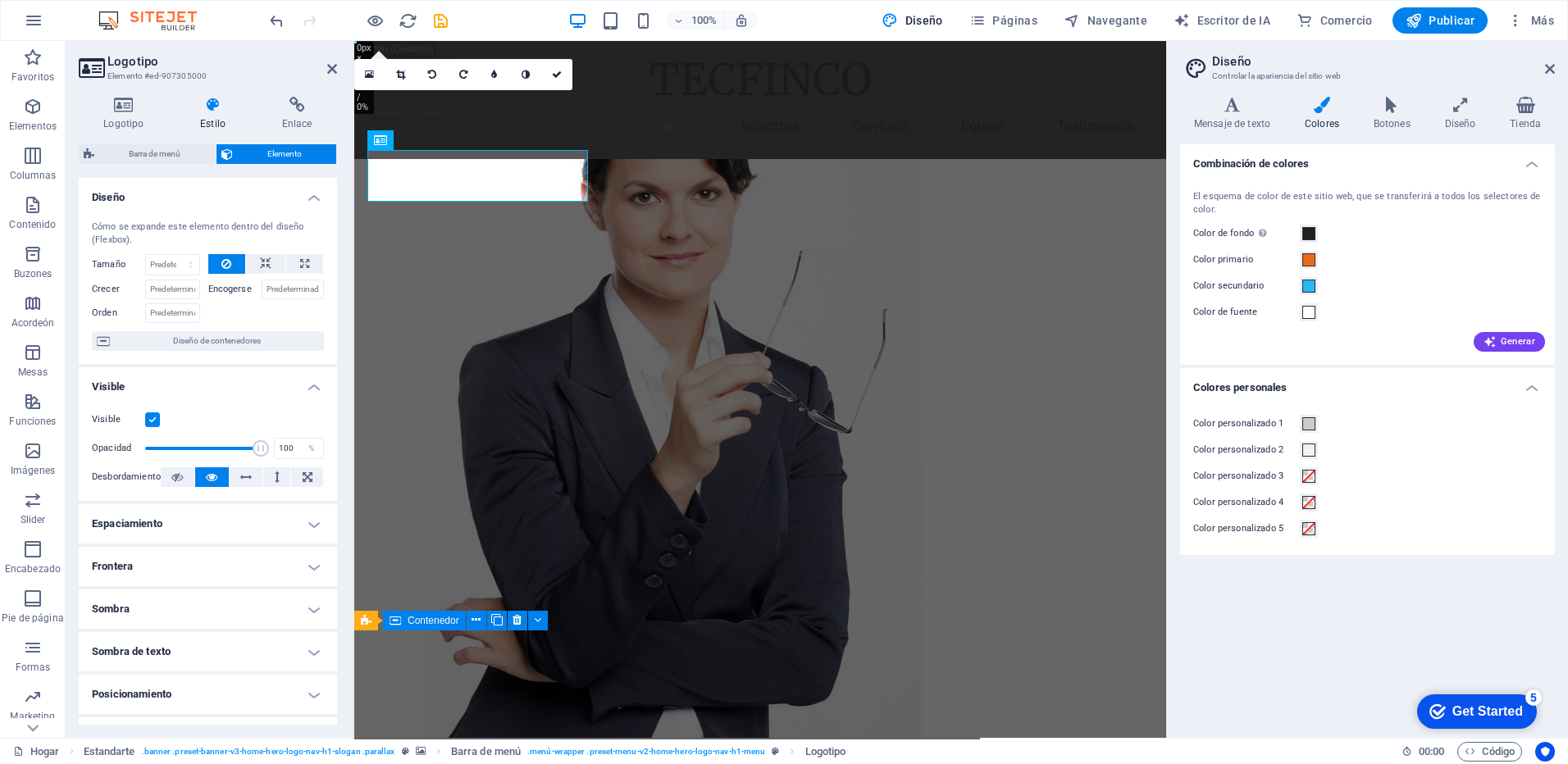
click at [1530, 385] on h4 "Colores personales" at bounding box center [1367, 383] width 375 height 30
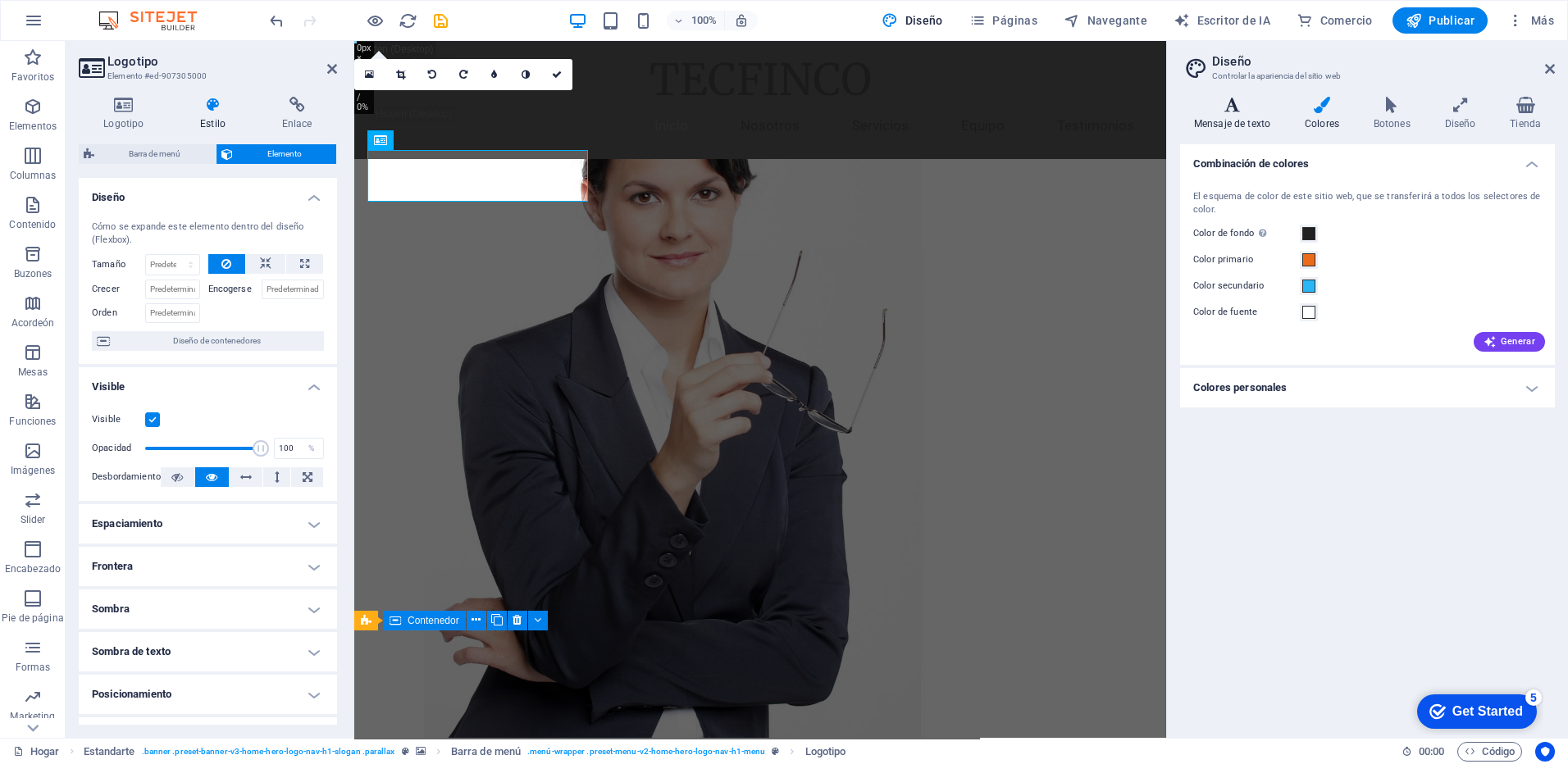
click at [1237, 108] on icon at bounding box center [1232, 104] width 104 height 16
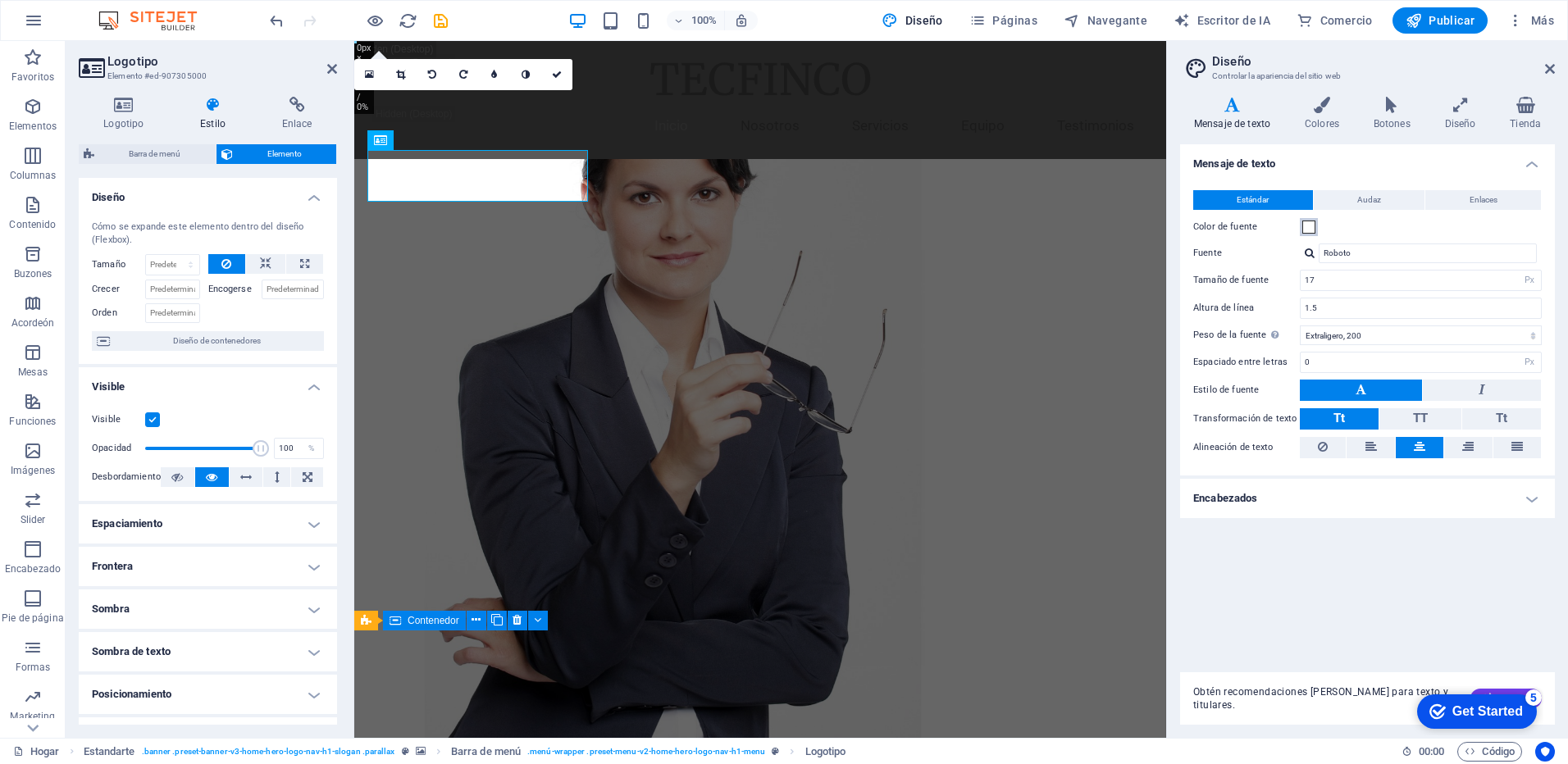
click at [1309, 225] on span at bounding box center [1309, 226] width 13 height 13
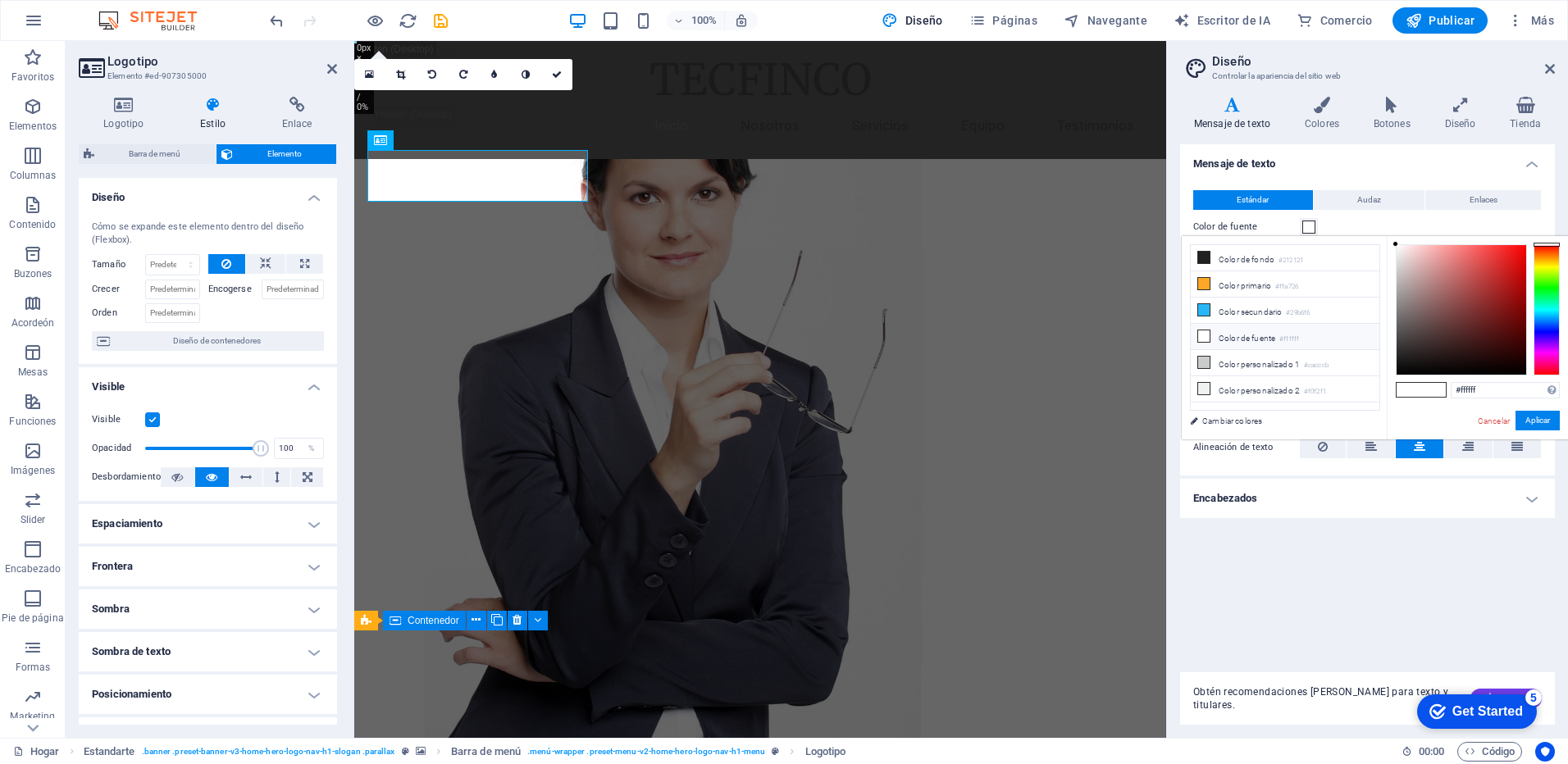
click at [1431, 386] on span at bounding box center [1433, 390] width 25 height 14
drag, startPoint x: 1494, startPoint y: 388, endPoint x: 1431, endPoint y: 392, distance: 63.1
click at [1431, 392] on div "#ffffff Formatos compatibles #0852ed rgb(8, 82, 237) rgba(8, 82, 237, 90%) hsv(…" at bounding box center [1477, 457] width 181 height 441
paste input "ec6b1b"
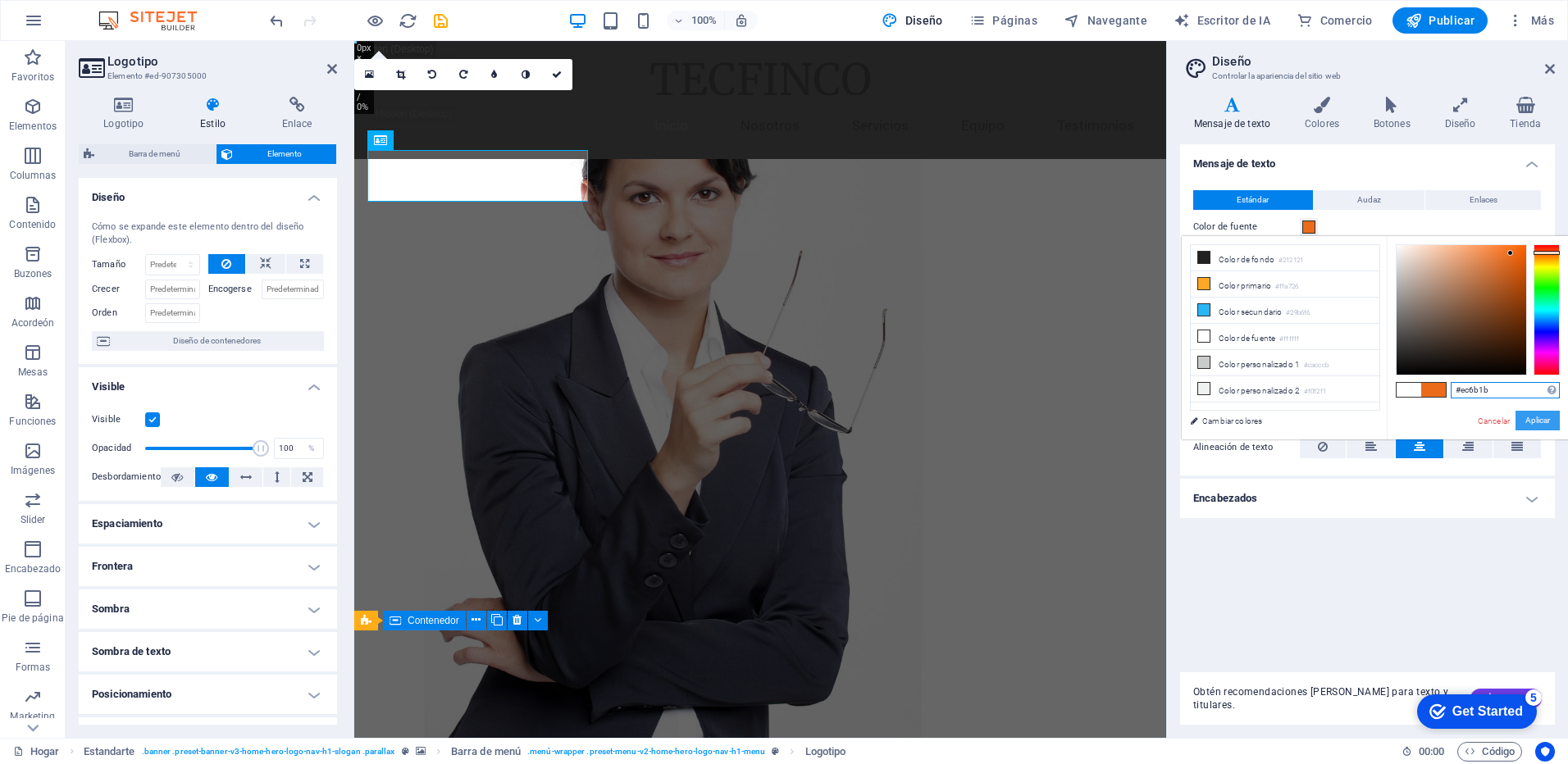
type input "#ec6b1b"
click at [1534, 417] on button "Aplicar" at bounding box center [1538, 420] width 44 height 19
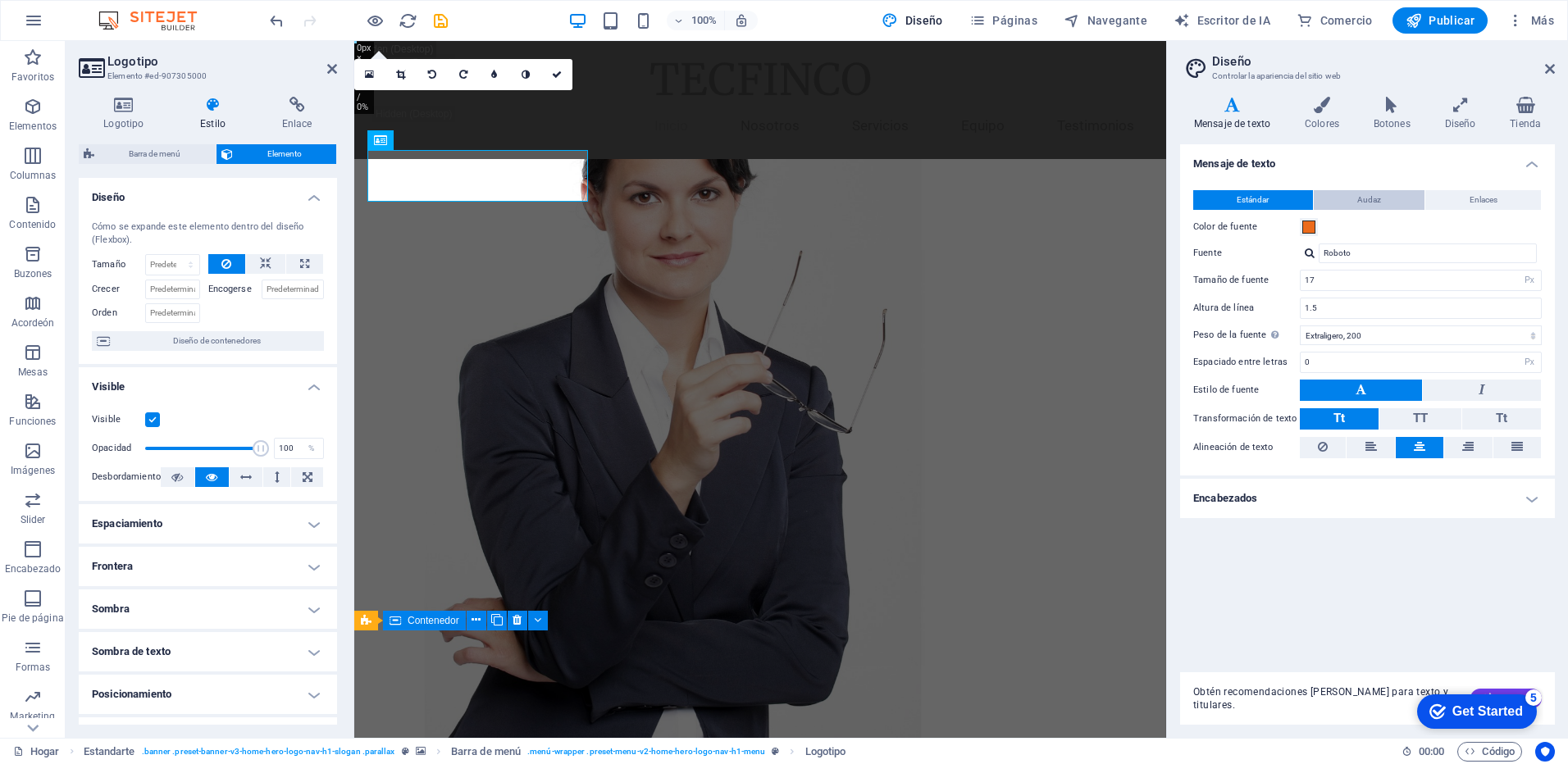
click at [1363, 206] on span "Audaz" at bounding box center [1370, 200] width 24 height 19
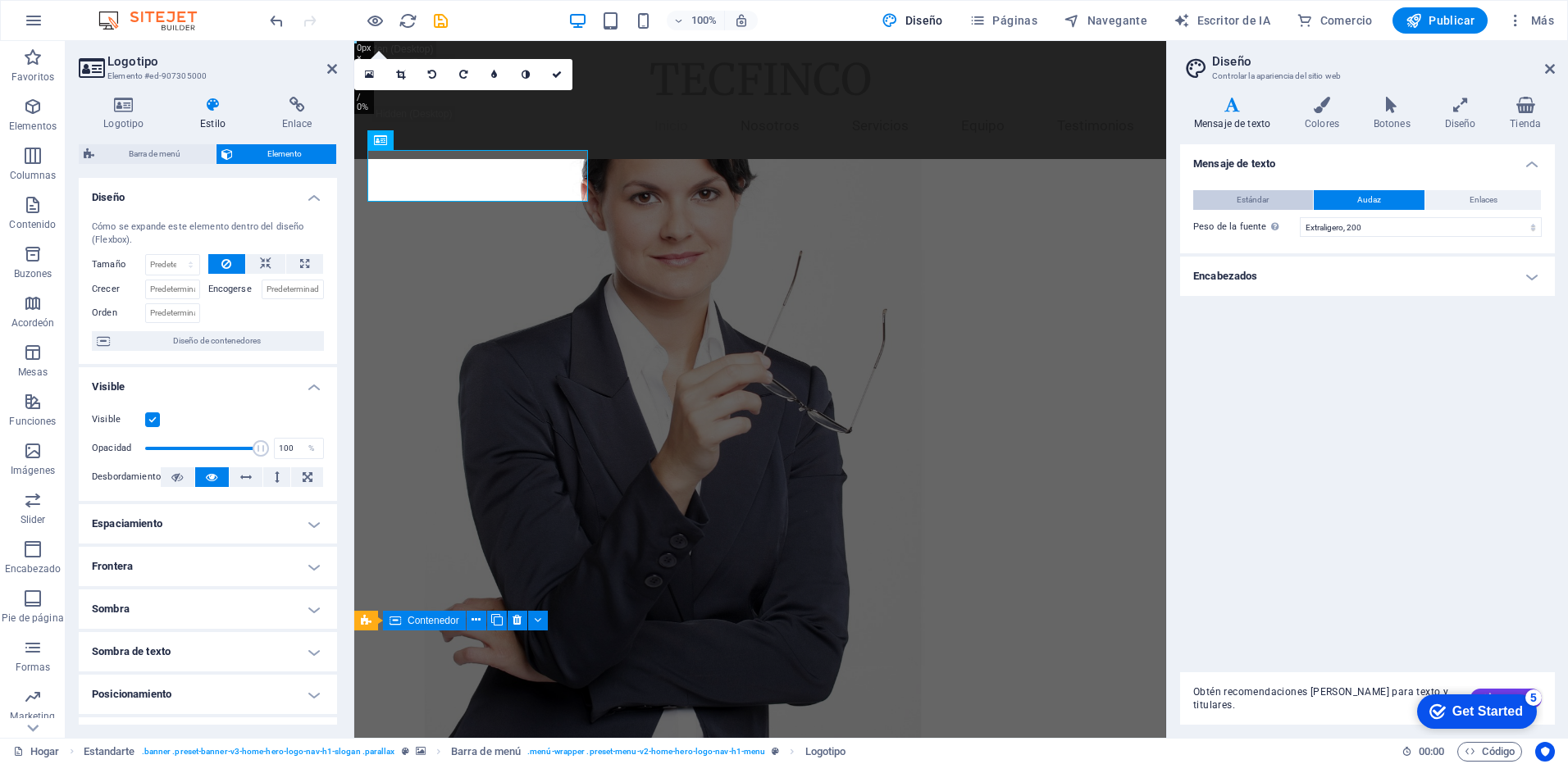
click at [1265, 205] on span "Estándar" at bounding box center [1253, 200] width 32 height 19
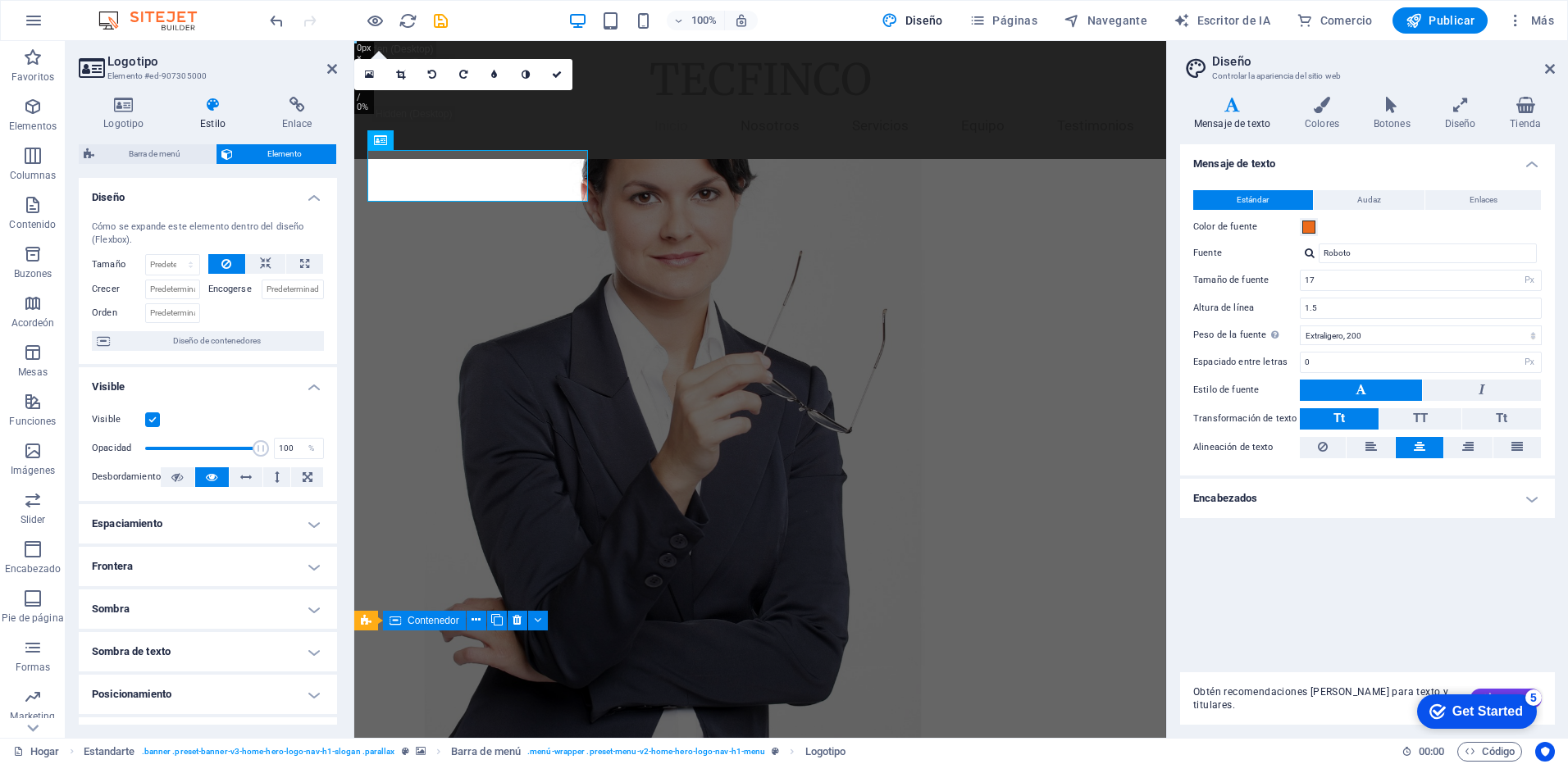
drag, startPoint x: 1520, startPoint y: 0, endPoint x: 1551, endPoint y: 551, distance: 551.9
click at [1551, 551] on div "Mensaje de texto Estándar Audaz Enlaces Color de fuente Fuente Roboto Tamaño de…" at bounding box center [1367, 401] width 375 height 515
click at [1495, 695] on div "checkmark Get Started 5" at bounding box center [1477, 711] width 119 height 35
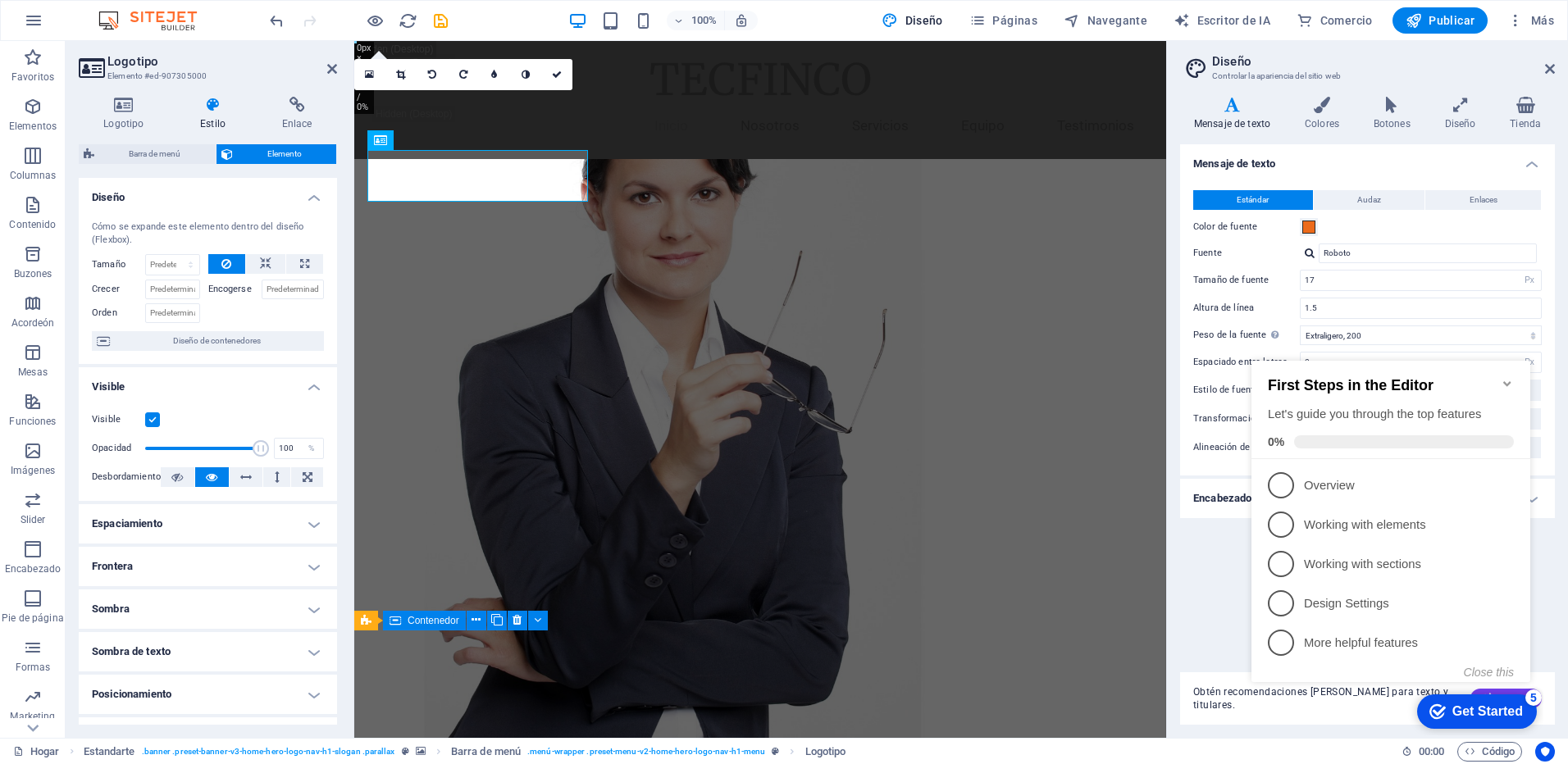
click at [1554, 578] on div "Mensaje de texto Estándar Audaz Enlaces Color de fuente Fuente Roboto Tamaño de…" at bounding box center [1367, 401] width 375 height 515
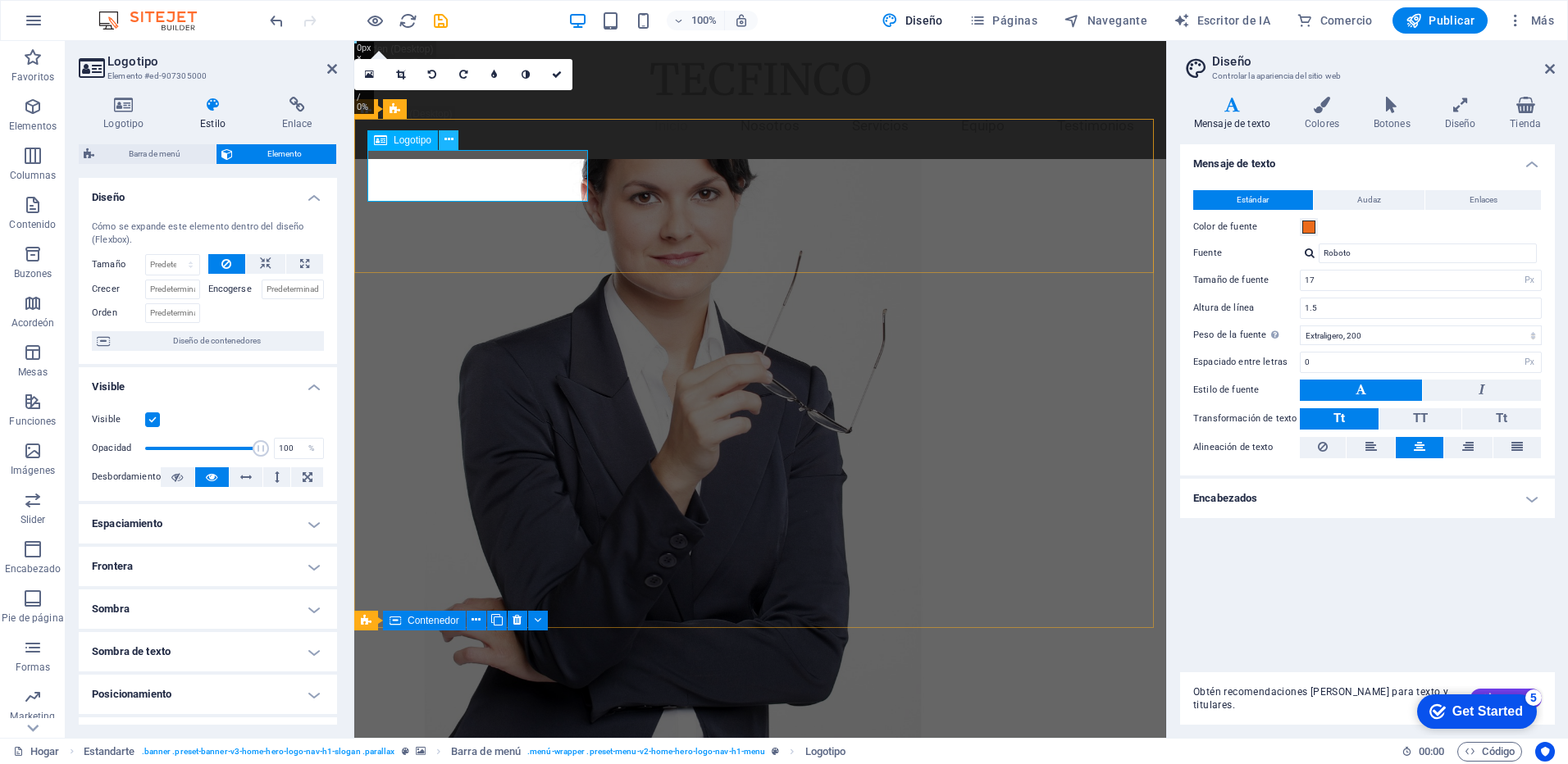
click at [449, 142] on icon at bounding box center [449, 140] width 9 height 17
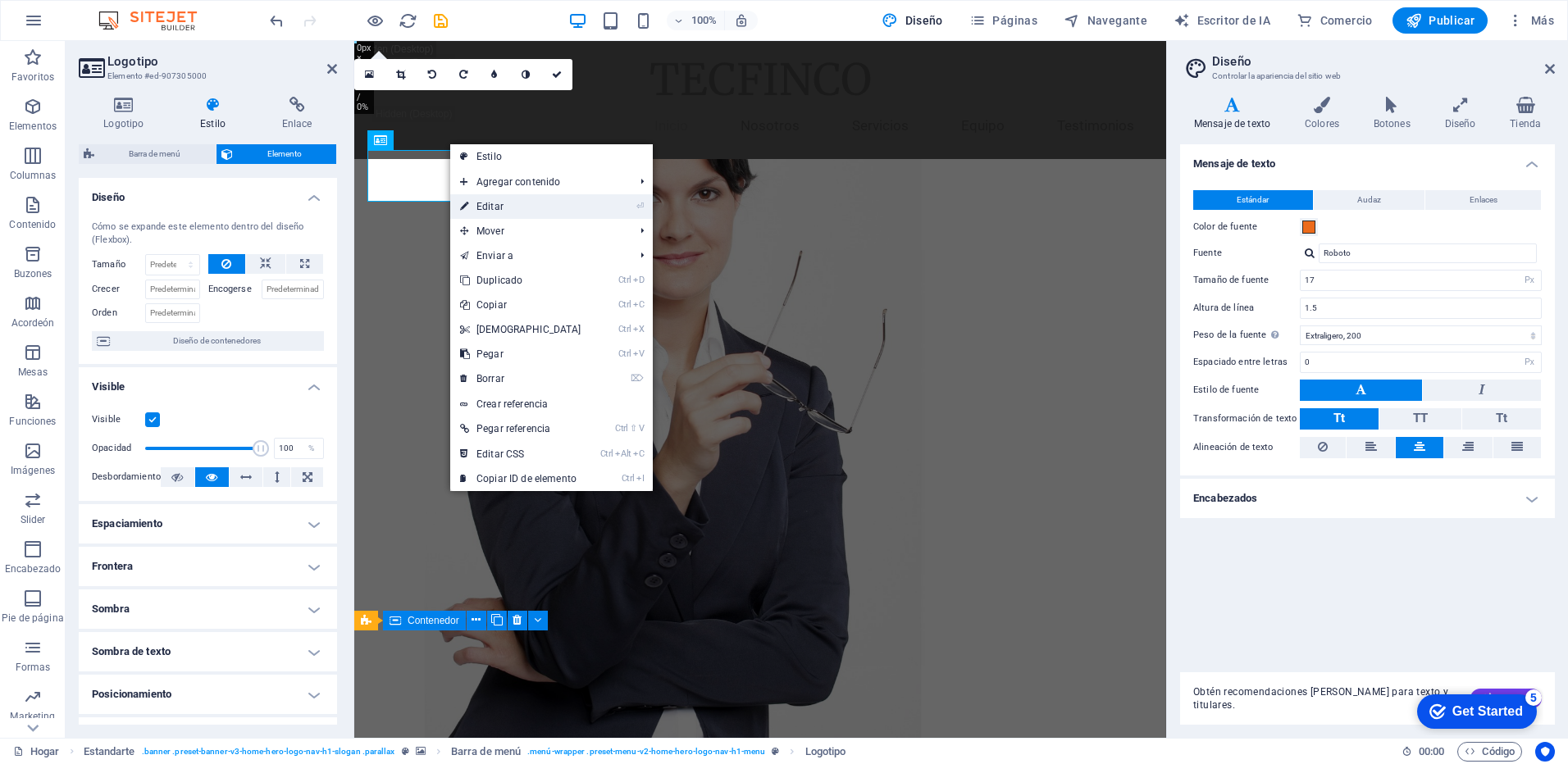
click at [513, 206] on link "⏎ Editar" at bounding box center [521, 206] width 141 height 25
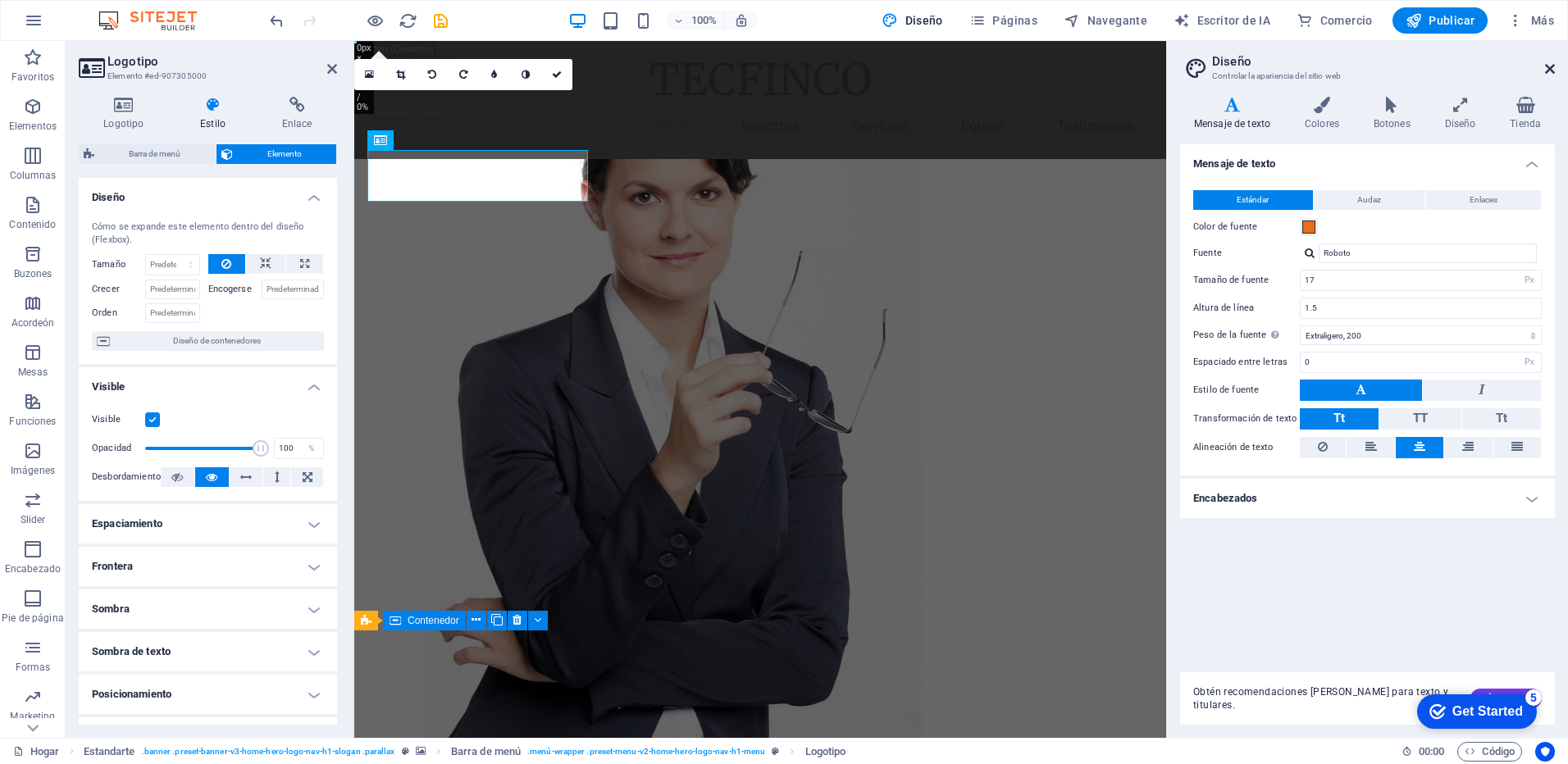
click at [1550, 69] on icon at bounding box center [1550, 69] width 10 height 13
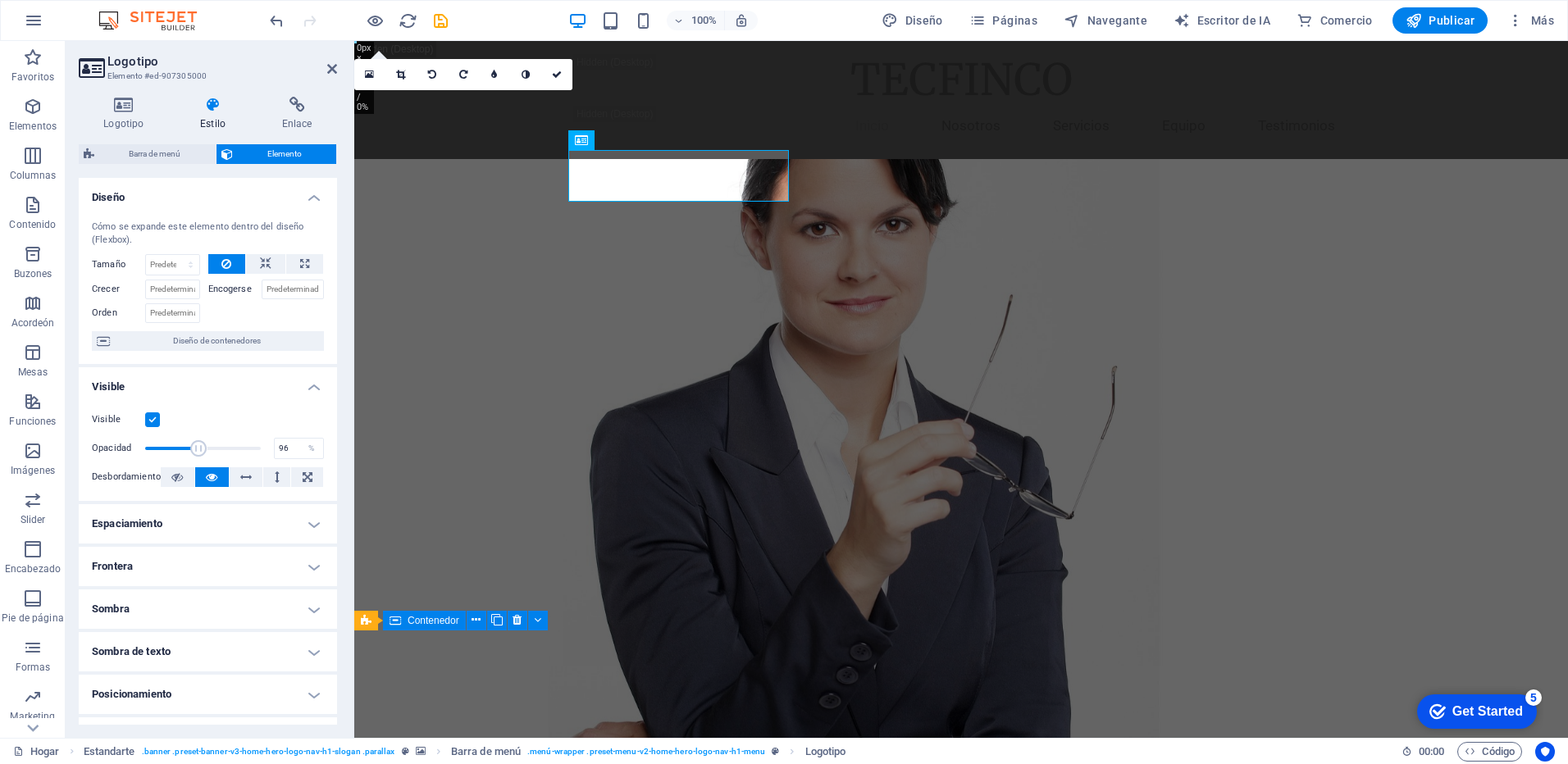
type input "100"
drag, startPoint x: 258, startPoint y: 451, endPoint x: 287, endPoint y: 453, distance: 29.1
click at [287, 453] on div "Opacidad 100 %" at bounding box center [208, 448] width 232 height 25
click at [127, 114] on h4 "Logotipo" at bounding box center [127, 113] width 97 height 35
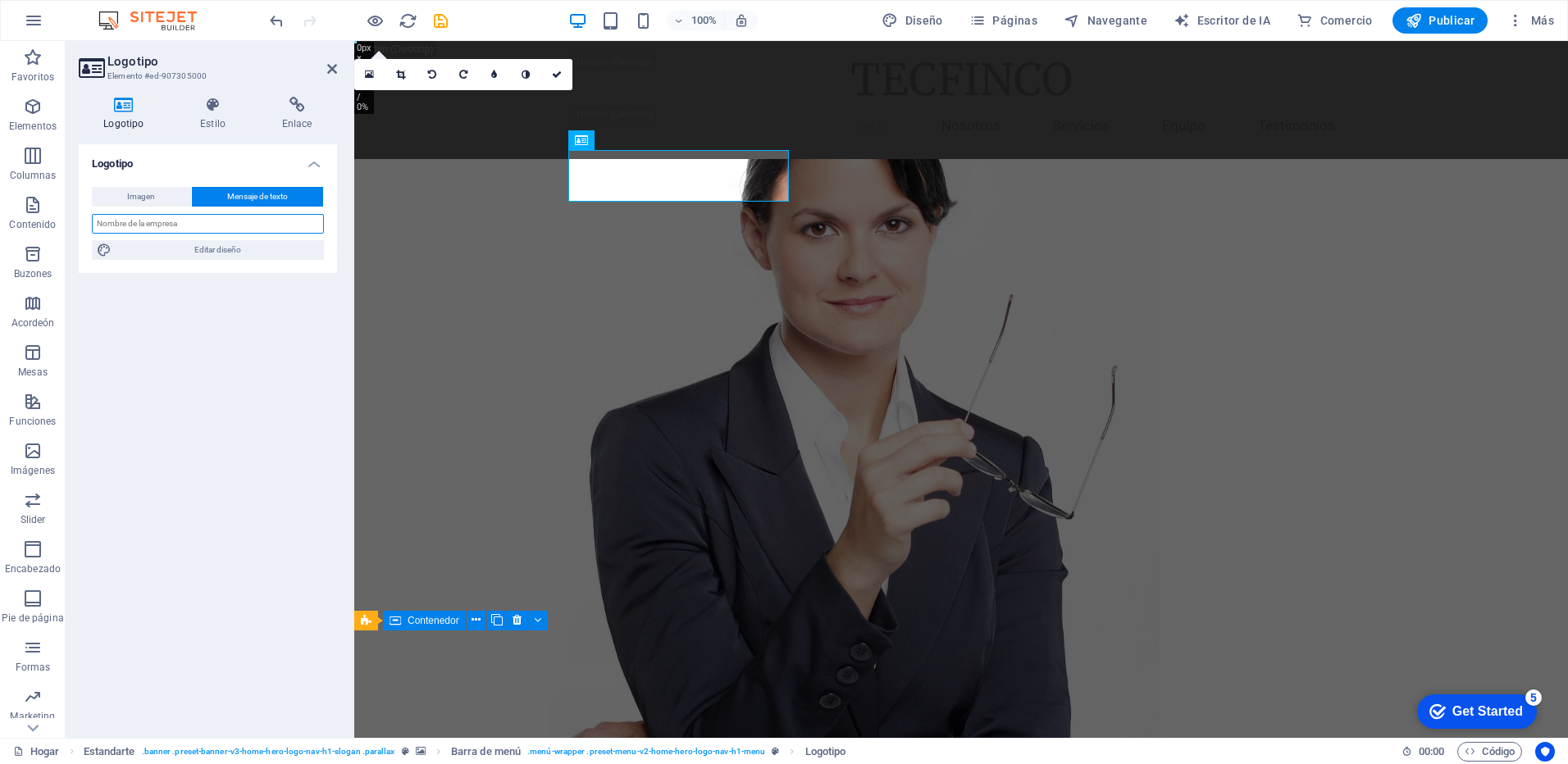
drag, startPoint x: 205, startPoint y: 228, endPoint x: 130, endPoint y: 224, distance: 75.1
click at [130, 223] on input "text" at bounding box center [208, 224] width 232 height 19
type input "TECFINCO"
click at [224, 256] on span "Editar diseño" at bounding box center [217, 250] width 202 height 19
select select "px"
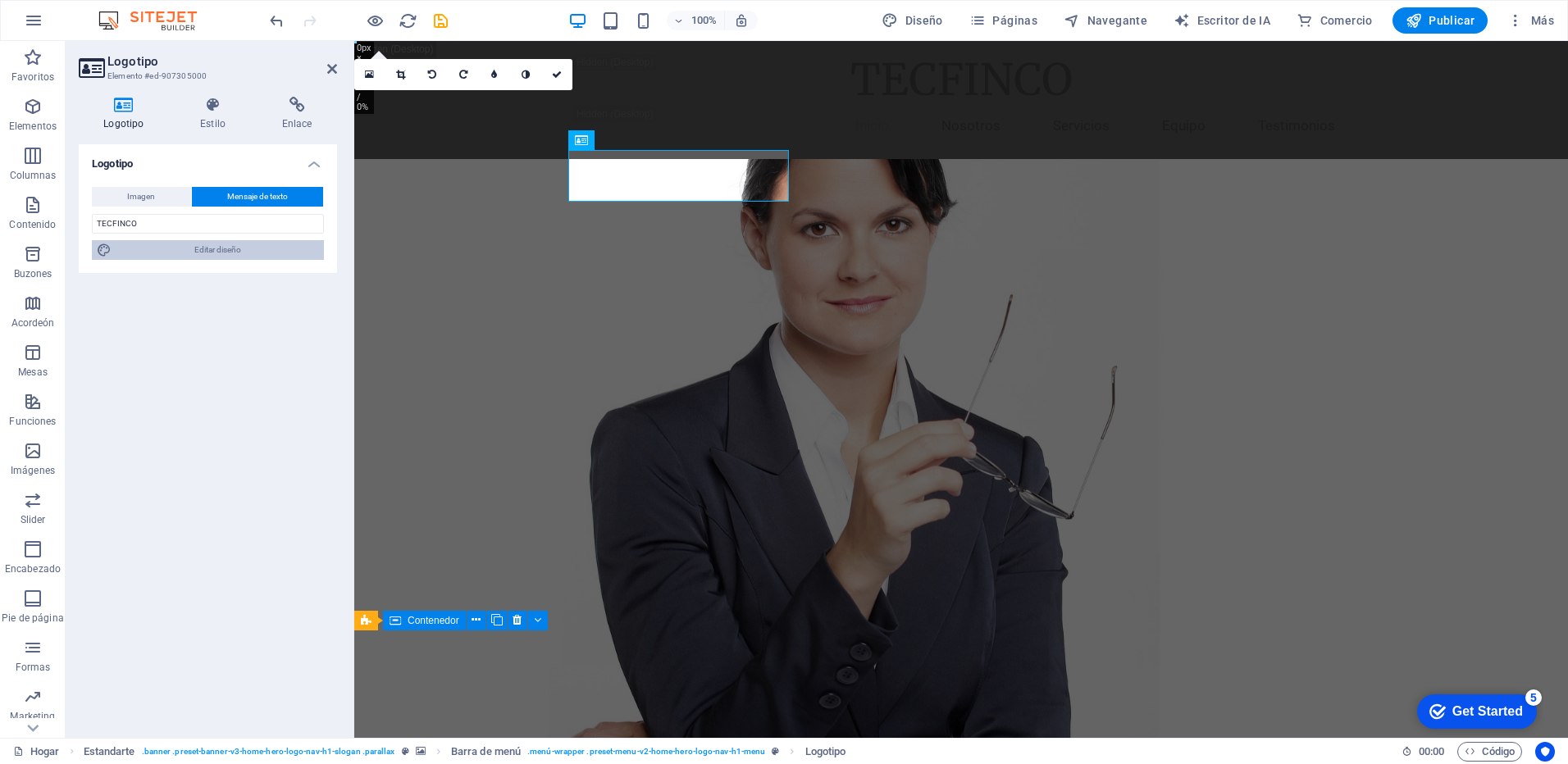
select select "200"
select select "px"
select select "rem"
select select "200"
select select "px"
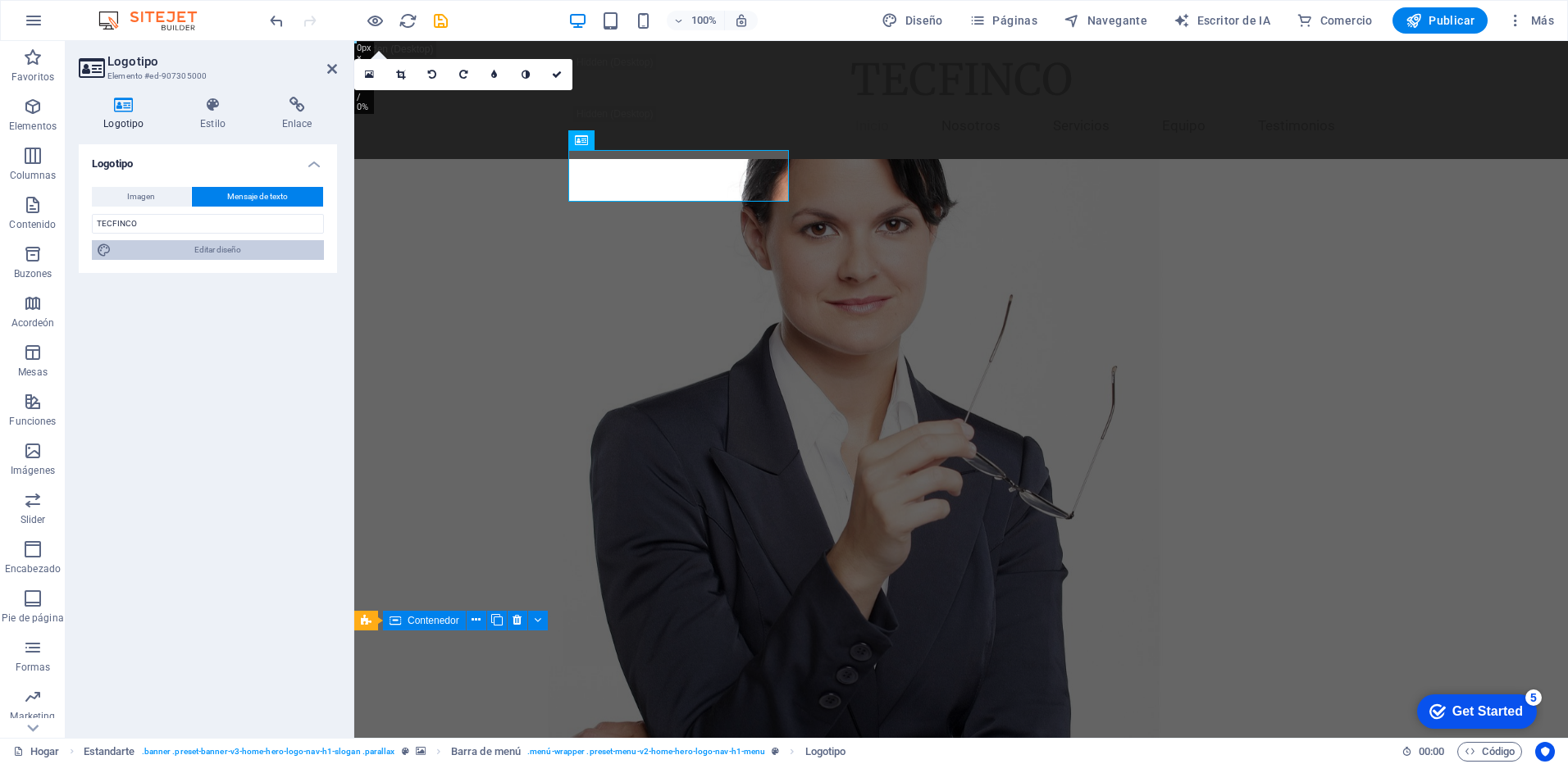
select select "rem"
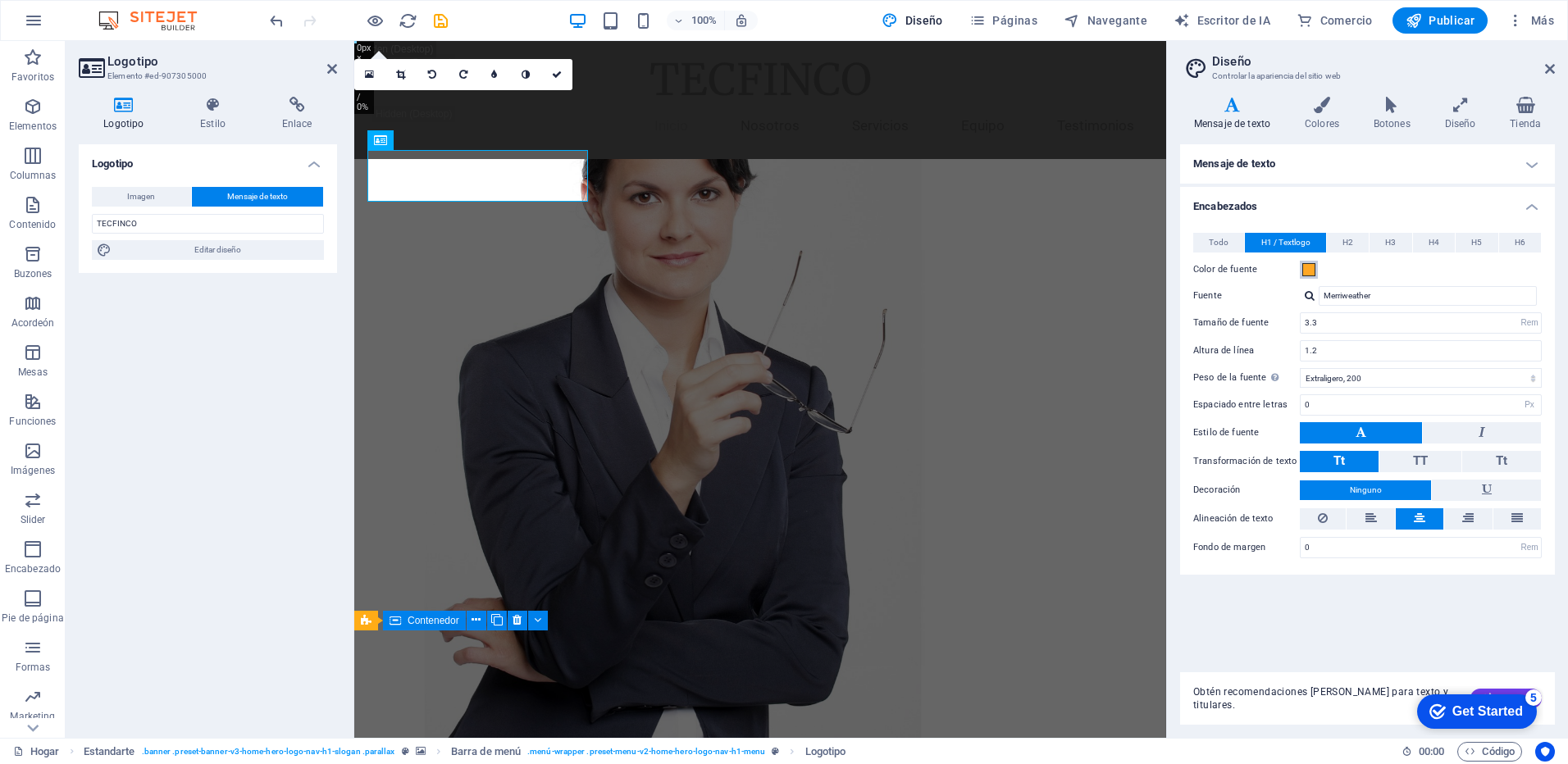
click at [1307, 269] on span at bounding box center [1309, 269] width 13 height 13
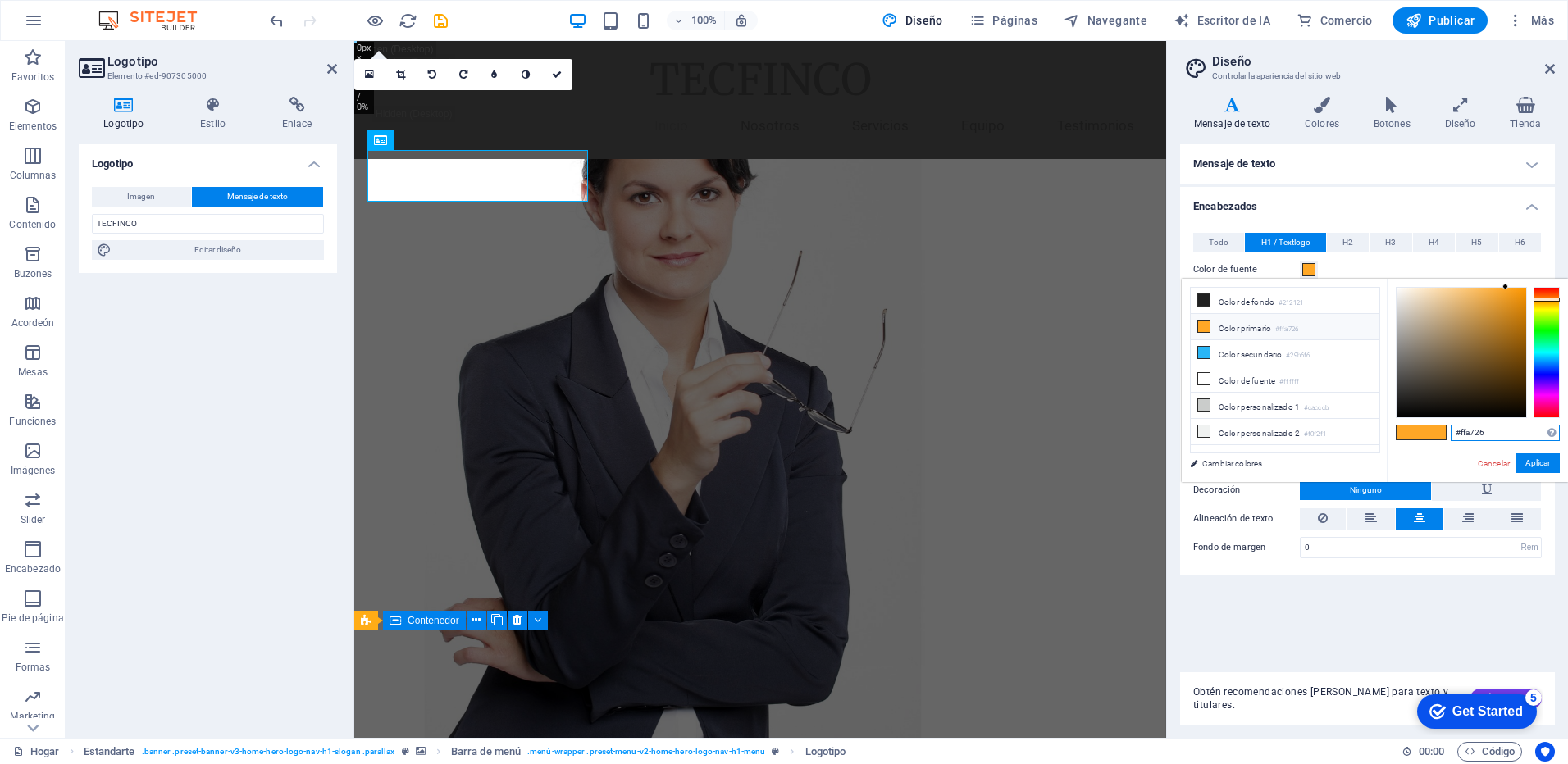
drag, startPoint x: 1495, startPoint y: 437, endPoint x: 1447, endPoint y: 440, distance: 48.1
click at [1447, 440] on div "#ffa726 Formatos compatibles #0852ed rgb(8, 82, 237) rgba(8, 82, 237, 90%) hsv(…" at bounding box center [1477, 499] width 181 height 441
paste input "ec6b1b"
type input "#ec6b1b"
click at [1532, 462] on button "Aplicar" at bounding box center [1538, 462] width 44 height 19
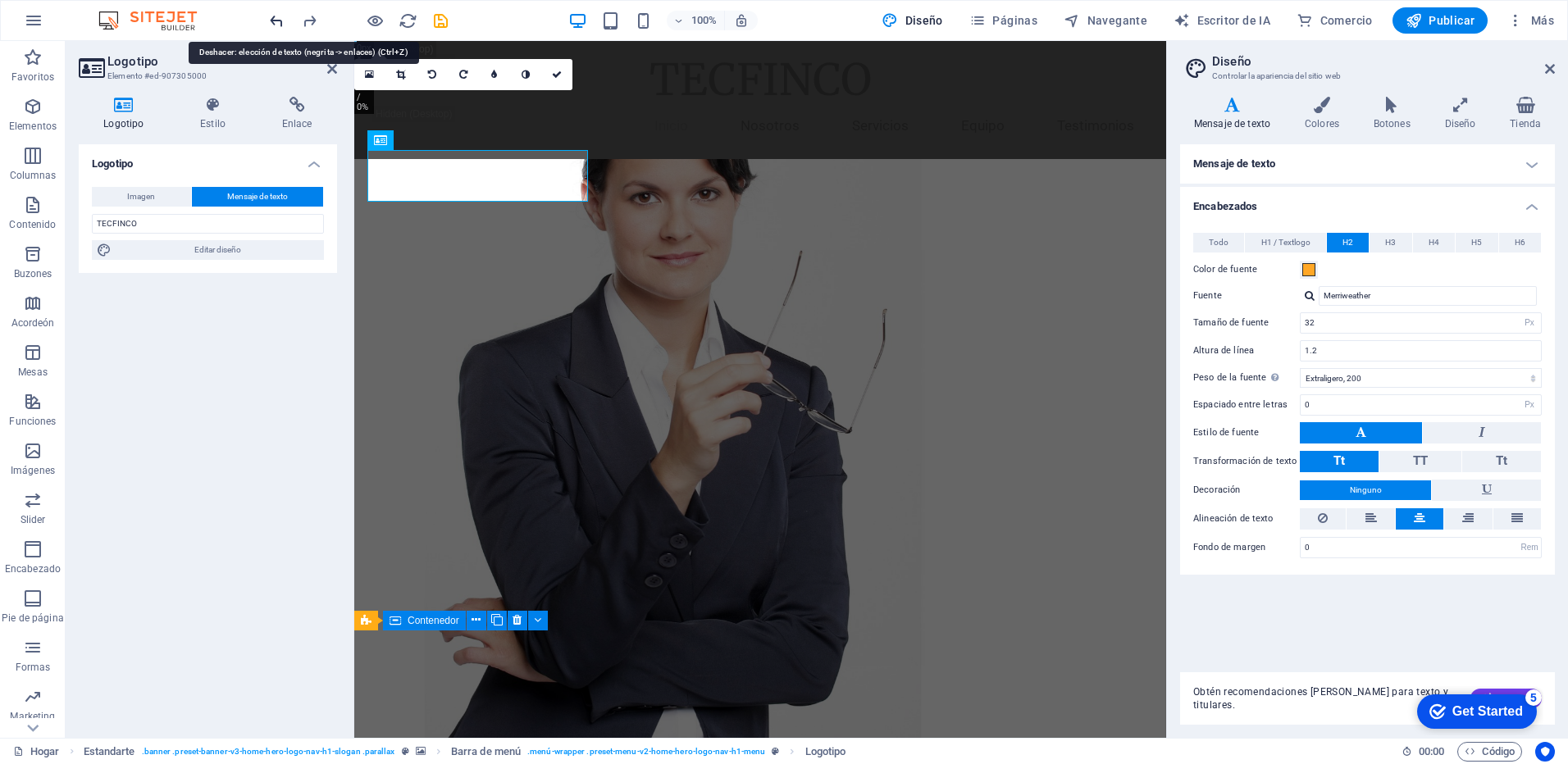
click at [274, 21] on icon "deshacer" at bounding box center [277, 21] width 19 height 19
type input "TECFINCO"
click at [335, 66] on icon at bounding box center [332, 69] width 10 height 13
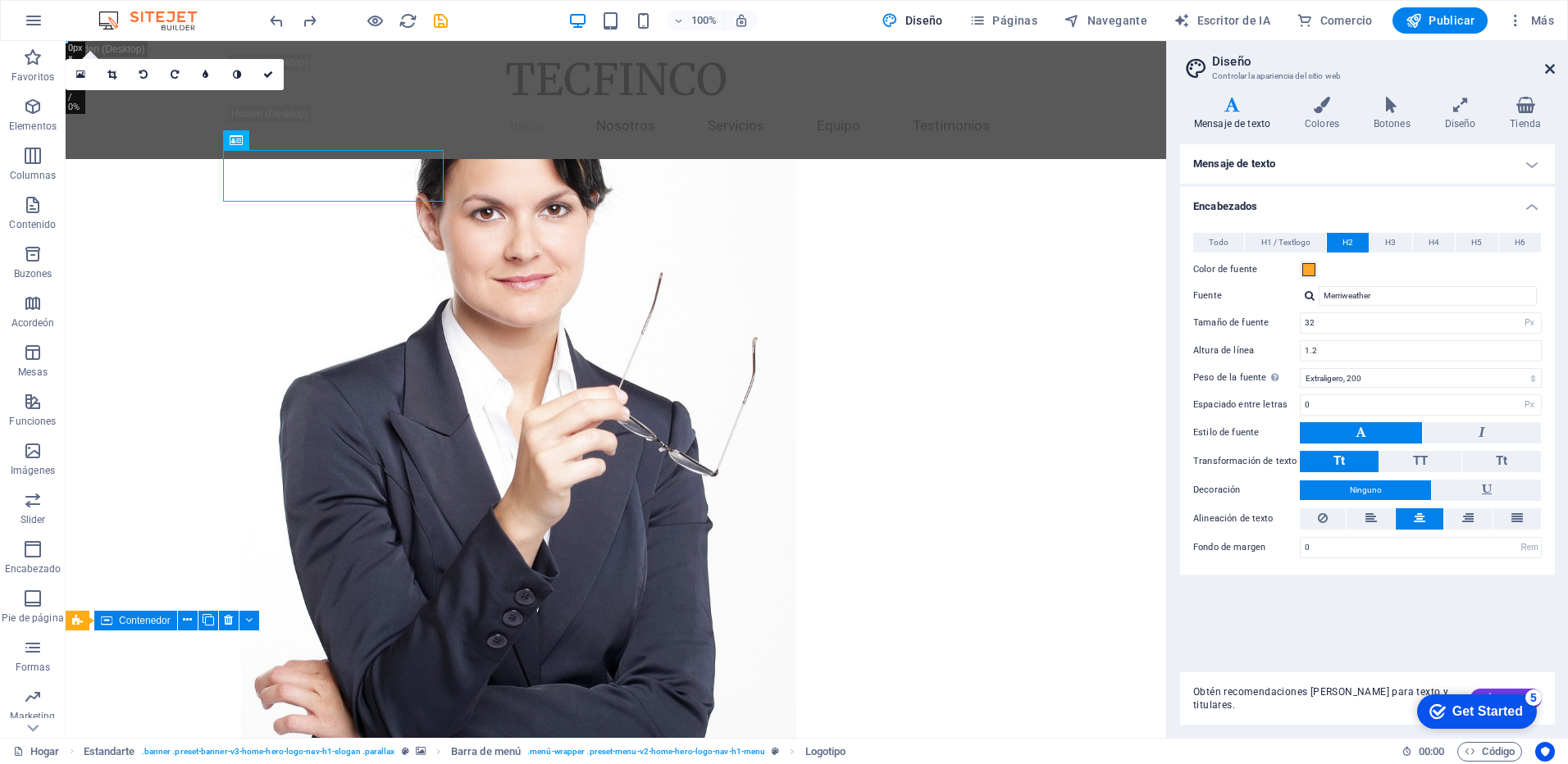
drag, startPoint x: 1549, startPoint y: 68, endPoint x: 1393, endPoint y: 40, distance: 158.5
click at [1549, 68] on icon at bounding box center [1550, 69] width 10 height 13
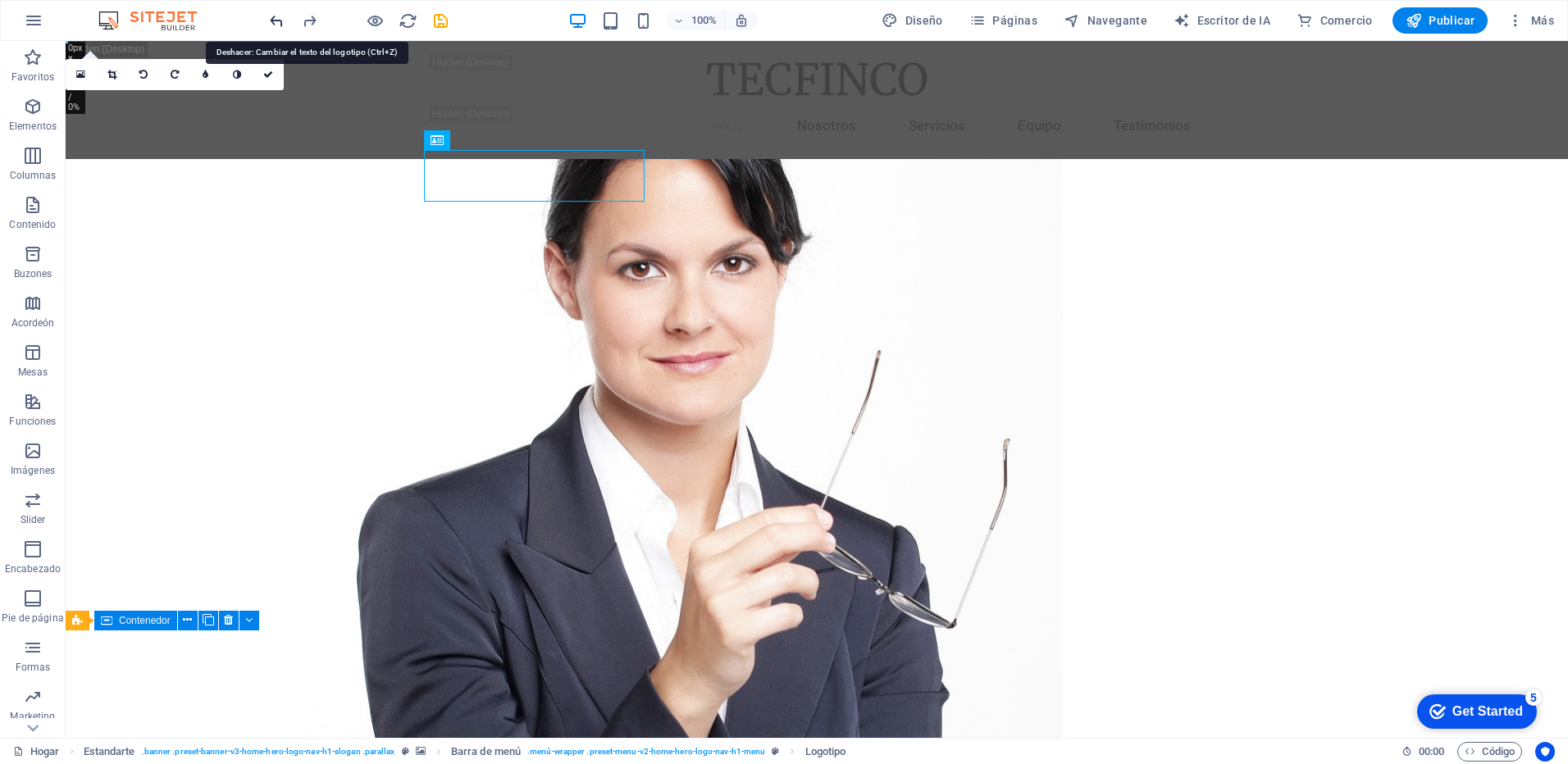
click at [280, 18] on icon "deshacer" at bounding box center [277, 21] width 19 height 19
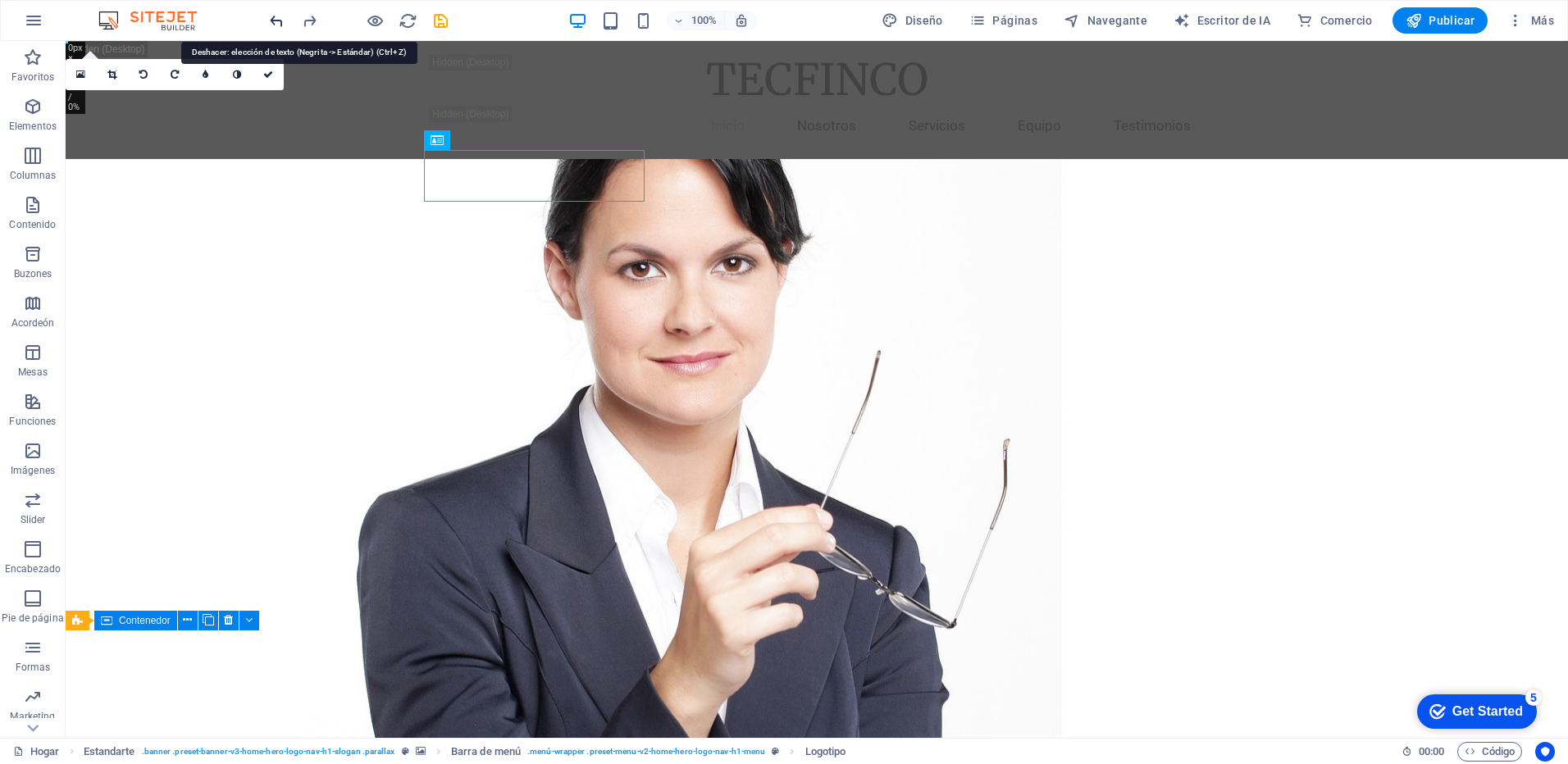
click at [280, 18] on icon "deshacer" at bounding box center [277, 21] width 19 height 19
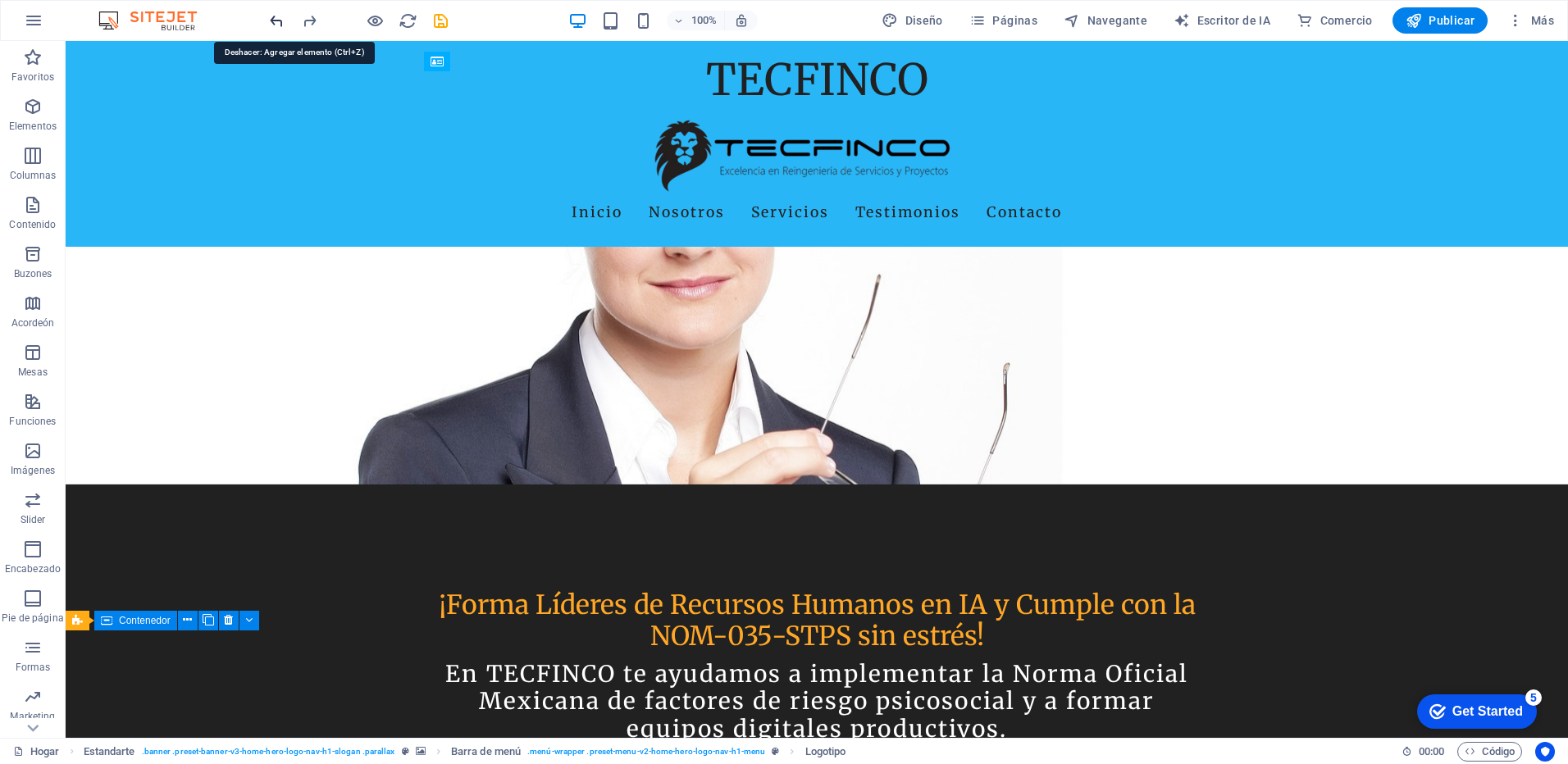
scroll to position [304, 0]
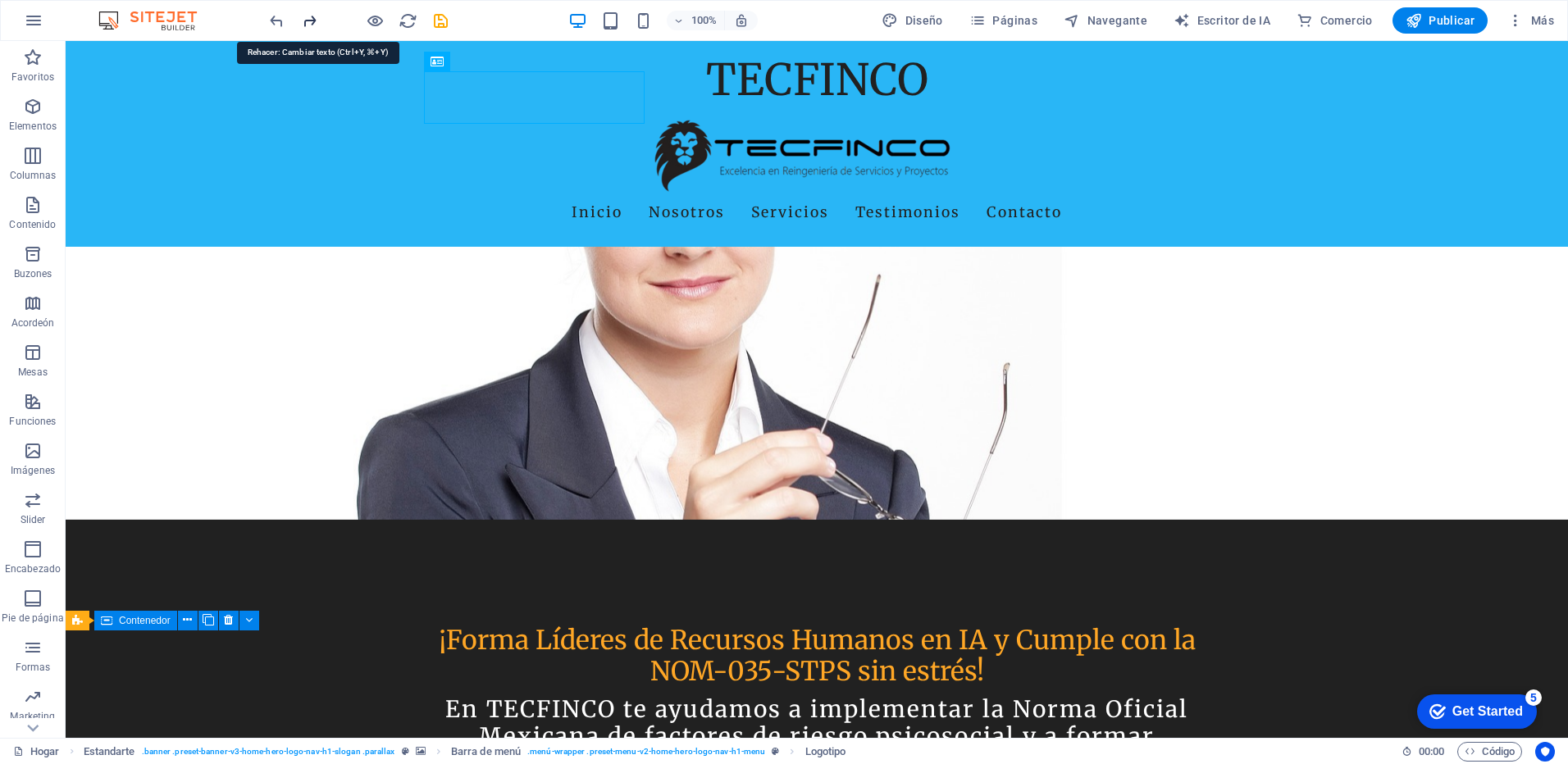
click at [318, 20] on icon "rehacer" at bounding box center [309, 21] width 19 height 19
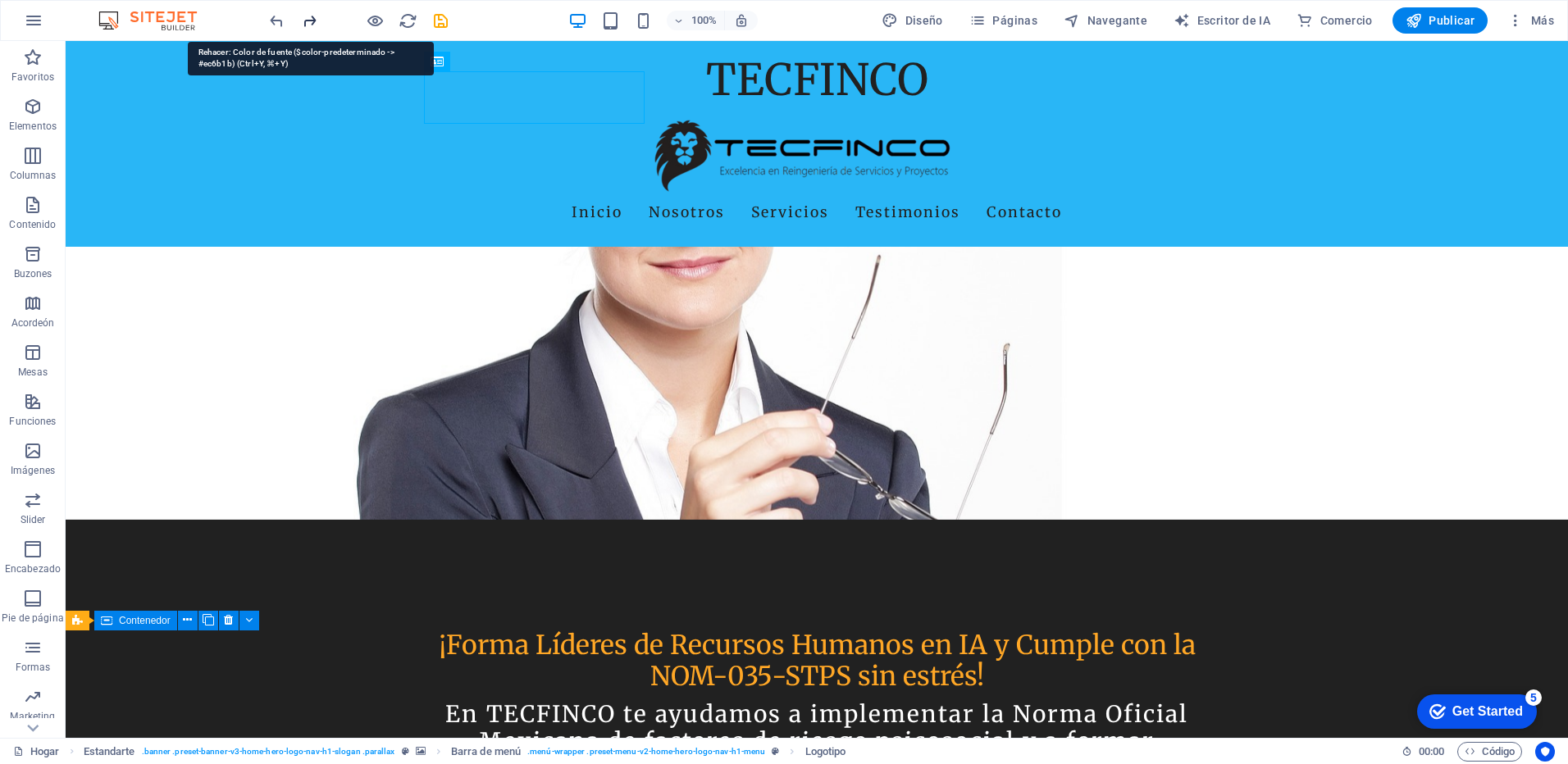
click at [318, 20] on icon "rehacer" at bounding box center [309, 21] width 19 height 19
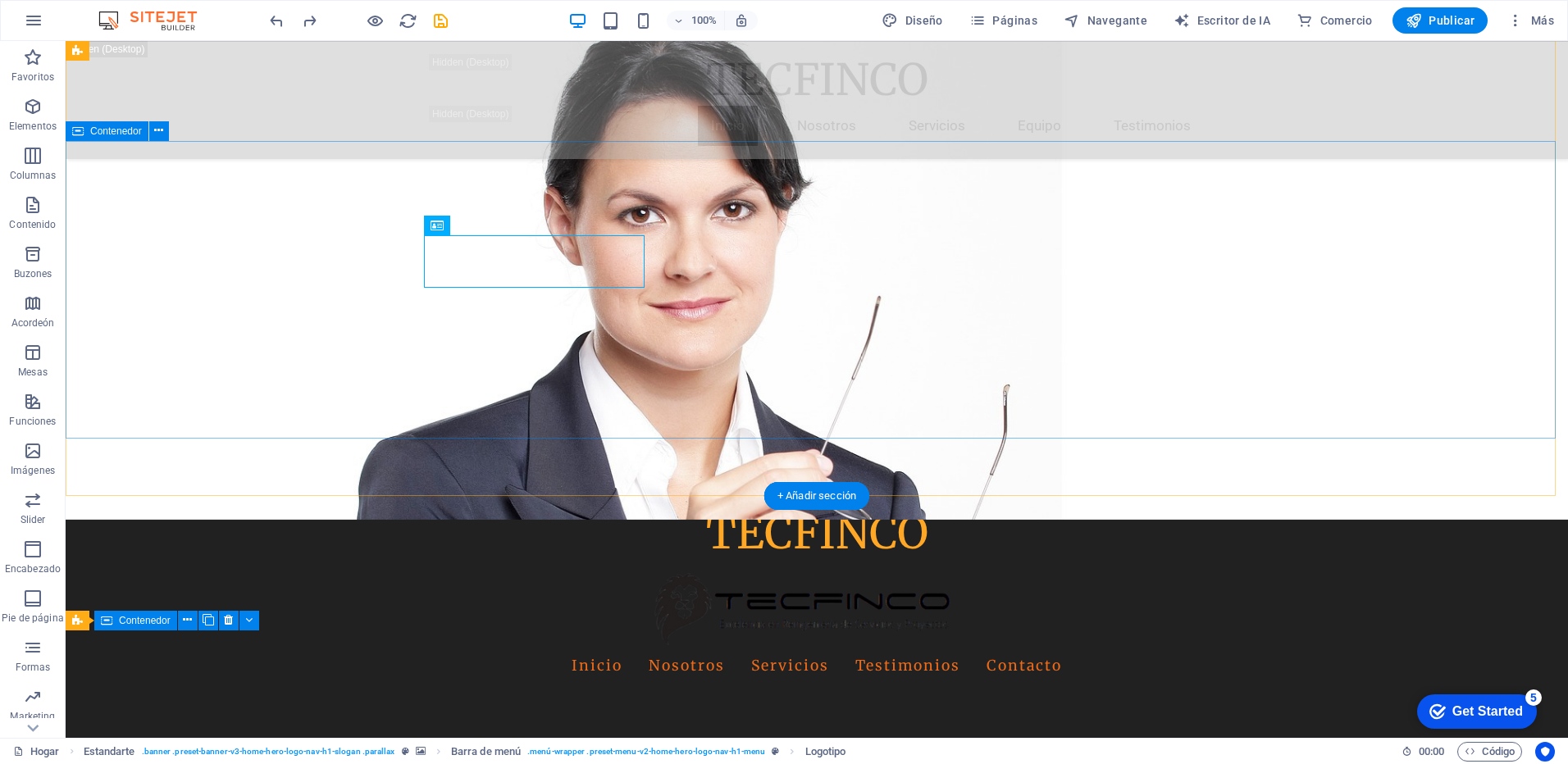
scroll to position [141, 0]
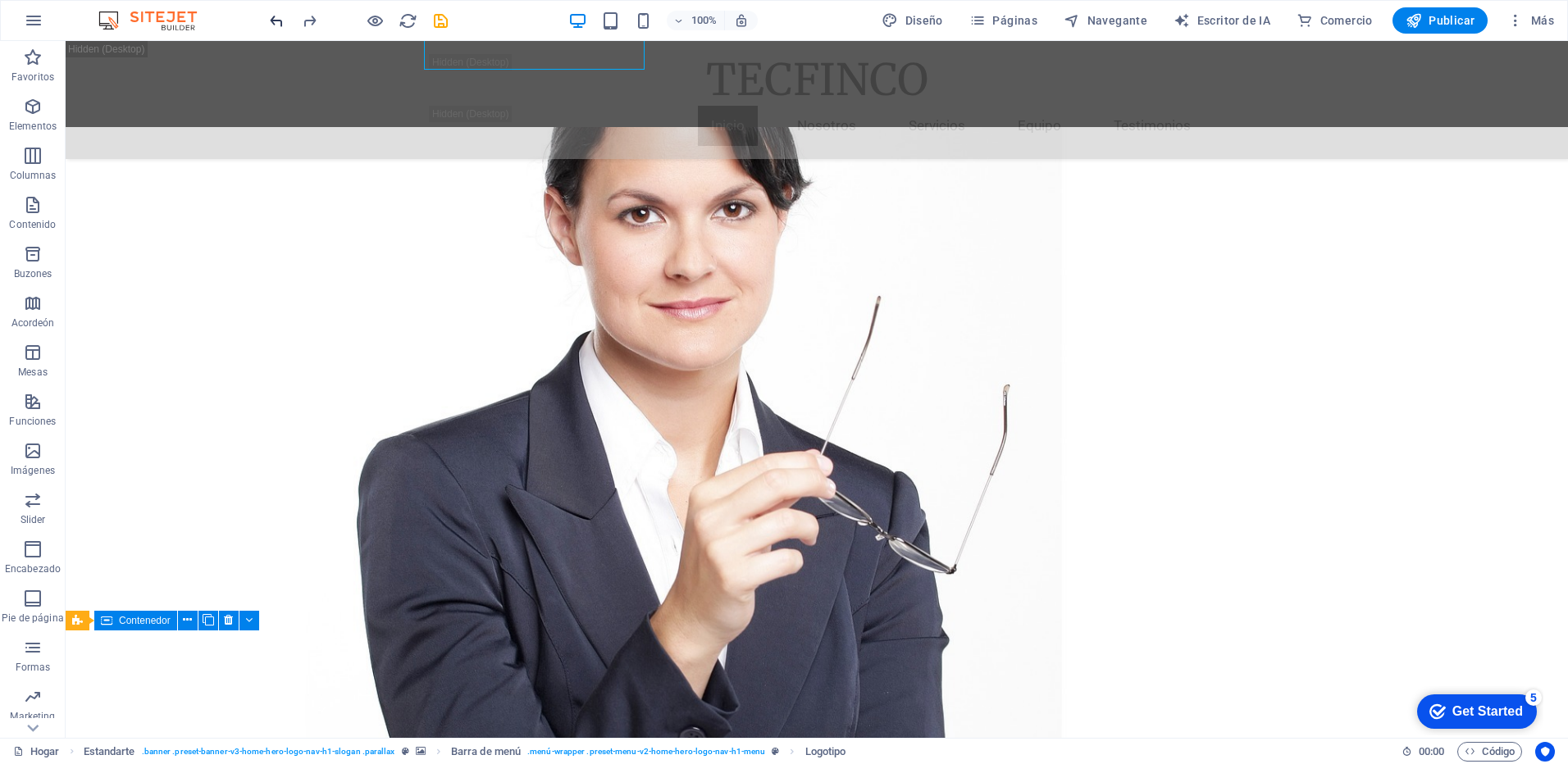
scroll to position [141, 0]
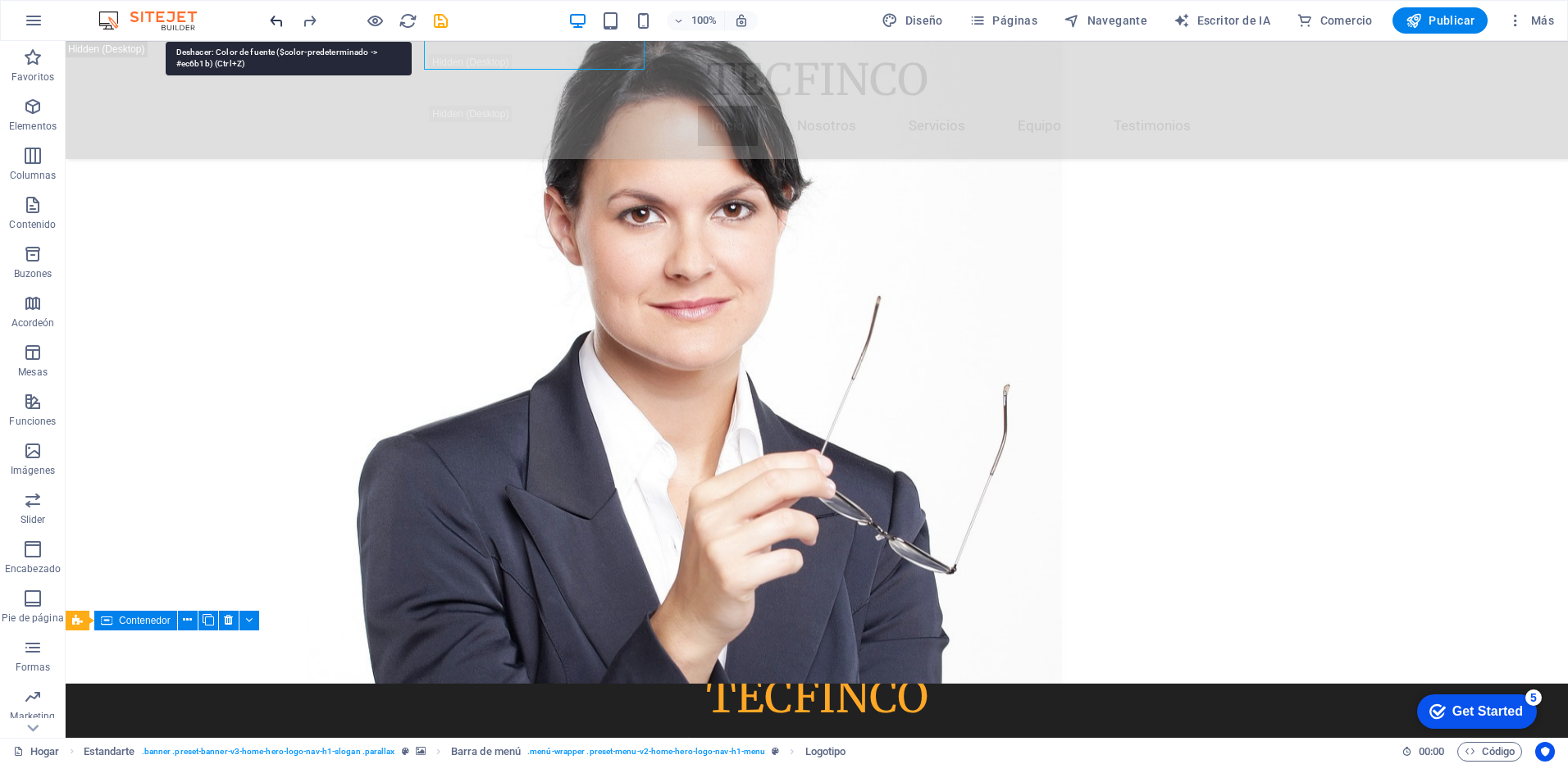
click at [283, 23] on icon "deshacer" at bounding box center [277, 21] width 19 height 19
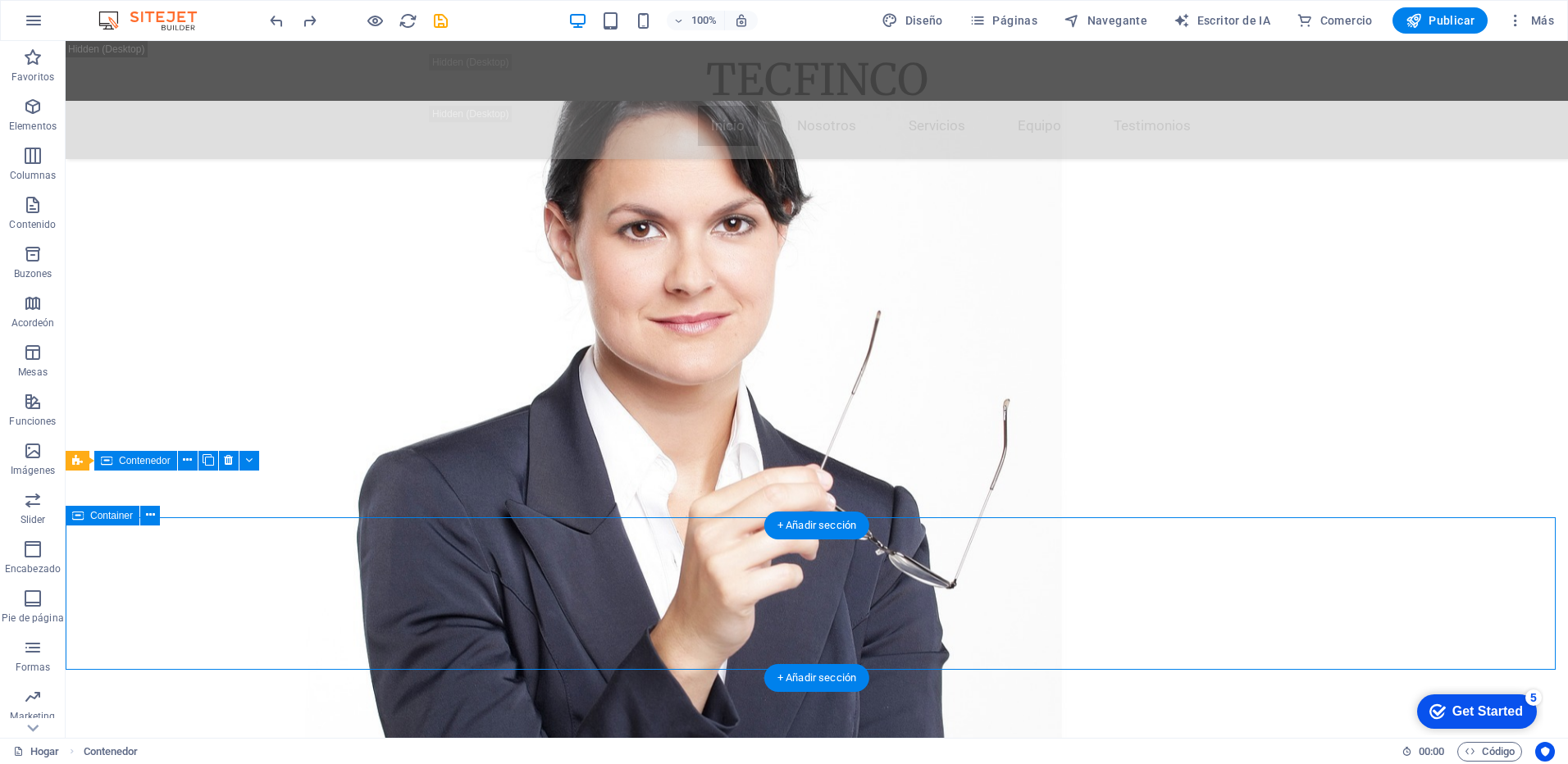
scroll to position [164, 0]
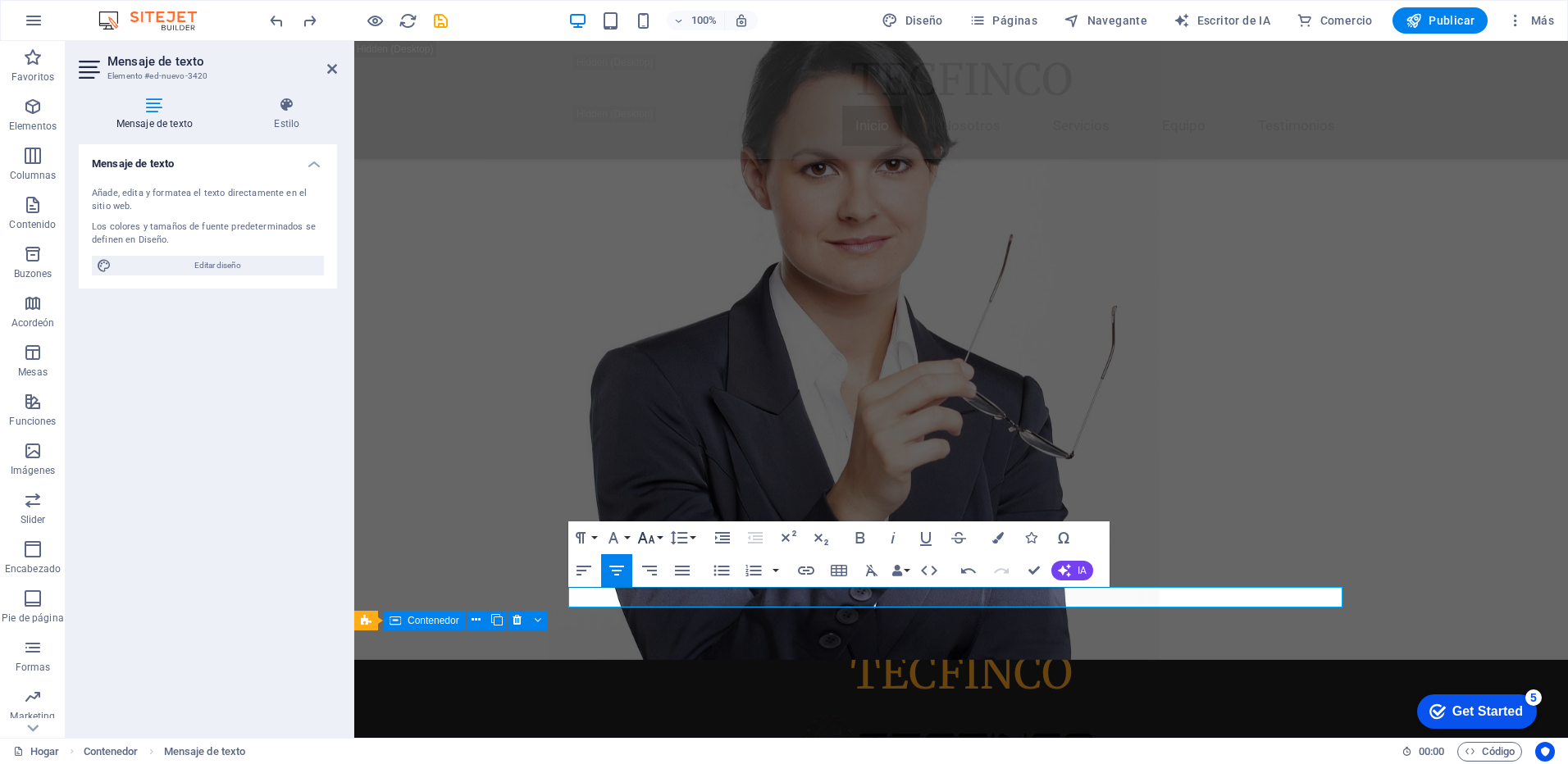
click at [662, 531] on button "Tamaño de fuente" at bounding box center [650, 538] width 31 height 33
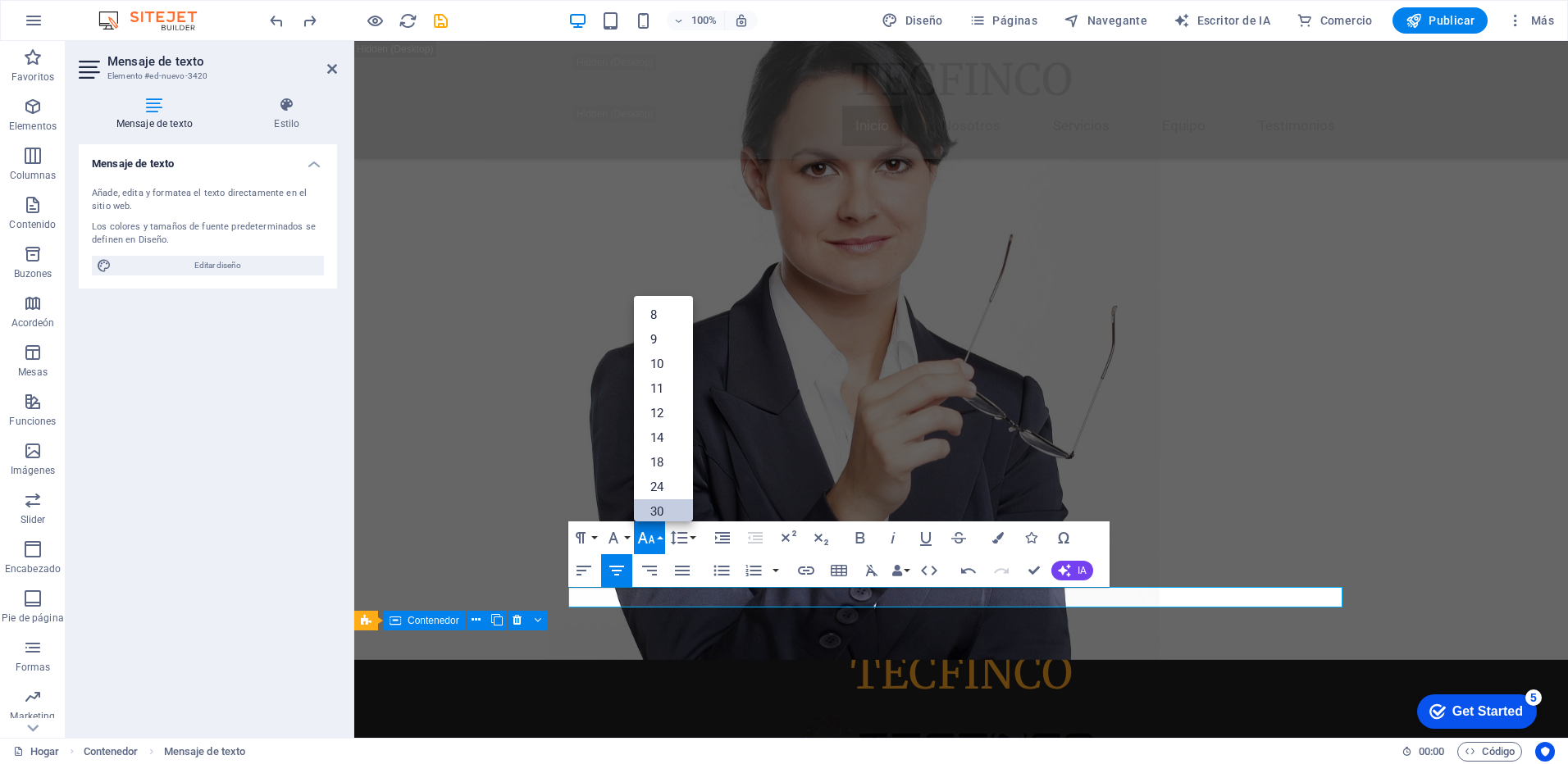
click at [669, 505] on link "30" at bounding box center [664, 512] width 59 height 25
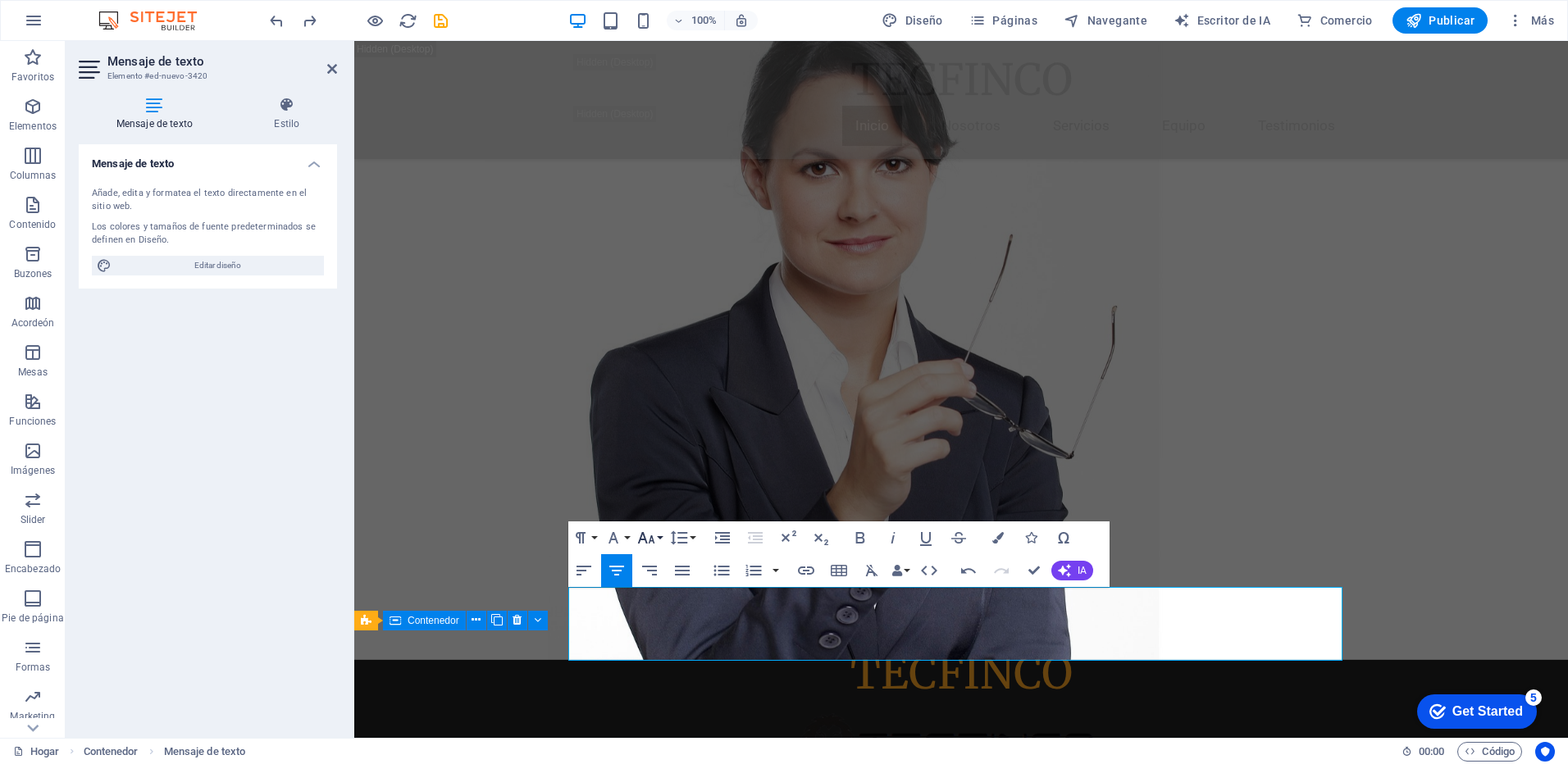
click at [657, 541] on button "Tamaño de fuente" at bounding box center [650, 538] width 31 height 33
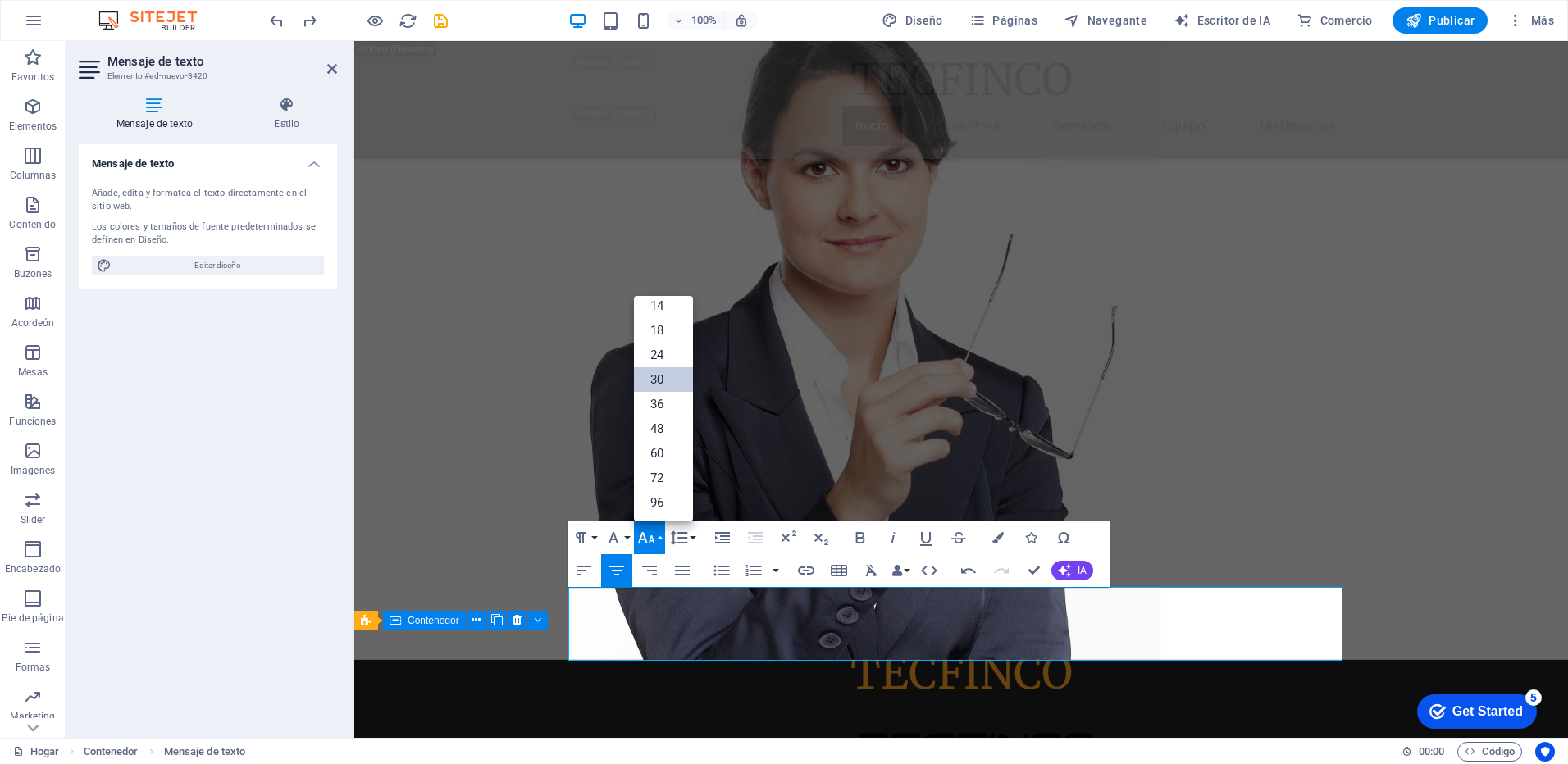
scroll to position [132, 0]
click at [662, 358] on link "24" at bounding box center [664, 355] width 59 height 25
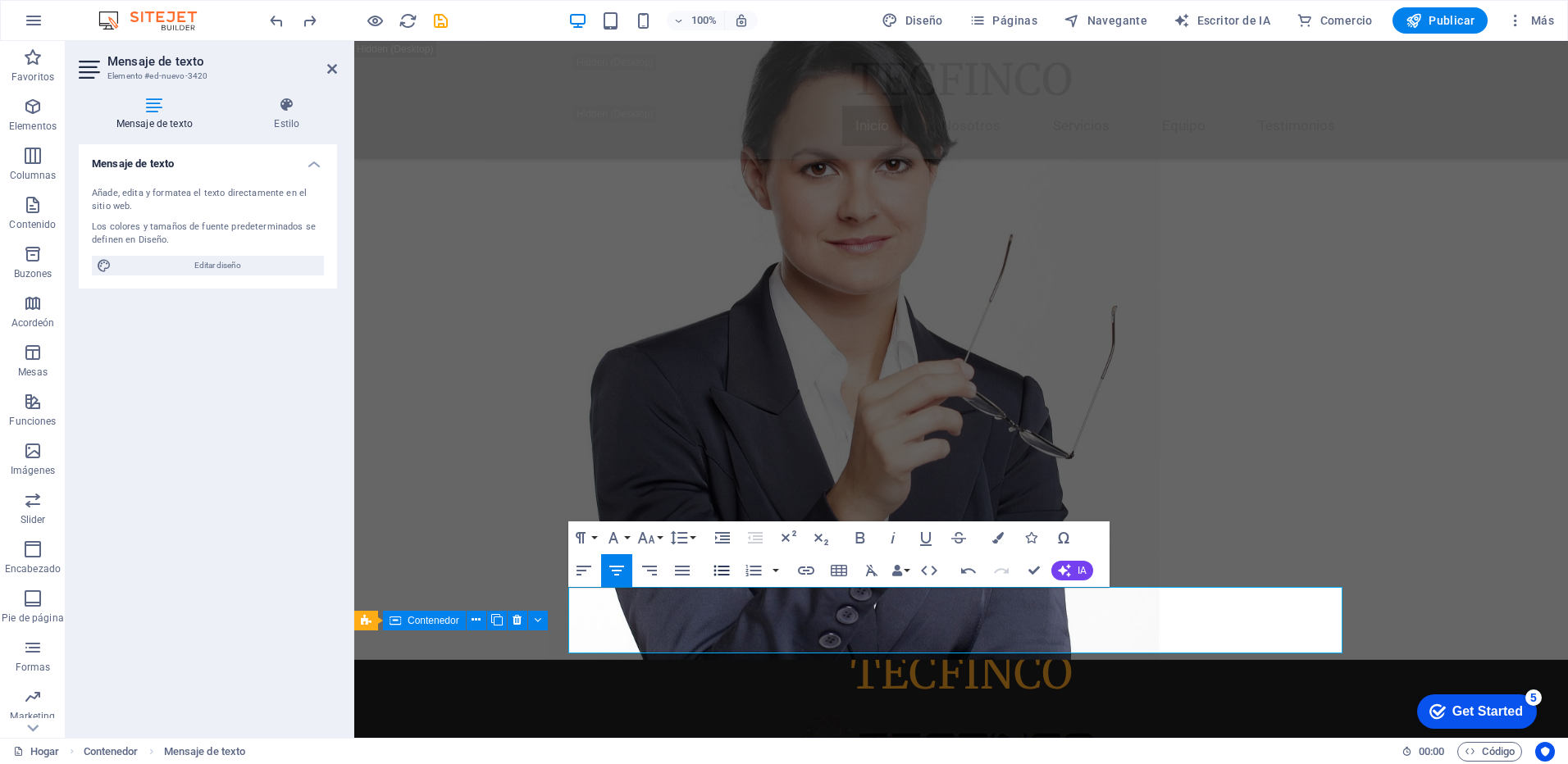
click at [728, 568] on icon "button" at bounding box center [721, 570] width 19 height 19
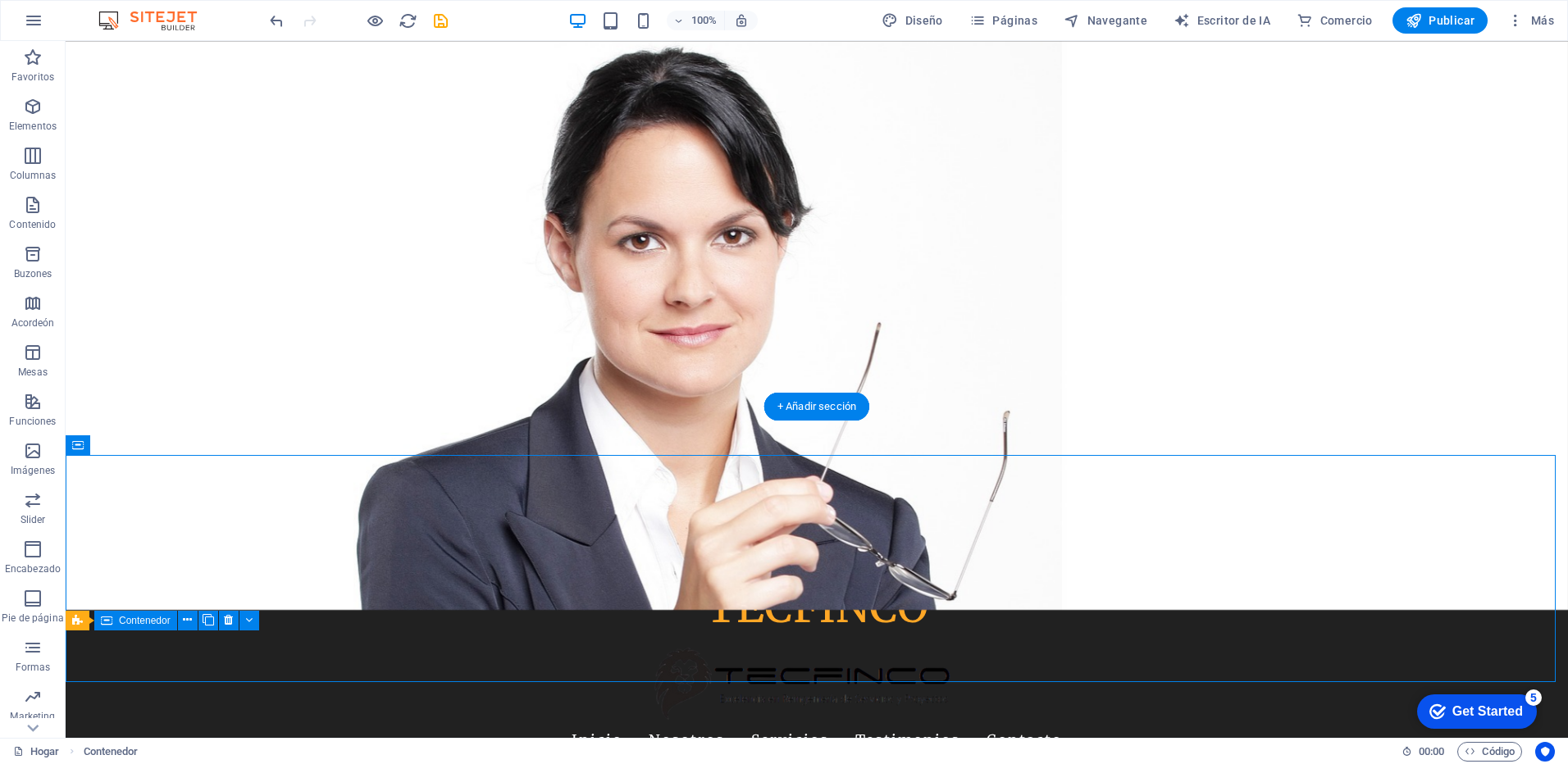
scroll to position [0, 0]
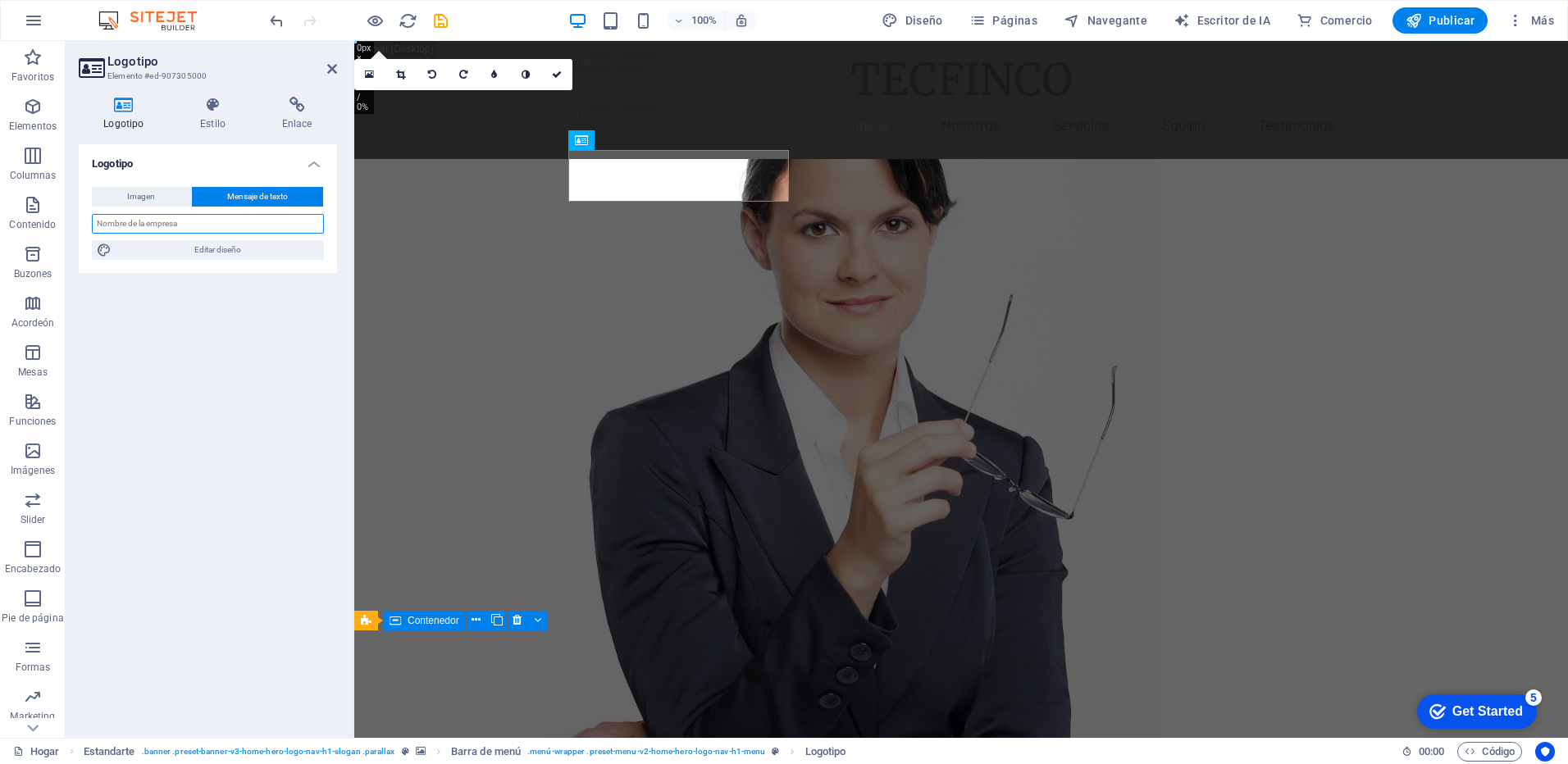
drag, startPoint x: 191, startPoint y: 223, endPoint x: 86, endPoint y: 225, distance: 105.0
click at [86, 225] on div "Imagen Mensaje de texto Drag files here, click to choose files or select files …" at bounding box center [208, 223] width 258 height 99
type input "TECFINCO"
click at [143, 254] on span "Editar diseño" at bounding box center [217, 250] width 202 height 19
select select "rem"
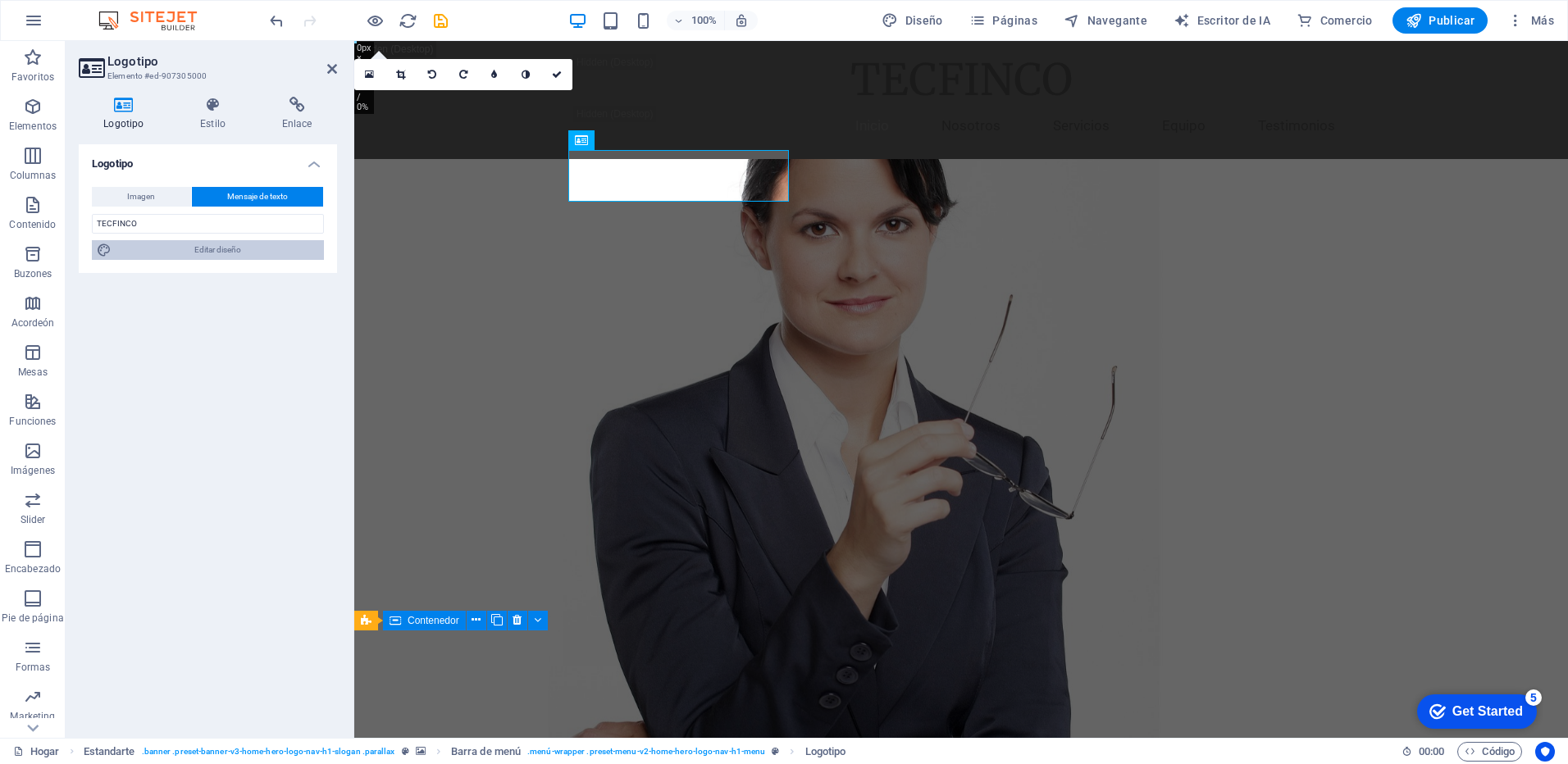
select select "200"
select select "px"
select select "rem"
select select "px"
select select "200"
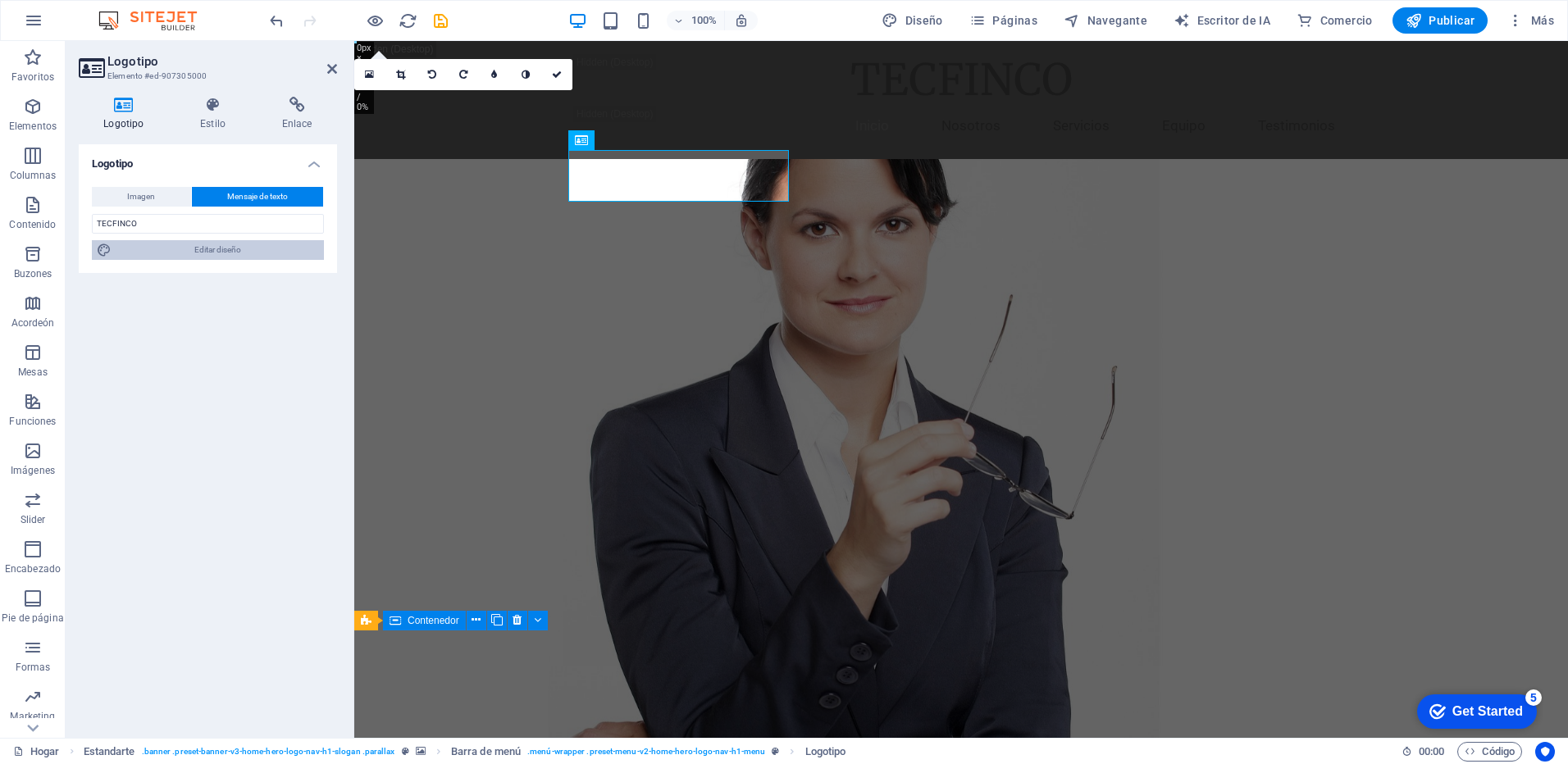
select select "px"
select select "rem"
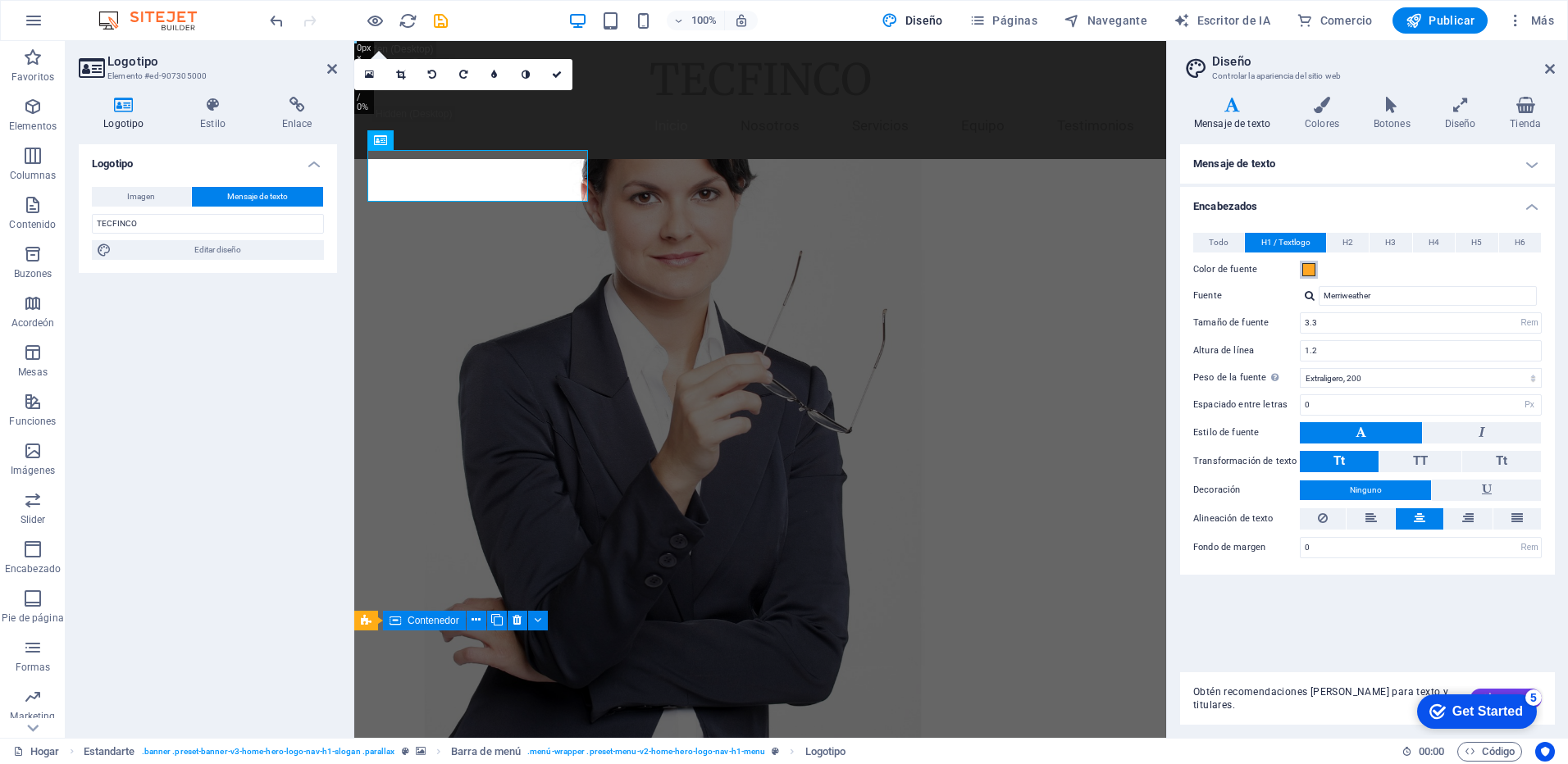
click at [1314, 272] on span at bounding box center [1309, 269] width 13 height 13
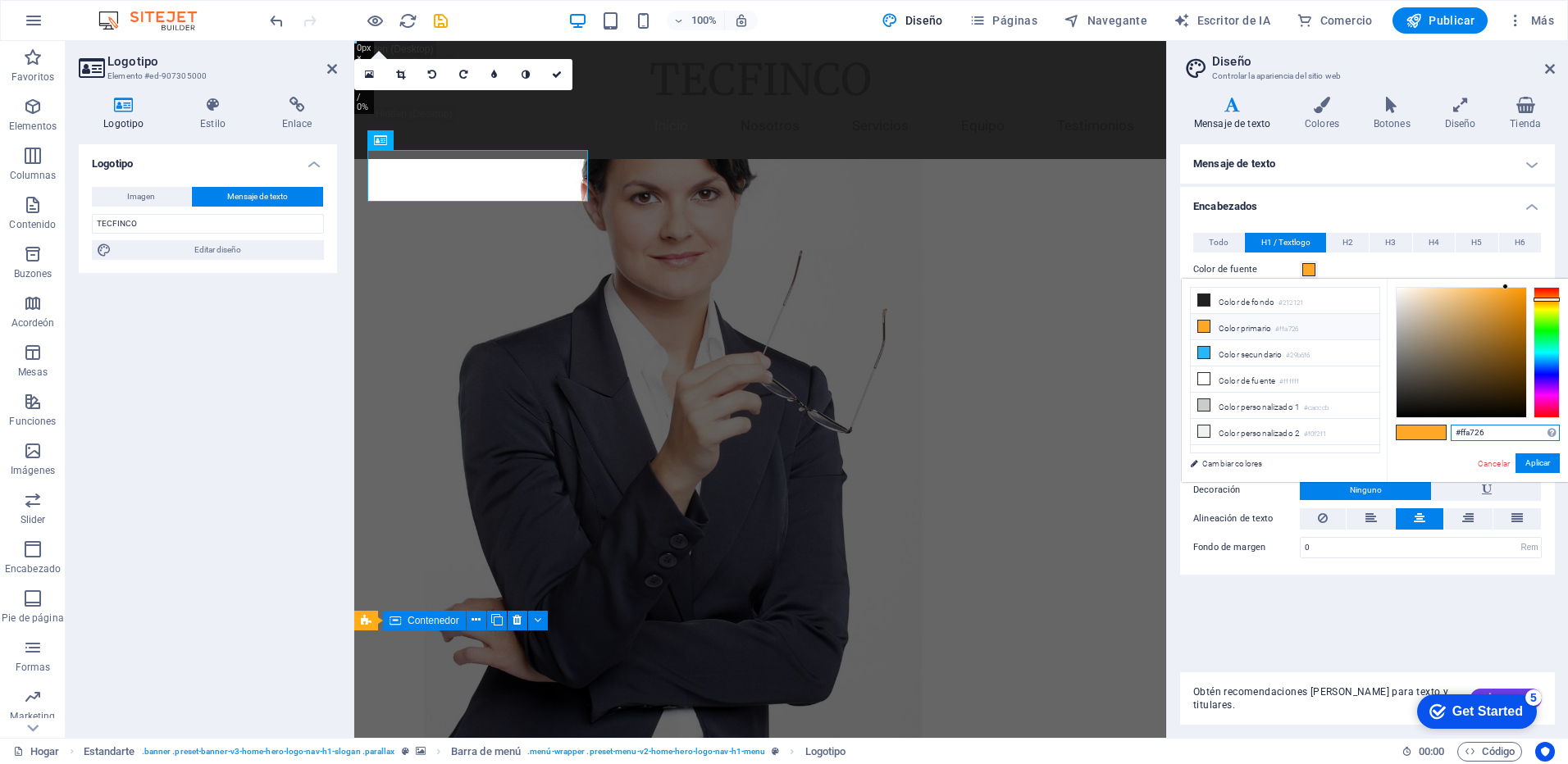
drag, startPoint x: 1493, startPoint y: 430, endPoint x: 1443, endPoint y: 440, distance: 51.0
click at [1443, 440] on div "#ffa726 Formatos compatibles #0852ed rgb(8, 82, 237) rgba(8, 82, 237, 90%) hsv(…" at bounding box center [1477, 499] width 181 height 441
paste input "ec6b1b"
type input "#ec6b1b"
click at [1536, 462] on button "Aplicar" at bounding box center [1538, 462] width 44 height 19
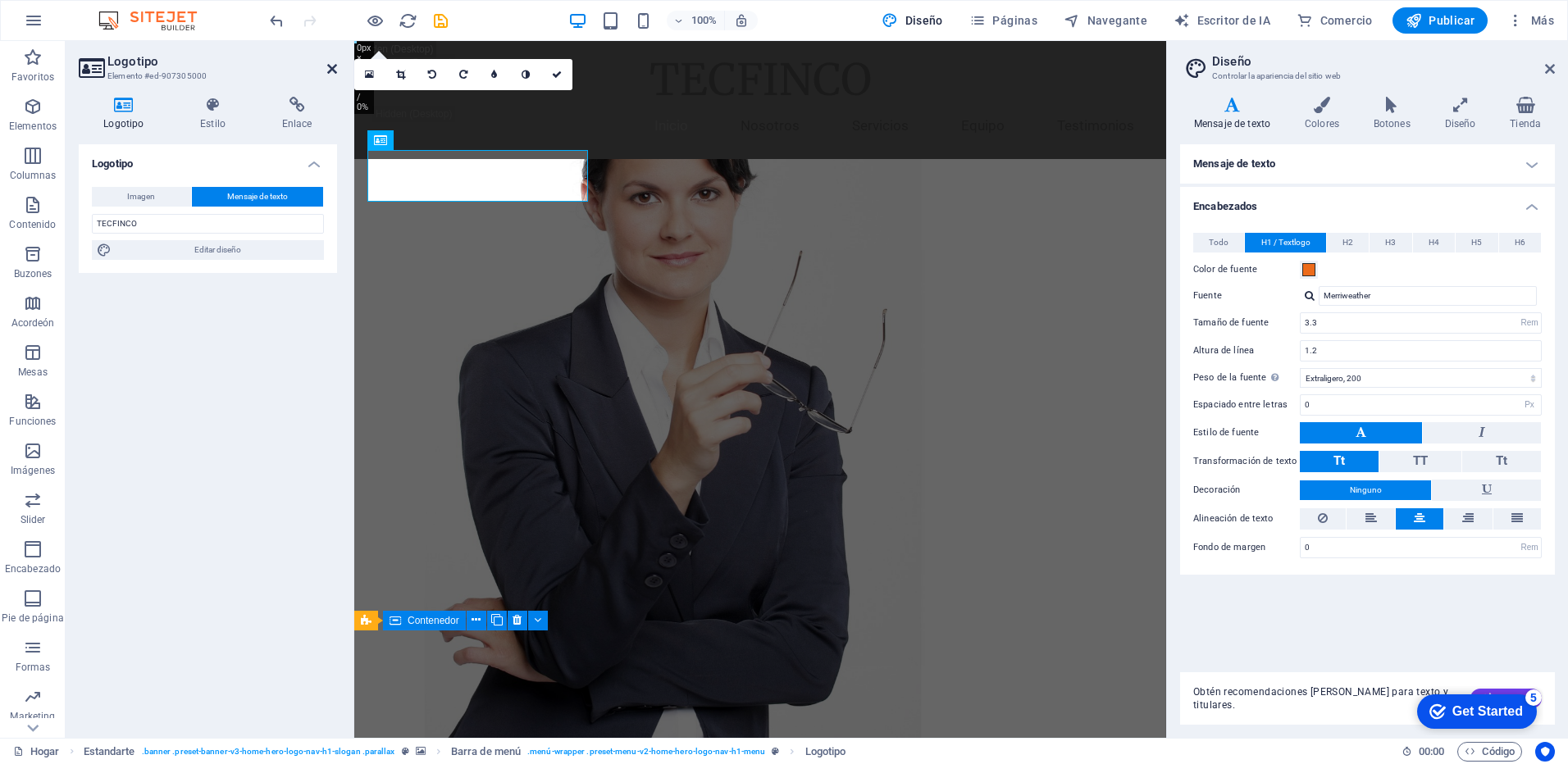
click at [330, 72] on icon at bounding box center [332, 69] width 10 height 13
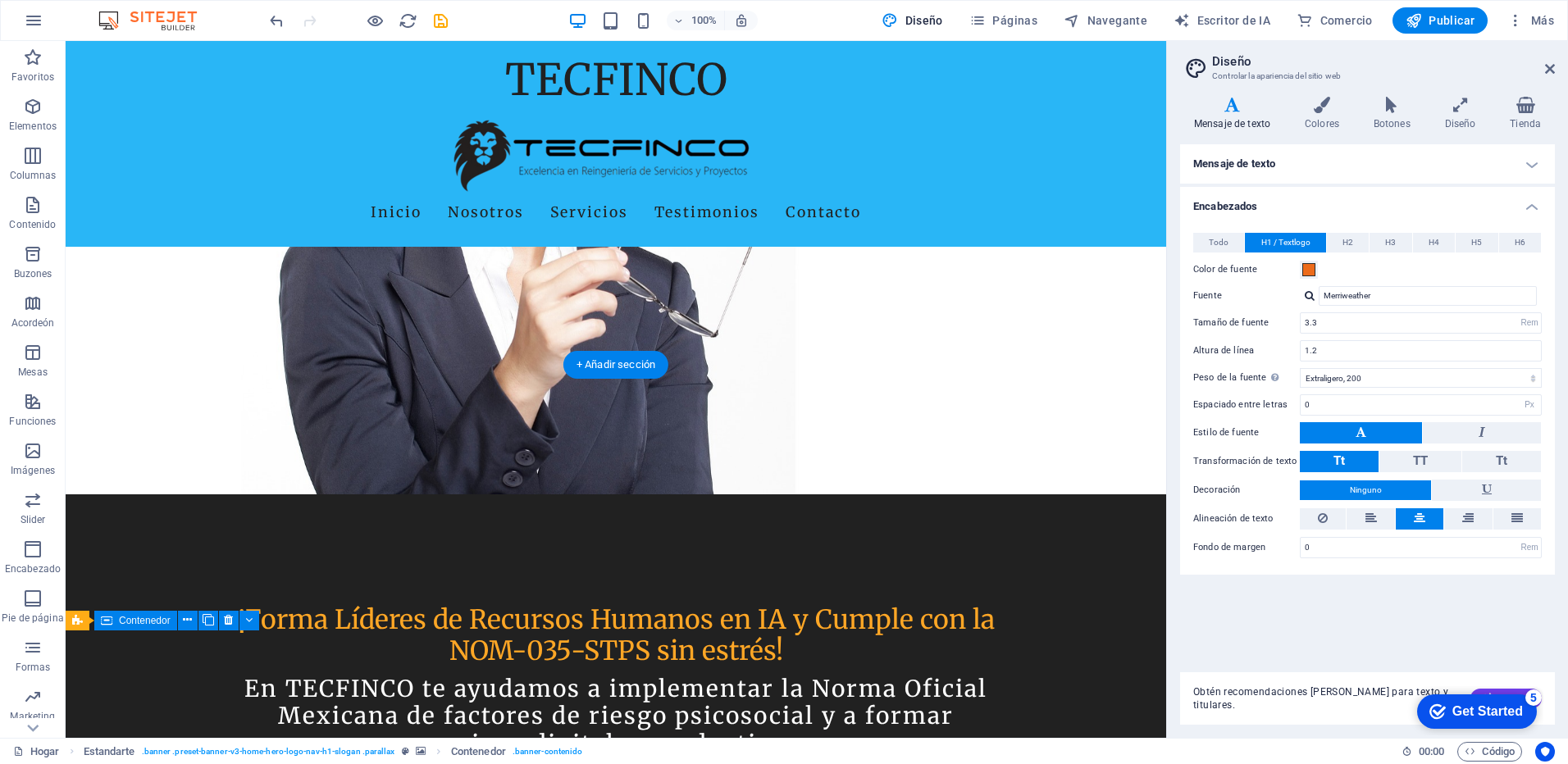
scroll to position [656, 0]
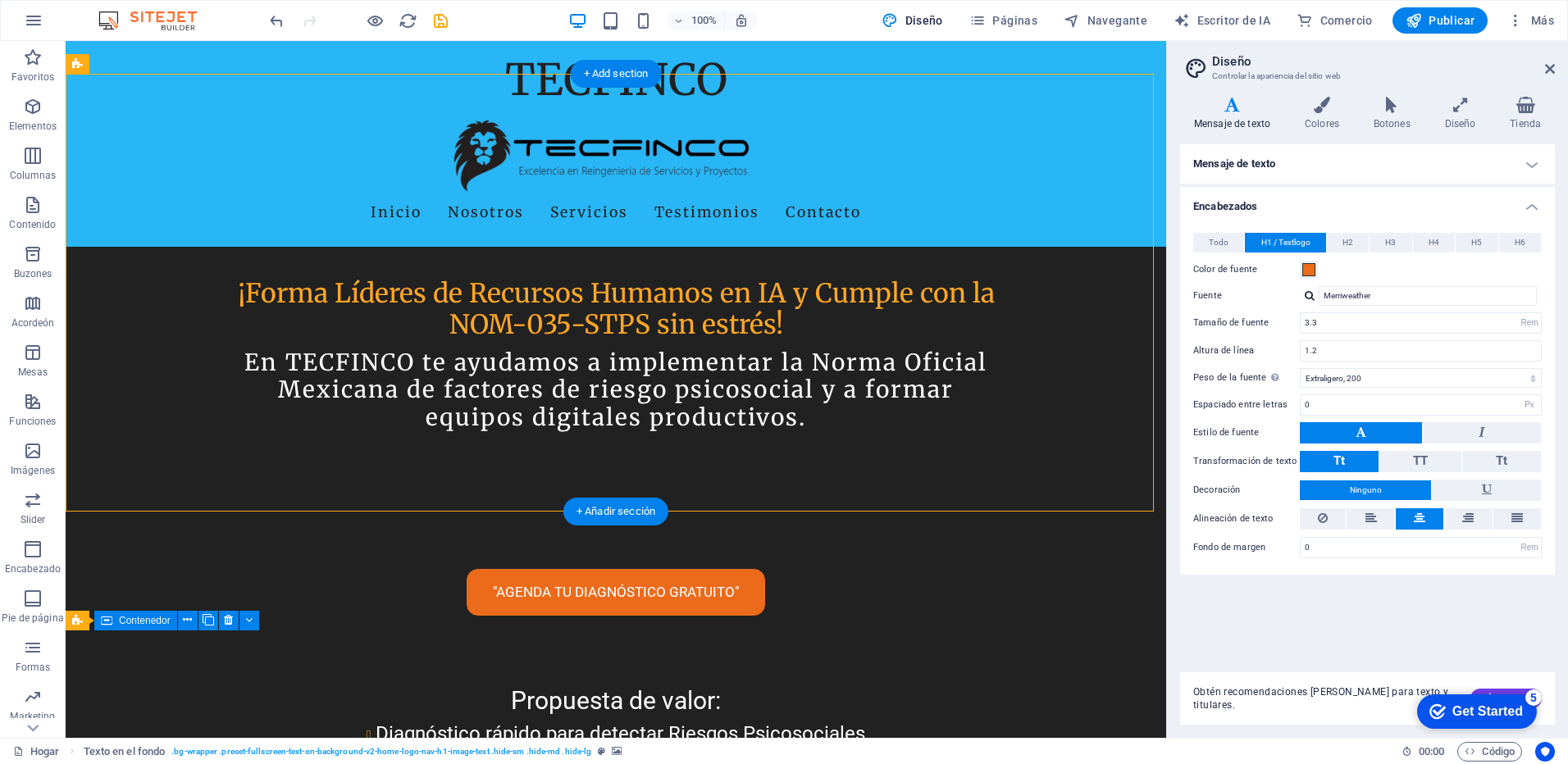
scroll to position [711, 0]
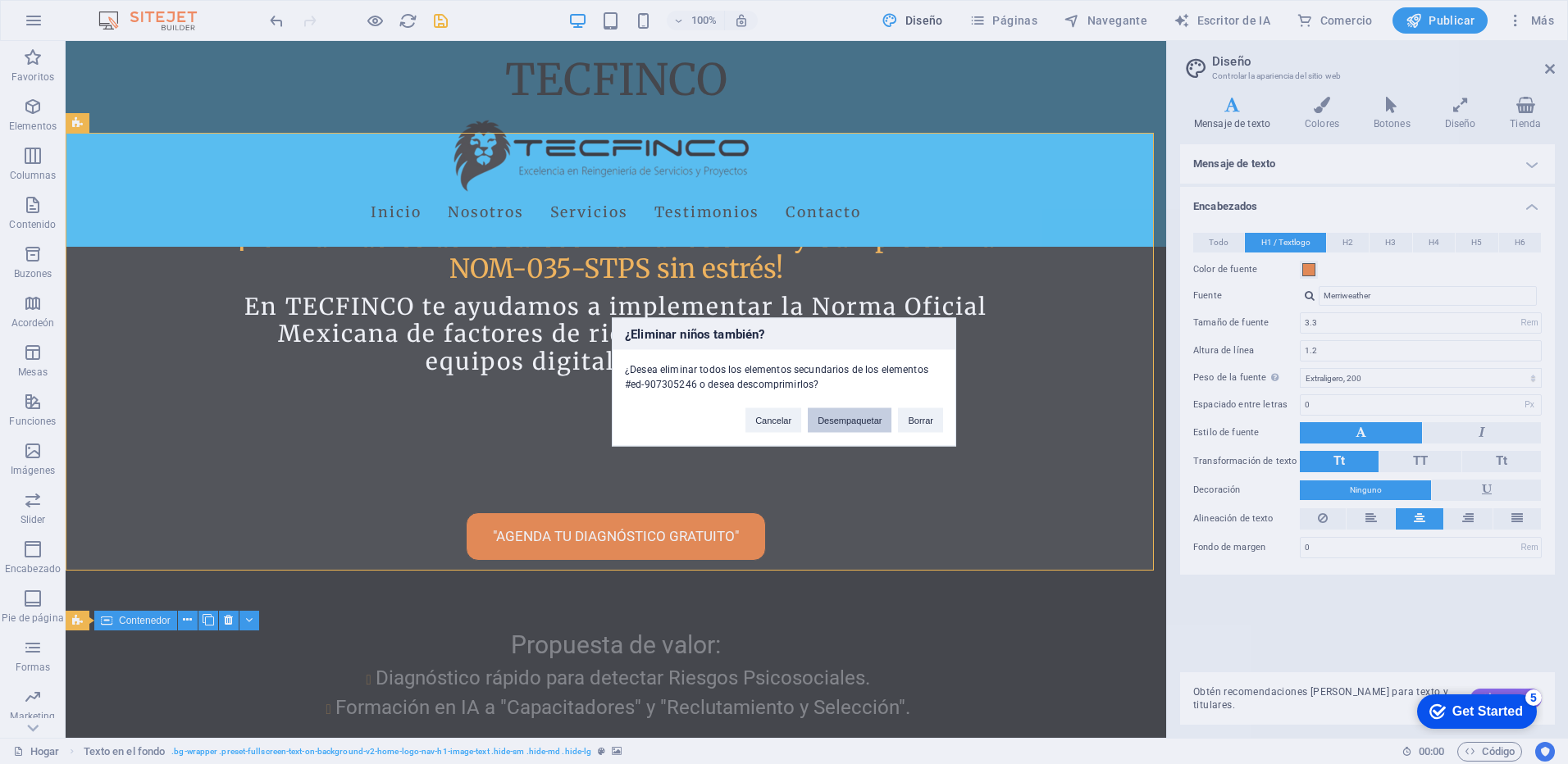
click at [845, 423] on button "Desempaquetar" at bounding box center [850, 420] width 84 height 25
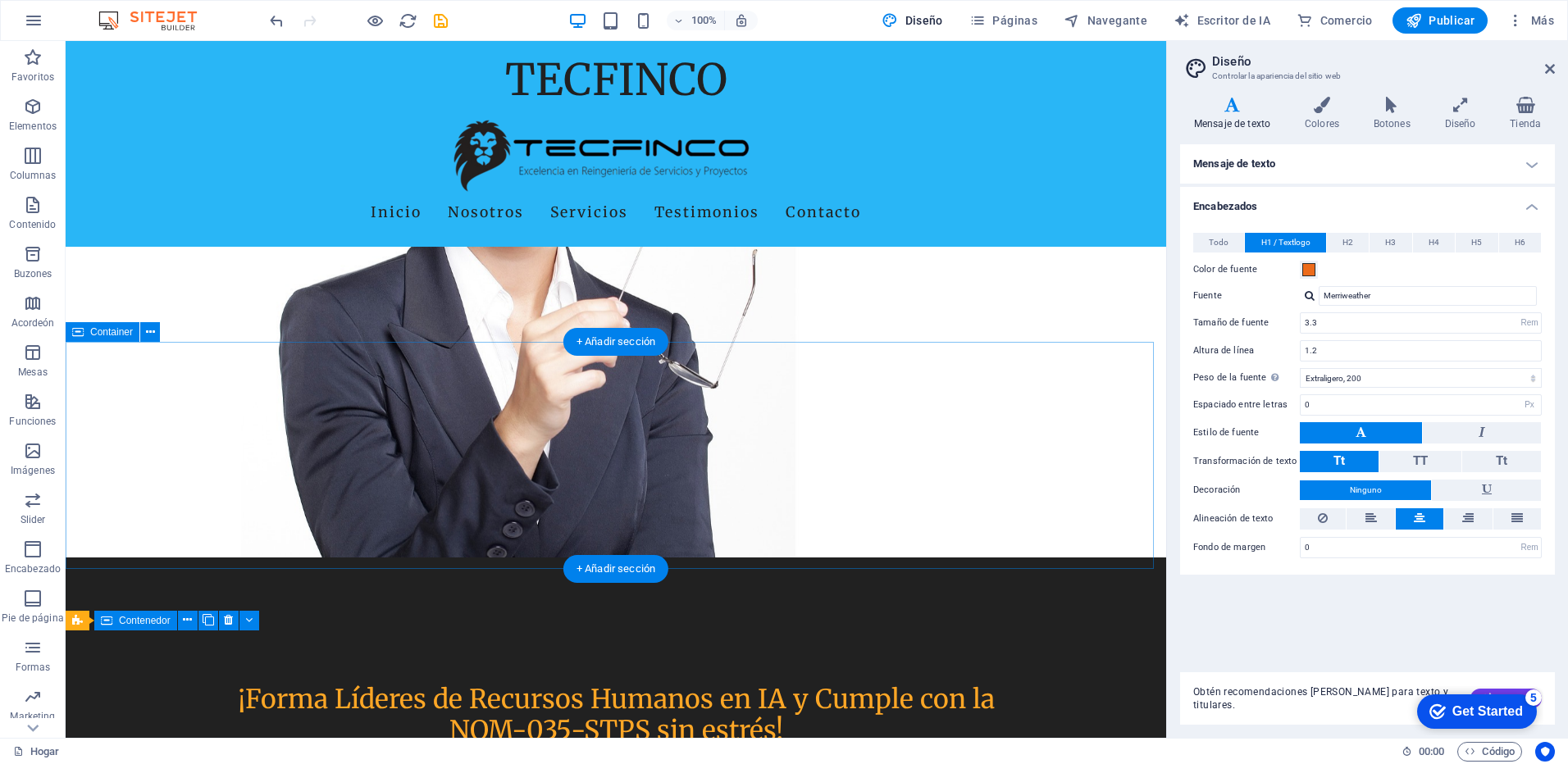
scroll to position [275, 0]
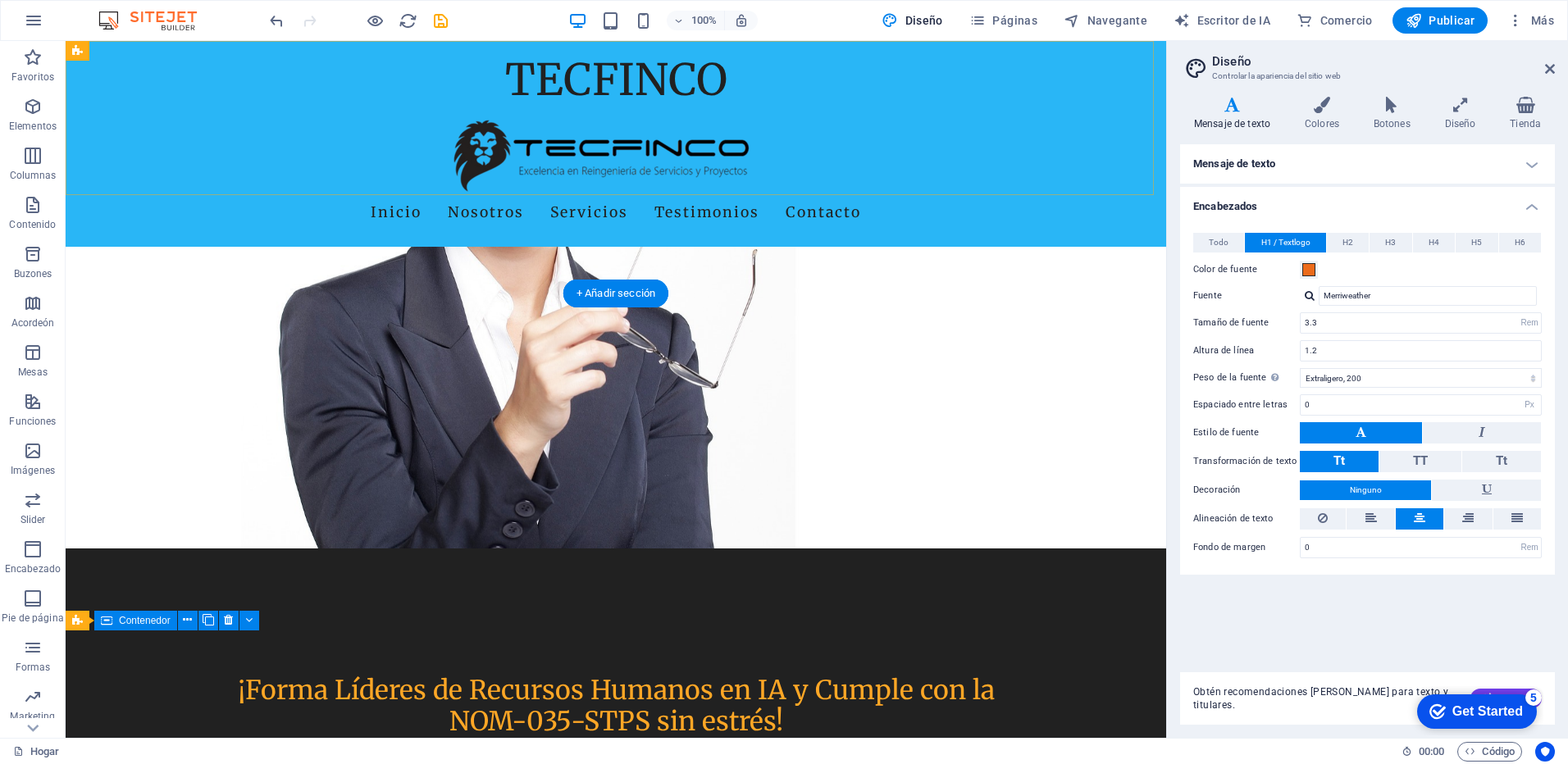
click at [548, 92] on div "TECFINCO Inicio Nosotros Servicios Testimonios Contacto" at bounding box center [615, 143] width 1100 height 206
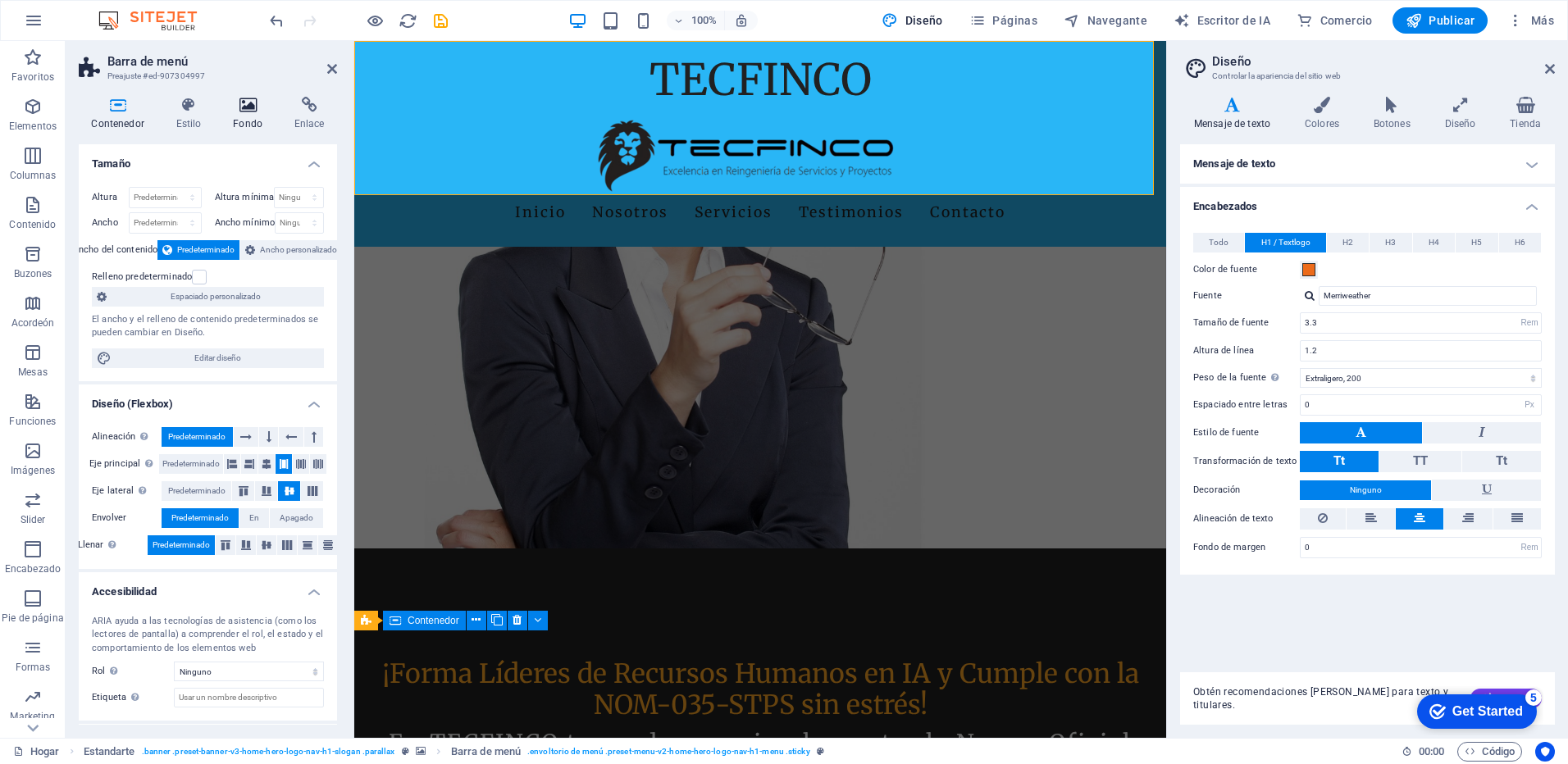
click at [248, 113] on icon at bounding box center [247, 104] width 55 height 16
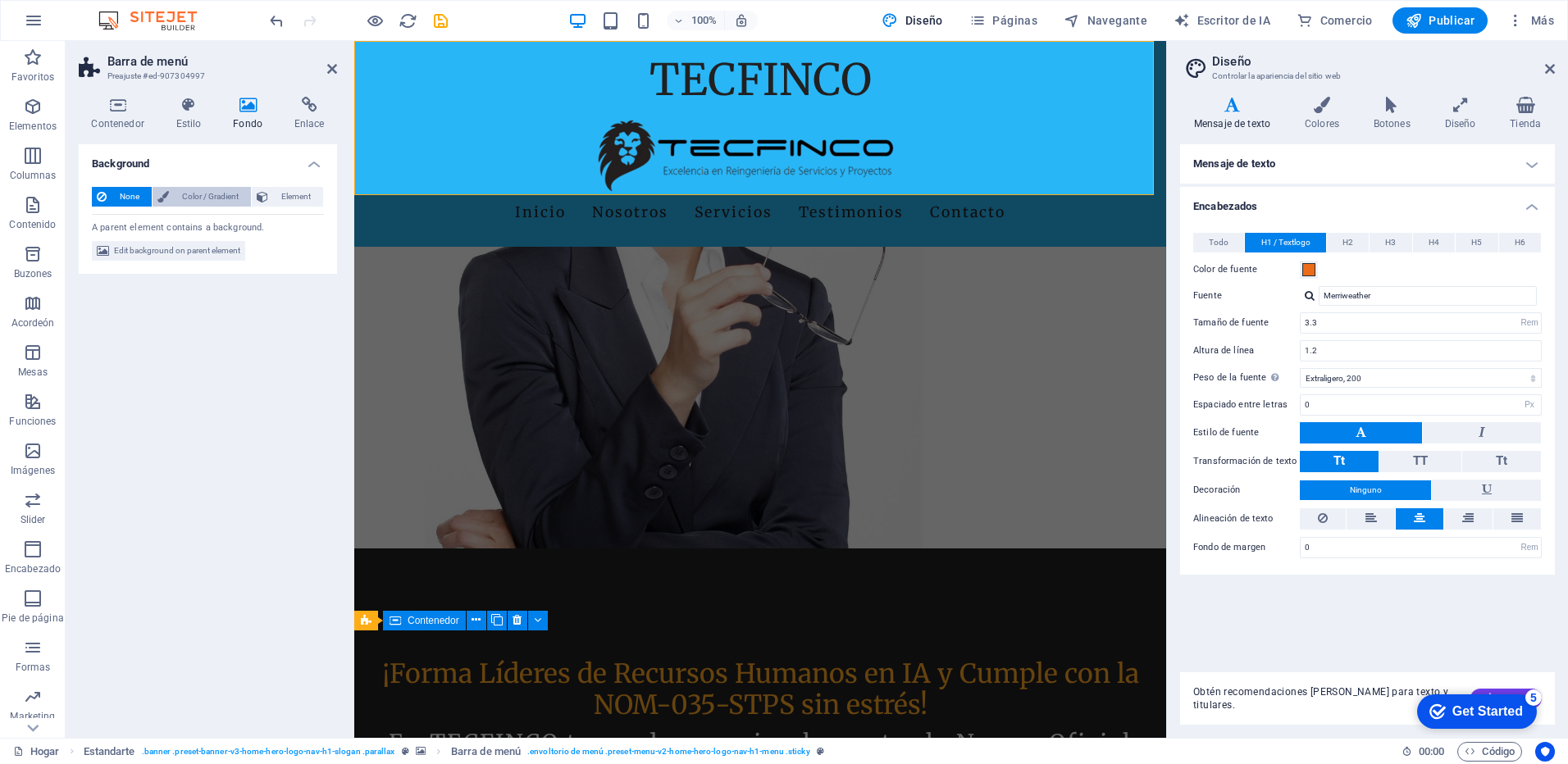
click at [200, 194] on span "Color / Gradient" at bounding box center [209, 197] width 72 height 19
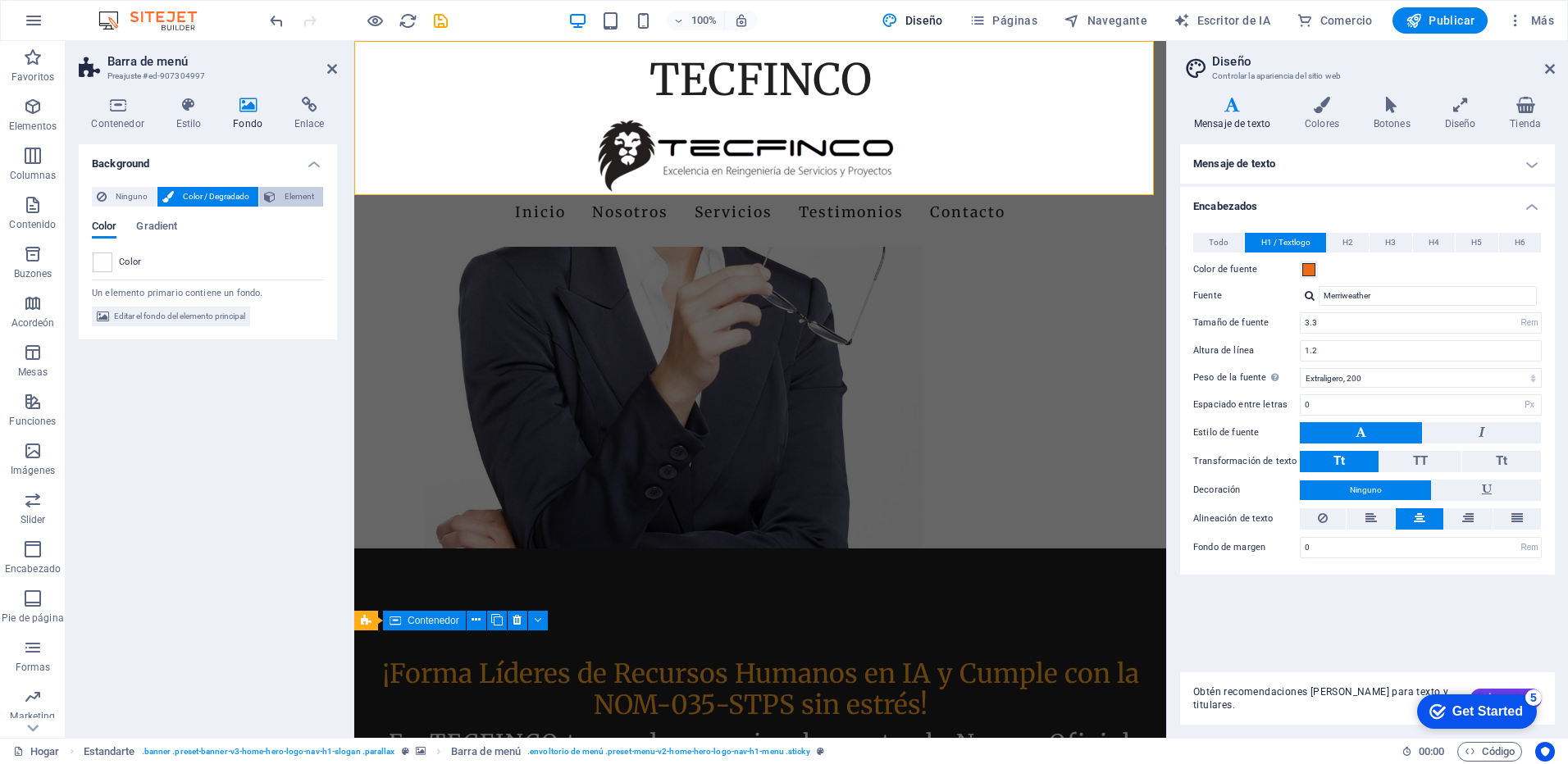
click at [282, 202] on span "Element" at bounding box center [299, 197] width 38 height 19
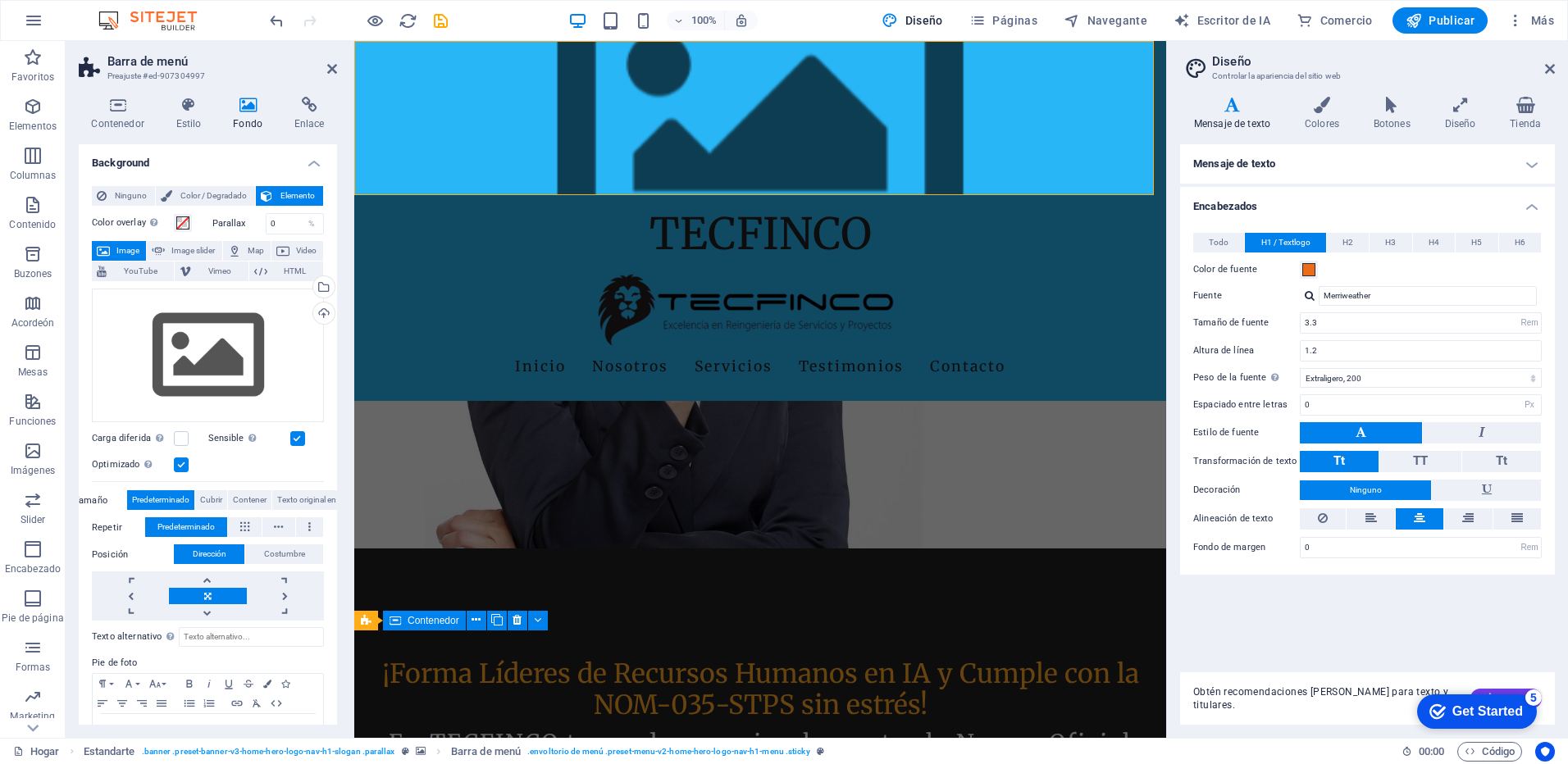
scroll to position [0, 0]
click at [230, 196] on span "Color / Degradado" at bounding box center [213, 197] width 73 height 19
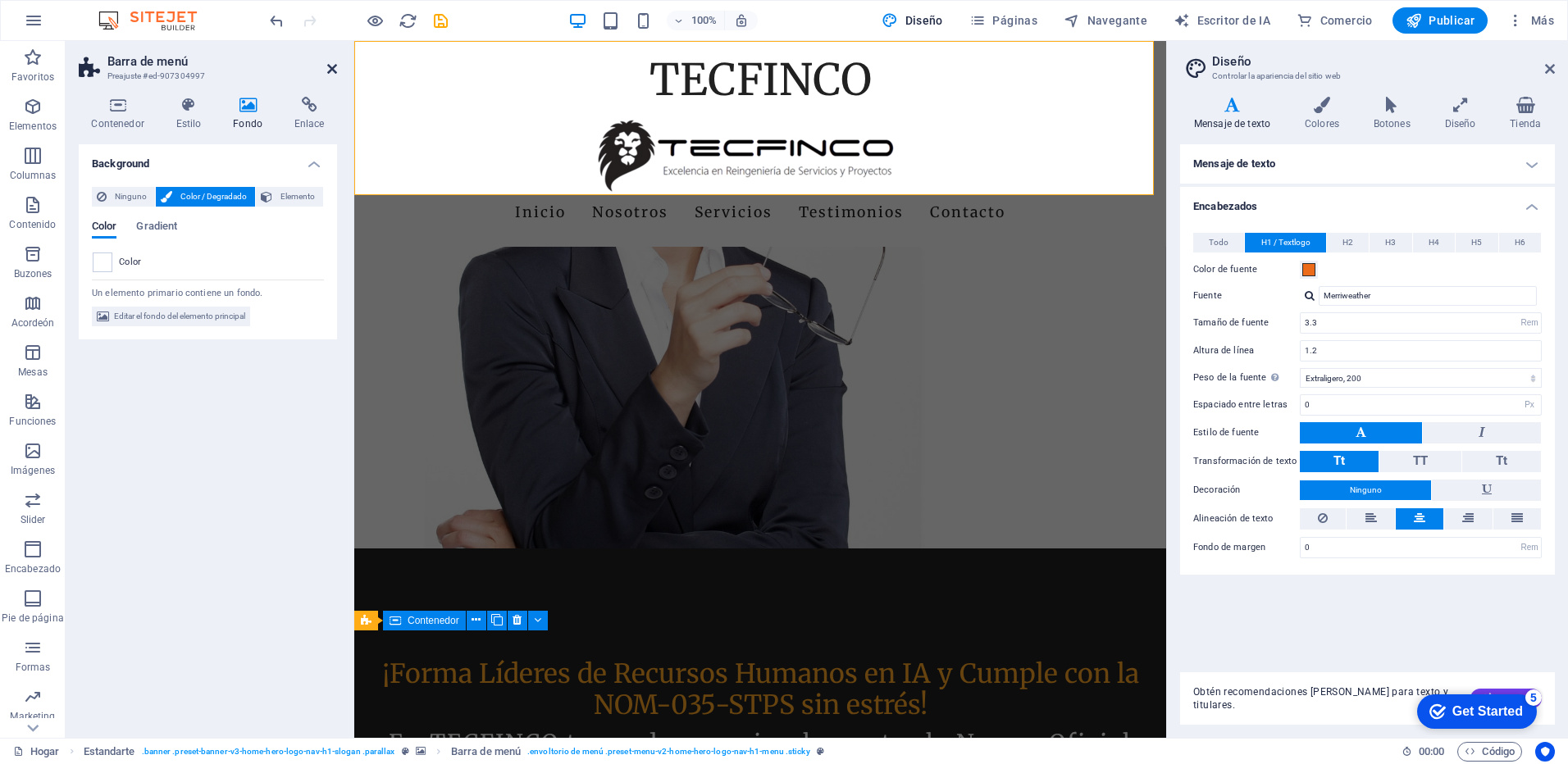
click at [331, 69] on icon at bounding box center [332, 69] width 10 height 13
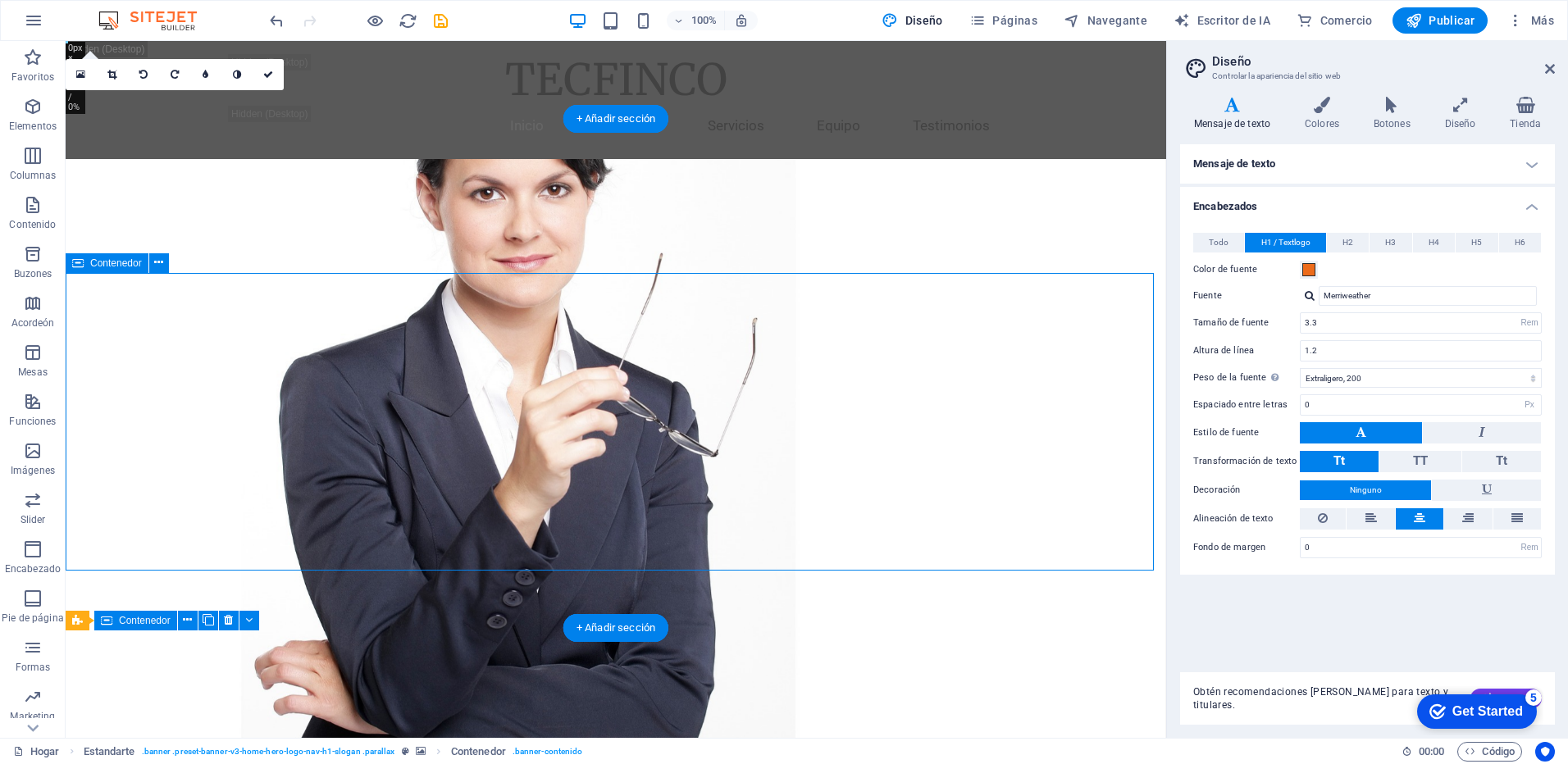
click at [1549, 66] on icon at bounding box center [1550, 69] width 10 height 13
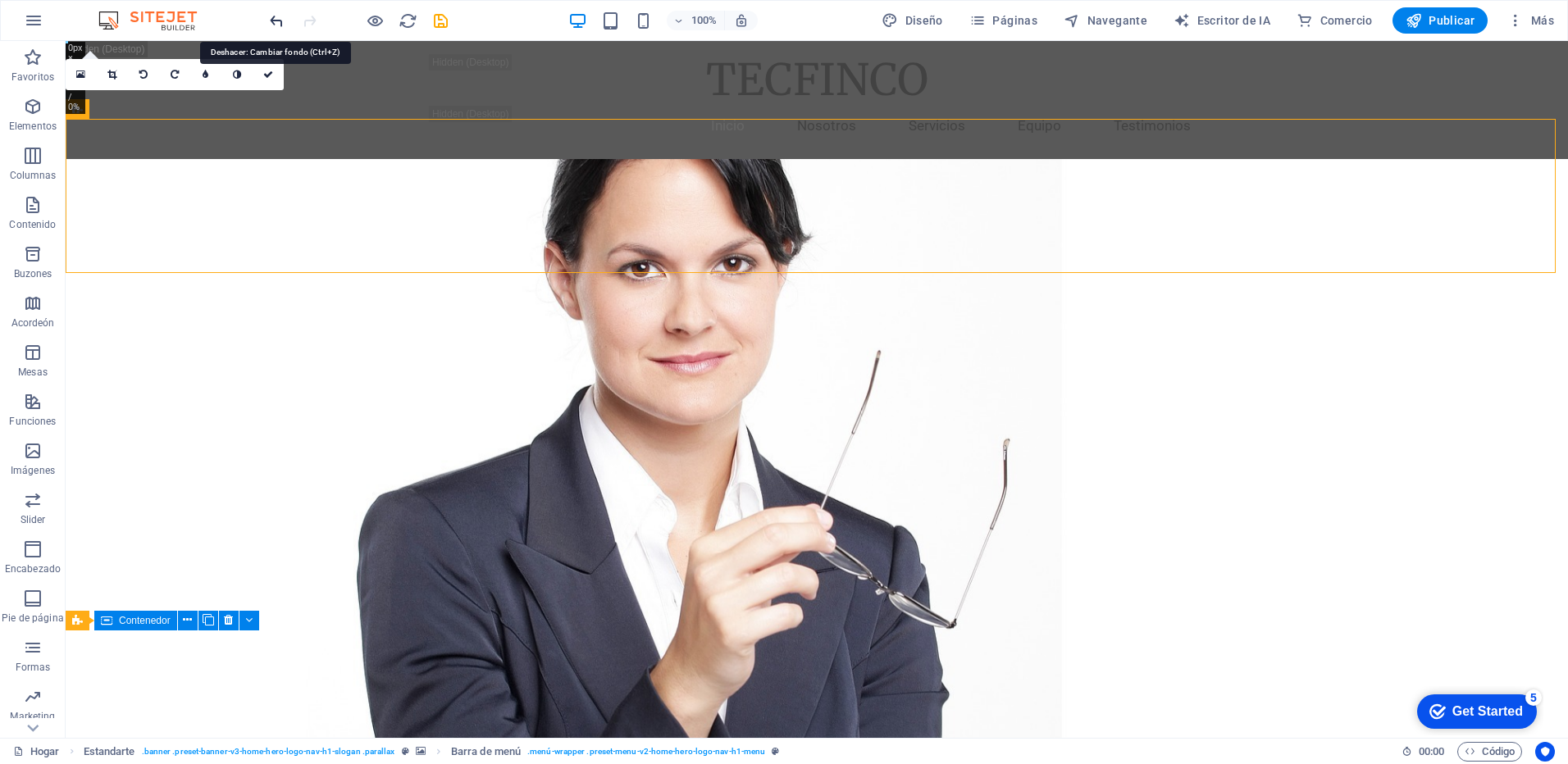
click at [270, 23] on icon "deshacer" at bounding box center [277, 21] width 19 height 19
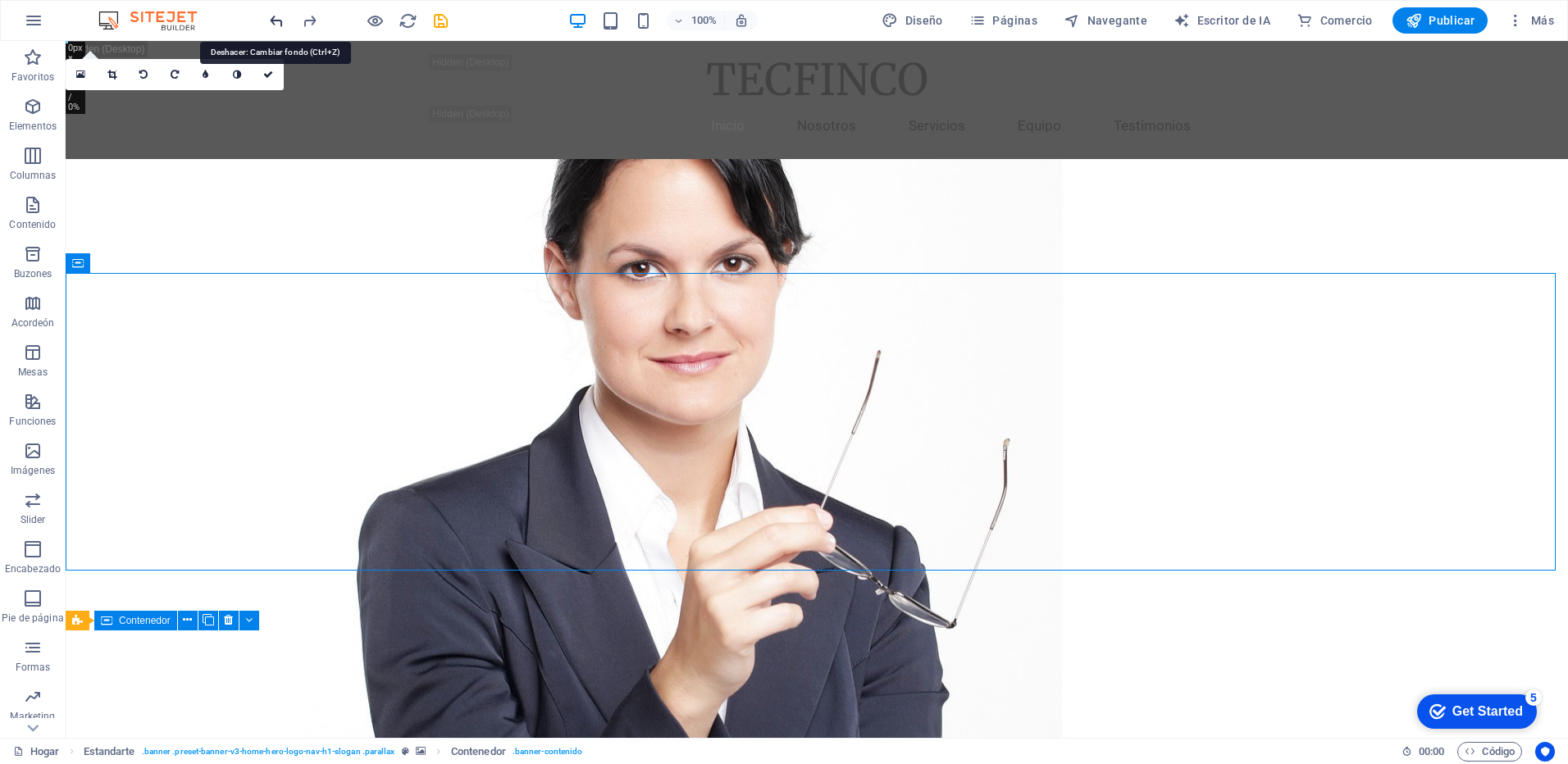
click at [276, 28] on icon "deshacer" at bounding box center [277, 21] width 19 height 19
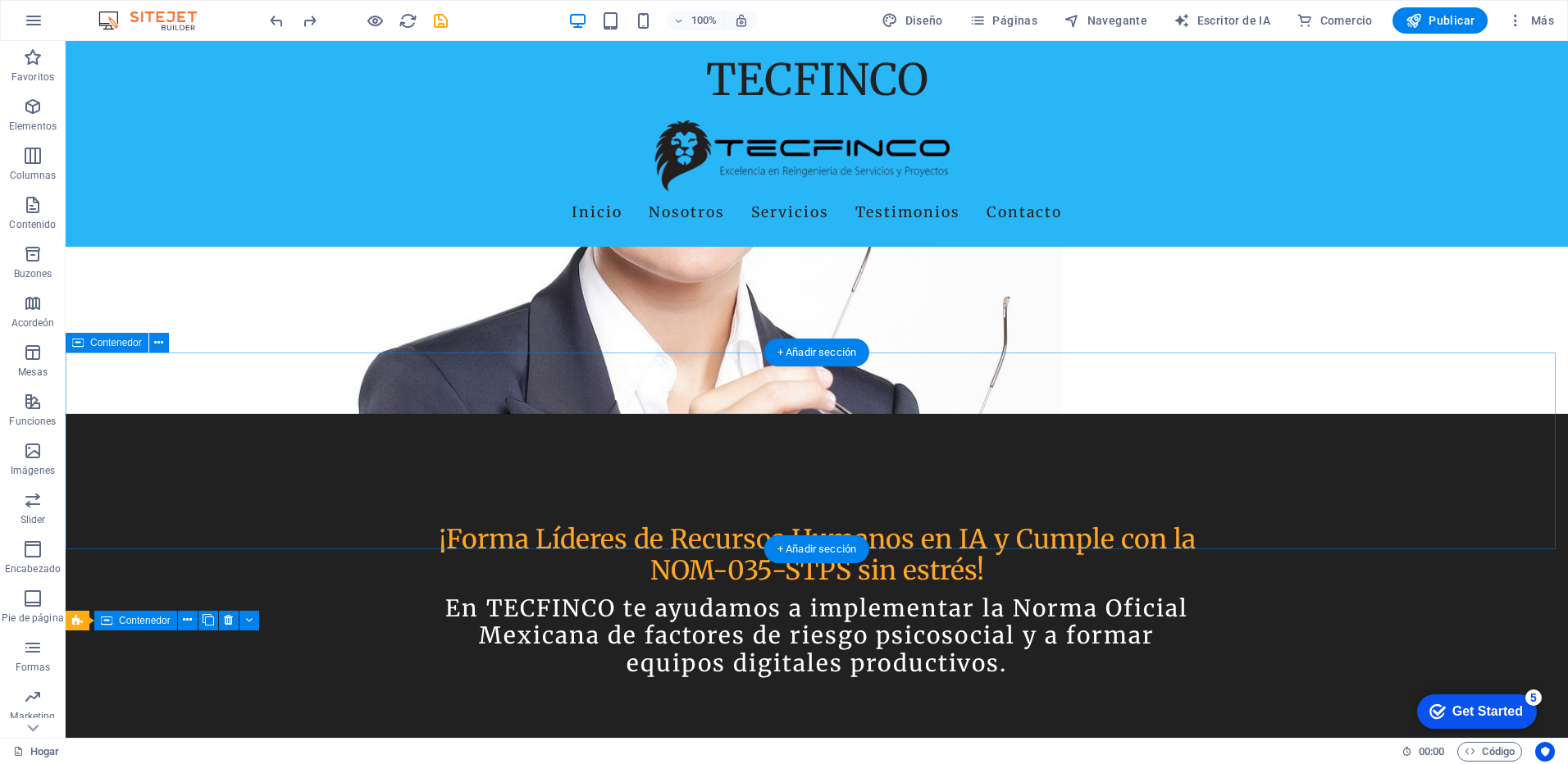
scroll to position [574, 0]
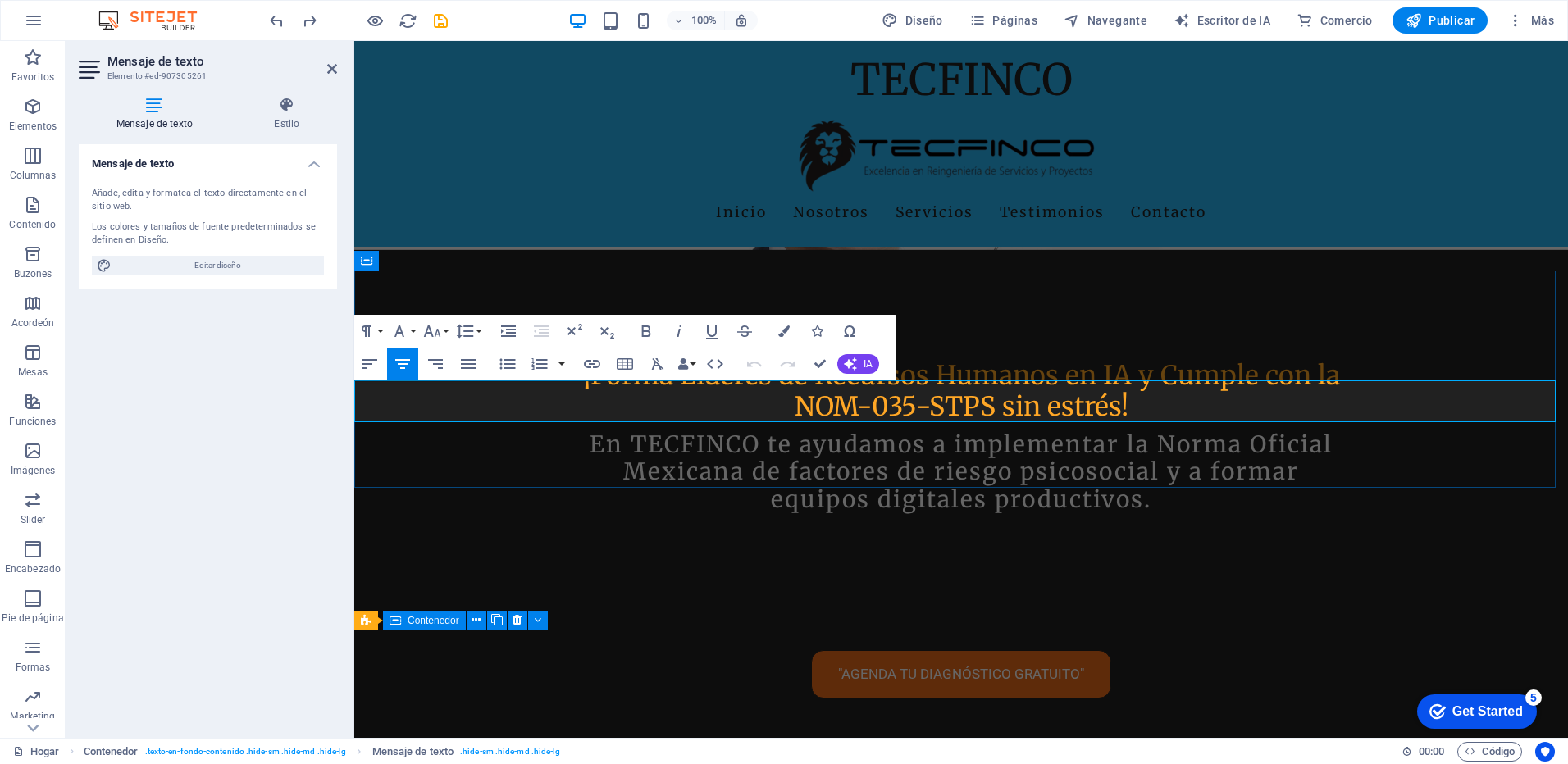
click at [445, 330] on button "Tamaño de fuente" at bounding box center [435, 331] width 31 height 33
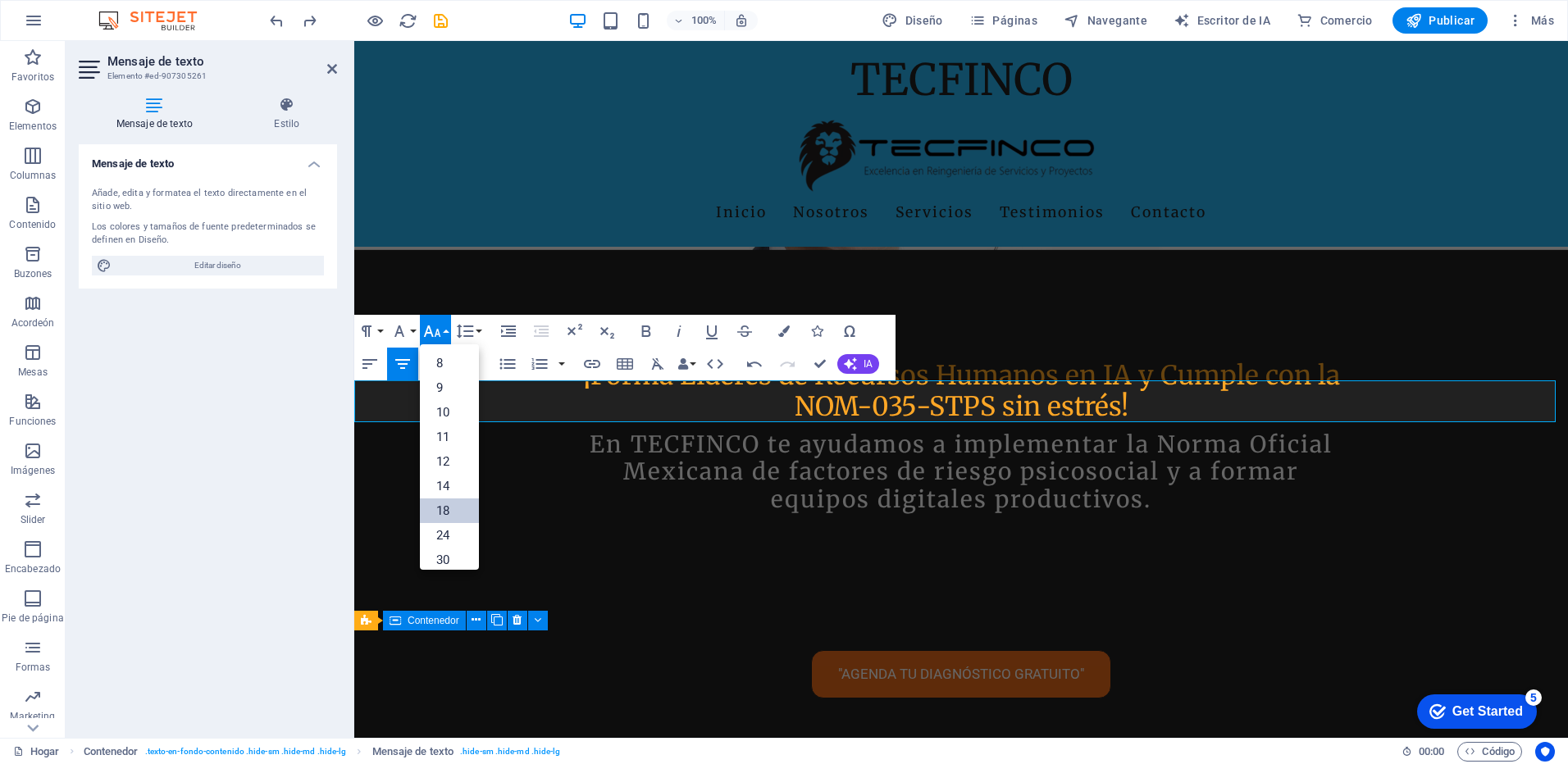
click at [437, 509] on link "18" at bounding box center [450, 511] width 59 height 25
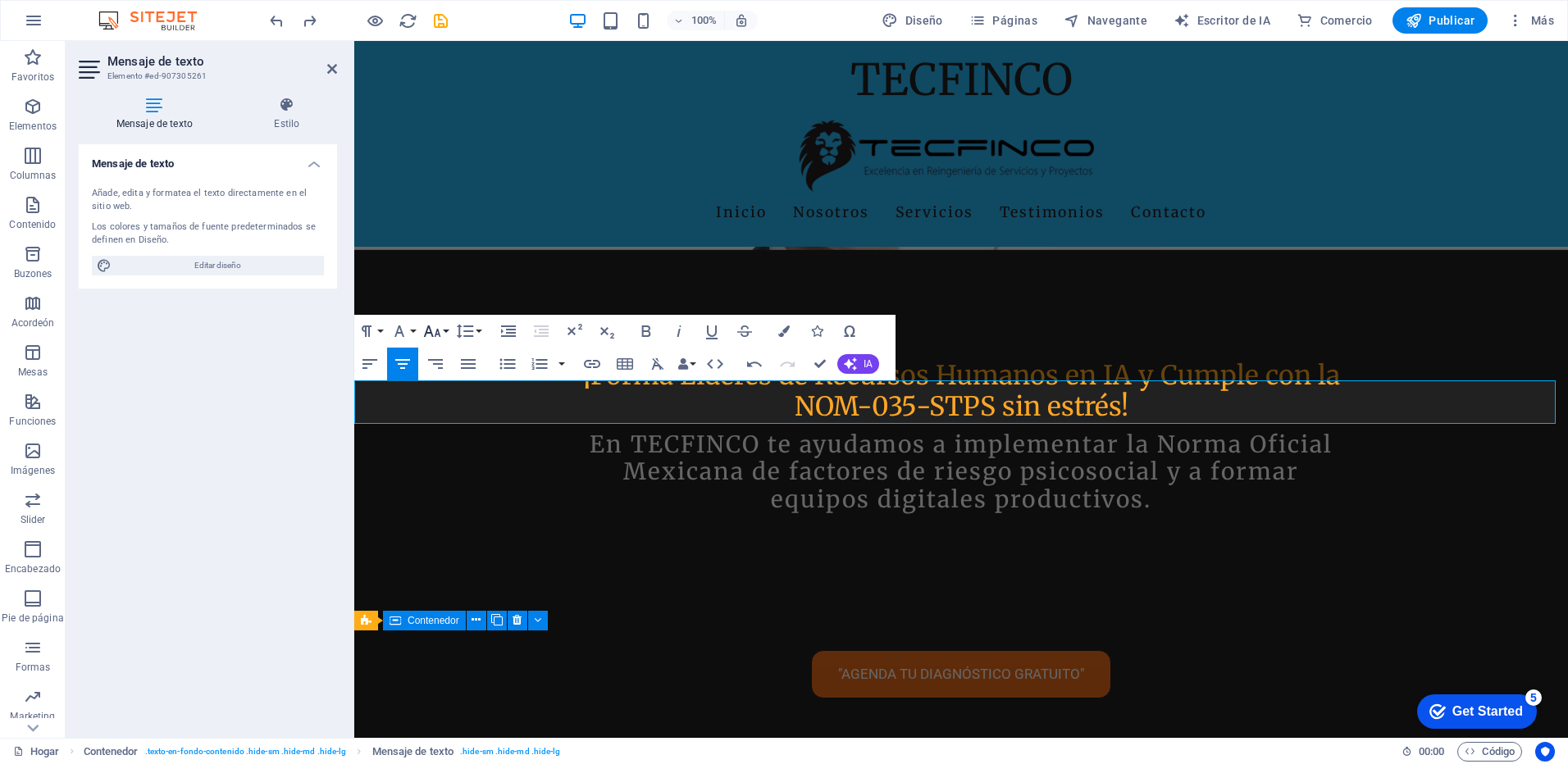
click at [444, 329] on button "Tamaño de fuente" at bounding box center [435, 331] width 31 height 33
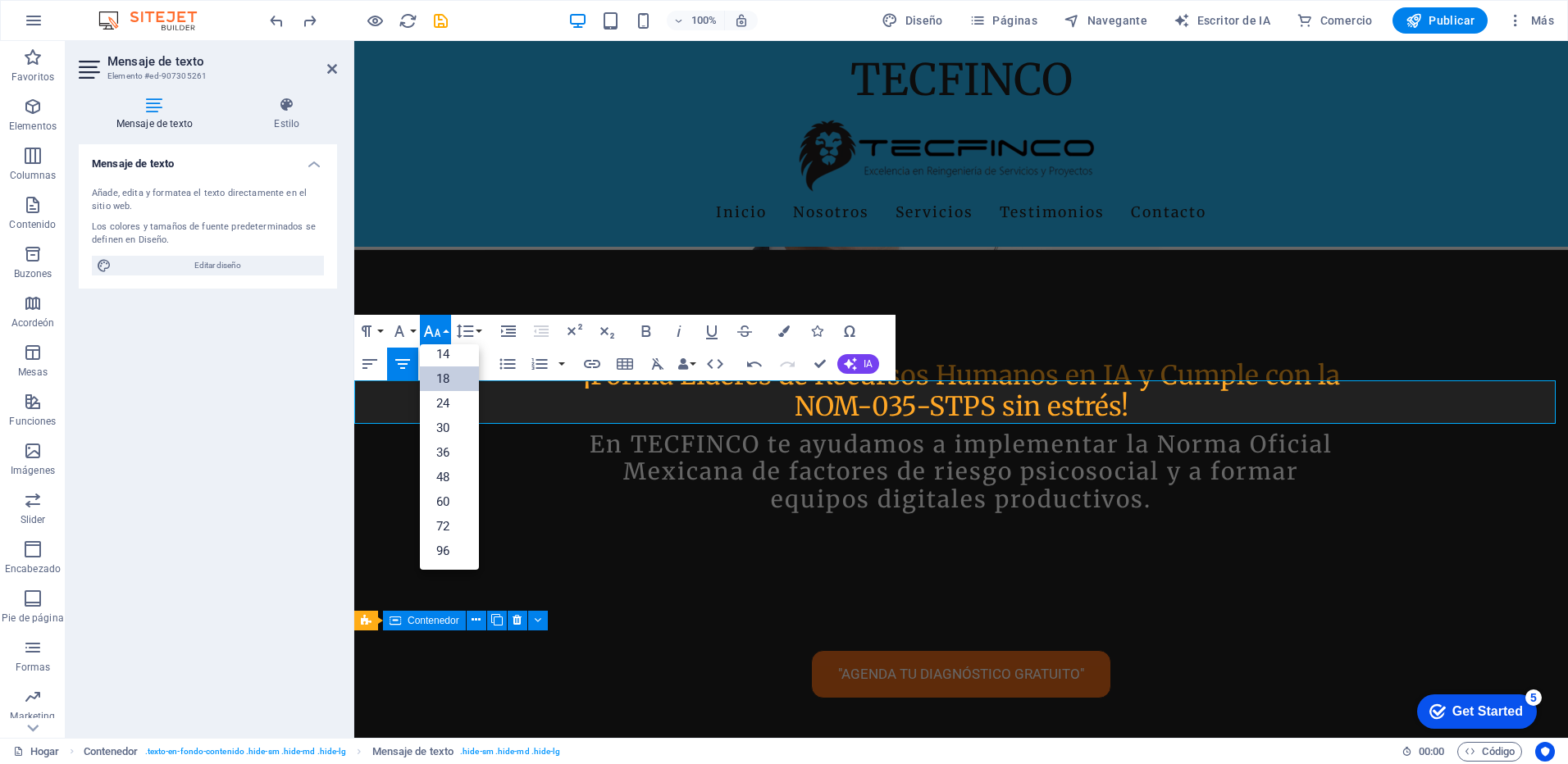
scroll to position [132, 0]
click at [446, 401] on link "24" at bounding box center [450, 403] width 59 height 25
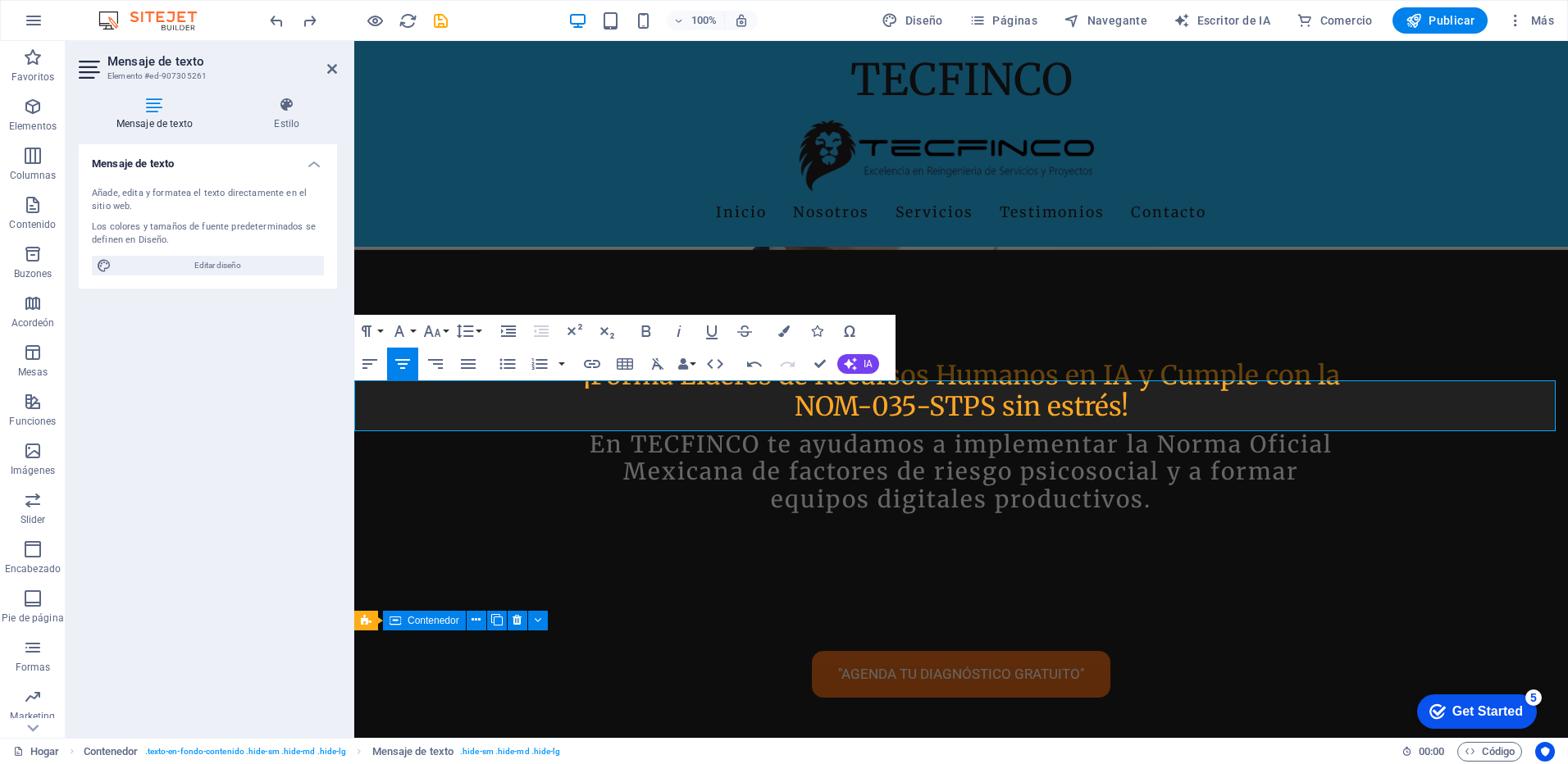
drag, startPoint x: 1377, startPoint y: 419, endPoint x: 685, endPoint y: 412, distance: 692.0
click at [447, 335] on button "Tamaño de fuente" at bounding box center [435, 331] width 31 height 33
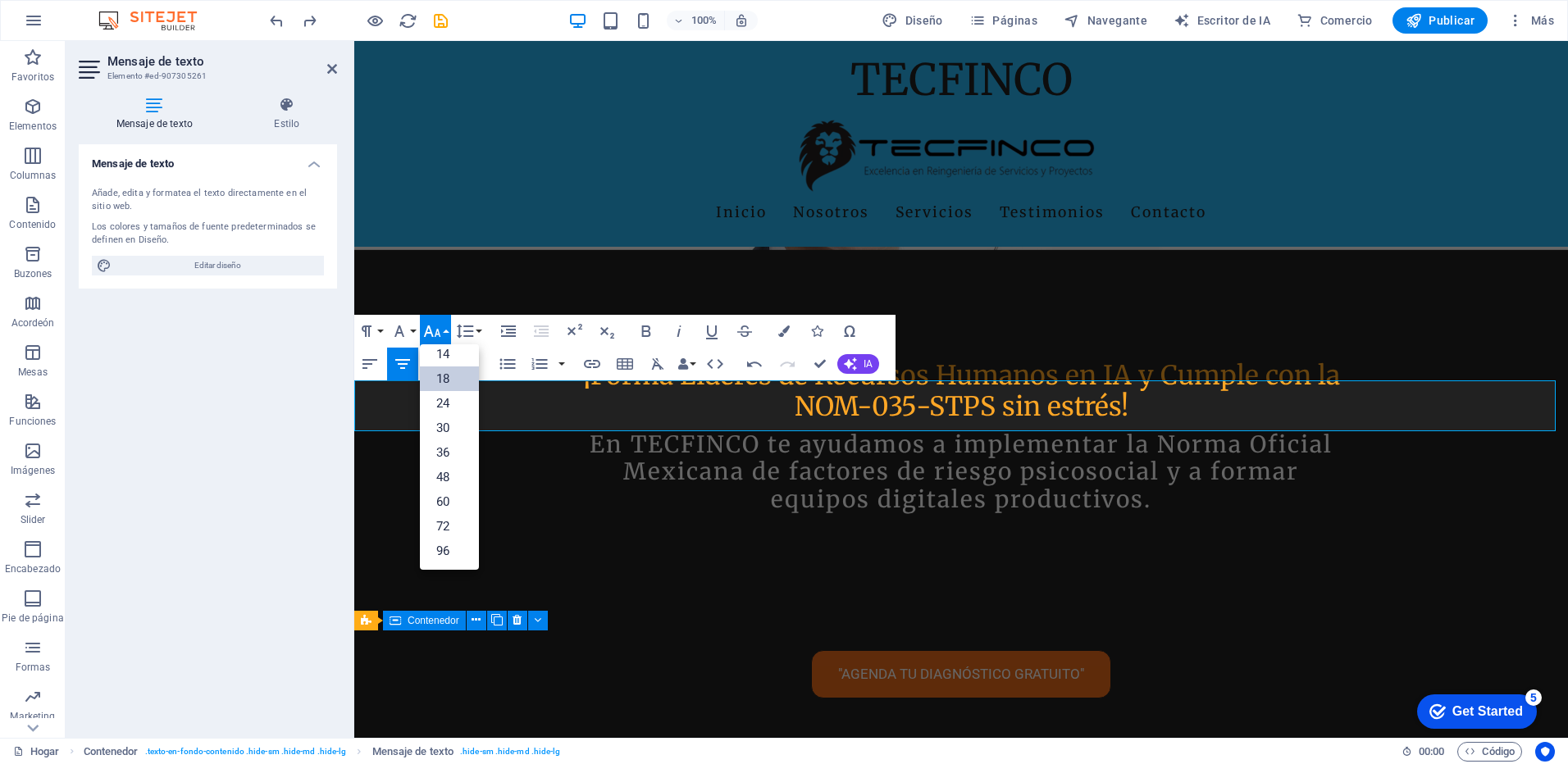
click at [436, 379] on link "18" at bounding box center [450, 379] width 59 height 25
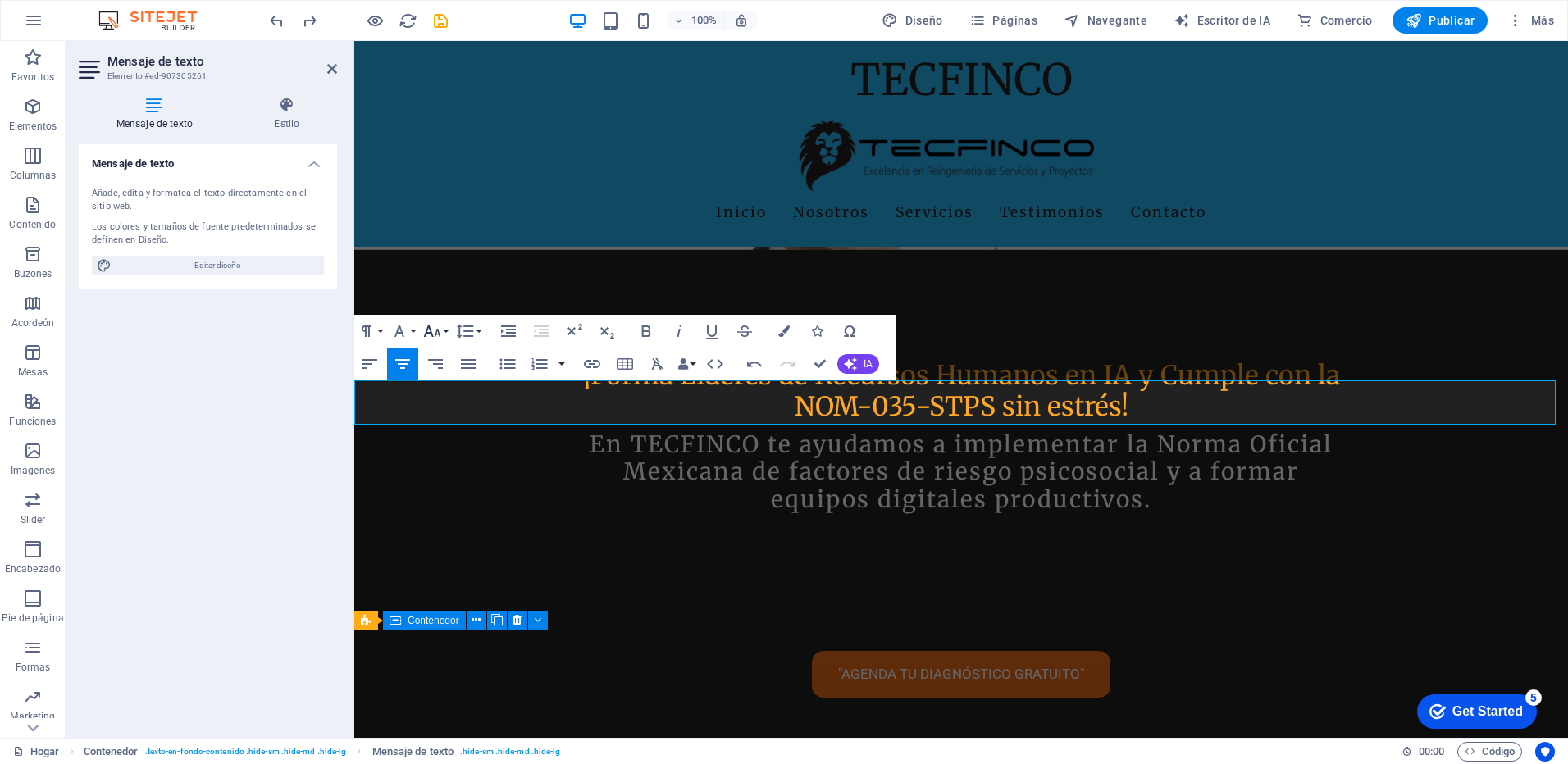
click at [446, 329] on button "Tamaño de fuente" at bounding box center [435, 331] width 31 height 33
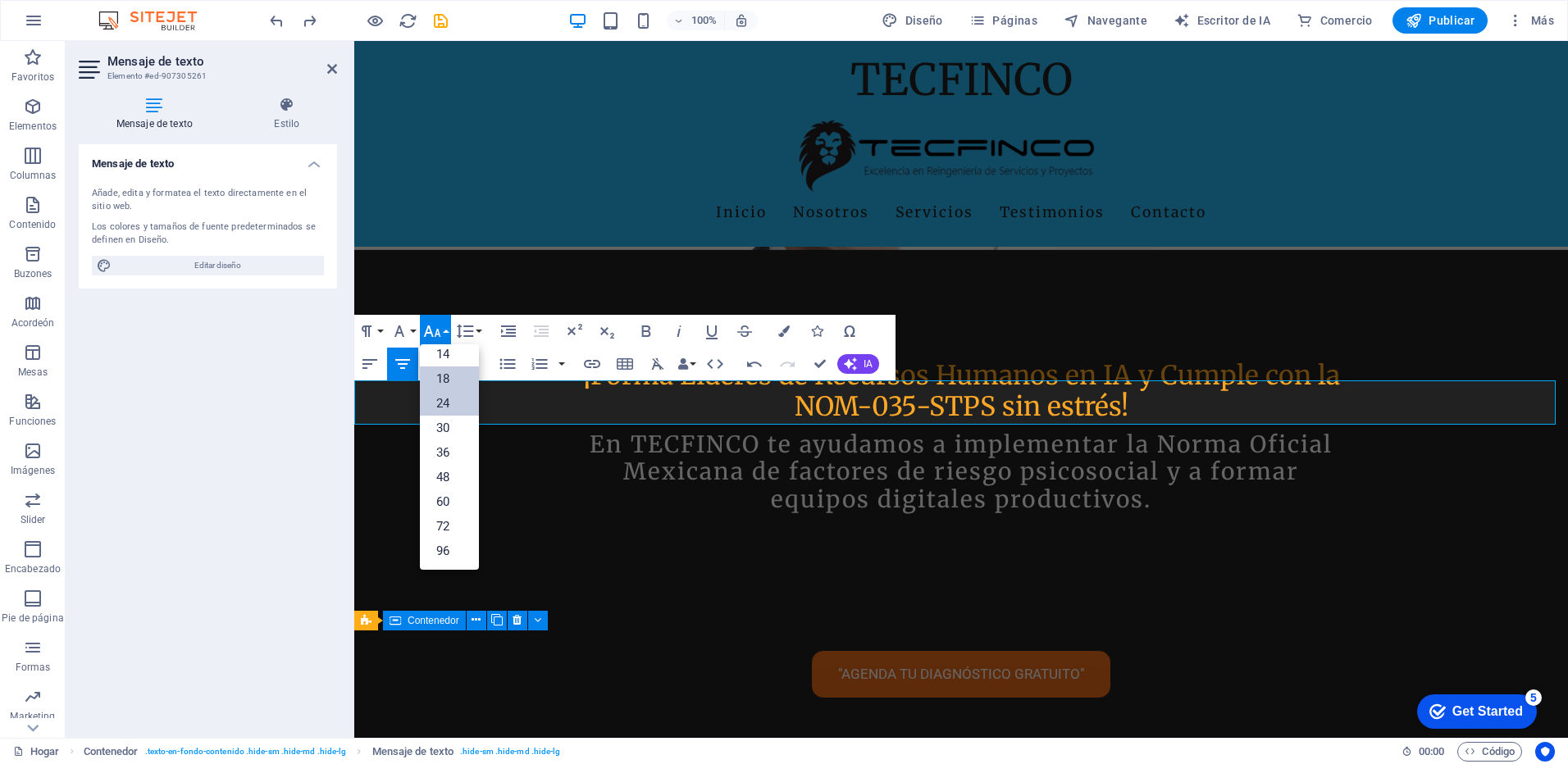
click at [442, 407] on link "24" at bounding box center [450, 403] width 59 height 25
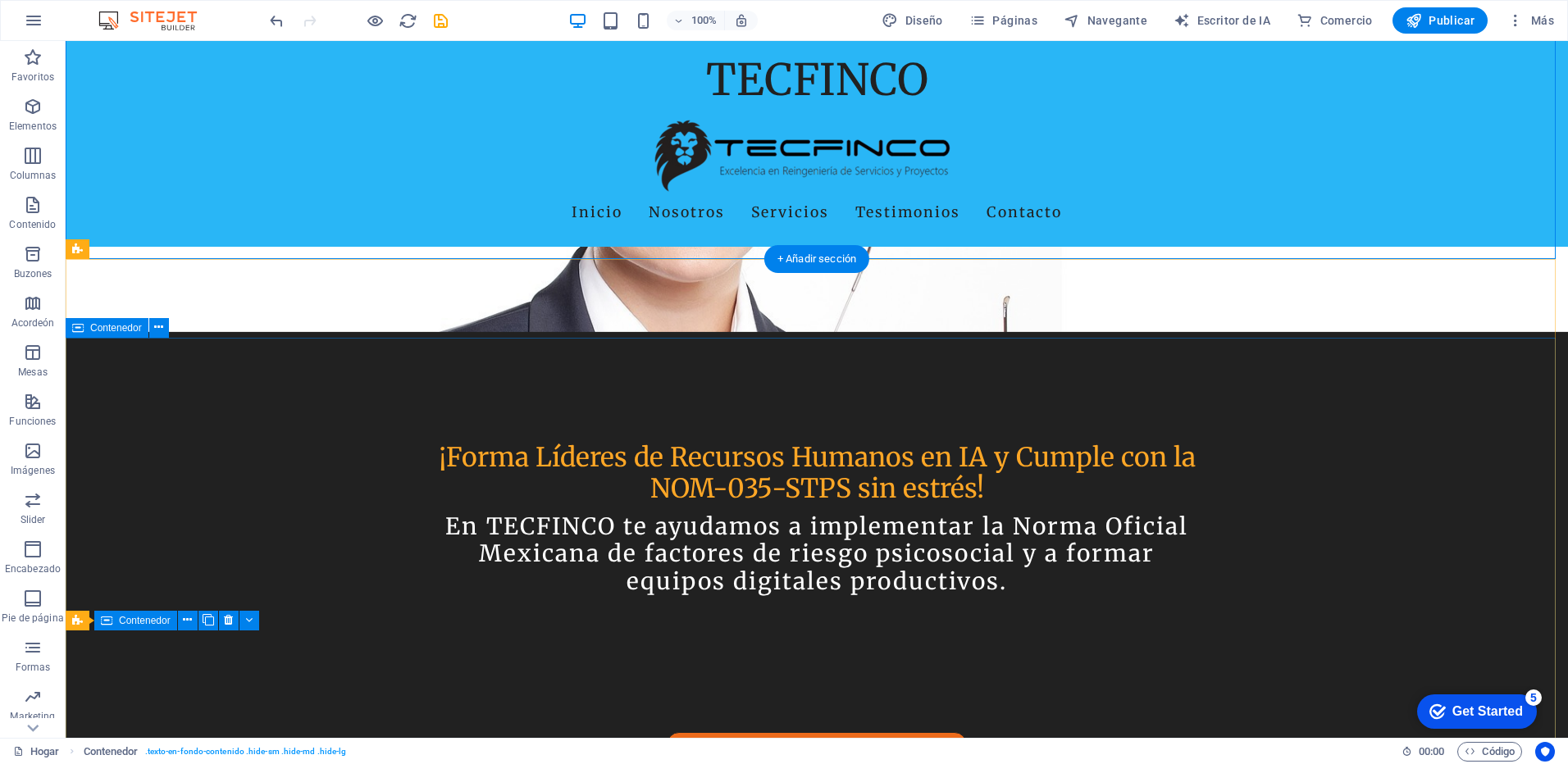
scroll to position [820, 0]
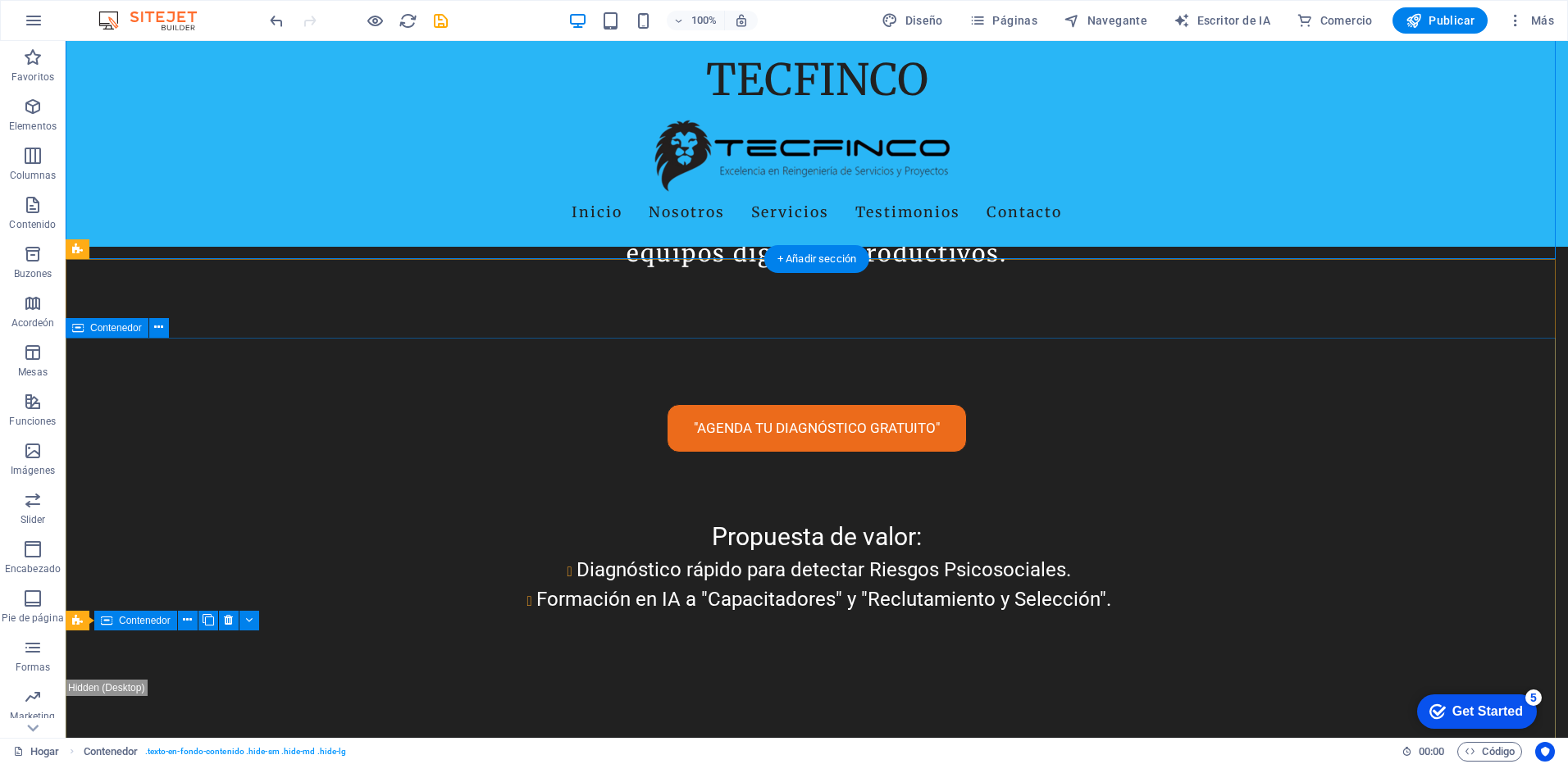
click at [73, 334] on icon at bounding box center [78, 328] width 12 height 19
click at [87, 326] on div "Contenedor" at bounding box center [107, 328] width 83 height 19
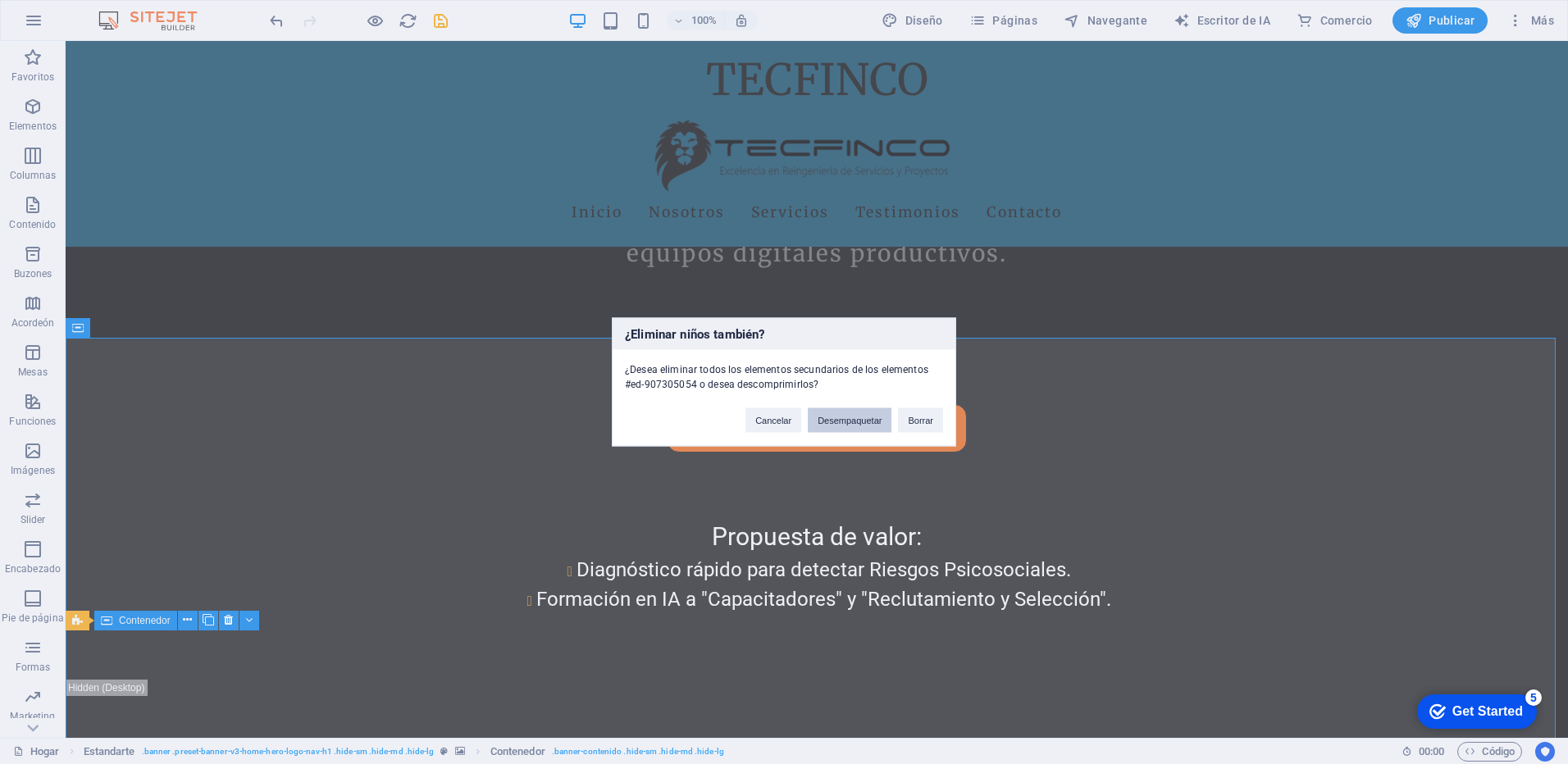
click at [862, 423] on button "Desempaquetar" at bounding box center [850, 420] width 84 height 25
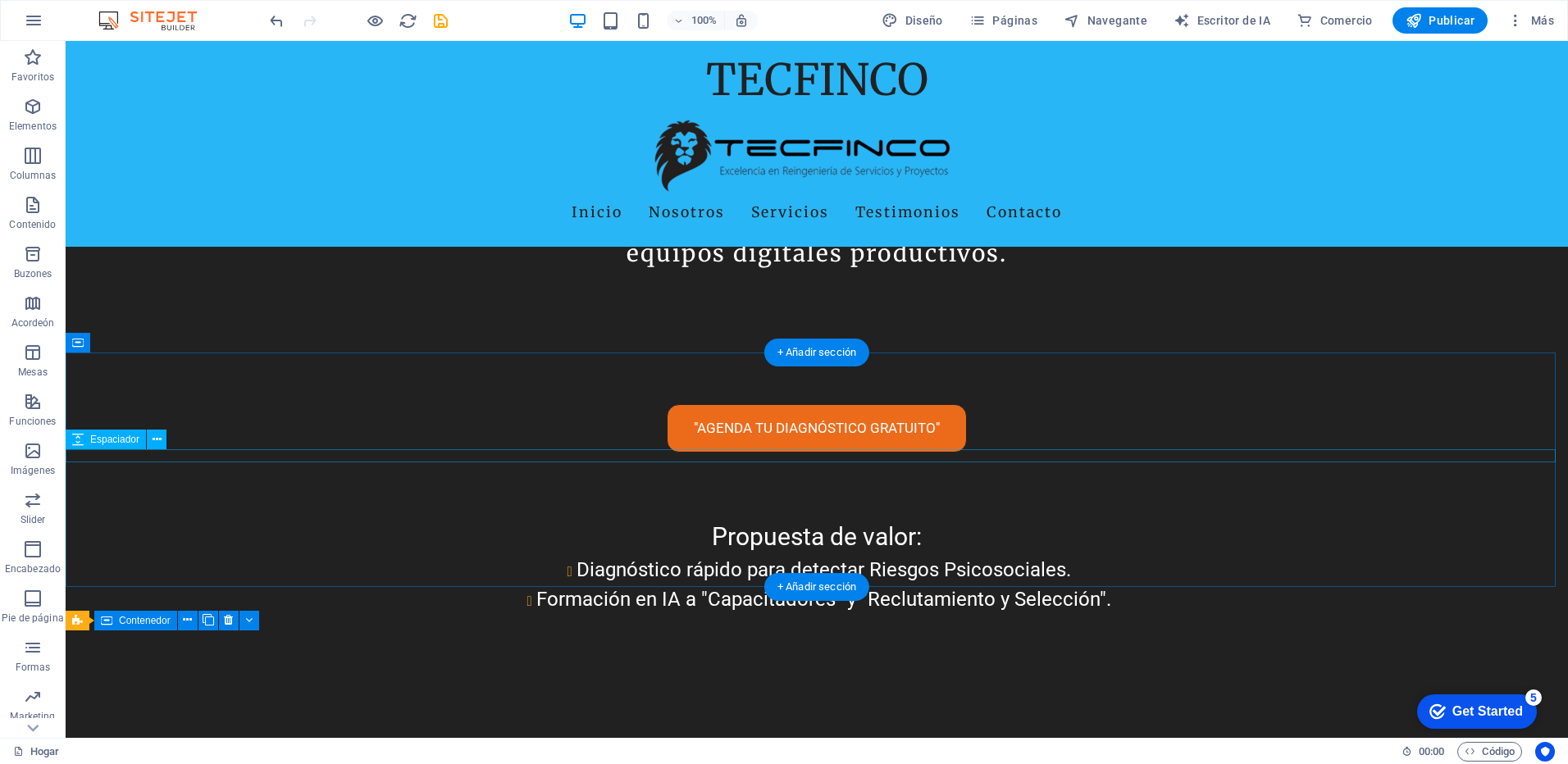
scroll to position [492, 0]
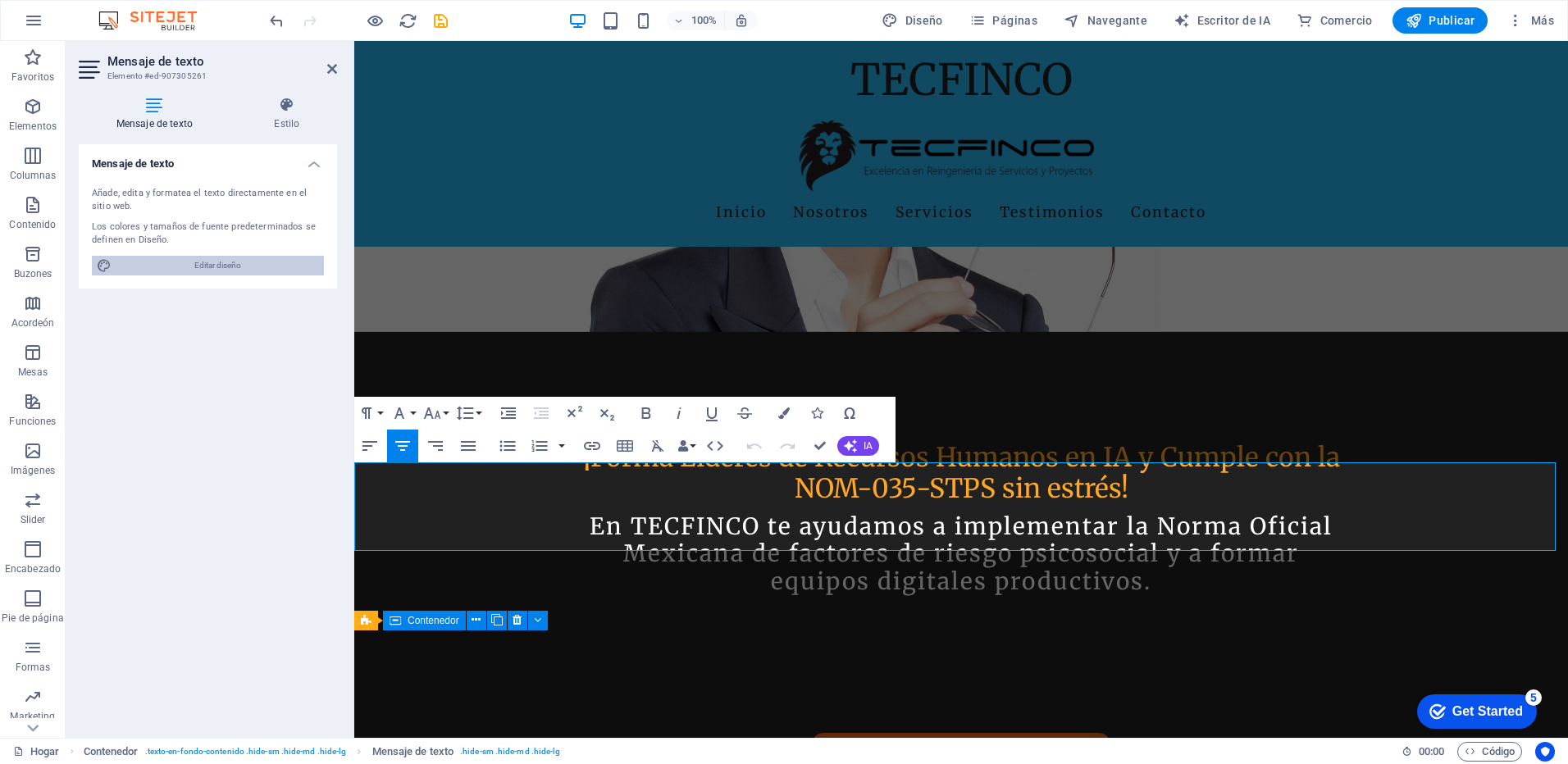
copy span "En TECFINCO, transformamos tu visión en resultados tangibles. A través de la es…"
click at [133, 197] on div "Añade, edita y formatea el texto directamente en el sitio web." at bounding box center [208, 201] width 232 height 27
click at [94, 188] on div "Añade, edita y formatea el texto directamente en el sitio web." at bounding box center [208, 201] width 232 height 27
click at [145, 233] on div "Los colores y tamaños de fuente predeterminados se definen en Diseño." at bounding box center [208, 234] width 232 height 27
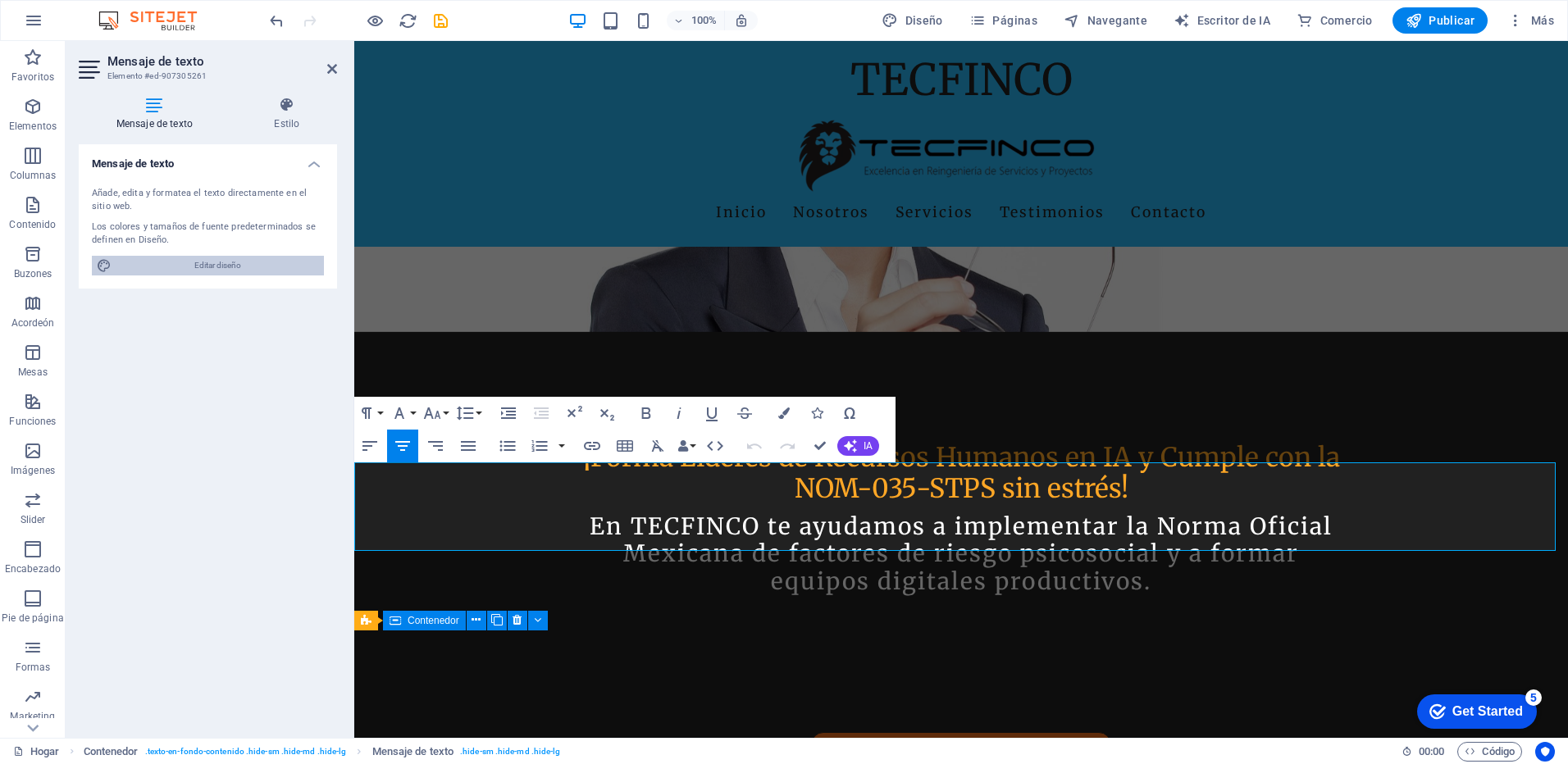
click at [203, 267] on span "Editar diseño" at bounding box center [217, 265] width 202 height 19
select select "rem"
select select "200"
select select "px"
select select "rem"
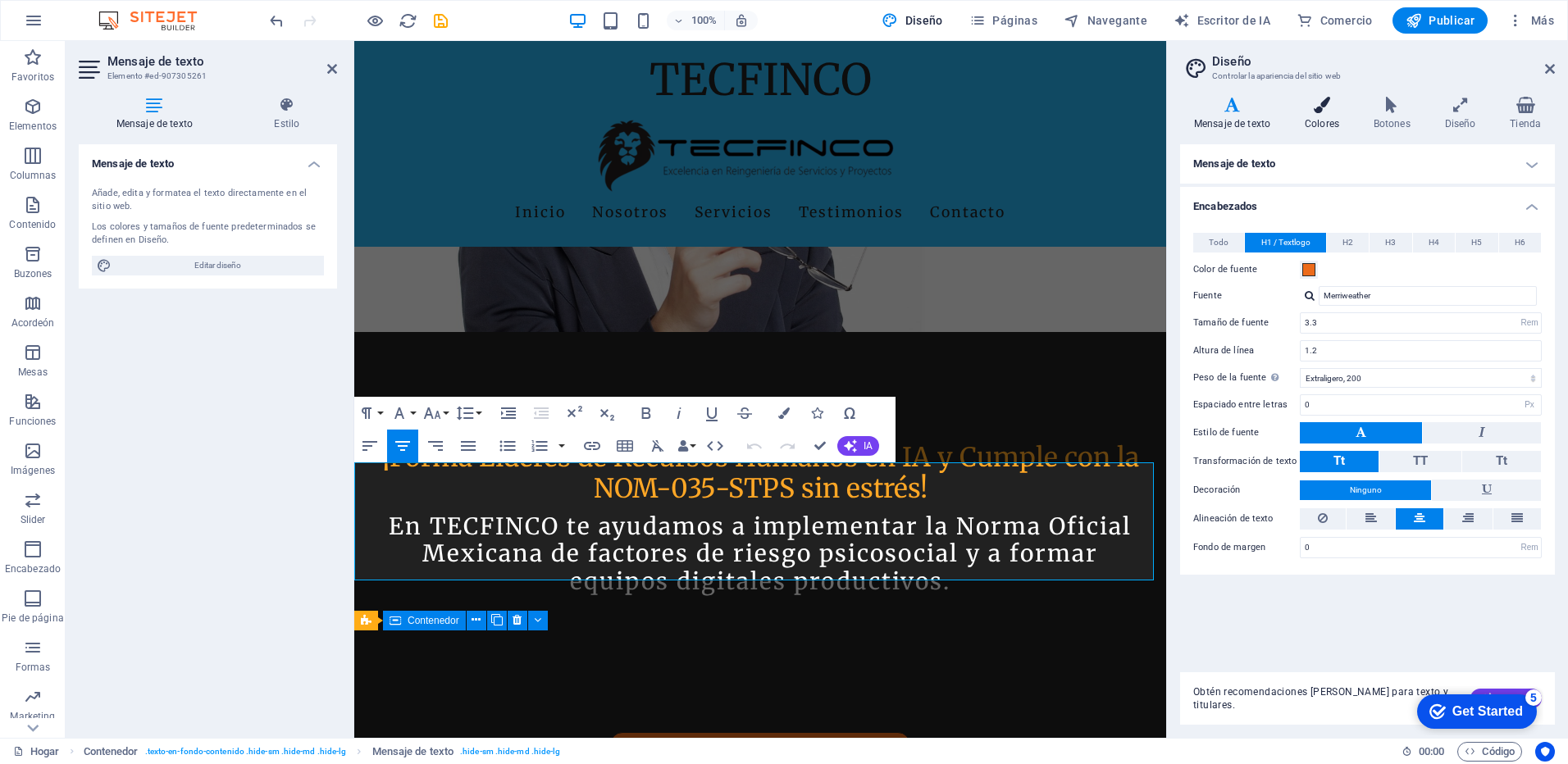
click at [1317, 117] on h4 "Colores" at bounding box center [1325, 113] width 69 height 35
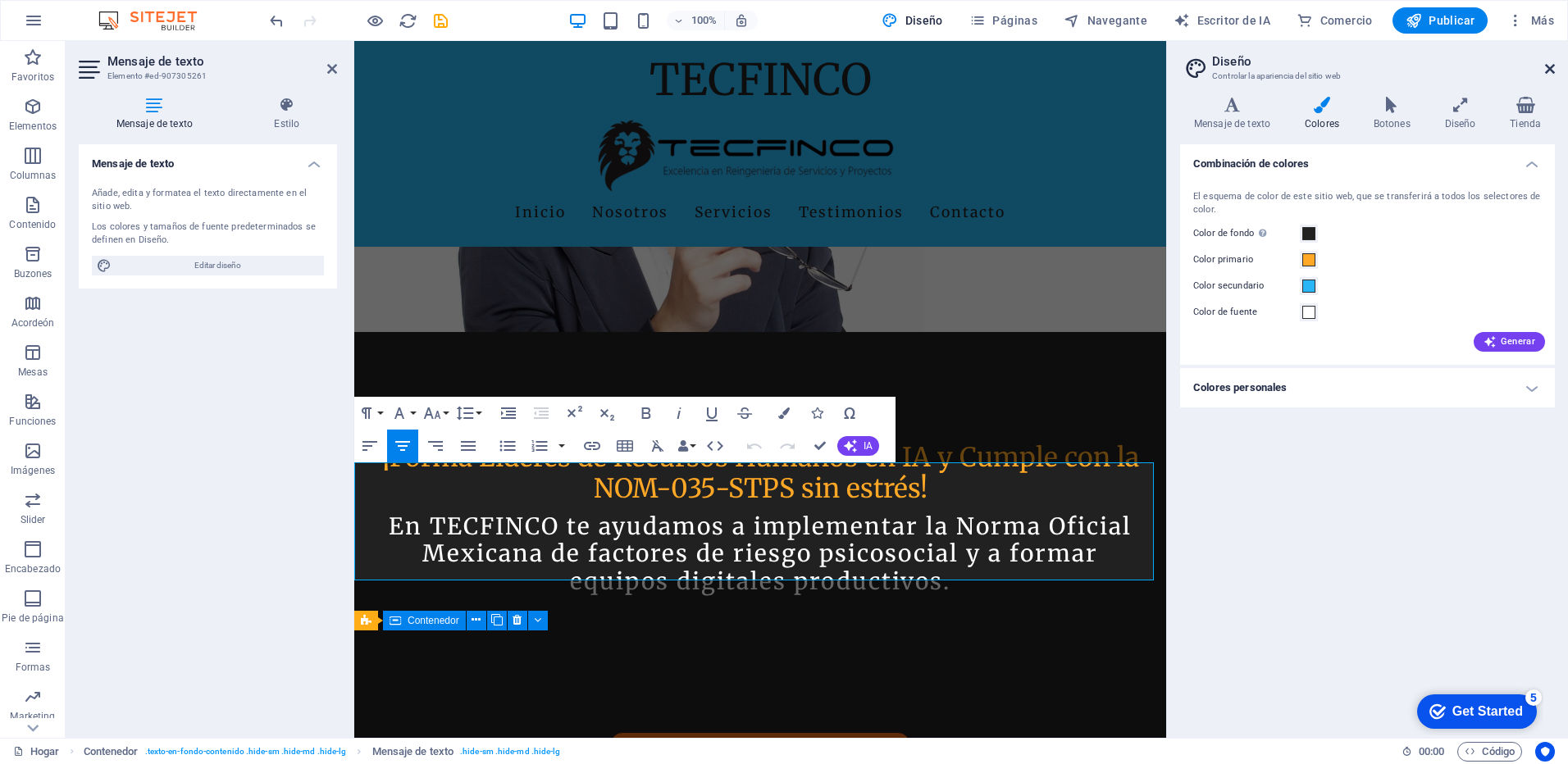
click at [1550, 72] on icon at bounding box center [1550, 69] width 10 height 13
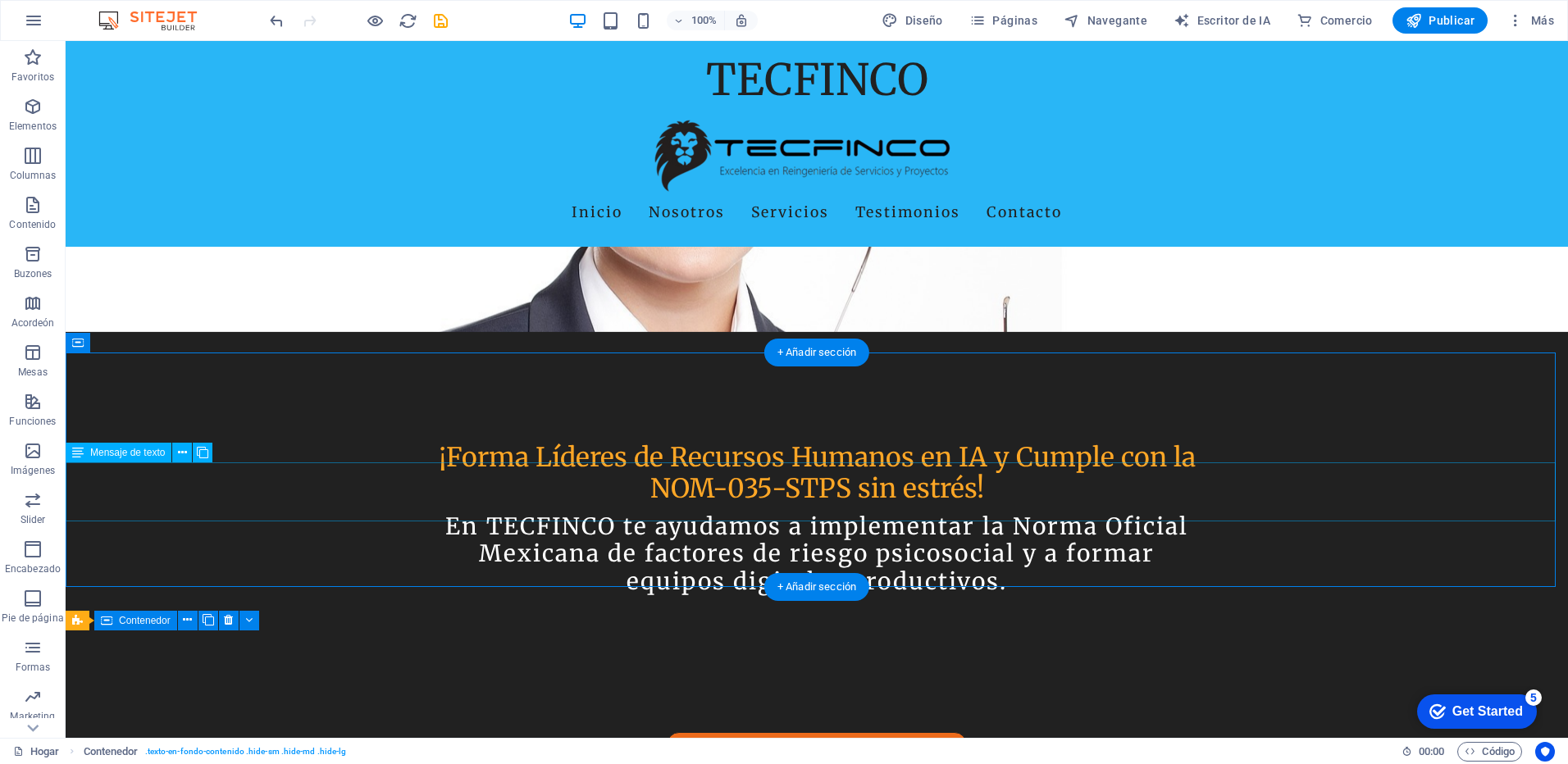
click at [179, 458] on icon at bounding box center [182, 453] width 9 height 17
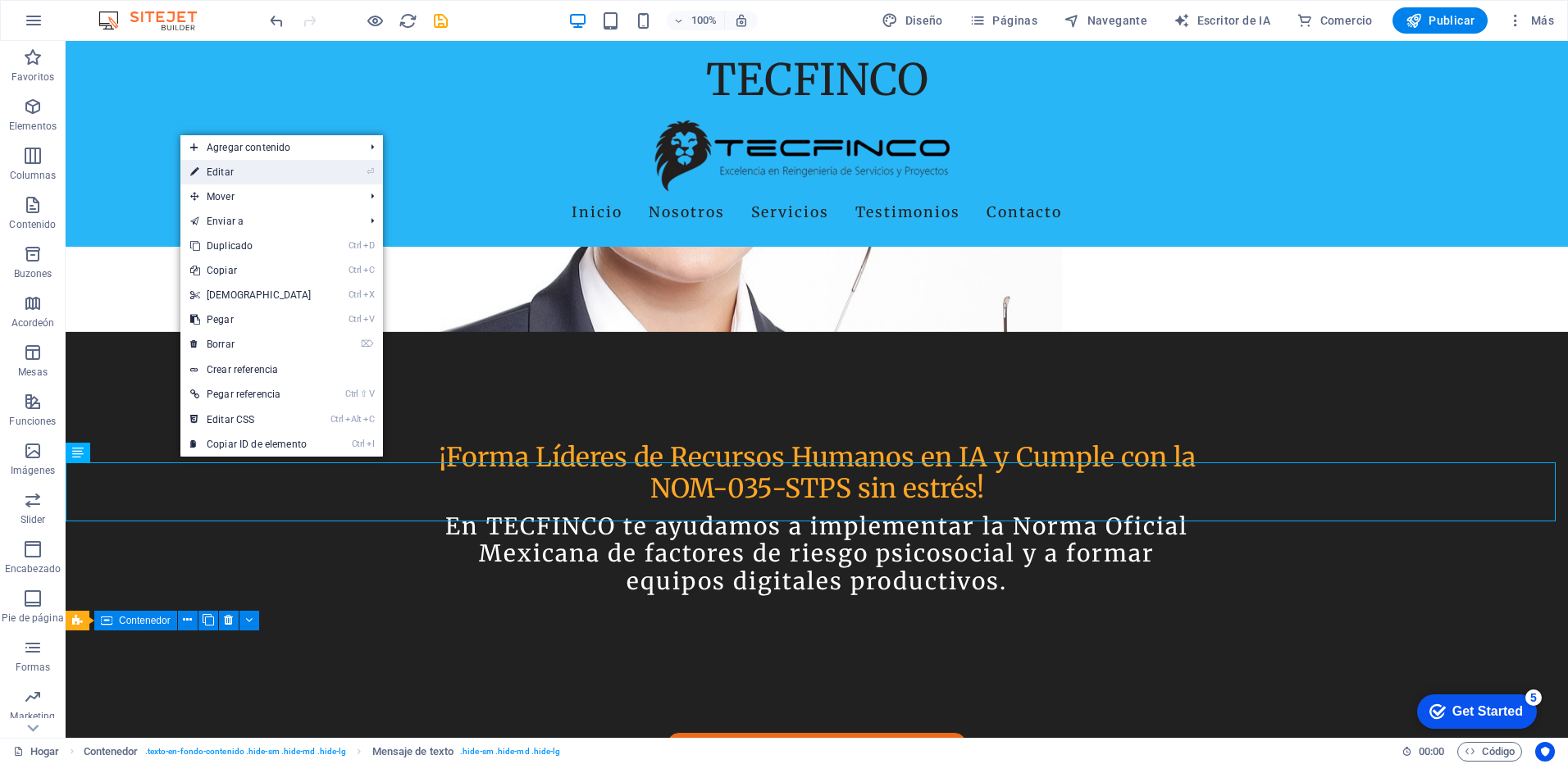
click at [269, 169] on link "⏎ Editar" at bounding box center [251, 172] width 141 height 25
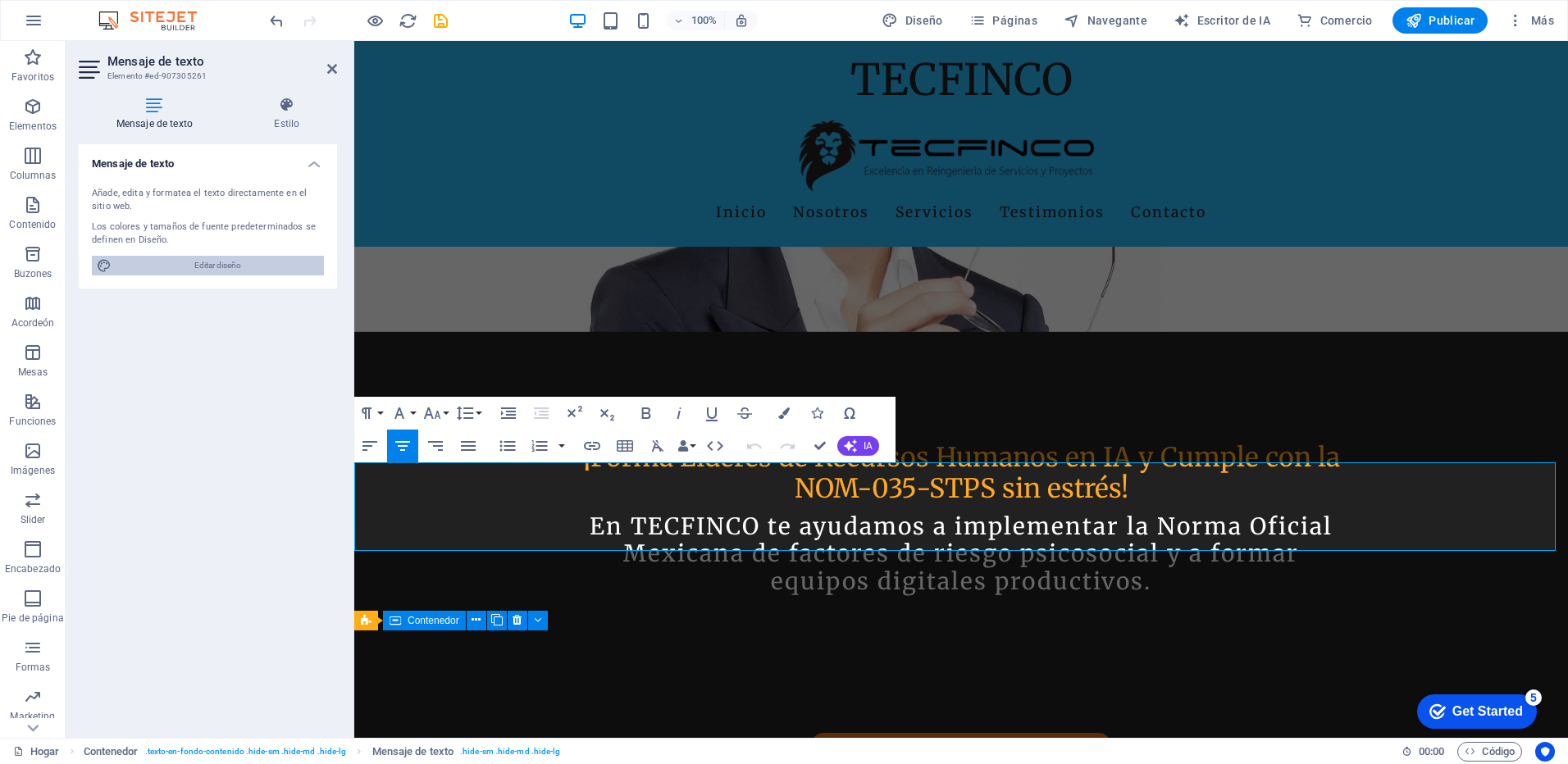
click at [189, 266] on span "Editar diseño" at bounding box center [217, 265] width 202 height 19
select select "px"
select select "200"
select select "px"
select select "rem"
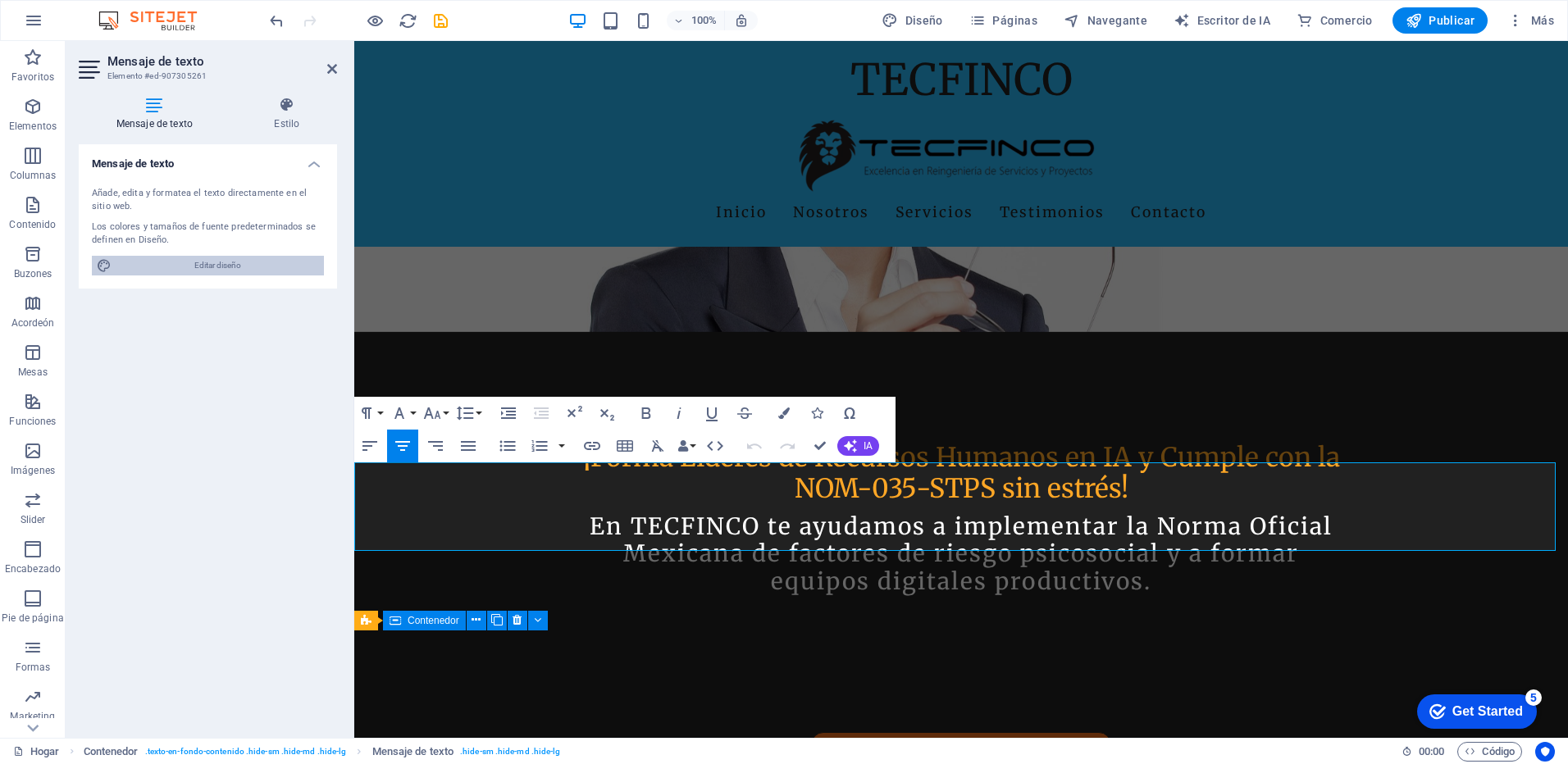
select select "200"
select select "px"
select select "rem"
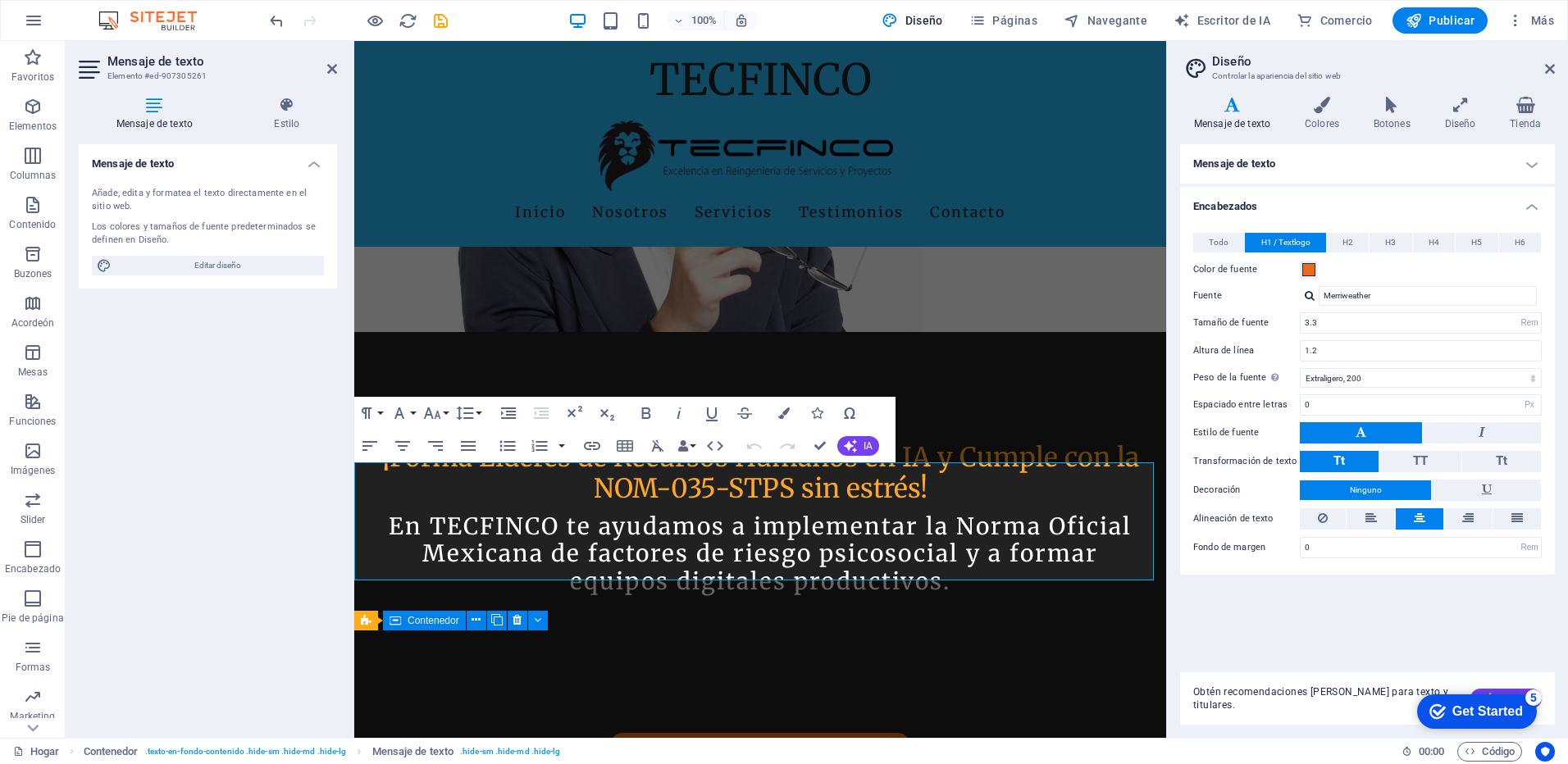
click at [1532, 160] on h4 "Mensaje de texto" at bounding box center [1367, 163] width 375 height 39
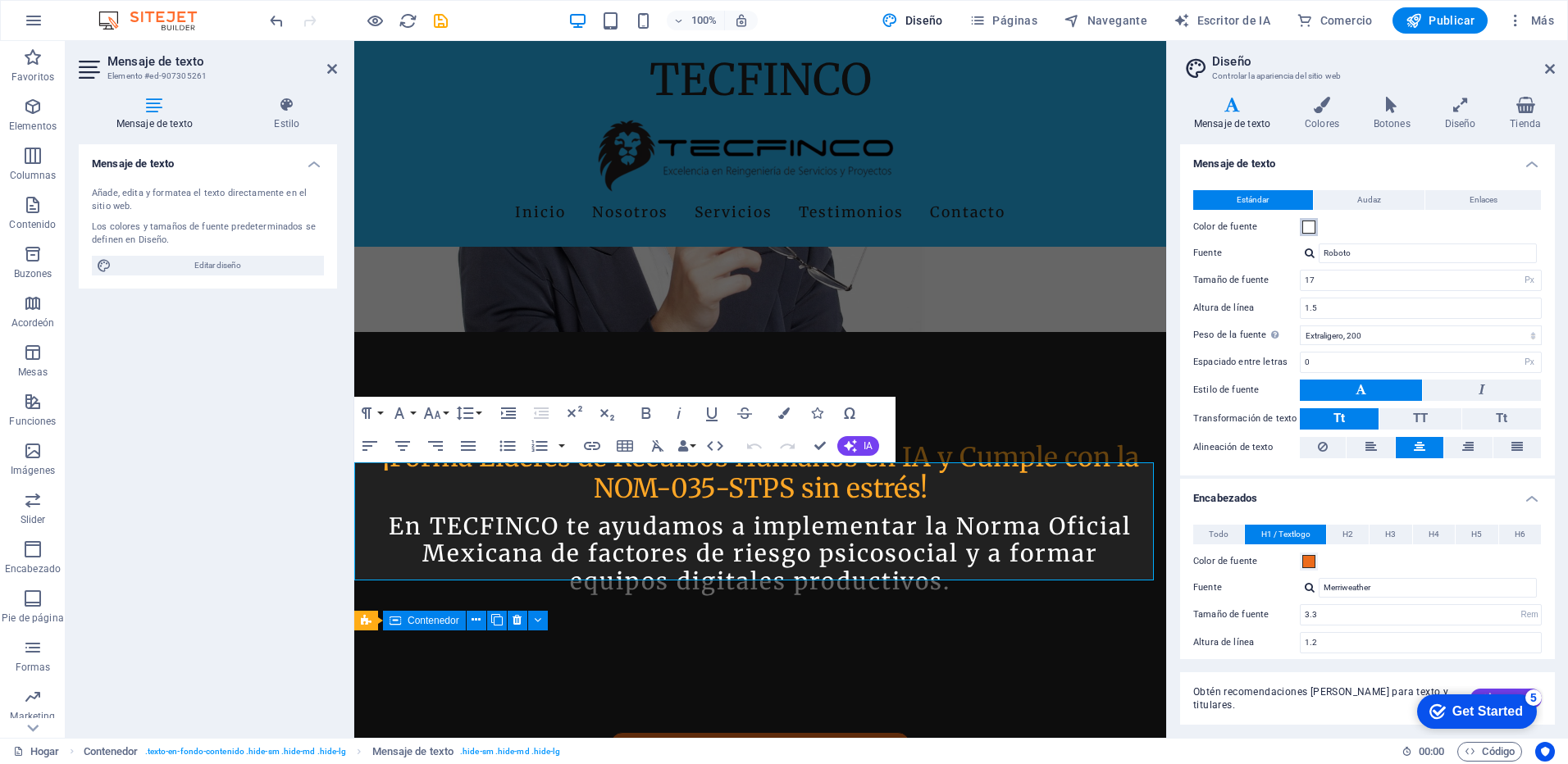
click at [1310, 223] on span at bounding box center [1309, 226] width 13 height 13
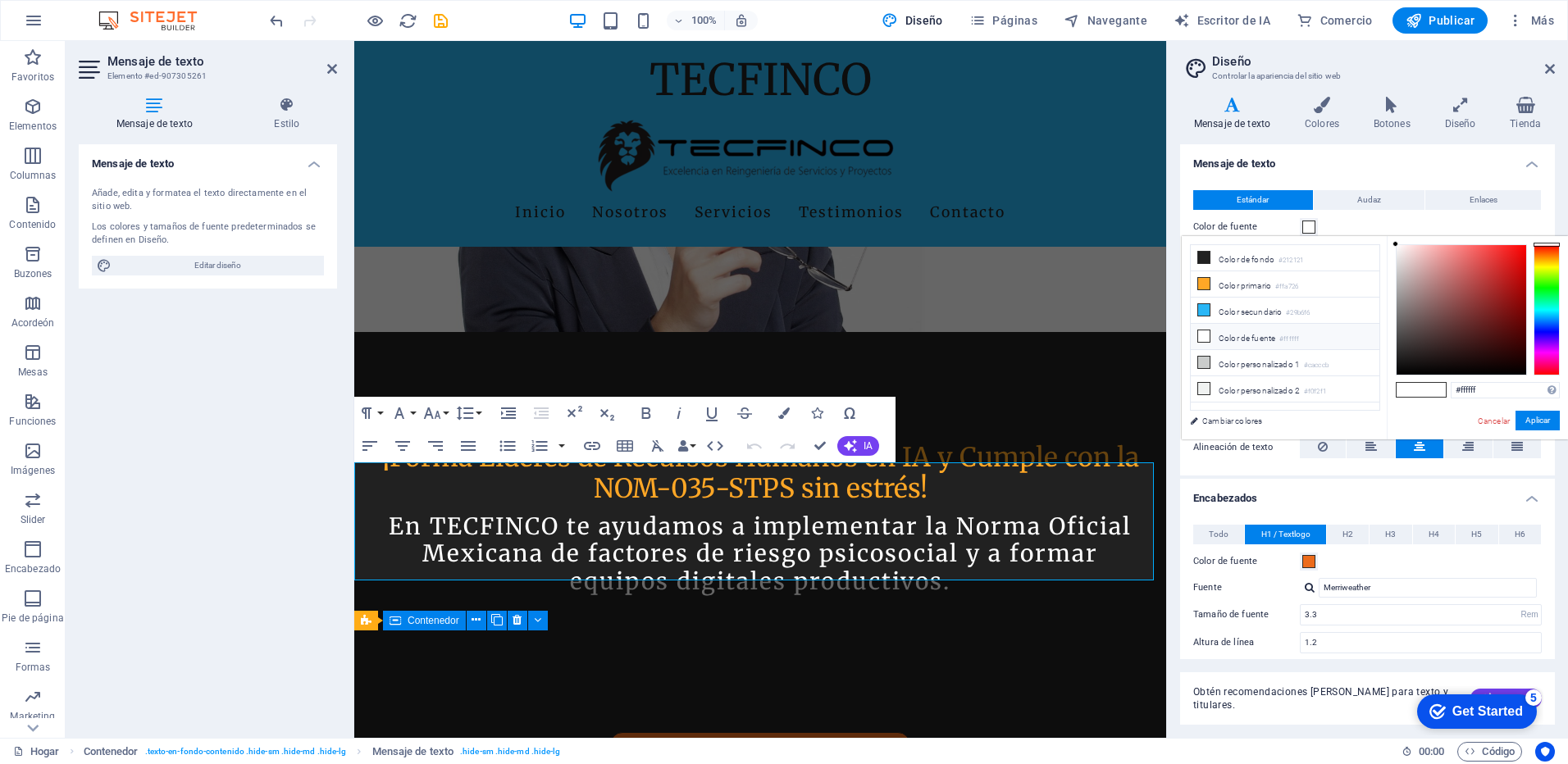
click at [1234, 335] on font "Color de fuente" at bounding box center [1247, 338] width 57 height 9
click at [1402, 390] on span at bounding box center [1409, 390] width 25 height 14
click at [1540, 422] on button "Aplicar" at bounding box center [1538, 420] width 44 height 19
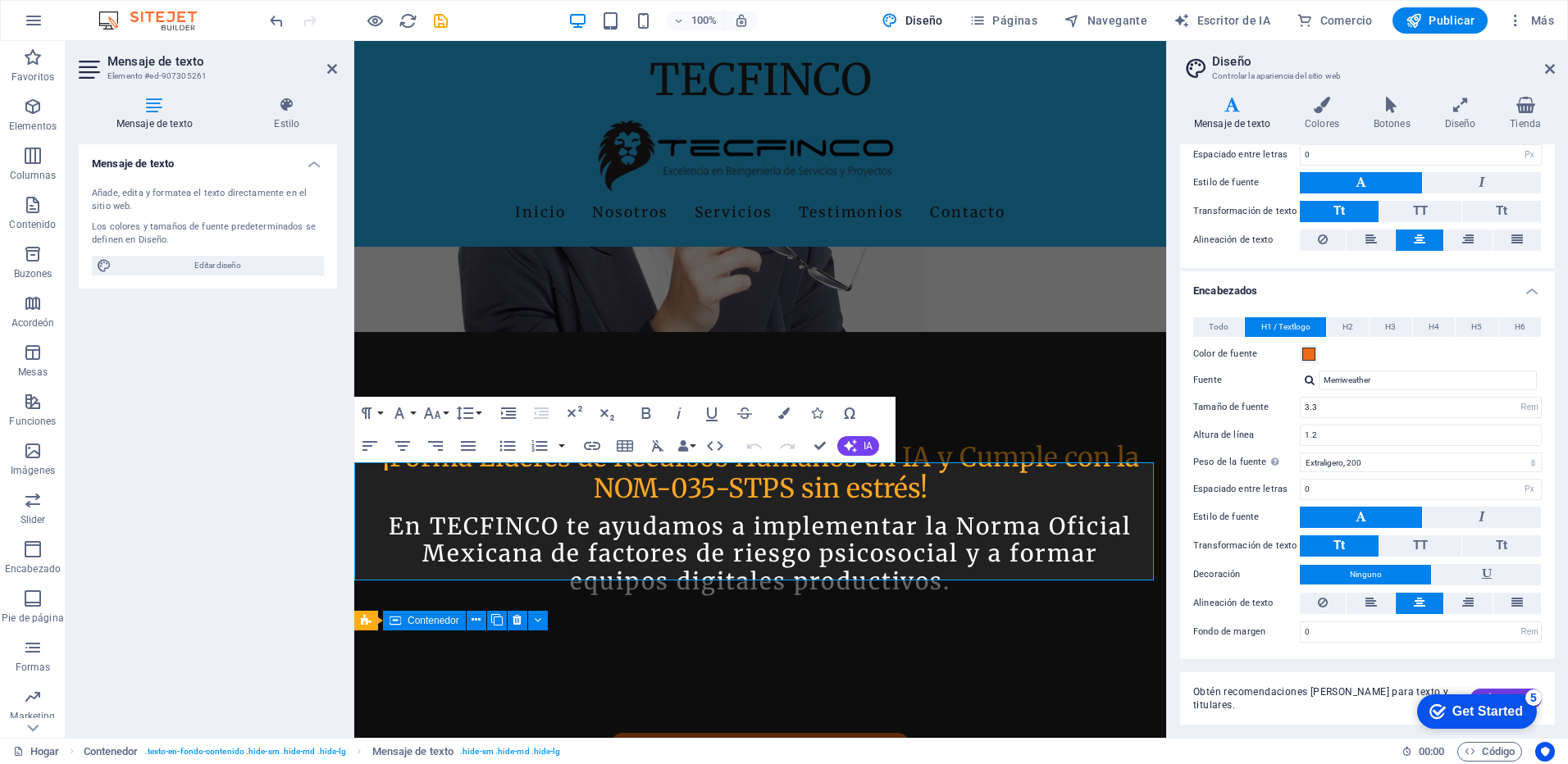
scroll to position [0, 0]
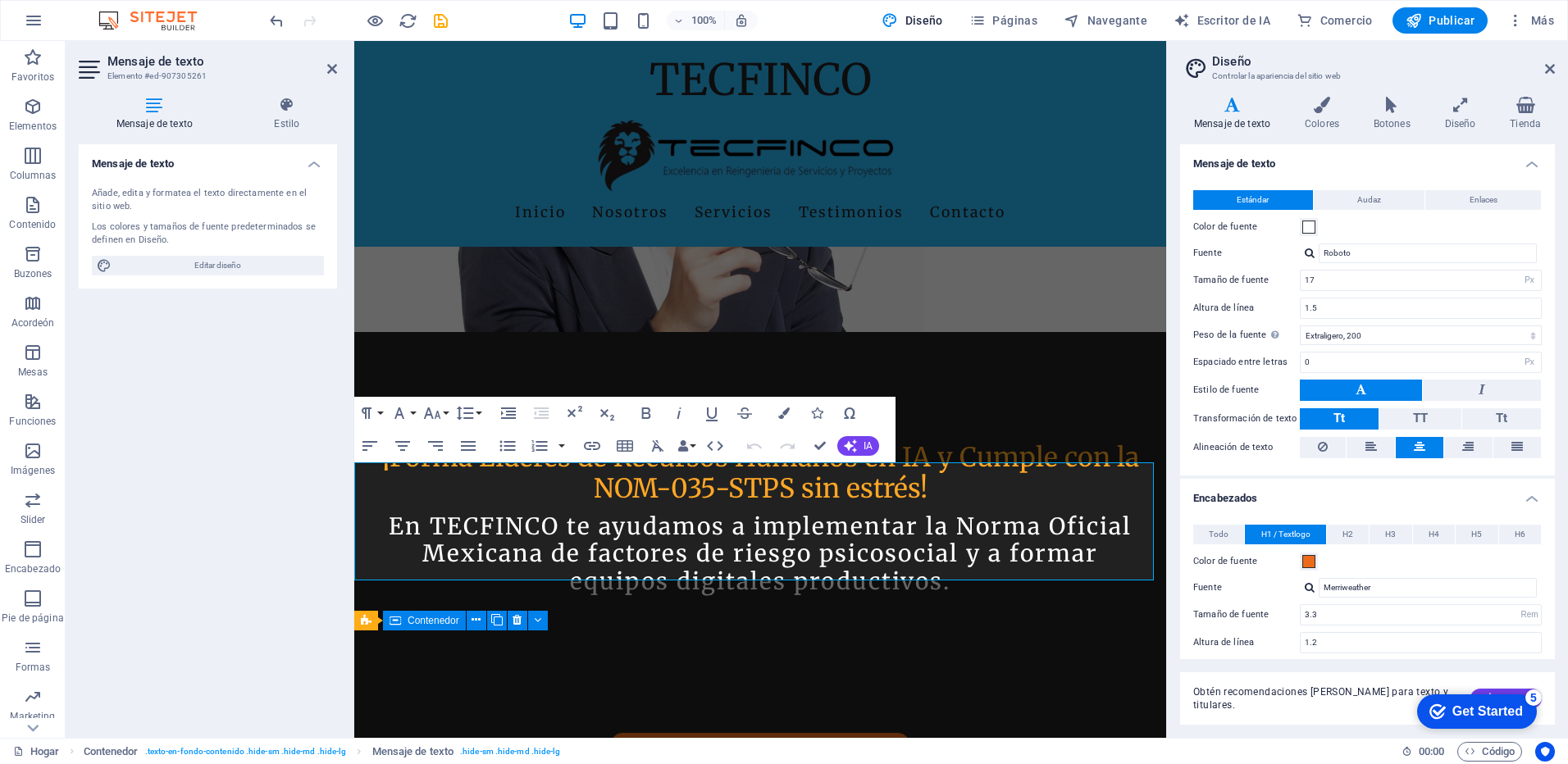
click at [1240, 116] on h4 "Mensaje de texto" at bounding box center [1235, 113] width 111 height 35
click at [1324, 99] on icon at bounding box center [1322, 104] width 63 height 16
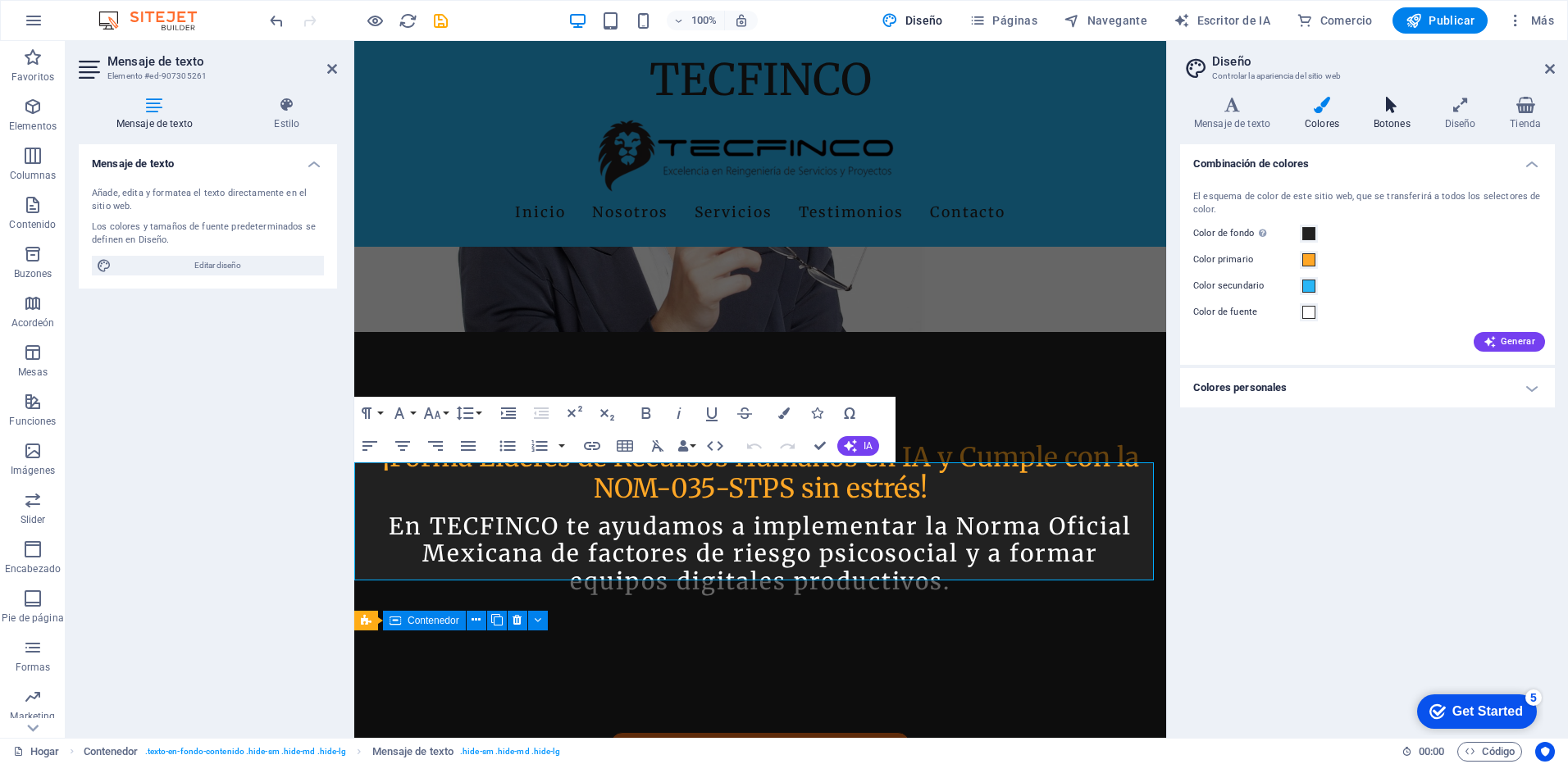
click at [1379, 103] on icon at bounding box center [1392, 104] width 64 height 16
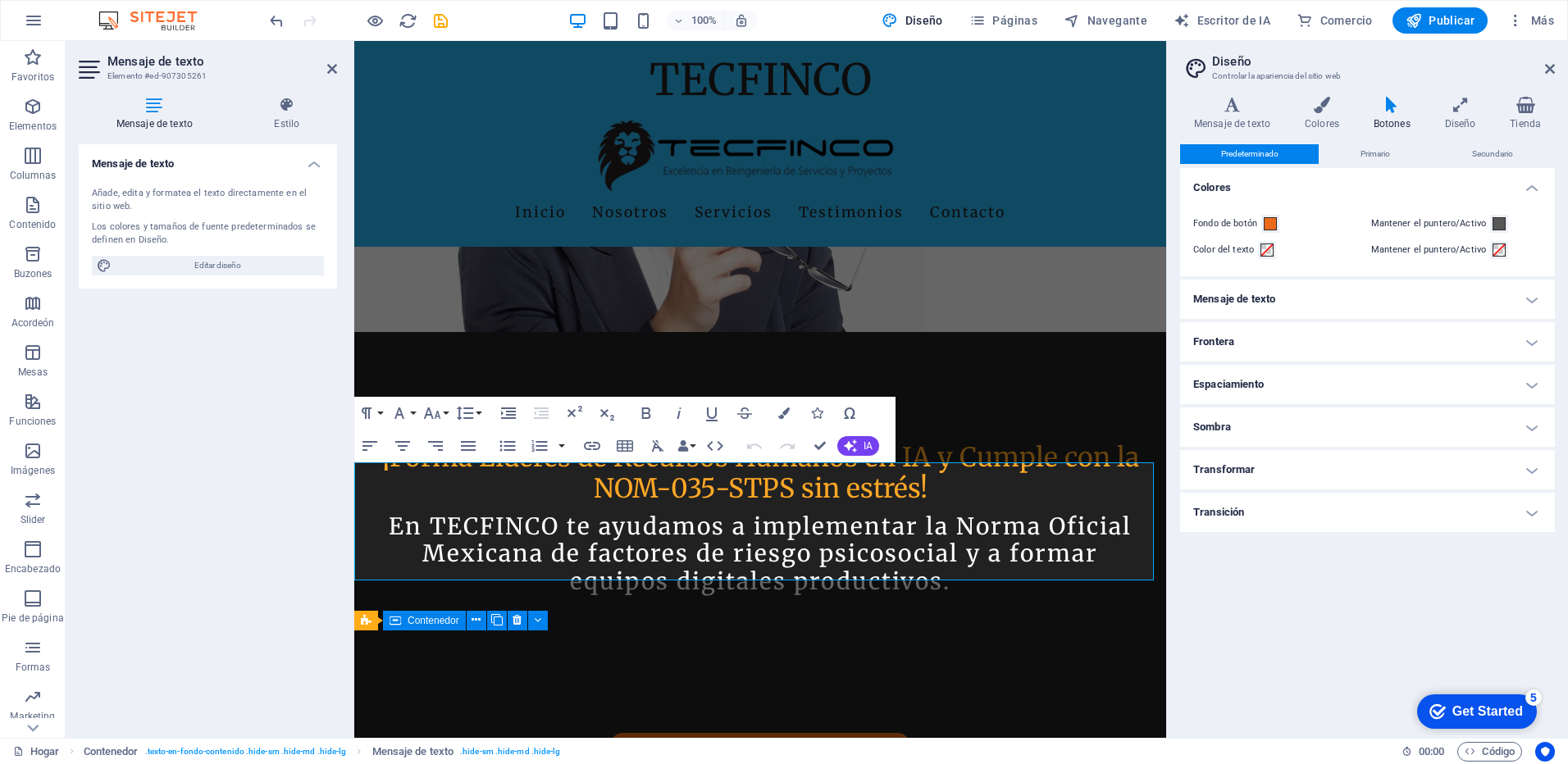
click at [1528, 299] on h4 "Mensaje de texto" at bounding box center [1367, 299] width 375 height 39
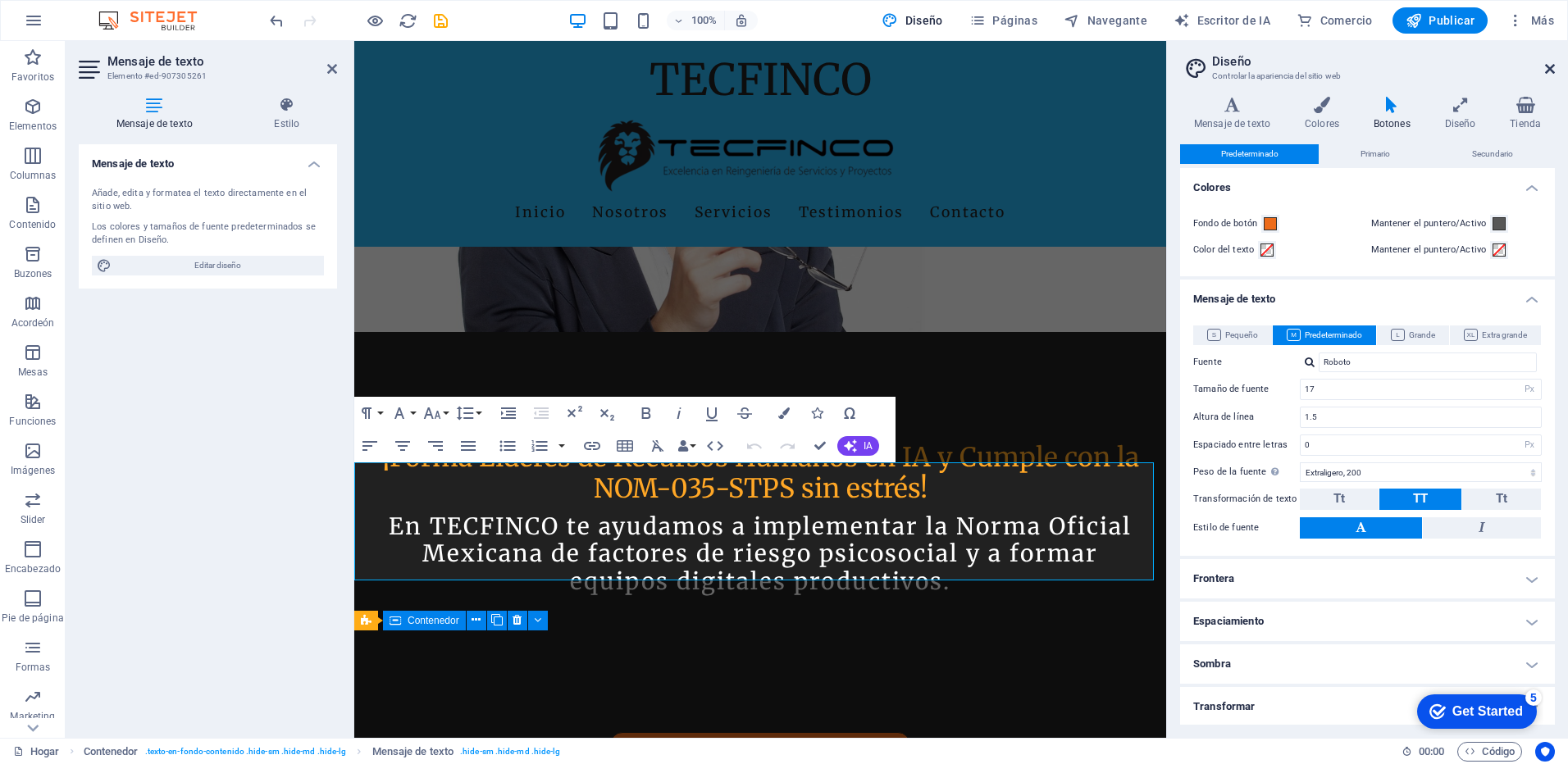
click at [1548, 69] on icon at bounding box center [1550, 69] width 10 height 13
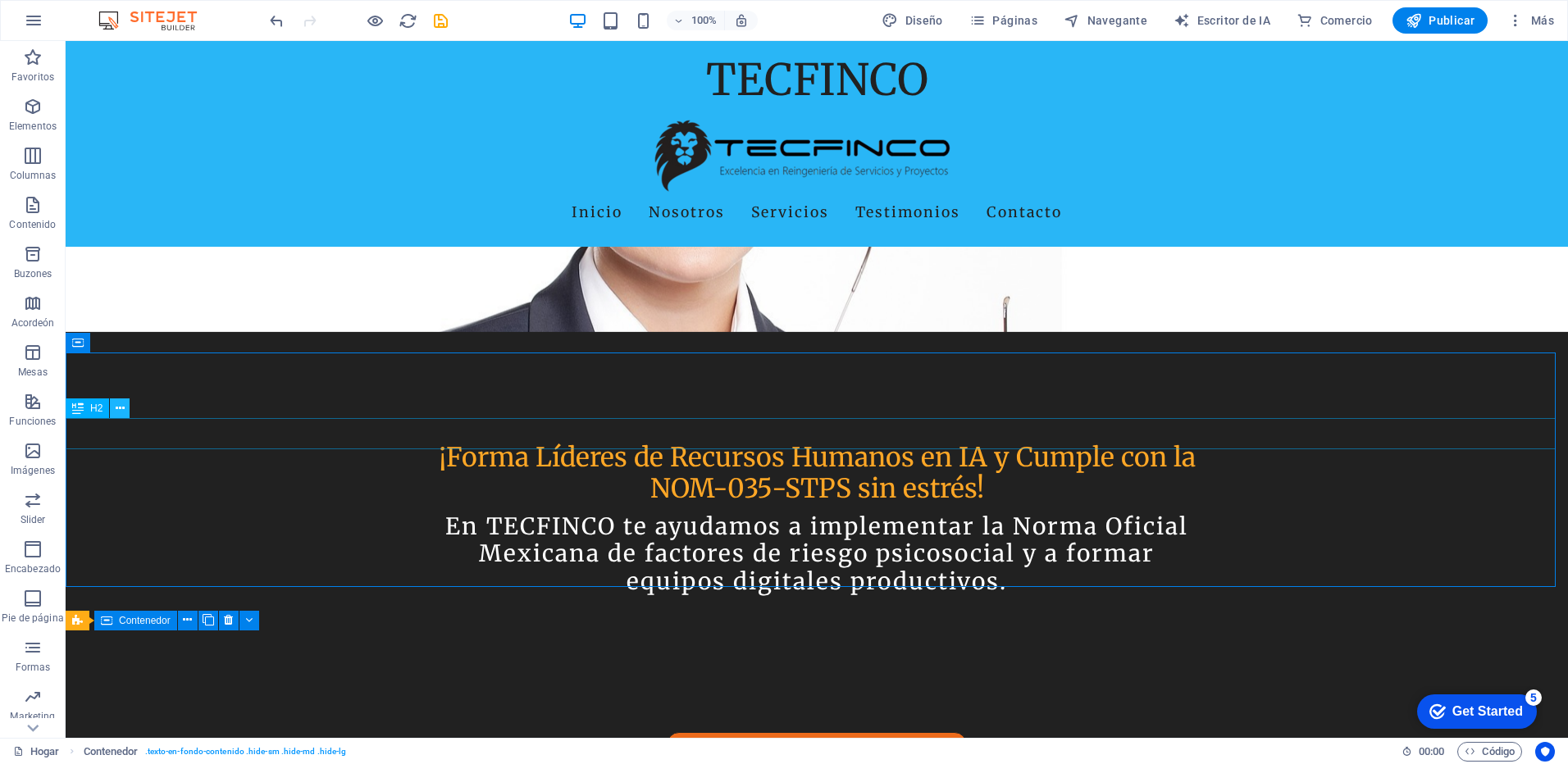
click at [119, 411] on icon at bounding box center [120, 409] width 9 height 17
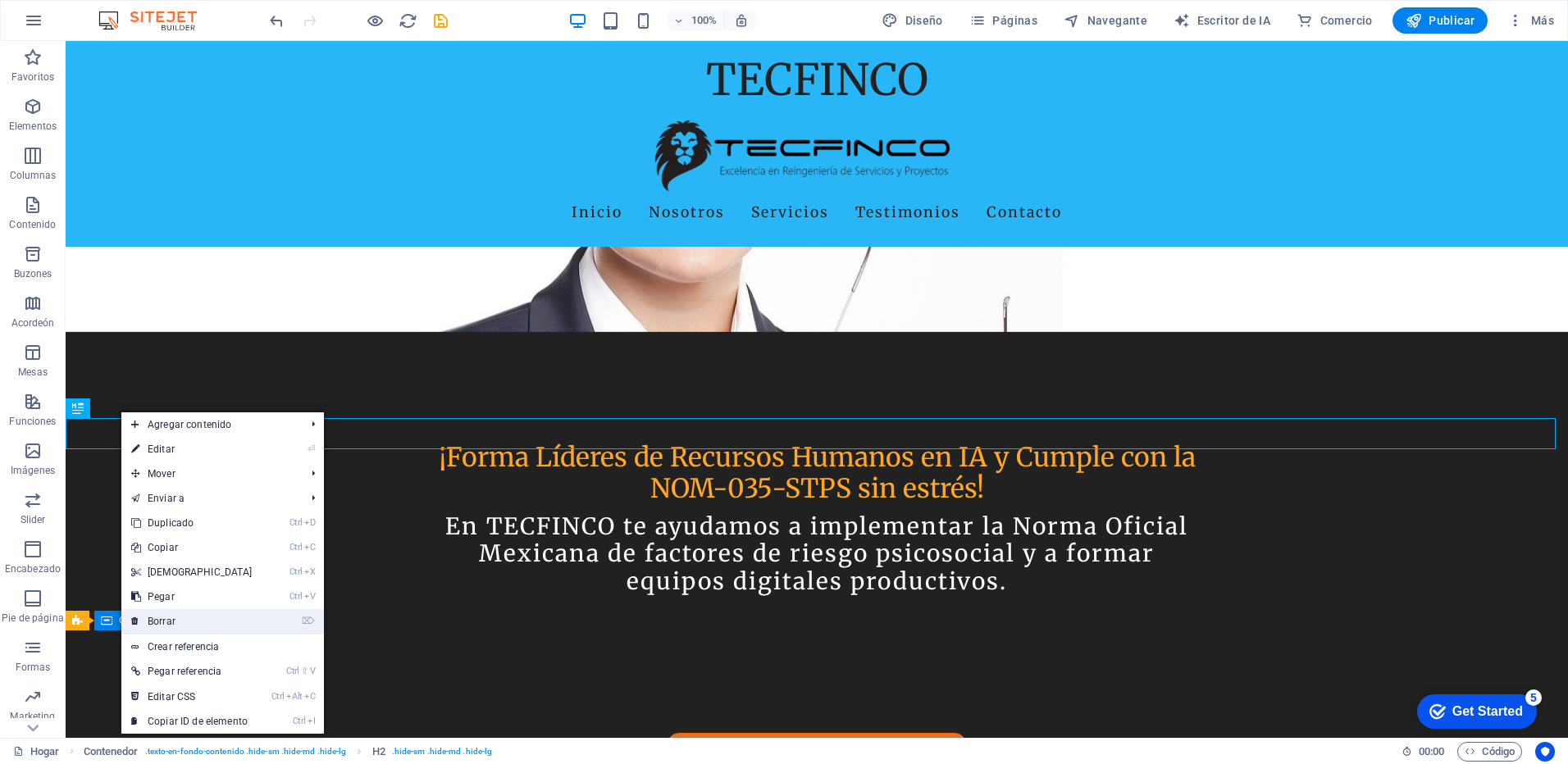
click at [170, 617] on font "Borrar" at bounding box center [161, 622] width 28 height 12
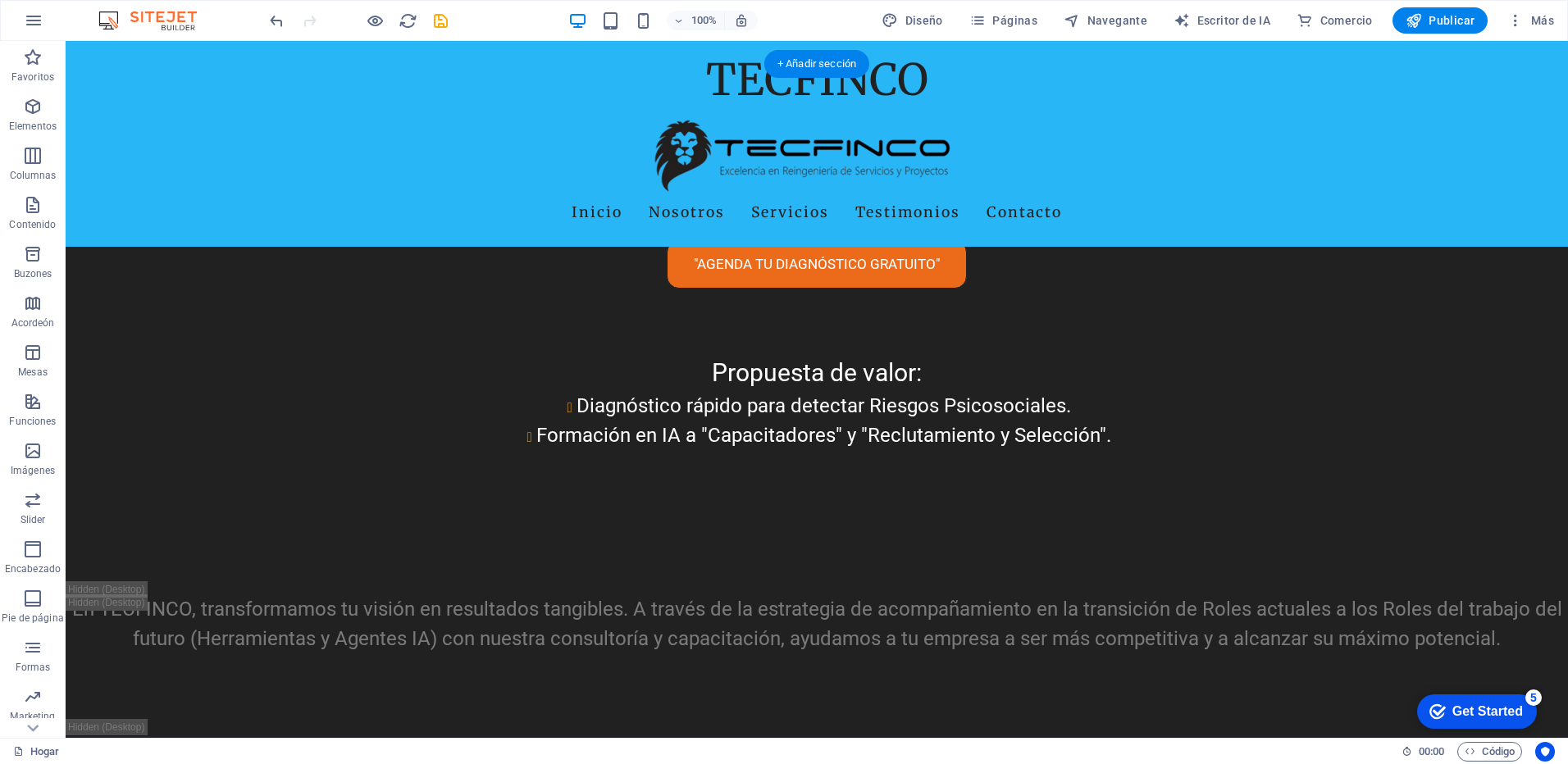
scroll to position [738, 0]
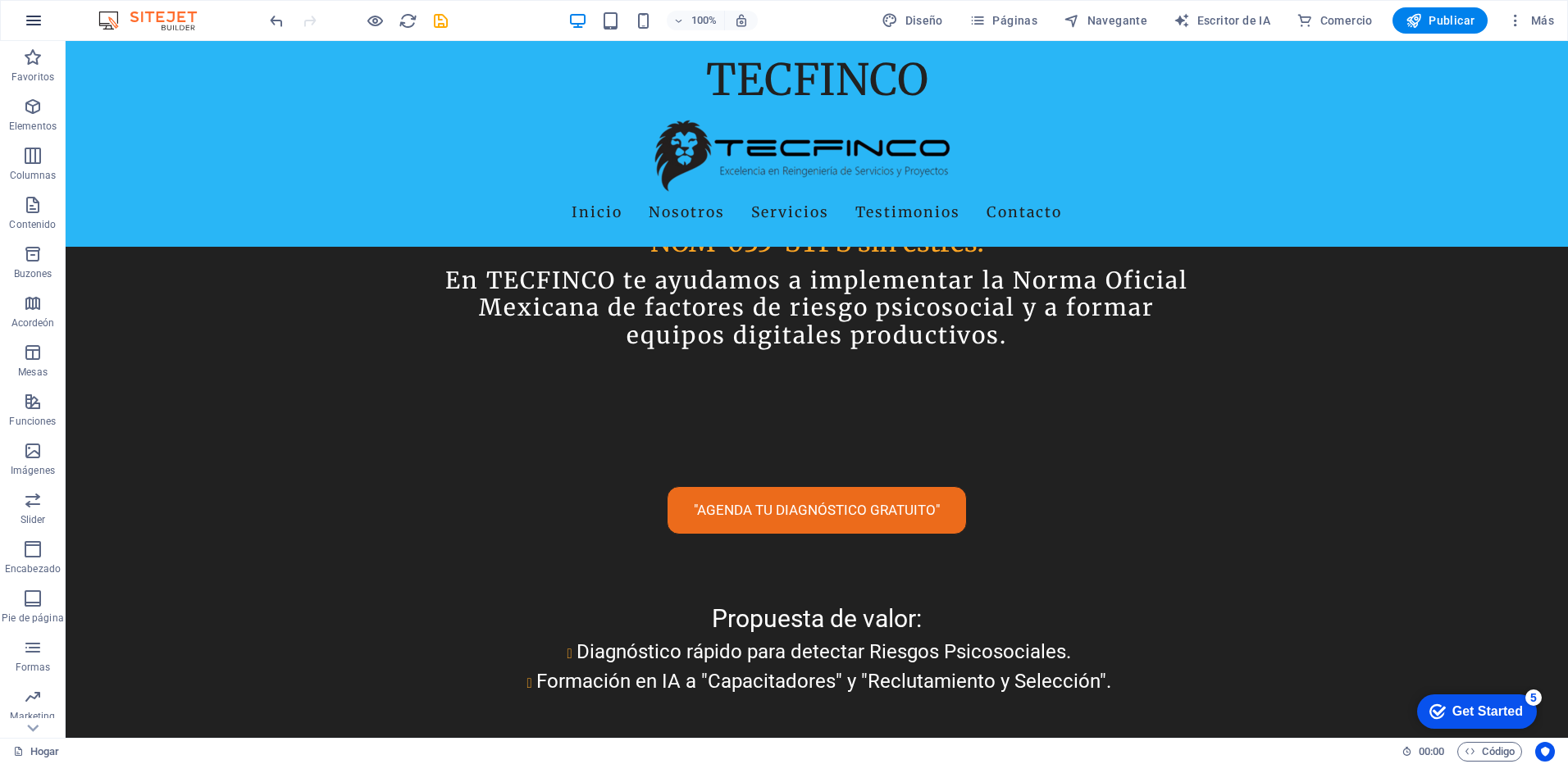
click at [28, 21] on icon "button" at bounding box center [33, 20] width 19 height 19
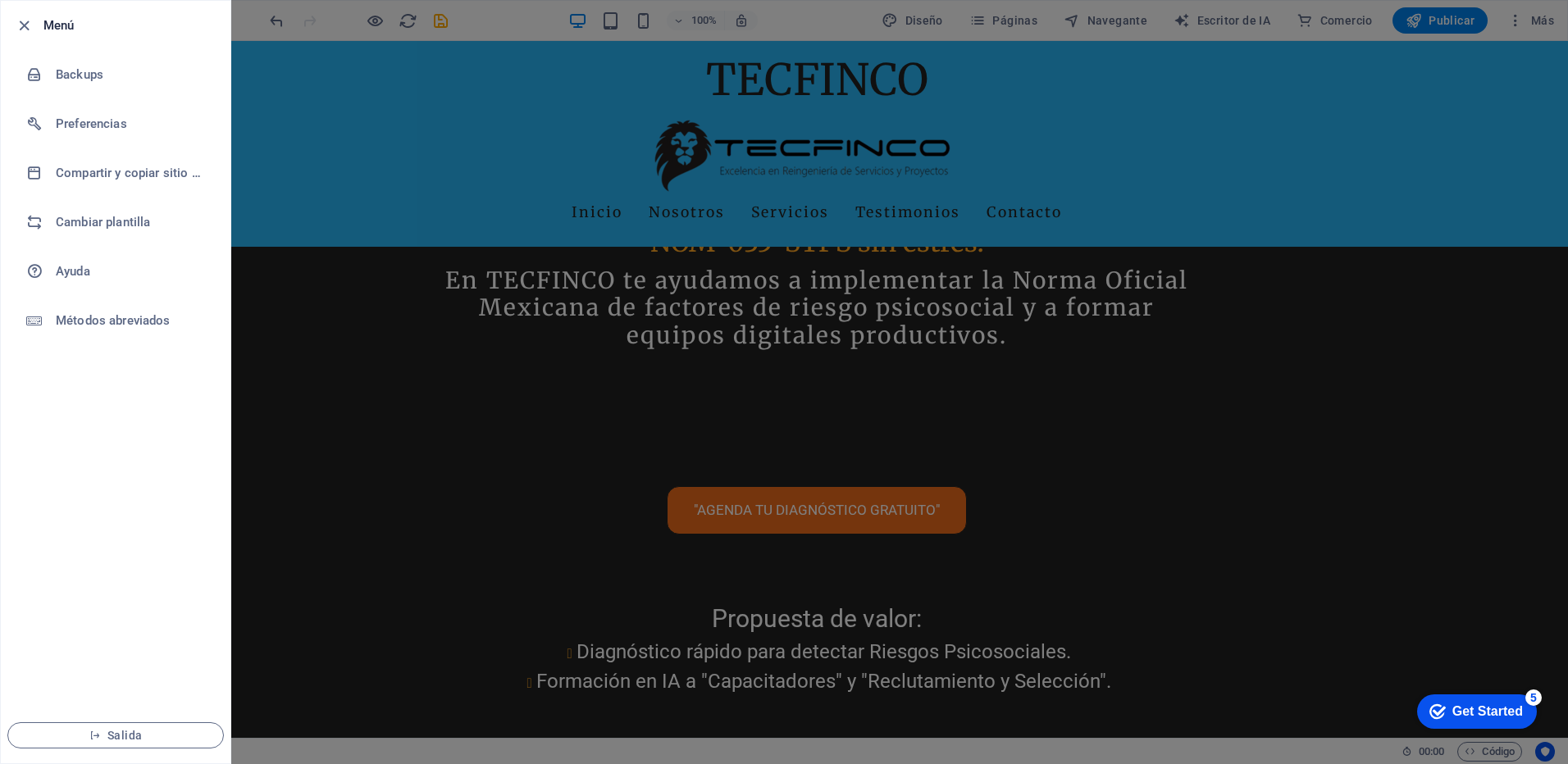
click at [57, 25] on h6 "Menú" at bounding box center [130, 25] width 174 height 19
click at [421, 341] on div at bounding box center [784, 382] width 1568 height 764
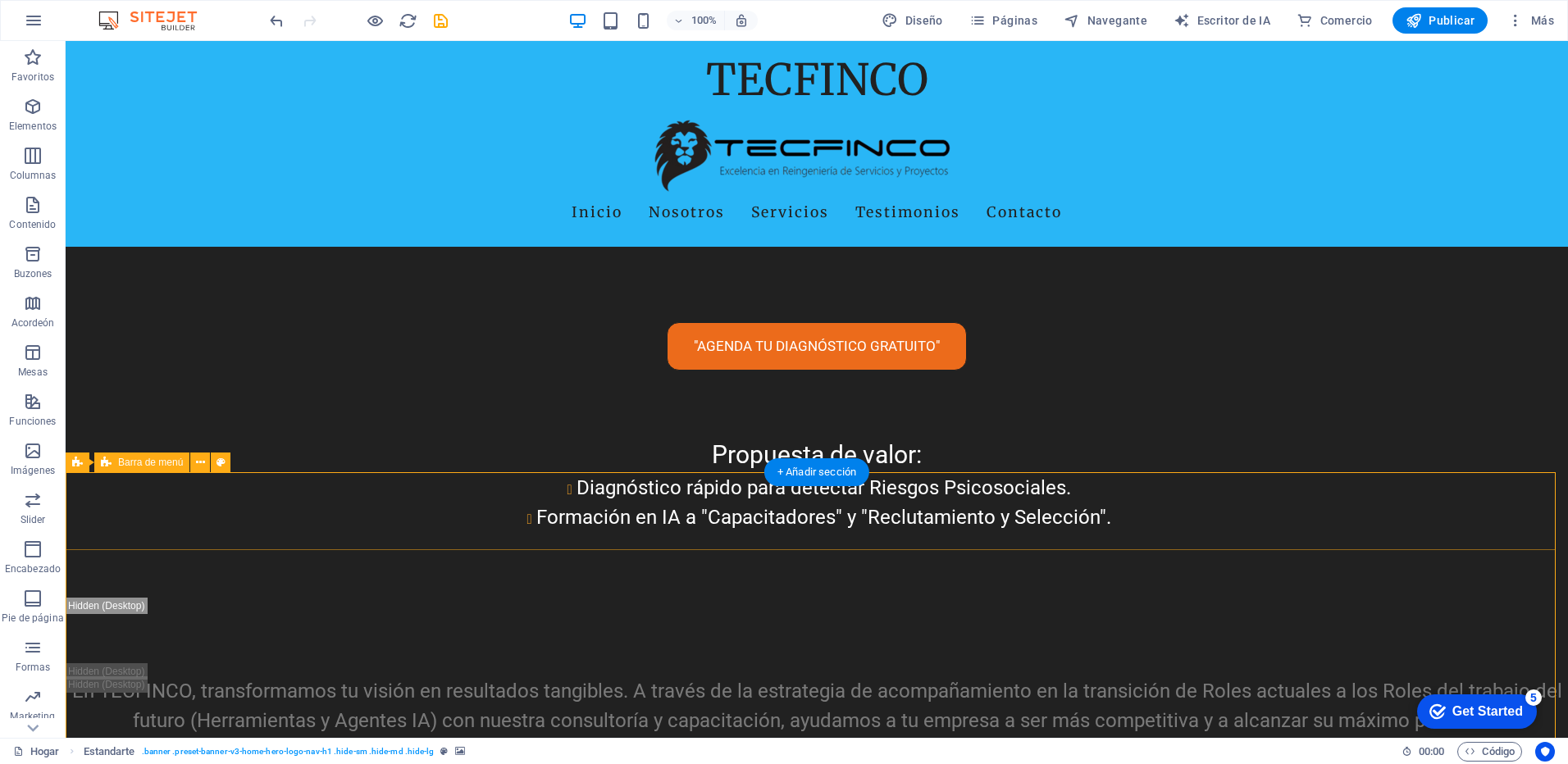
scroll to position [576, 0]
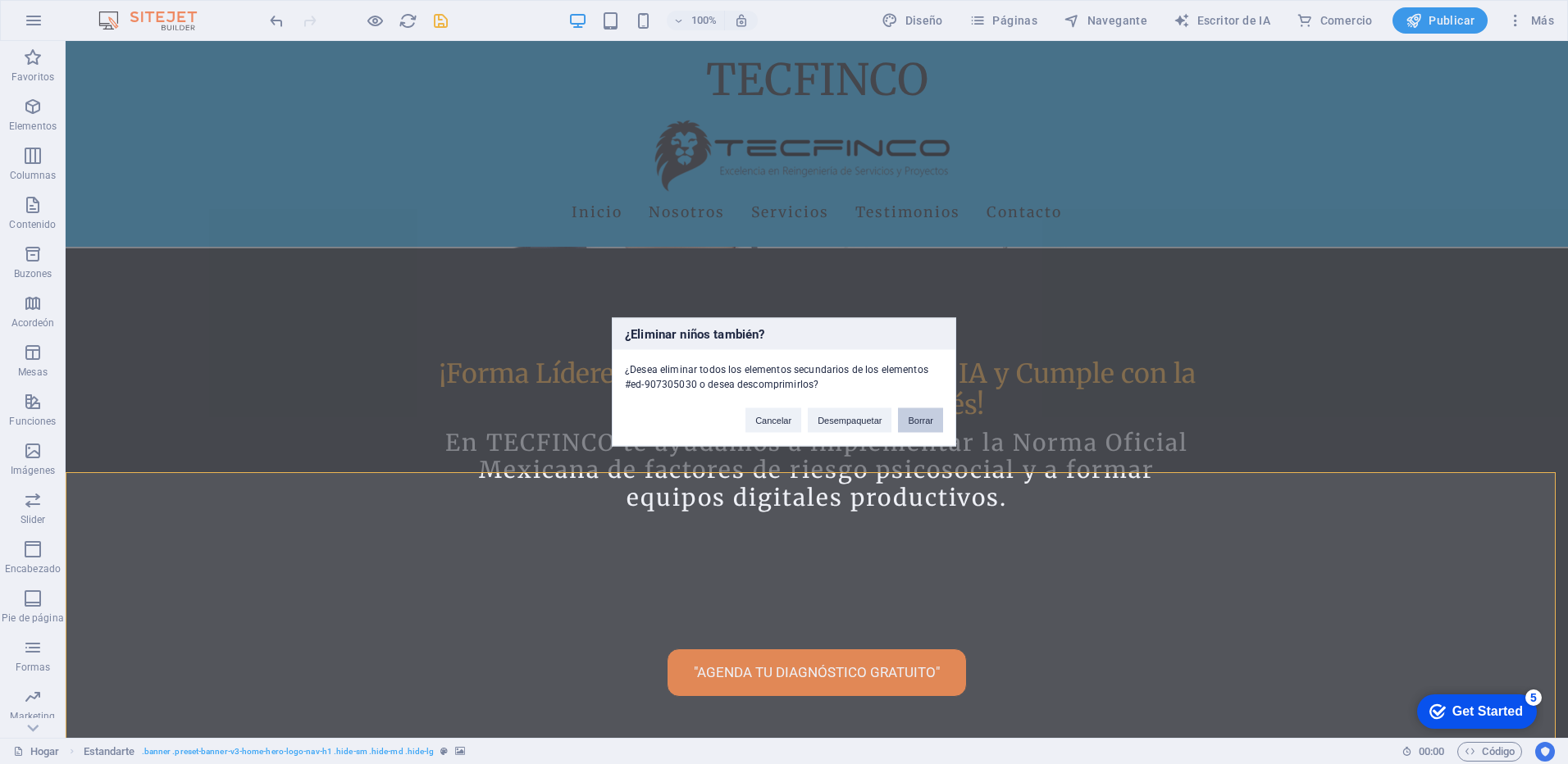
click at [926, 426] on button "Borrar" at bounding box center [920, 420] width 45 height 25
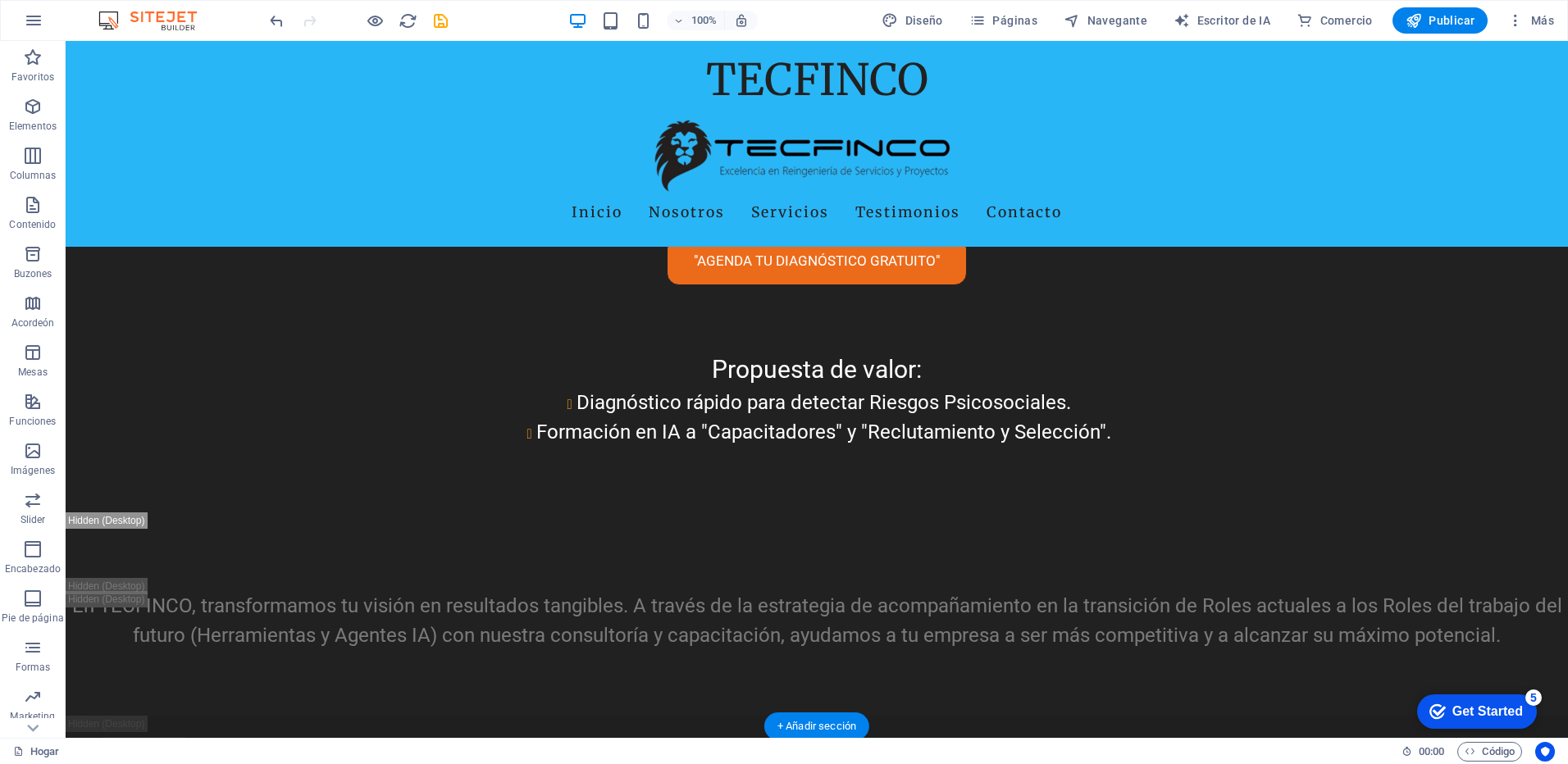
scroll to position [1070, 0]
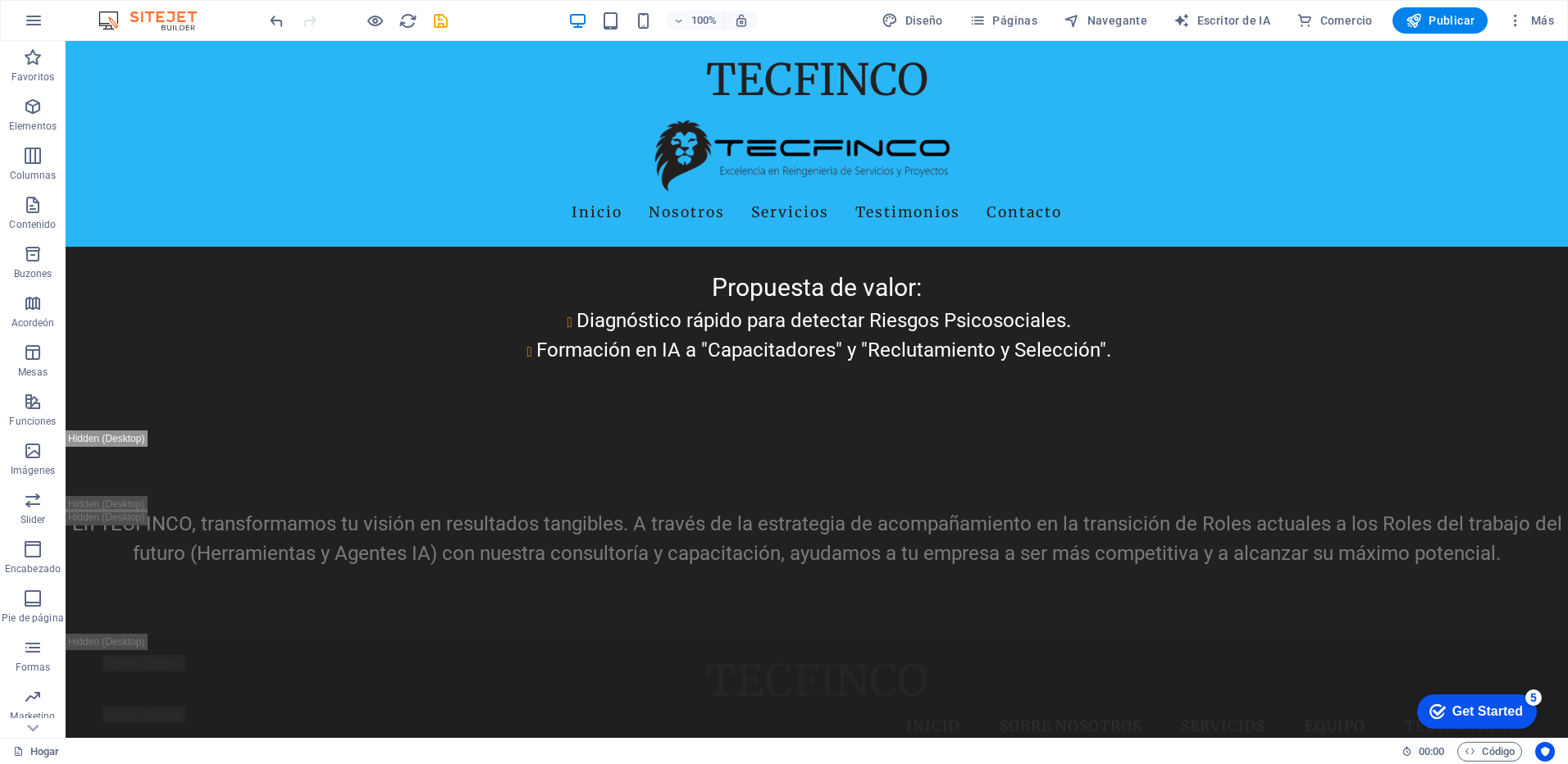
click at [1496, 717] on div "Get Started" at bounding box center [1488, 711] width 70 height 14
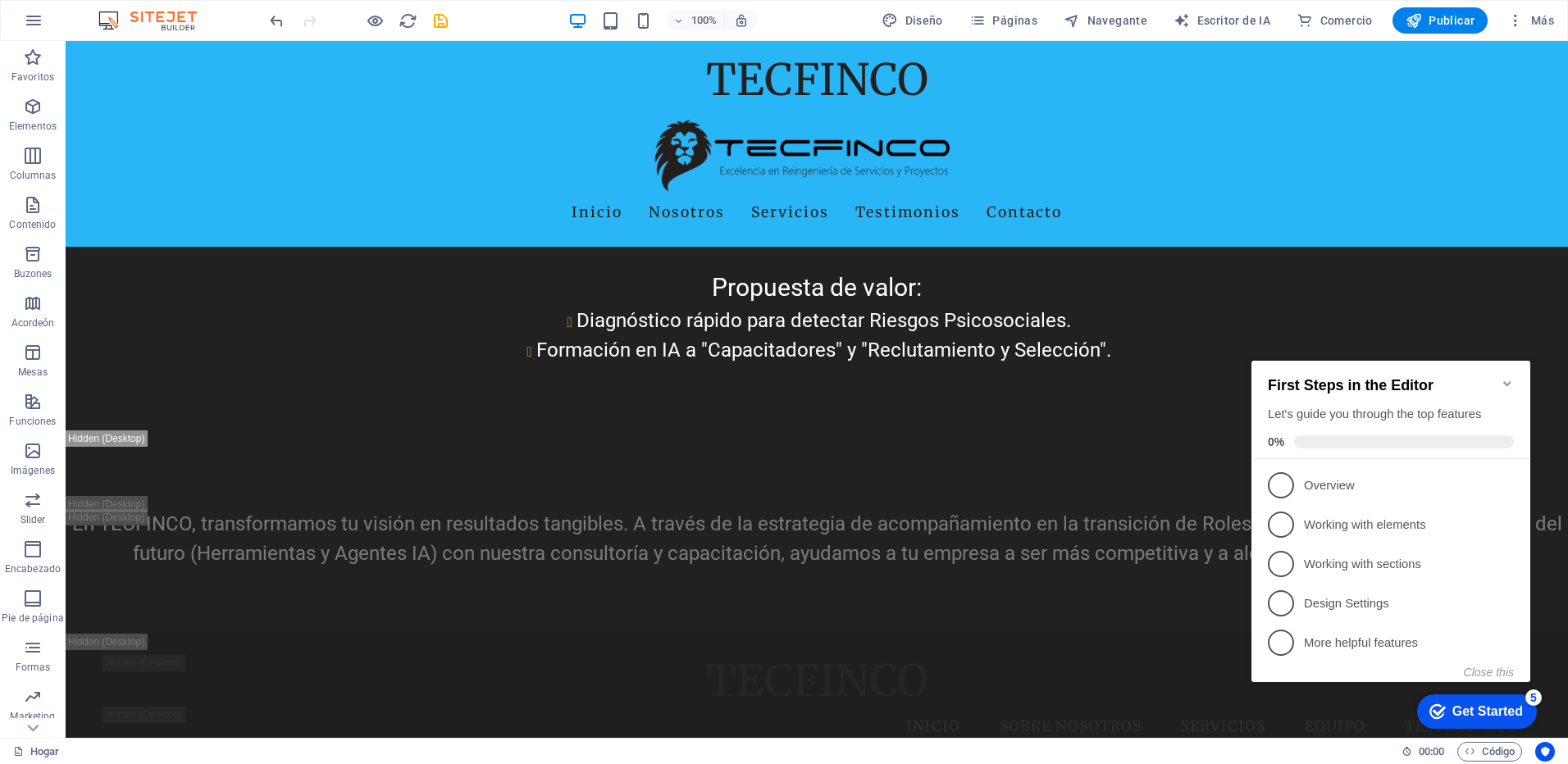
click at [1510, 377] on icon "Minimize checklist" at bounding box center [1507, 383] width 13 height 13
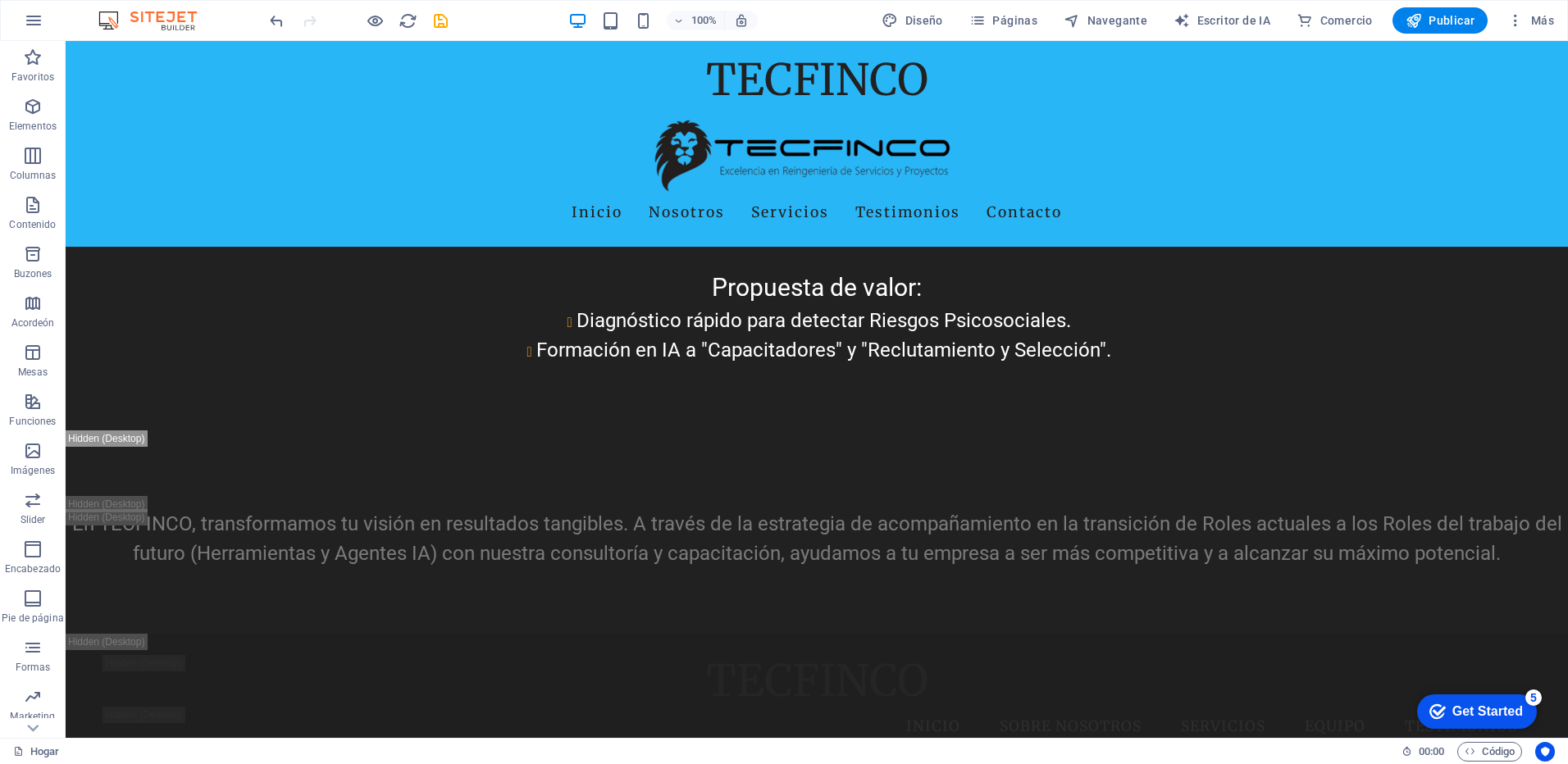
click at [1488, 710] on div "Get Started" at bounding box center [1488, 711] width 70 height 14
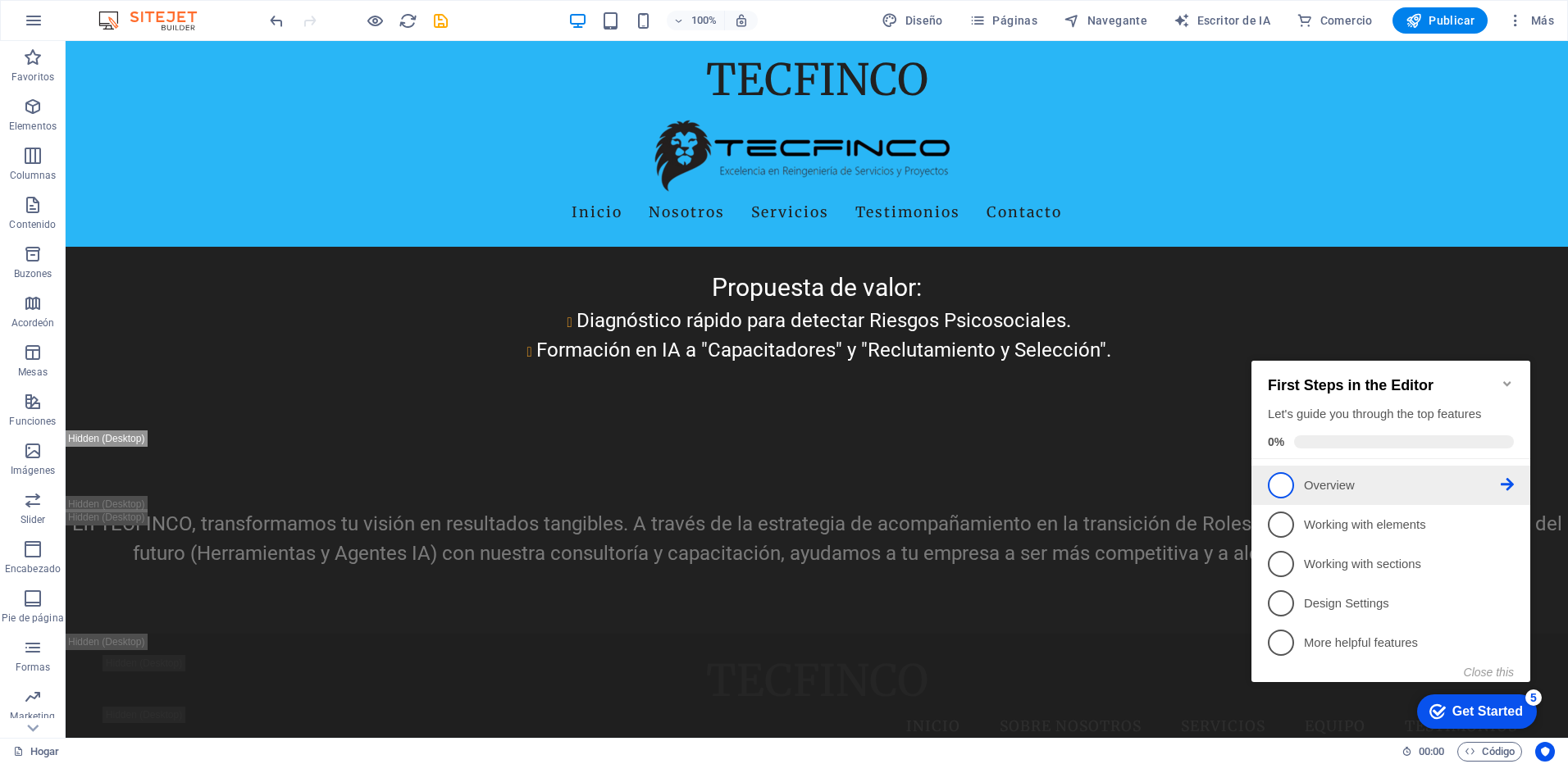
click at [1320, 490] on p "Overview - incomplete" at bounding box center [1403, 486] width 197 height 17
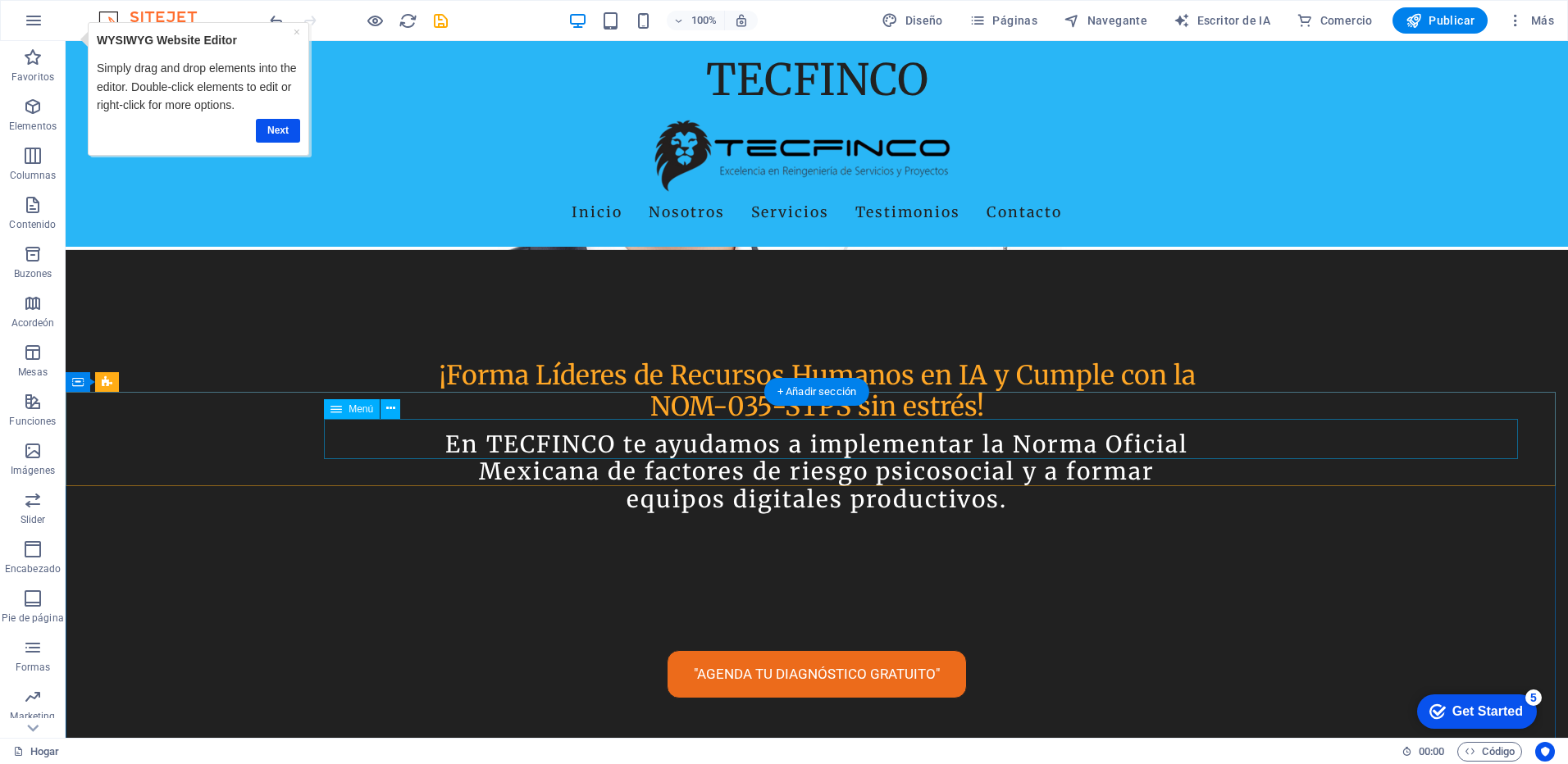
scroll to position [656, 0]
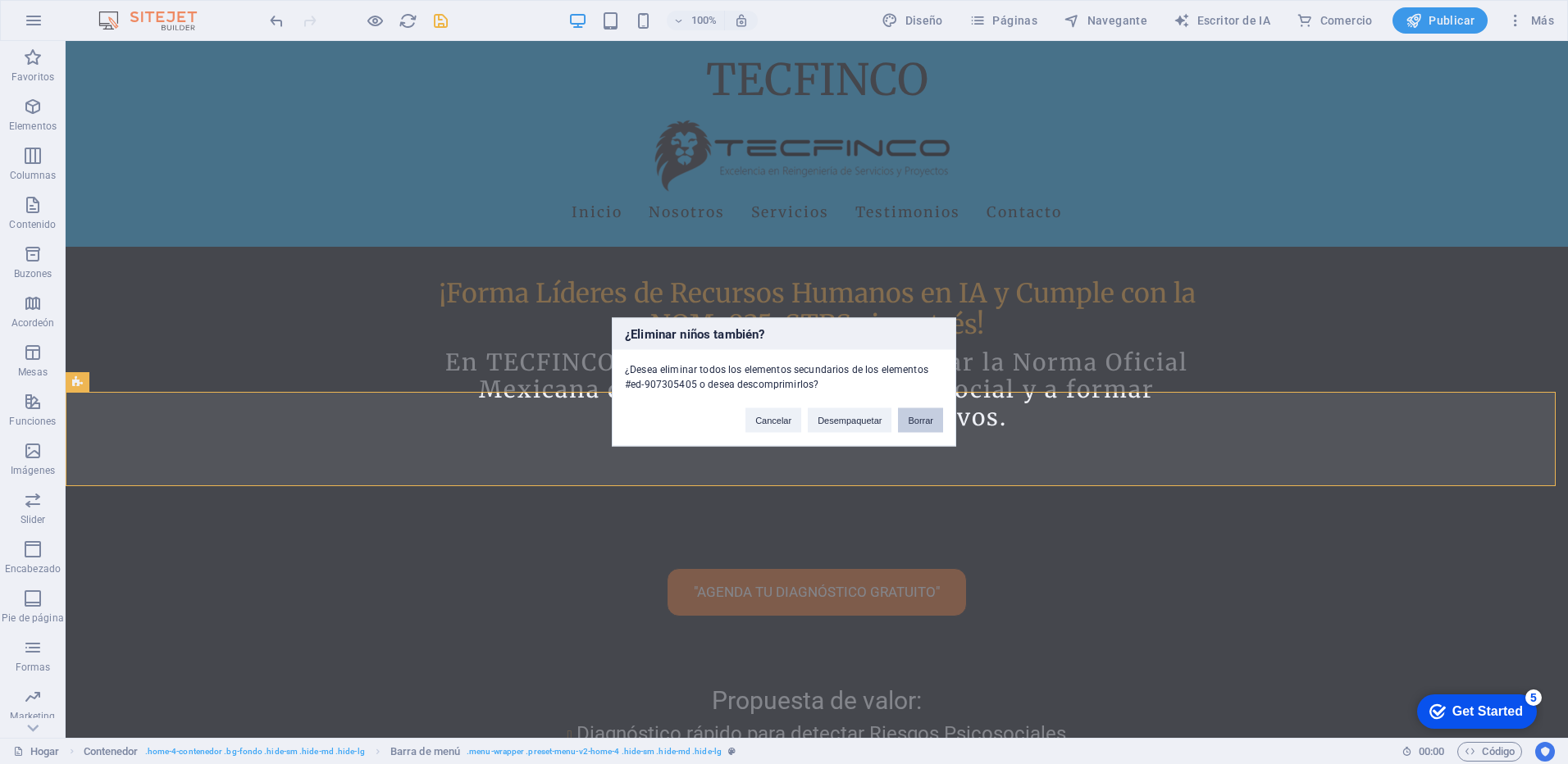
click at [934, 425] on button "Borrar" at bounding box center [920, 420] width 45 height 25
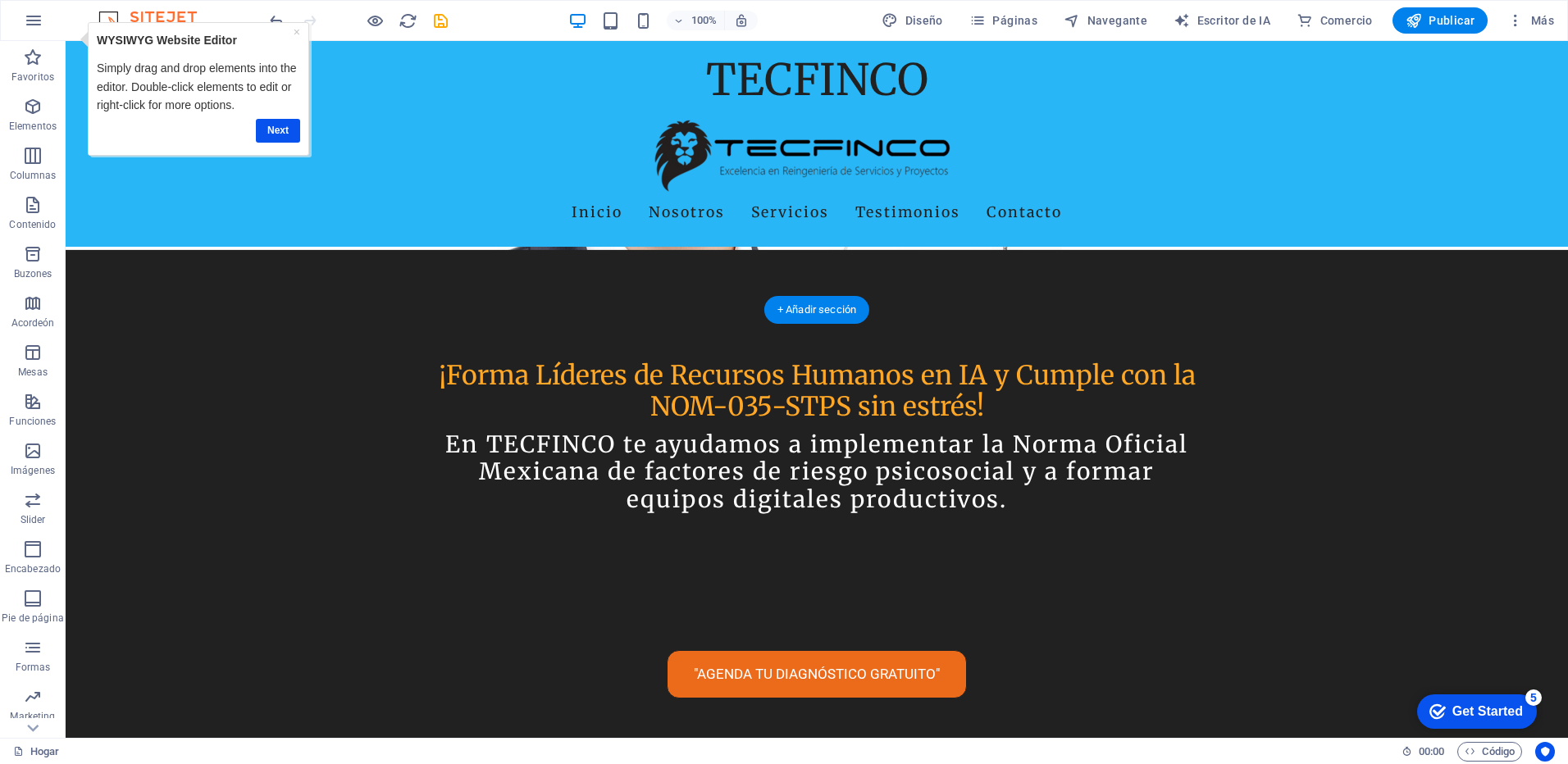
scroll to position [738, 0]
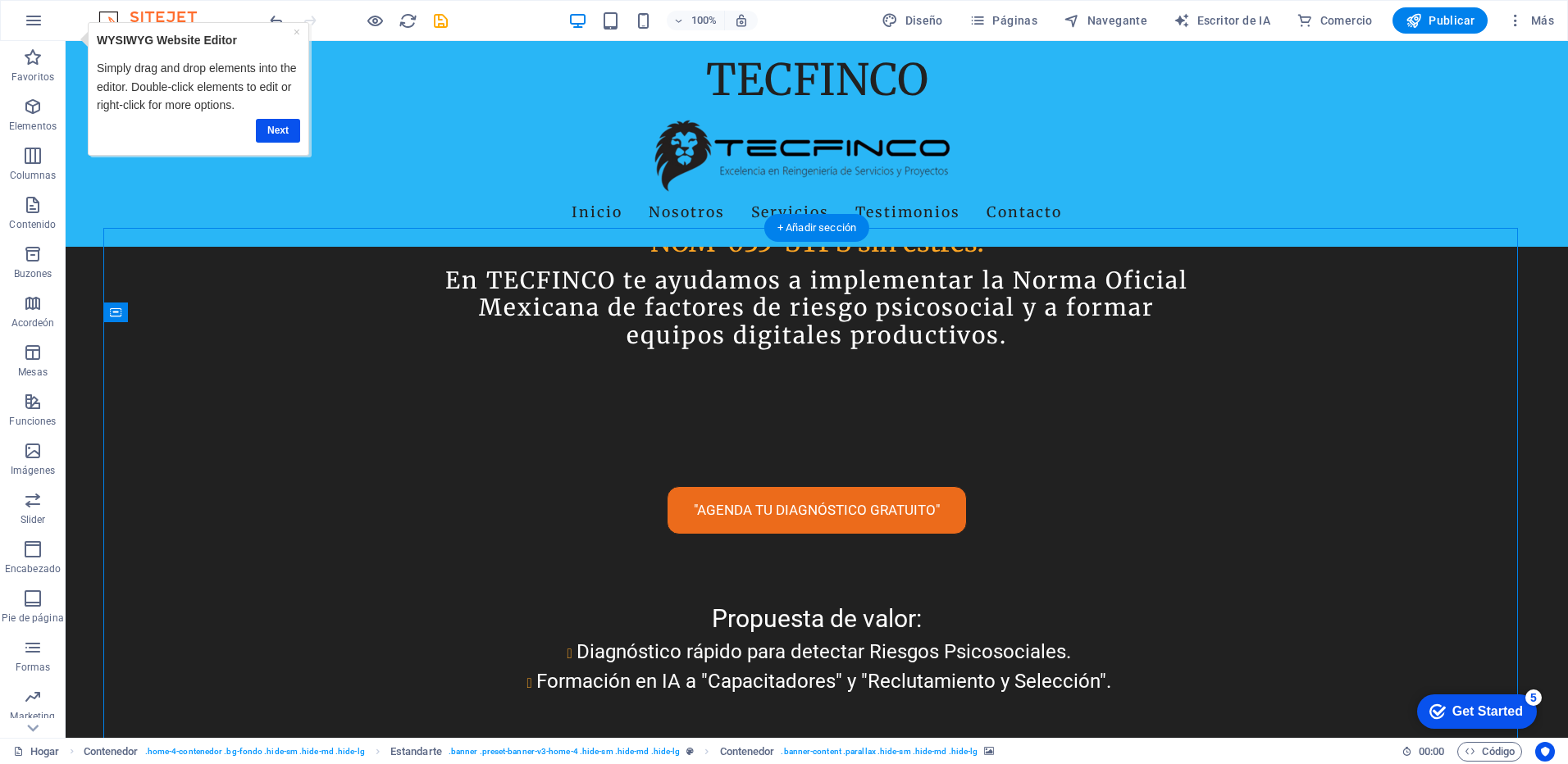
scroll to position [820, 0]
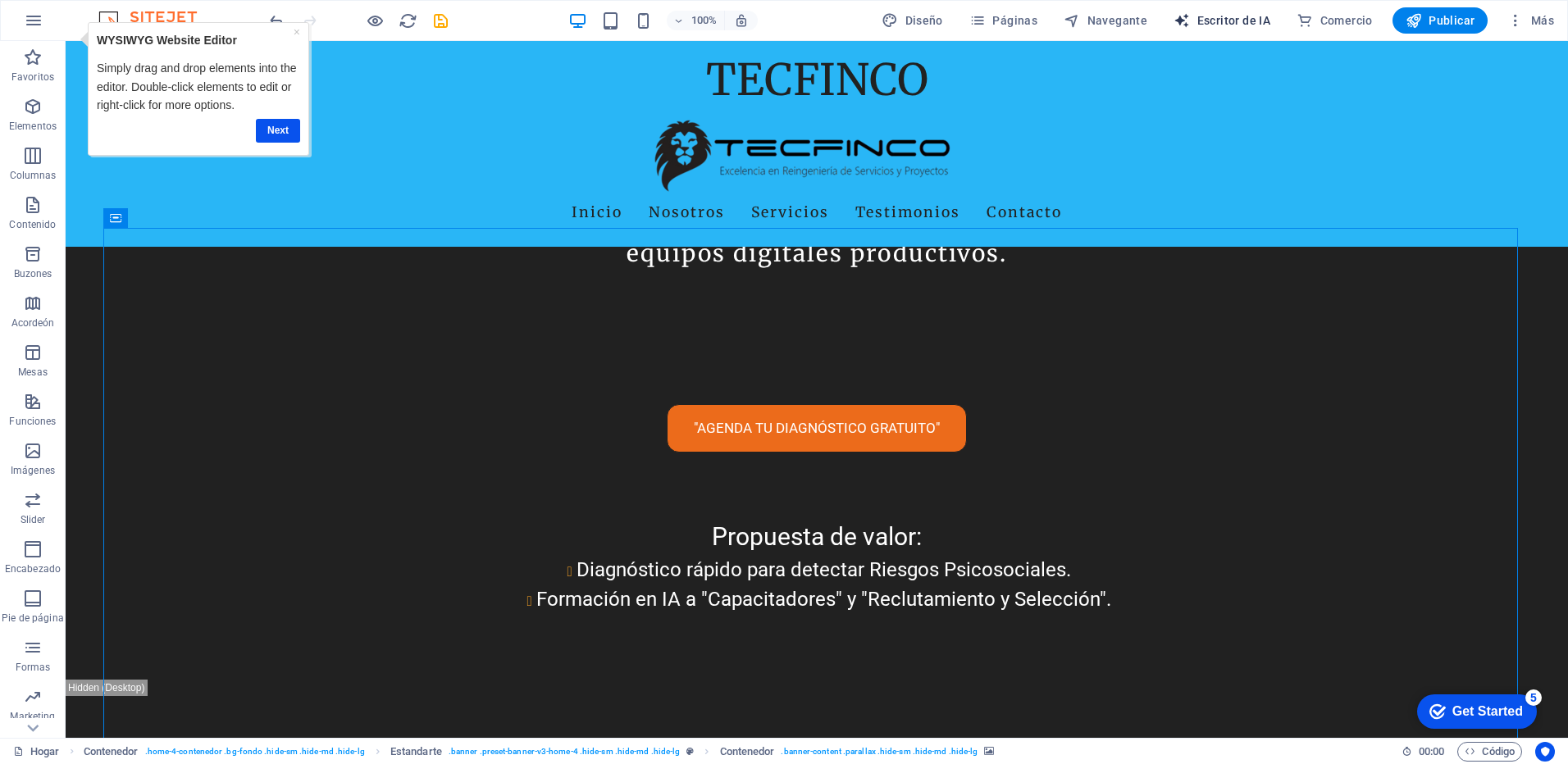
click at [1223, 15] on font "Escritor de IA" at bounding box center [1234, 19] width 74 height 13
select select "English"
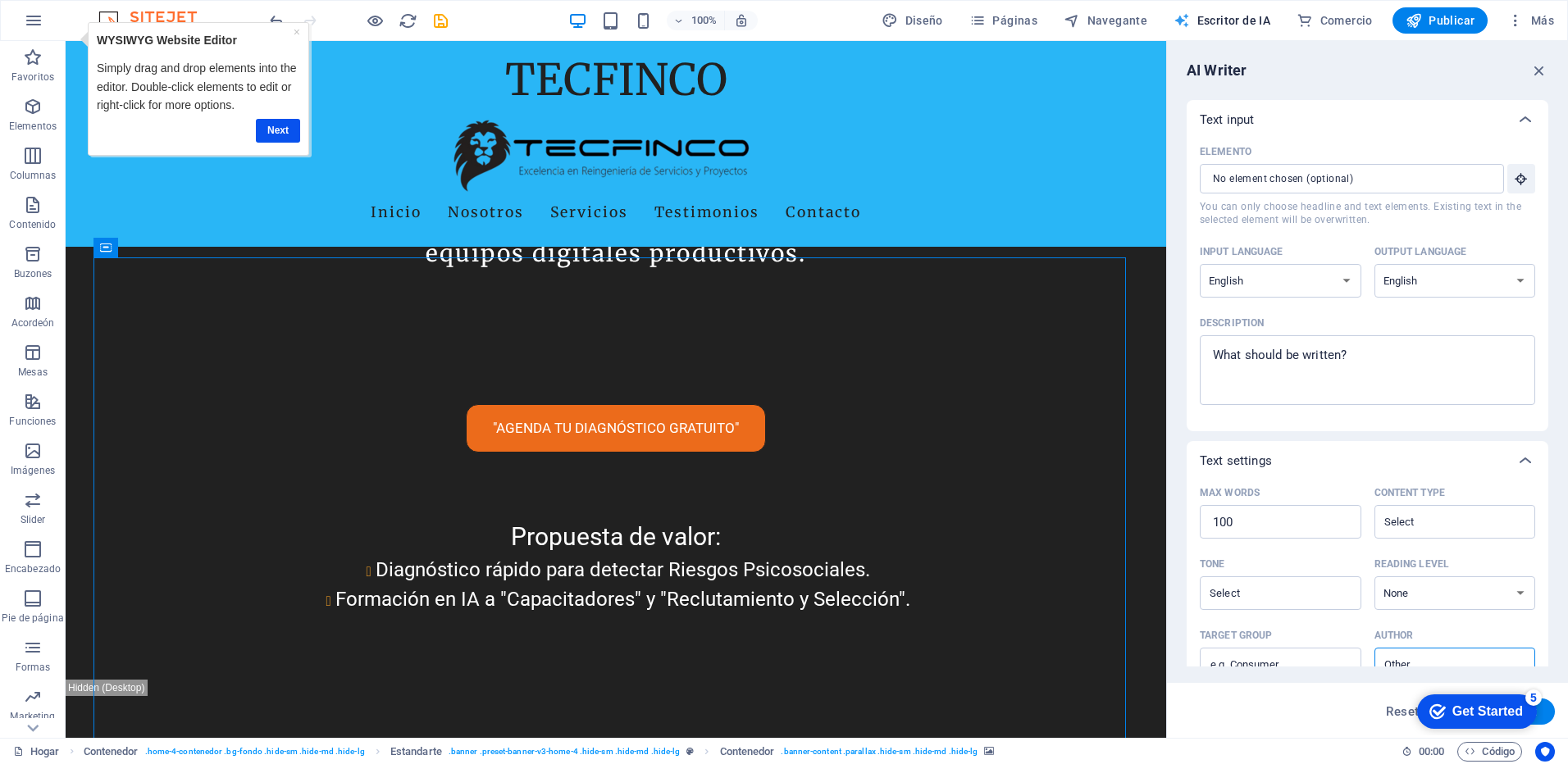
scroll to position [0, 0]
click at [1345, 283] on select "Albanés Árabe Armenio Awadhi Azerbaiyano Baskir Vasco Bielorruso Bengalí Bhojpu…" at bounding box center [1281, 281] width 162 height 34
select select "Spanish"
click at [1200, 264] on select "Albanés Árabe Armenio Awadhi Azerbaiyano Baskir Vasco Bielorruso Bengalí Bhojpu…" at bounding box center [1281, 281] width 162 height 34
click at [1518, 281] on select "Albanés Árabe Armenio Awadhi Azerbaiyano Baskir Vasco Bielorruso Bengalí Bhojpu…" at bounding box center [1455, 281] width 162 height 34
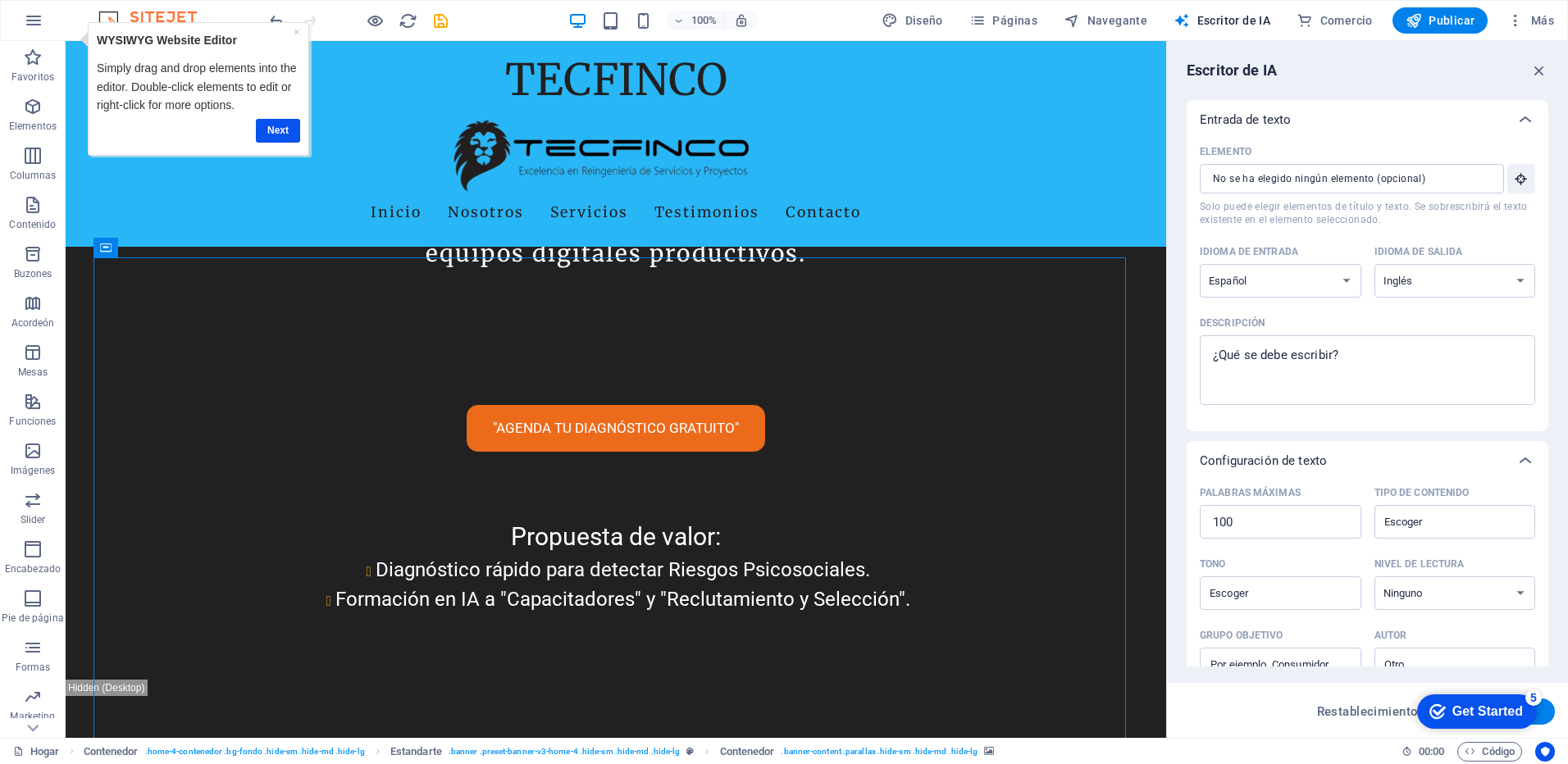
select select "Spanish"
click at [1375, 264] on select "Albanés Árabe Armenio Awadhi Azerbaiyano Baskir Vasco Bielorruso Bengalí Bhojpu…" at bounding box center [1455, 281] width 162 height 34
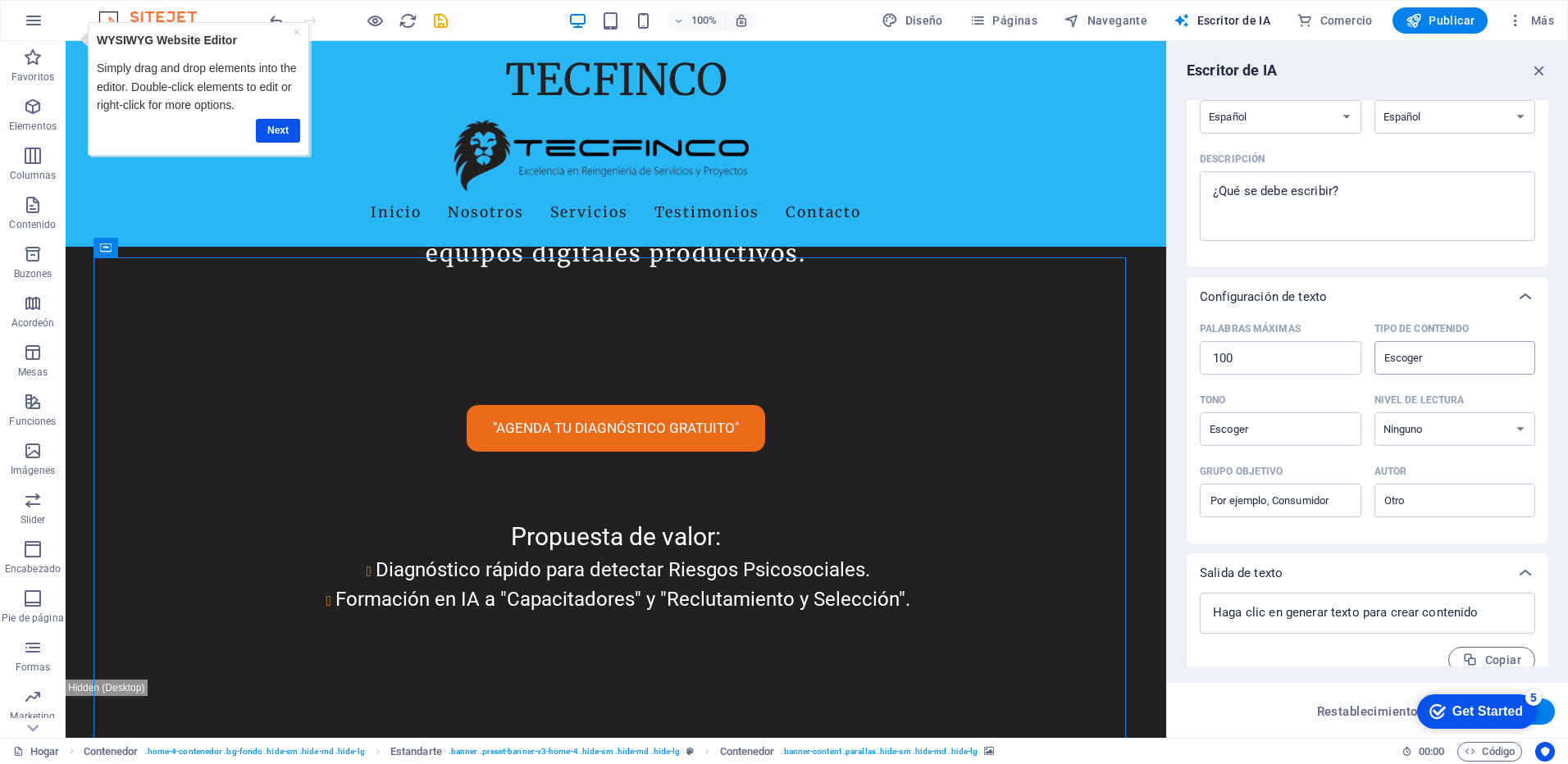
scroll to position [184, 0]
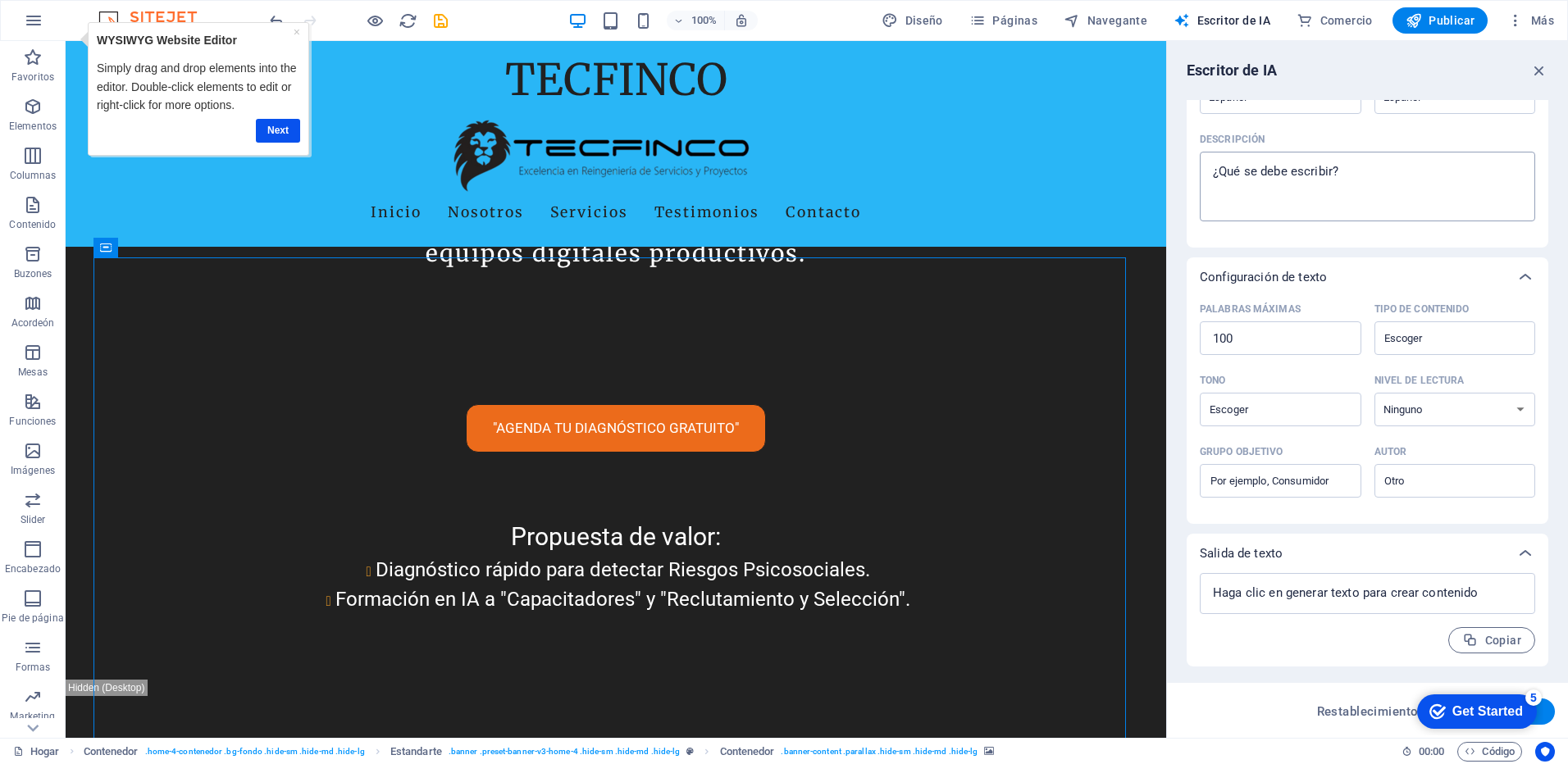
type textarea "x"
click at [1344, 173] on textarea "Descripción x ​" at bounding box center [1367, 186] width 319 height 53
type textarea "G"
type textarea "x"
type textarea "Ge"
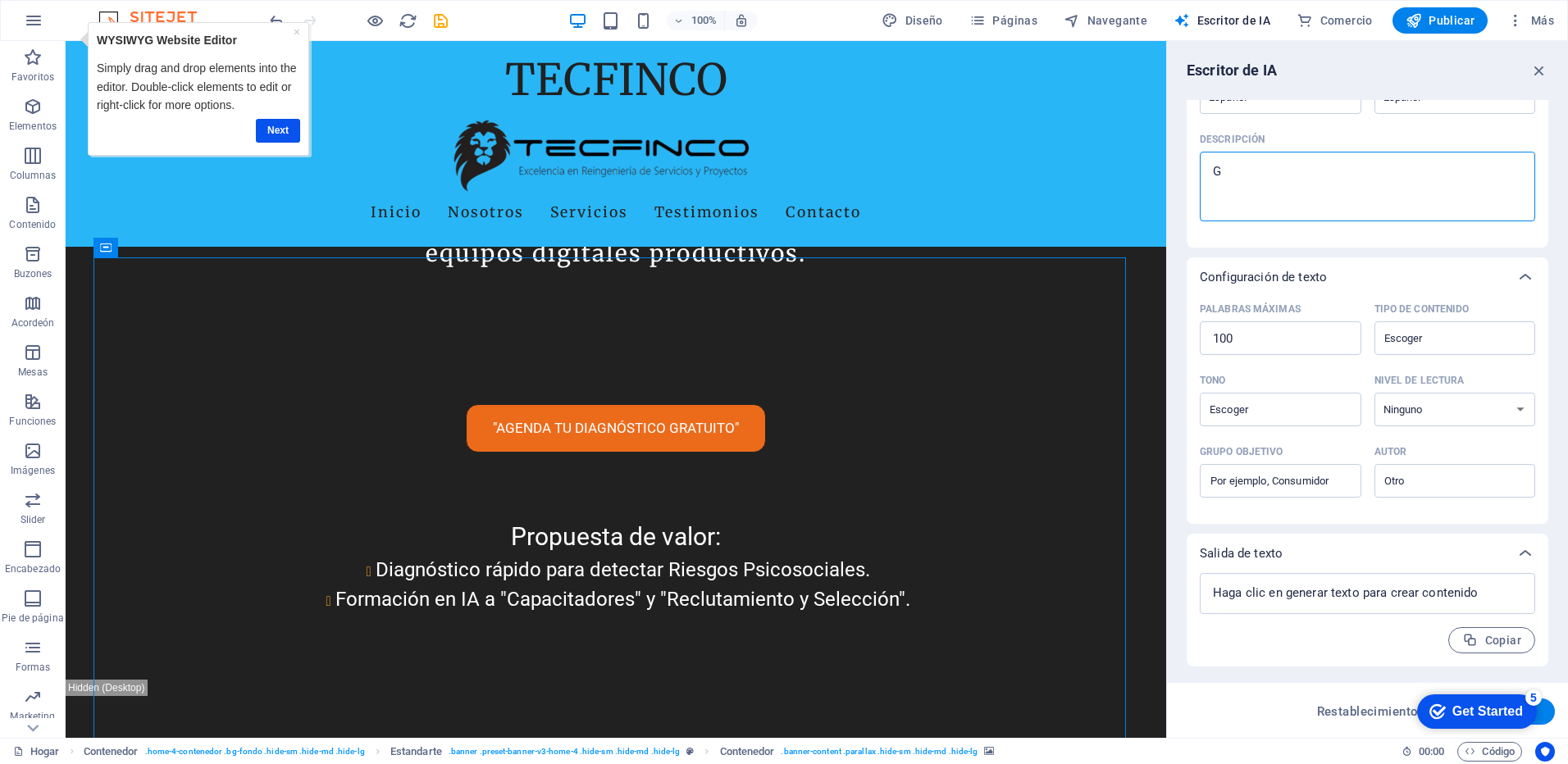
type textarea "x"
type textarea "Gen"
type textarea "x"
type textarea "Gene"
type textarea "x"
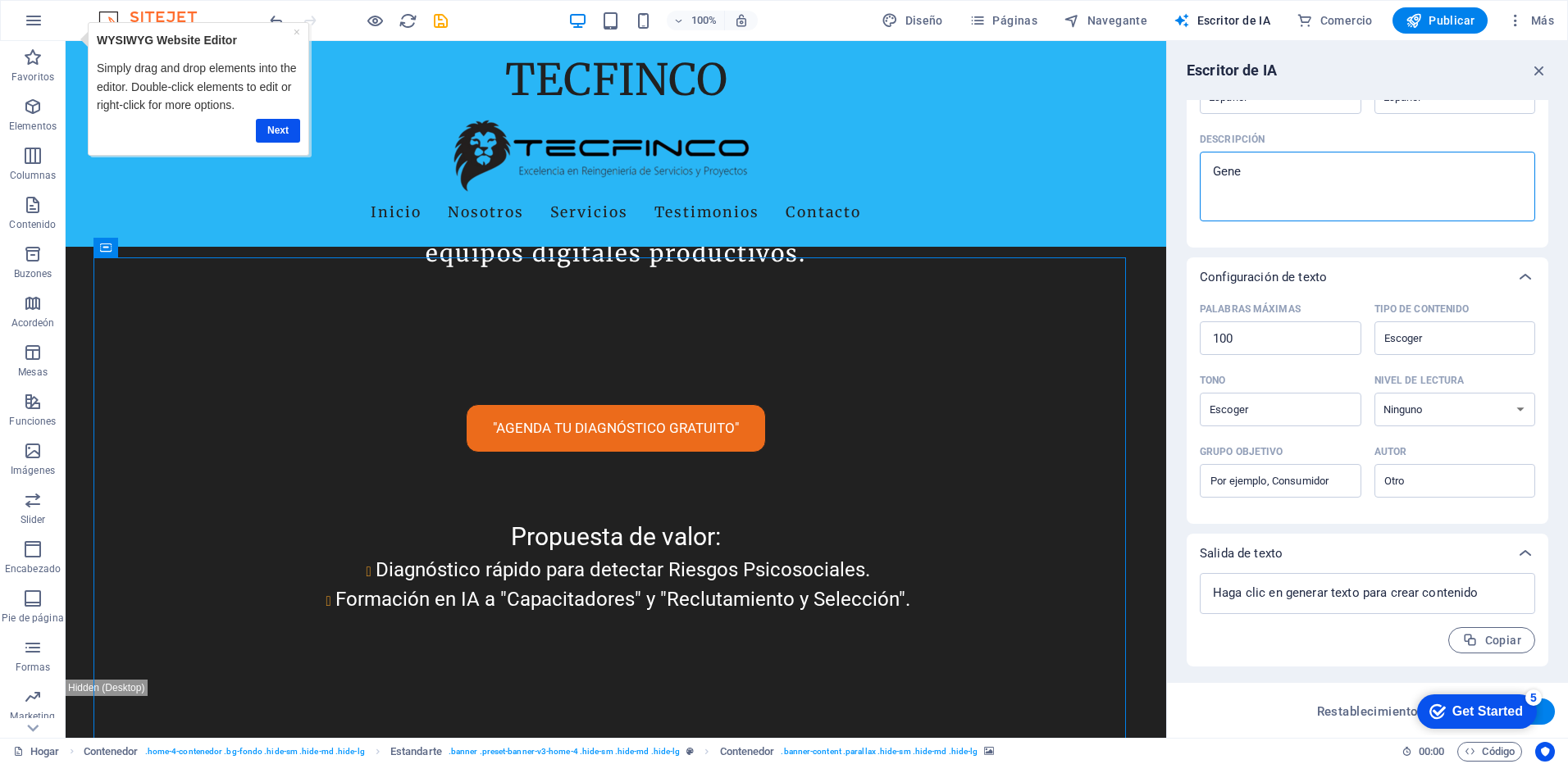
type textarea "Gener"
type textarea "x"
type textarea "Genera"
type textarea "x"
type textarea "Genera"
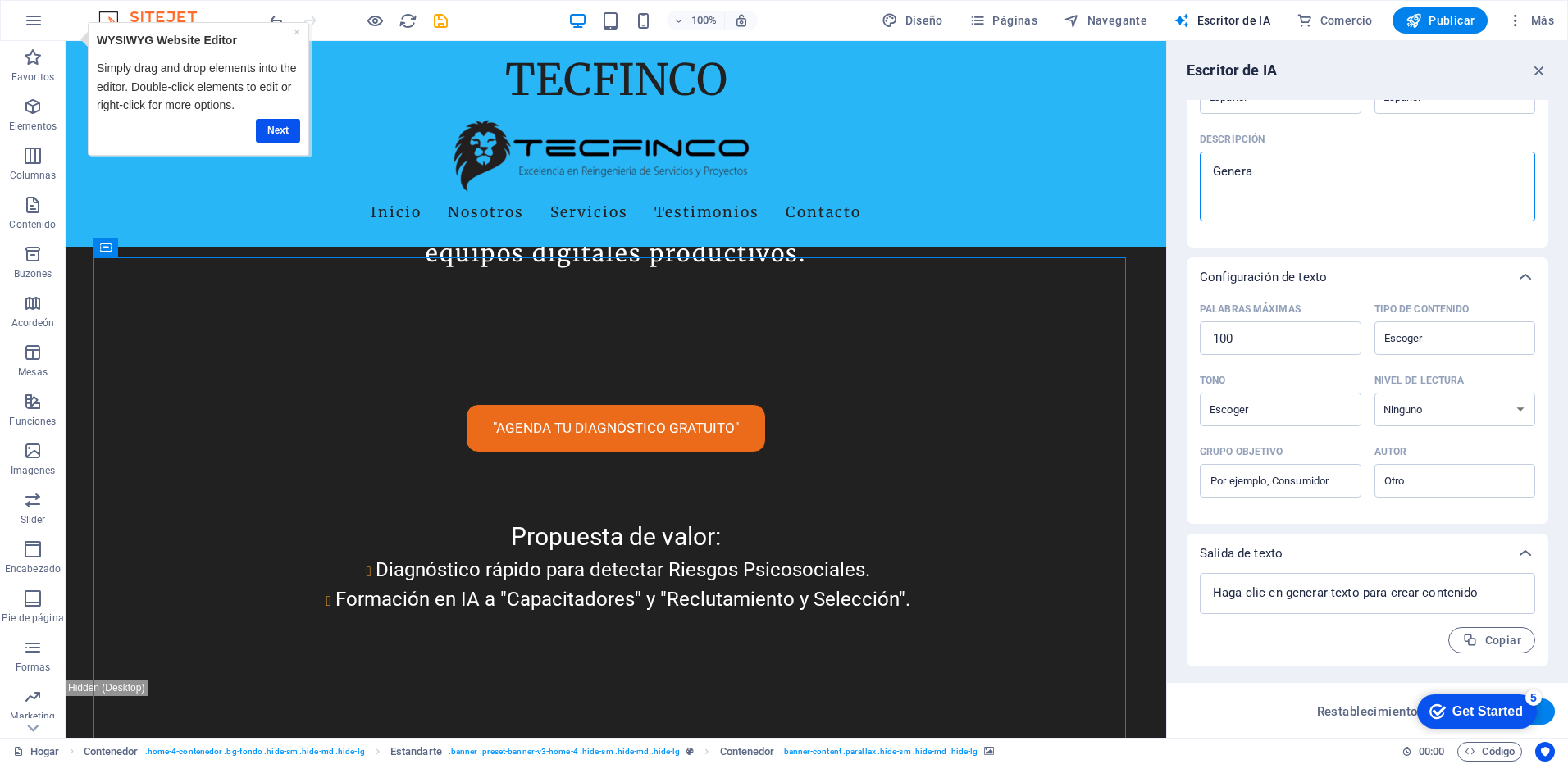
type textarea "x"
type textarea "Genera u"
type textarea "x"
type textarea "Genera un"
type textarea "x"
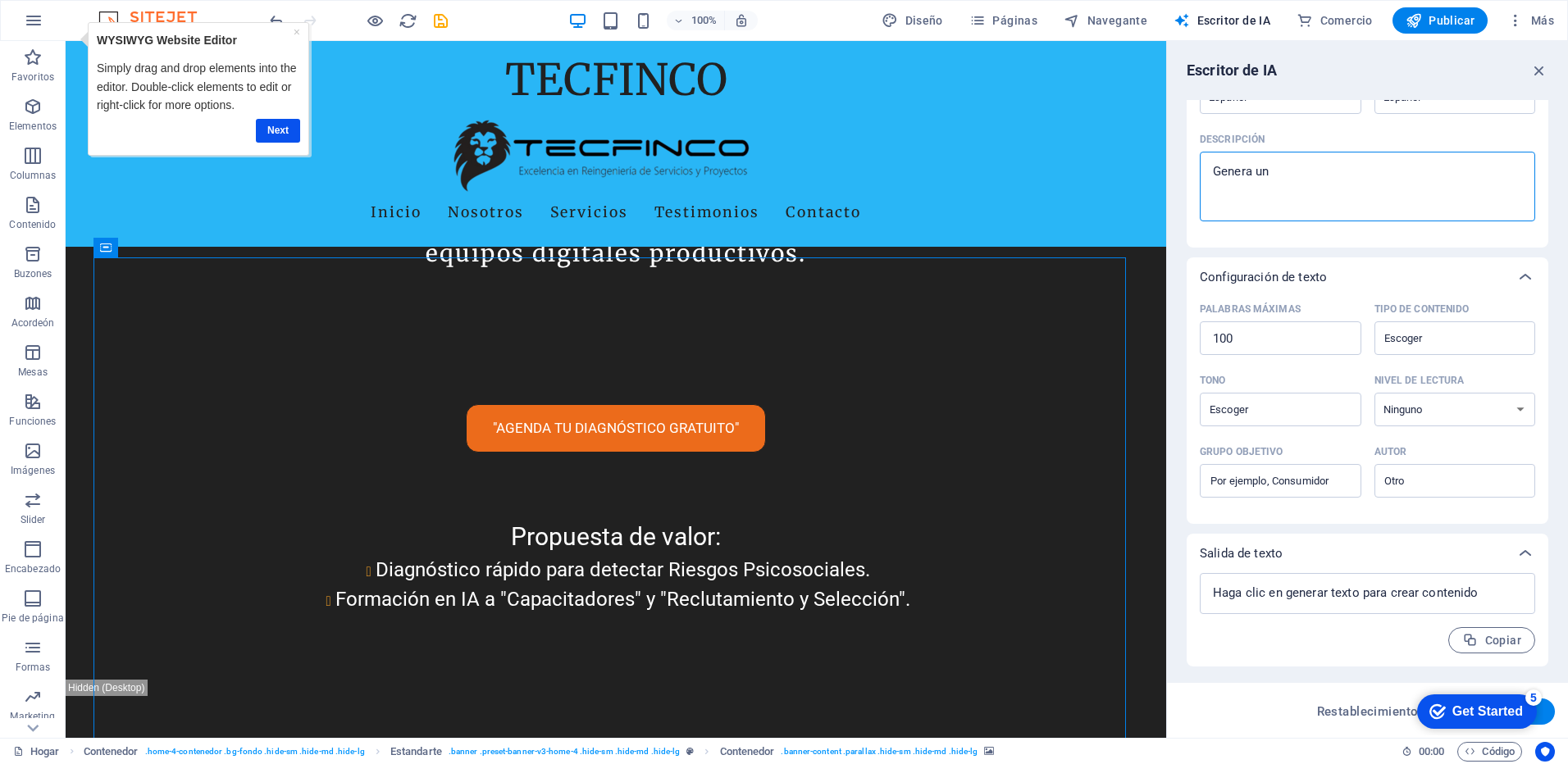
type textarea "Genera una"
type textarea "x"
type textarea "Genera una"
type textarea "x"
type textarea "Genera una i"
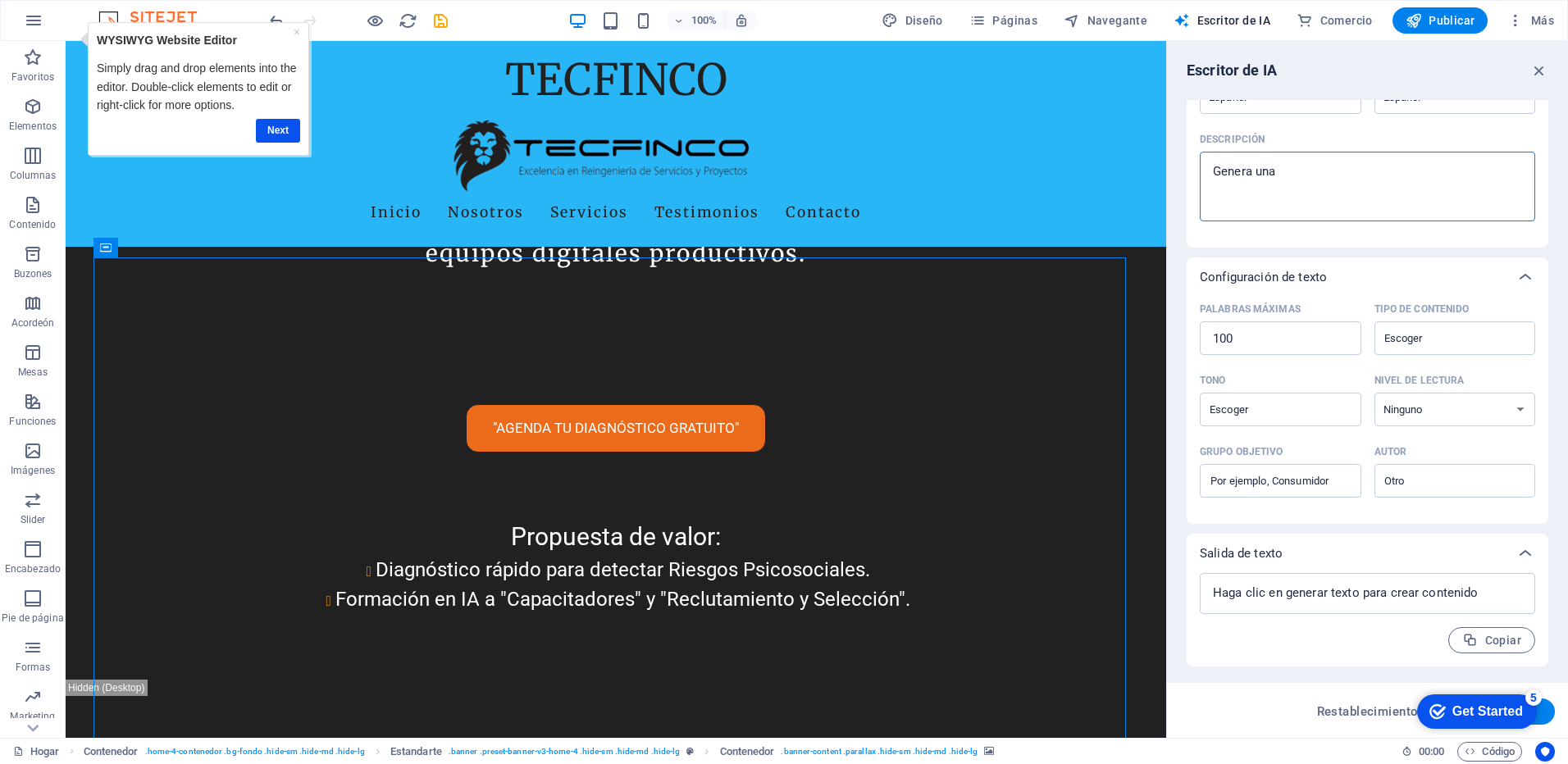
type textarea "x"
type textarea "Genera una im"
type textarea "x"
type textarea "Genera una ima"
type textarea "x"
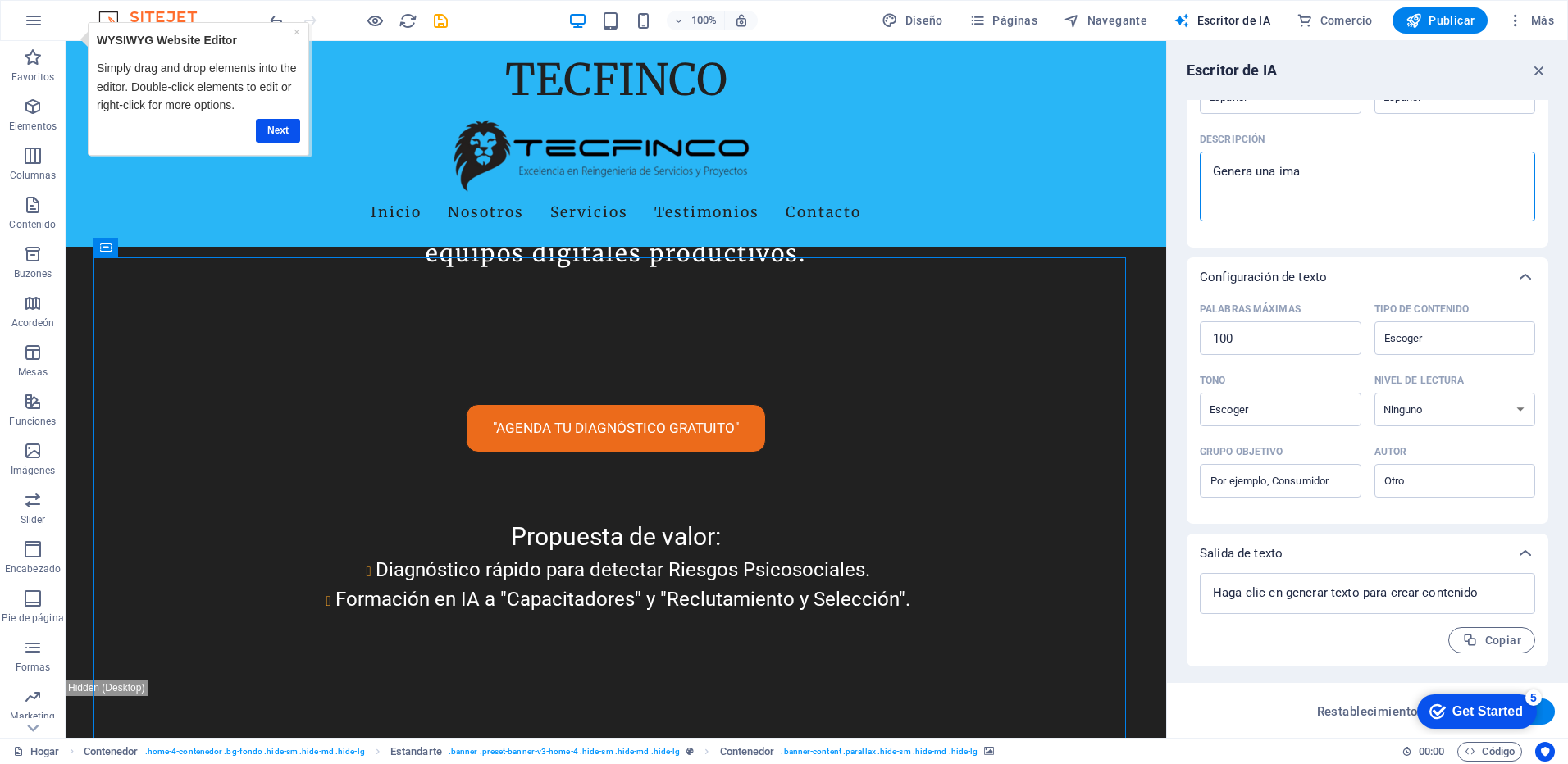
type textarea "Genera una imag"
type textarea "x"
type textarea "Genera una image"
type textarea "x"
type textarea "Genera una imagen"
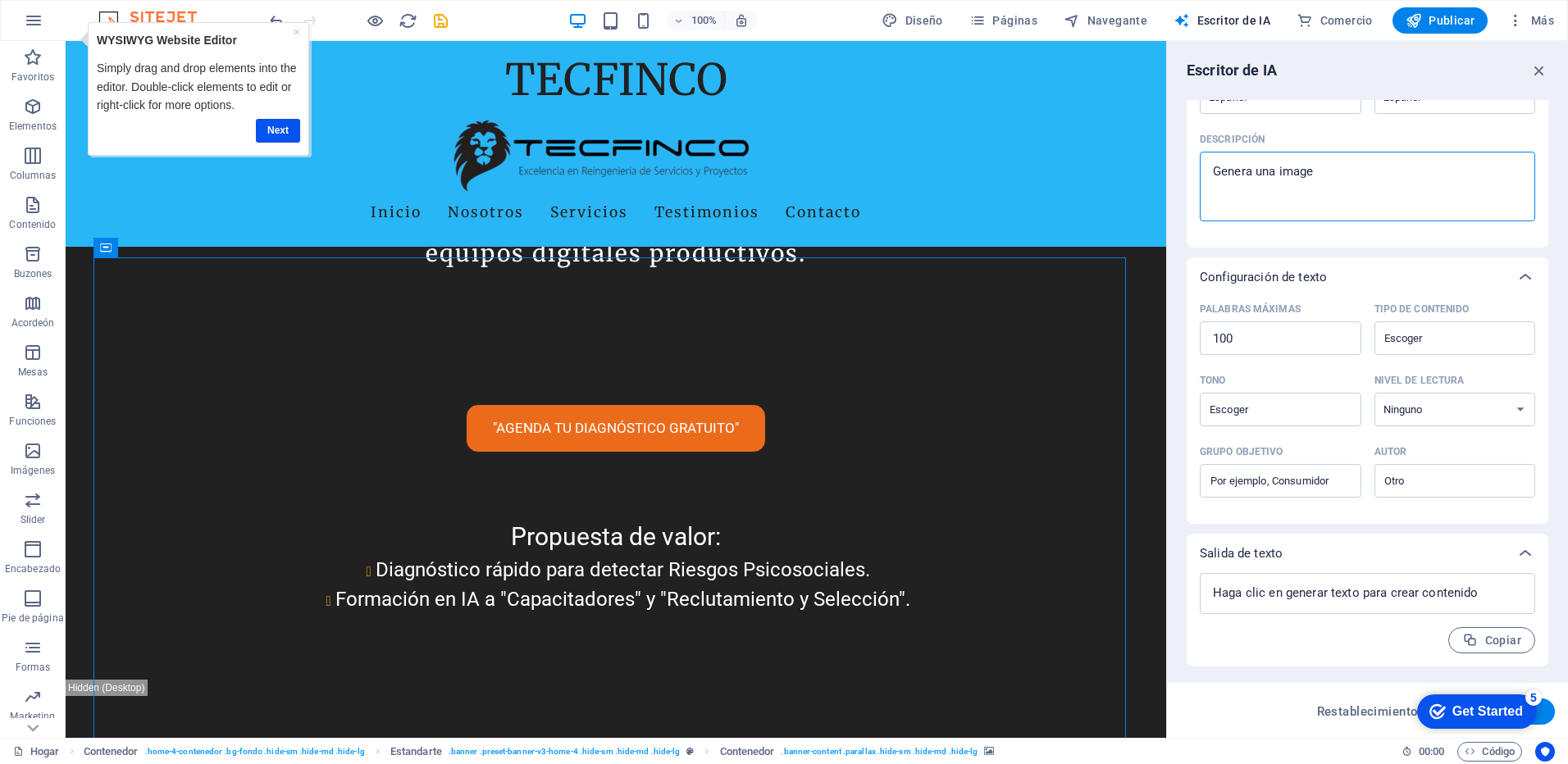
type textarea "x"
type textarea "Genera una imagen"
type textarea "x"
type textarea "Genera una imagen d"
type textarea "x"
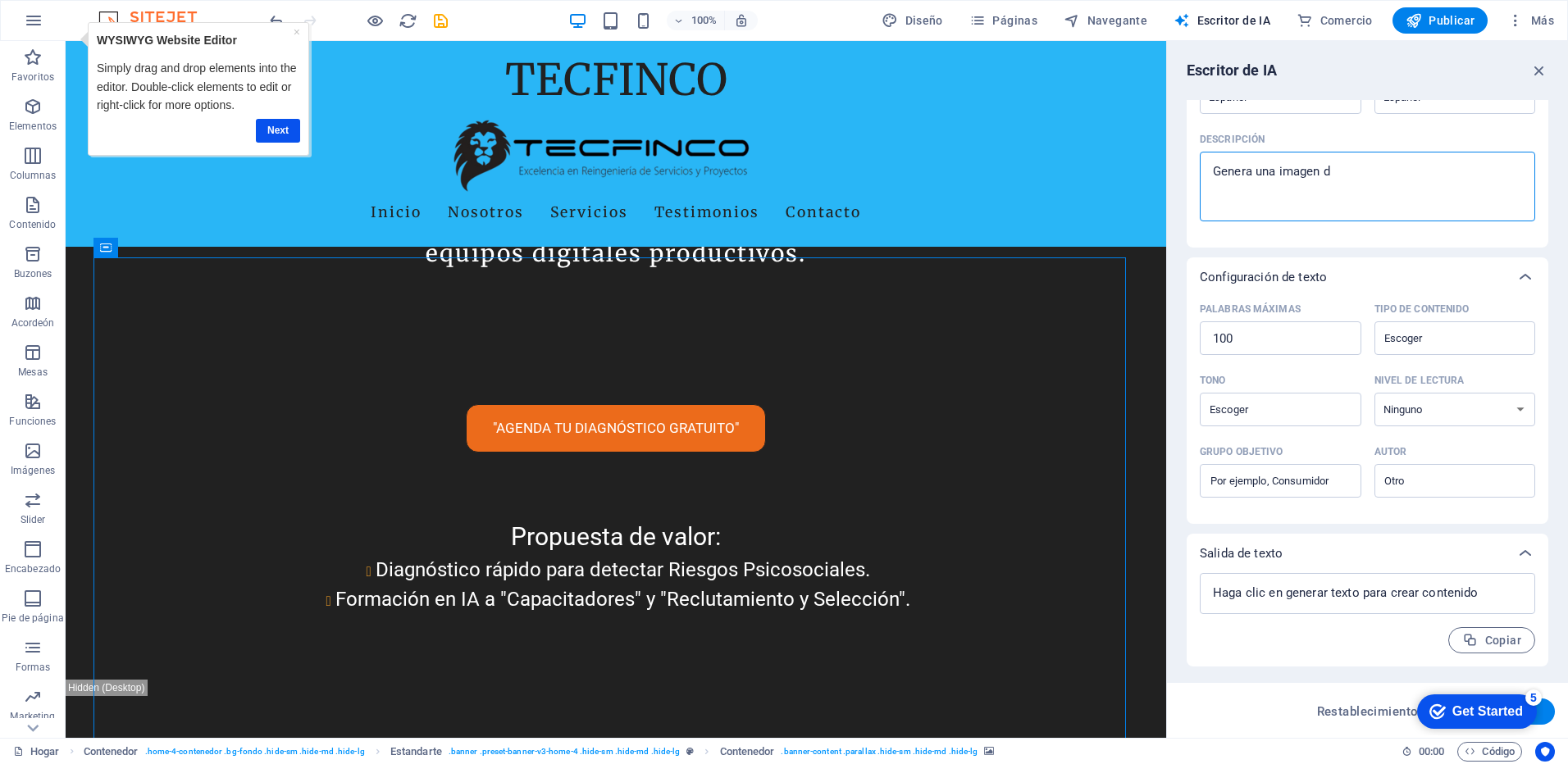
type textarea "Genera una imagen de"
type textarea "x"
type textarea "Genera una imagen de"
type textarea "x"
type textarea "Genera una imagen de u"
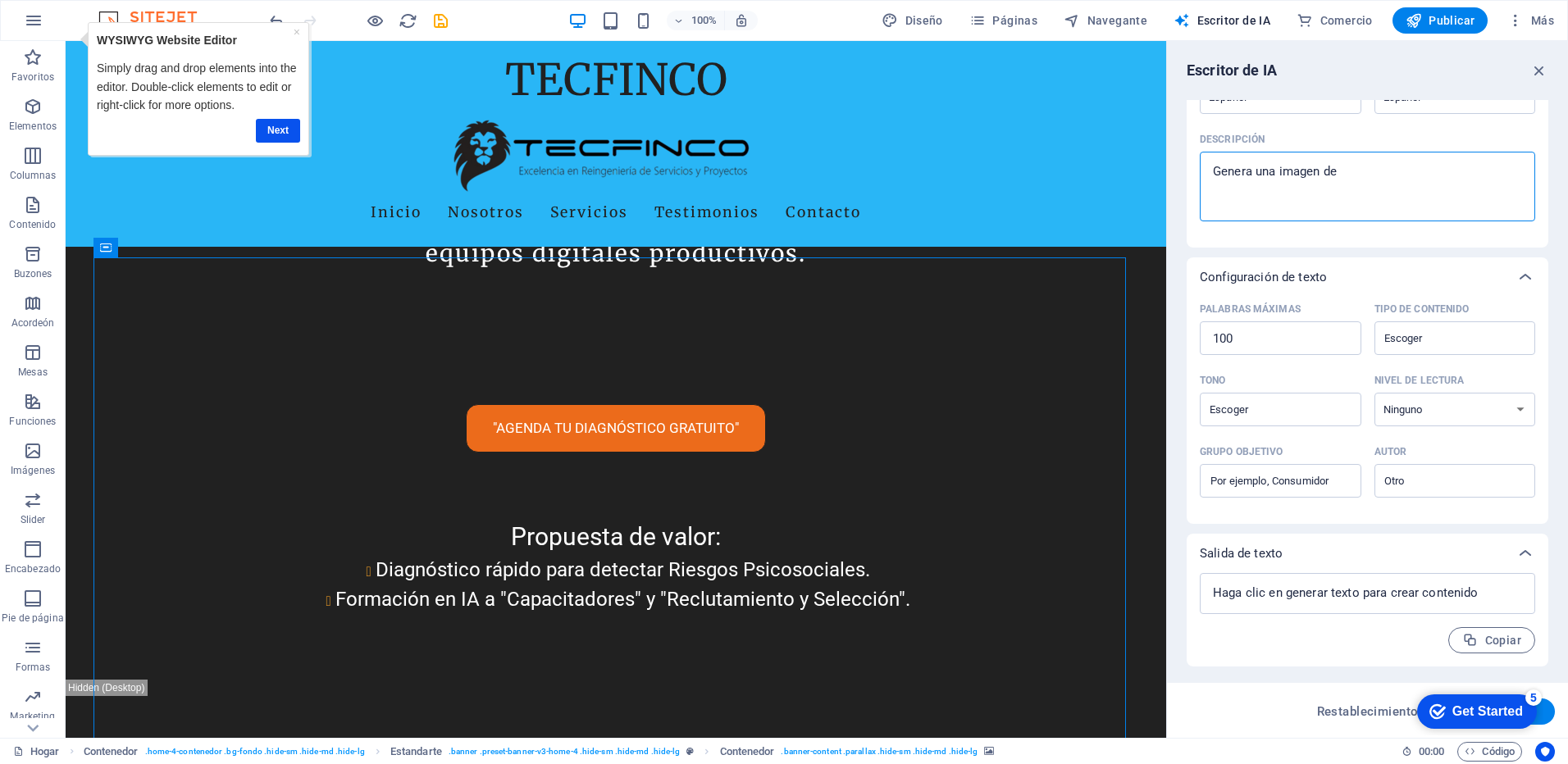
type textarea "x"
type textarea "Genera una imagen de un"
type textarea "x"
type textarea "Genera una imagen de un"
type textarea "x"
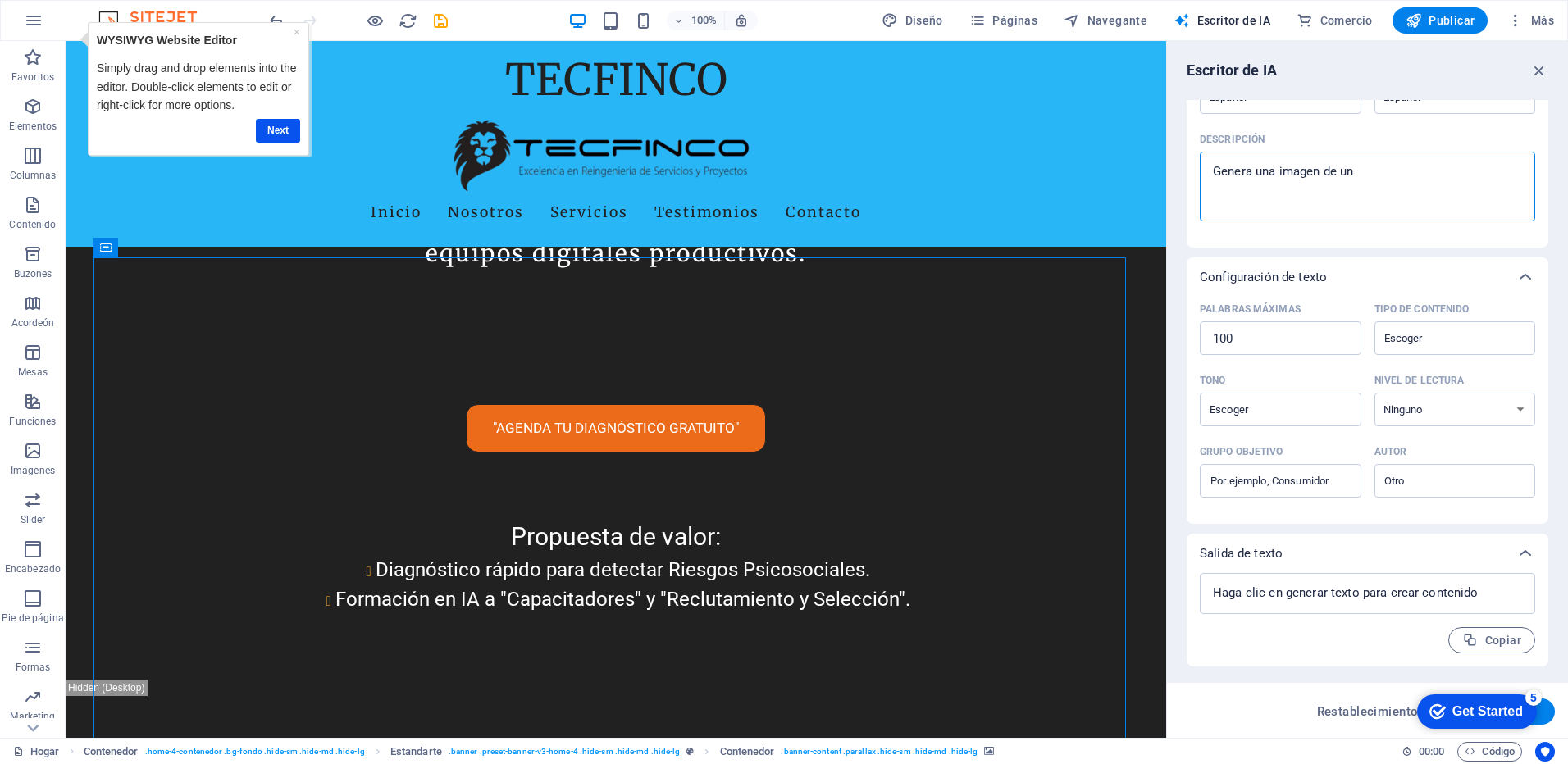
type textarea "Genera una imagen de un C"
type textarea "x"
type textarea "Genera una imagen de un CA"
type textarea "x"
type textarea "Genera una imagen de un CAp"
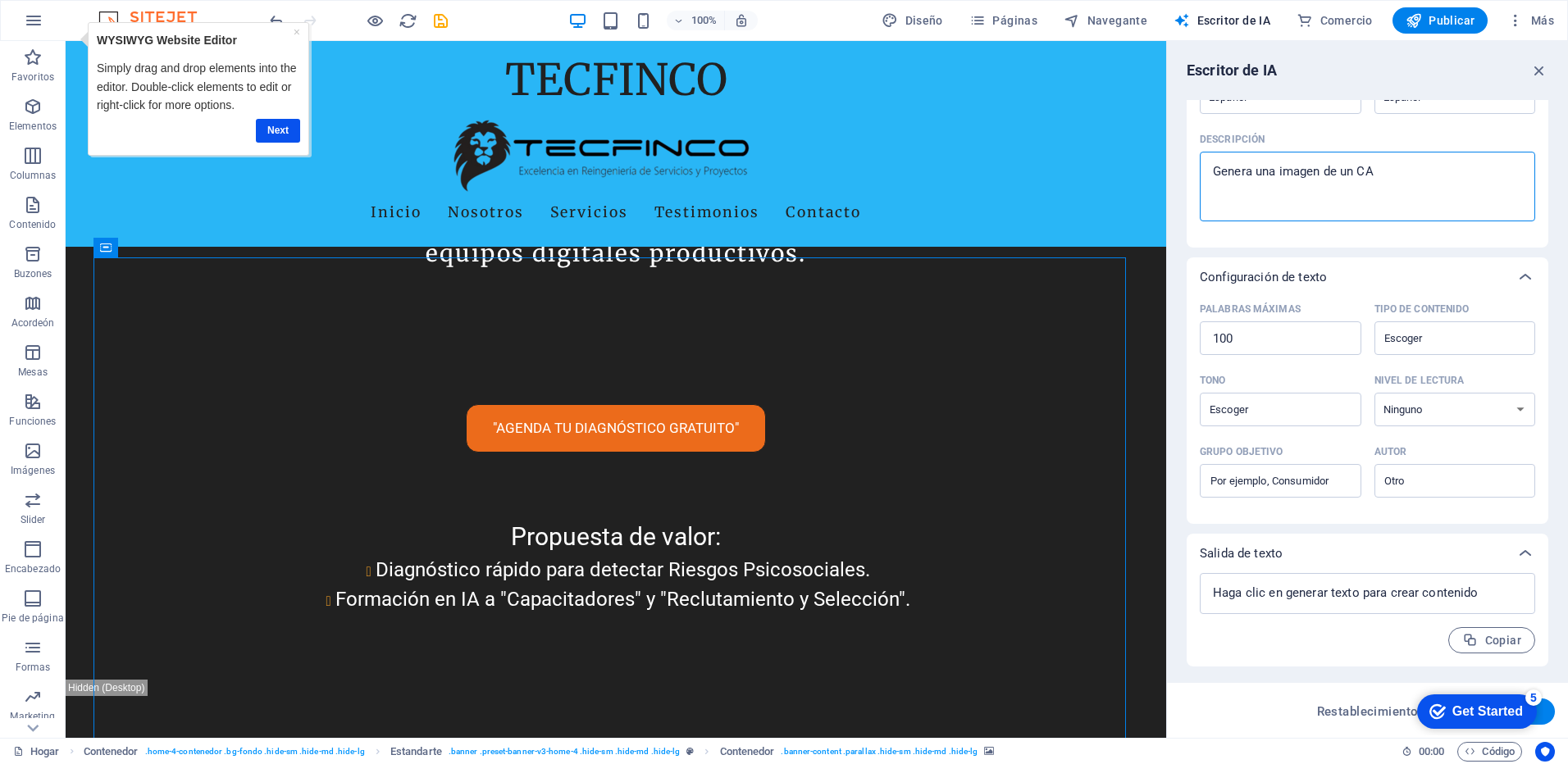
type textarea "x"
type textarea "Genera una imagen de un CApa"
type textarea "x"
type textarea "Genera una imagen de un CApac"
type textarea "x"
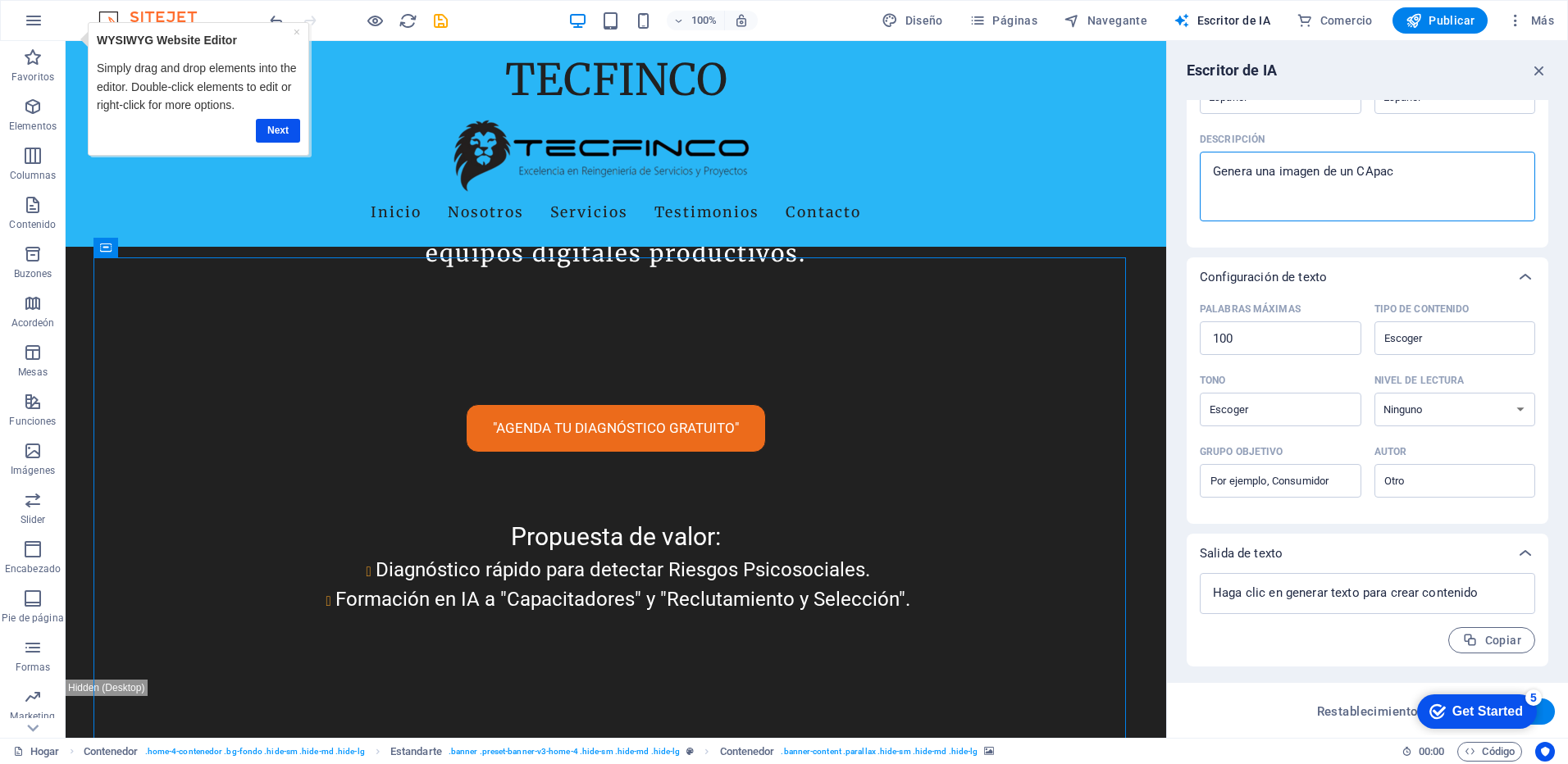
type textarea "Genera una imagen de un CApaci"
type textarea "x"
type textarea "Genera una imagen de un CApacit"
type textarea "x"
type textarea "Genera una imagen de un CApacita"
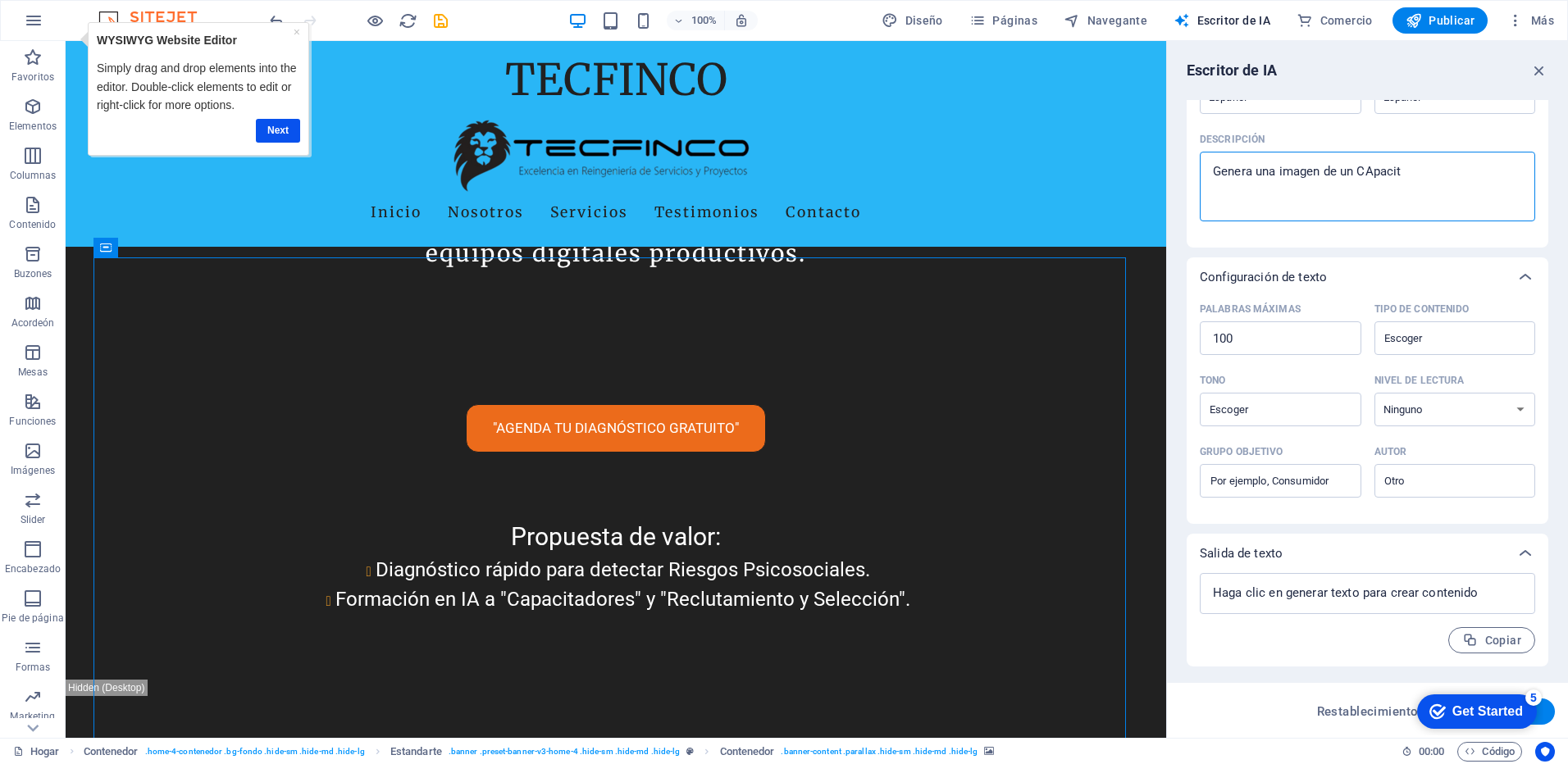
type textarea "x"
type textarea "Genera una imagen de un CApacitad"
type textarea "x"
type textarea "Genera una imagen de un CApacitado"
type textarea "x"
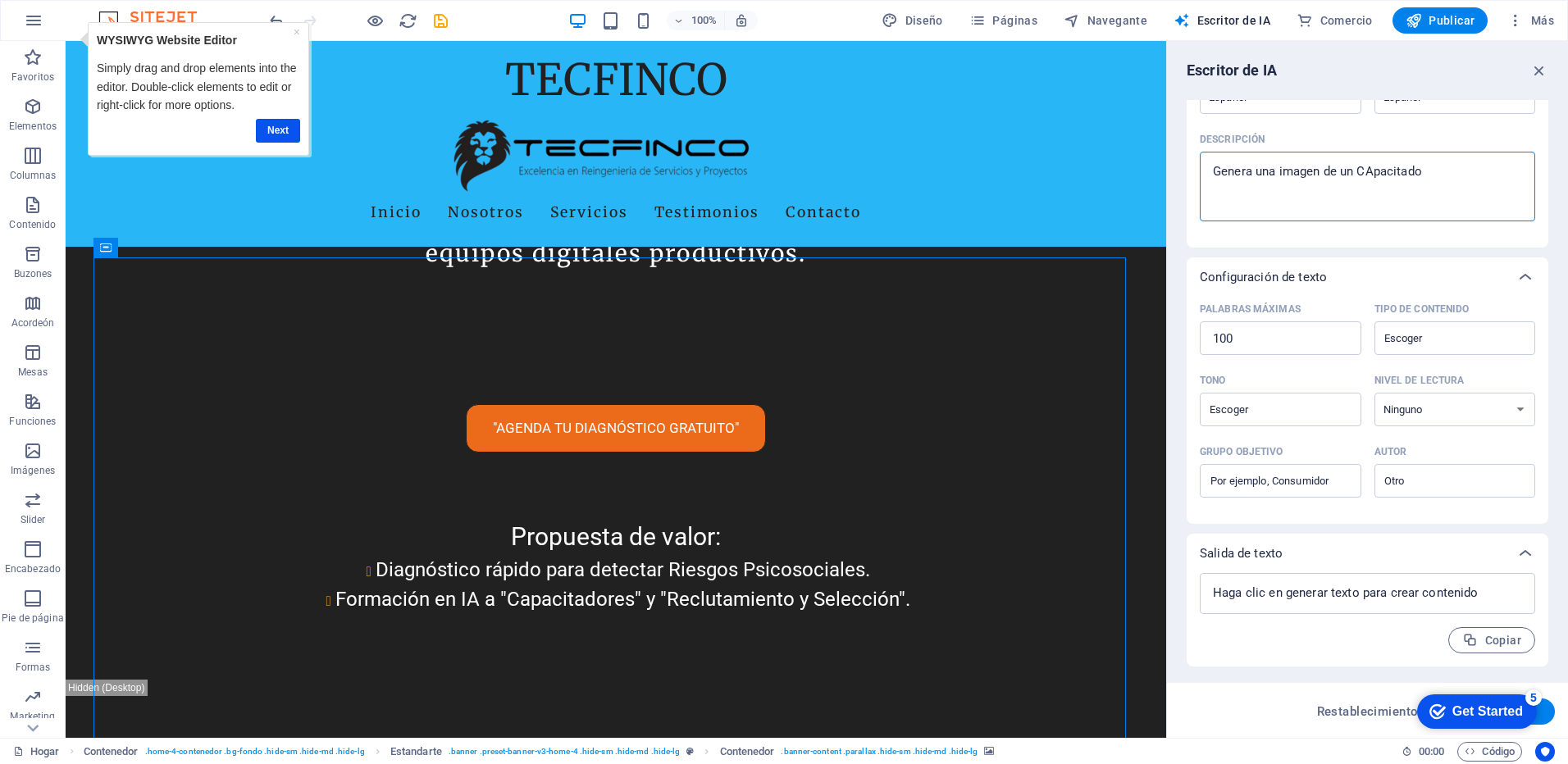
type textarea "Genera una imagen de un CApacitador"
type textarea "x"
type textarea "Genera una imagen de un CApacitador"
type textarea "x"
type textarea "Genera una imagen de un CApacitador y"
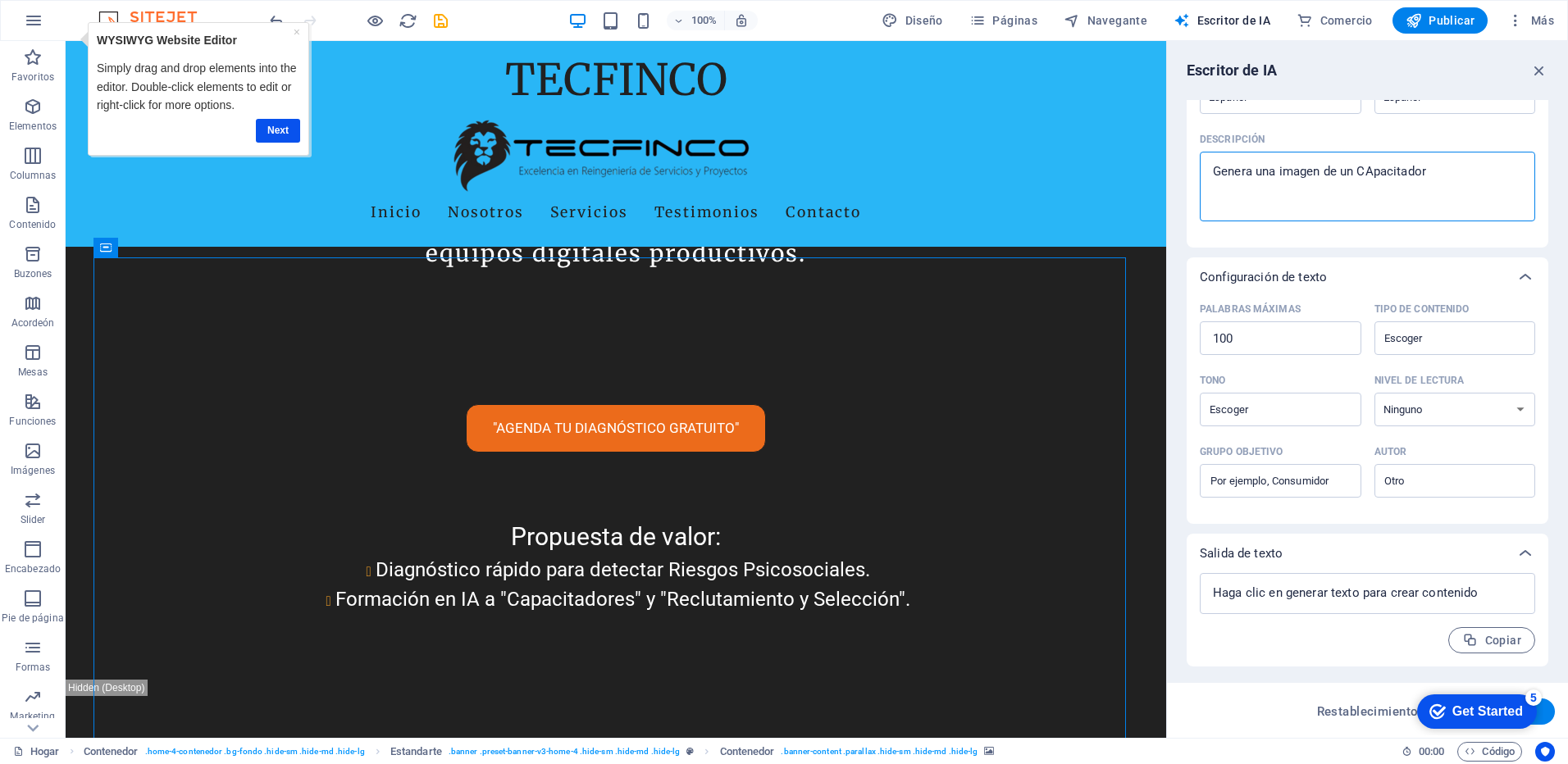
type textarea "x"
type textarea "Genera una imagen de un CApacitador y"
type textarea "x"
type textarea "Genera una imagen de un CApacitador y s"
type textarea "x"
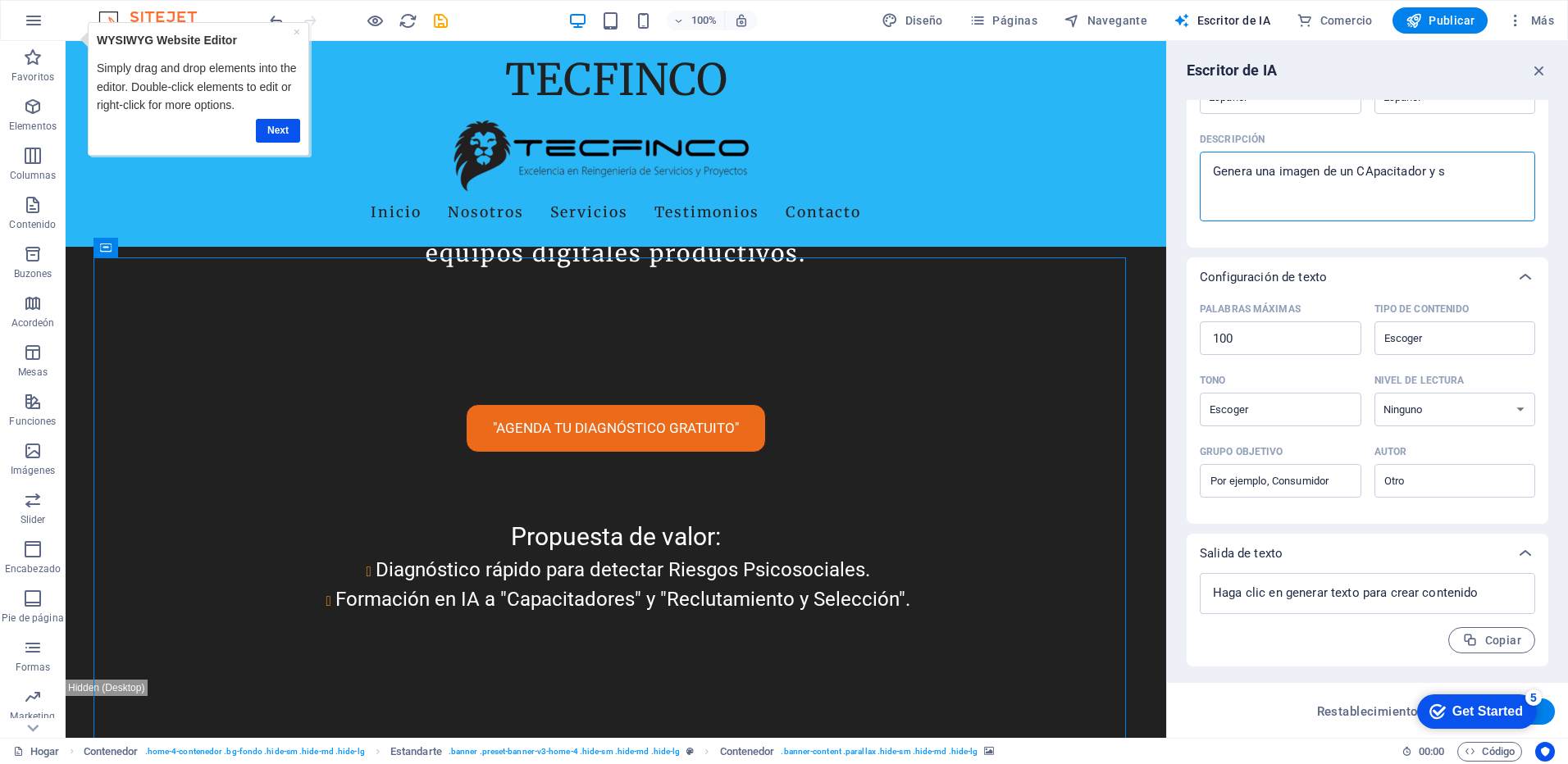
type textarea "Genera una imagen de un CApacitador y su"
type textarea "x"
type textarea "Genera una imagen de un CApacitador y su"
type textarea "x"
type textarea "Genera una imagen de un CApacitador y su A"
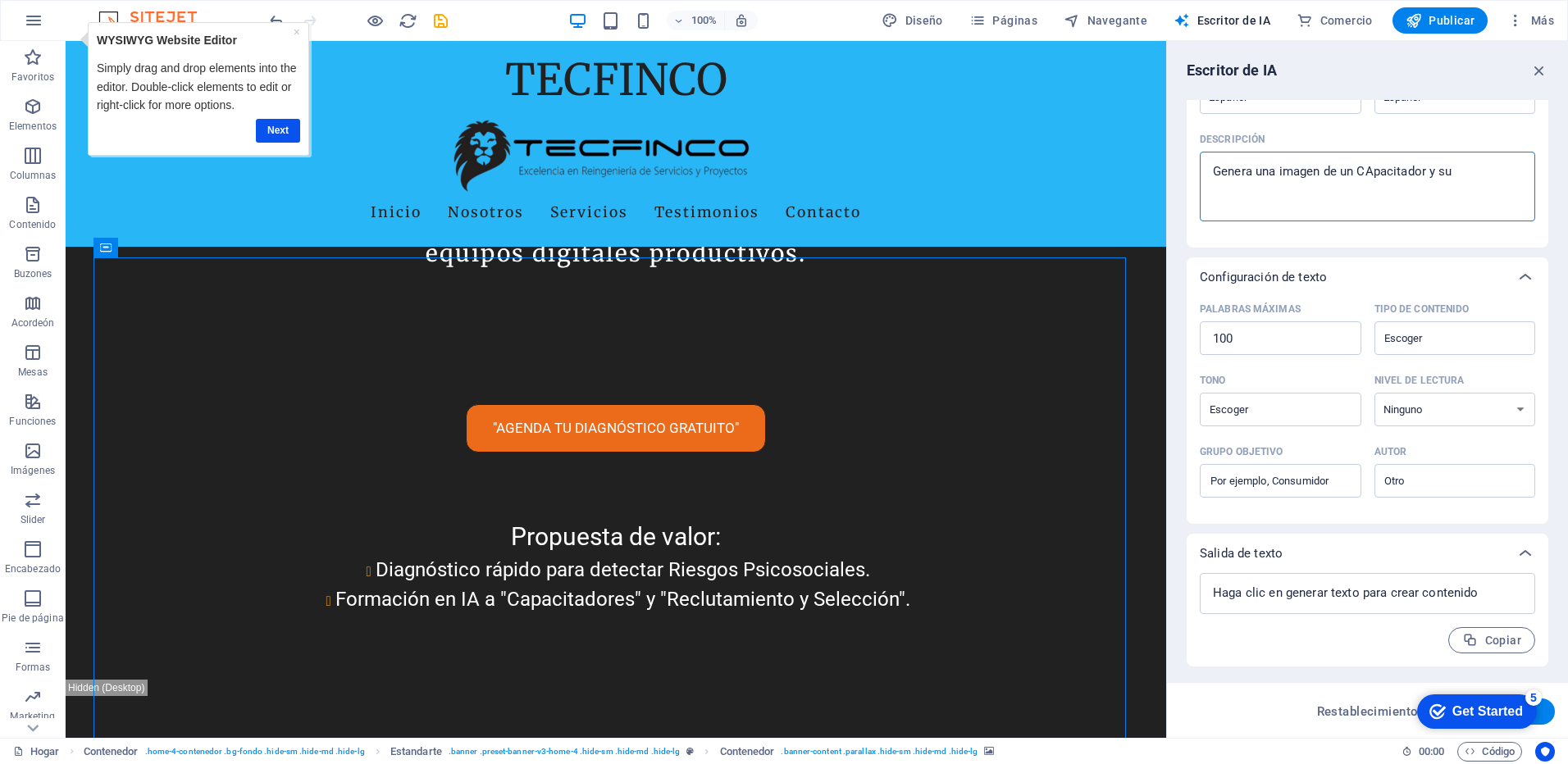
type textarea "x"
type textarea "Genera una imagen de un CApacitador y su Ag"
type textarea "x"
type textarea "Genera una imagen de un CApacitador y su Age"
type textarea "x"
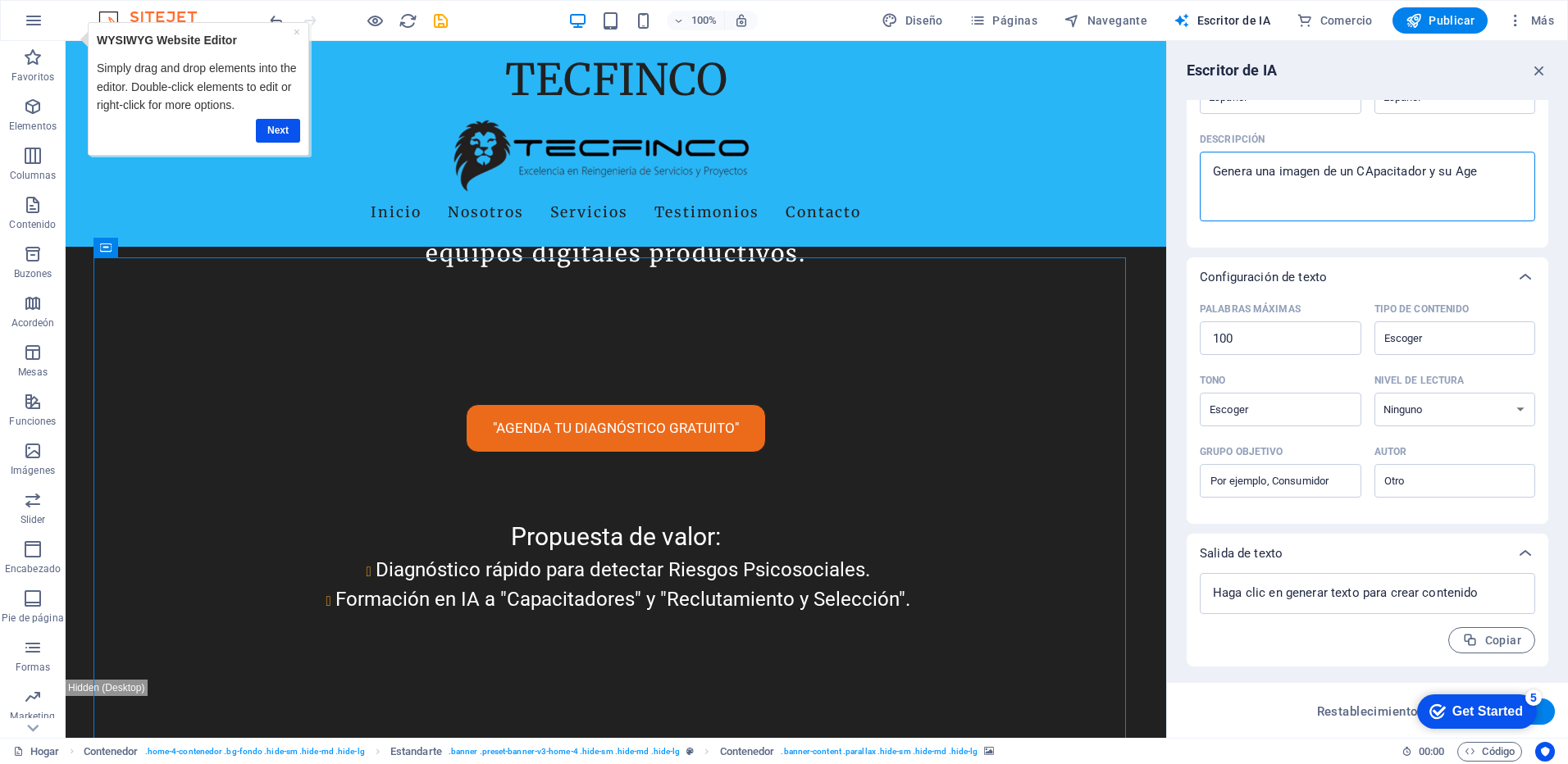
type textarea "Genera una imagen de un CApacitador y su Agen"
type textarea "x"
type textarea "Genera una imagen de un CApacitador y su Agent"
type textarea "x"
type textarea "Genera una imagen de un CApacitador y su Agente"
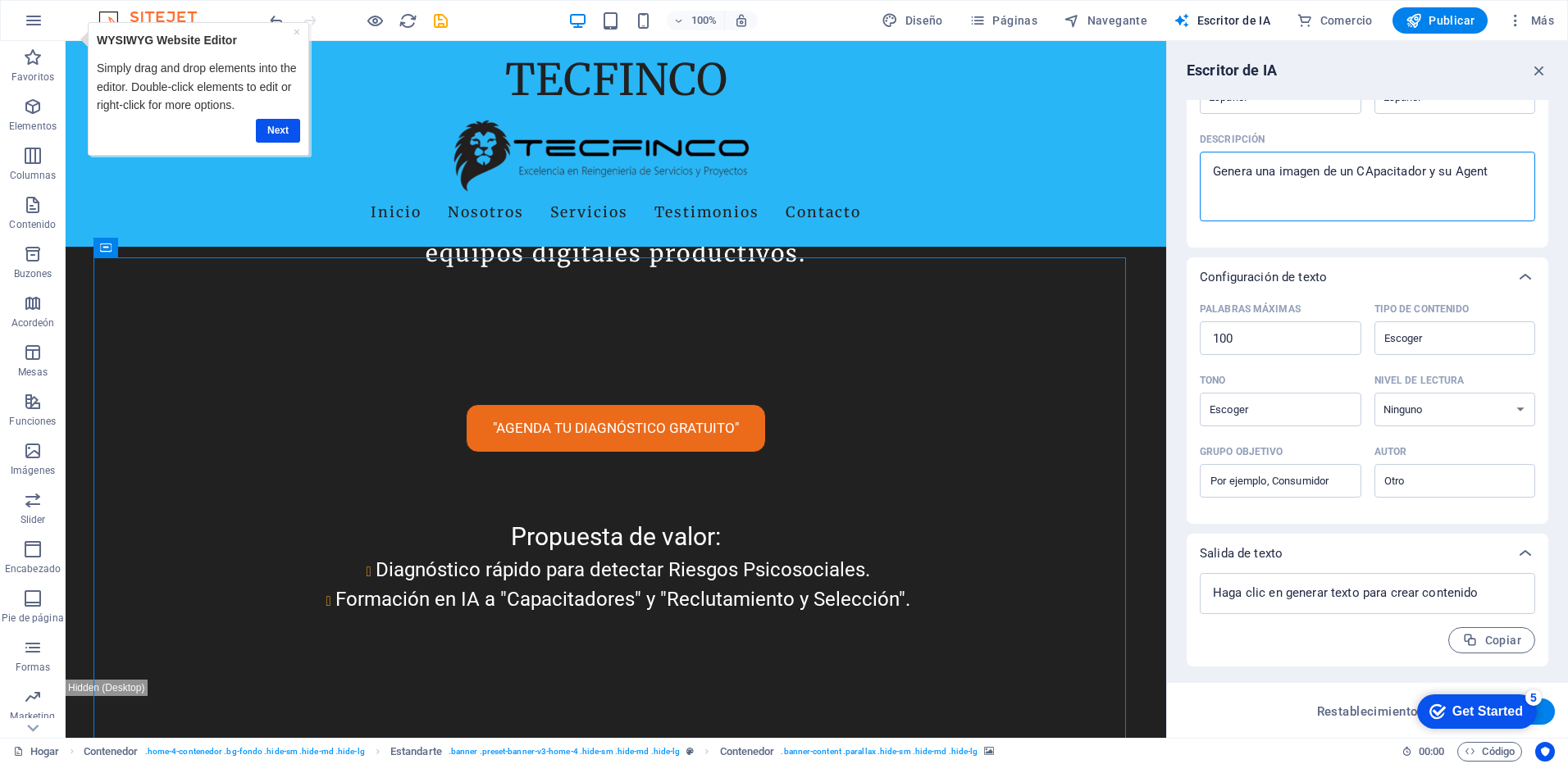
type textarea "x"
type textarea "Genera una imagen de un CApacitador y su Agente"
type textarea "x"
type textarea "Genera una imagen de un CApacitador y su Agente I"
type textarea "x"
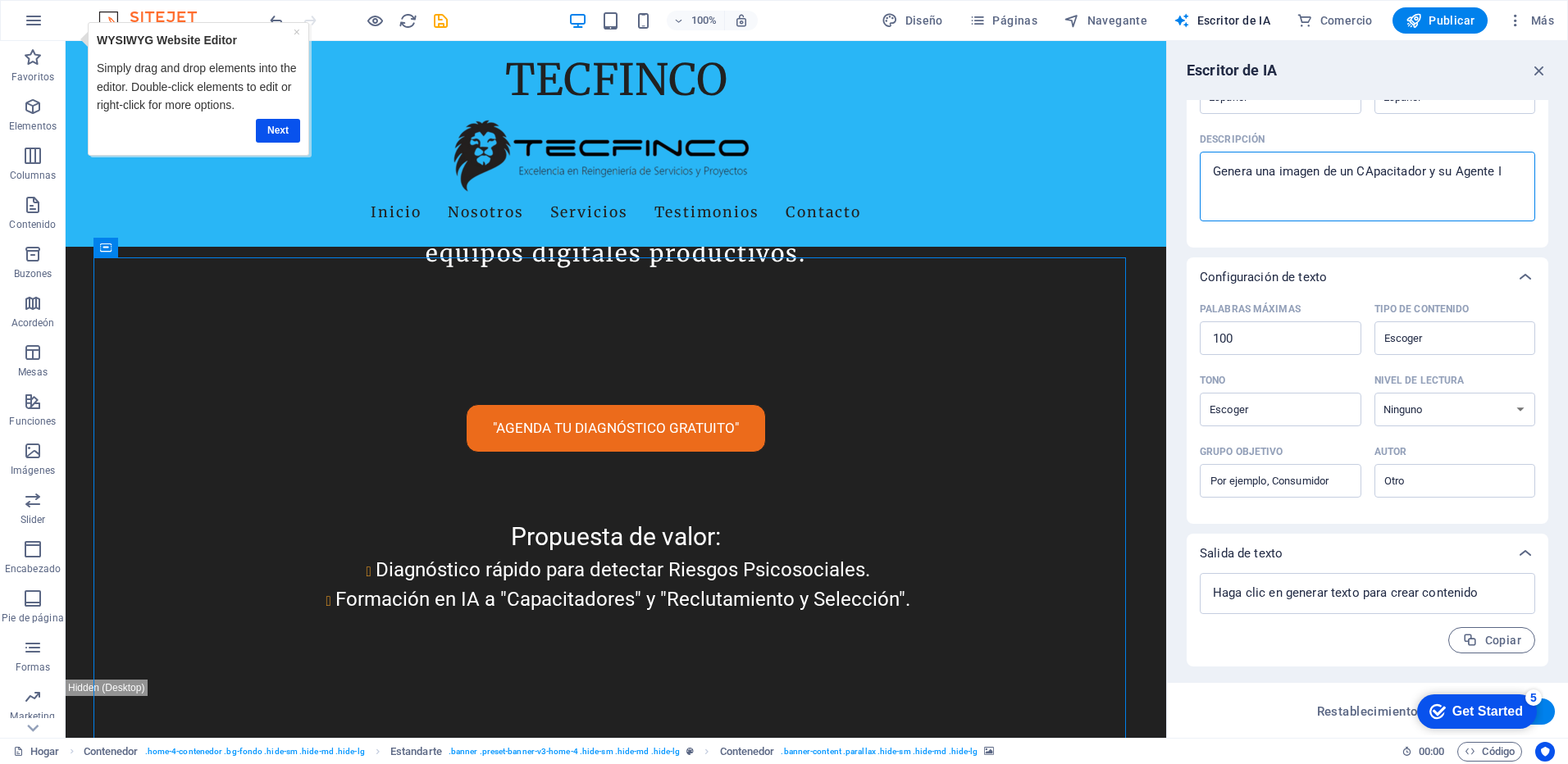
type textarea "Genera una imagen de un CApacitador y su Agente IA"
type textarea "x"
type textarea "Genera una imagen de un CApacitador y su Agente IA"
type textarea "x"
type textarea "Genera una imagen de un CApacitador y su Agente IA"
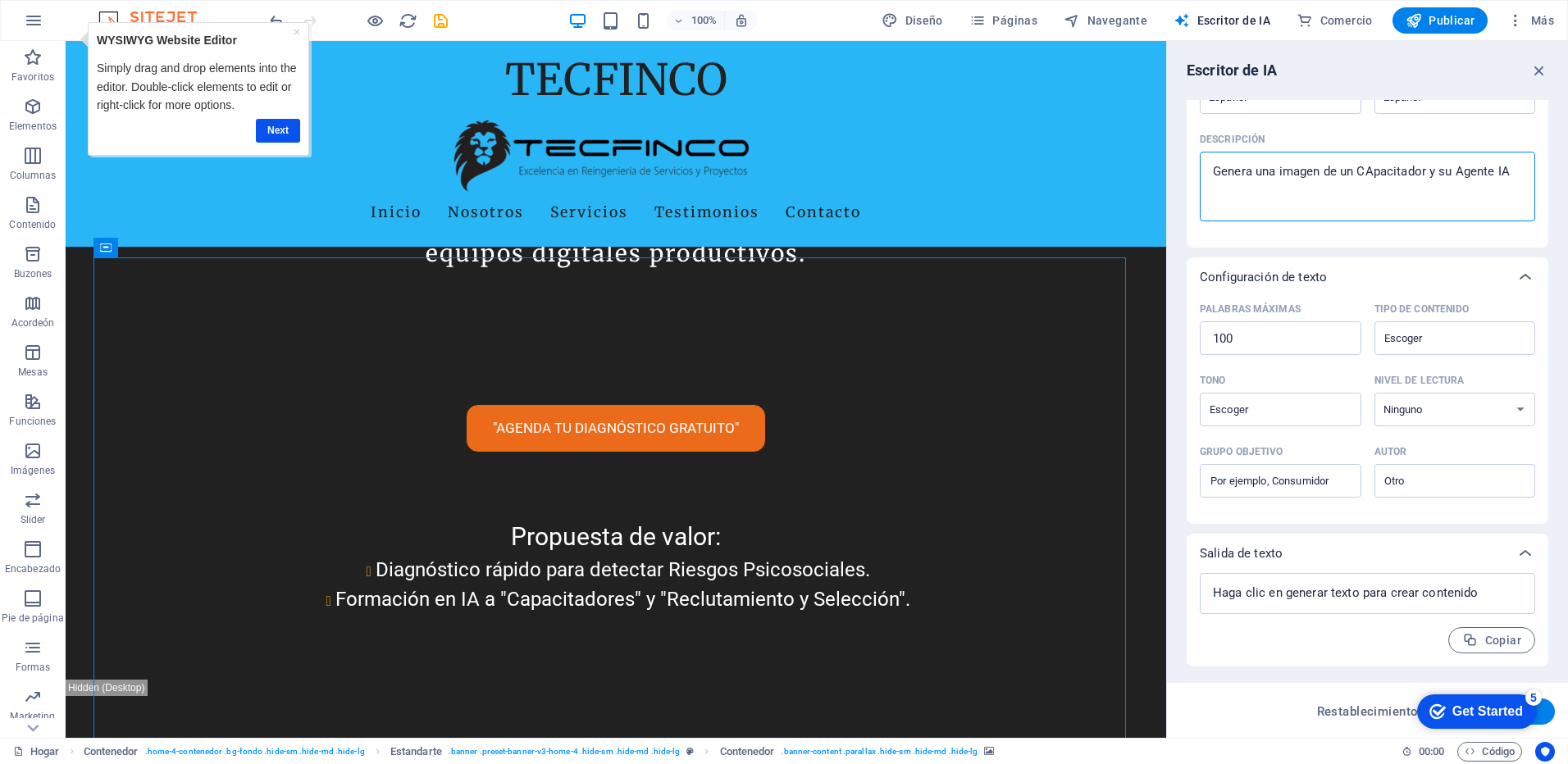
type textarea "x"
type textarea "Genera una imagen de un CApacitador y su Agente IA d"
type textarea "x"
type textarea "Genera una imagen de un CApacitador y su Agente IA di"
type textarea "x"
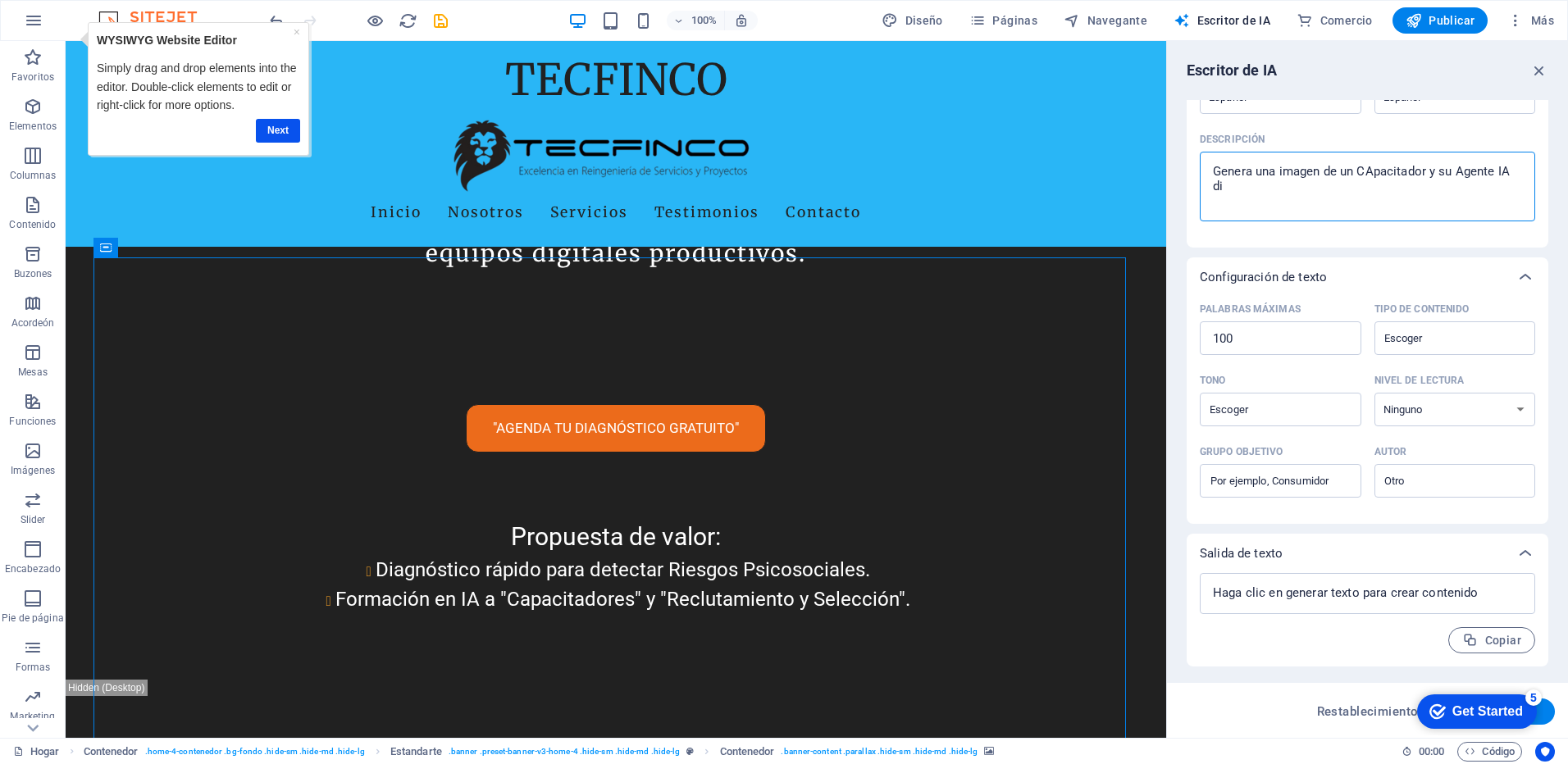
type textarea "Genera una imagen de un CApacitador y su Agente IA dis"
type textarea "x"
type textarea "Genera una imagen de un CApacitador y su Agente IA dise"
type textarea "x"
type textarea "Genera una imagen de un CApacitador y su Agente IA diseñ"
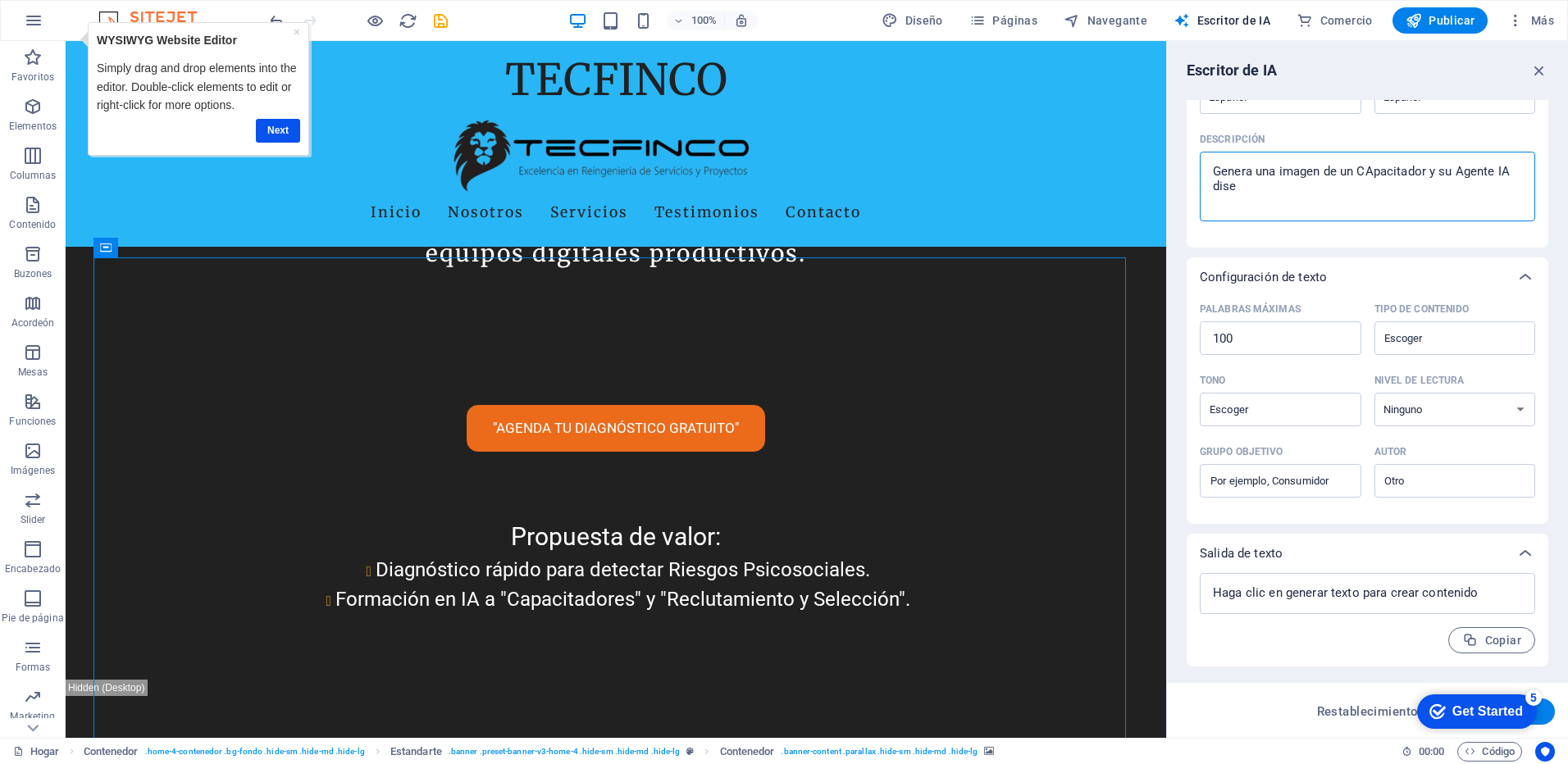
type textarea "x"
type textarea "Genera una imagen de un CApacitador y su Agente IA diseña"
type textarea "x"
type textarea "Genera una imagen de un CApacitador y su Agente IA diseñan"
type textarea "x"
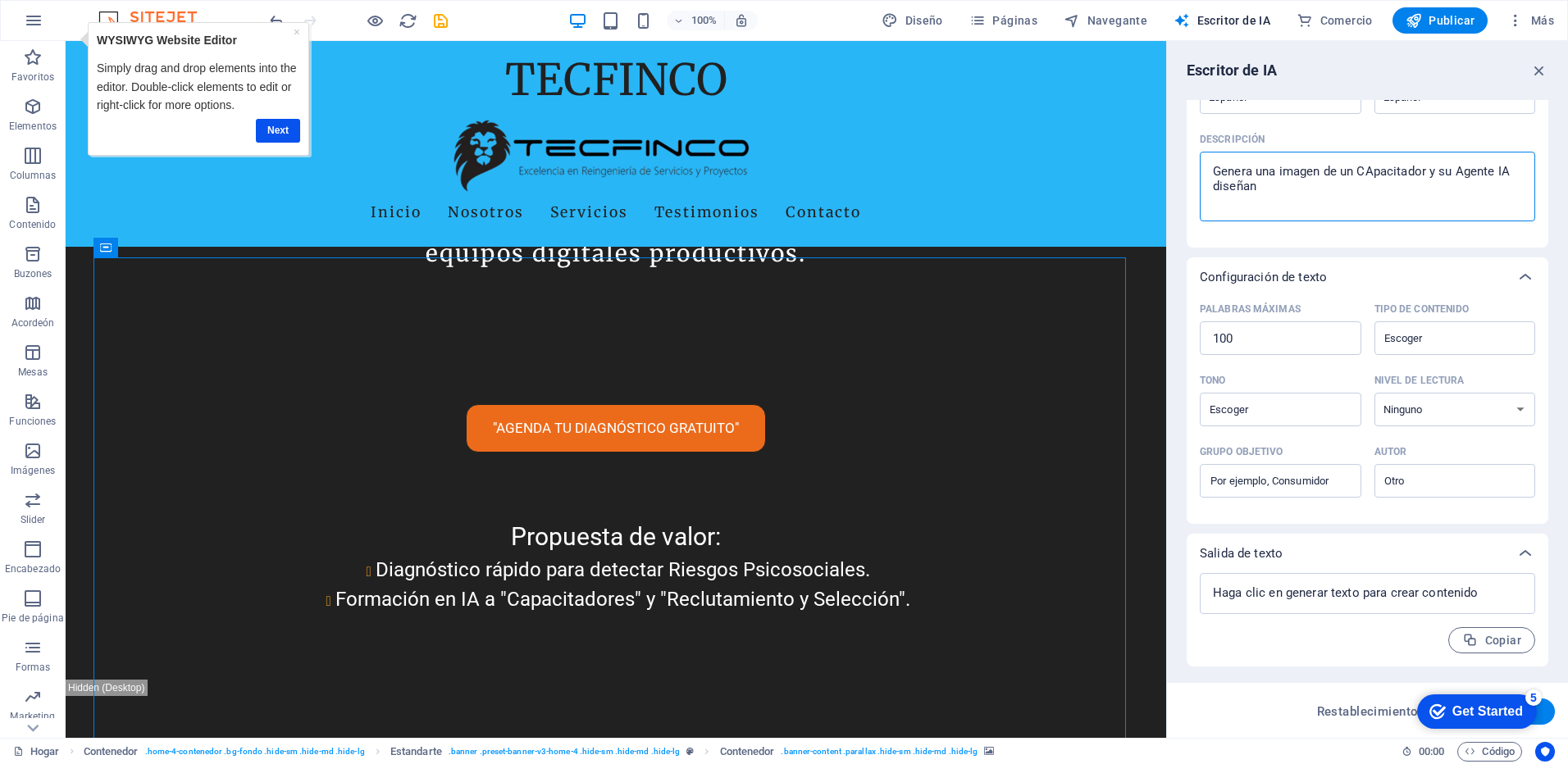
type textarea "Genera una imagen de un CApacitador y su Agente IA diseñand"
type textarea "x"
type textarea "Genera una imagen de un CApacitador y su Agente IA diseñando"
type textarea "x"
type textarea "Genera una imagen de un CApacitador y su Agente IA diseñando"
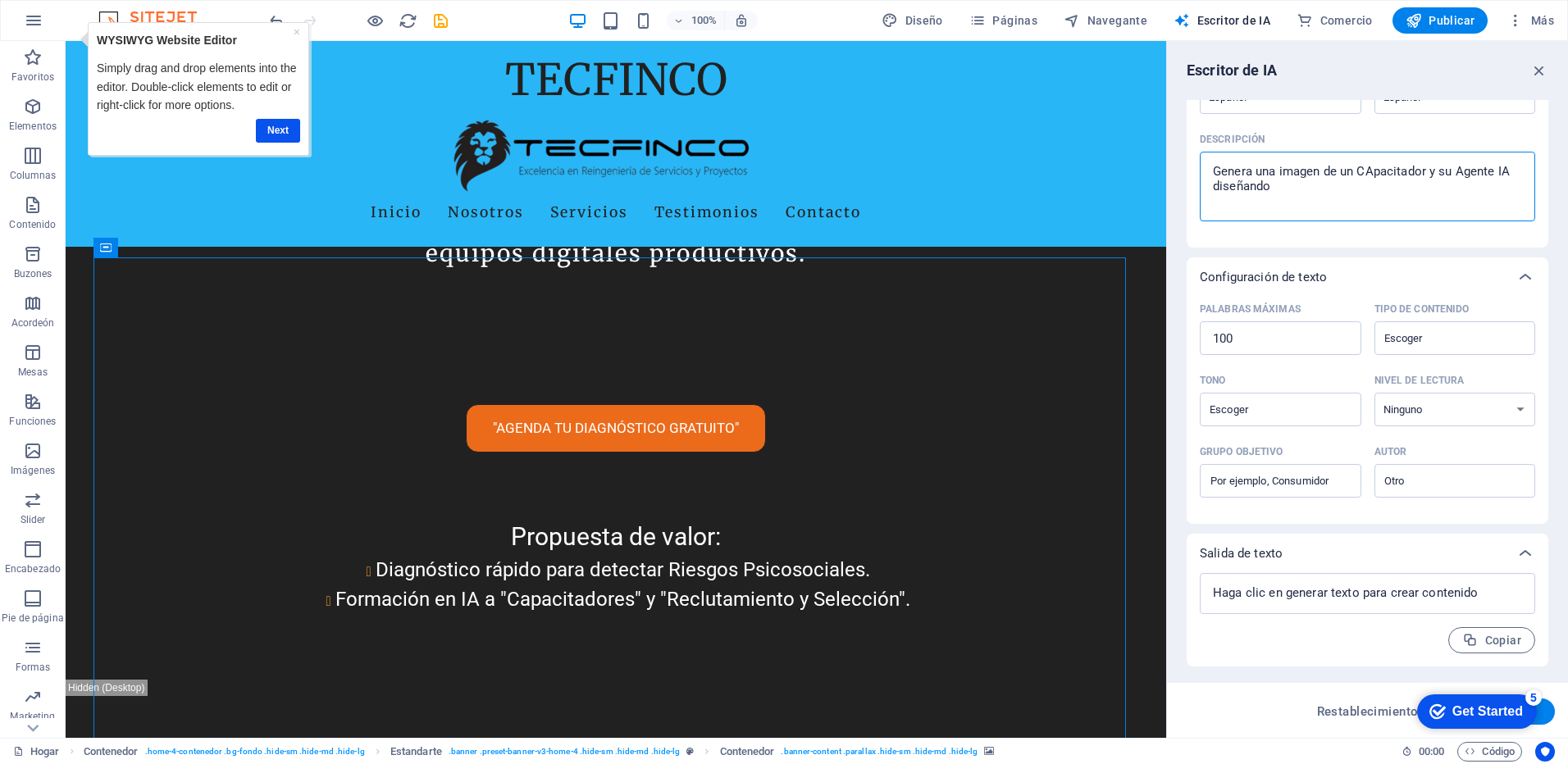
type textarea "x"
type textarea "Genera una imagen de un CApacitador y su Agente IA diseñando u"
type textarea "x"
type textarea "Genera una imagen de un CApacitador y su Agente IA diseñando un"
type textarea "x"
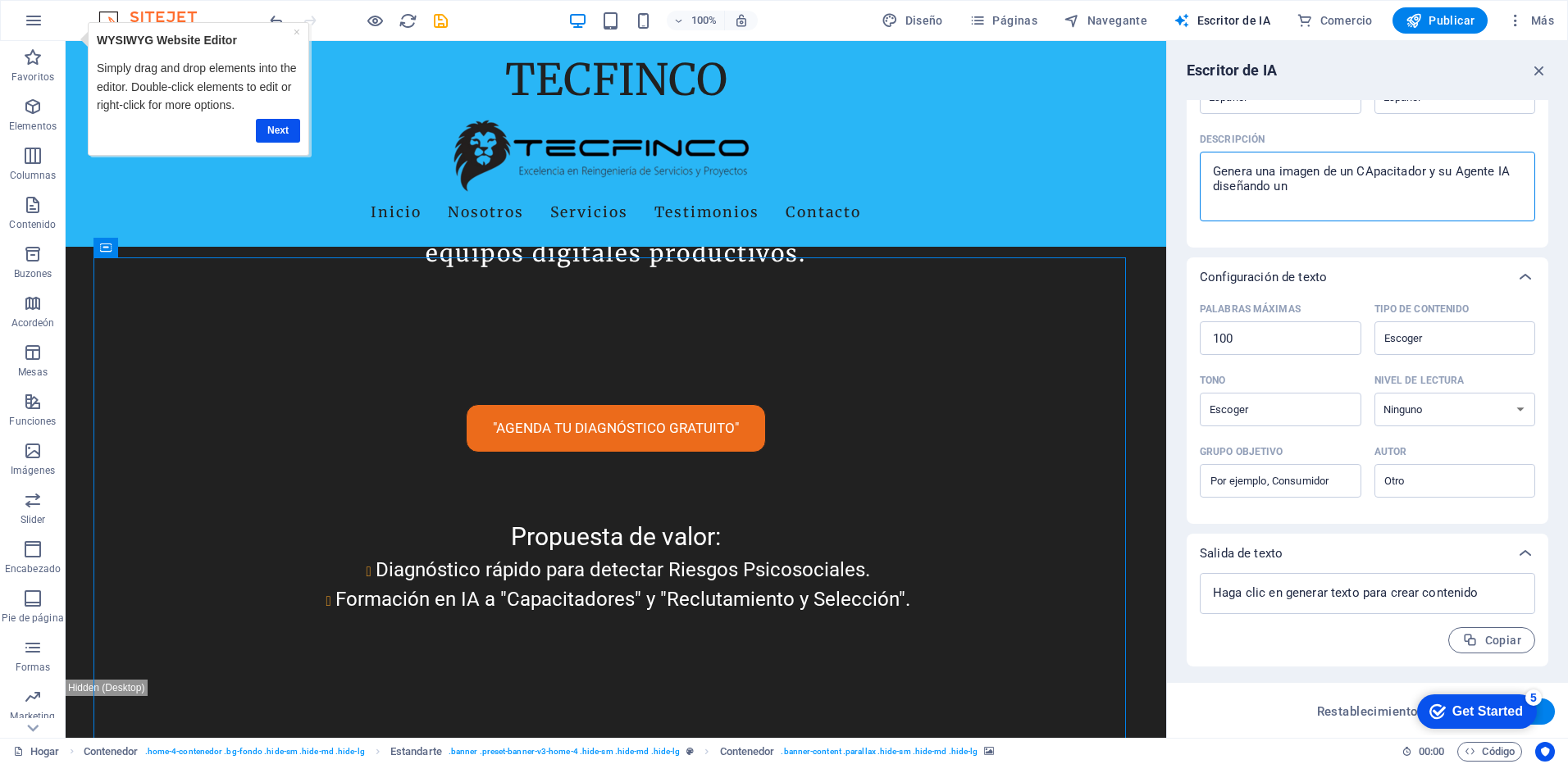
type textarea "Genera una imagen de un CApacitador y su Agente IA diseñando una"
type textarea "x"
type textarea "Genera una imagen de un CApacitador y su Agente IA diseñando una"
type textarea "x"
type textarea "Genera una imagen de un CApacitador y su Agente IA diseñando una p"
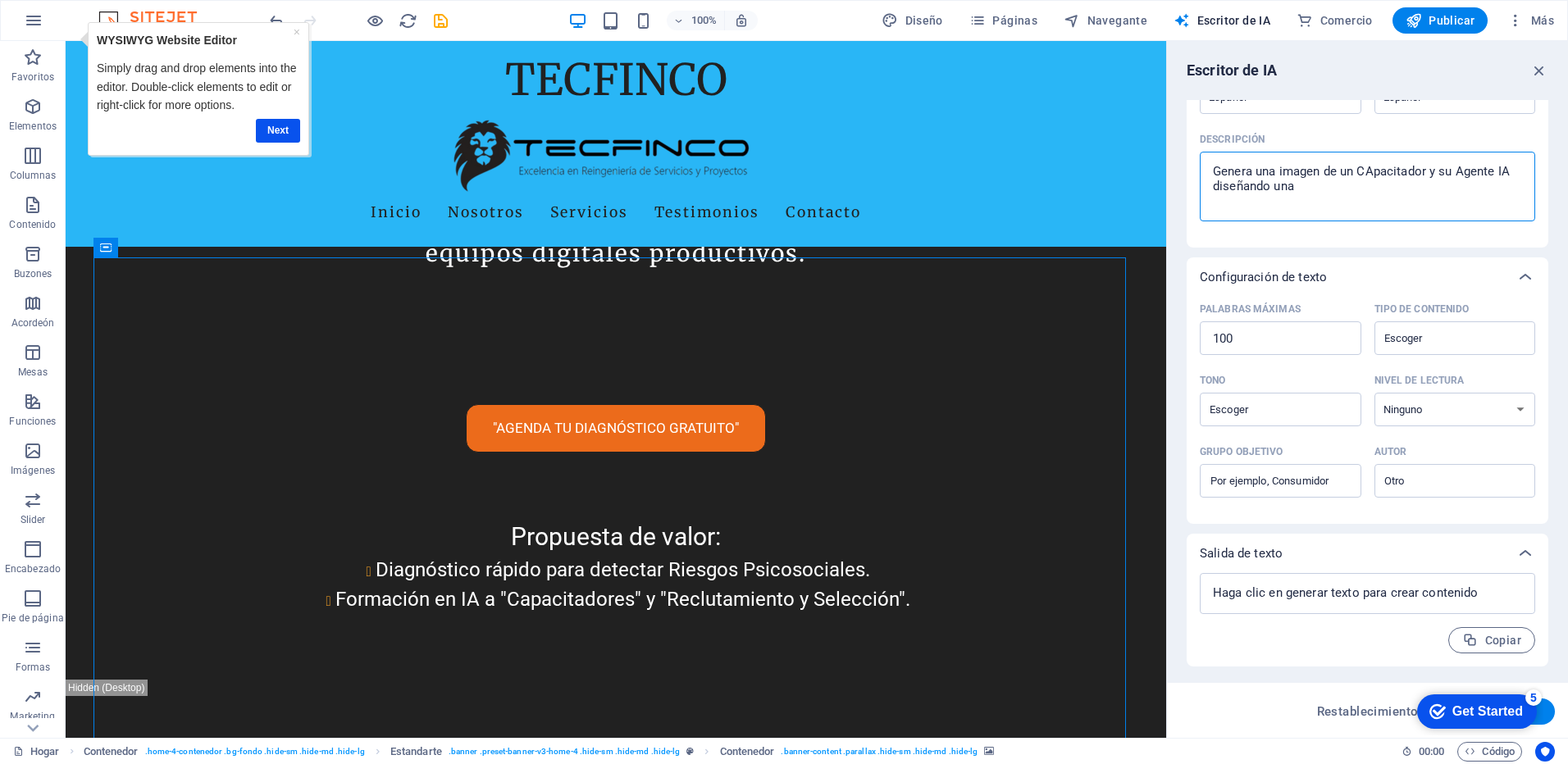
type textarea "x"
type textarea "Genera una imagen de un CApacitador y su Agente IA diseñando una pr"
type textarea "x"
type textarea "Genera una imagen de un CApacitador y su Agente IA diseñando una pre"
type textarea "x"
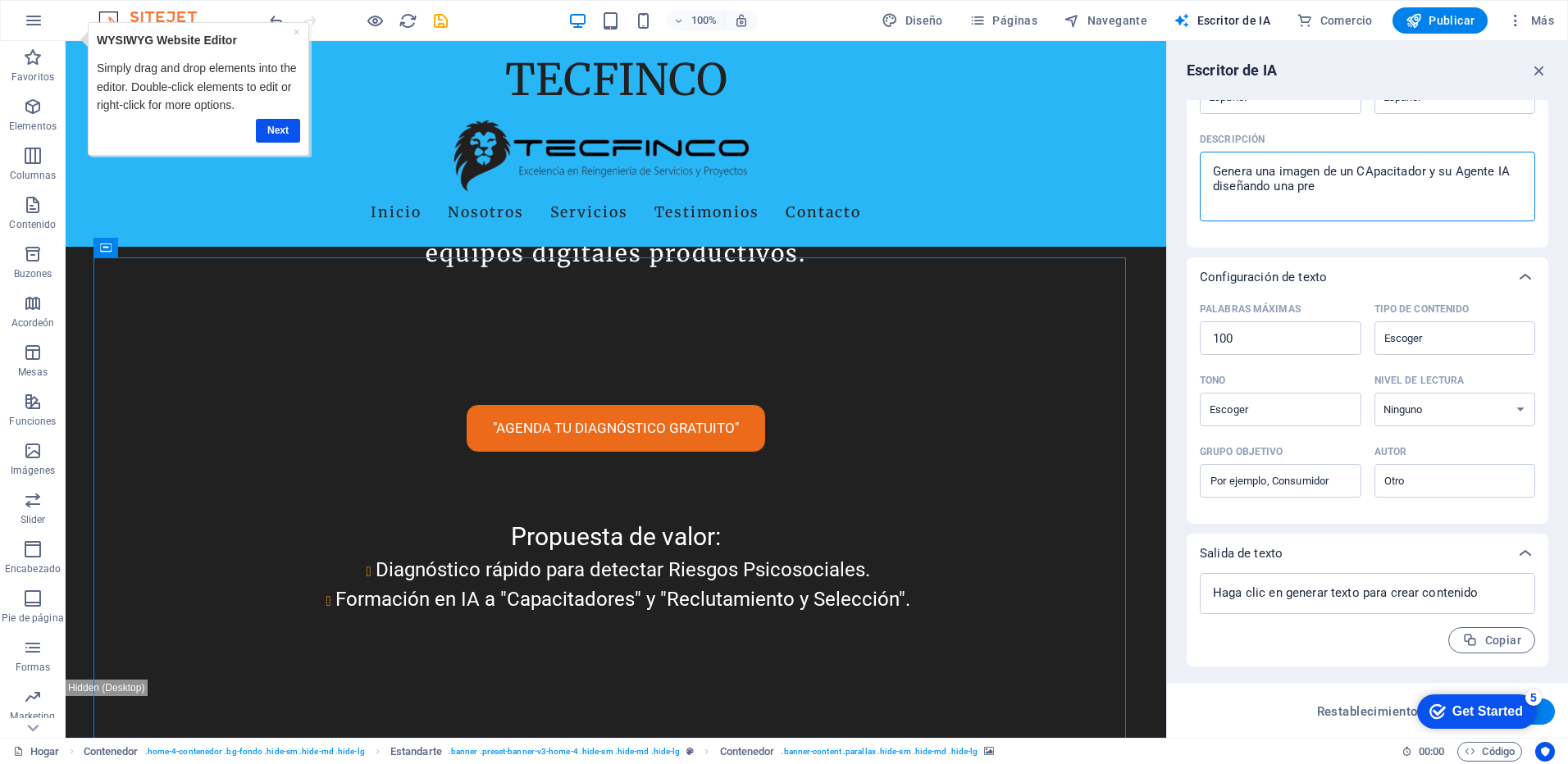
type textarea "Genera una imagen de un CApacitador y su Agente IA diseñando una pres"
type textarea "x"
type textarea "Genera una imagen de un CApacitador y su Agente IA diseñando una prese"
type textarea "x"
type textarea "Genera una imagen de un CApacitador y su Agente IA diseñando una presen"
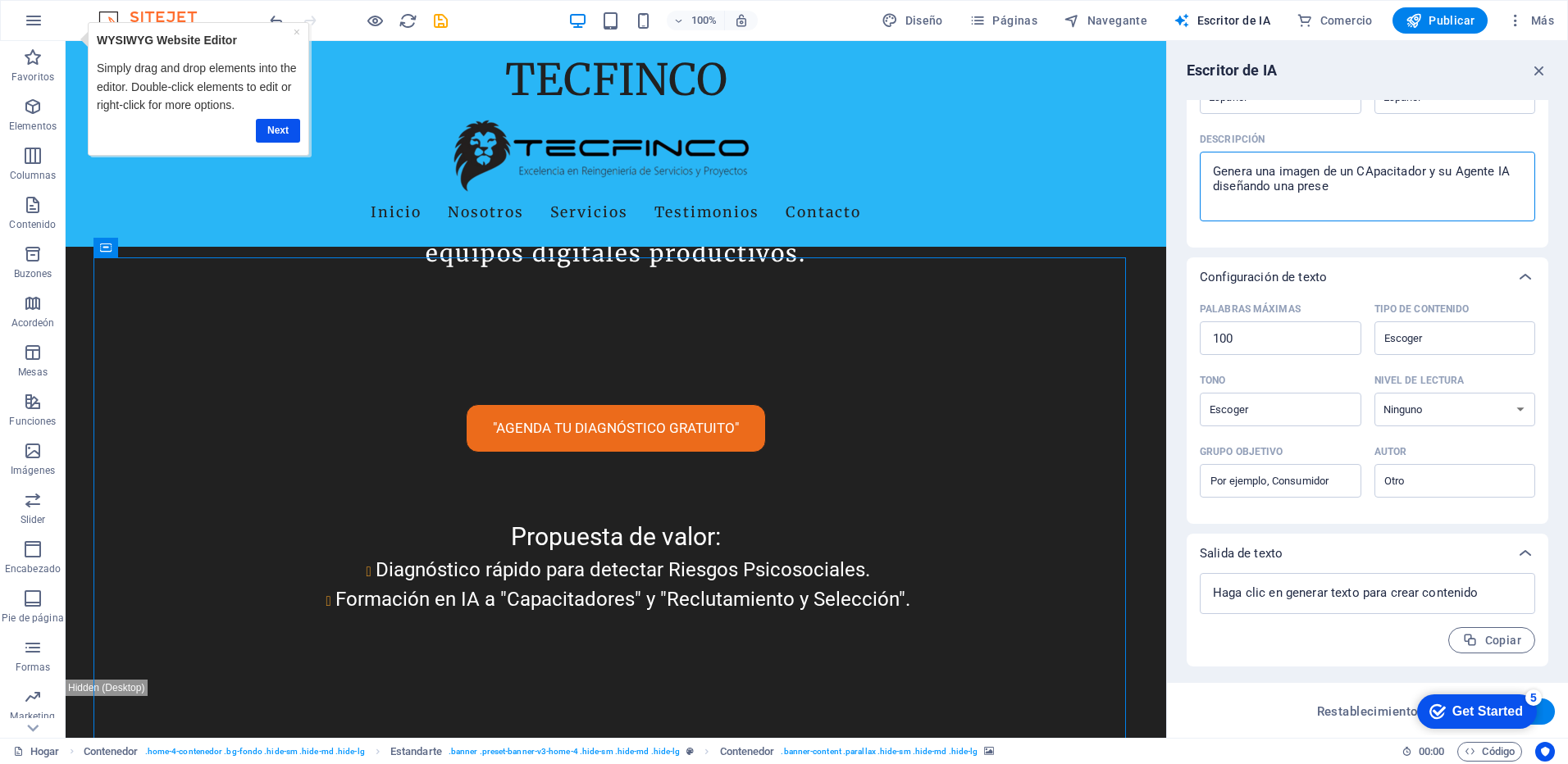
type textarea "x"
type textarea "Genera una imagen de un CApacitador y su Agente IA diseñando una present"
type textarea "x"
type textarea "Genera una imagen de un CApacitador y su Agente IA diseñando una presenta"
type textarea "x"
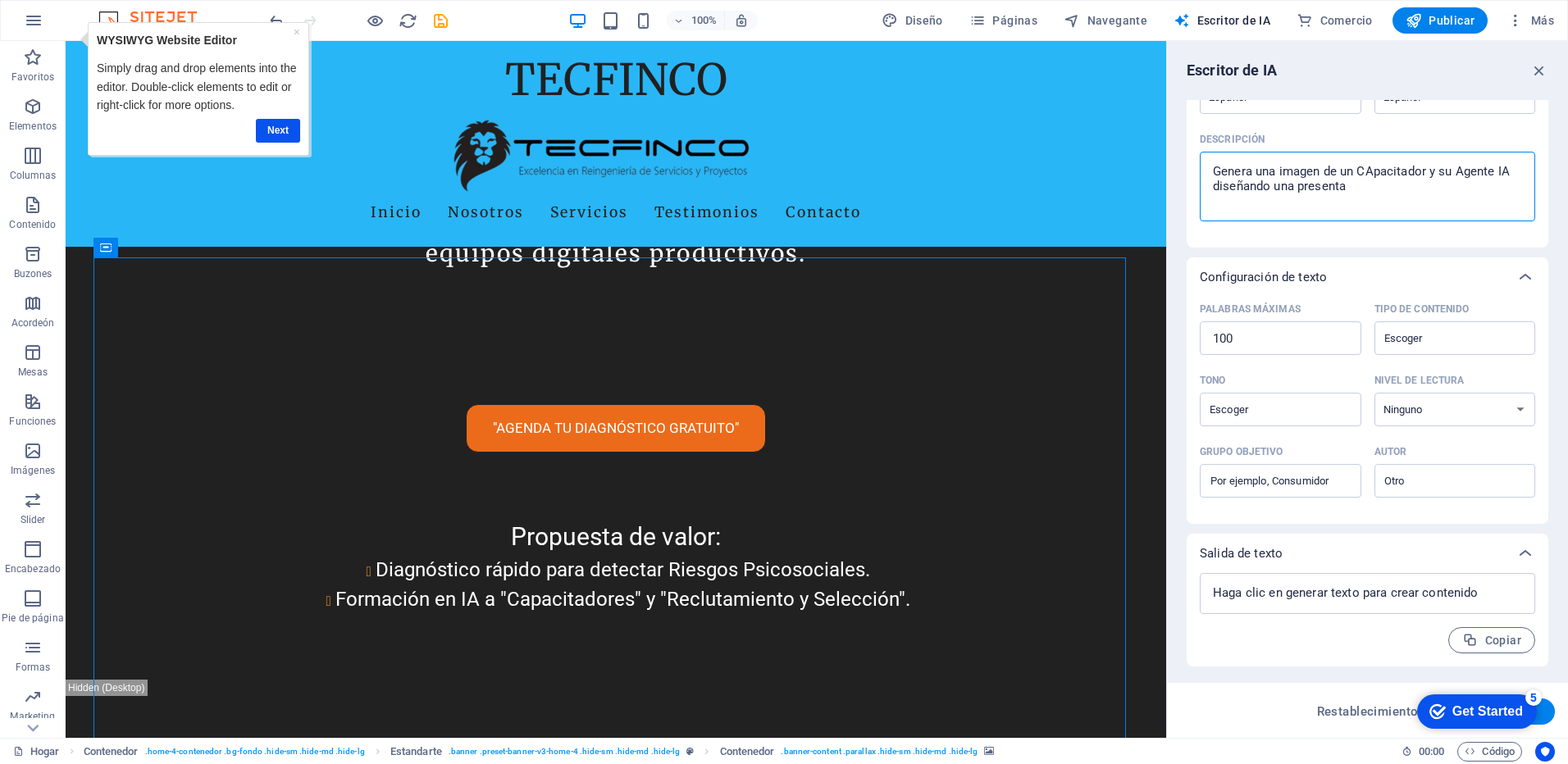
type textarea "Genera una imagen de un CApacitador y su Agente IA diseñando una presentac"
type textarea "x"
type textarea "Genera una imagen de un CApacitador y su Agente IA diseñando una presentaci"
type textarea "x"
type textarea "Genera una imagen de un CApacitador y su Agente IA diseñando una presentació"
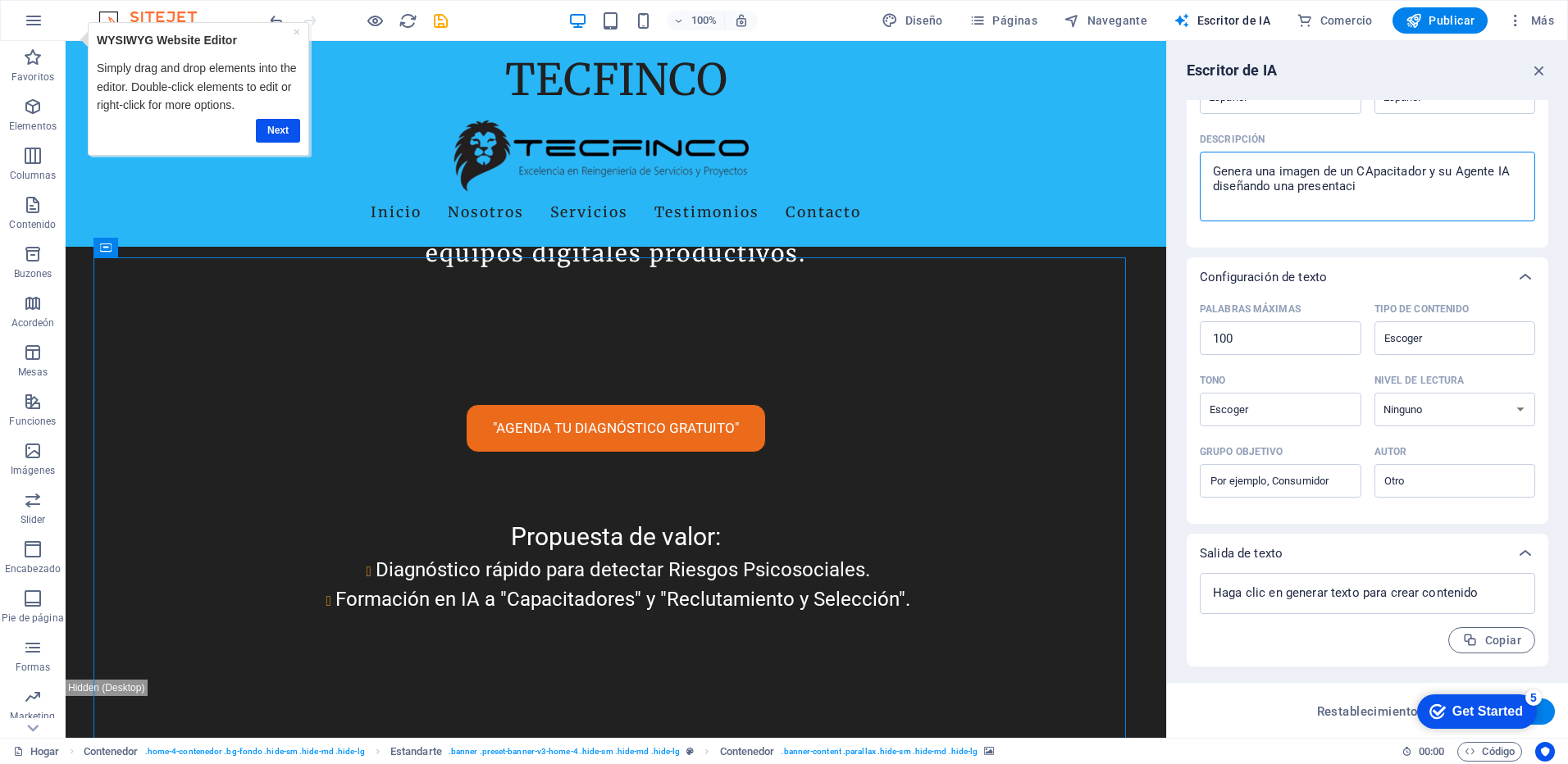
type textarea "x"
type textarea "Genera una imagen de un CApacitador y su Agente IA diseñando una presentación"
type textarea "x"
type textarea "Genera una imagen de un Cpacitador y su Agente IA diseñando una presentación"
type textarea "x"
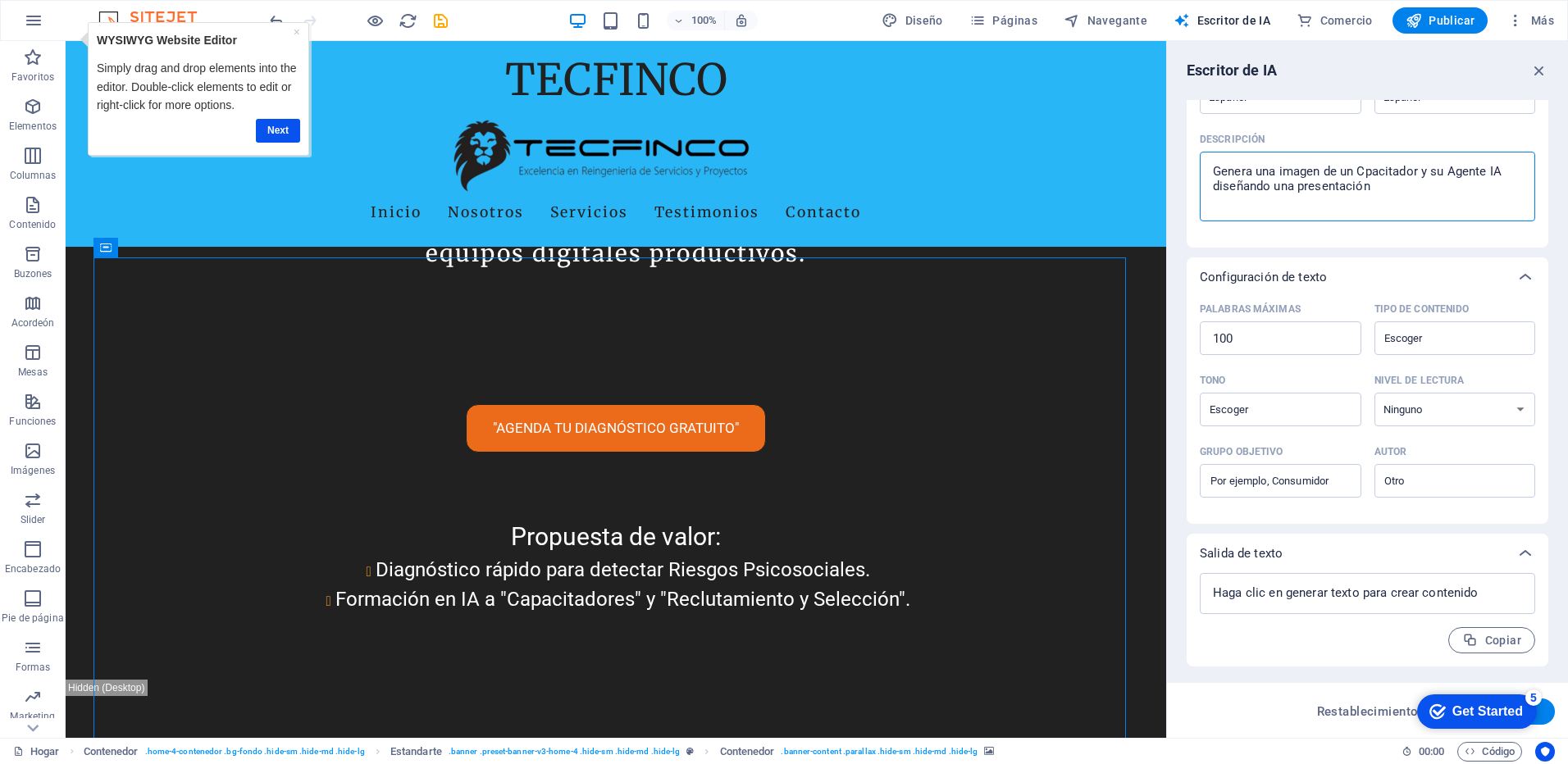
type textarea "Genera una imagen de un Capacitador y su Agente IA diseñando una presentación"
type textarea "x"
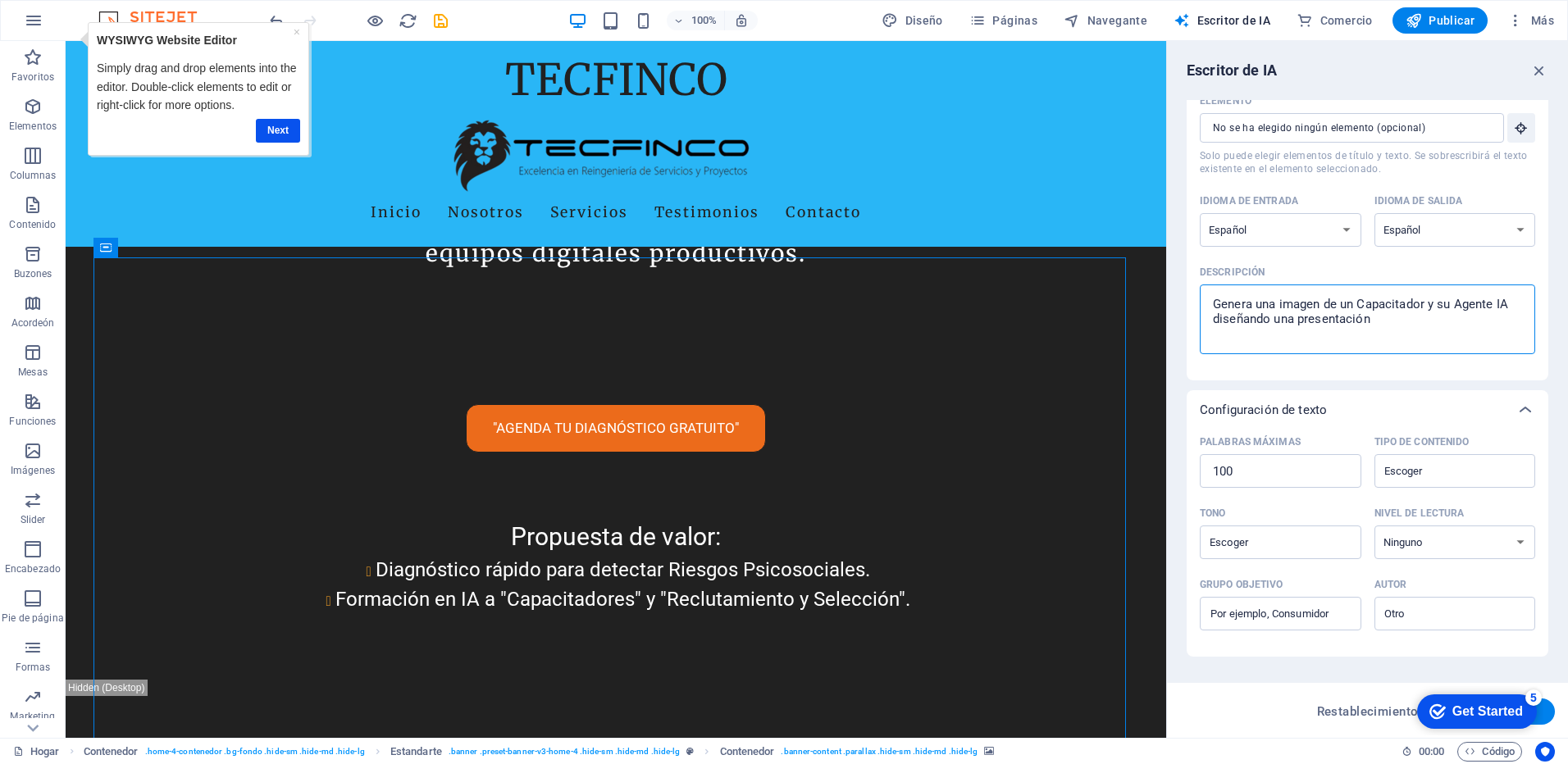
scroll to position [0, 0]
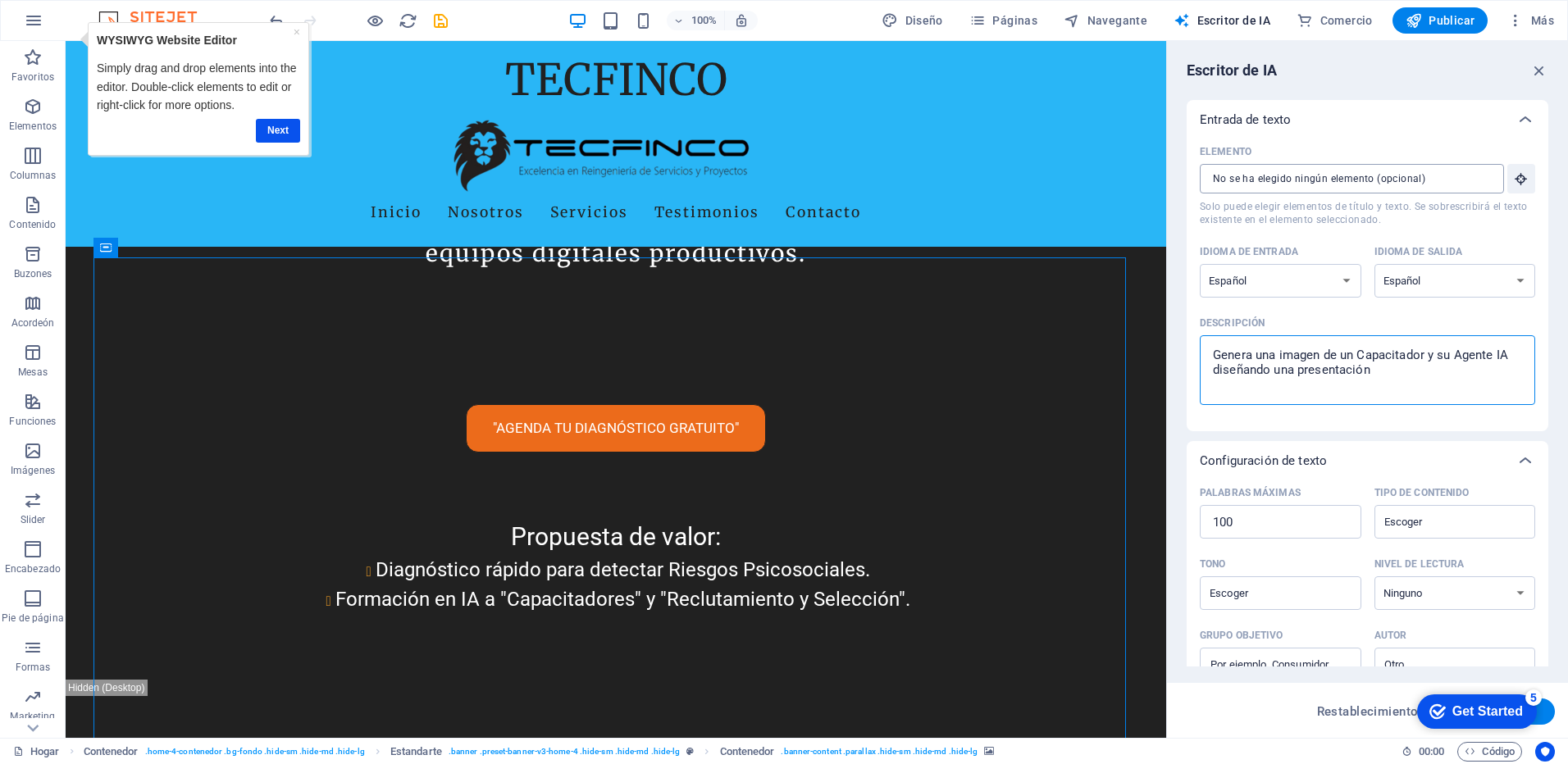
type textarea "Genera una imagen de un Capacitador y su Agente IA diseñando una presentación"
type textarea "x"
click at [1461, 180] on input "Elemento ​ Solo puede elegir elementos de título y texto. Se sobrescribirá el t…" at bounding box center [1347, 179] width 293 height 30
click at [1517, 182] on icon "button" at bounding box center [1521, 178] width 14 height 14
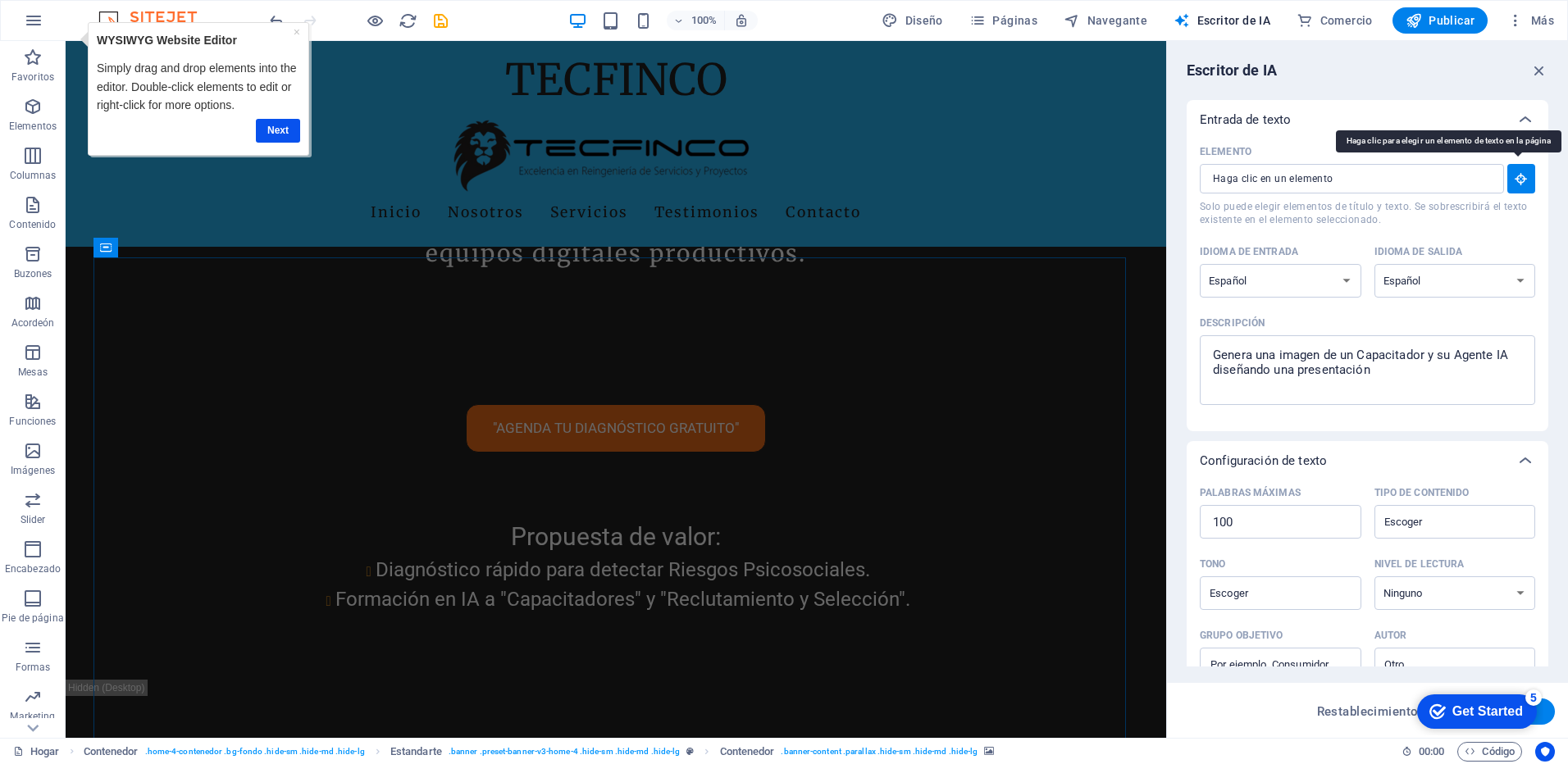
click at [1517, 182] on icon "button" at bounding box center [1521, 178] width 14 height 14
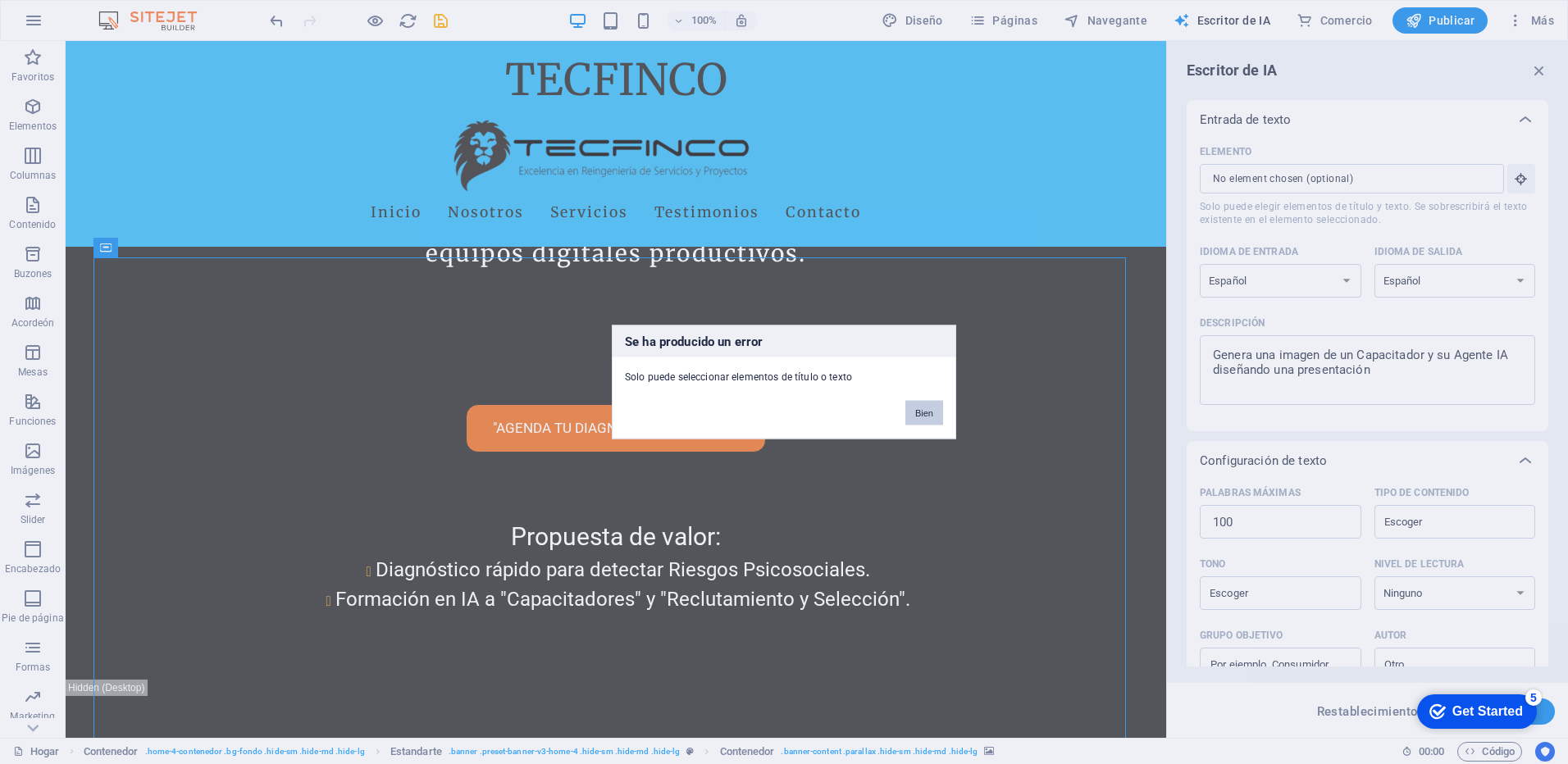
click at [929, 412] on button "Bien" at bounding box center [924, 413] width 38 height 25
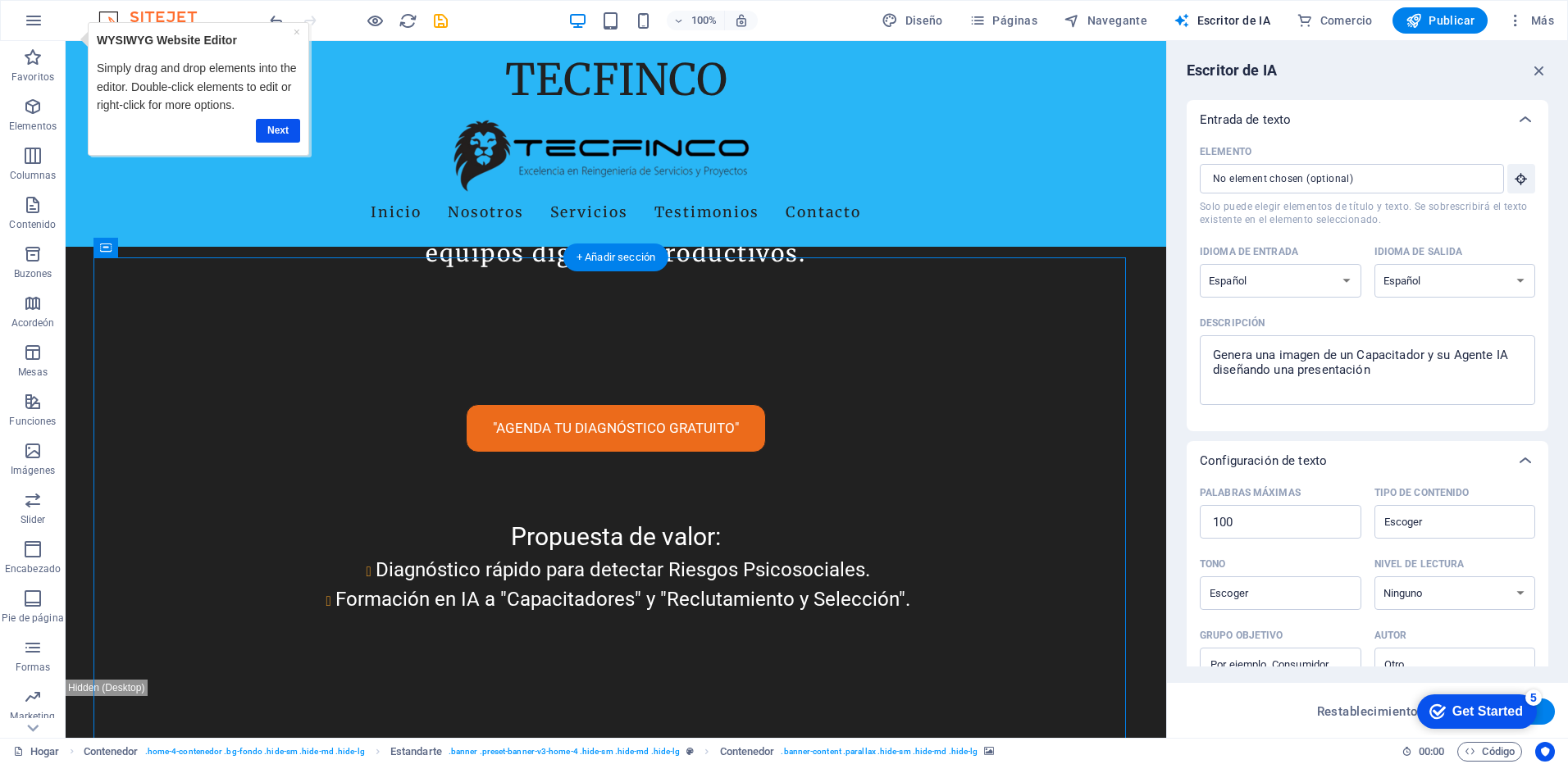
click at [1514, 180] on icon "button" at bounding box center [1521, 178] width 14 height 14
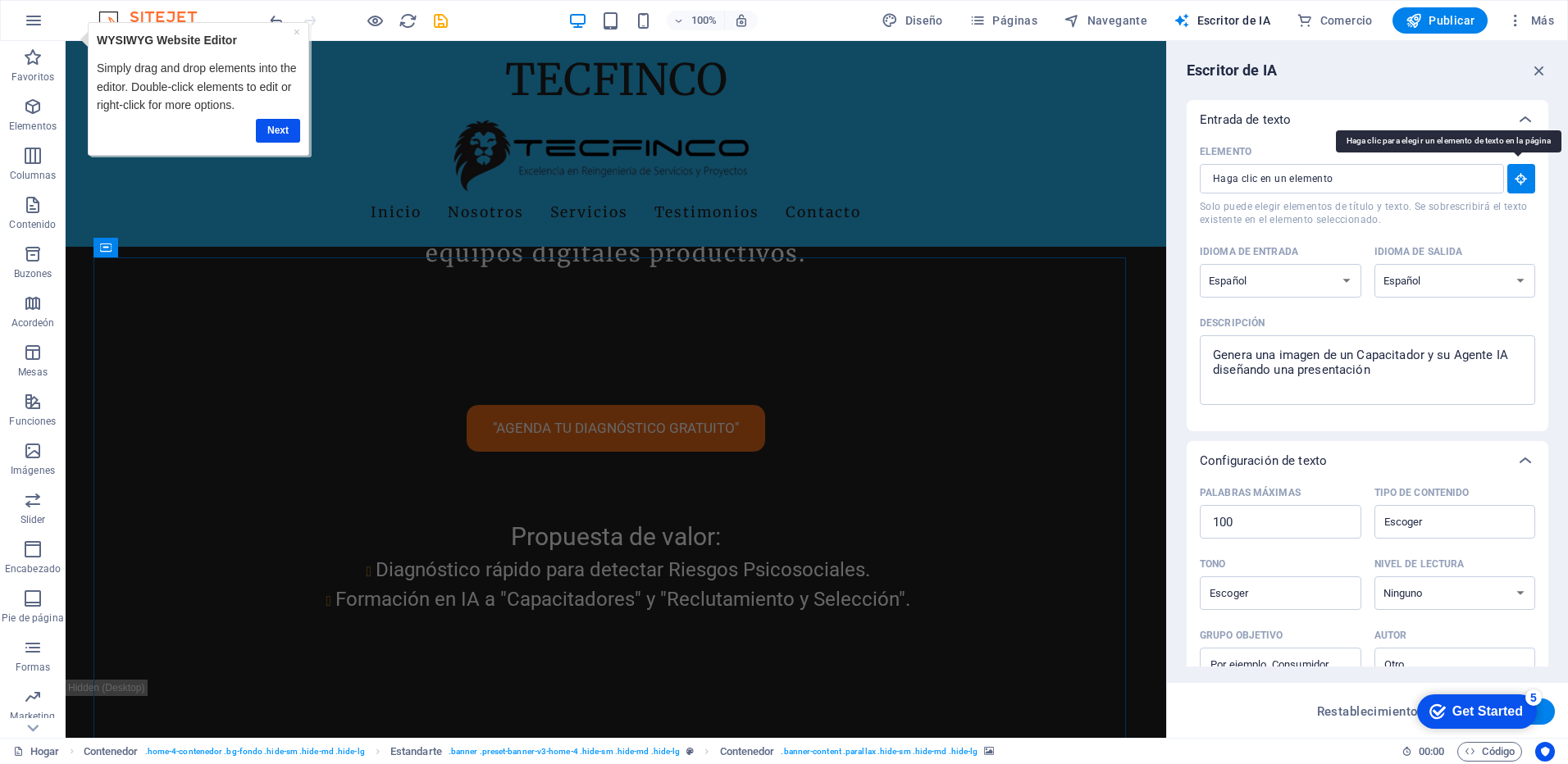
click at [1514, 180] on icon "button" at bounding box center [1521, 178] width 14 height 14
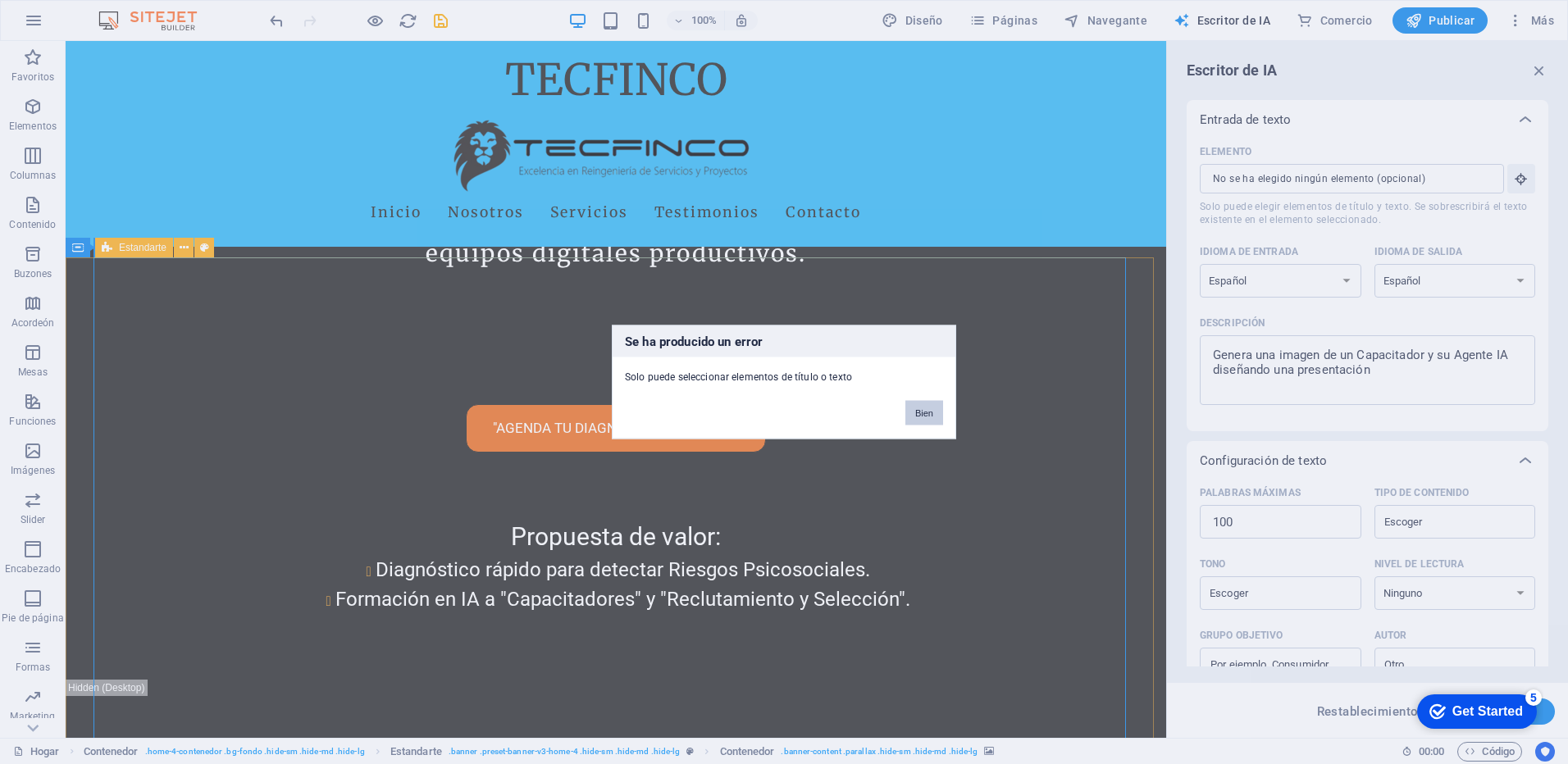
click at [922, 411] on button "Bien" at bounding box center [924, 413] width 38 height 25
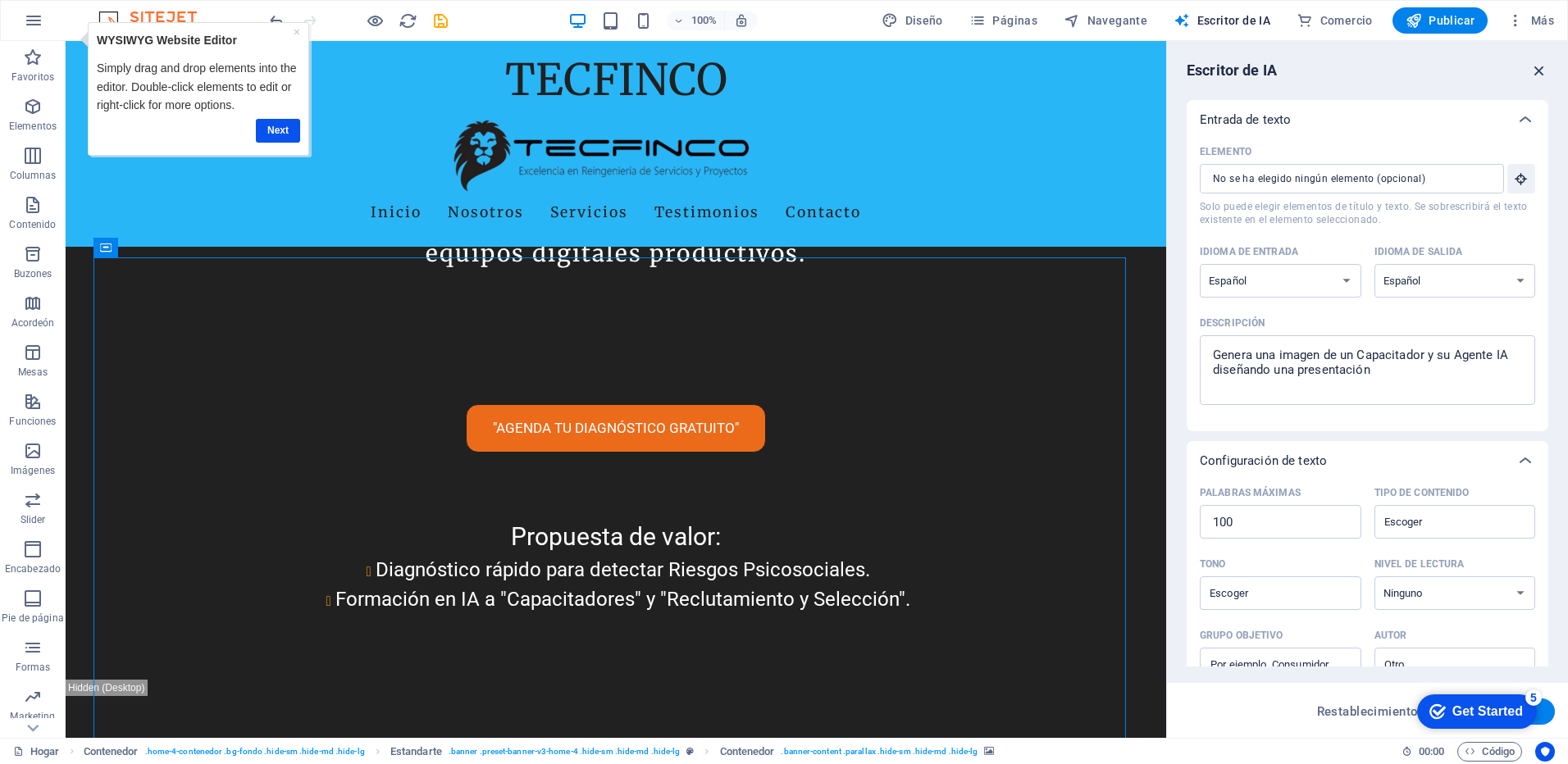
click at [1542, 69] on icon "button" at bounding box center [1539, 70] width 18 height 18
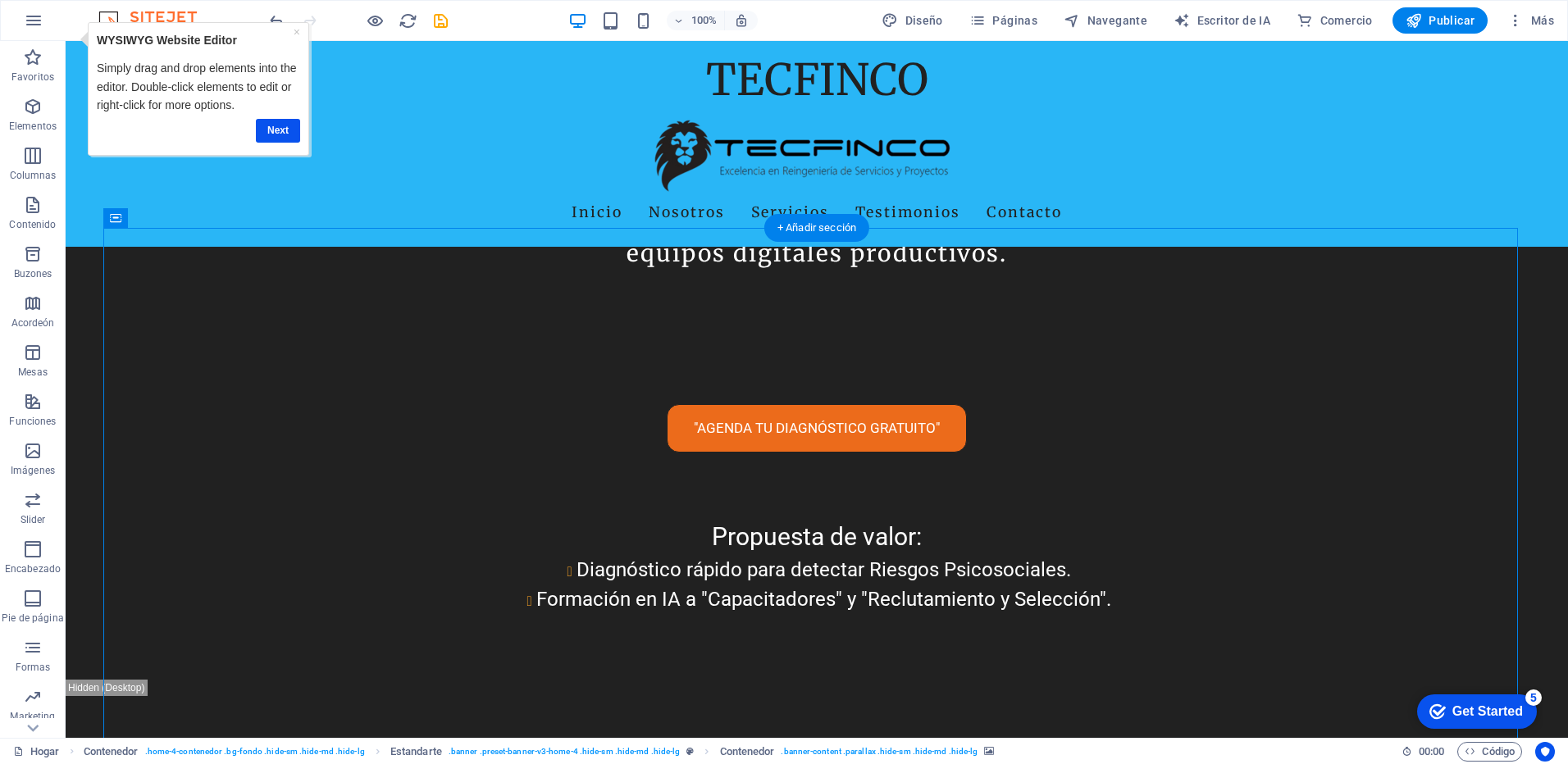
click at [154, 224] on icon at bounding box center [158, 219] width 9 height 17
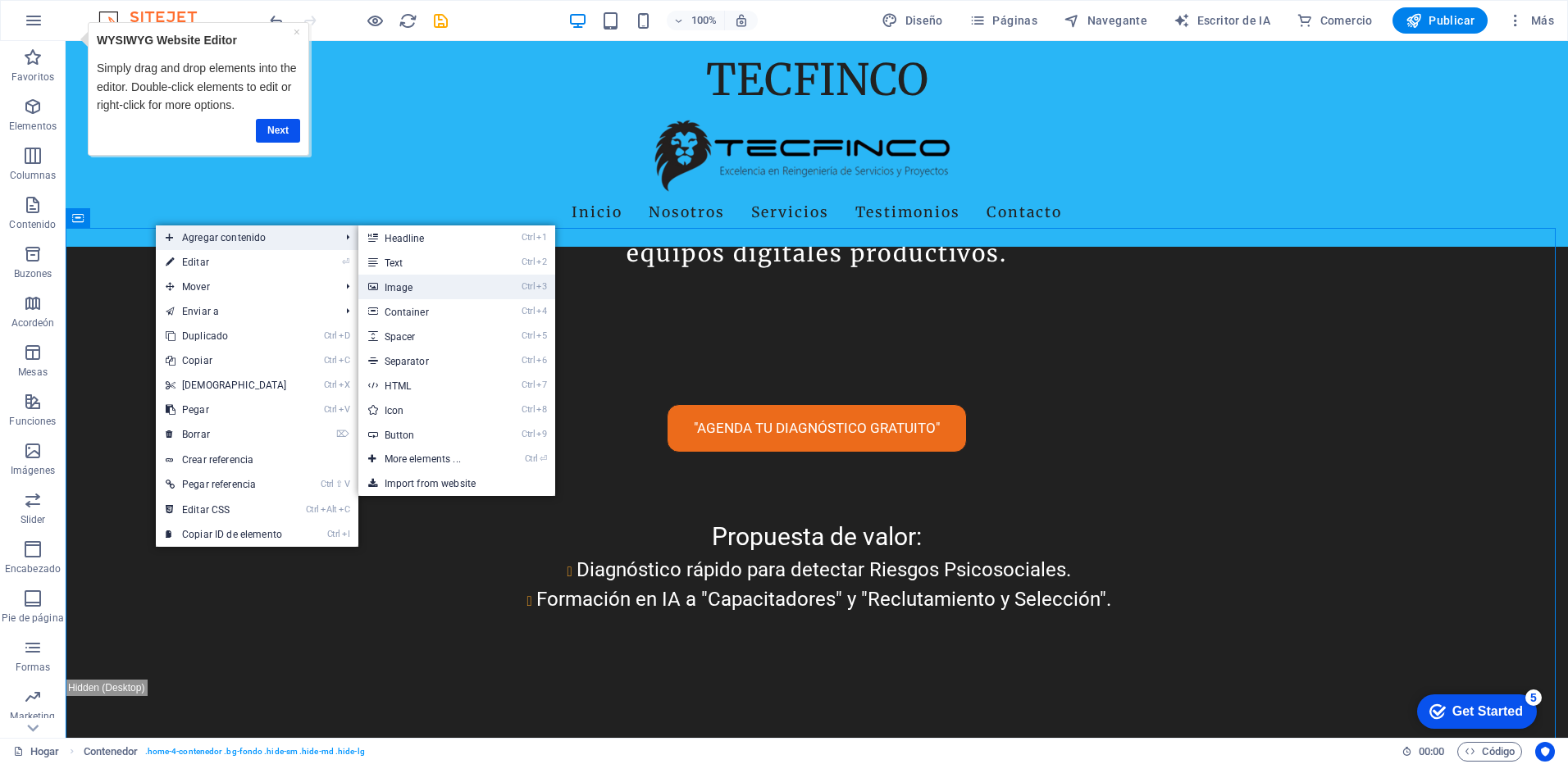
click at [438, 291] on link "Ctrl 3 Image" at bounding box center [426, 286] width 136 height 25
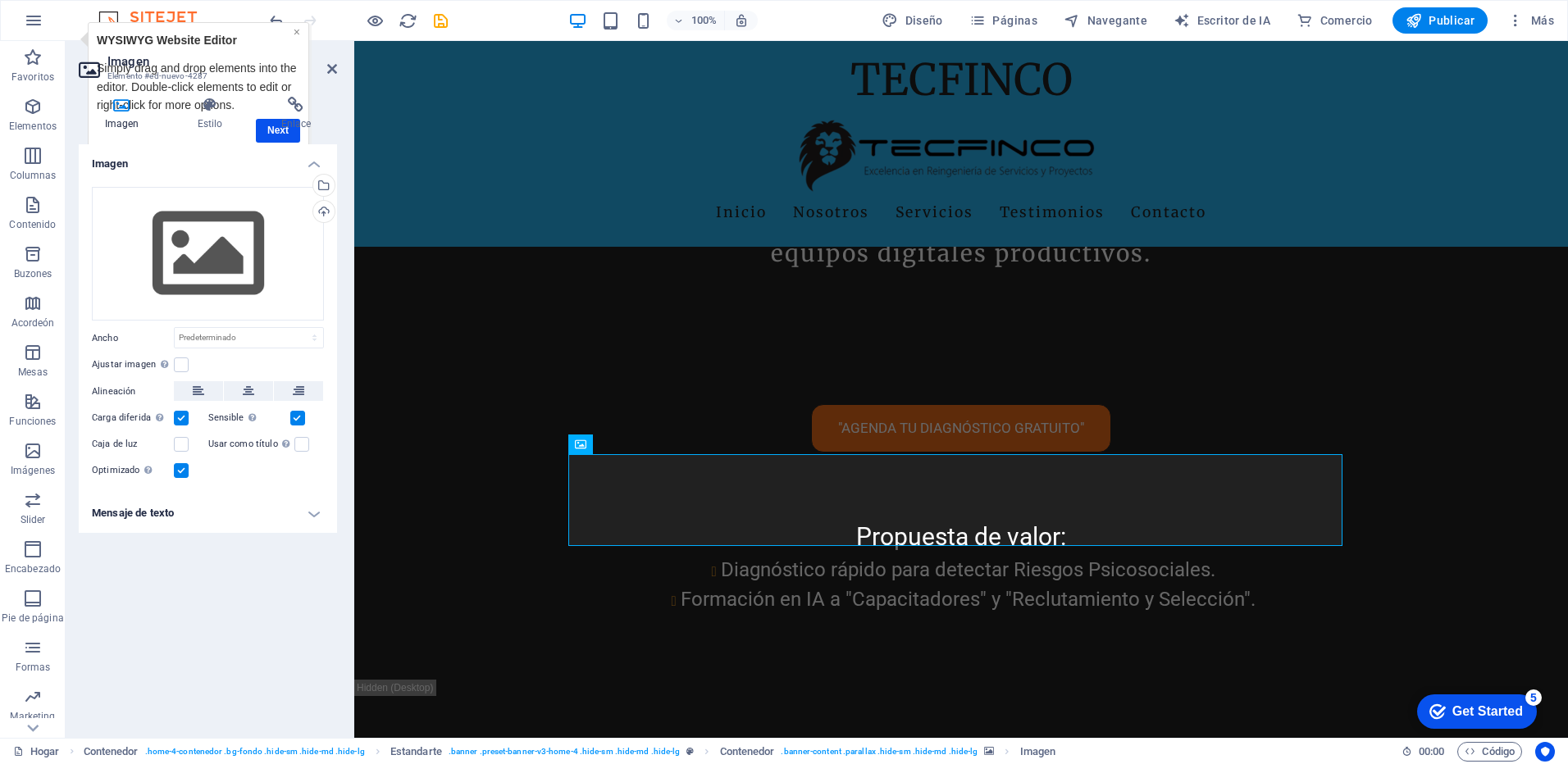
click at [297, 32] on link "×" at bounding box center [296, 31] width 7 height 13
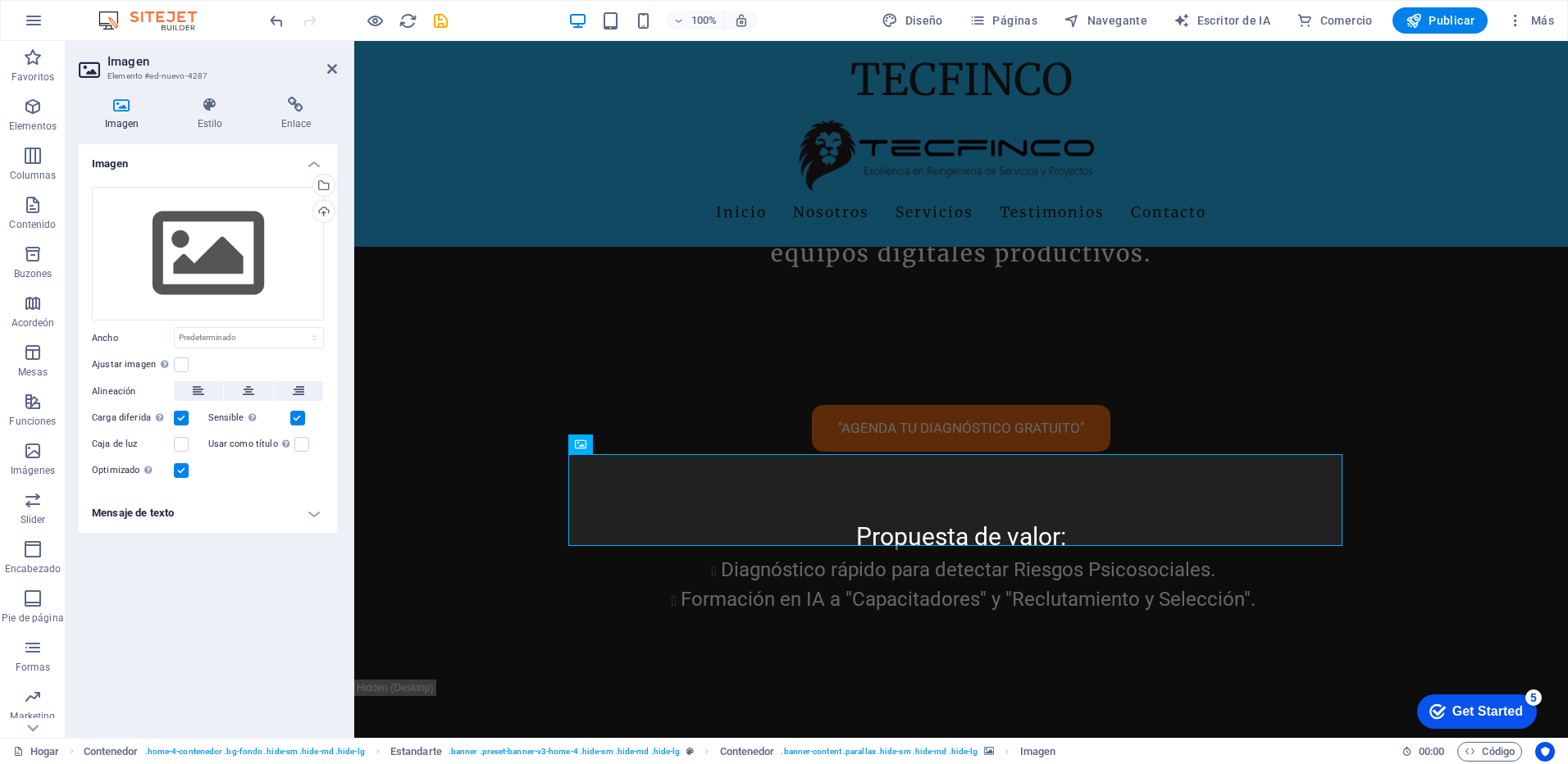
click at [85, 70] on icon at bounding box center [91, 69] width 25 height 26
click at [318, 340] on select "Predeterminado Automático Px Rem % em VH Vw" at bounding box center [248, 337] width 148 height 19
click at [317, 516] on h4 "Mensaje de texto" at bounding box center [208, 513] width 258 height 39
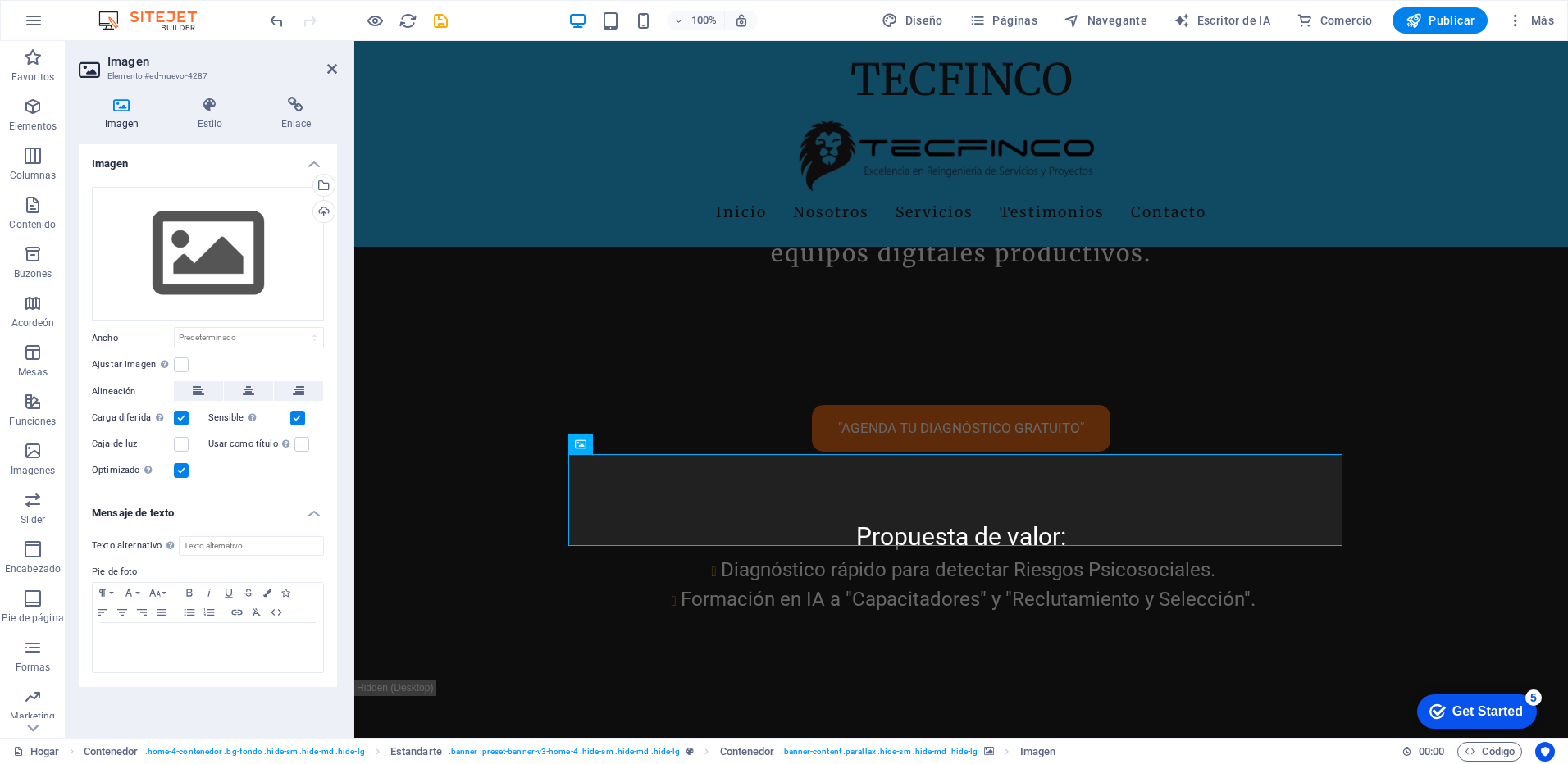
click at [317, 516] on h4 "Mensaje de texto" at bounding box center [208, 508] width 258 height 30
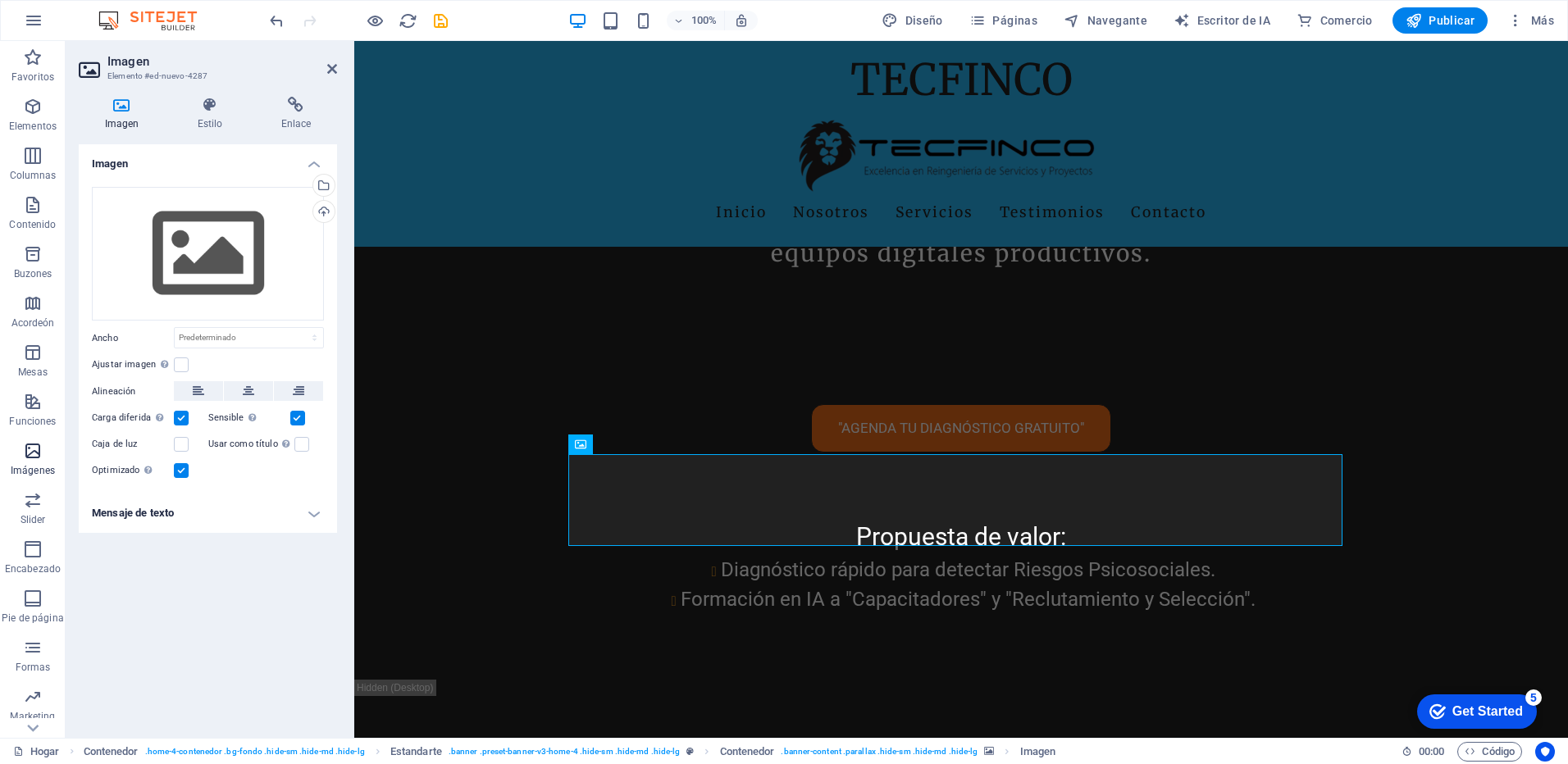
click at [36, 453] on icon "button" at bounding box center [32, 451] width 19 height 19
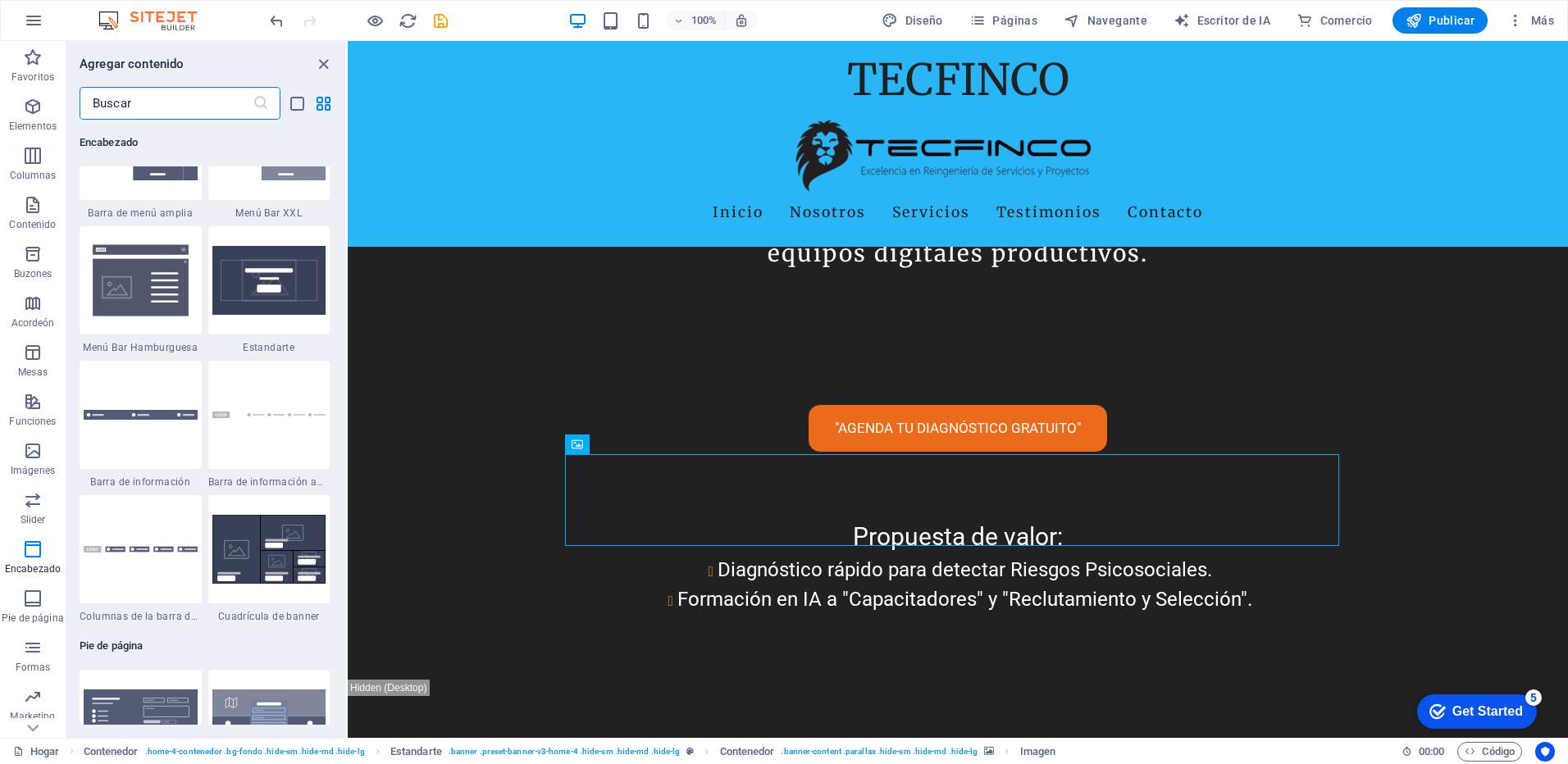
scroll to position [10367, 0]
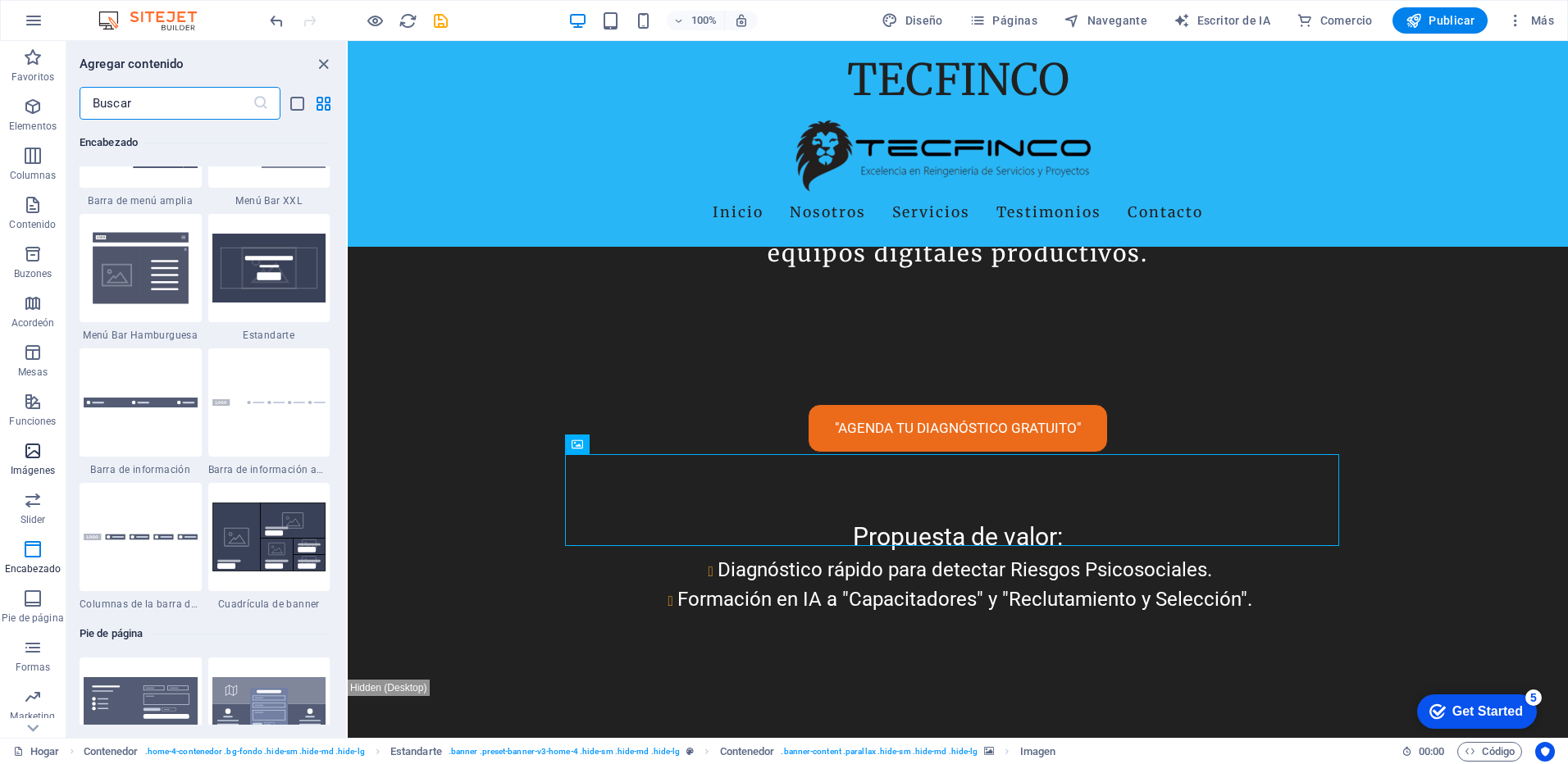
click at [40, 451] on icon "button" at bounding box center [32, 451] width 19 height 19
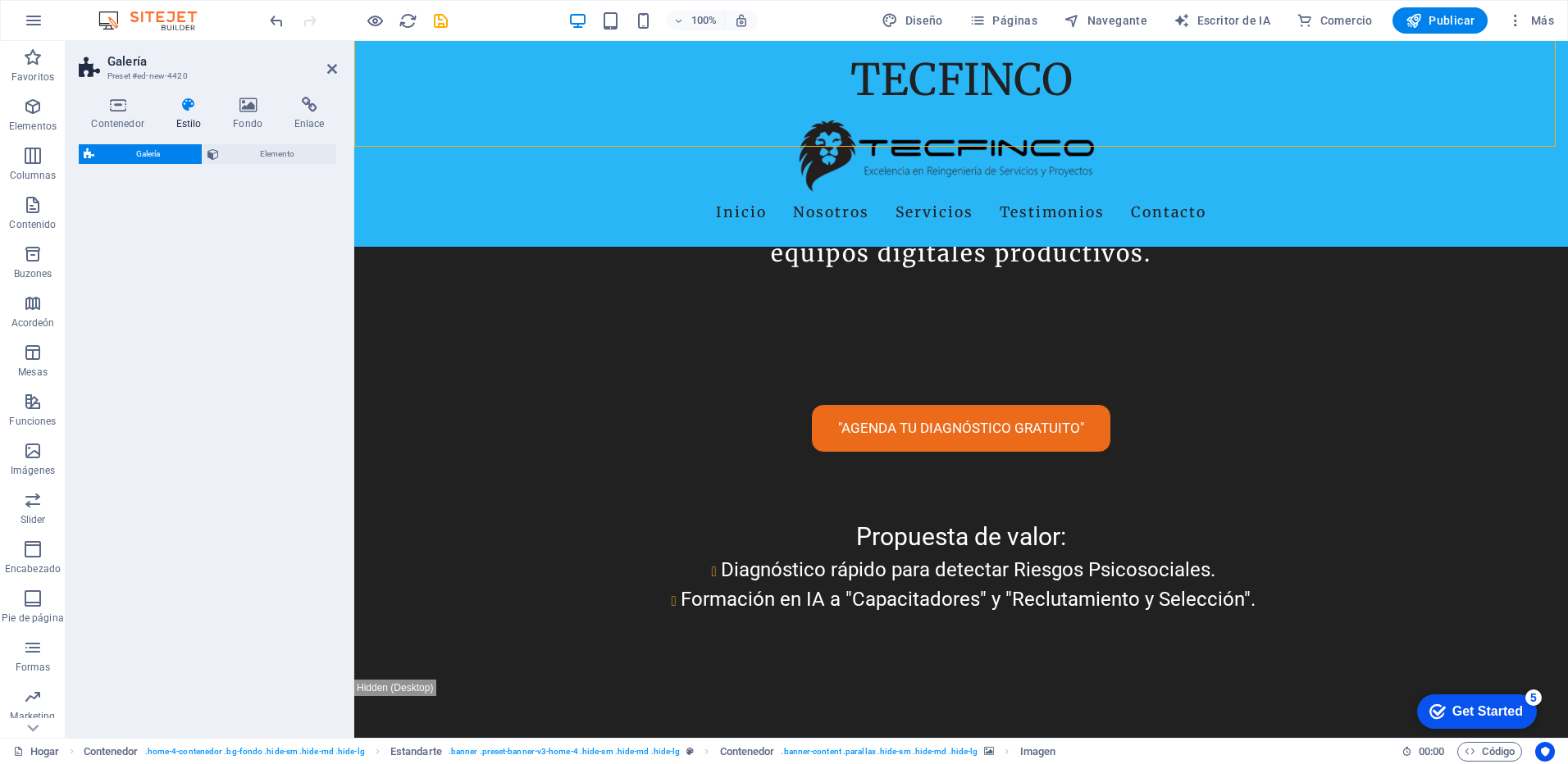
scroll to position [4211, 0]
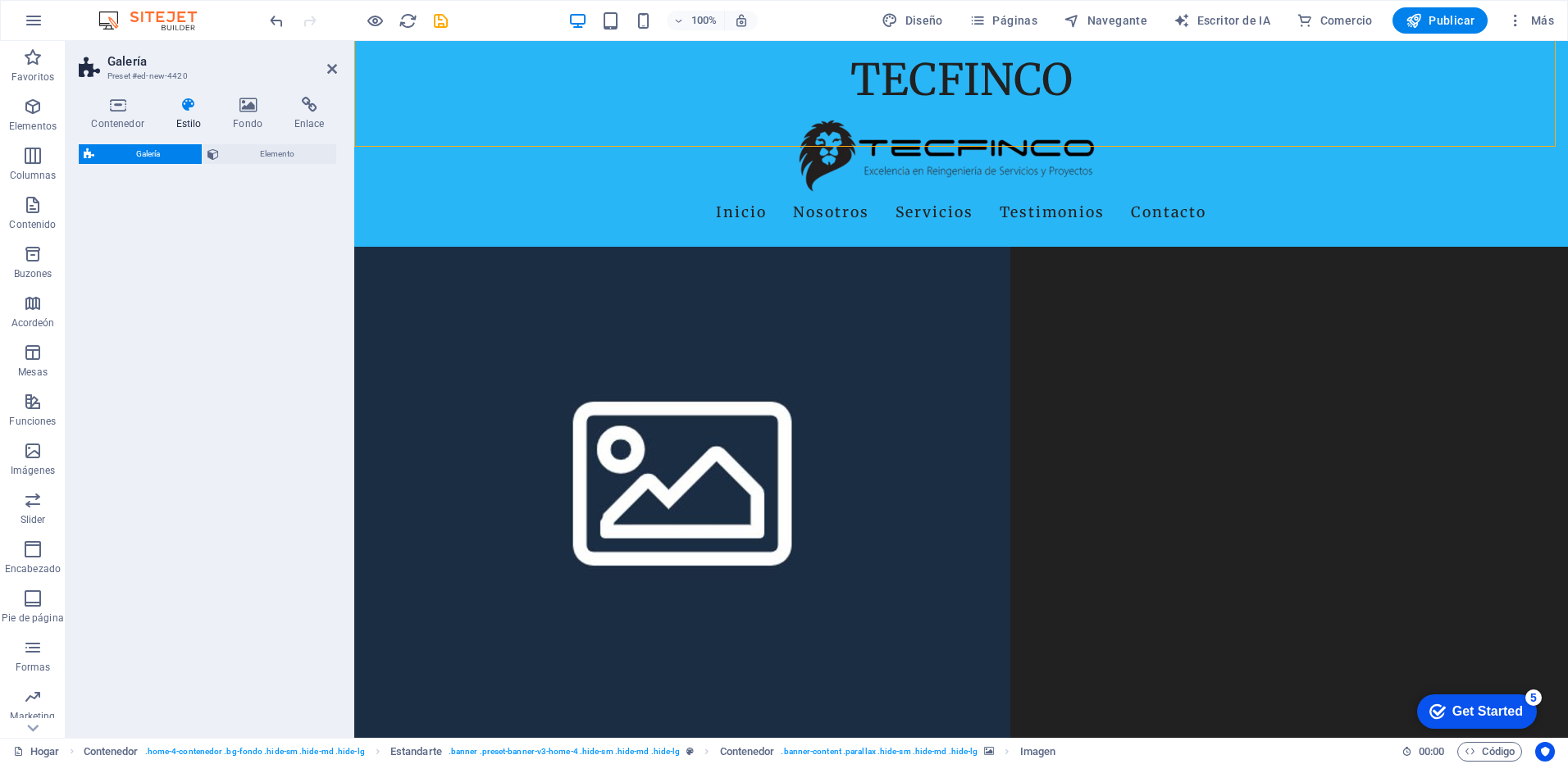
select select "rem"
select select "preset-gallery-v3-collage"
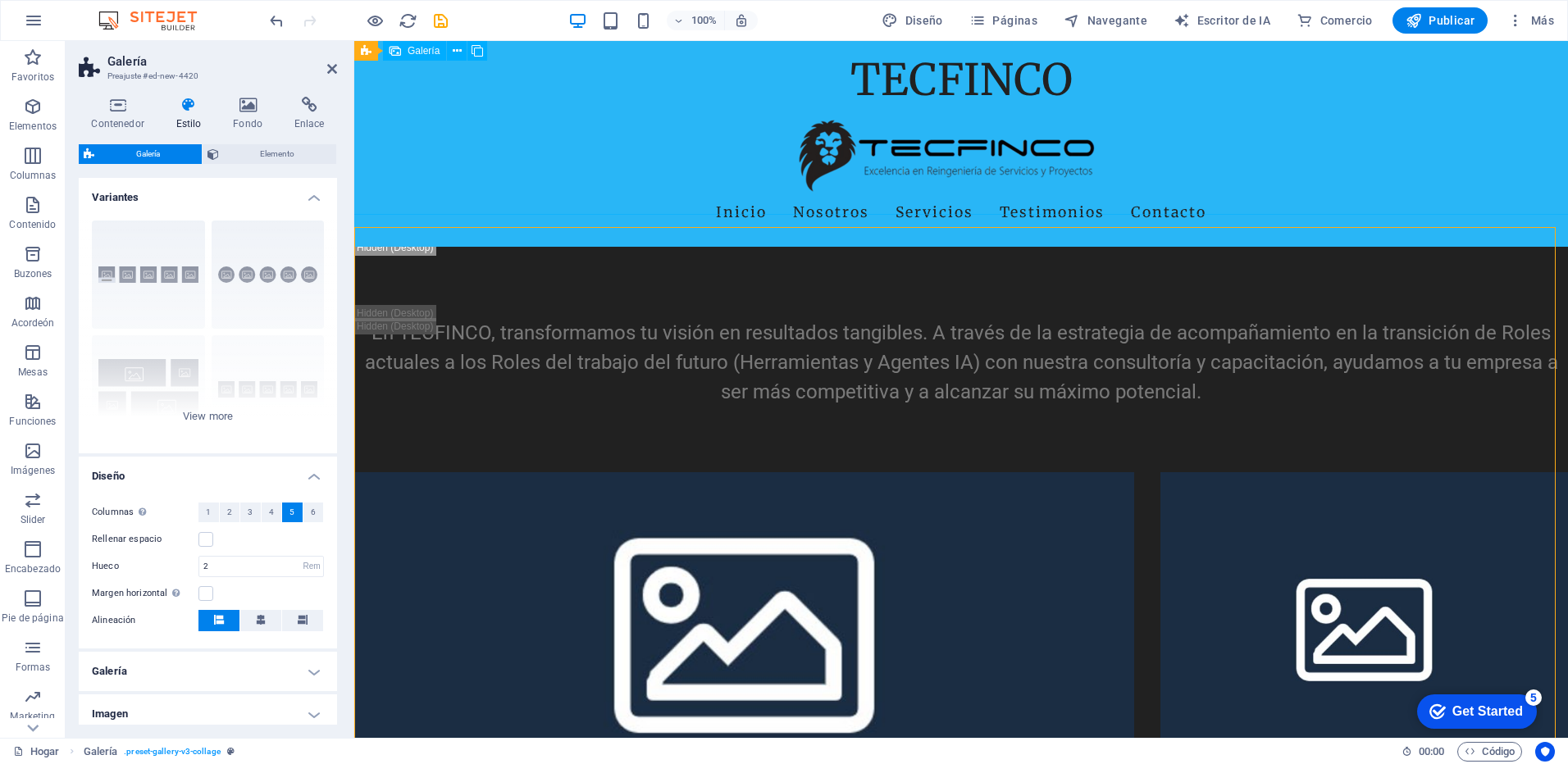
scroll to position [850, 0]
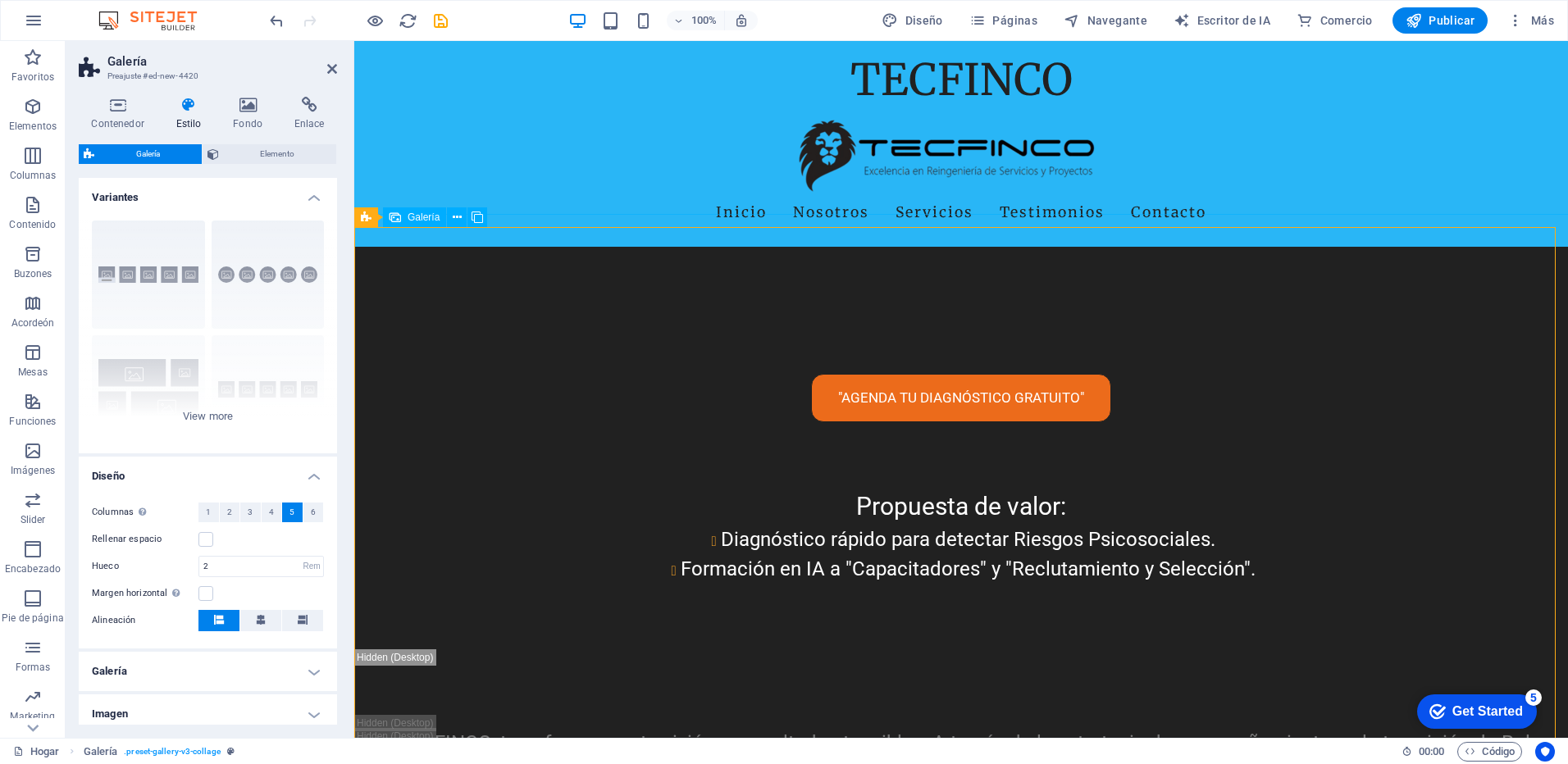
select select "4"
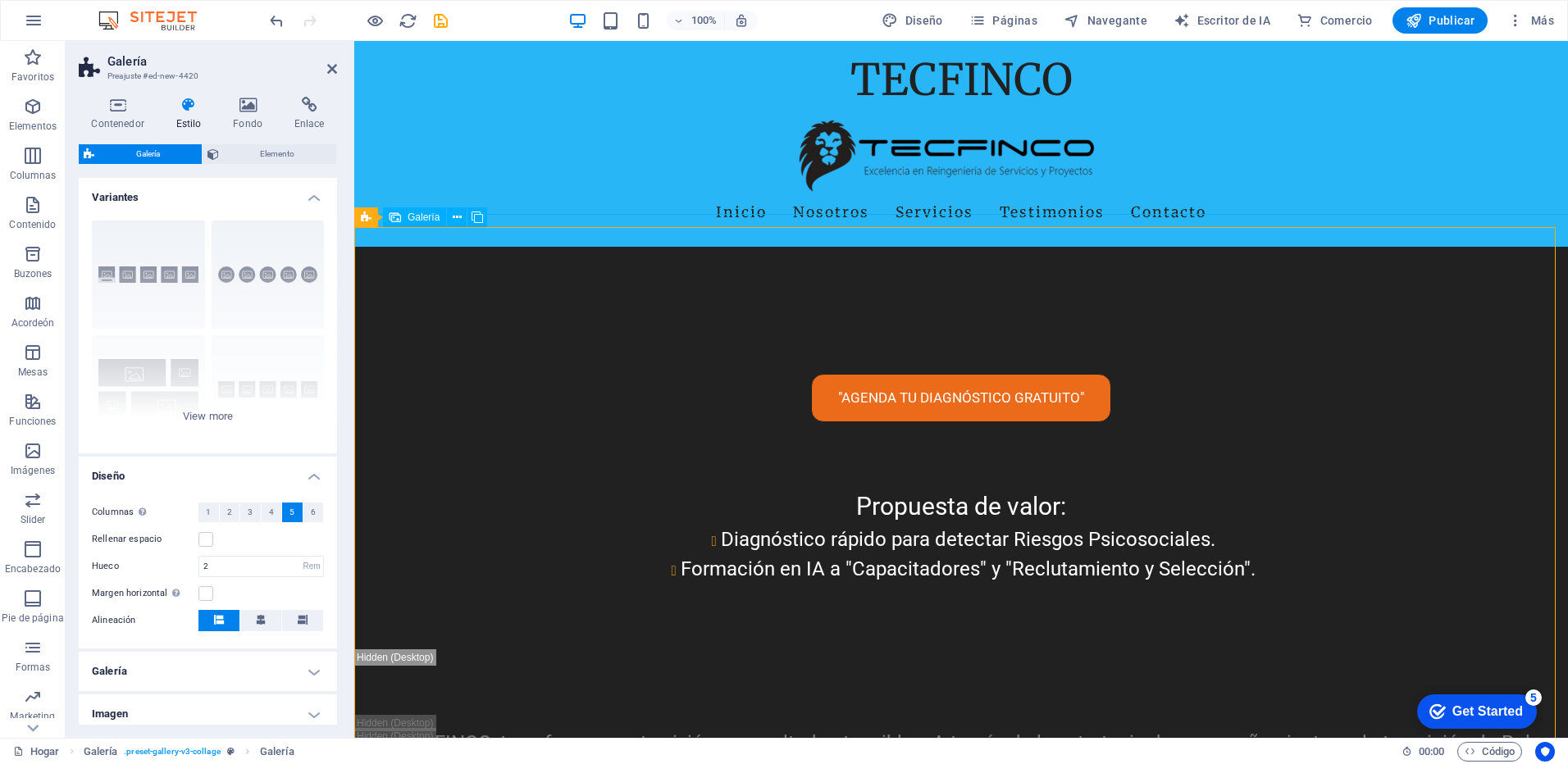
select select "px"
